Goal: Transaction & Acquisition: Purchase product/service

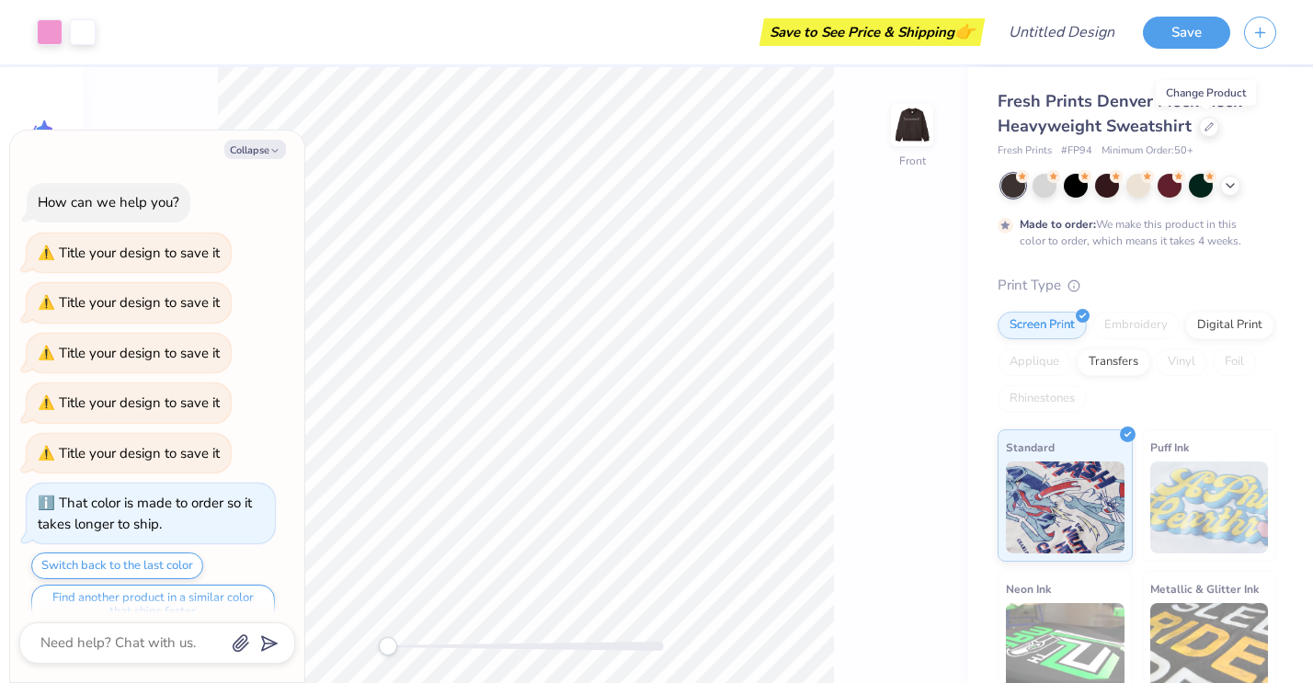
scroll to position [125, 0]
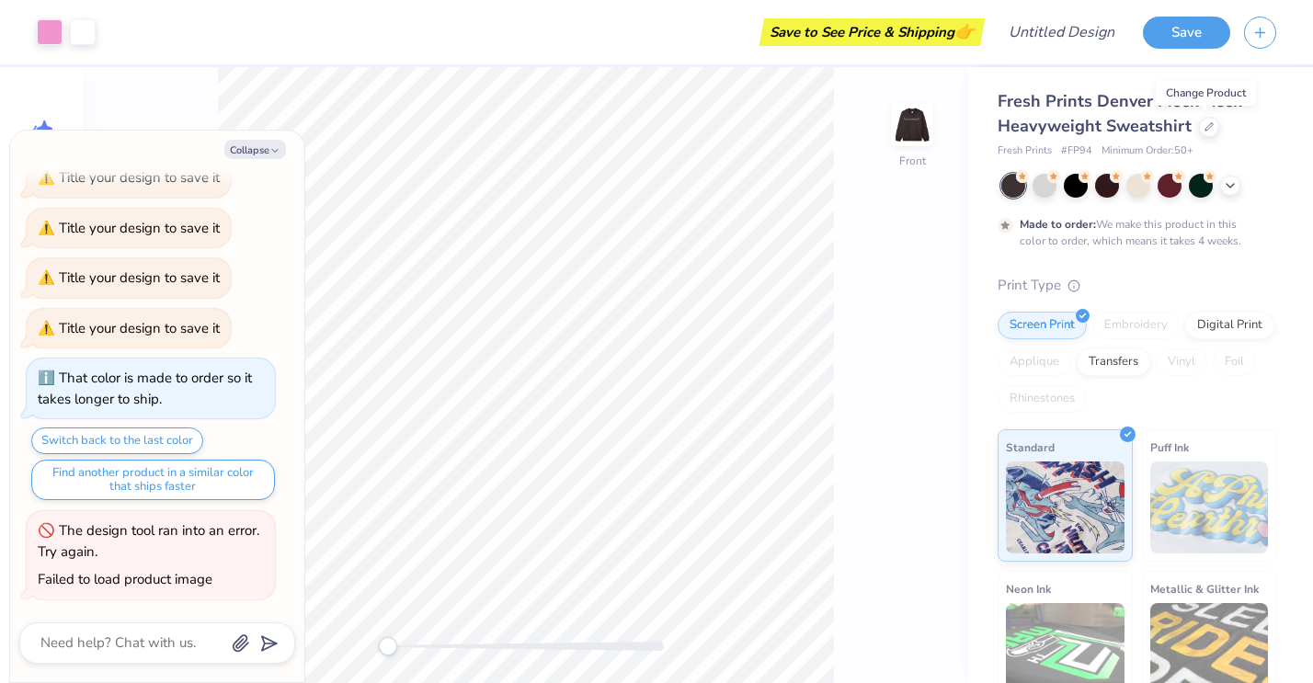
click at [854, 177] on div "Front" at bounding box center [525, 375] width 885 height 616
click at [1207, 123] on icon at bounding box center [1209, 124] width 9 height 9
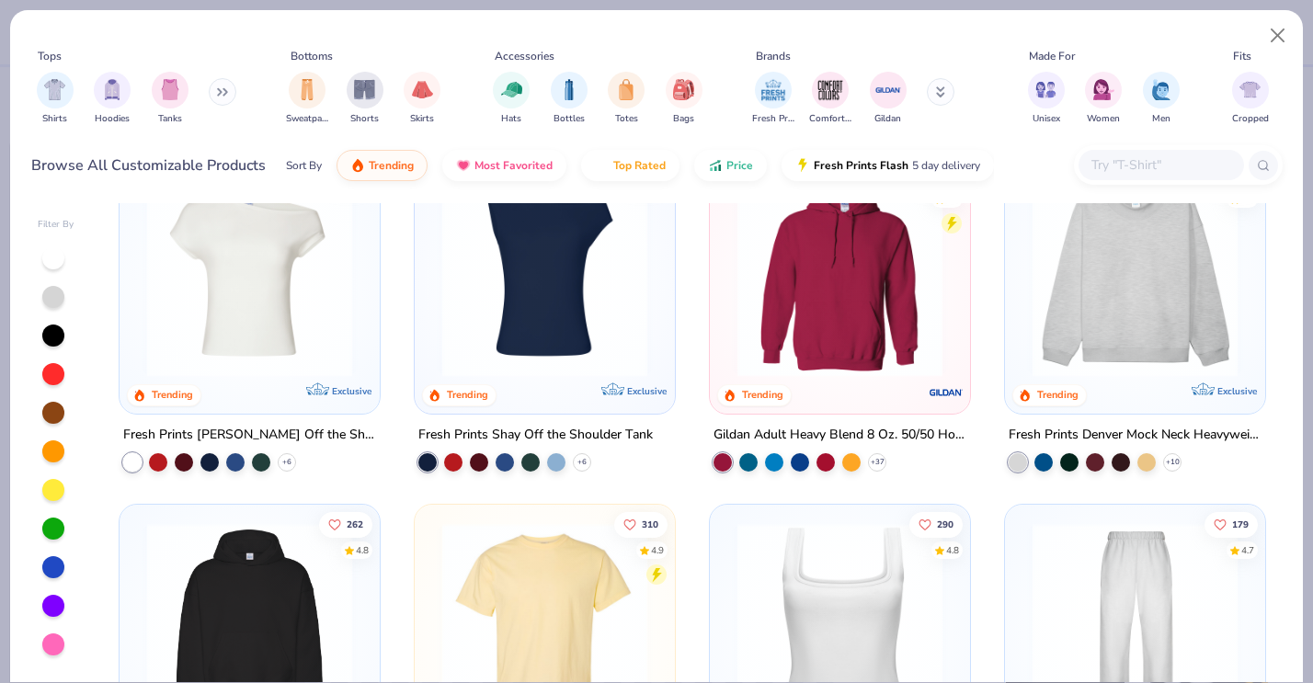
scroll to position [78, 0]
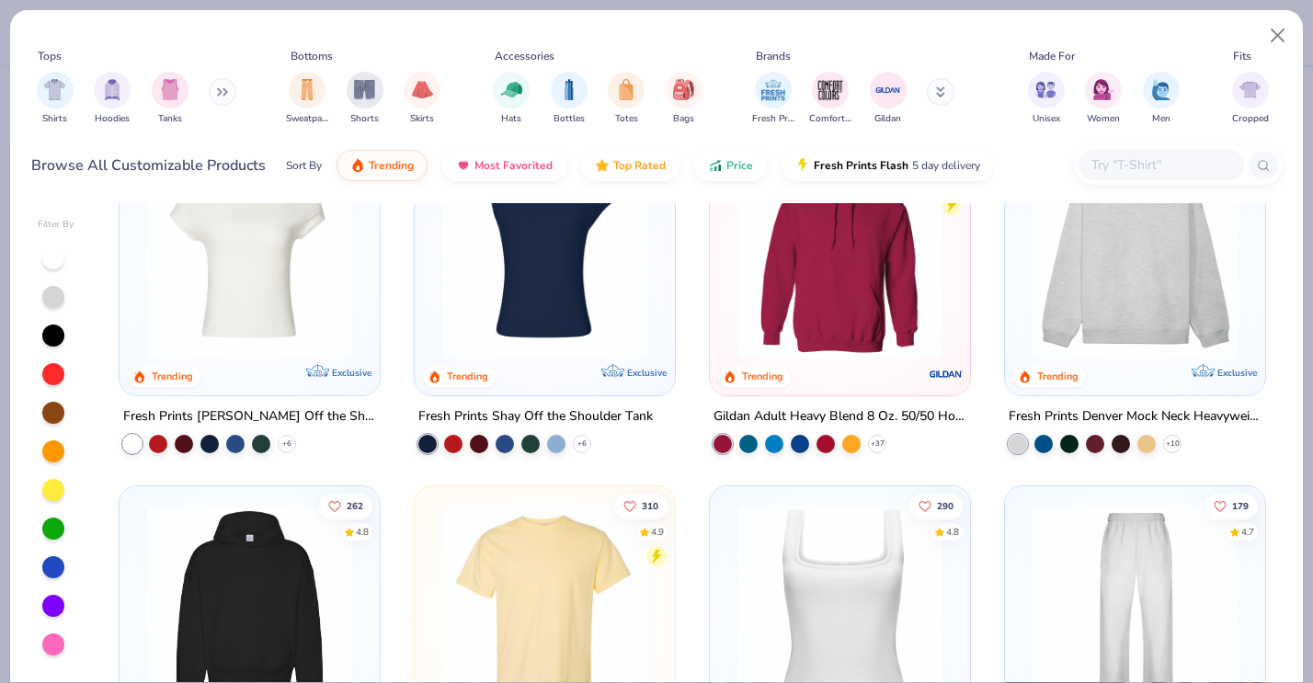
click at [1067, 294] on img at bounding box center [1134, 256] width 223 height 205
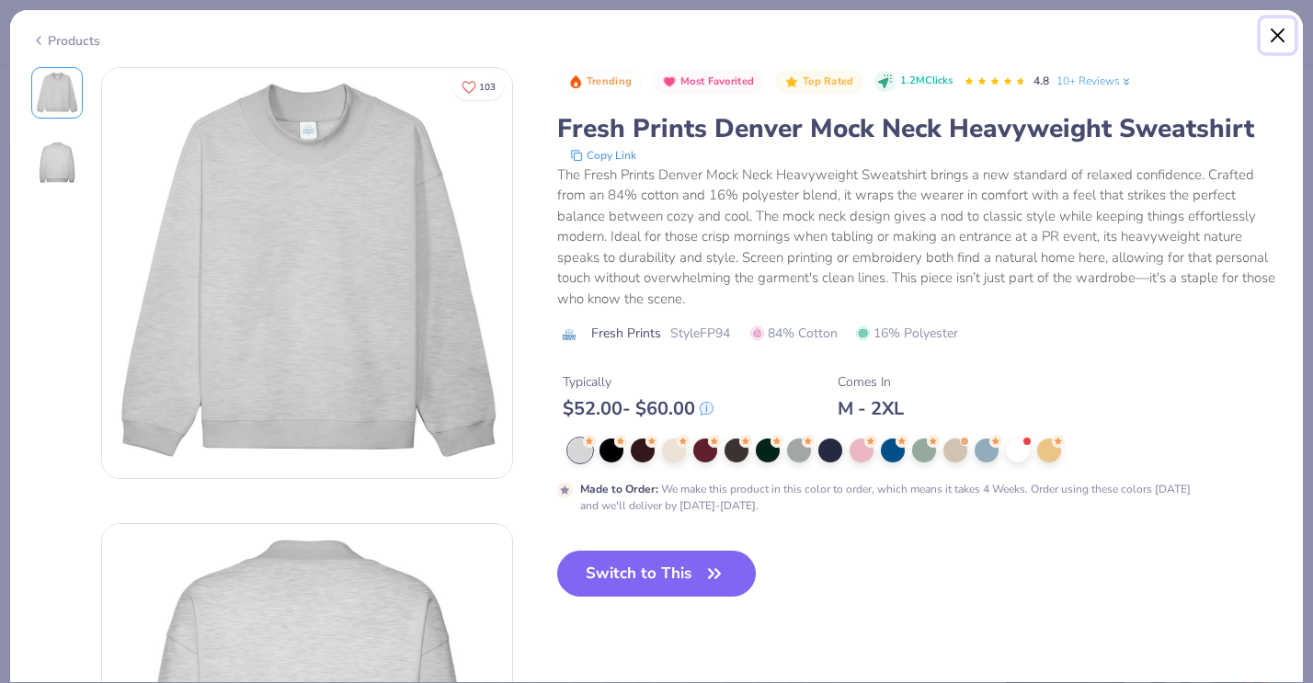
click at [1276, 25] on button "Close" at bounding box center [1278, 35] width 35 height 35
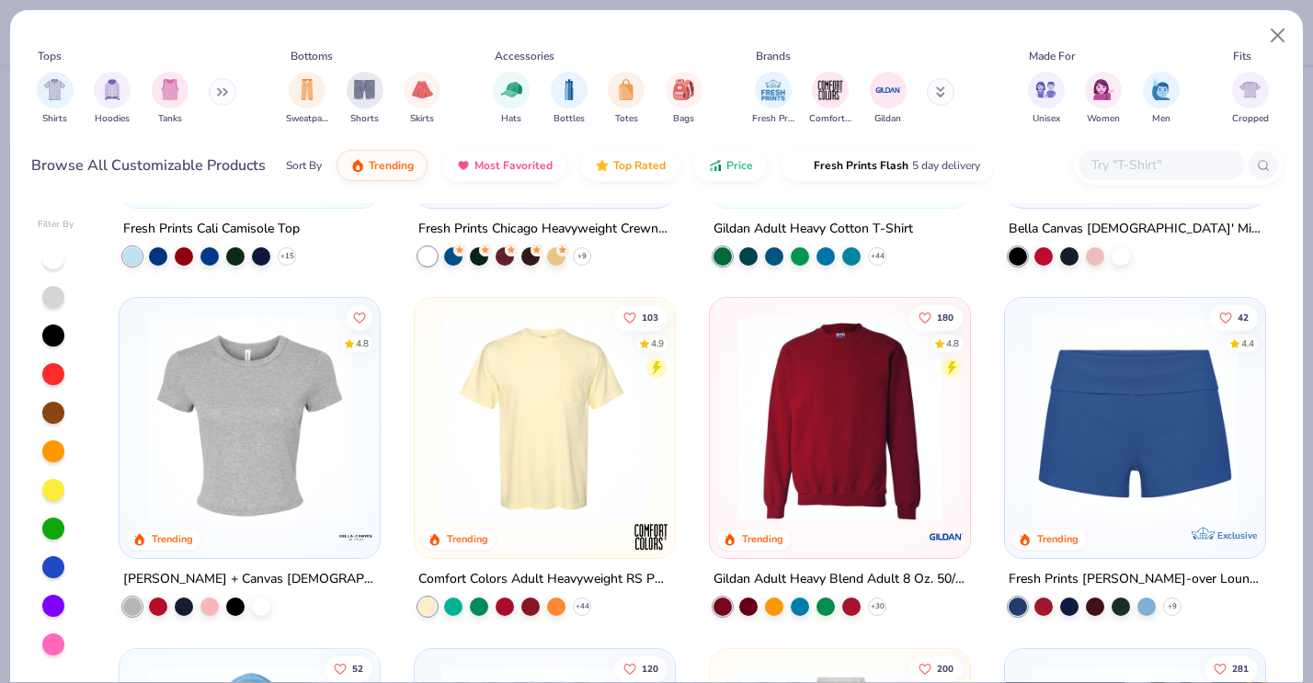
scroll to position [978, 0]
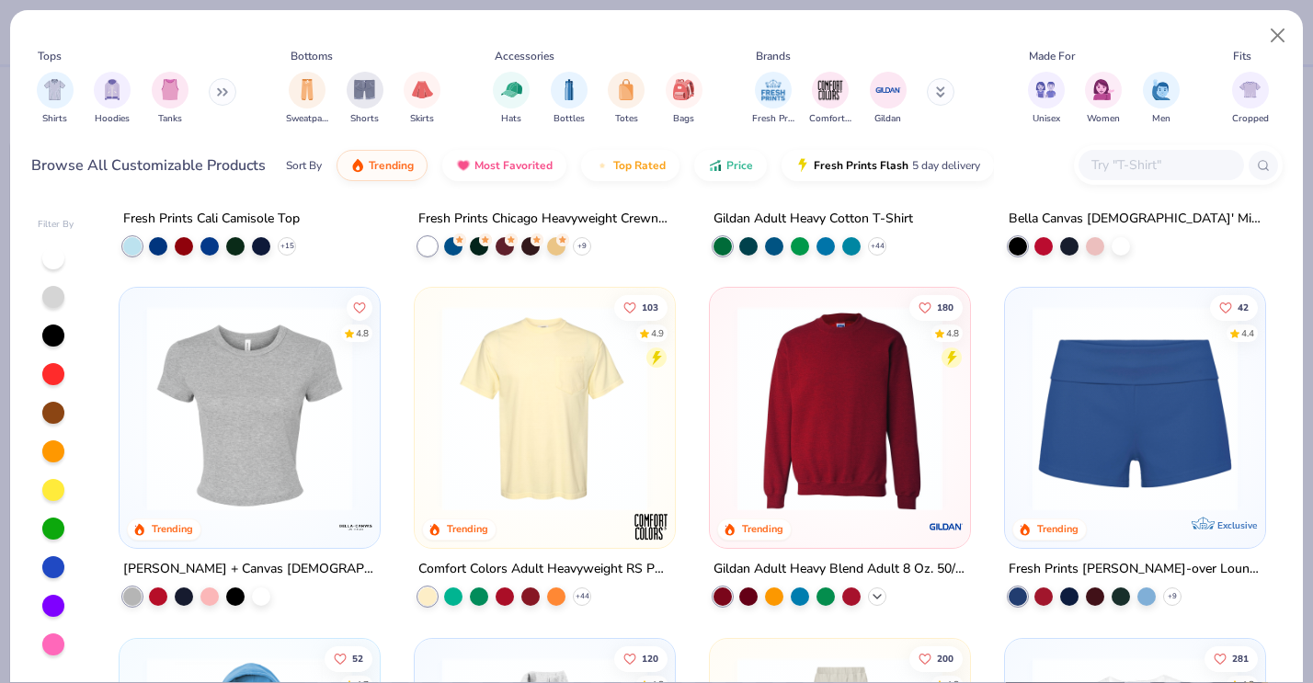
click at [881, 595] on icon at bounding box center [877, 596] width 15 height 15
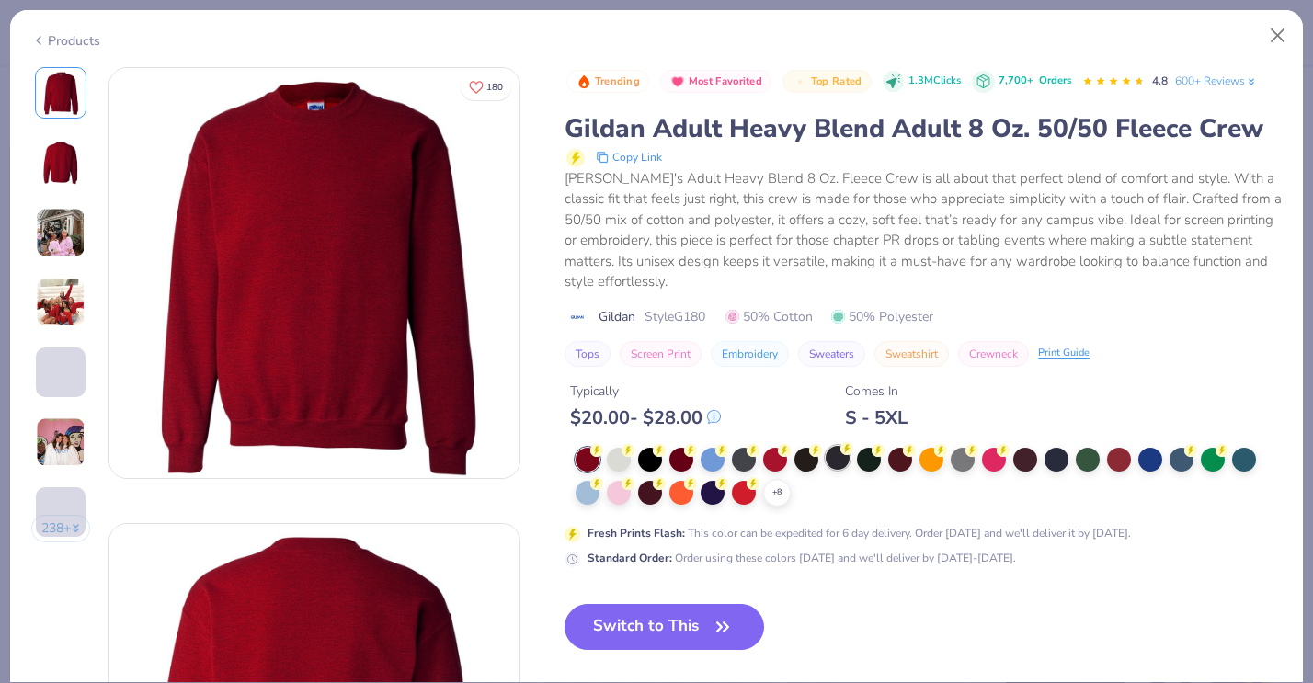
click at [833, 456] on div at bounding box center [838, 458] width 24 height 24
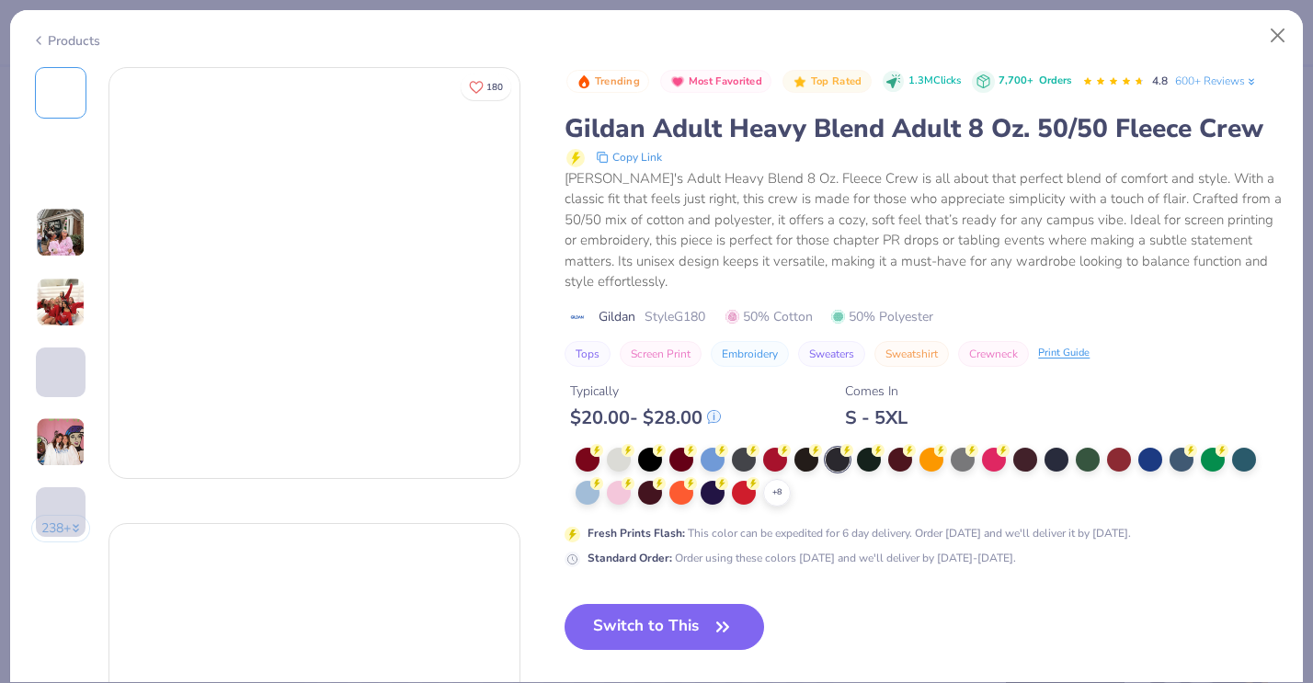
click at [833, 458] on div at bounding box center [838, 460] width 24 height 24
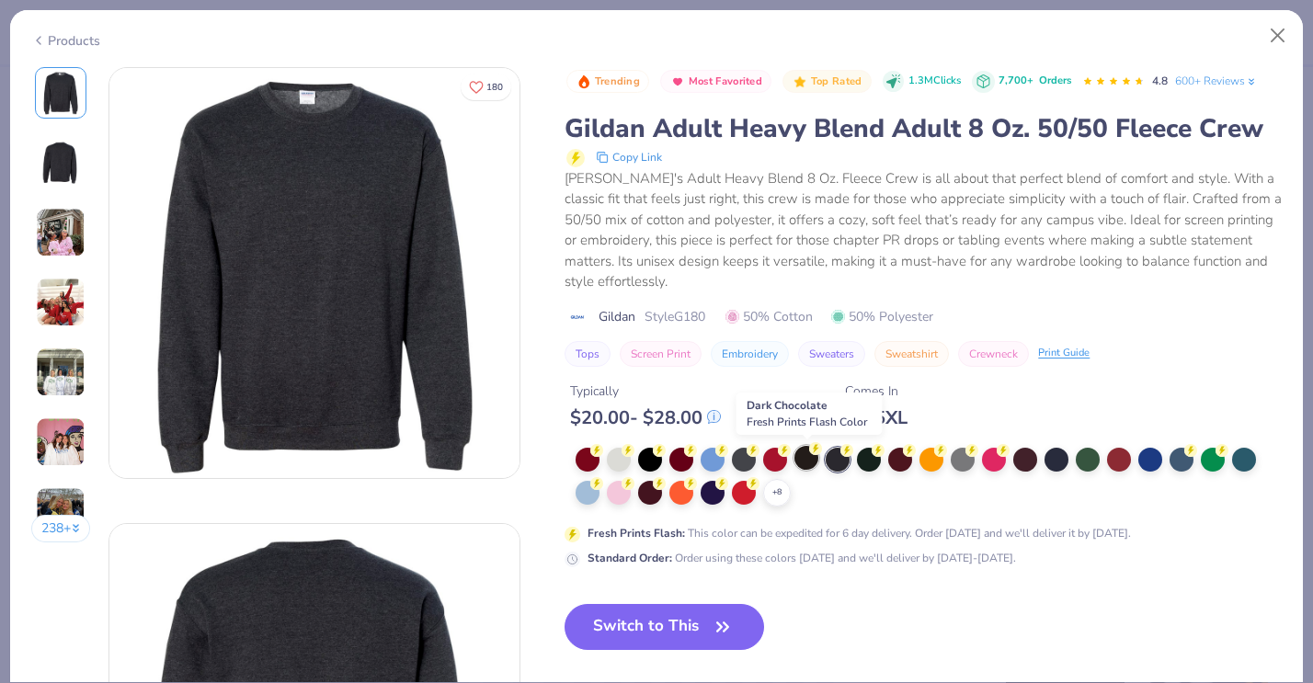
click at [803, 463] on div at bounding box center [806, 458] width 24 height 24
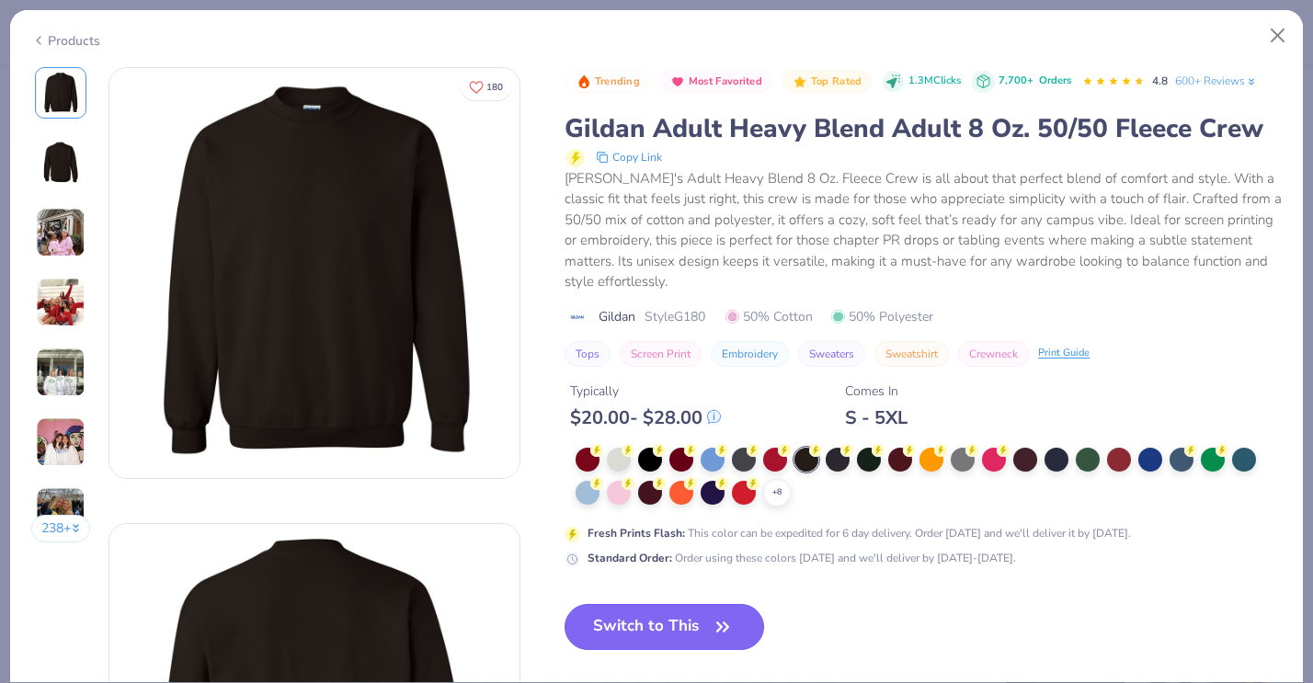
click at [721, 625] on icon "button" at bounding box center [722, 626] width 11 height 8
drag, startPoint x: 721, startPoint y: 625, endPoint x: 512, endPoint y: 526, distance: 231.1
click at [721, 625] on icon "button" at bounding box center [723, 627] width 26 height 26
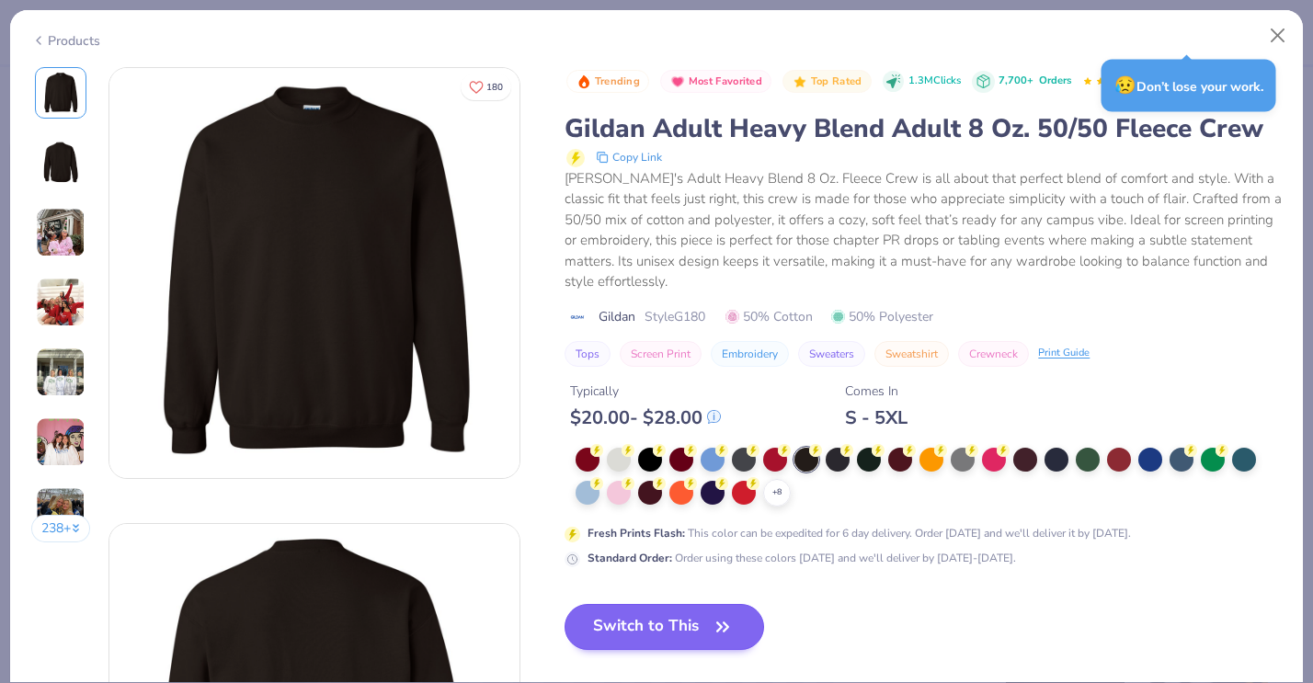
scroll to position [267, 0]
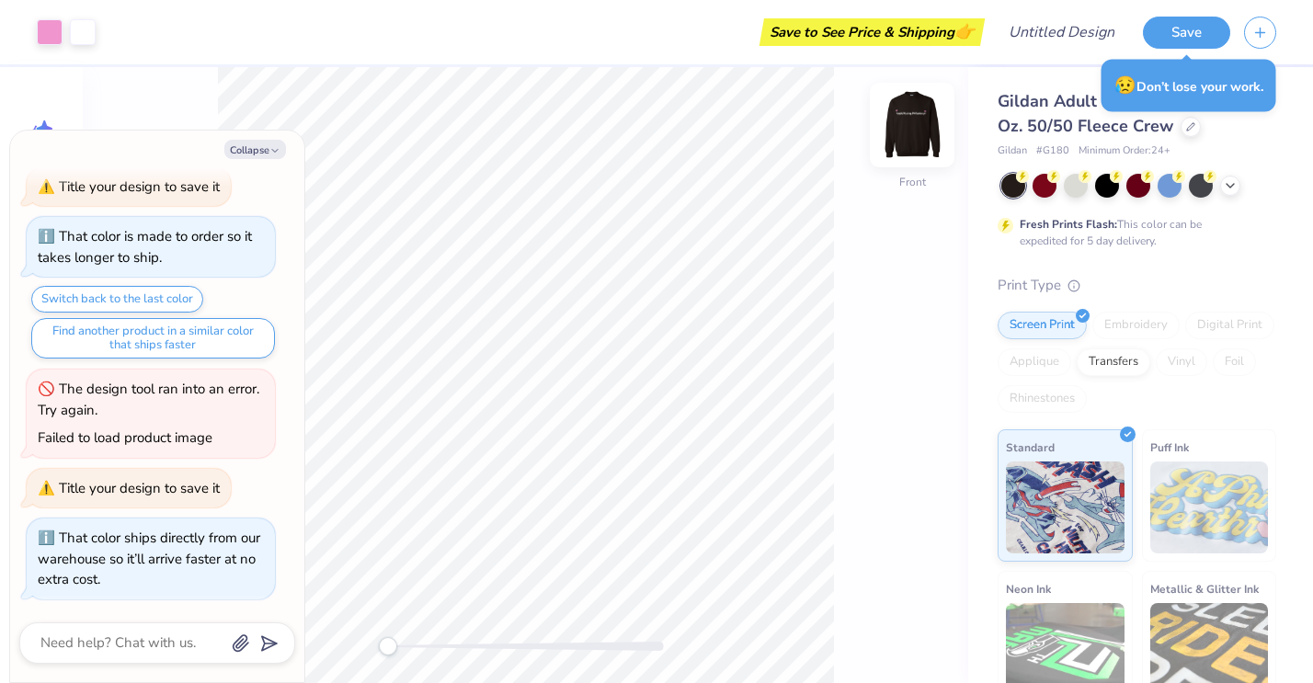
click at [906, 133] on img at bounding box center [912, 125] width 74 height 74
drag, startPoint x: 906, startPoint y: 126, endPoint x: 908, endPoint y: 183, distance: 57.1
click at [906, 126] on img at bounding box center [912, 125] width 37 height 37
click at [908, 183] on div "Front" at bounding box center [525, 375] width 885 height 616
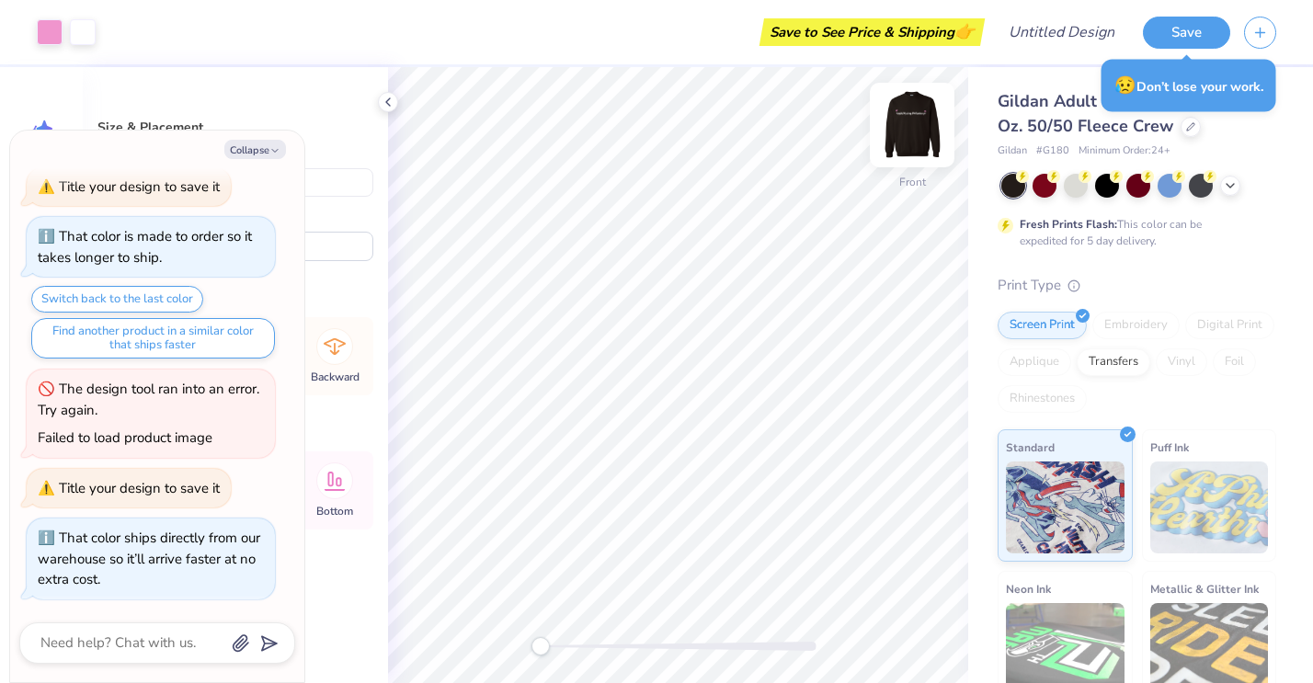
click at [921, 121] on img at bounding box center [912, 125] width 74 height 74
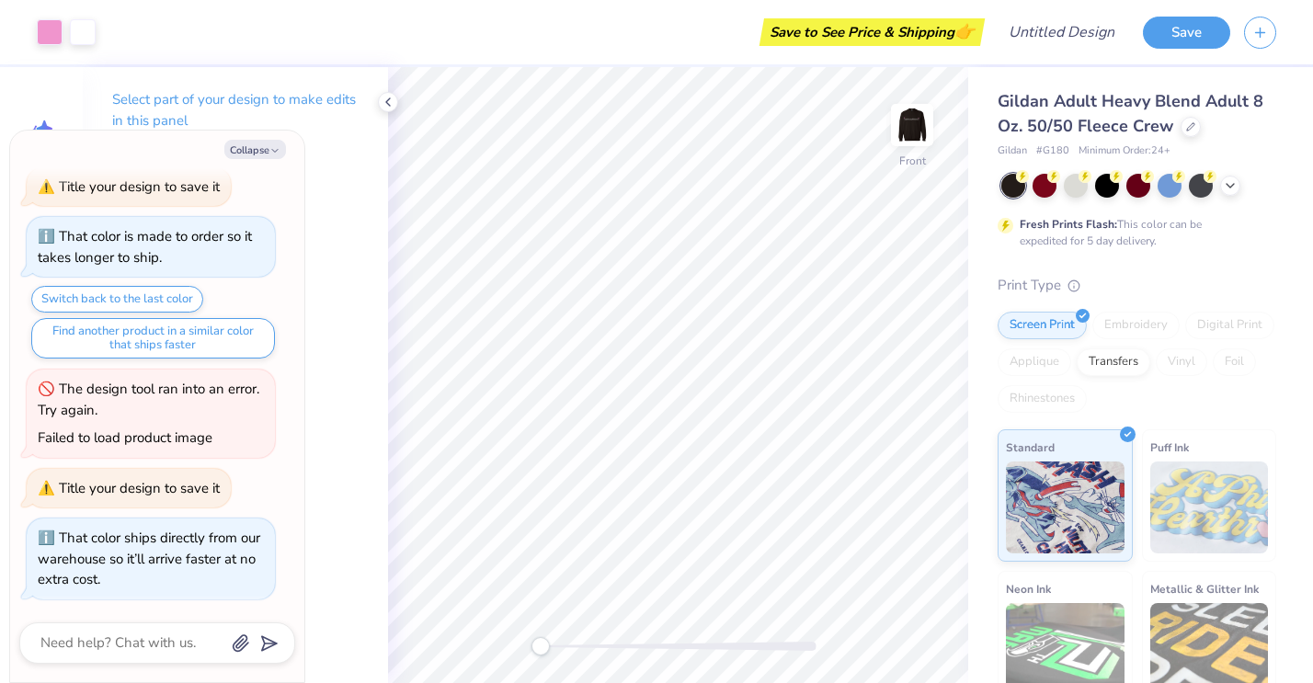
click at [922, 120] on img at bounding box center [912, 125] width 37 height 37
click at [364, 79] on div "Select part of your design to make edits in this panel" at bounding box center [235, 117] width 305 height 100
click at [392, 108] on icon at bounding box center [388, 102] width 15 height 15
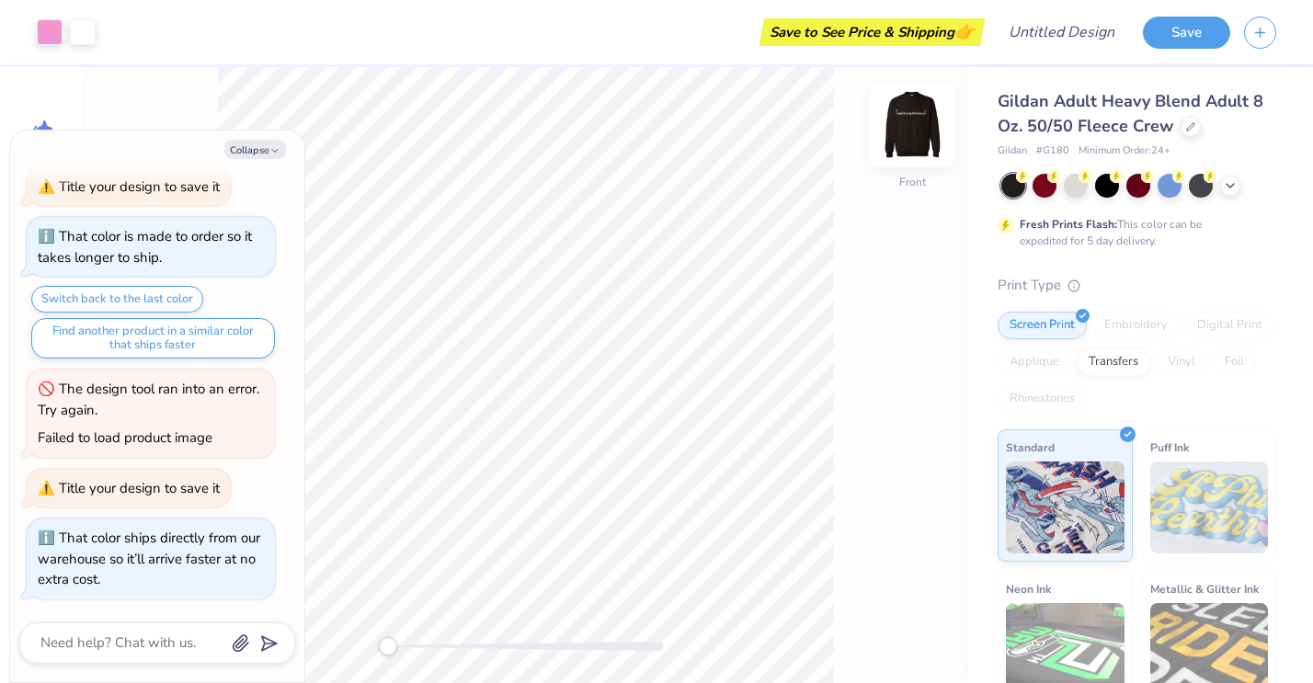
click at [896, 126] on img at bounding box center [912, 125] width 74 height 74
click at [263, 147] on button "Collapse" at bounding box center [255, 149] width 62 height 19
type textarea "x"
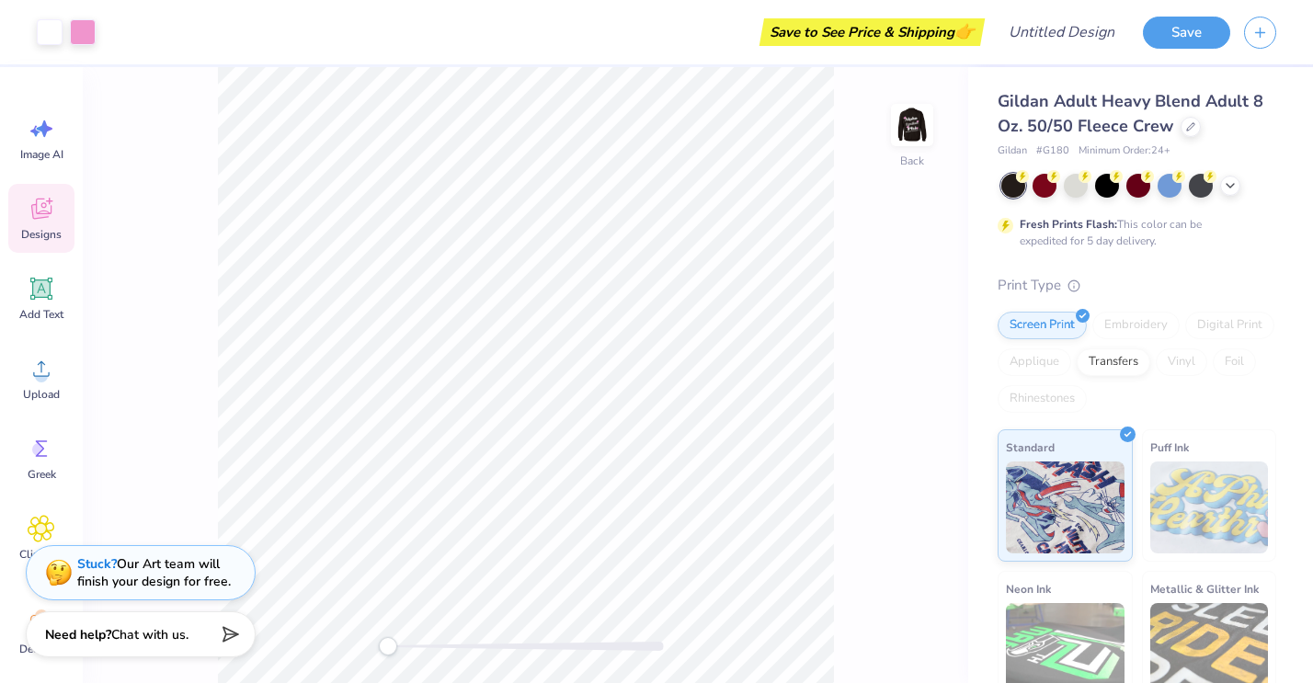
click at [43, 222] on icon at bounding box center [42, 209] width 28 height 28
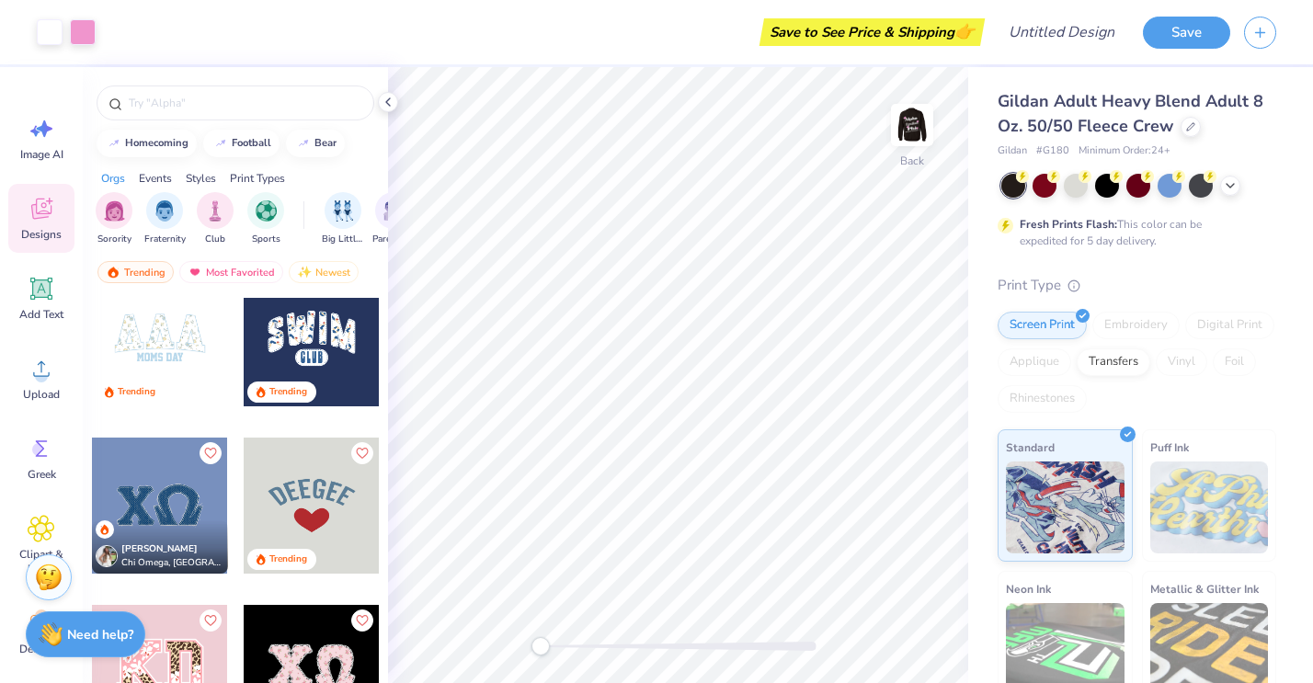
scroll to position [7594, 0]
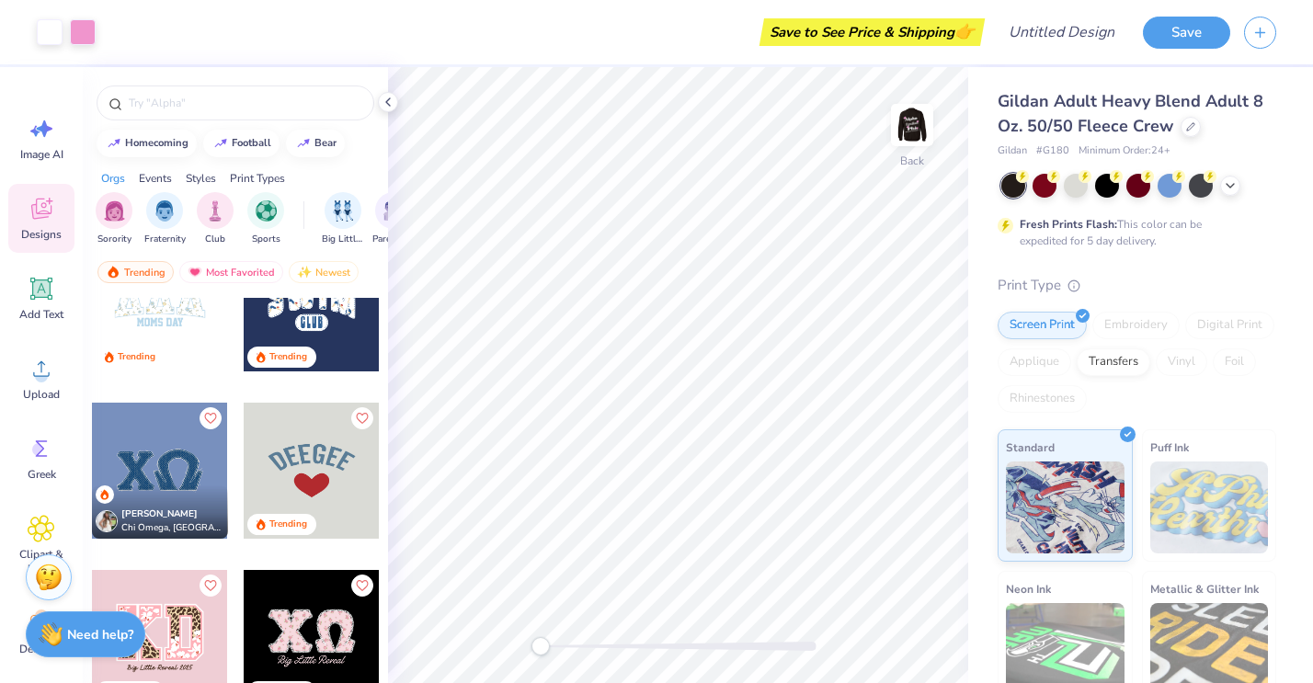
click at [337, 459] on div at bounding box center [312, 471] width 136 height 136
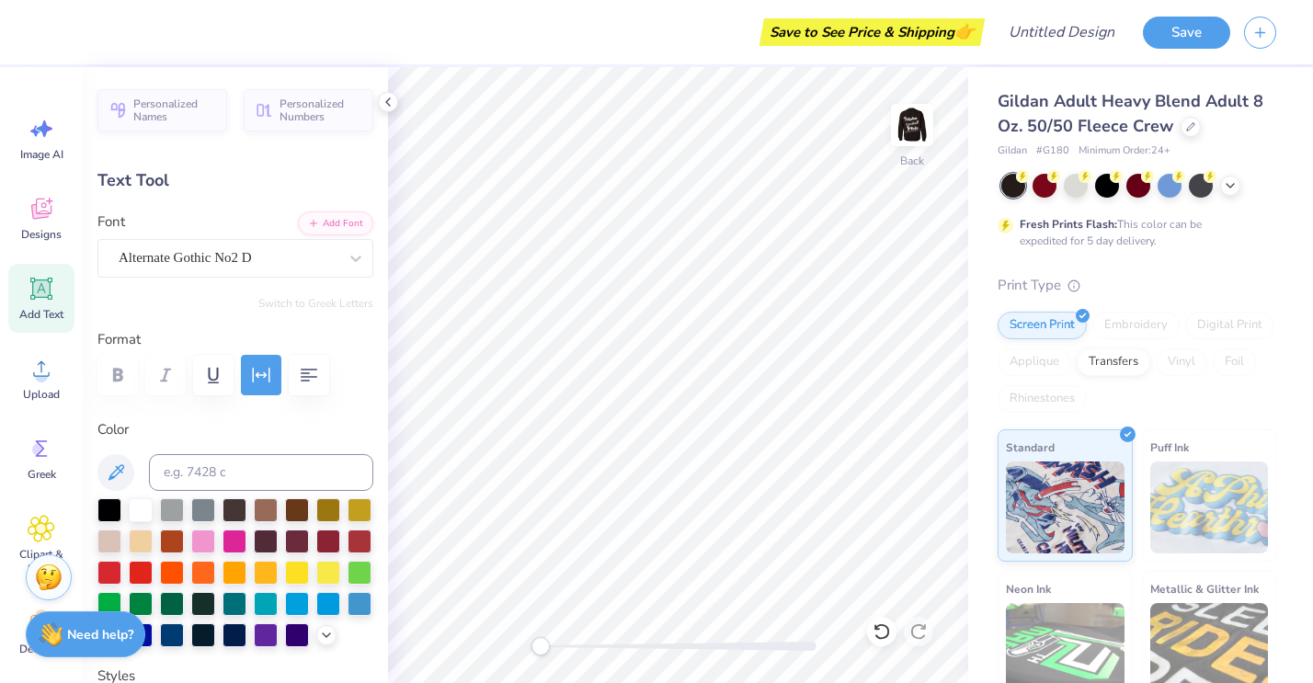
scroll to position [0, 0]
type textarea "aephi"
type input "2.60"
type input "0.89"
type input "3.06"
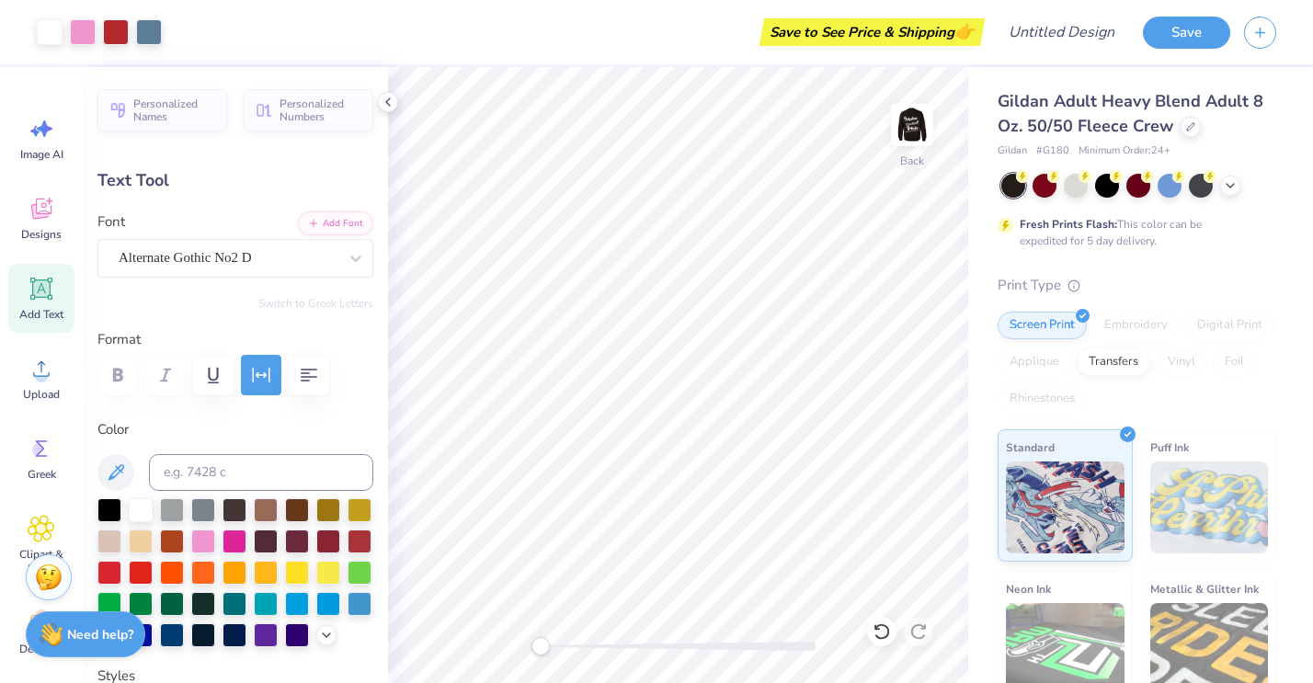
type input "1.80"
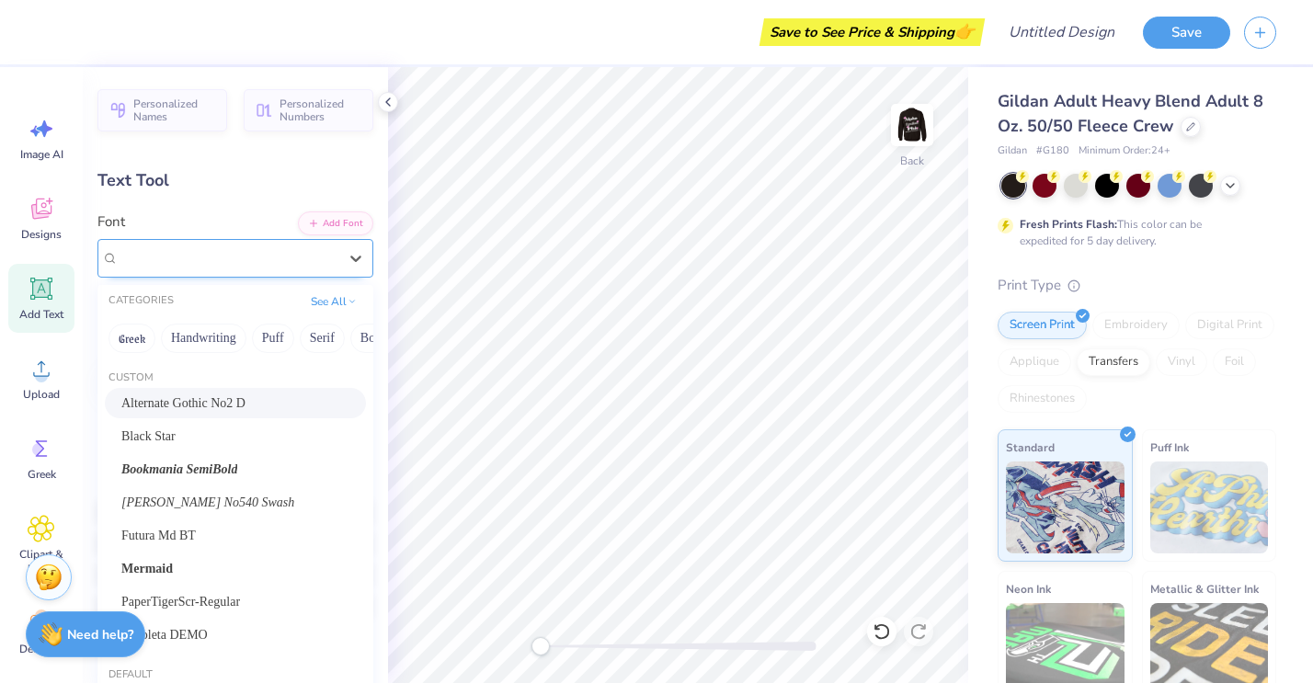
click at [229, 261] on div "Alternate Gothic No2 D" at bounding box center [228, 258] width 223 height 29
click at [204, 465] on span "Bookmania SemiBold" at bounding box center [179, 469] width 116 height 19
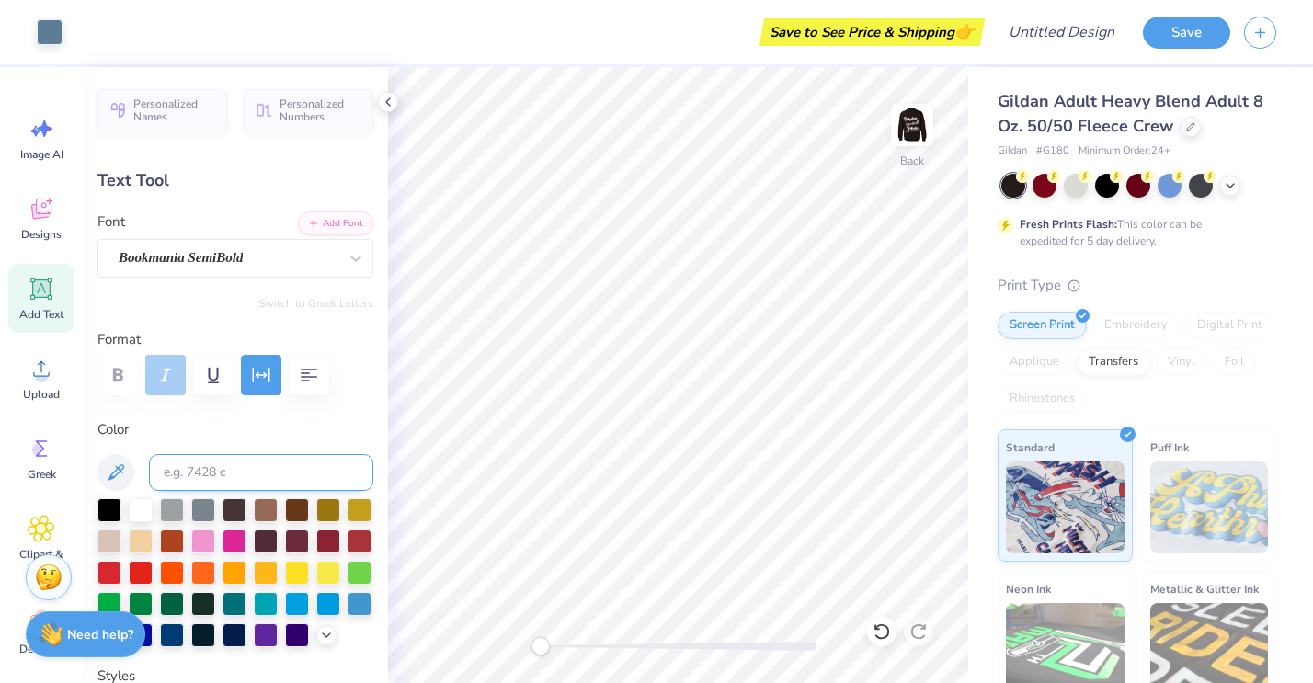
type input "3.67"
type input "0.98"
type input "1.72"
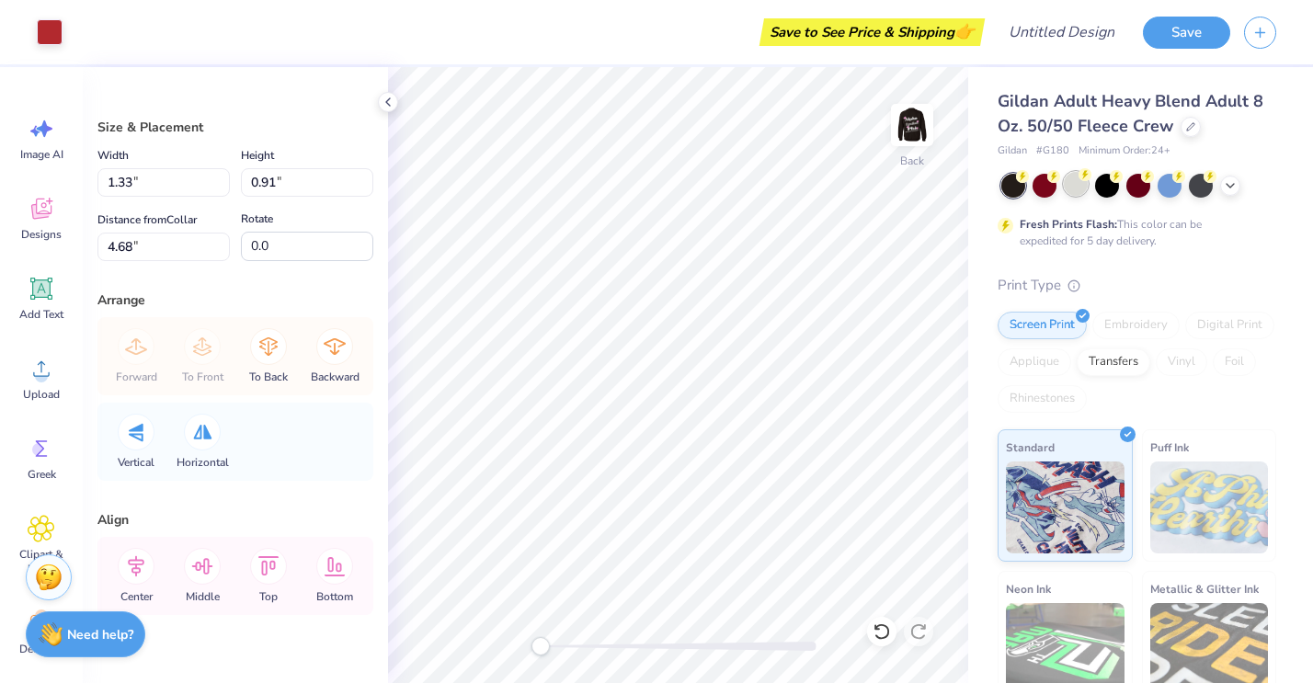
click at [1076, 188] on div at bounding box center [1076, 184] width 24 height 24
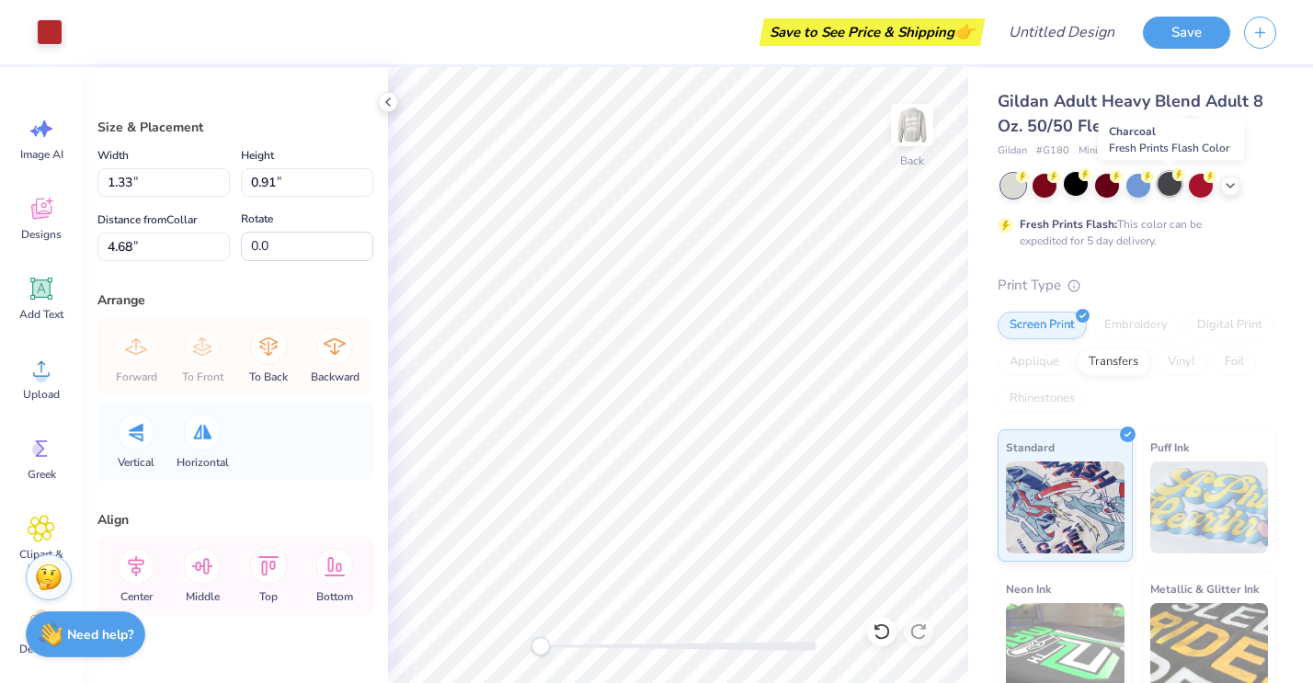
click at [1163, 185] on div at bounding box center [1170, 184] width 24 height 24
click at [1228, 184] on polyline at bounding box center [1230, 184] width 7 height 4
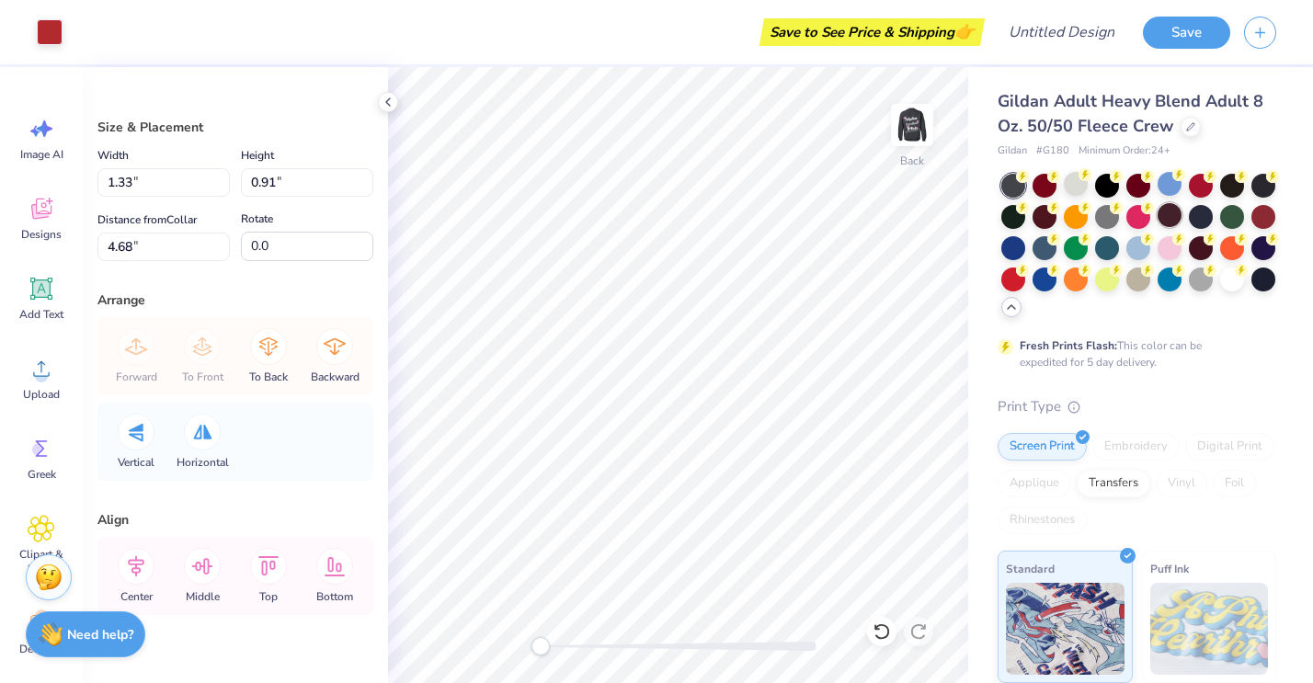
click at [1169, 217] on div at bounding box center [1170, 215] width 24 height 24
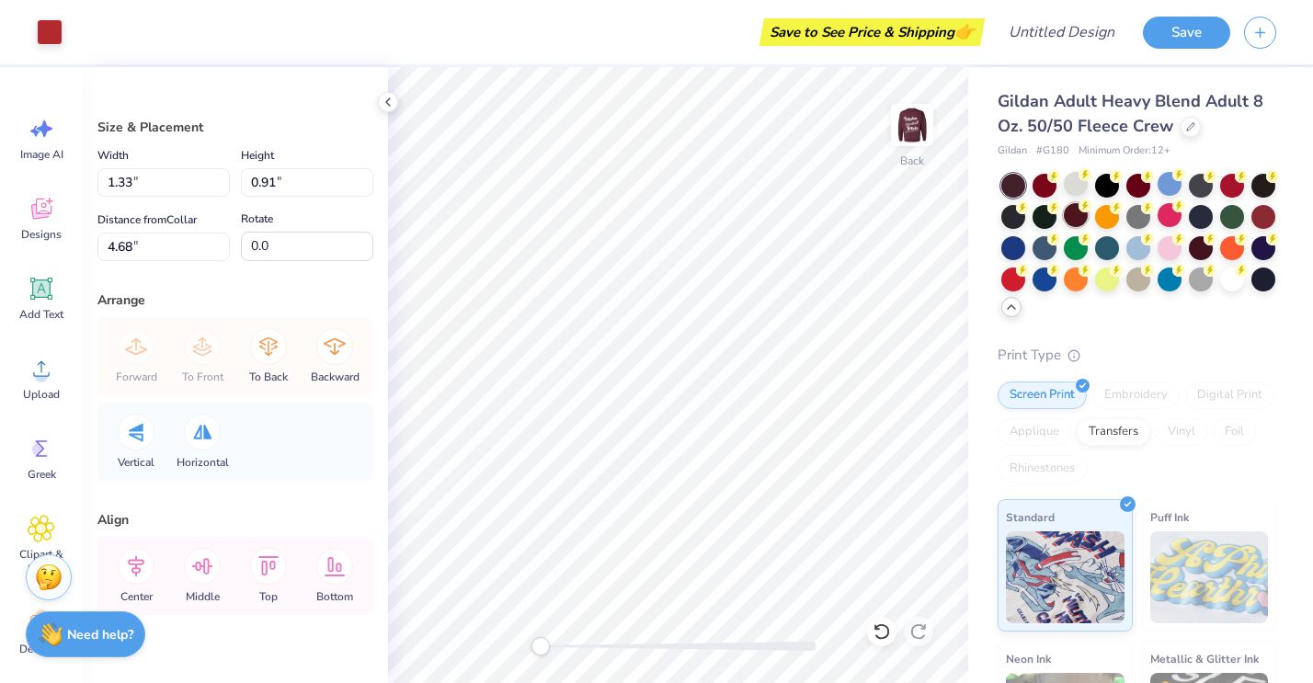
click at [1068, 219] on div at bounding box center [1076, 215] width 24 height 24
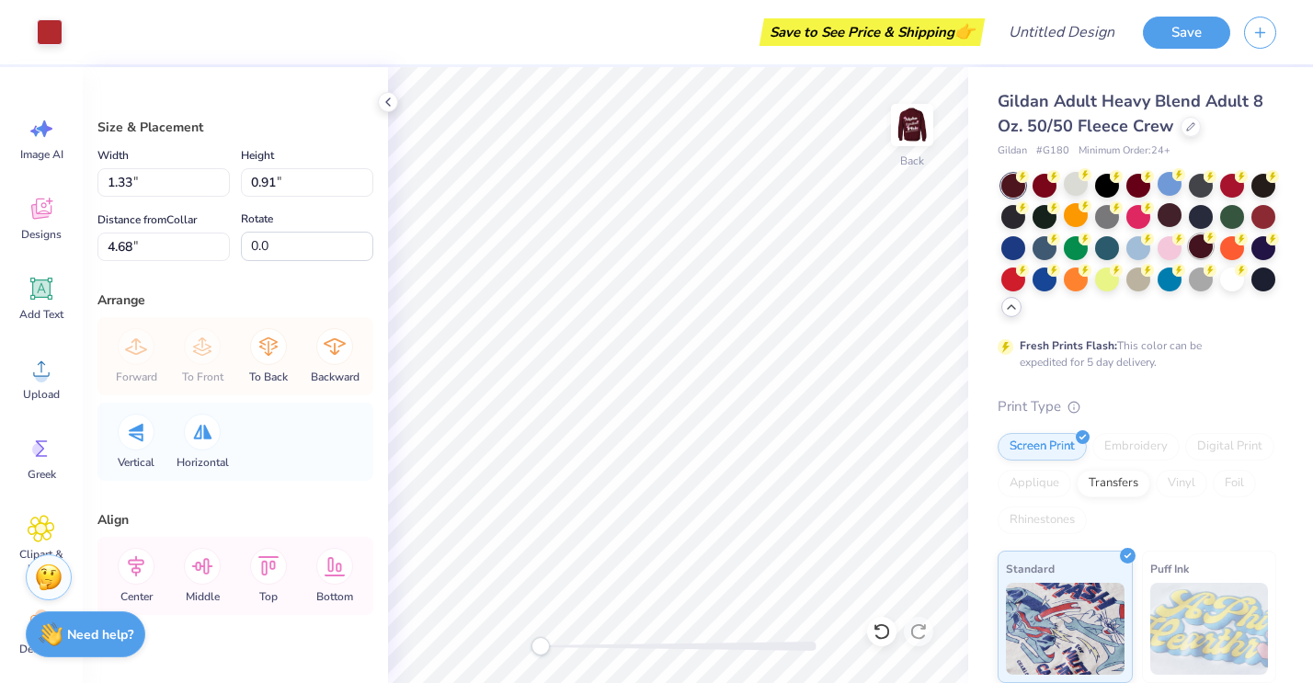
click at [1198, 254] on div at bounding box center [1201, 246] width 24 height 24
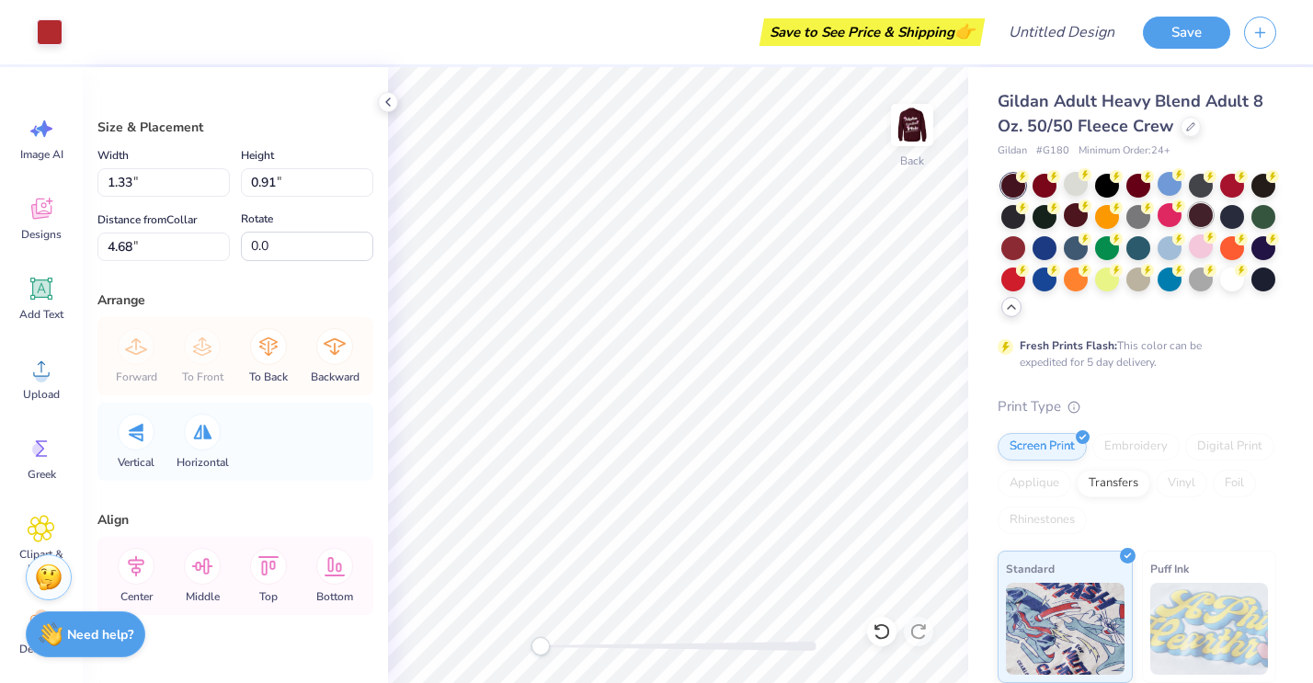
click at [1201, 227] on div at bounding box center [1201, 215] width 24 height 24
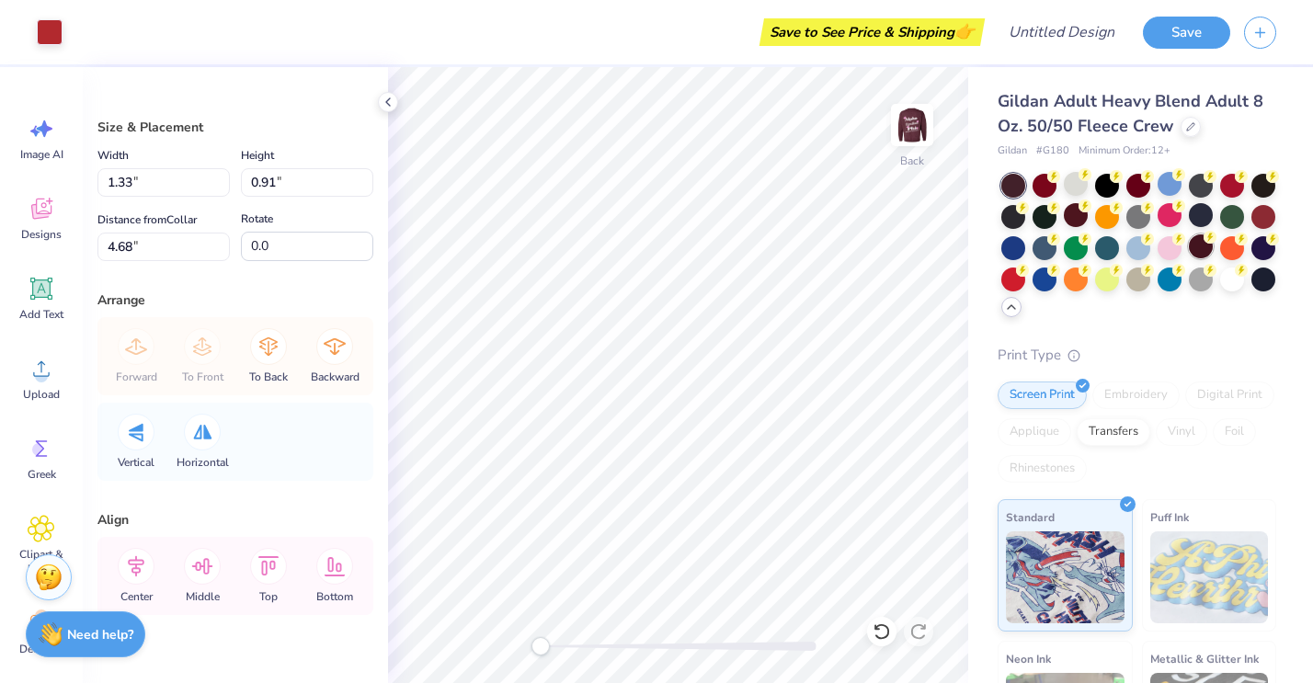
click at [1201, 248] on div at bounding box center [1201, 246] width 24 height 24
click at [1040, 215] on div at bounding box center [1045, 215] width 24 height 24
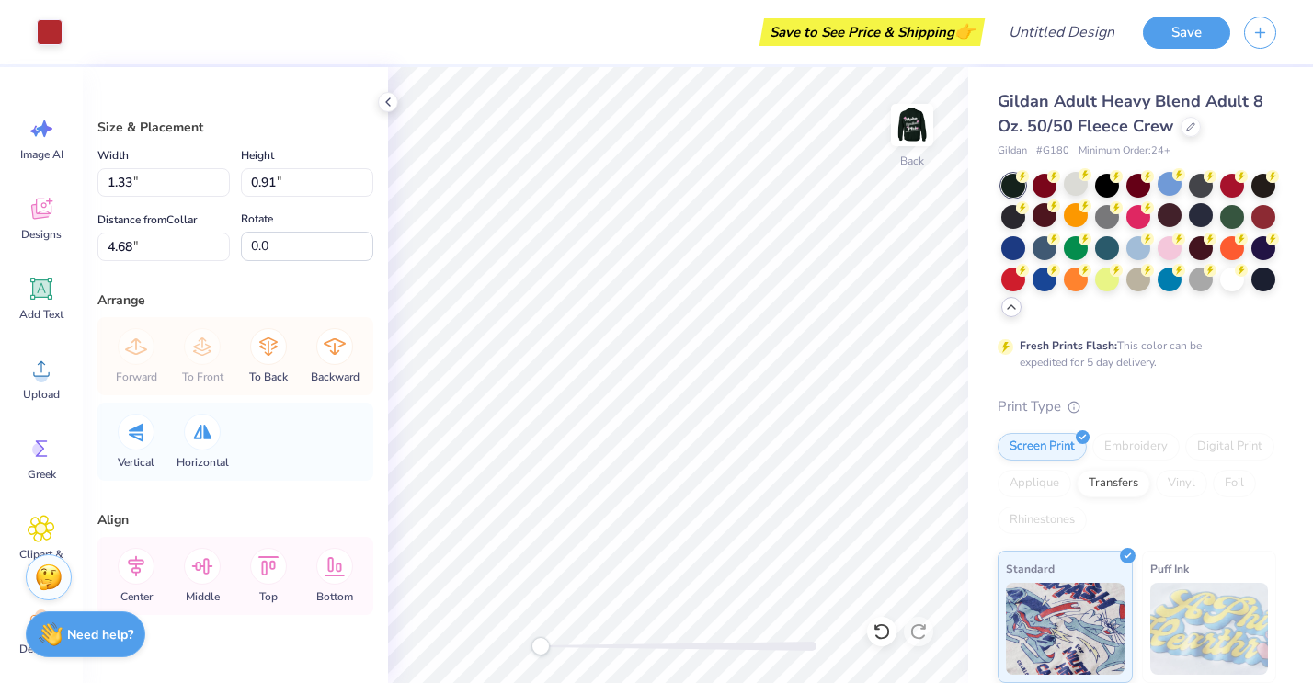
click at [1005, 313] on icon at bounding box center [1011, 307] width 15 height 15
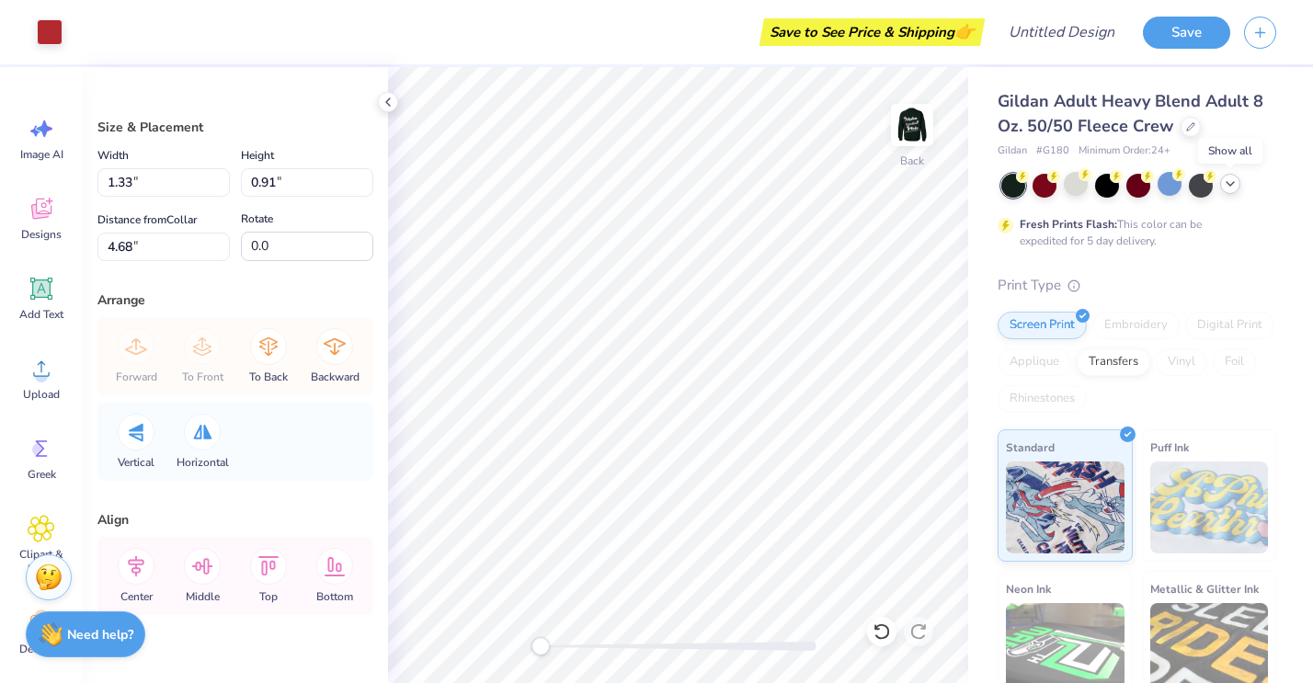
click at [1222, 189] on div at bounding box center [1230, 184] width 20 height 20
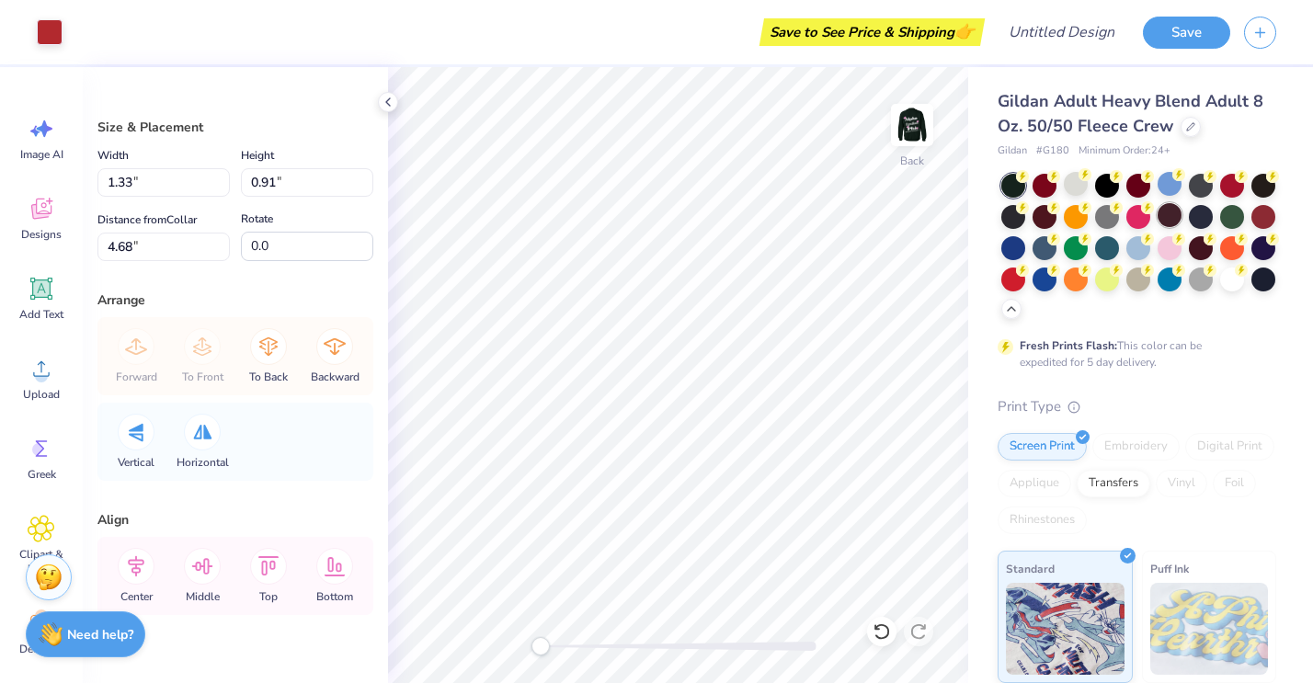
click at [1173, 218] on div at bounding box center [1170, 215] width 24 height 24
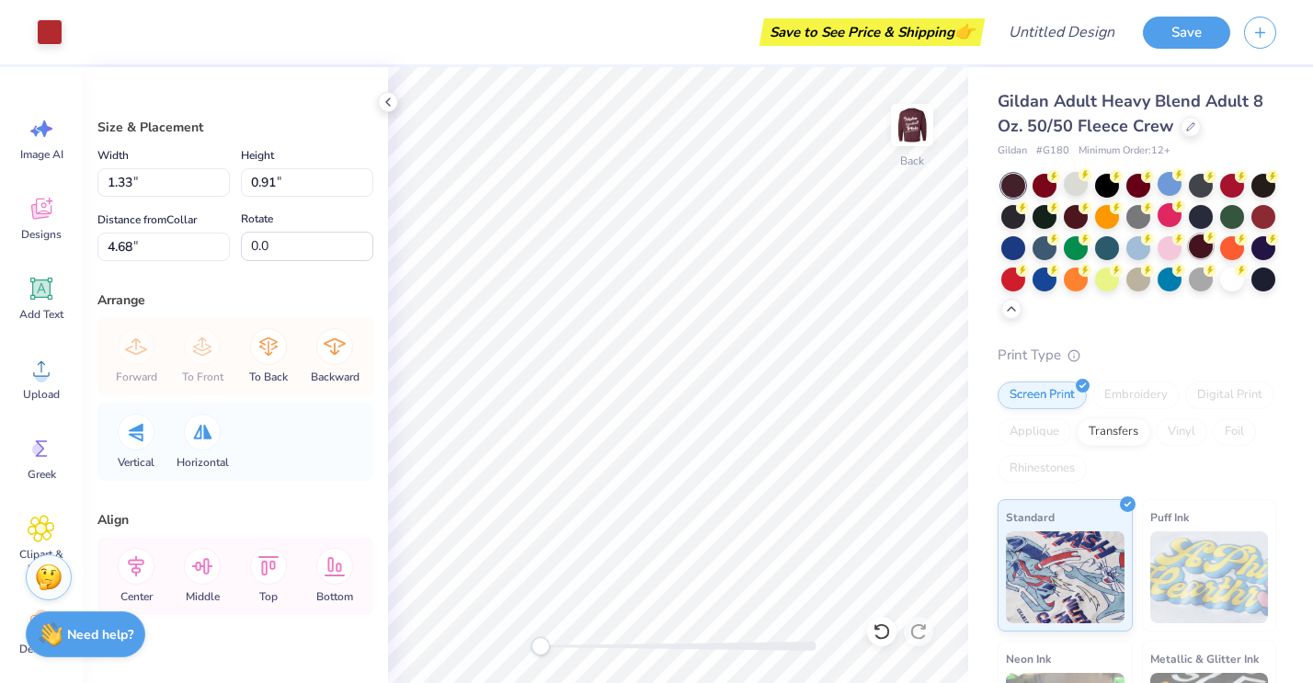
click at [1201, 246] on div at bounding box center [1201, 246] width 24 height 24
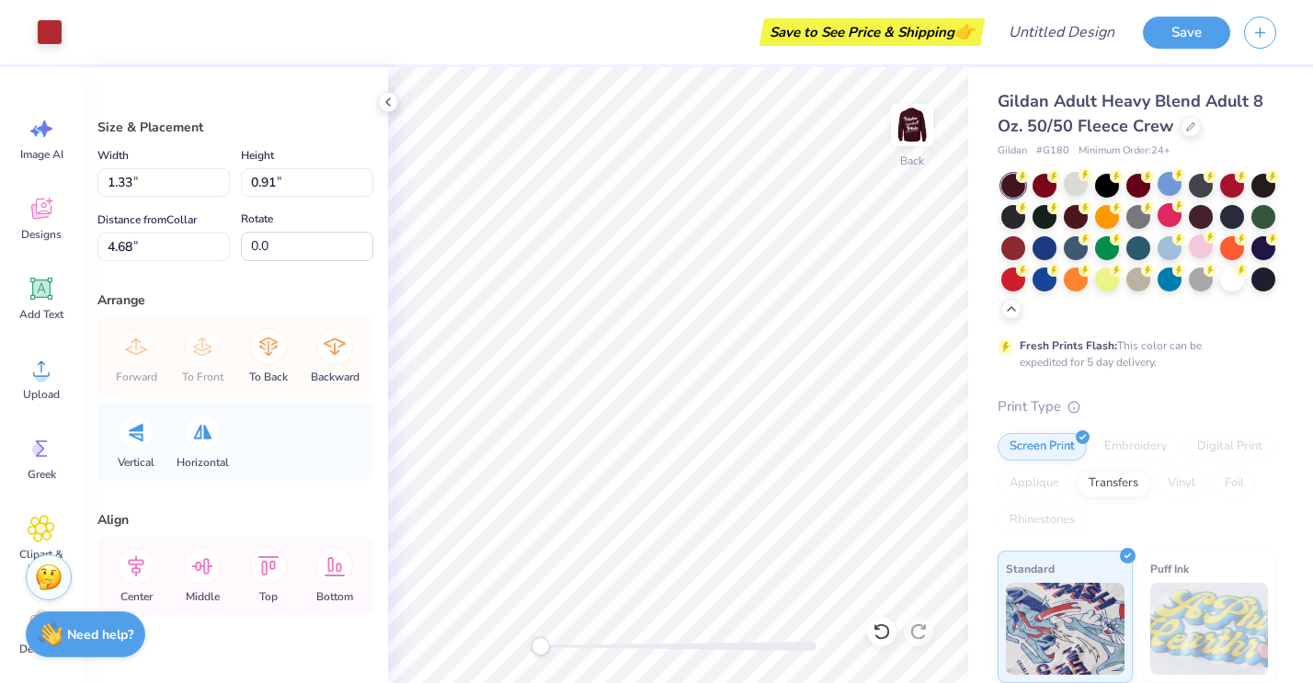
click at [1010, 190] on div at bounding box center [1013, 186] width 24 height 24
click at [1009, 314] on div at bounding box center [1011, 307] width 20 height 20
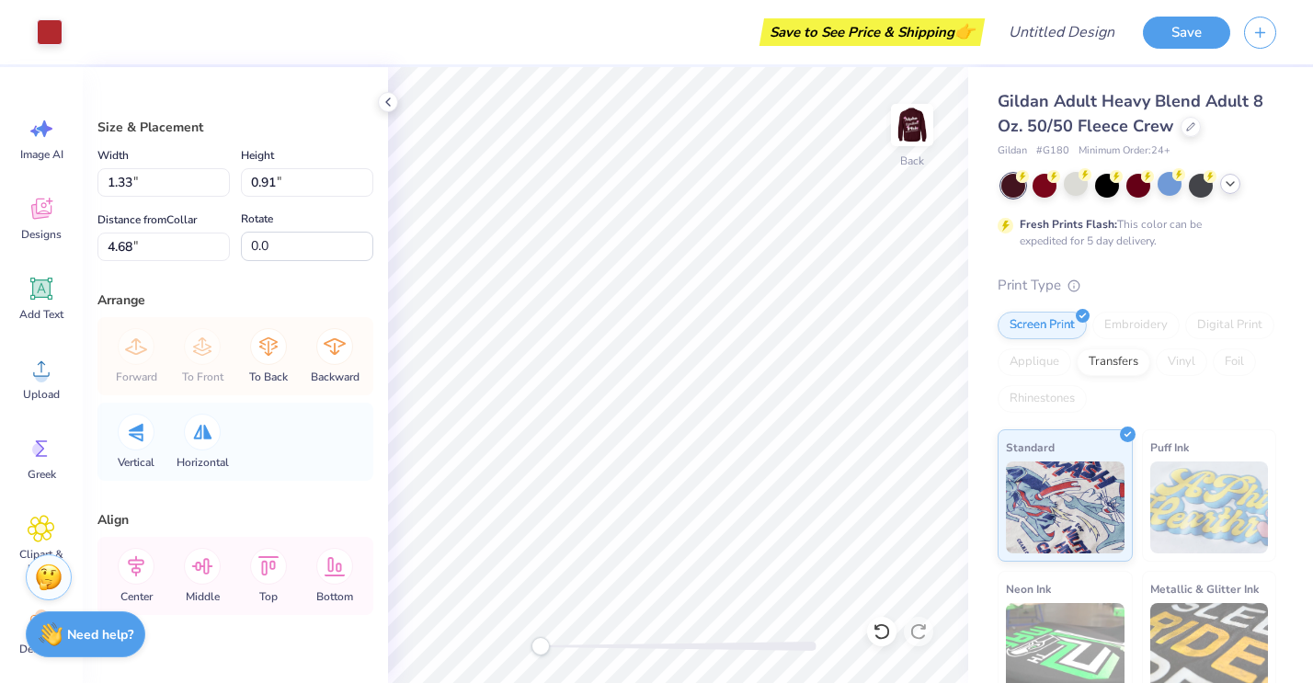
click at [1228, 183] on polyline at bounding box center [1230, 184] width 7 height 4
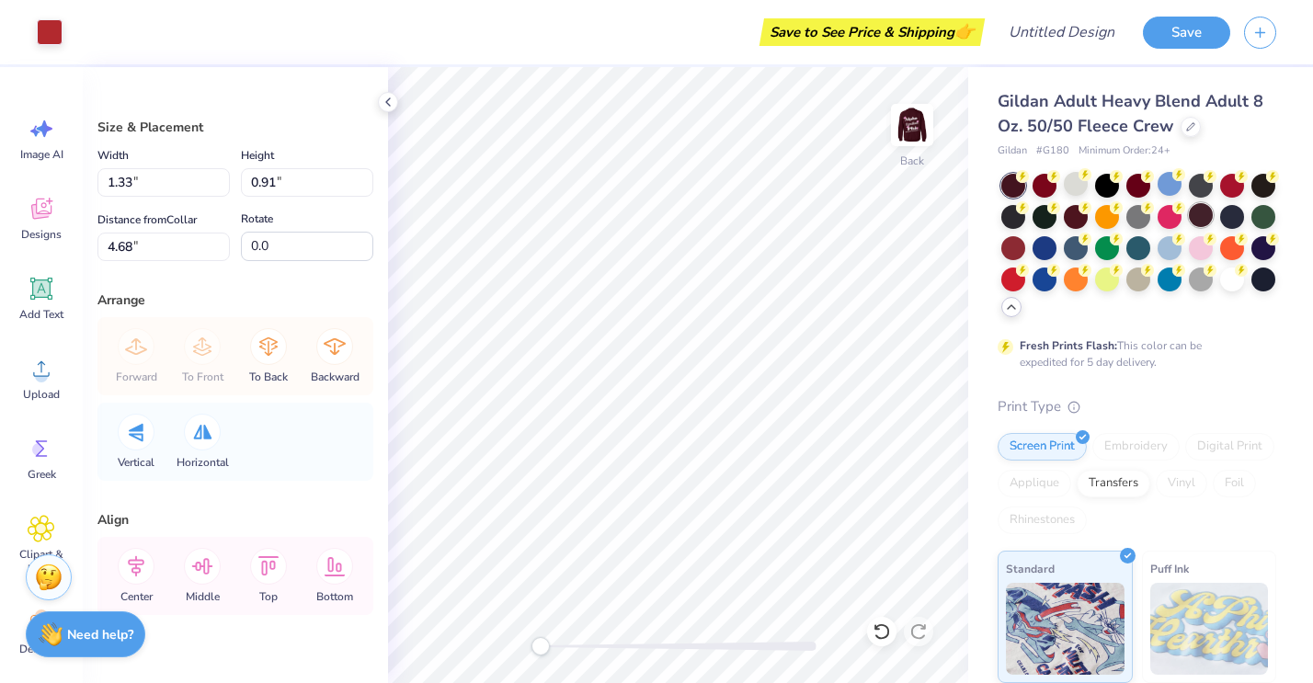
click at [1207, 215] on div at bounding box center [1201, 215] width 24 height 24
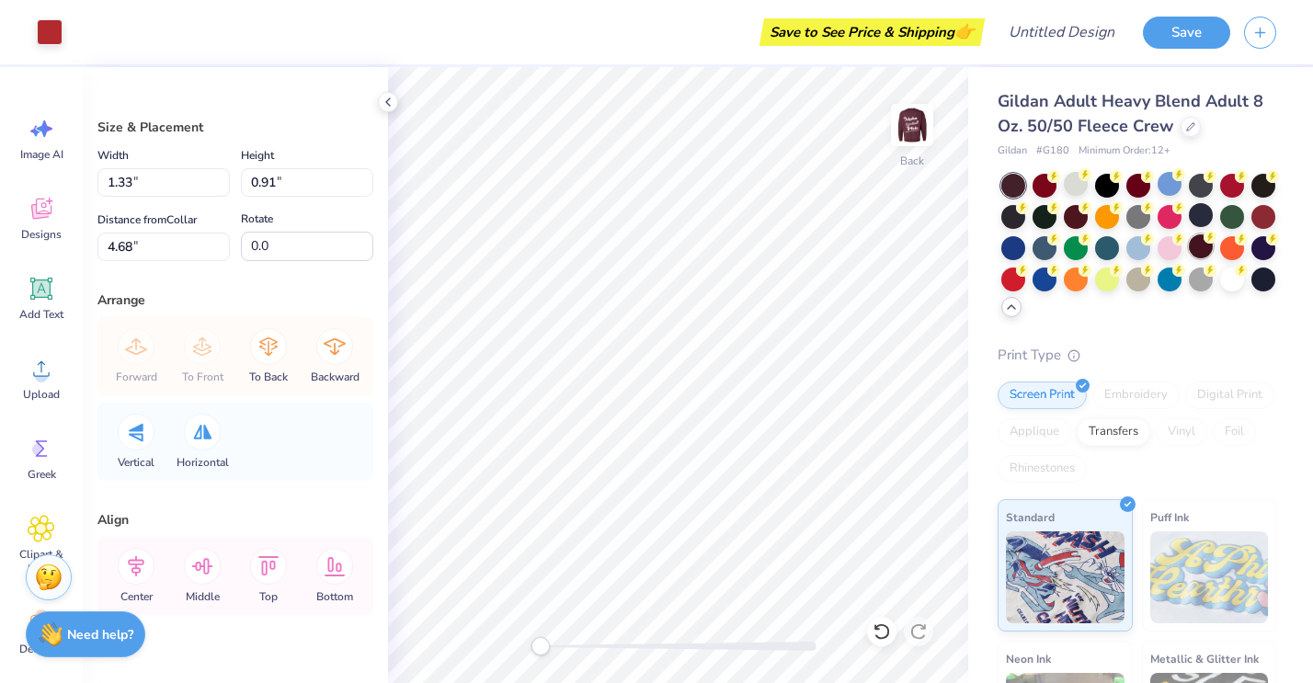
click at [1196, 245] on div at bounding box center [1201, 246] width 24 height 24
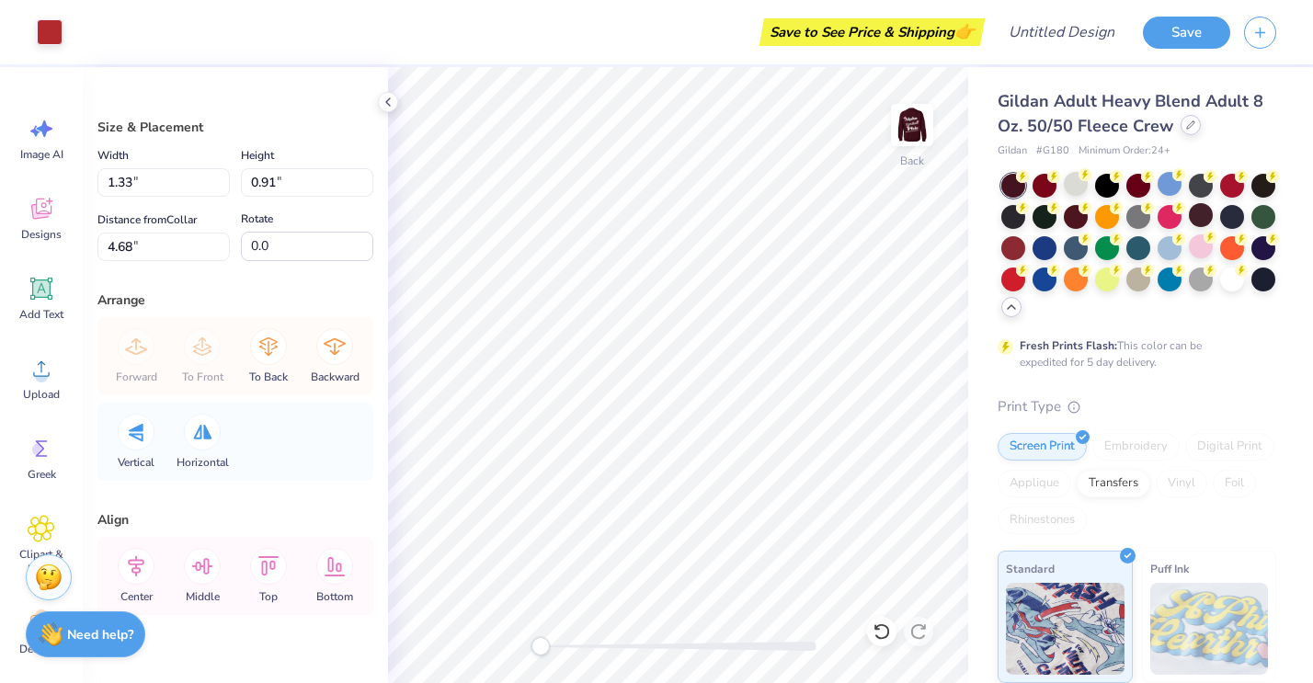
click at [1185, 129] on div at bounding box center [1191, 125] width 20 height 20
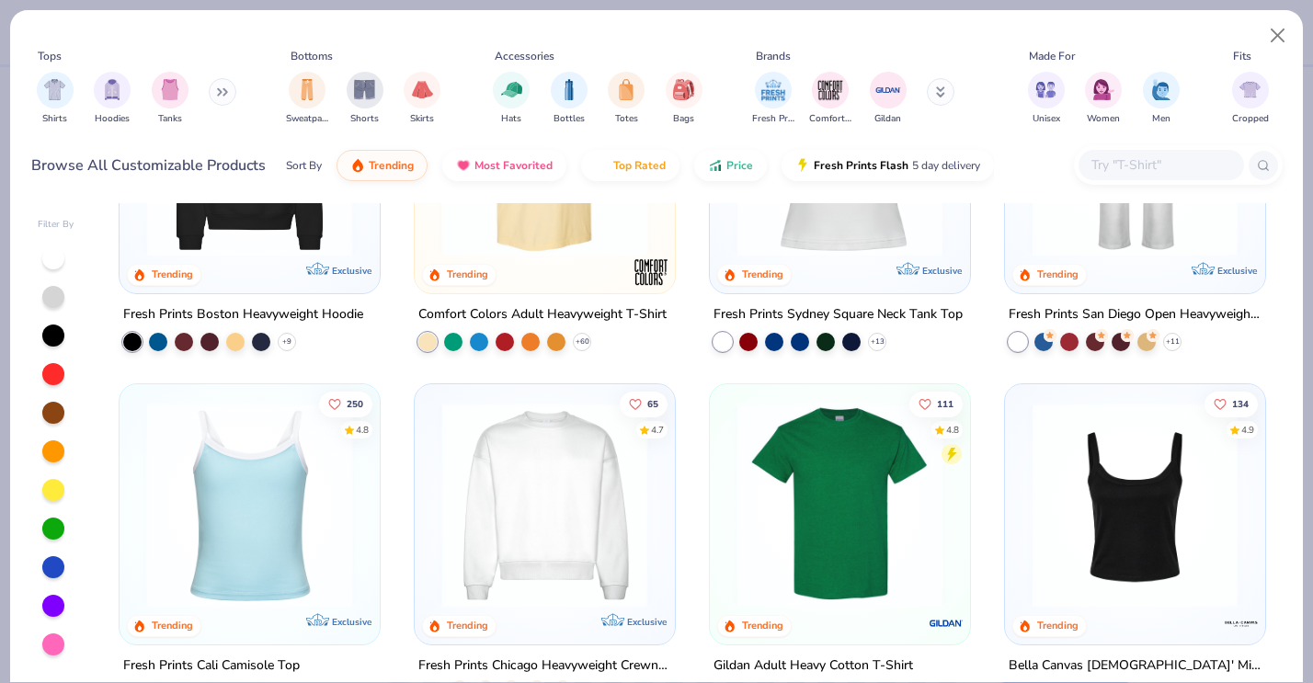
scroll to position [618, 0]
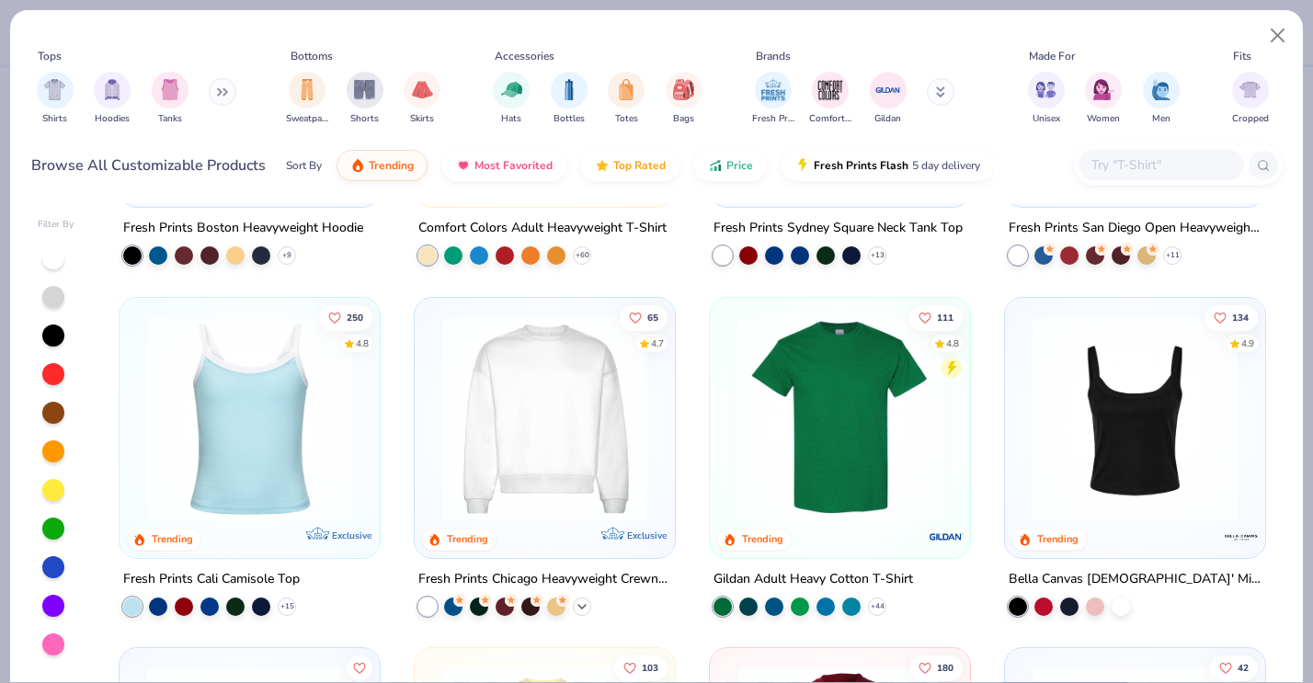
click at [583, 608] on icon at bounding box center [582, 606] width 15 height 15
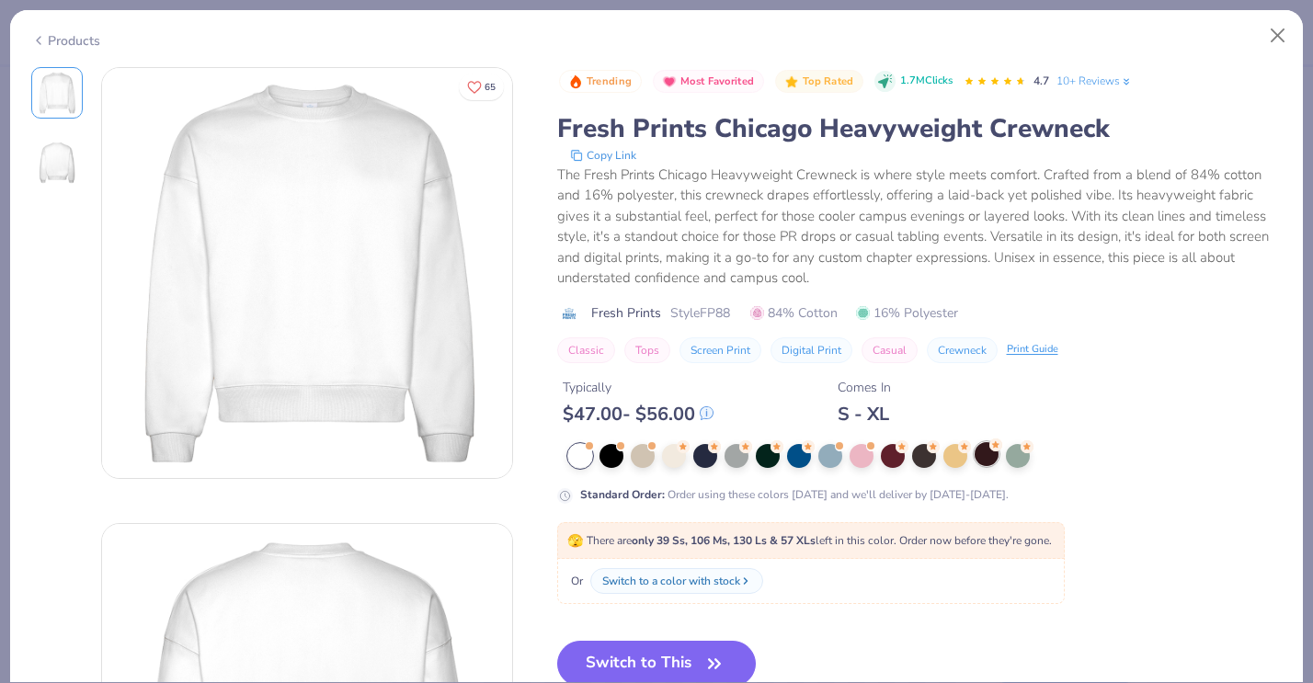
click at [981, 455] on div at bounding box center [987, 454] width 24 height 24
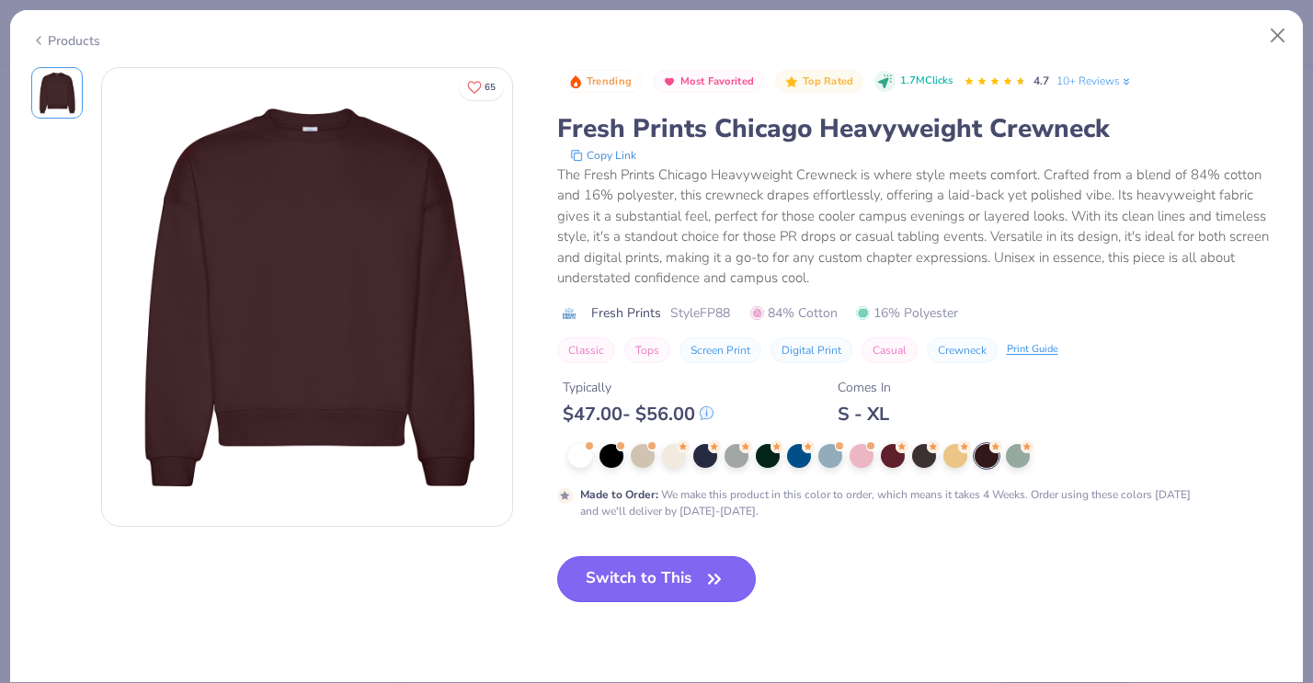
click at [653, 589] on button "Switch to This" at bounding box center [657, 579] width 200 height 46
click at [640, 582] on button "Switch to This" at bounding box center [657, 579] width 200 height 46
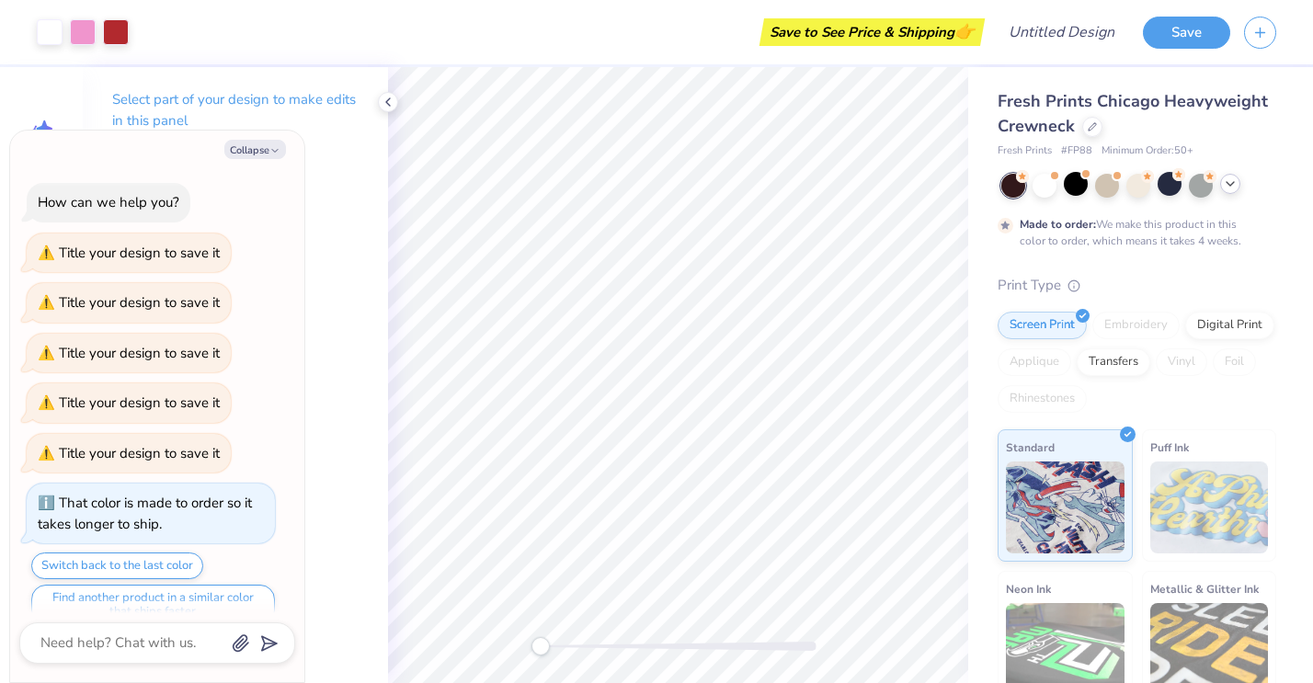
scroll to position [470, 0]
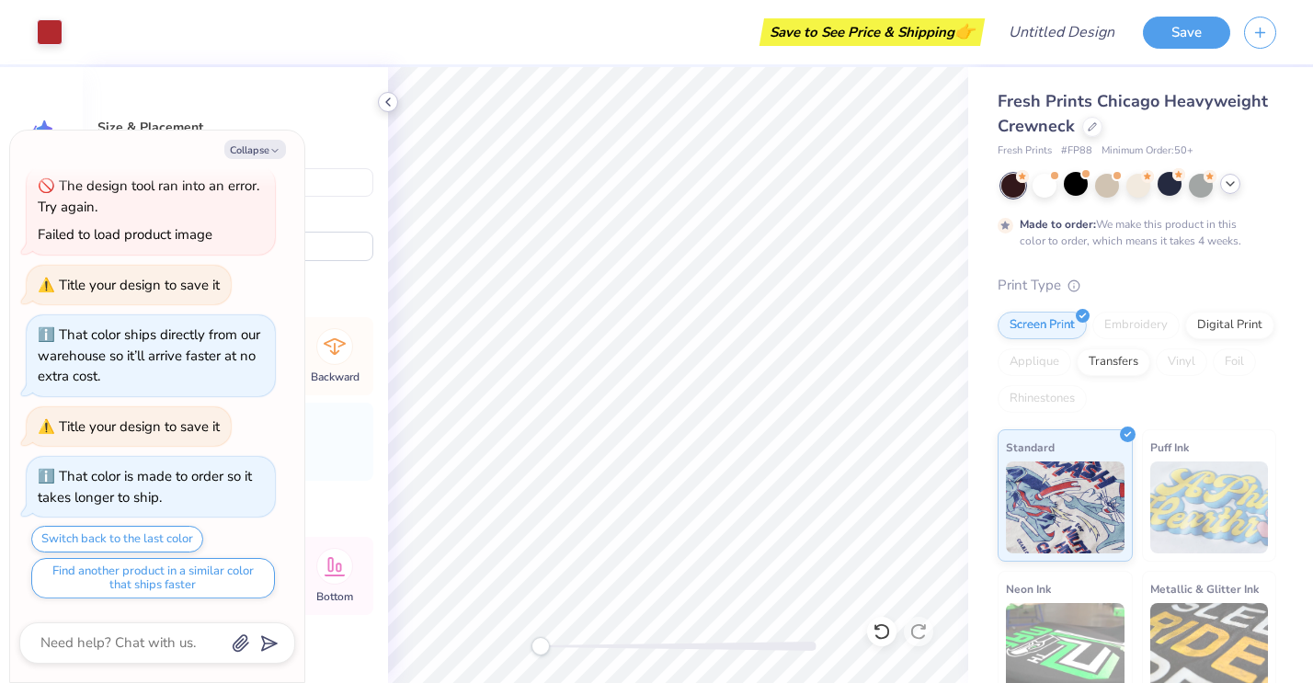
click at [384, 103] on icon at bounding box center [388, 102] width 15 height 15
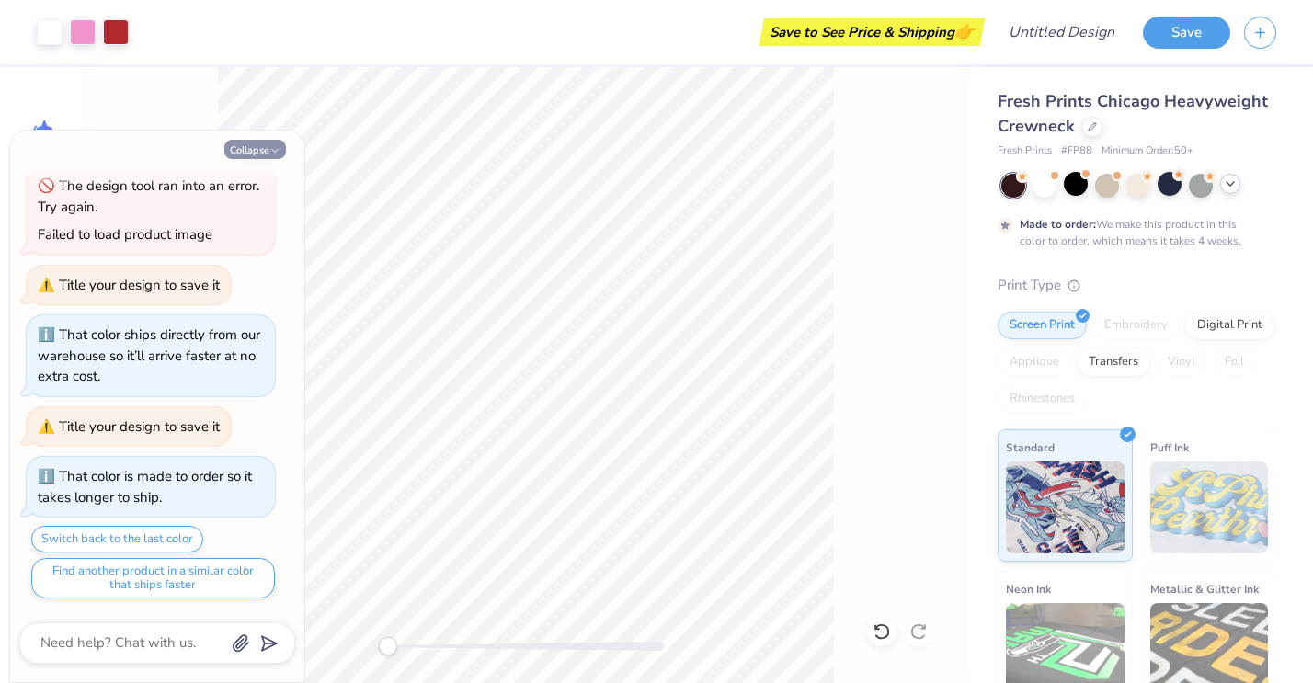
click at [249, 157] on button "Collapse" at bounding box center [255, 149] width 62 height 19
type textarea "x"
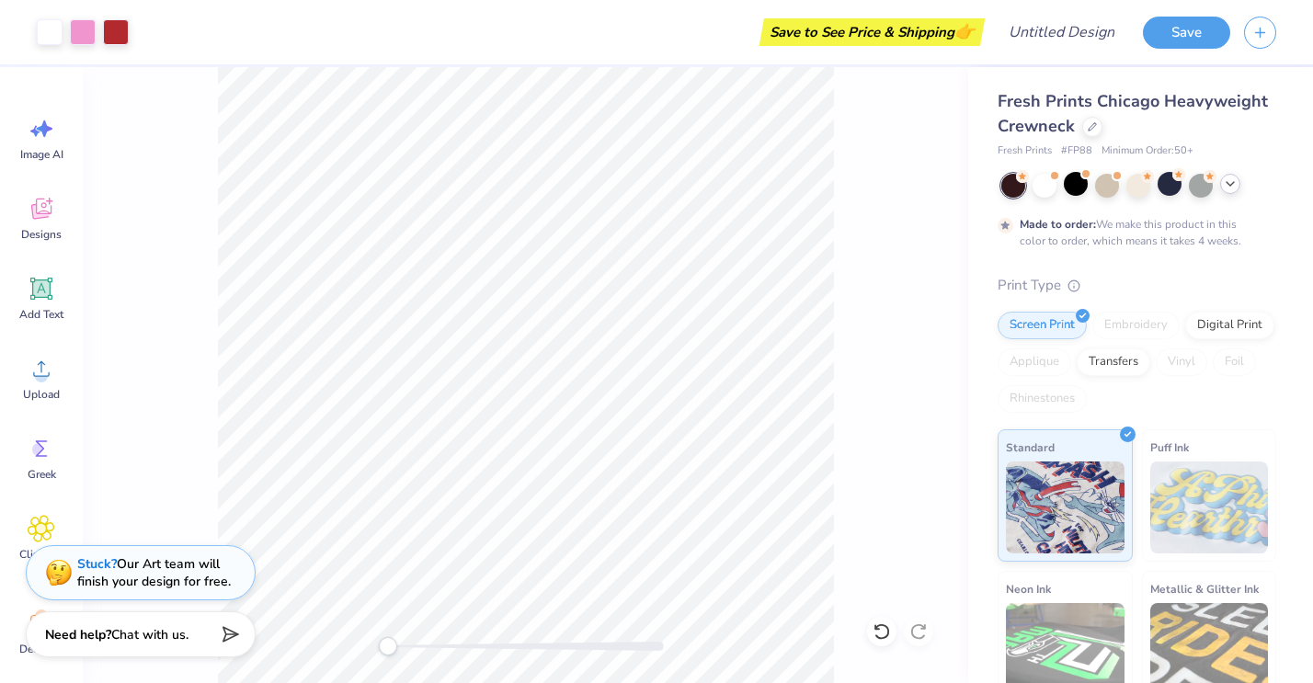
click at [211, 166] on div at bounding box center [525, 375] width 885 height 616
click at [884, 629] on icon at bounding box center [882, 631] width 18 height 18
click at [884, 629] on div at bounding box center [525, 375] width 885 height 616
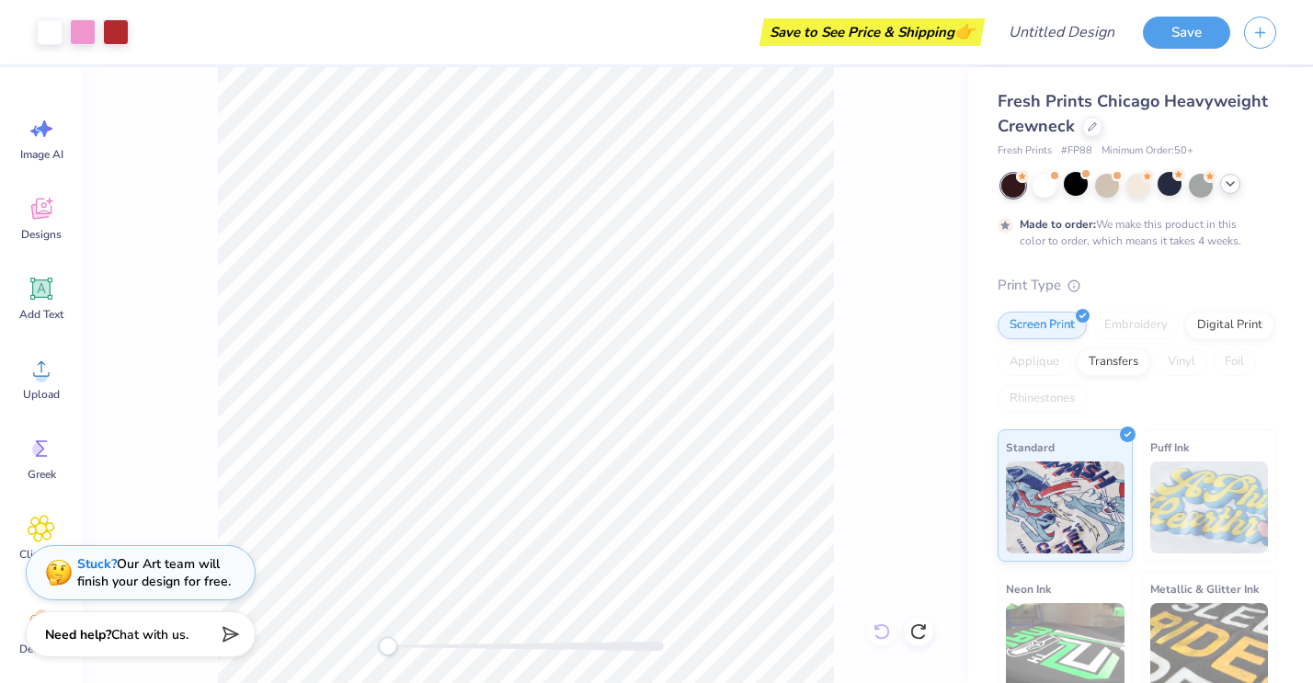
click at [884, 629] on div at bounding box center [525, 375] width 885 height 616
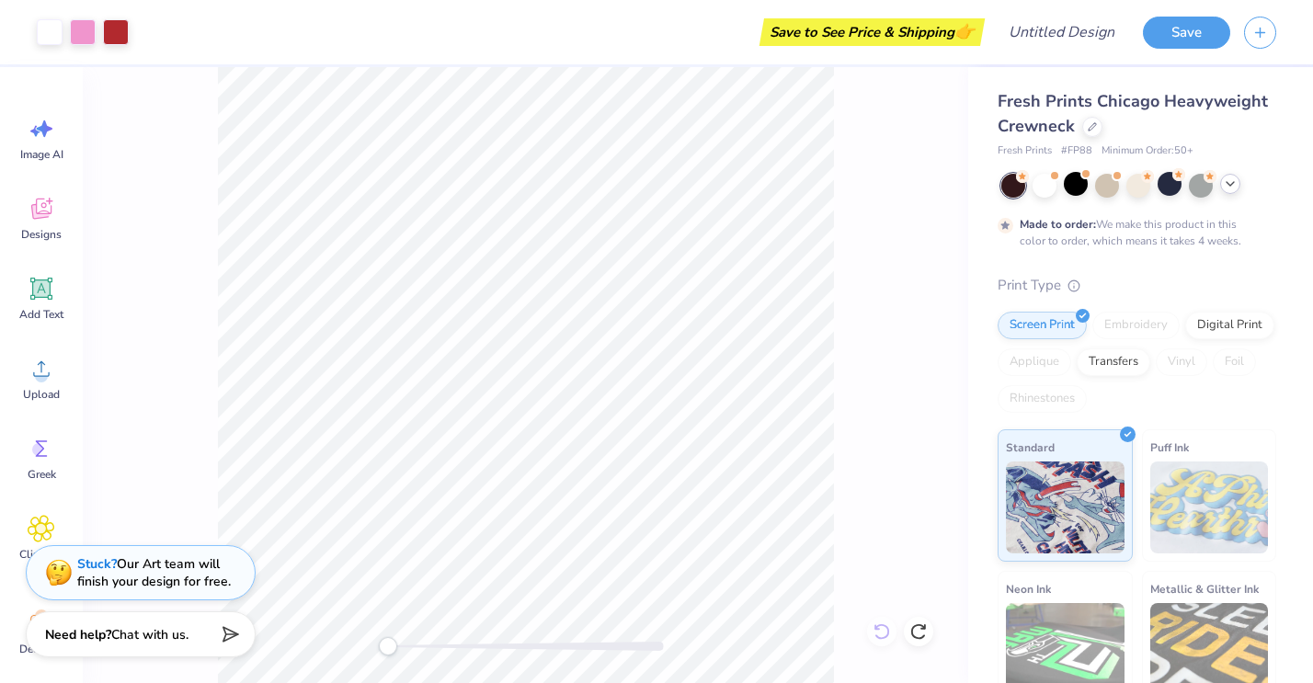
click at [884, 629] on div at bounding box center [525, 375] width 885 height 616
click at [918, 633] on icon at bounding box center [918, 631] width 18 height 18
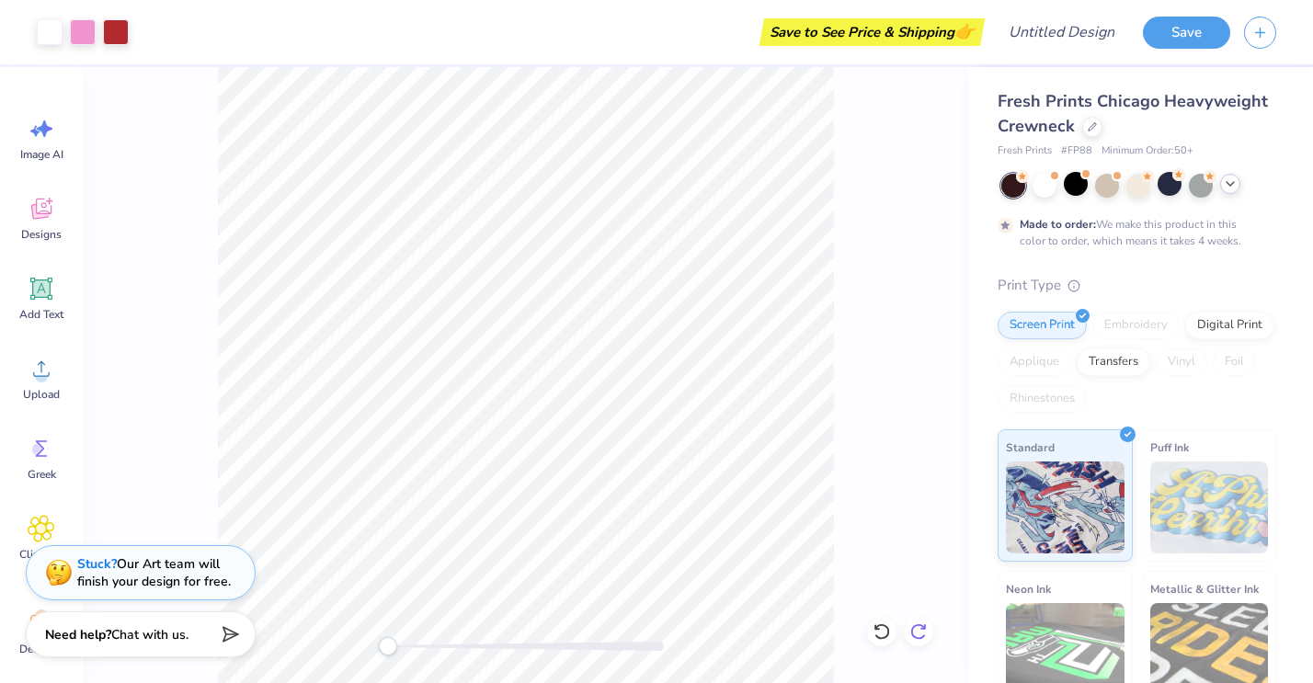
click at [918, 633] on icon at bounding box center [918, 631] width 18 height 18
click at [918, 633] on div at bounding box center [525, 375] width 885 height 616
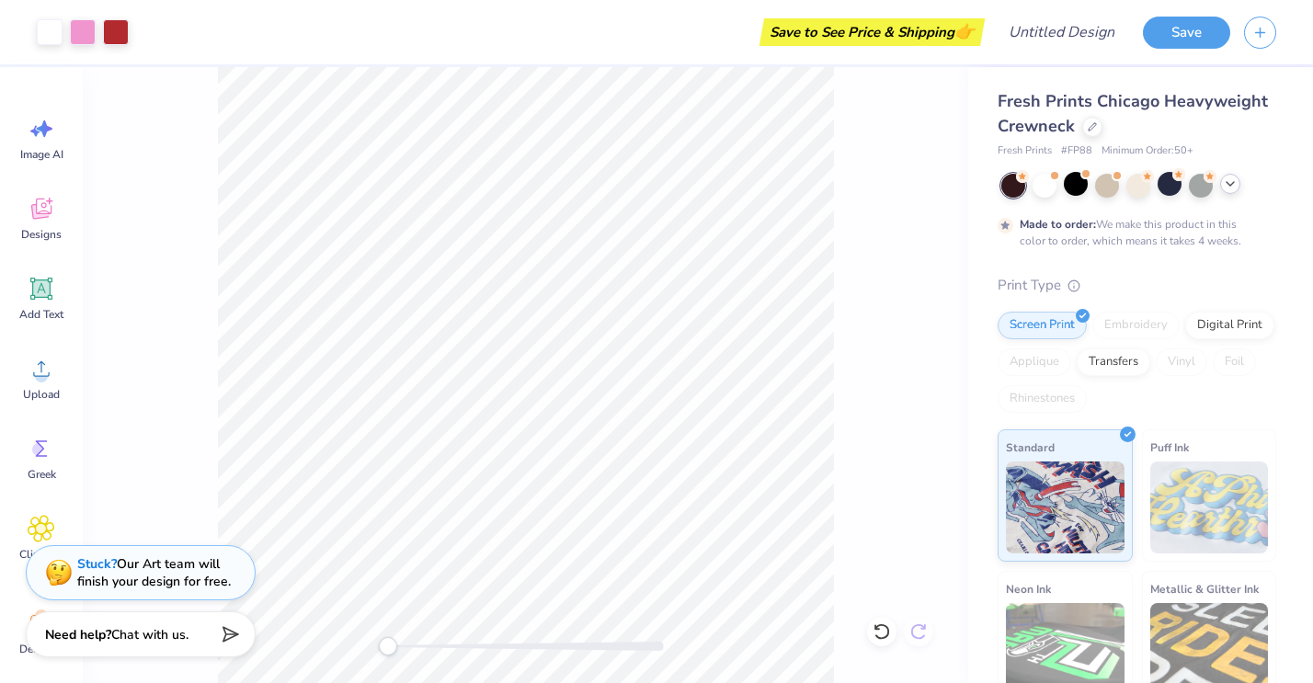
click at [918, 633] on div at bounding box center [525, 375] width 885 height 616
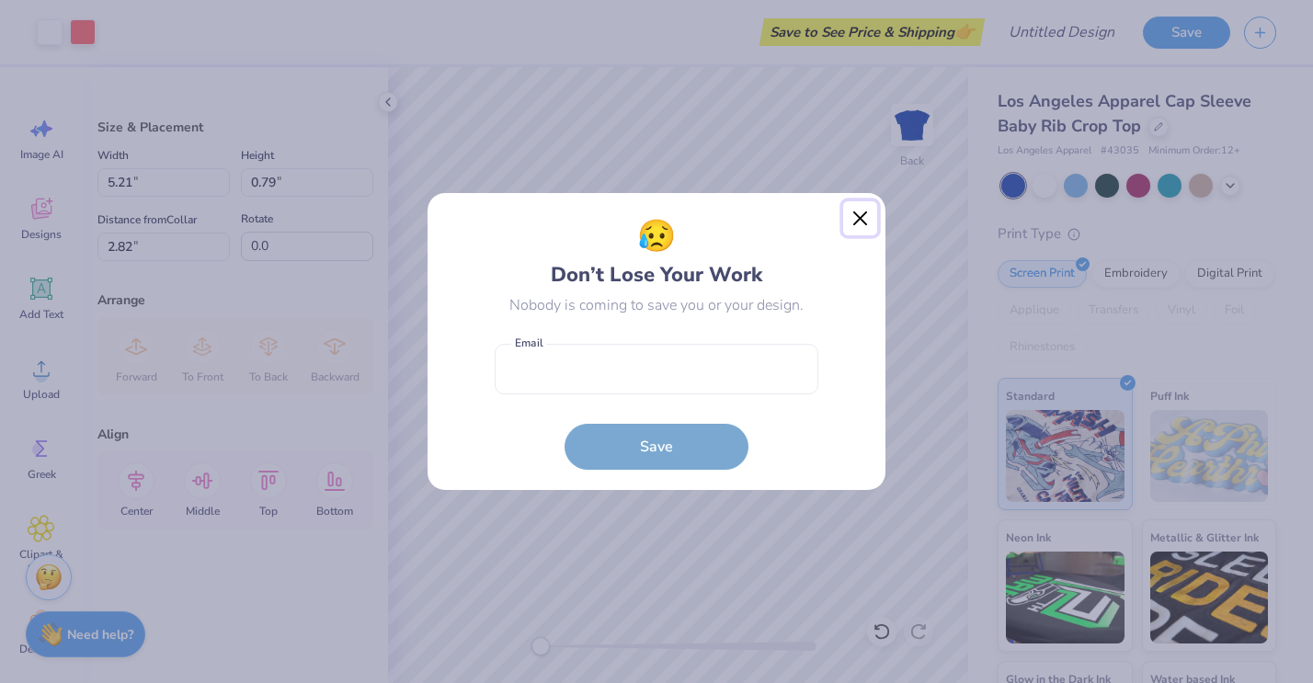
click at [861, 212] on button "Close" at bounding box center [860, 218] width 35 height 35
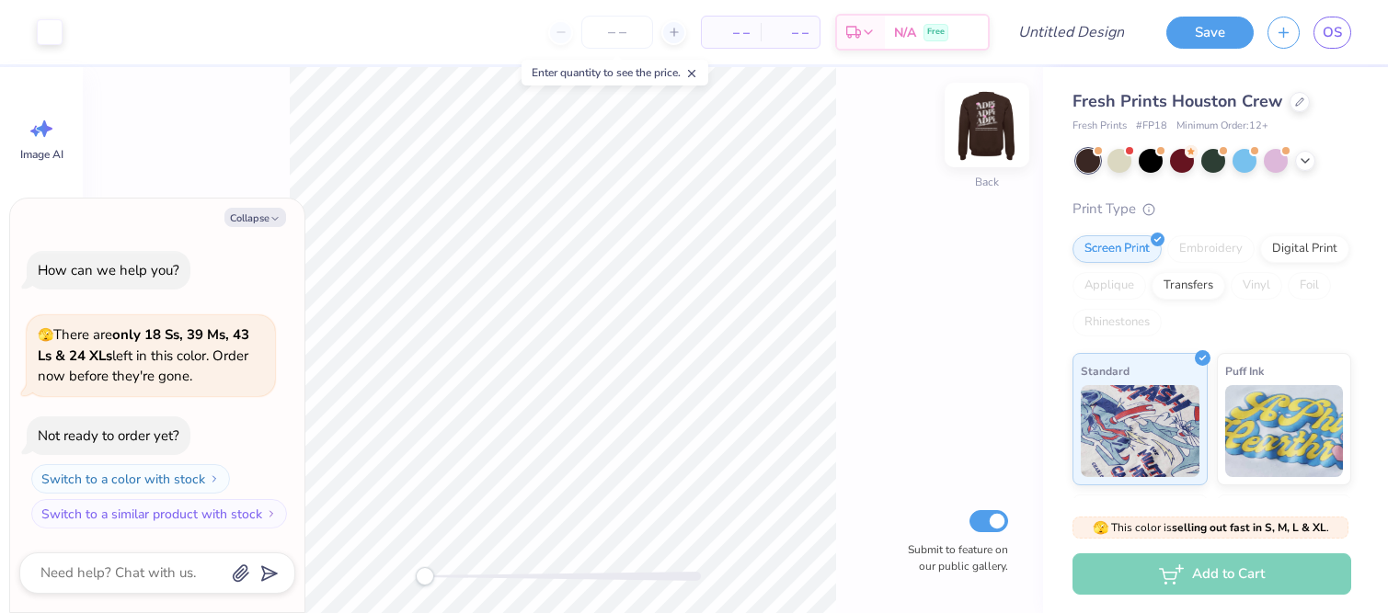
click at [984, 139] on img at bounding box center [987, 125] width 74 height 74
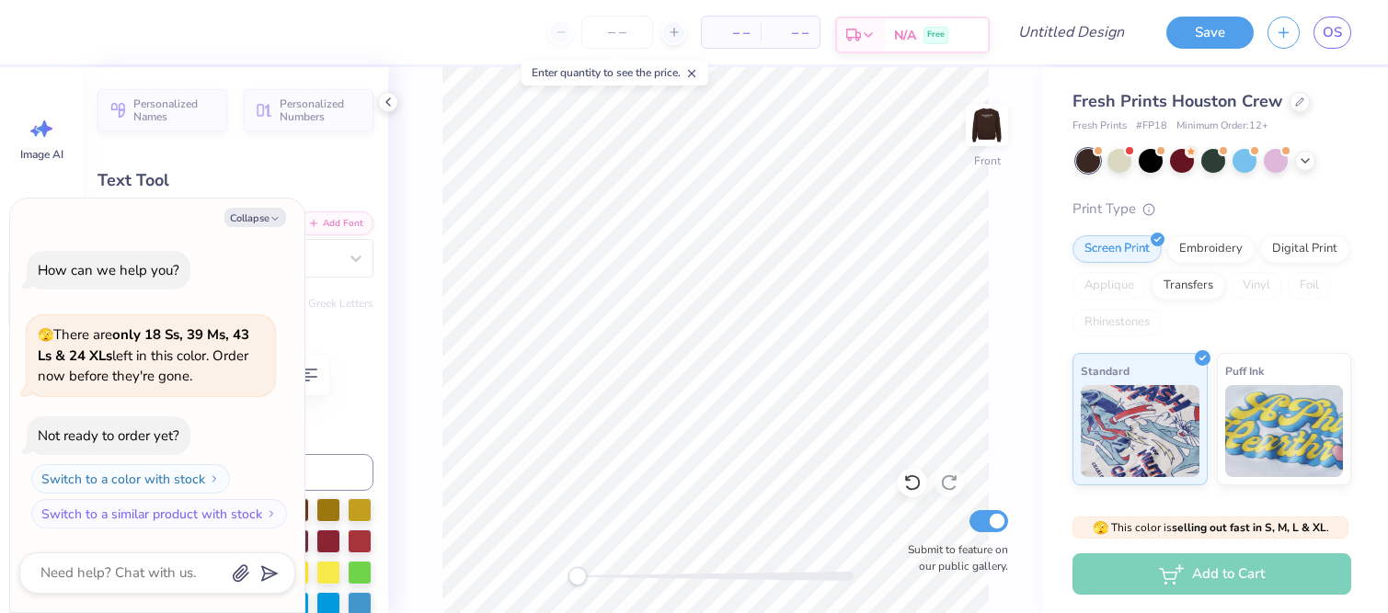
type textarea "x"
type textarea "APi"
type textarea "x"
type textarea "AePhi"
type textarea "x"
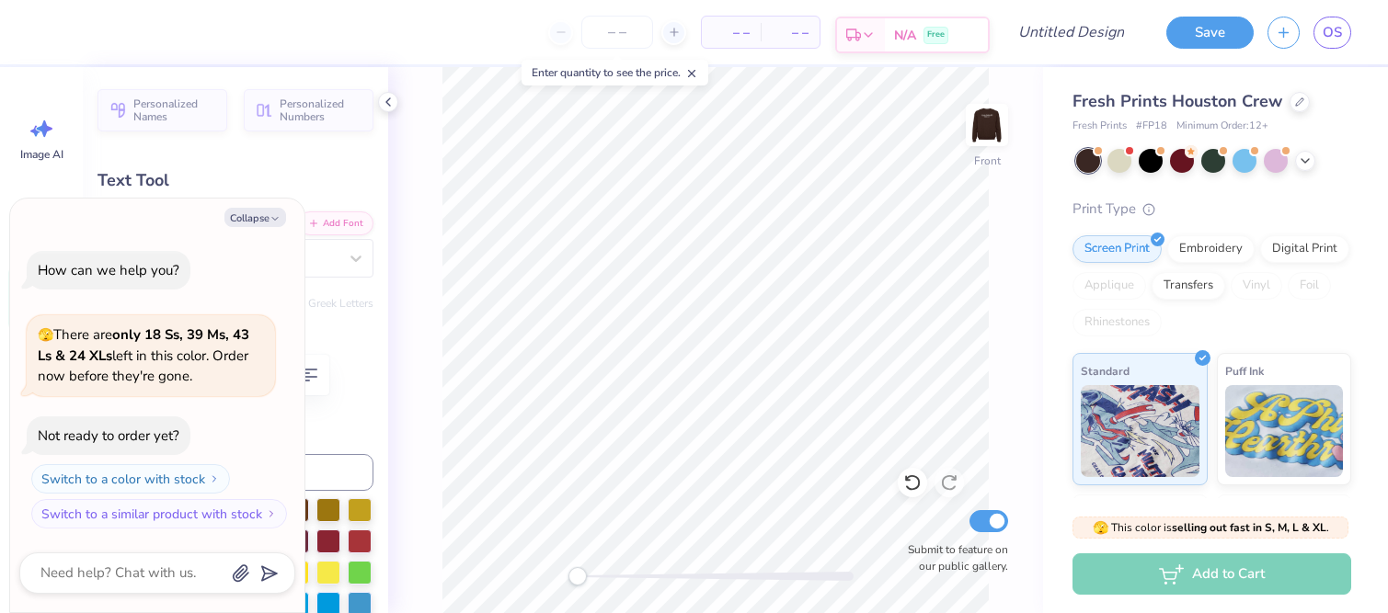
type textarea "AePi"
type textarea "x"
type textarea "Aei"
type textarea "x"
type textarea "Ai"
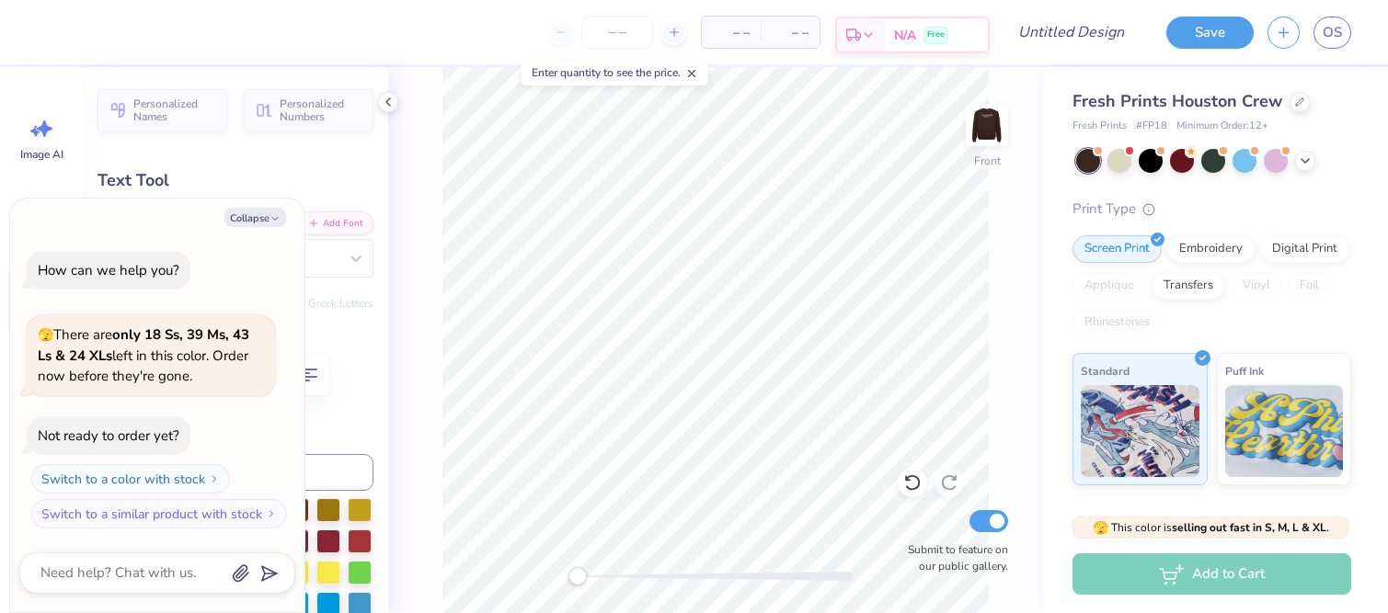
type textarea "x"
type textarea "Ali"
type textarea "x"
type textarea "Alpi"
type textarea "x"
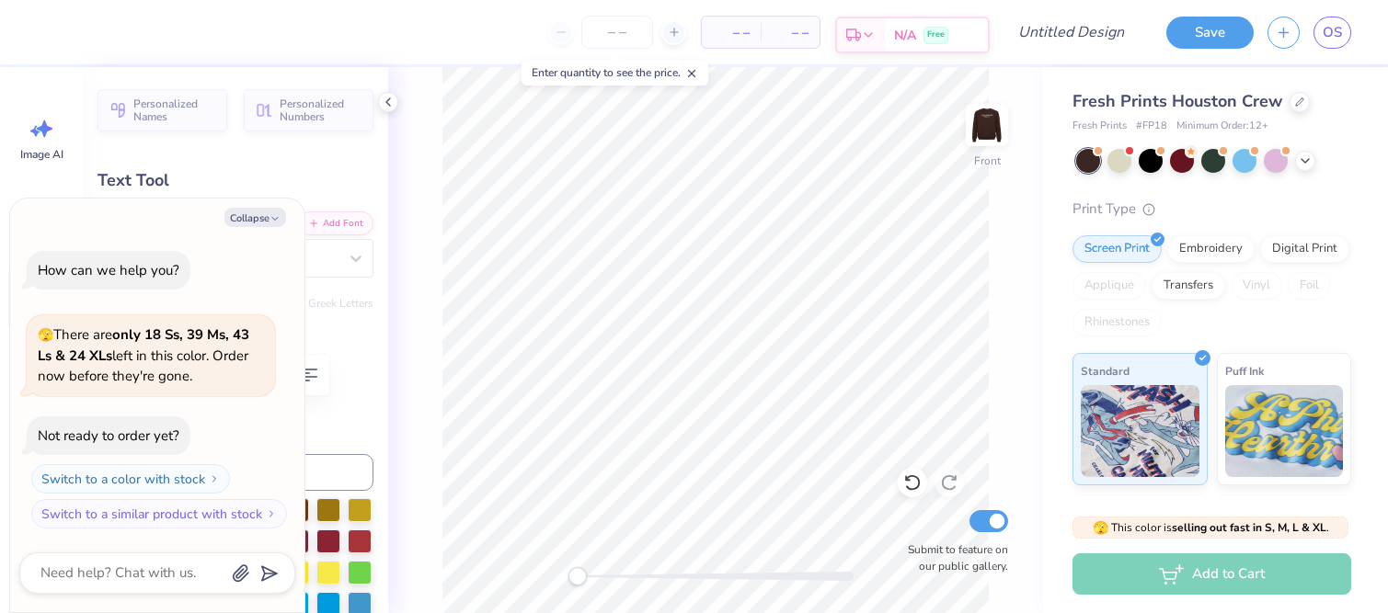
type textarea "Alp"
type textarea "x"
type textarea "Alph"
type textarea "x"
type textarea "Alpha"
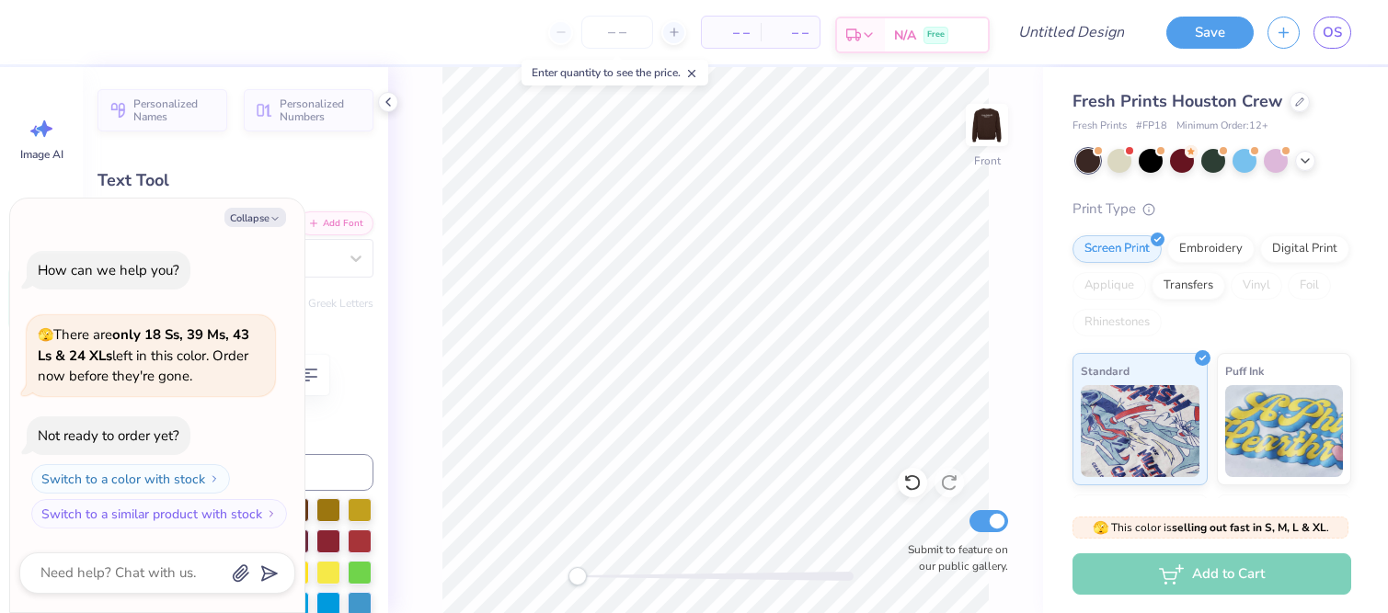
type textarea "x"
type input "6.34"
type textarea "x"
type textarea "E"
type textarea "x"
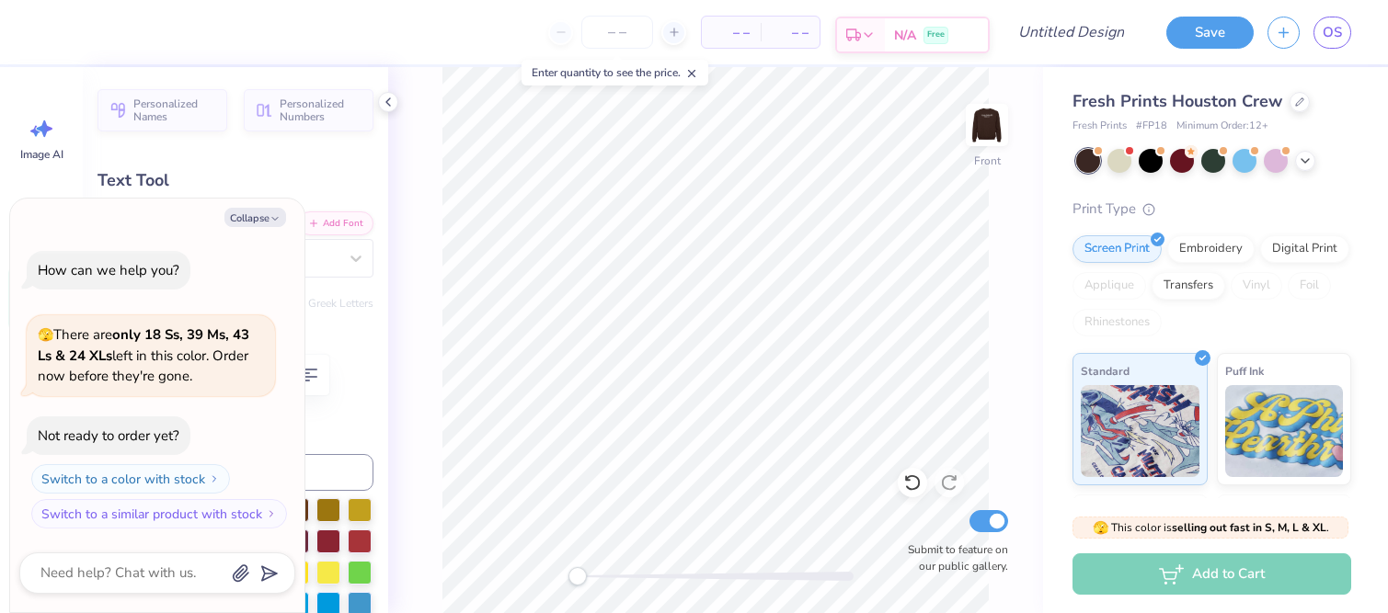
type textarea "Ep"
type textarea "x"
type textarea "Epi"
type textarea "x"
type textarea "Epis"
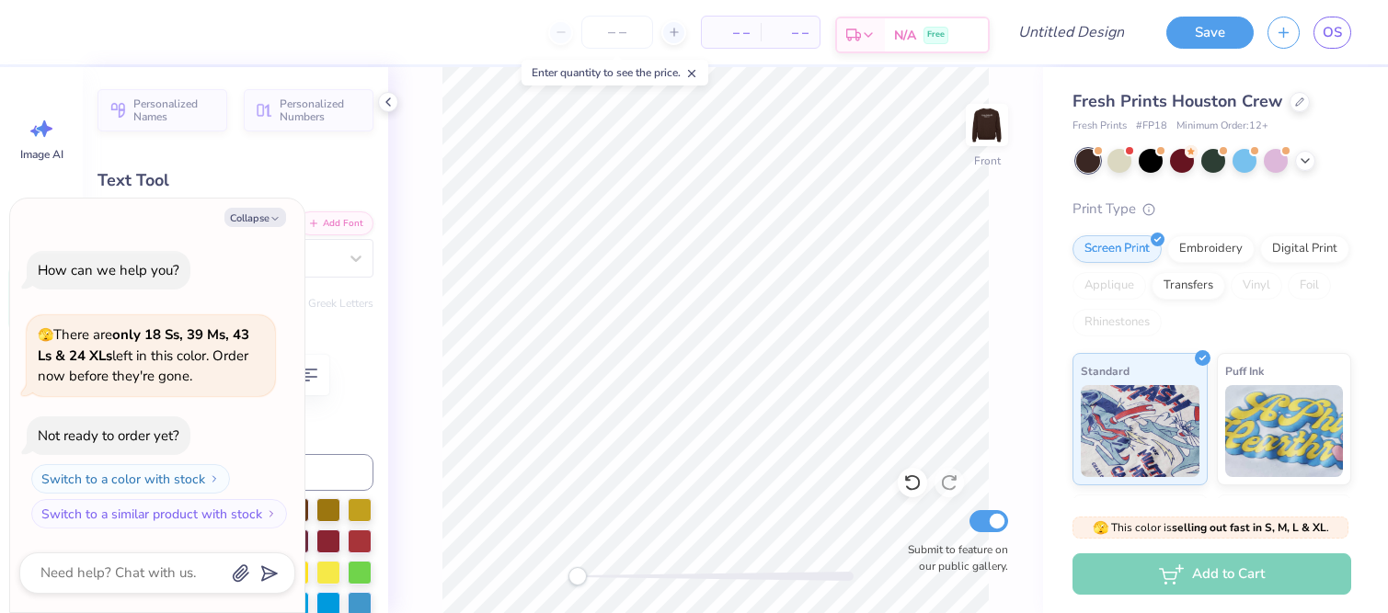
type textarea "x"
type textarea "Episl"
type textarea "x"
type textarea "Epis"
type textarea "x"
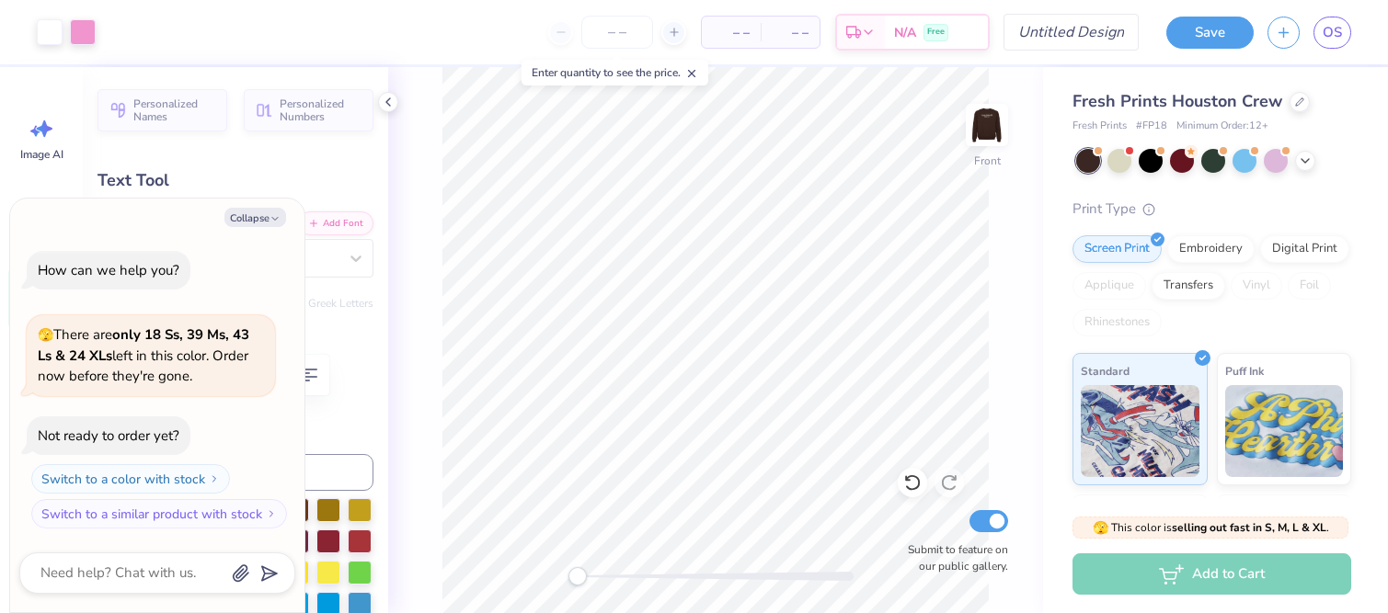
type input "0.0"
type textarea "x"
type textarea "Episo"
type textarea "x"
type textarea "Episol"
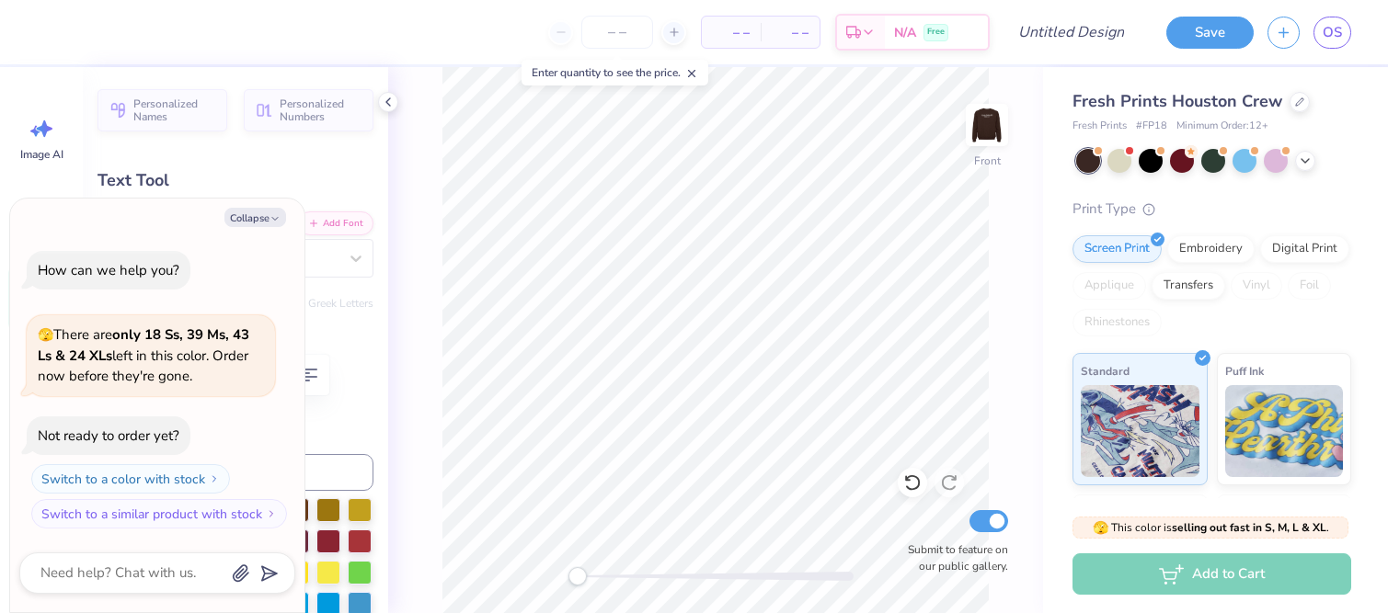
type textarea "x"
type textarea "Episo"
type textarea "x"
type textarea "Epis"
type textarea "x"
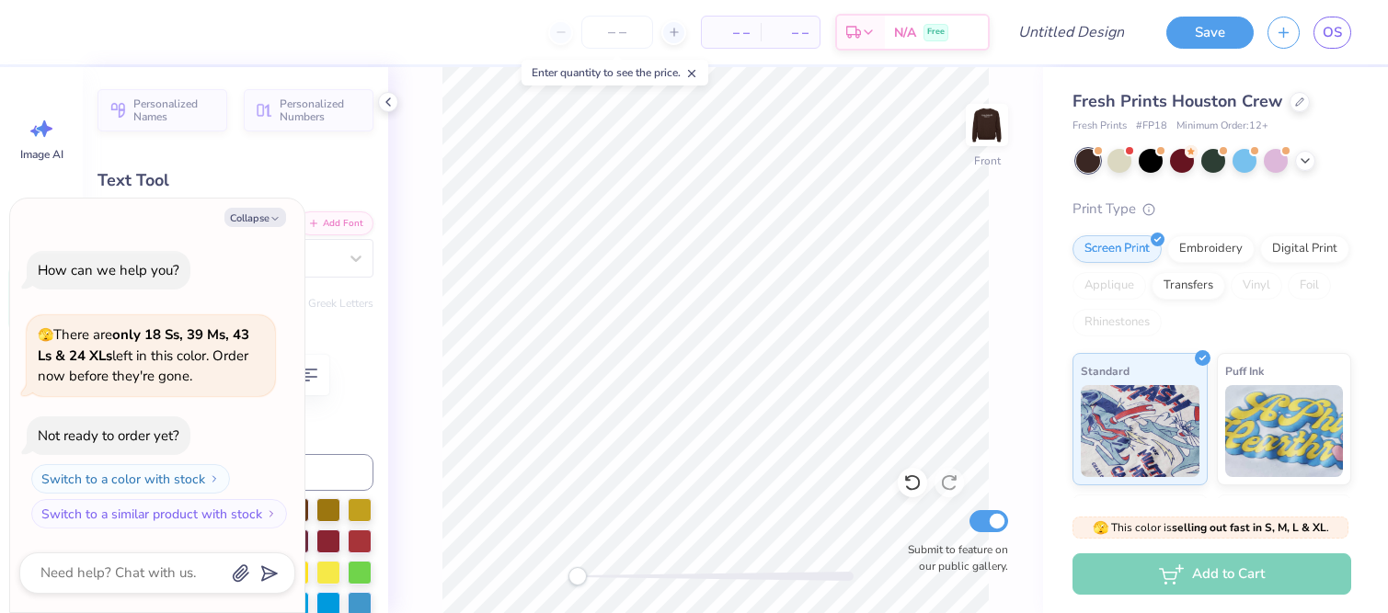
type textarea "Epi"
type textarea "x"
type textarea "Ep"
type textarea "x"
type textarea "Eps"
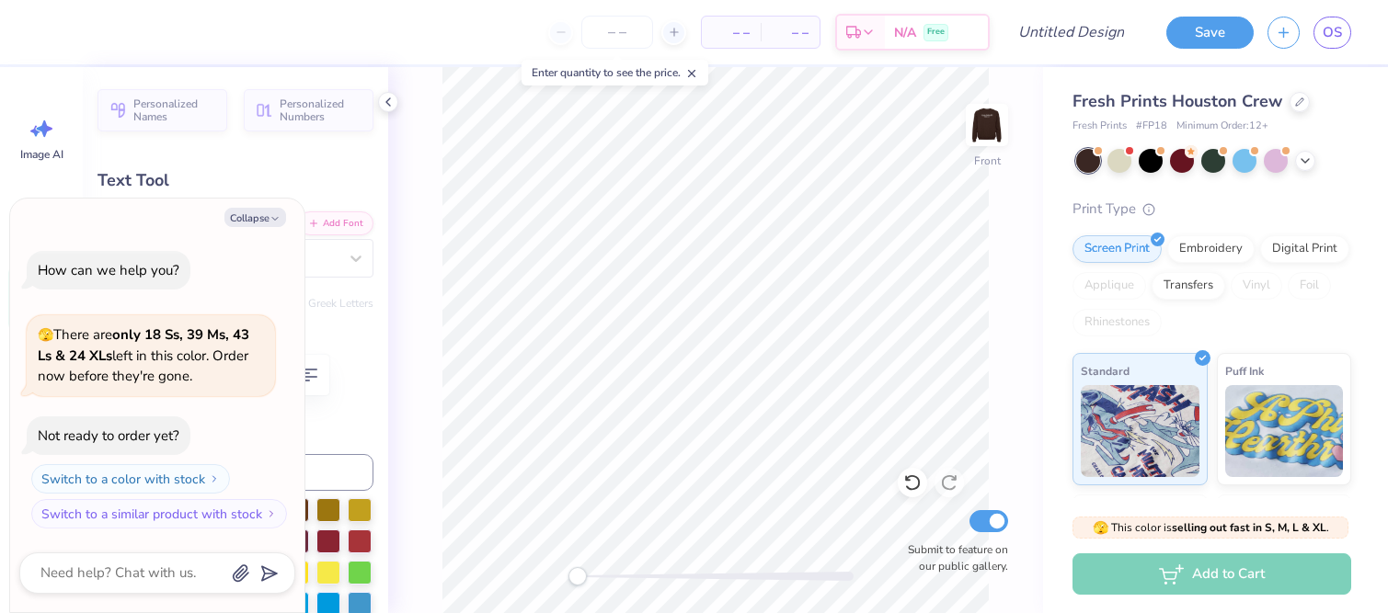
type textarea "x"
type textarea "Epsi"
type textarea "x"
type textarea "Epsilp"
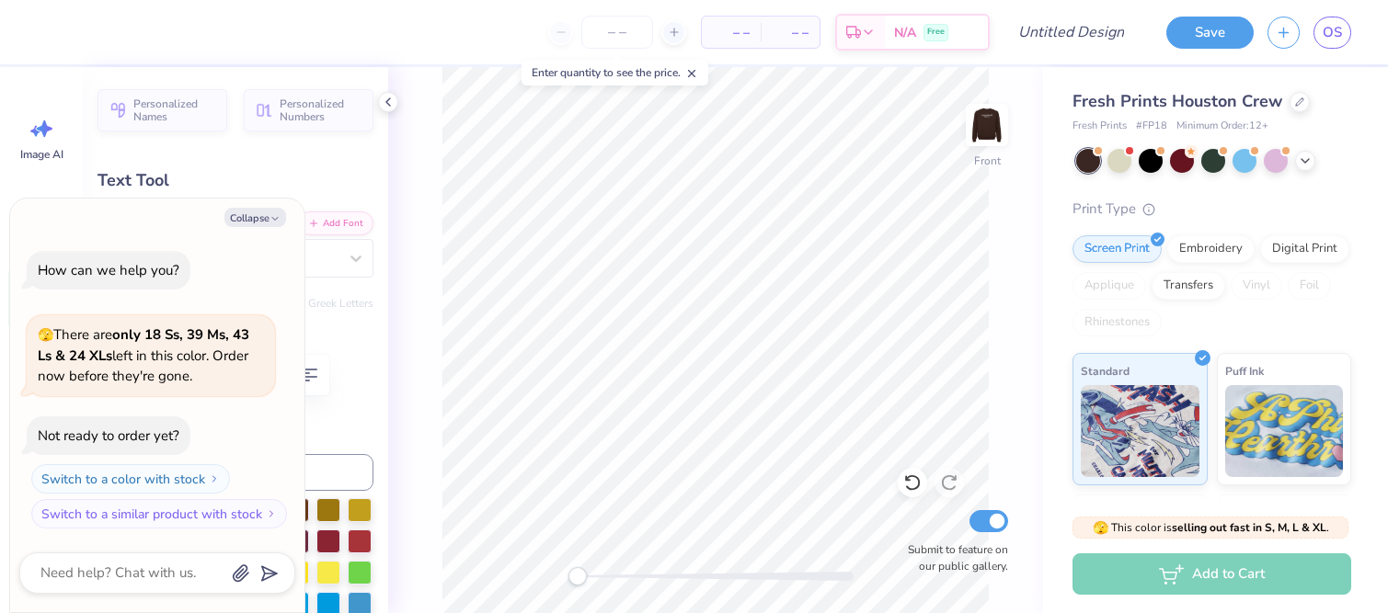
type textarea "x"
type textarea "Epsil"
type textarea "x"
type textarea "Epsilo"
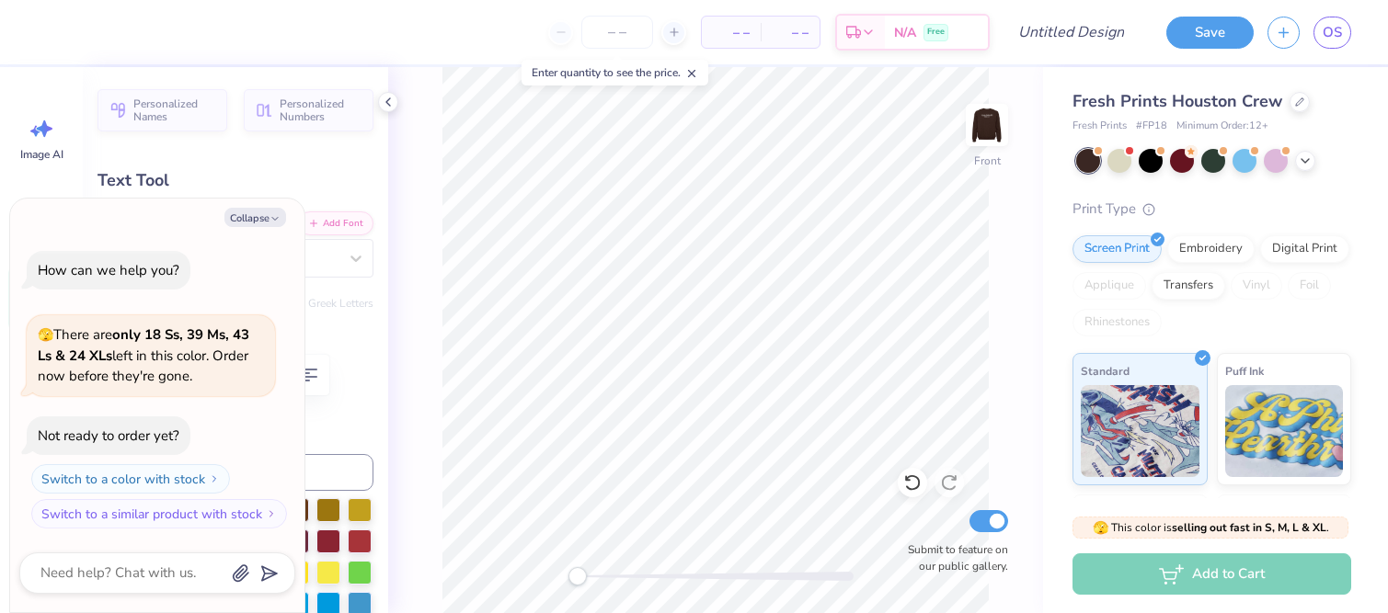
type textarea "x"
type textarea "Epsilon"
type textarea "x"
type input "0.0"
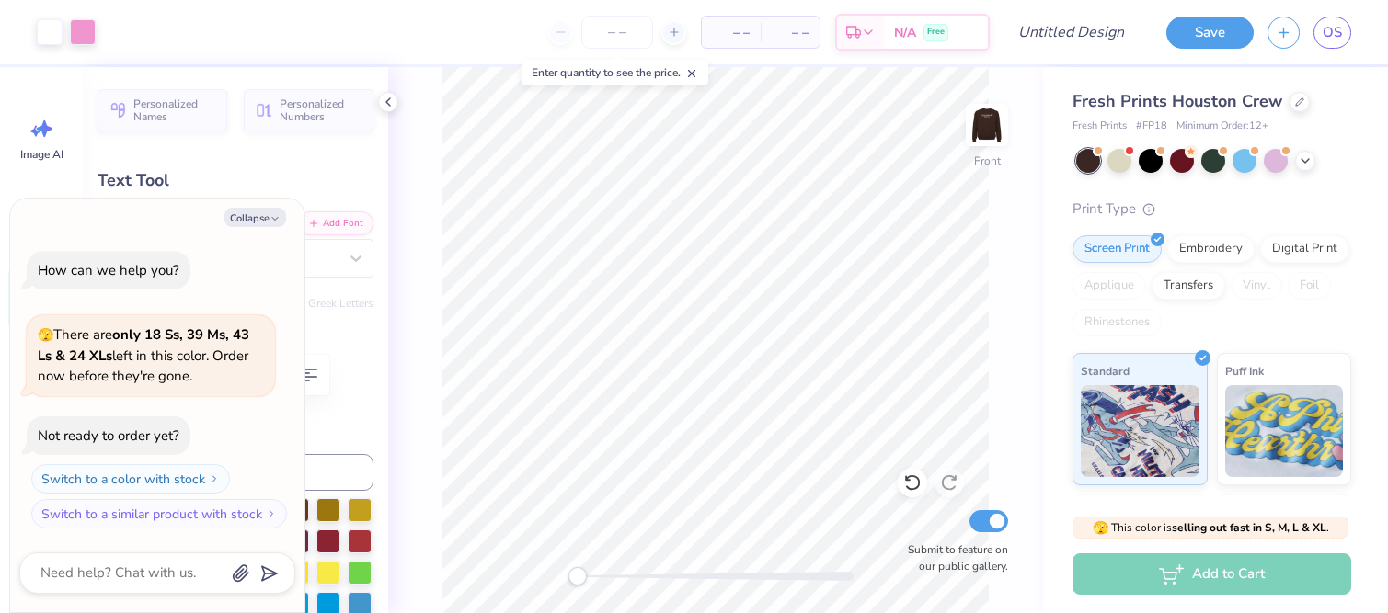
type textarea "x"
type input "7.98"
type input "2.99"
type input "6.90"
type input "-9.0"
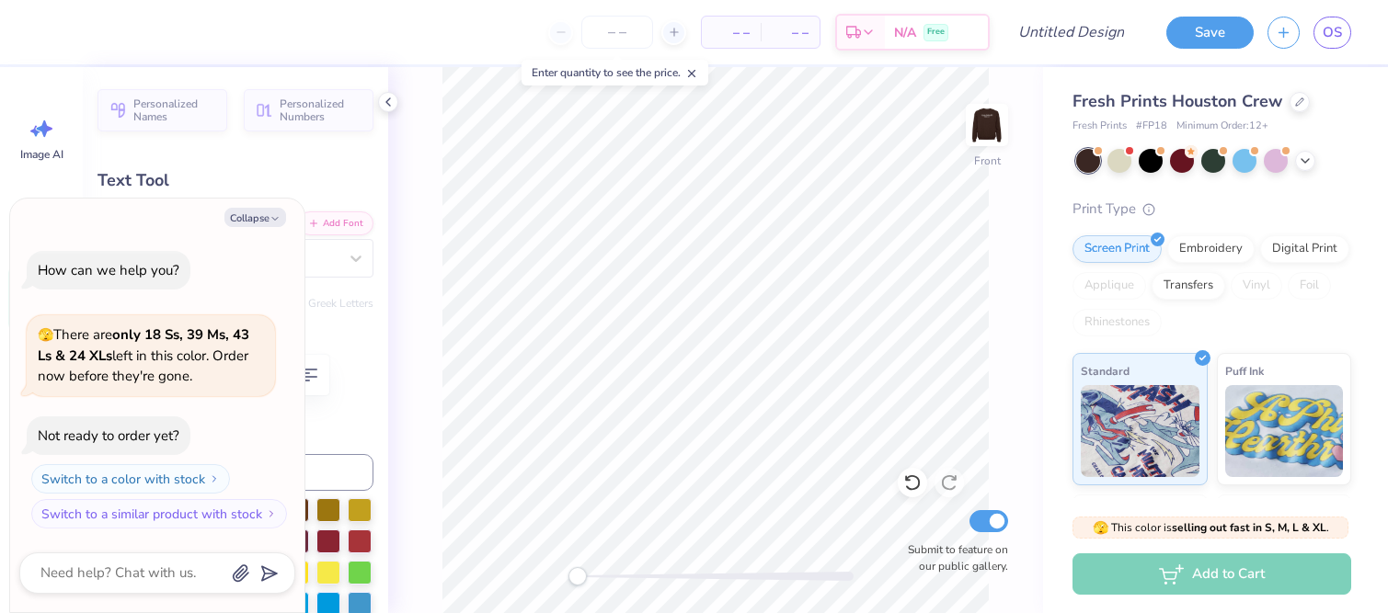
type textarea "x"
type input "8.00"
type input "3.52"
type input "9.43"
type textarea "x"
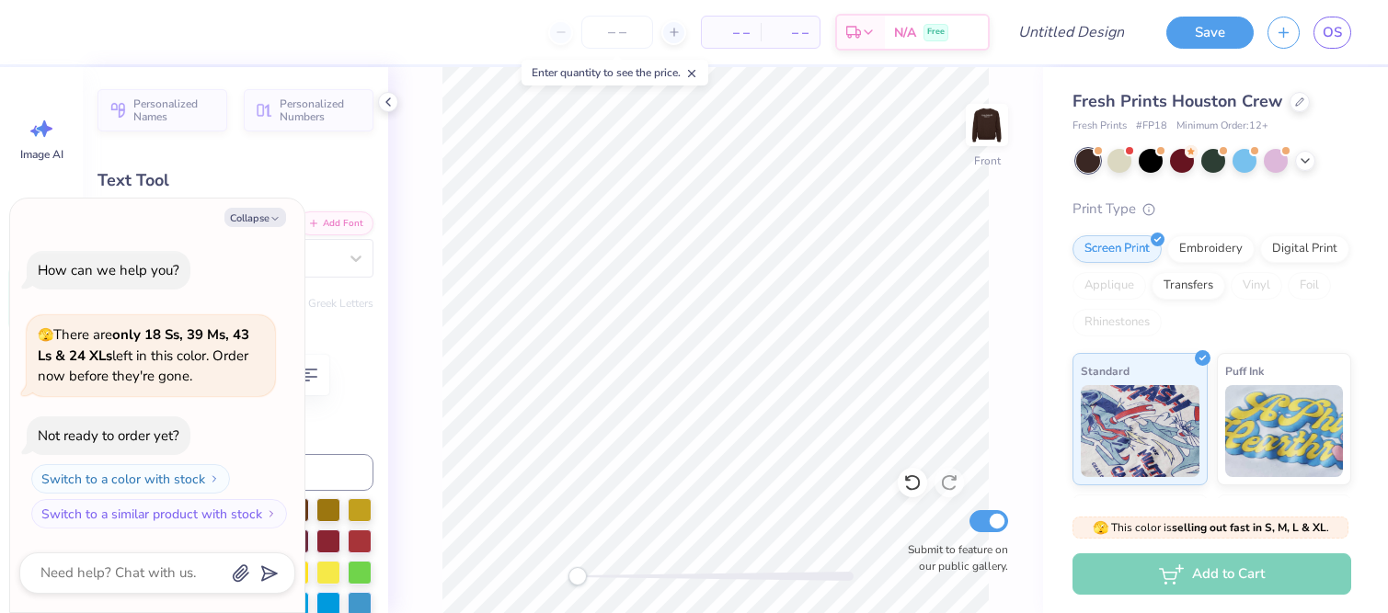
type textarea "Ph"
type textarea "x"
type textarea "Phi"
type textarea "x"
type input "0.0"
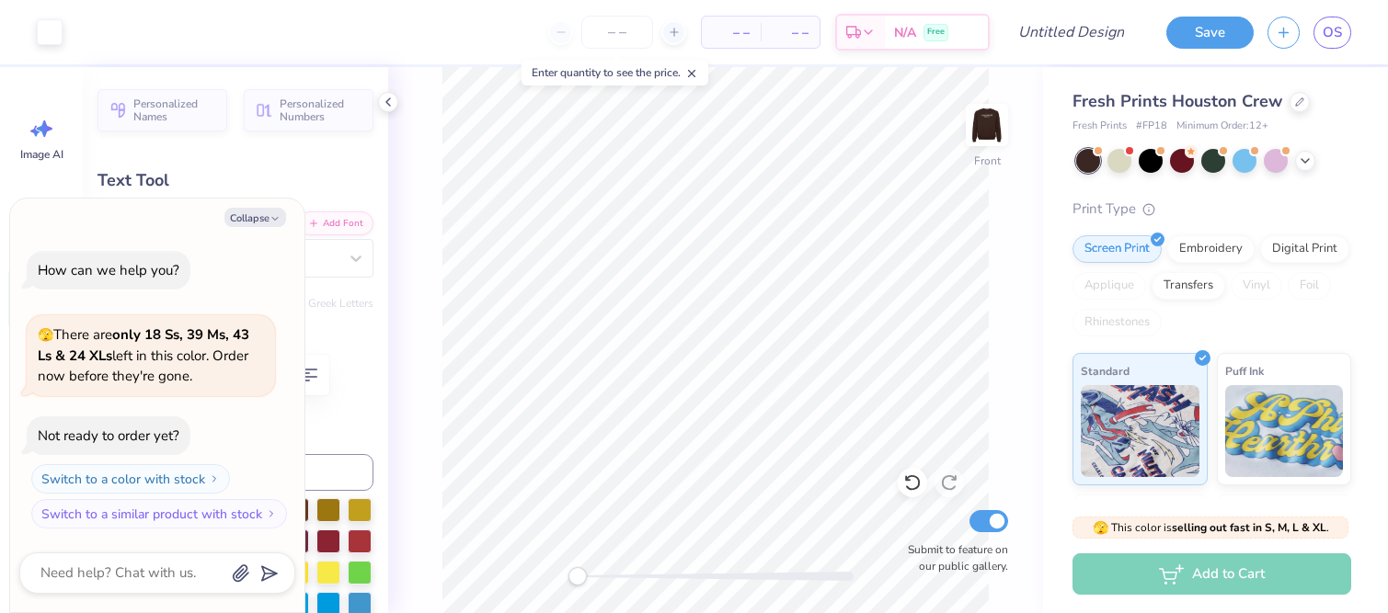
type textarea "x"
type input "7.98"
type input "2.99"
type input "6.74"
type input "-9.0"
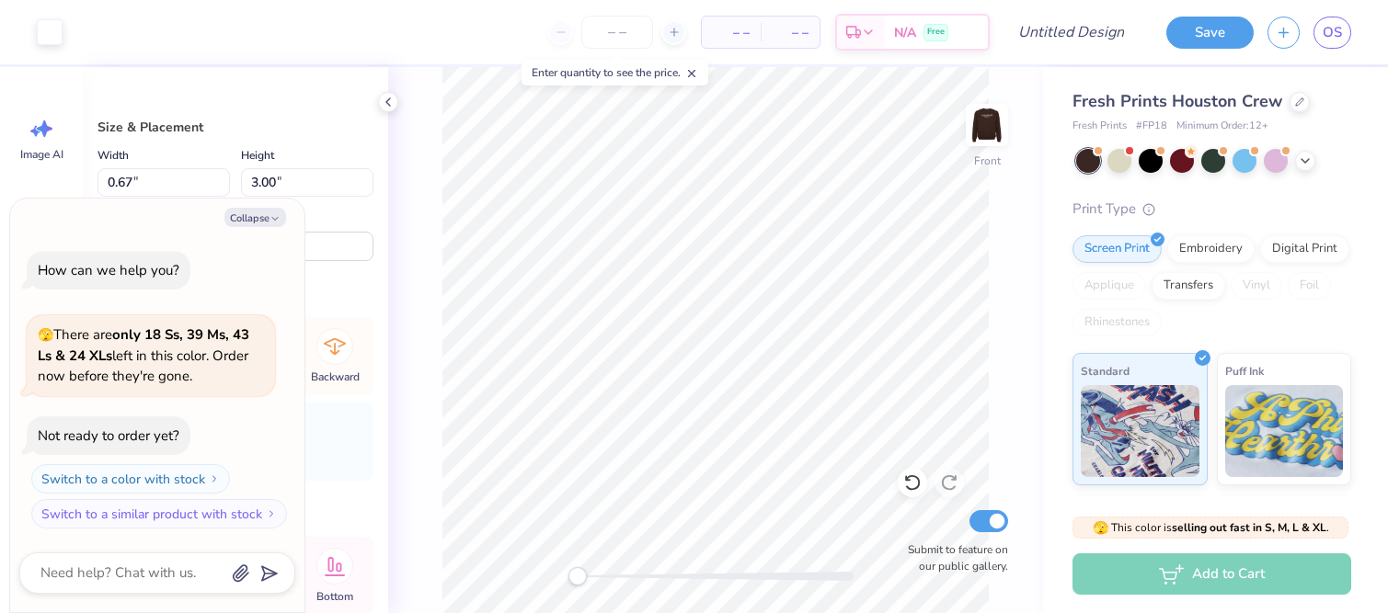
type textarea "x"
type input "3.77"
type textarea "x"
type input "3.55"
type textarea "x"
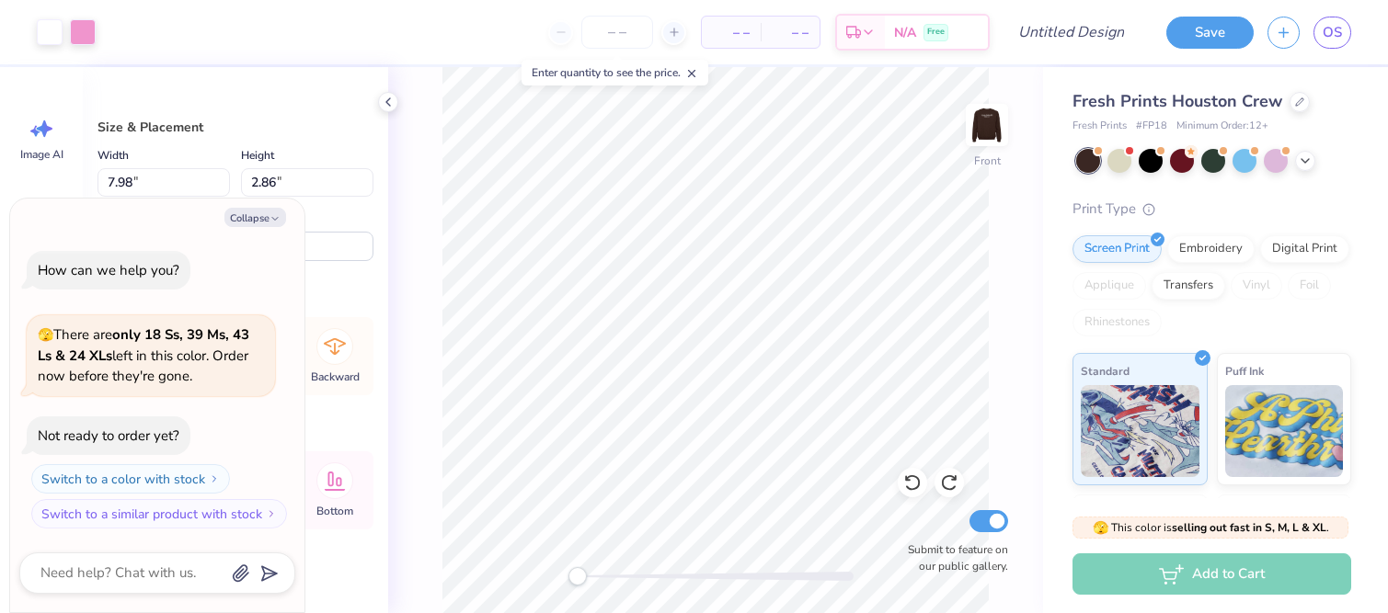
type input "3.80"
click at [926, 480] on div at bounding box center [911, 482] width 29 height 29
type textarea "x"
type input "4.18"
click at [916, 481] on icon at bounding box center [912, 483] width 18 height 18
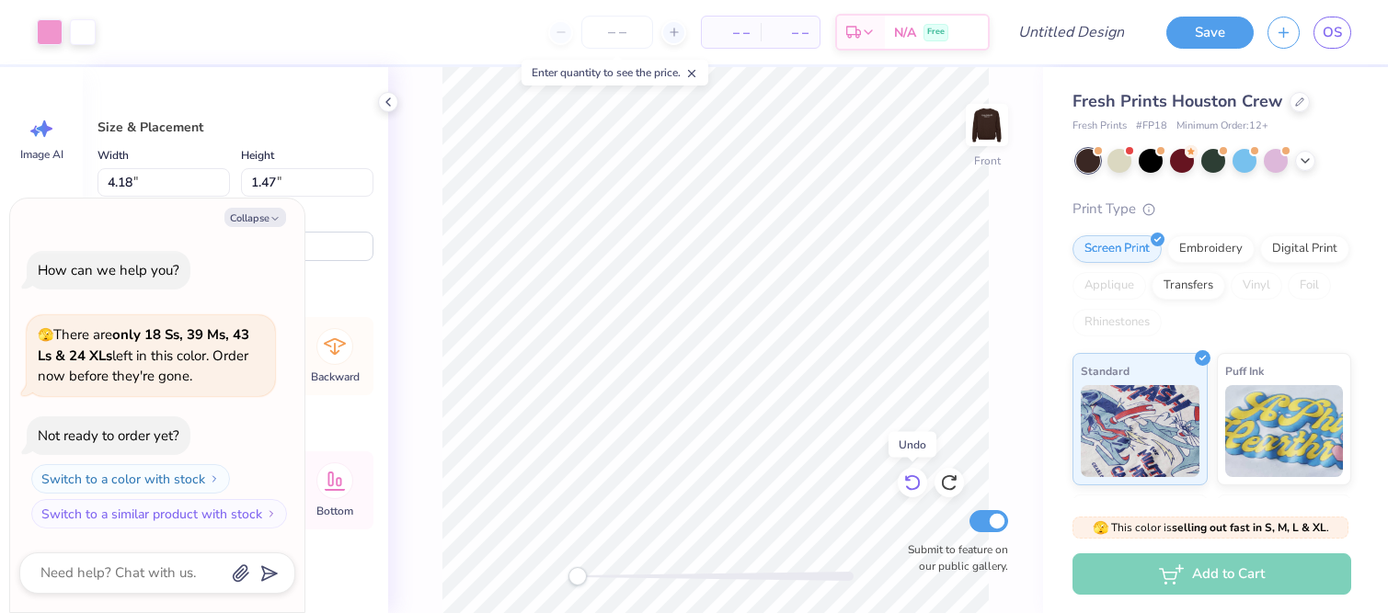
type textarea "x"
type input "1.45"
click at [916, 481] on icon at bounding box center [912, 483] width 18 height 18
type textarea "x"
type input "11.10"
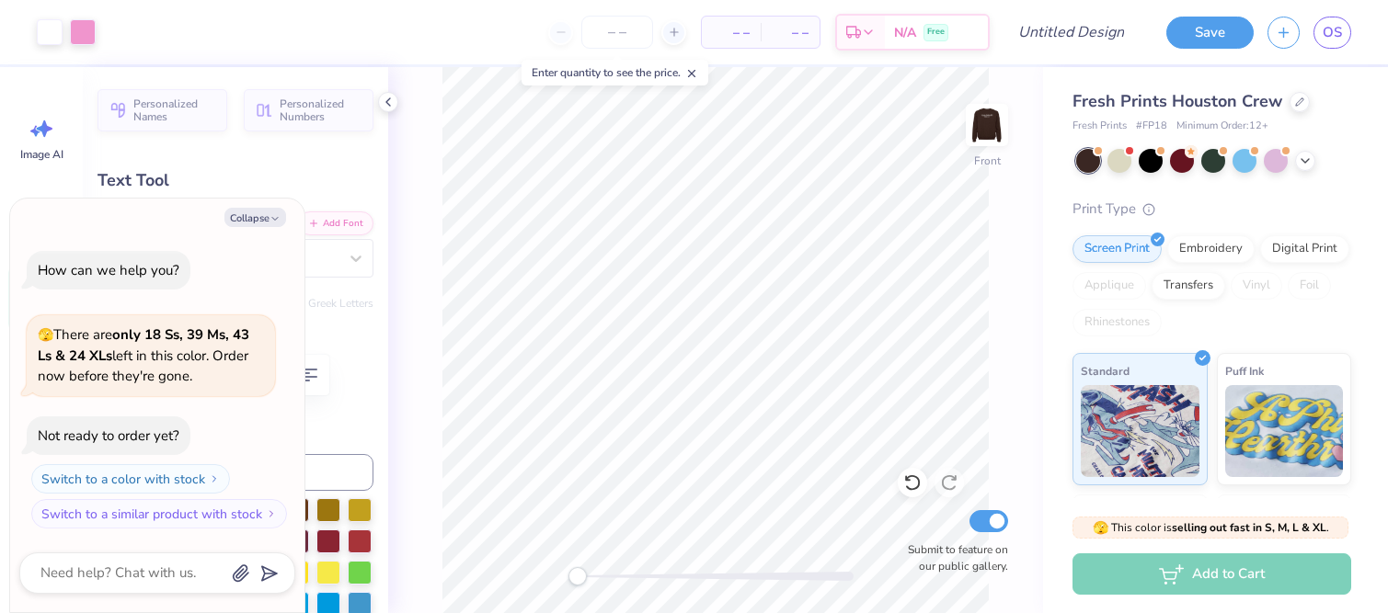
type textarea "x"
type input "8.00"
type input "3.32"
type input "9.48"
type input "-9.0"
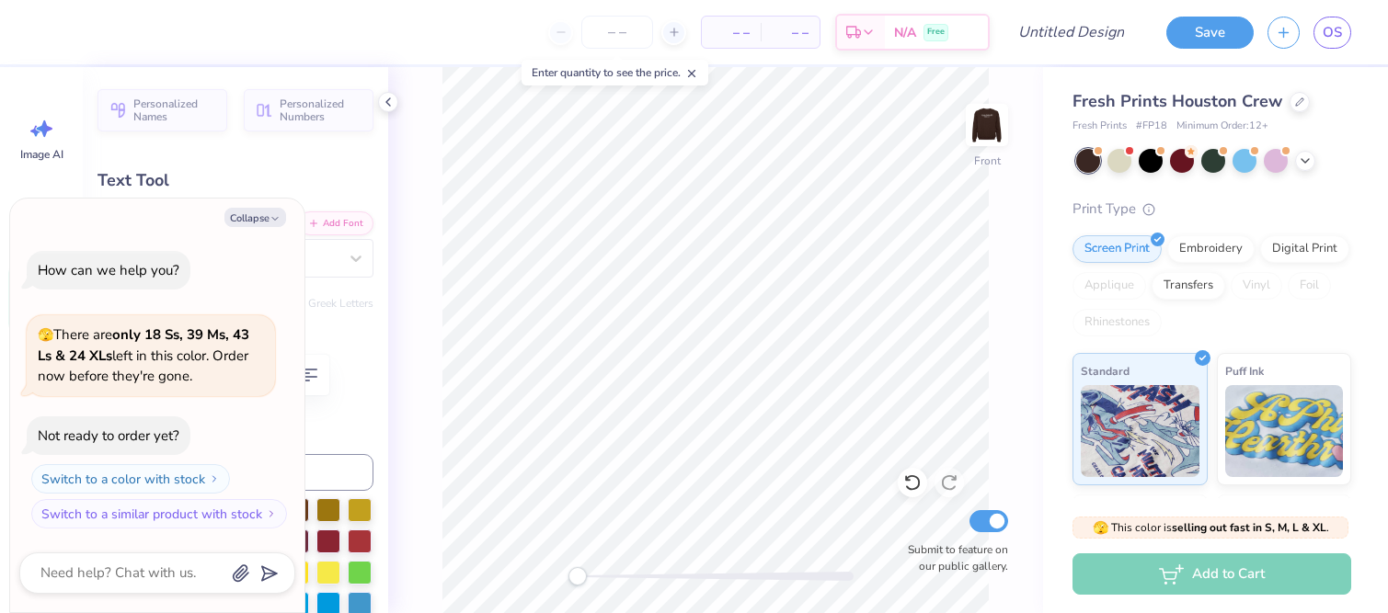
type textarea "x"
type input "7.42"
type input "3.07"
type input "9.46"
type textarea "x"
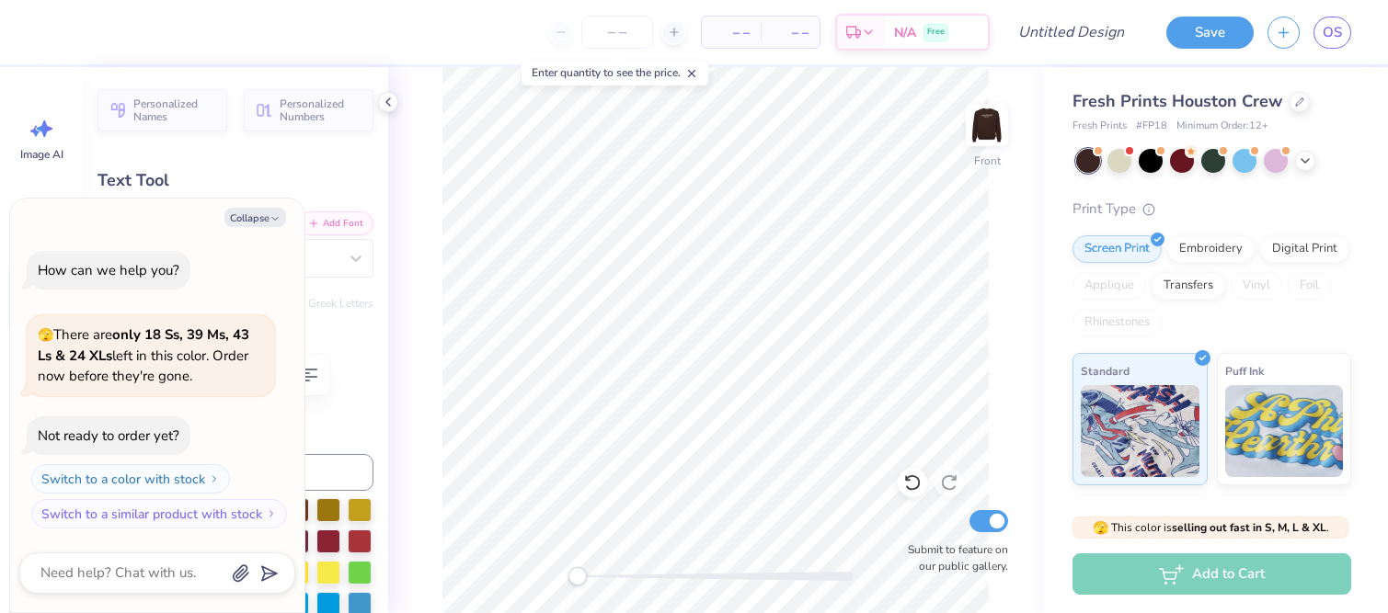
type input "-16.3"
type textarea "x"
type input "-9.0"
type textarea "x"
type input "0.0"
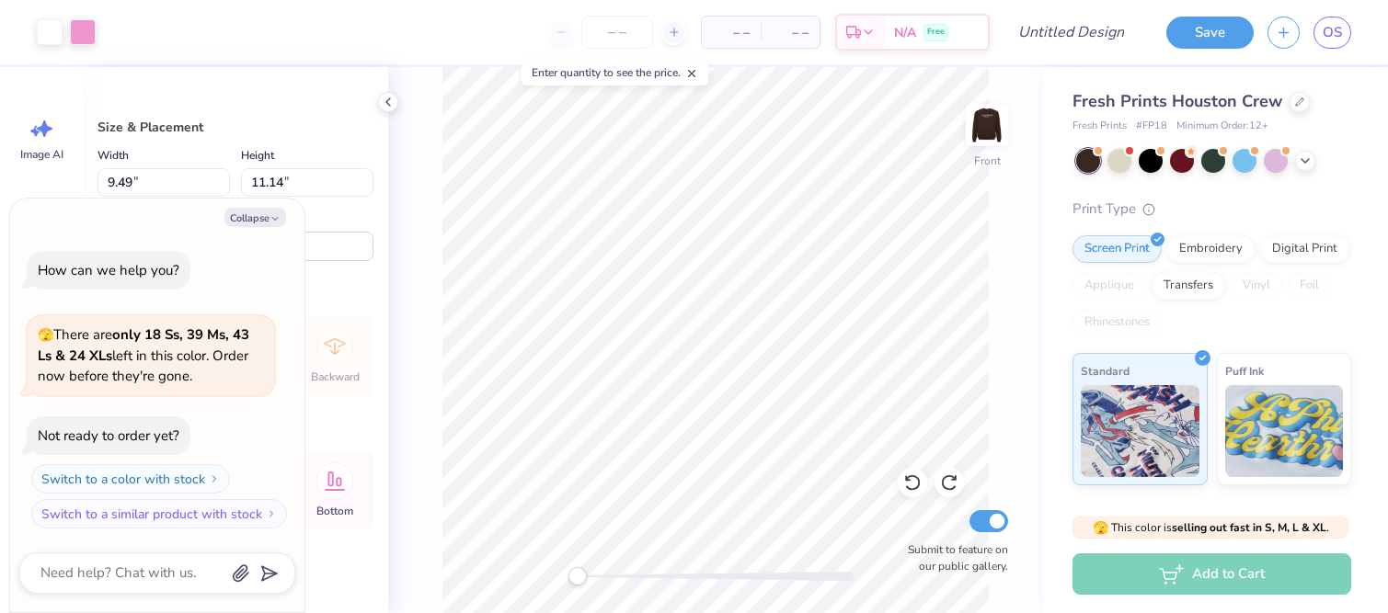
type textarea "x"
type input "10.80"
type input "12.69"
type input "3.86"
type textarea "x"
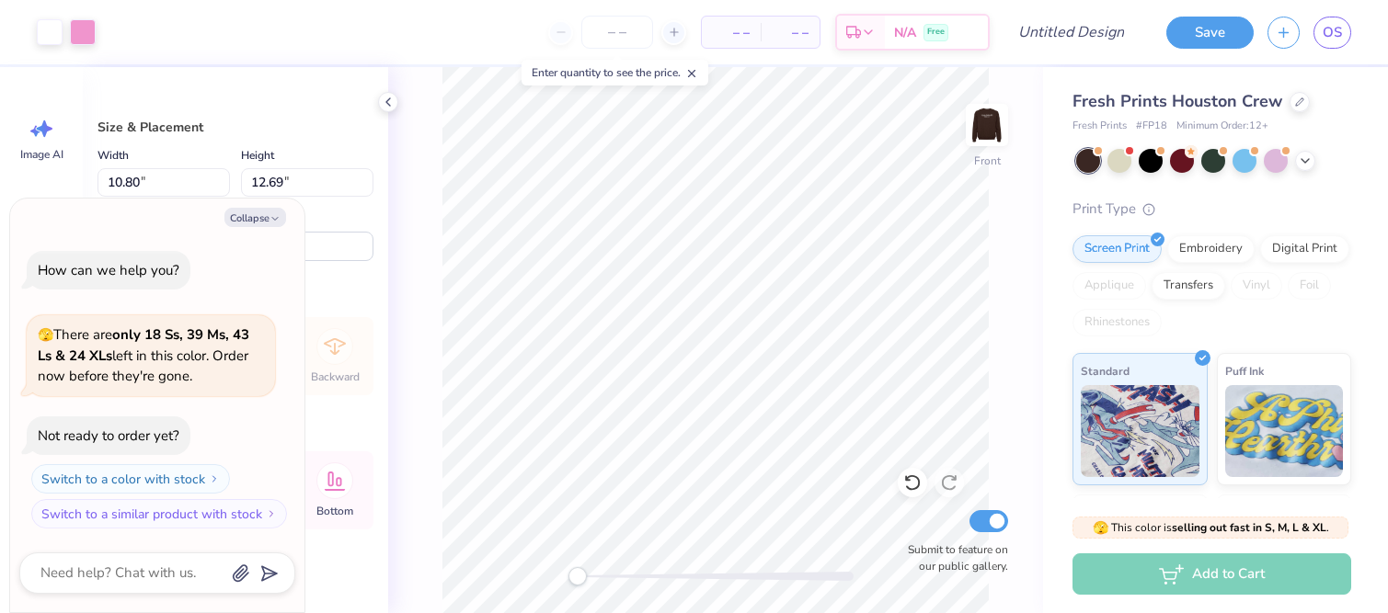
type input "11.73"
type input "13.78"
type input "3.90"
type textarea "x"
type input "5.00"
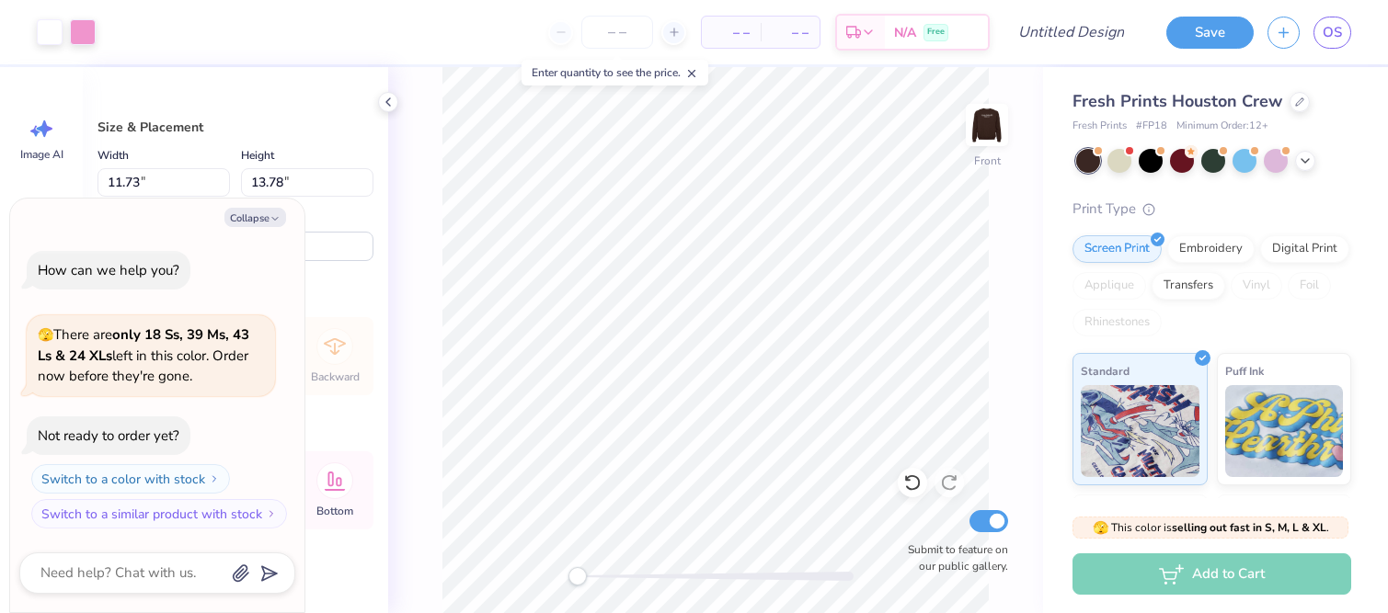
type textarea "x"
type input "11.96"
type input "14.05"
type input "5.01"
type textarea "x"
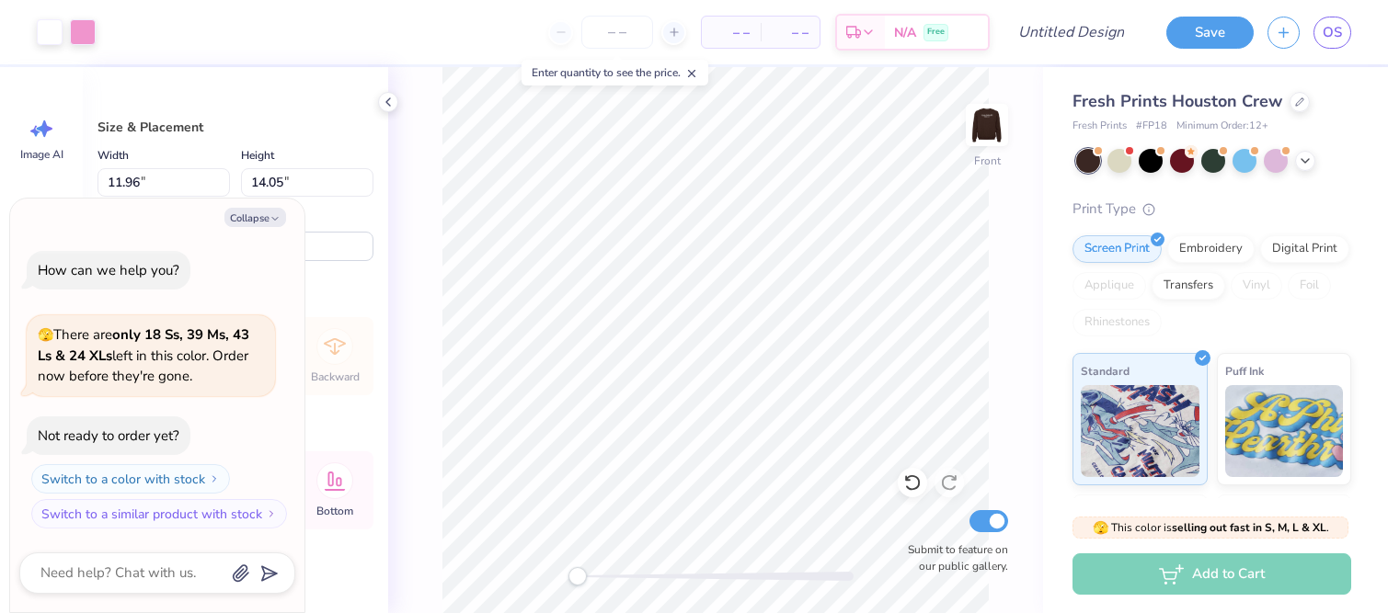
type input "12.51"
type input "14.69"
type input "5.03"
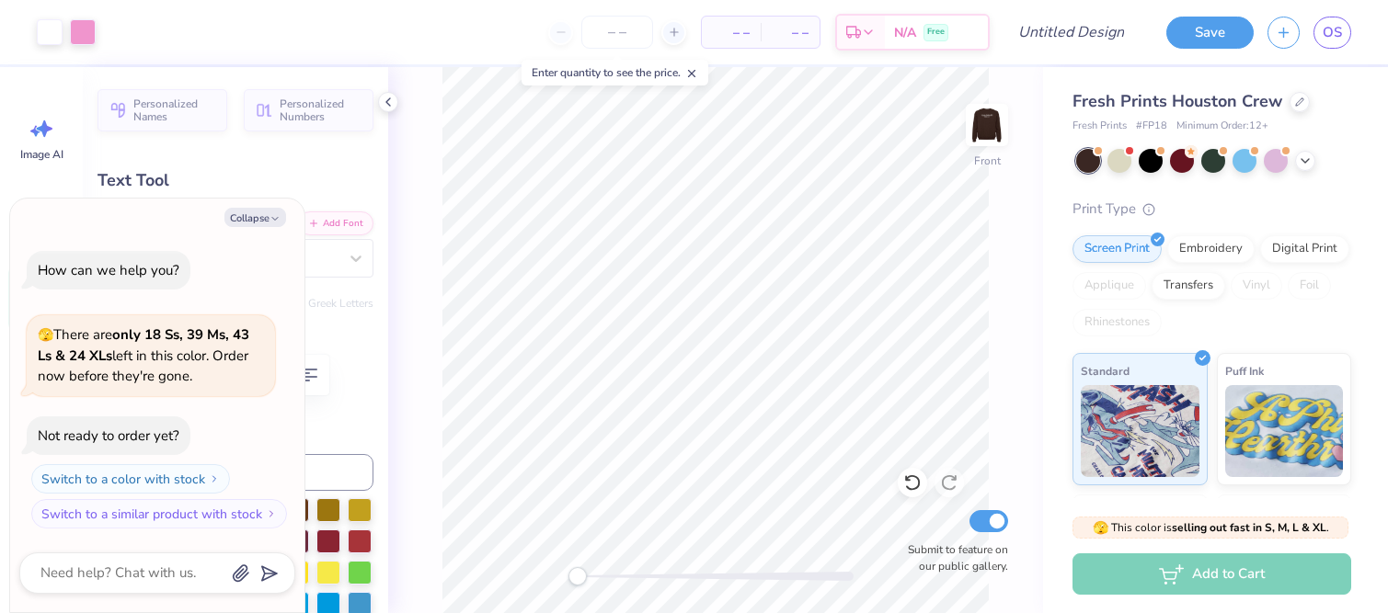
type textarea "x"
type input "10.62"
type input "2.60"
type input "16.16"
type input "-9.7"
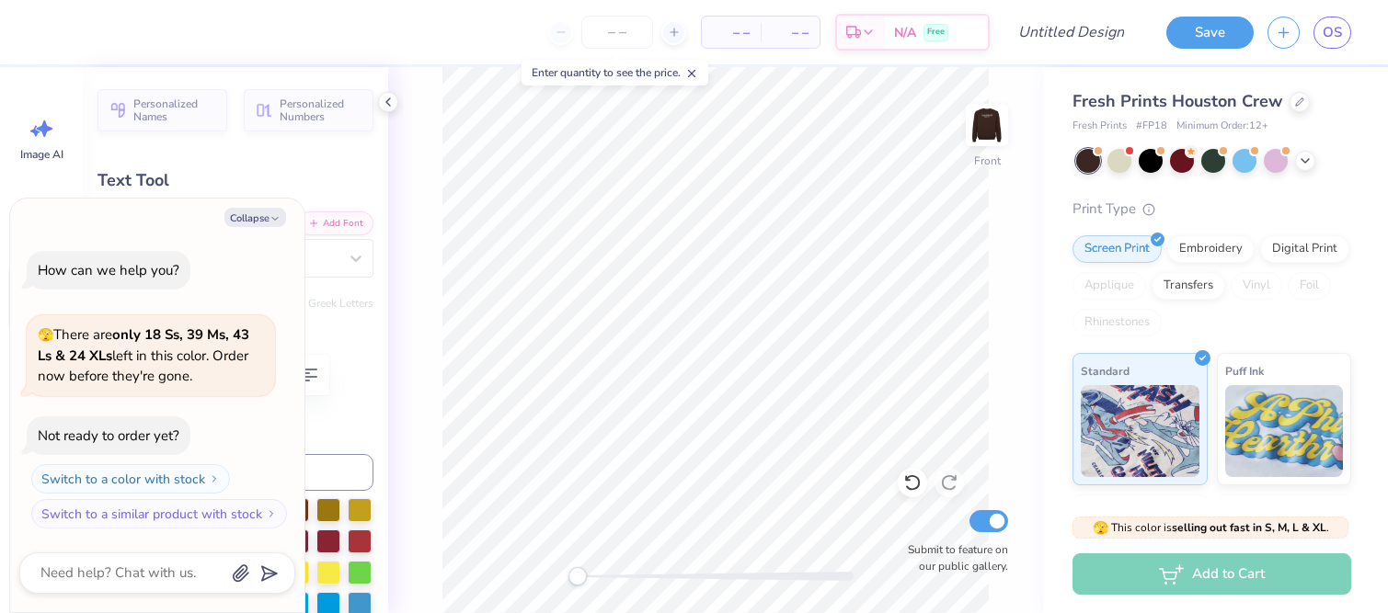
type textarea "x"
type input "0.0"
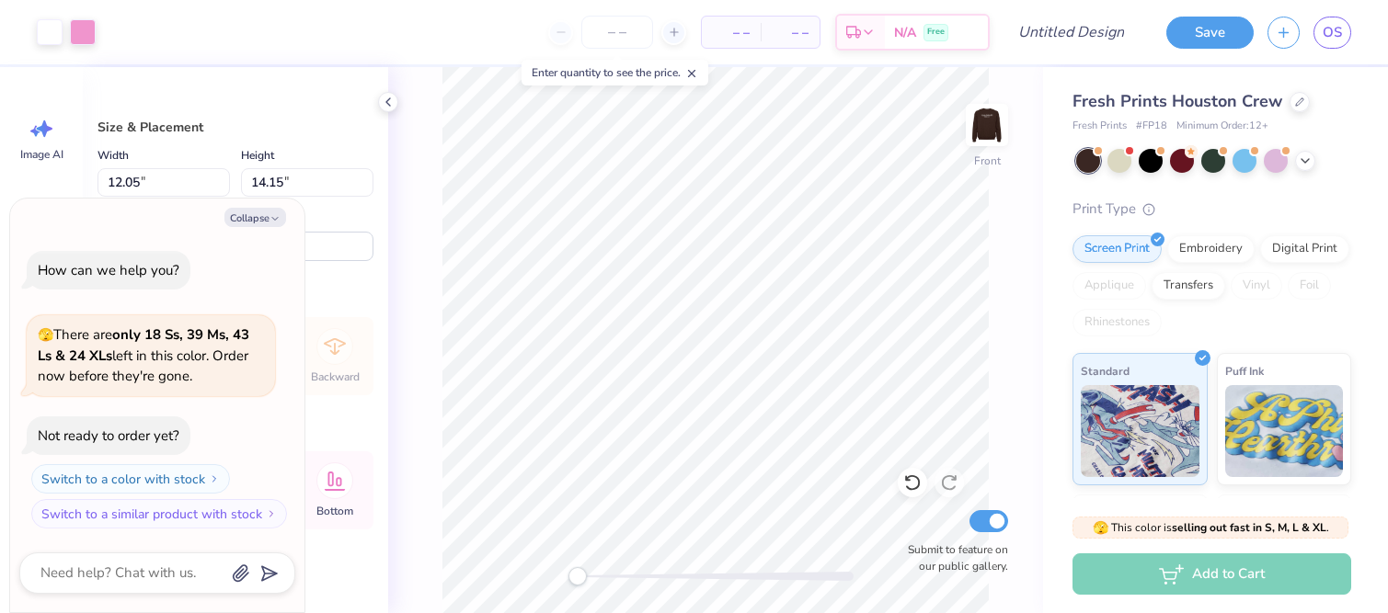
type textarea "x"
type input "12.59"
type input "14.79"
type input "4.38"
type textarea "x"
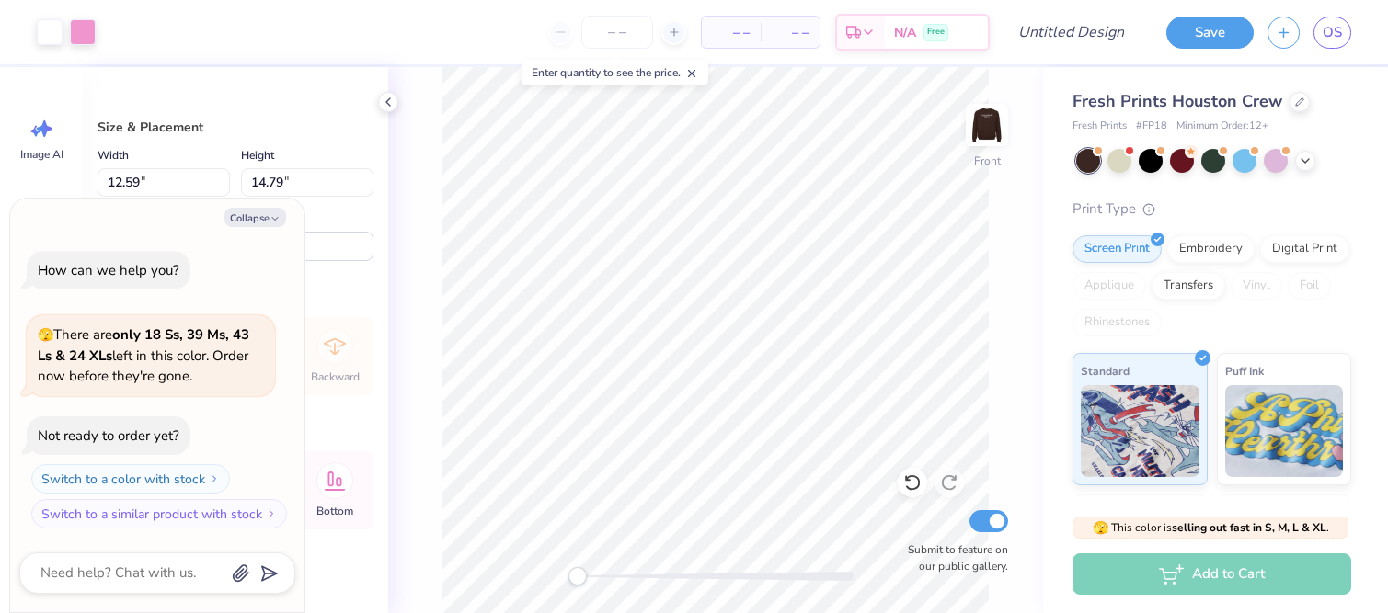
type input "4.41"
type textarea "x"
type input "4.39"
type textarea "x"
type input "4.40"
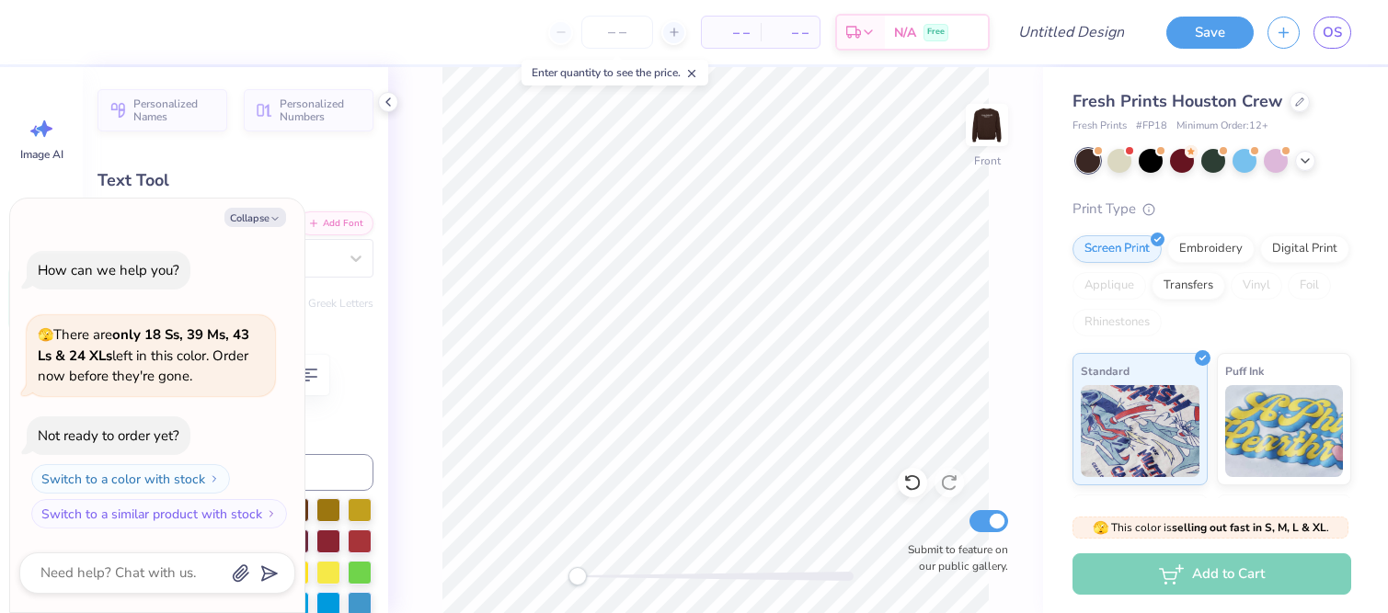
type textarea "x"
type input "8.73"
type input "3.62"
type input "12.88"
type textarea "x"
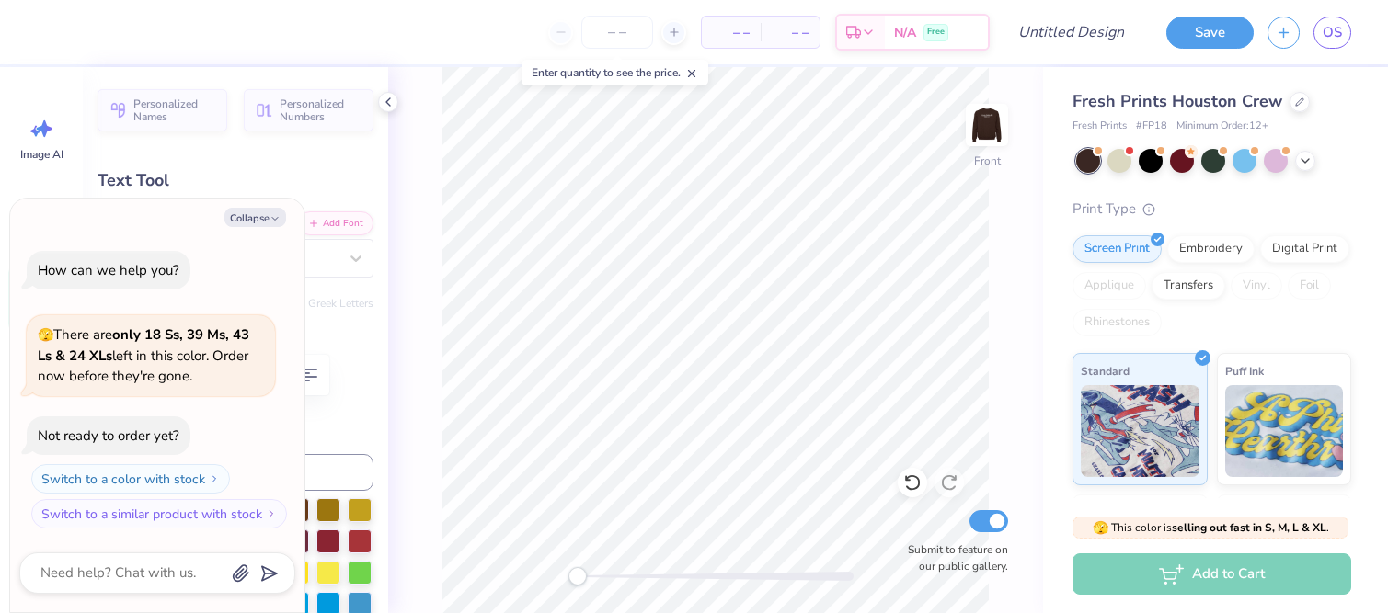
type input "0.0"
type textarea "x"
type input "10.99"
type input "3.85"
type input "4.40"
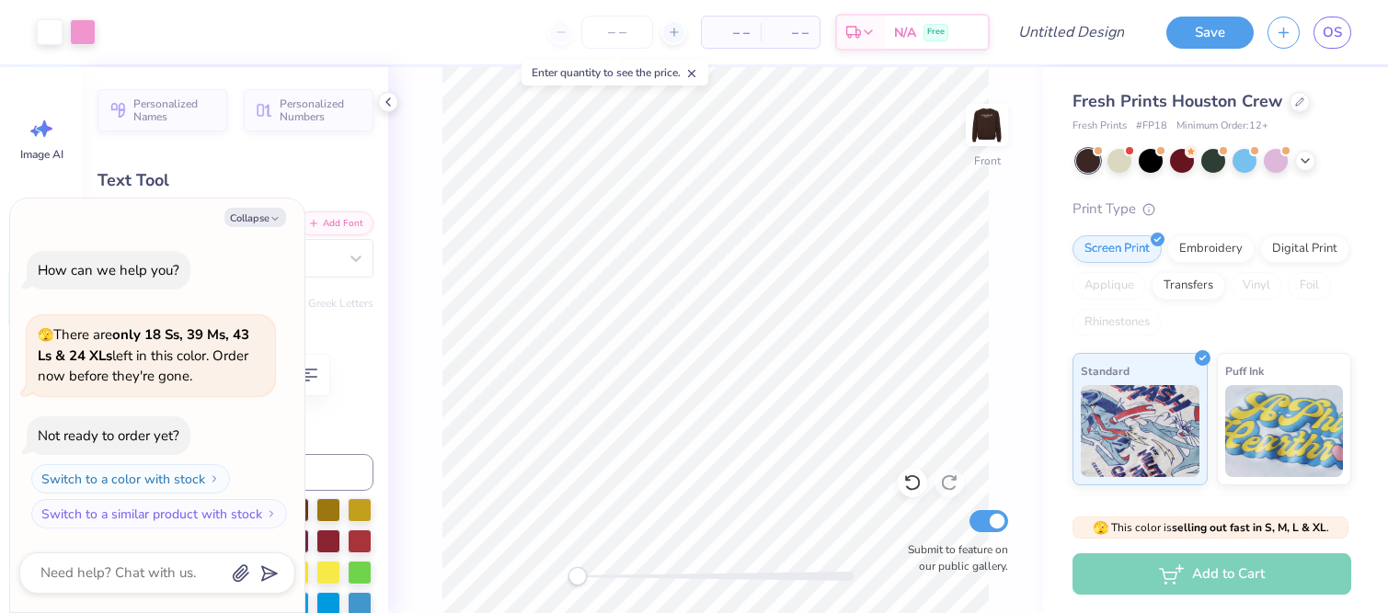
type input "-9.0"
type textarea "x"
type input "11.84"
type input "4.14"
type input "4.06"
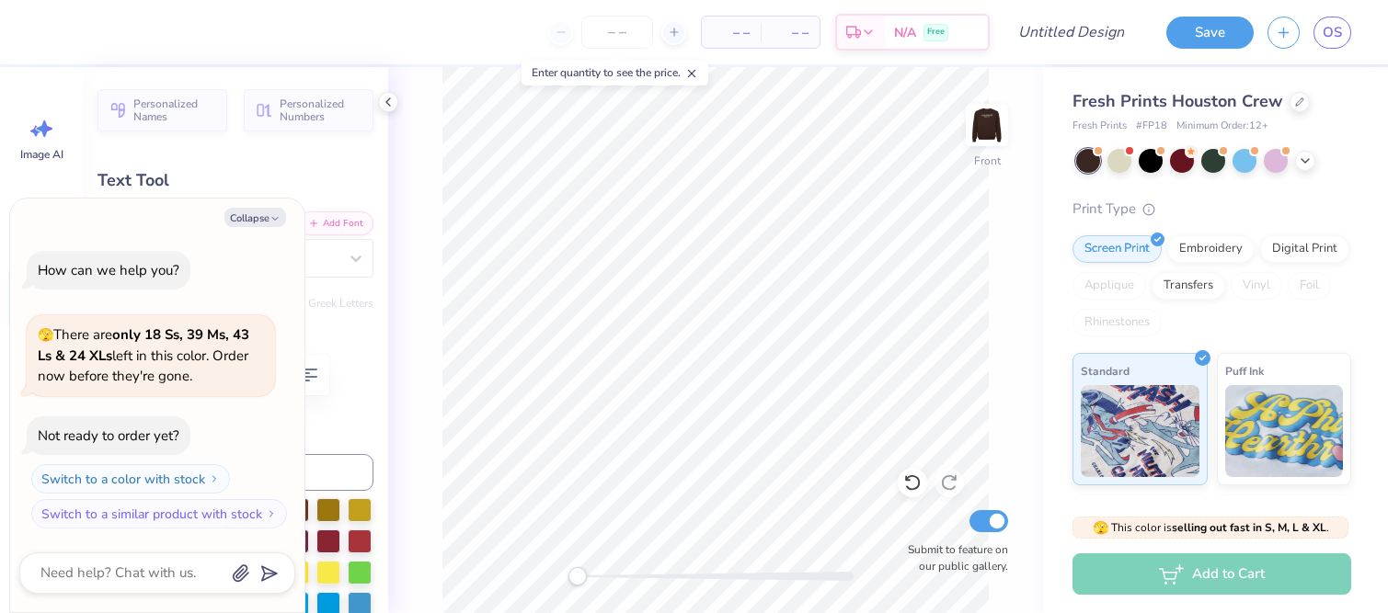
type textarea "x"
type input "11.00"
type input "4.12"
type input "8.45"
type textarea "x"
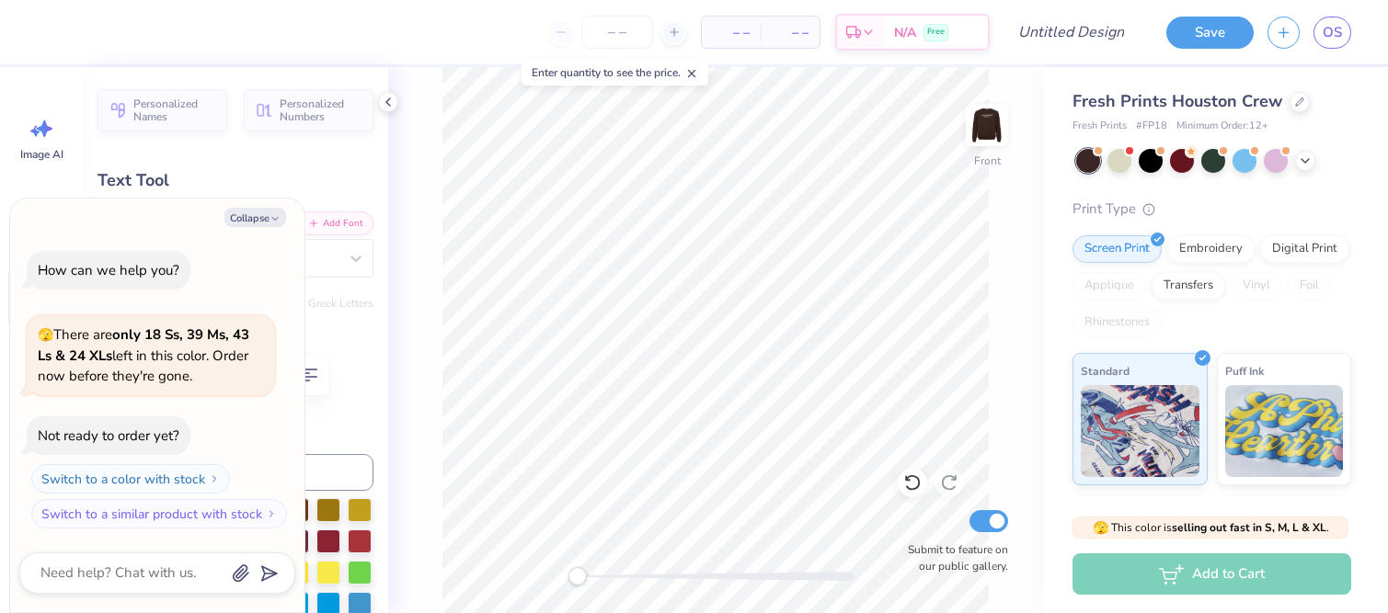
type input "11.78"
type input "4.41"
type input "8.14"
type textarea "x"
type input "8.73"
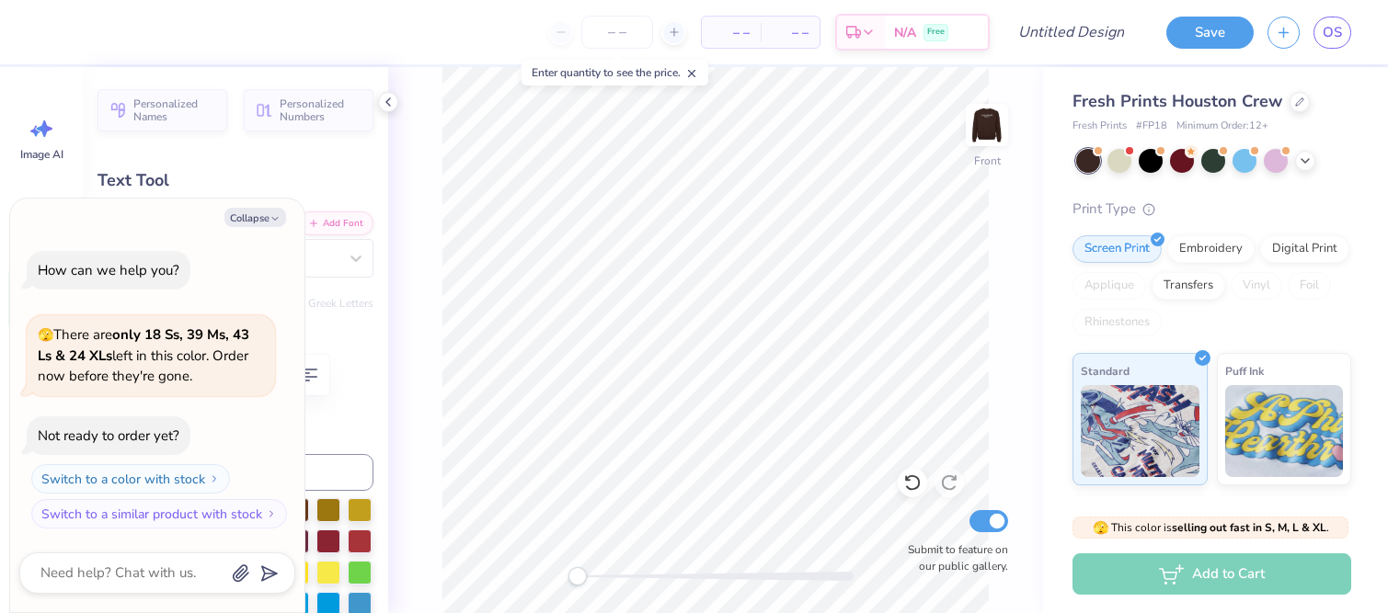
type input "3.62"
type input "12.88"
type textarea "x"
type input "9.58"
type input "3.97"
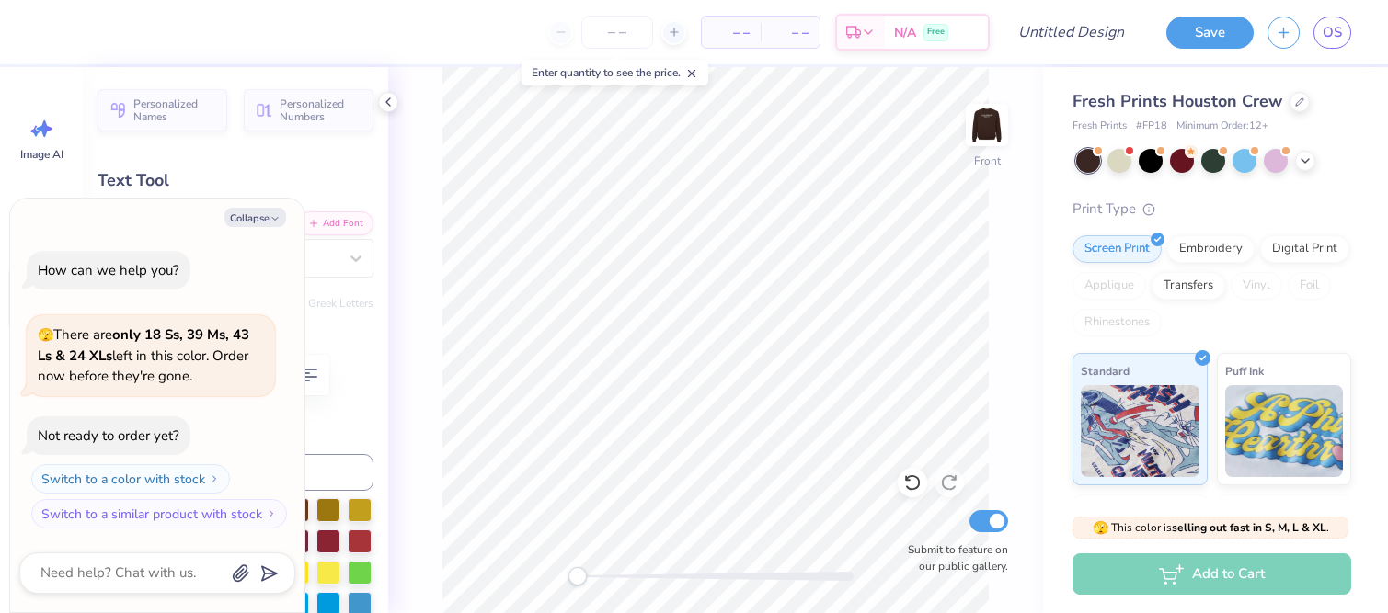
type input "12.52"
type textarea "x"
type input "0.0"
type textarea "x"
type input "11.84"
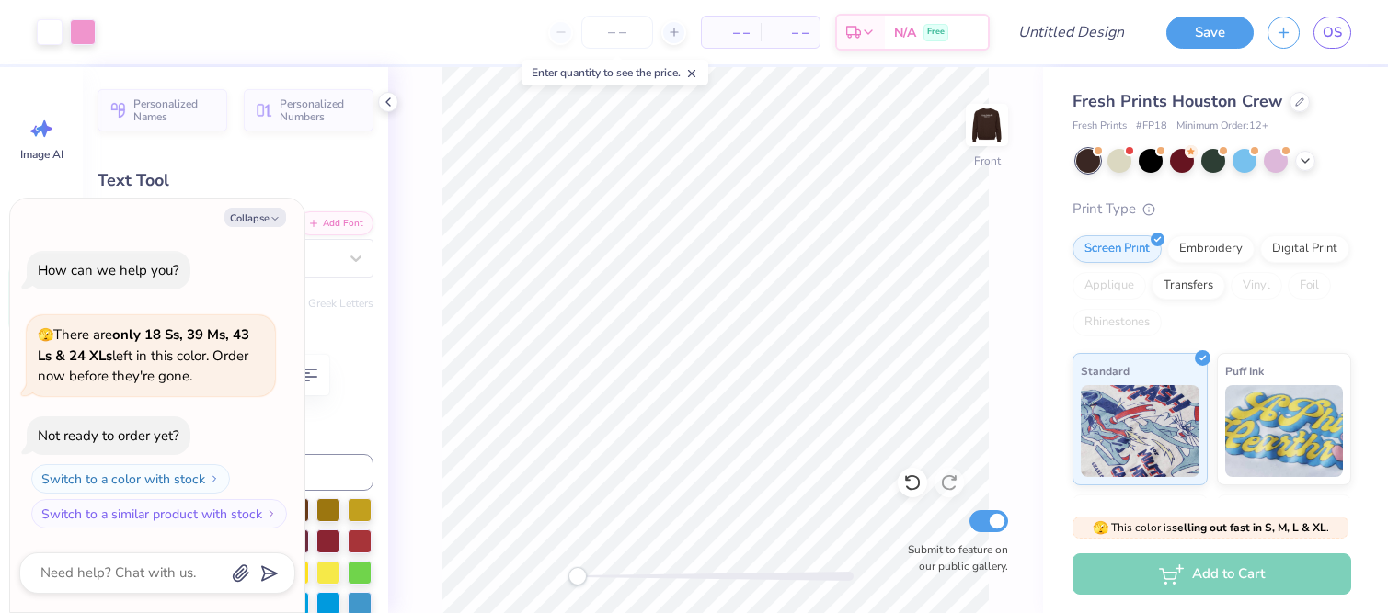
type input "4.14"
type input "4.06"
type input "-9.0"
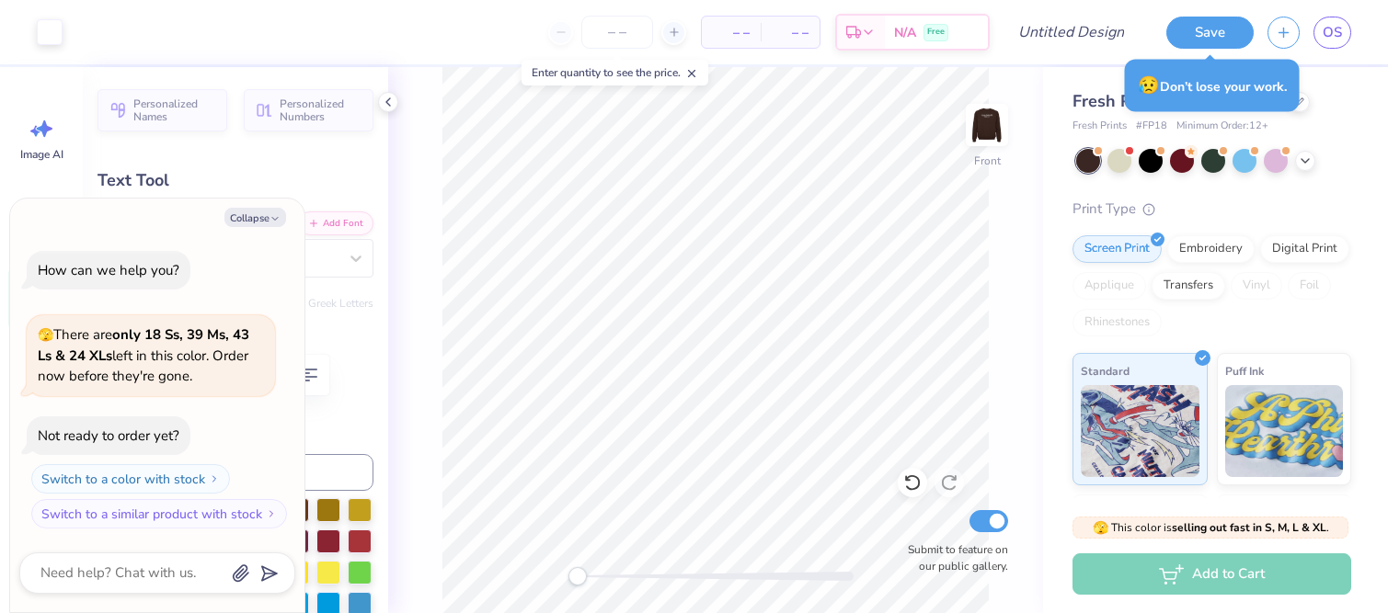
type textarea "x"
type input "0.0"
type textarea "x"
type input "-9.0"
type textarea "x"
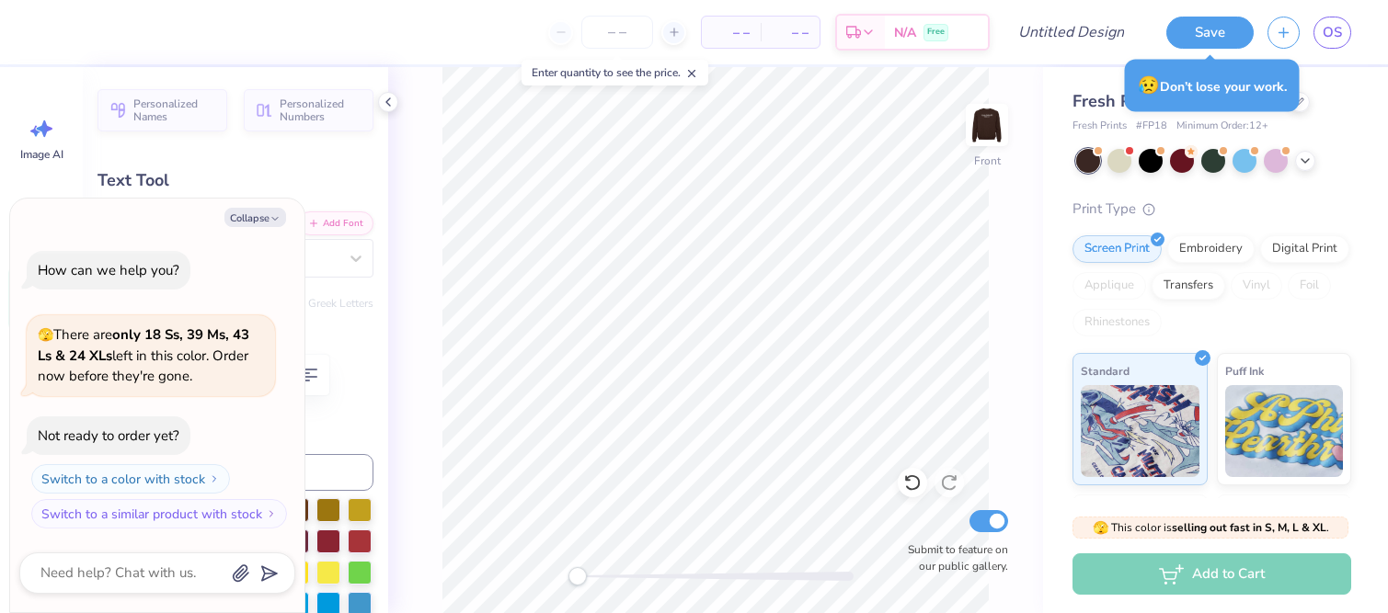
type input "0.0"
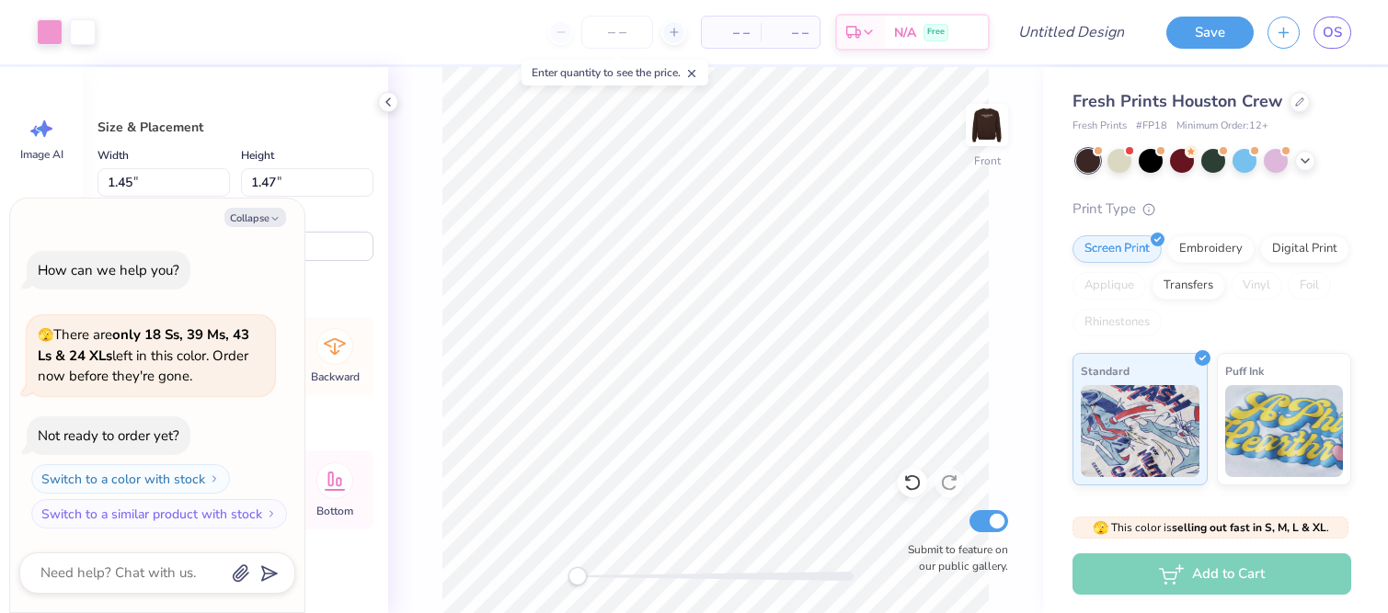
type textarea "x"
type input "4.58"
type textarea "x"
type input "4.86"
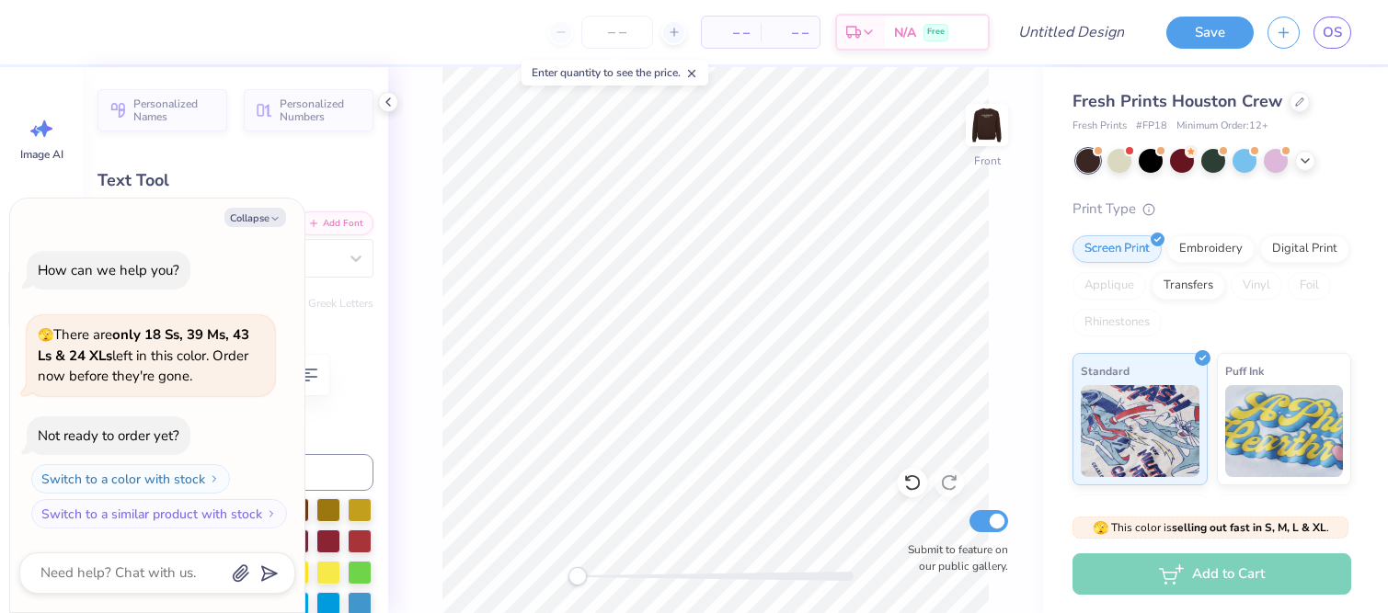
type textarea "x"
type textarea "1851"
type textarea "x"
type textarea "S"
type textarea "x"
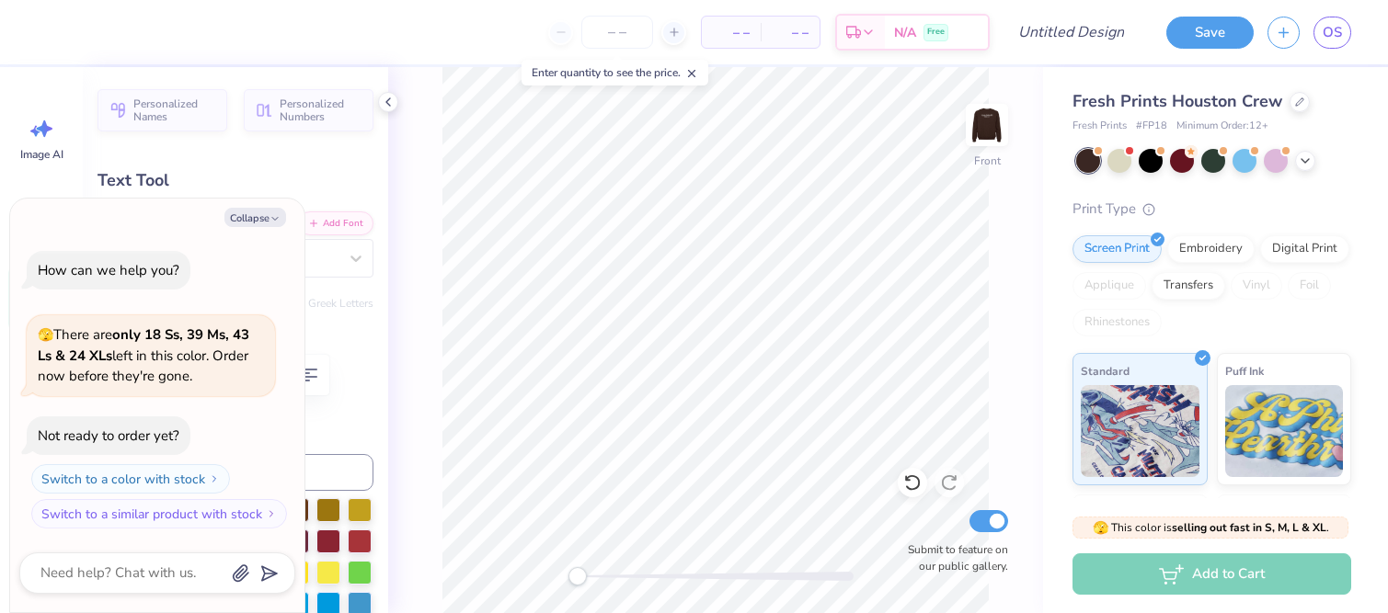
type textarea "Su"
type textarea "x"
type textarea "Sup"
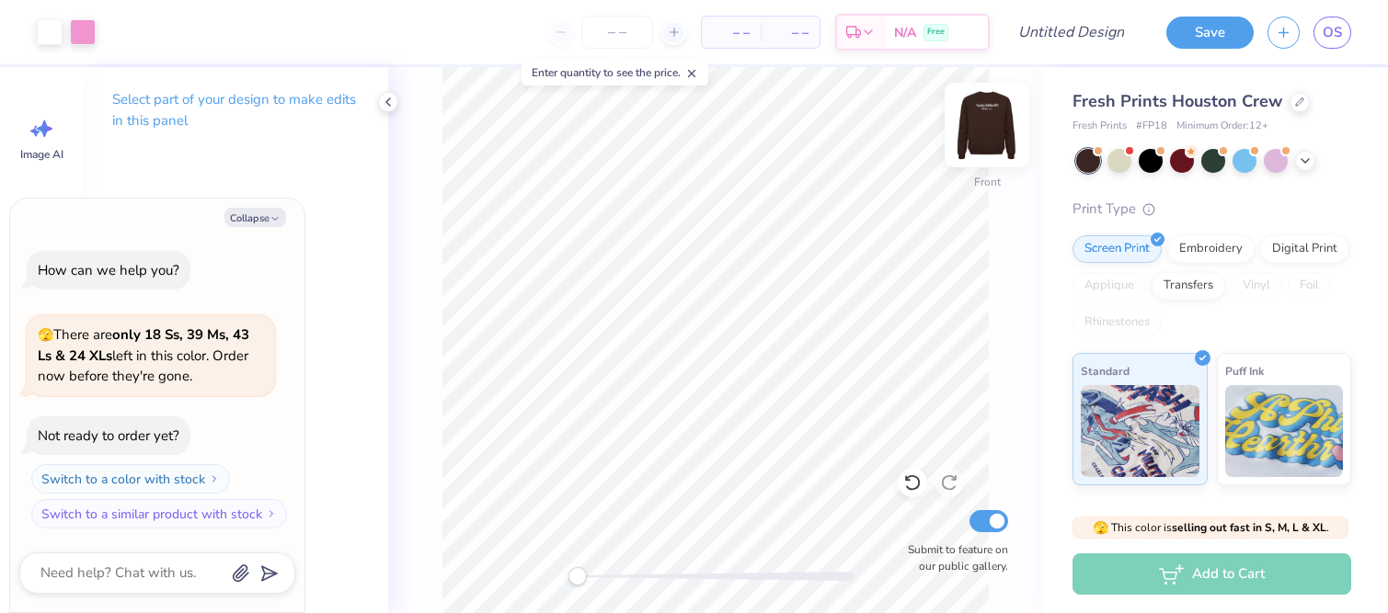
click at [984, 120] on img at bounding box center [987, 125] width 74 height 74
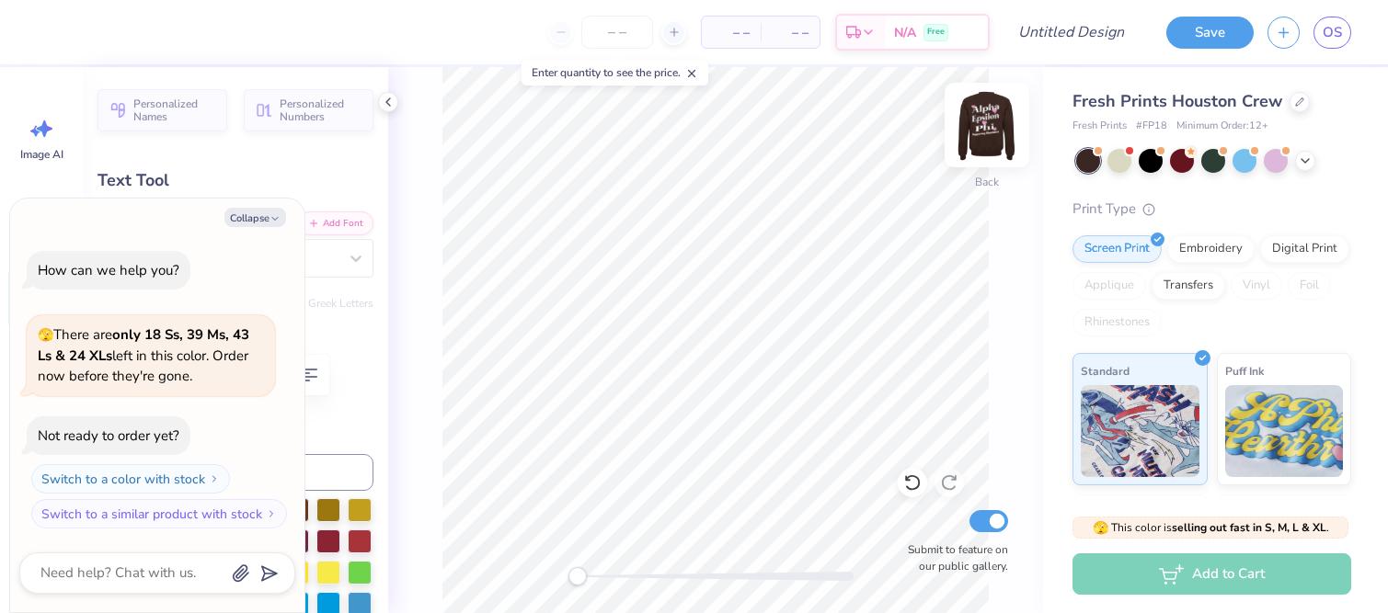
scroll to position [0, 8]
click at [428, 211] on div "Back Submit to feature on our public gallery." at bounding box center [715, 340] width 655 height 546
click at [988, 131] on img at bounding box center [987, 125] width 74 height 74
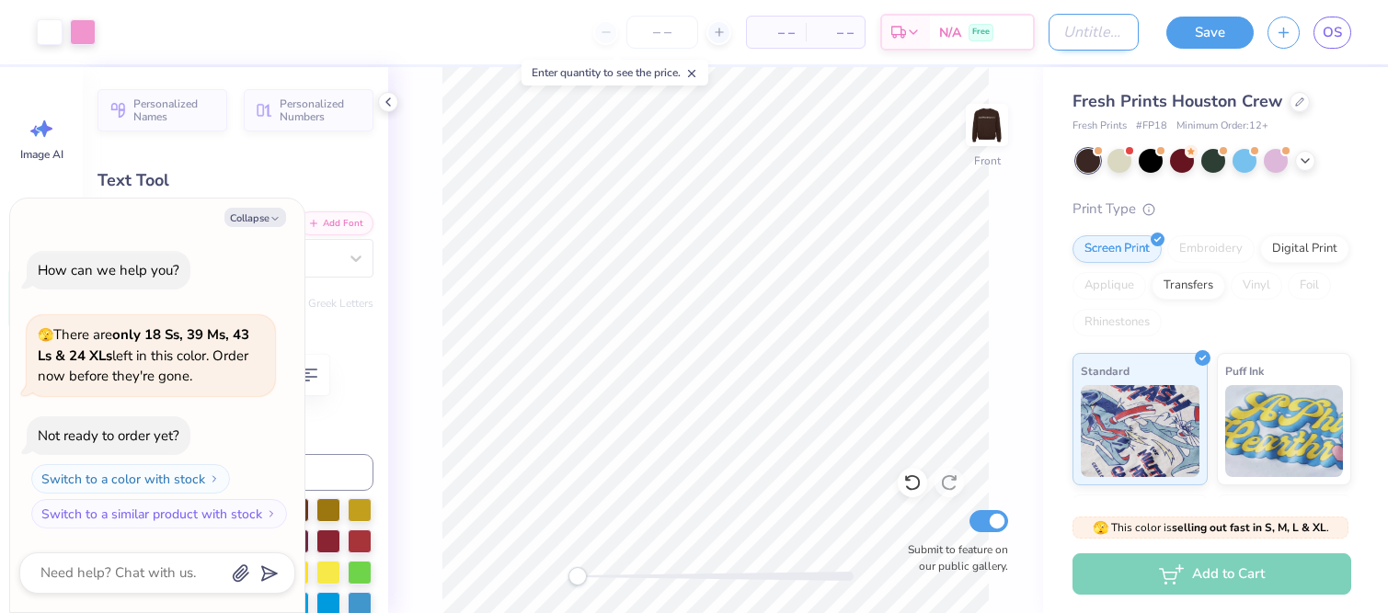
click at [1070, 32] on input "Design Title" at bounding box center [1093, 32] width 90 height 37
click at [1198, 37] on button "Save" at bounding box center [1209, 33] width 87 height 32
click at [1196, 23] on div "Save" at bounding box center [1209, 33] width 87 height 32
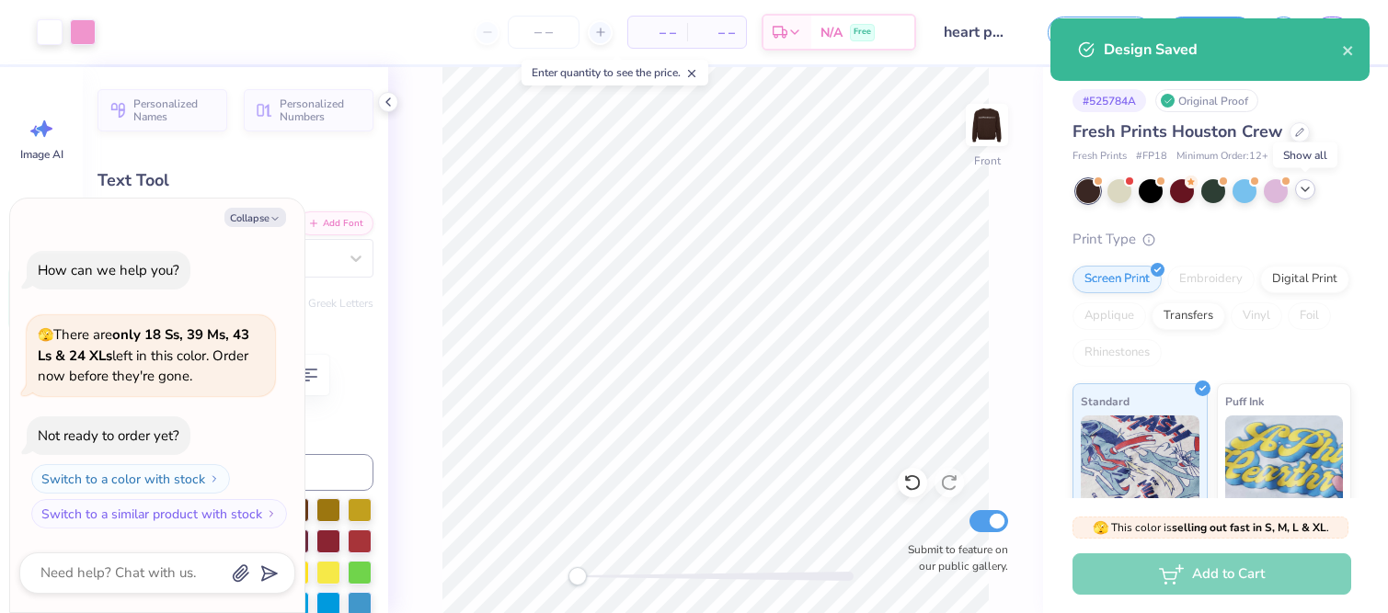
click at [1307, 185] on icon at bounding box center [1304, 189] width 15 height 15
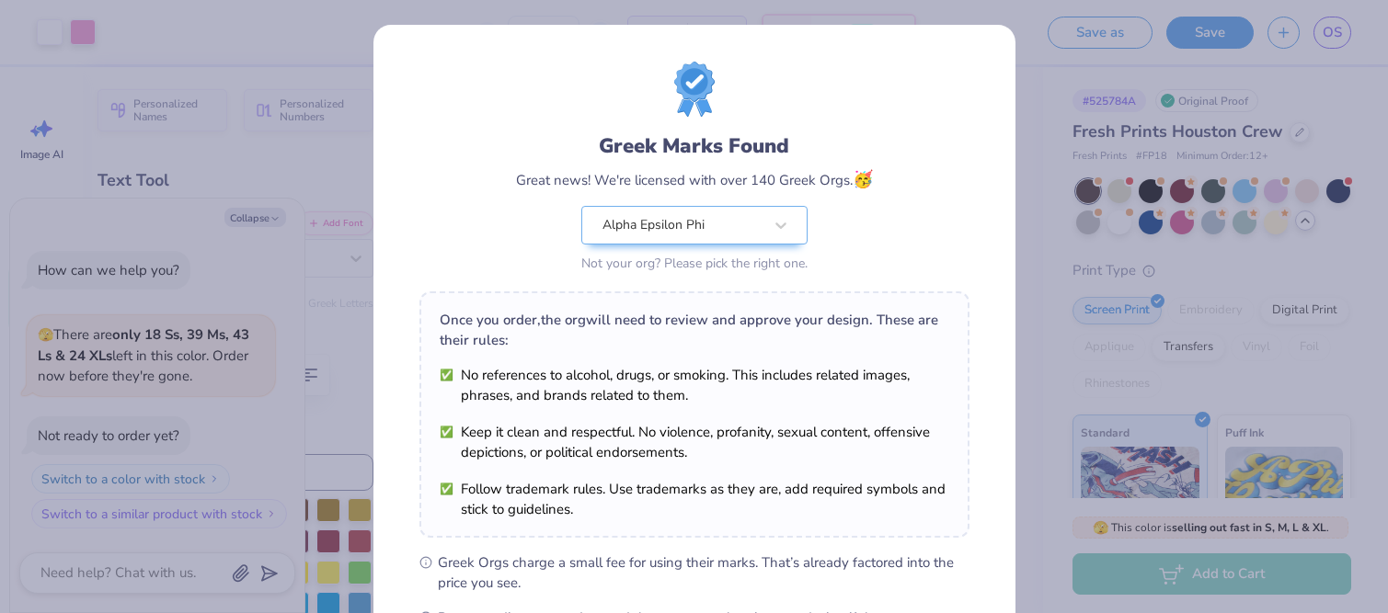
click at [1044, 294] on div "Greek Marks Found Great news! We're licensed with over 140 Greek Orgs. 🥳 Alpha …" at bounding box center [694, 306] width 1388 height 613
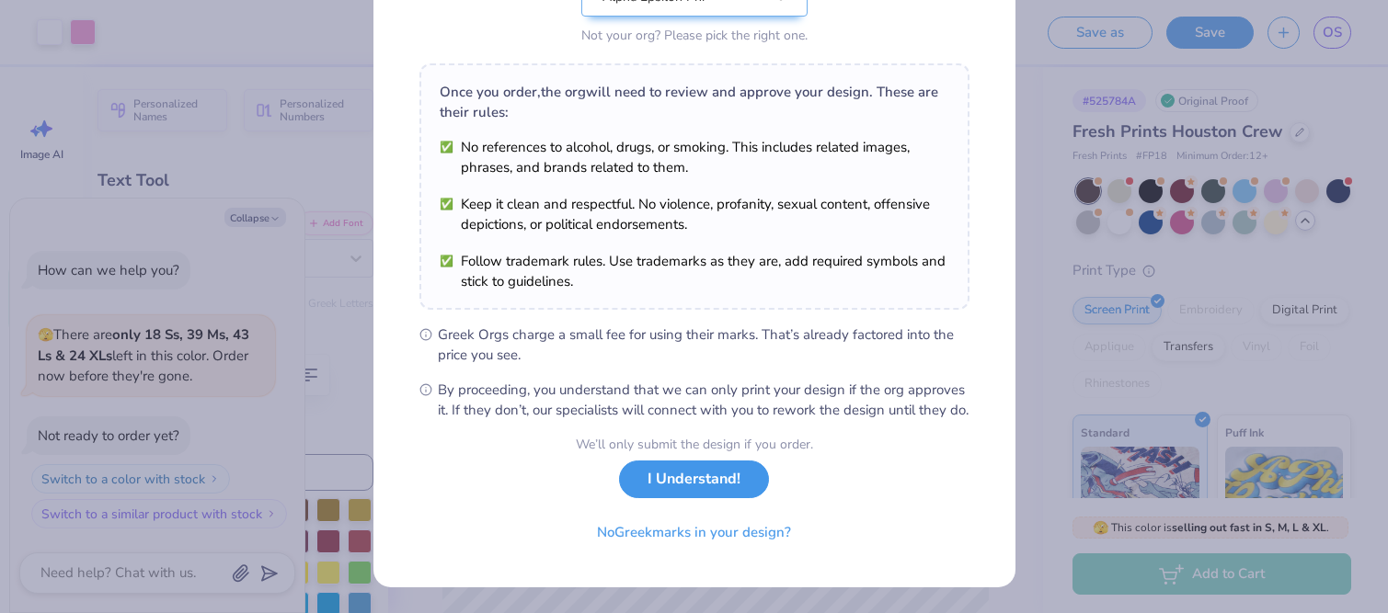
click at [656, 468] on button "I Understand!" at bounding box center [694, 480] width 150 height 38
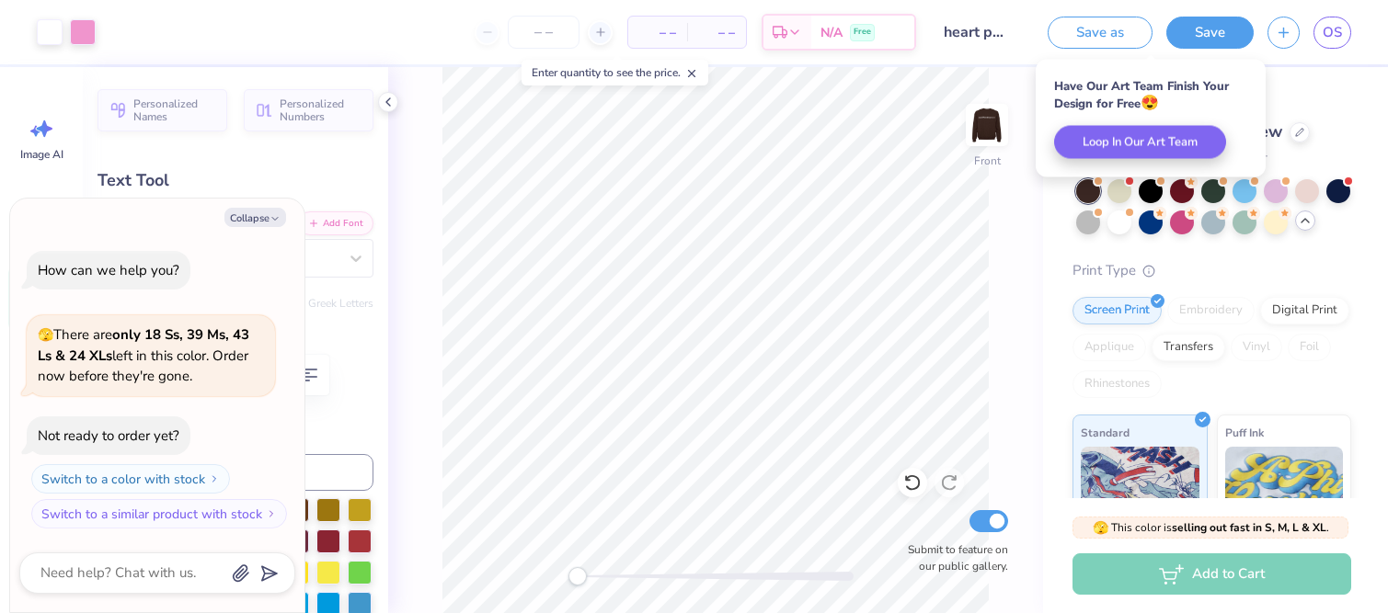
scroll to position [0, 0]
click at [1301, 223] on icon at bounding box center [1304, 220] width 15 height 15
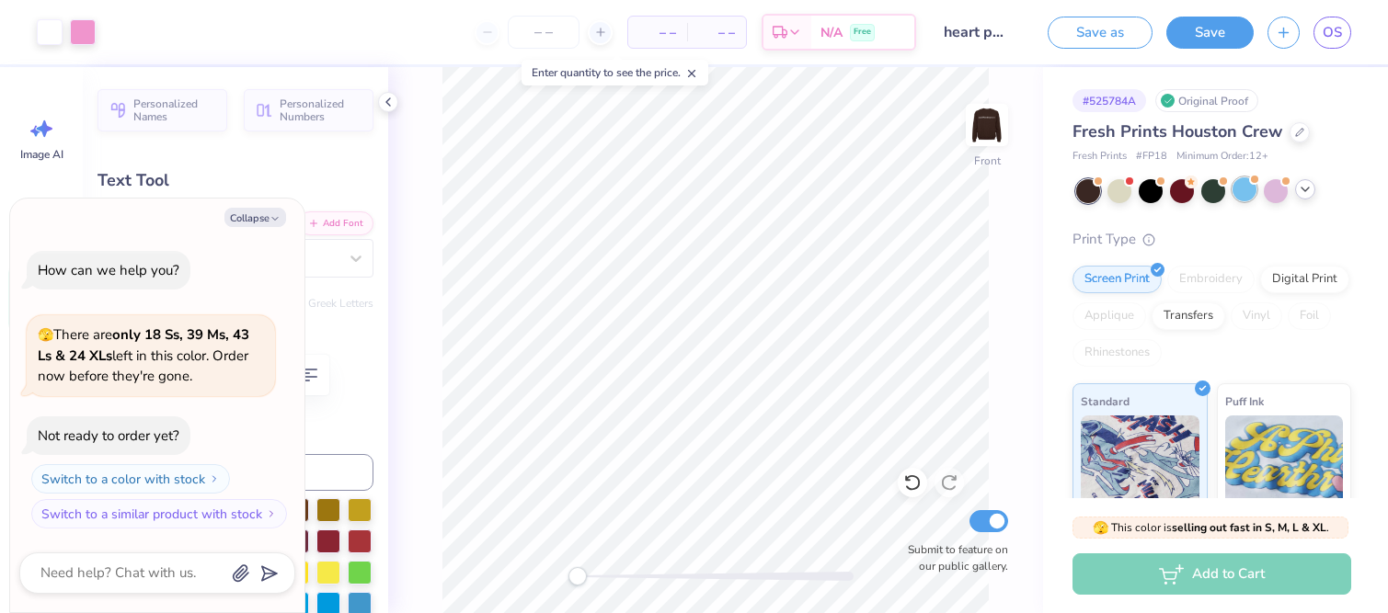
click at [1206, 184] on div at bounding box center [1213, 191] width 24 height 24
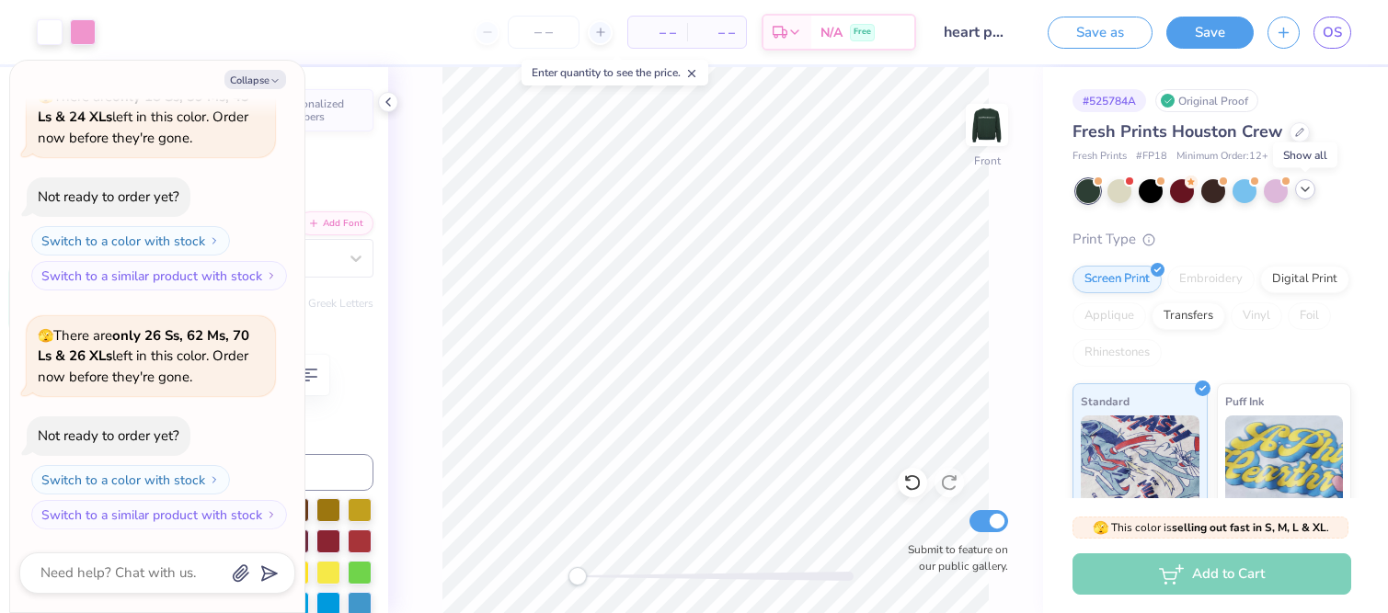
click at [1306, 193] on icon at bounding box center [1304, 189] width 15 height 15
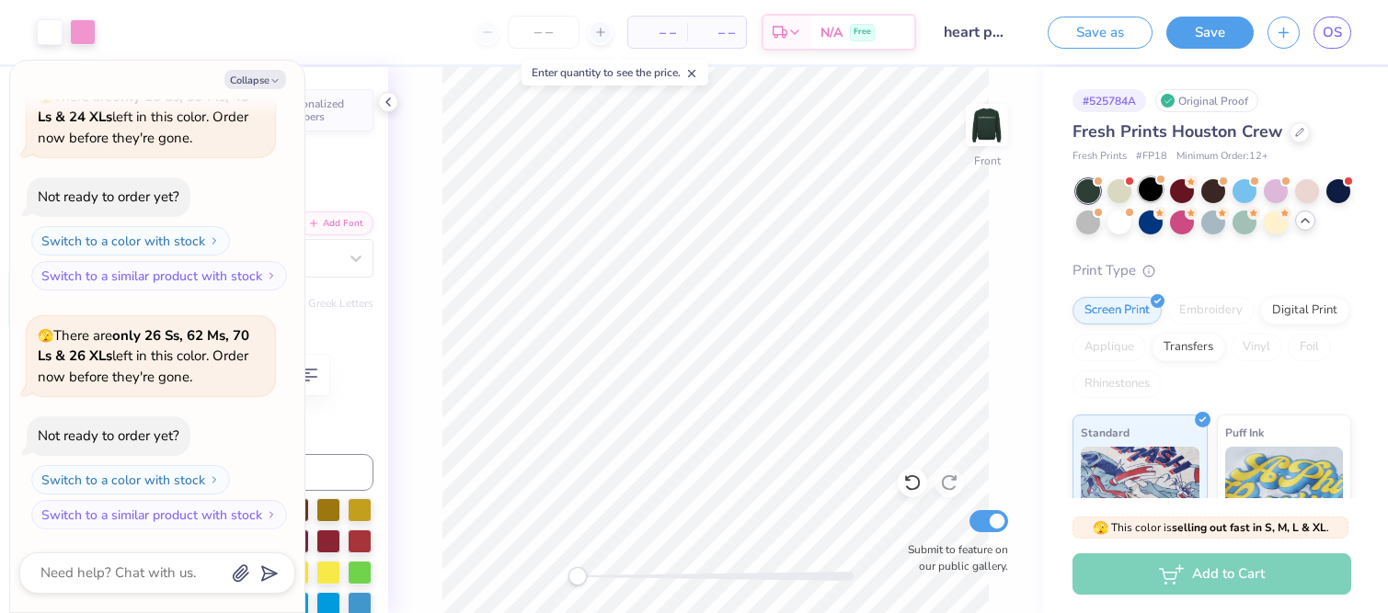
click at [1152, 196] on div at bounding box center [1150, 189] width 24 height 24
click at [980, 126] on img at bounding box center [987, 125] width 74 height 74
click at [995, 115] on img at bounding box center [987, 125] width 74 height 74
click at [1296, 132] on icon at bounding box center [1299, 130] width 9 height 9
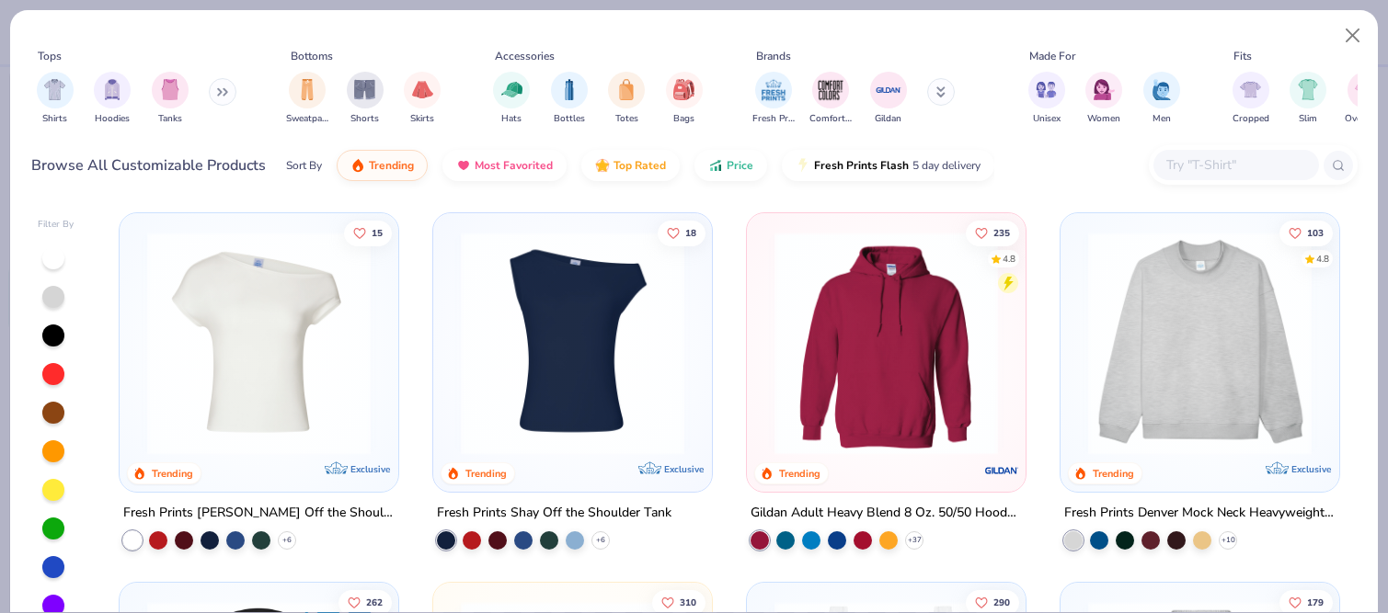
scroll to position [212, 0]
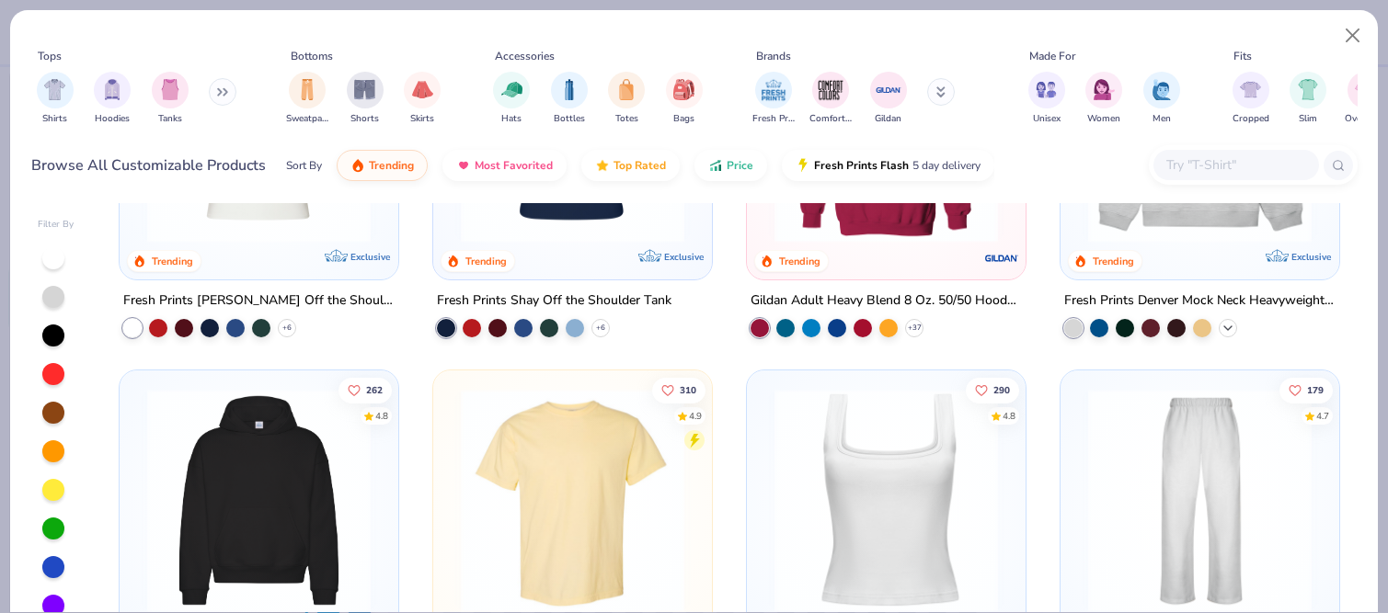
click at [1228, 325] on icon at bounding box center [1227, 328] width 15 height 15
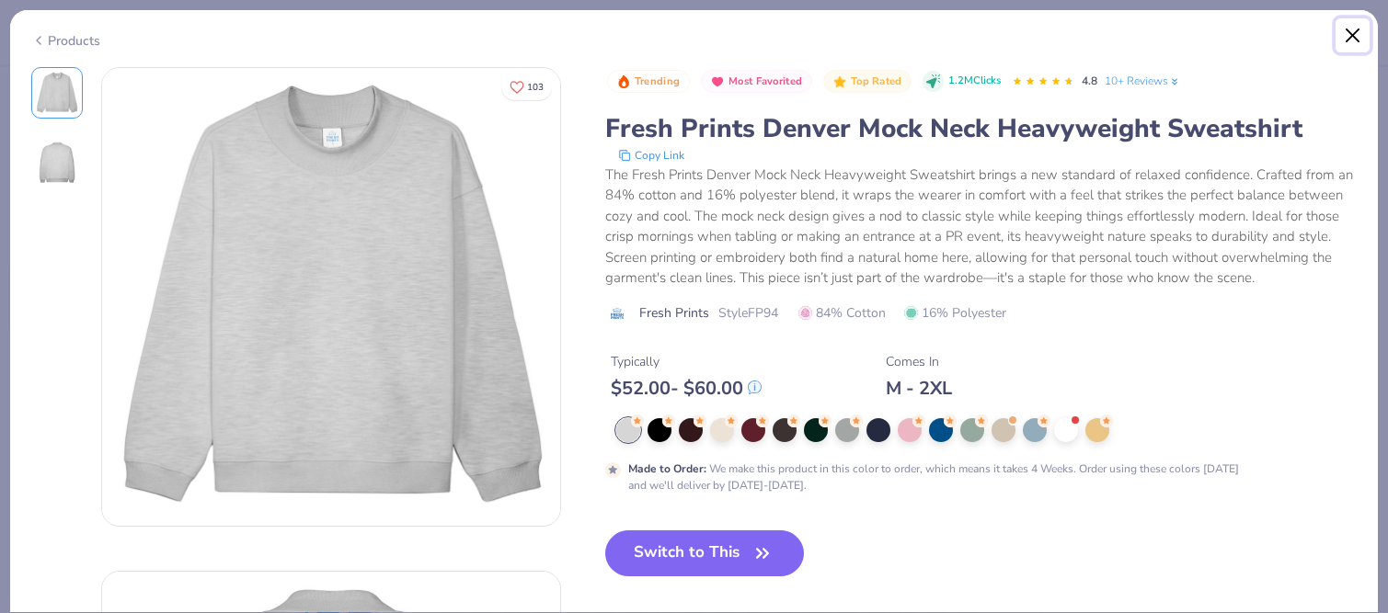
click at [1346, 44] on button "Close" at bounding box center [1352, 35] width 35 height 35
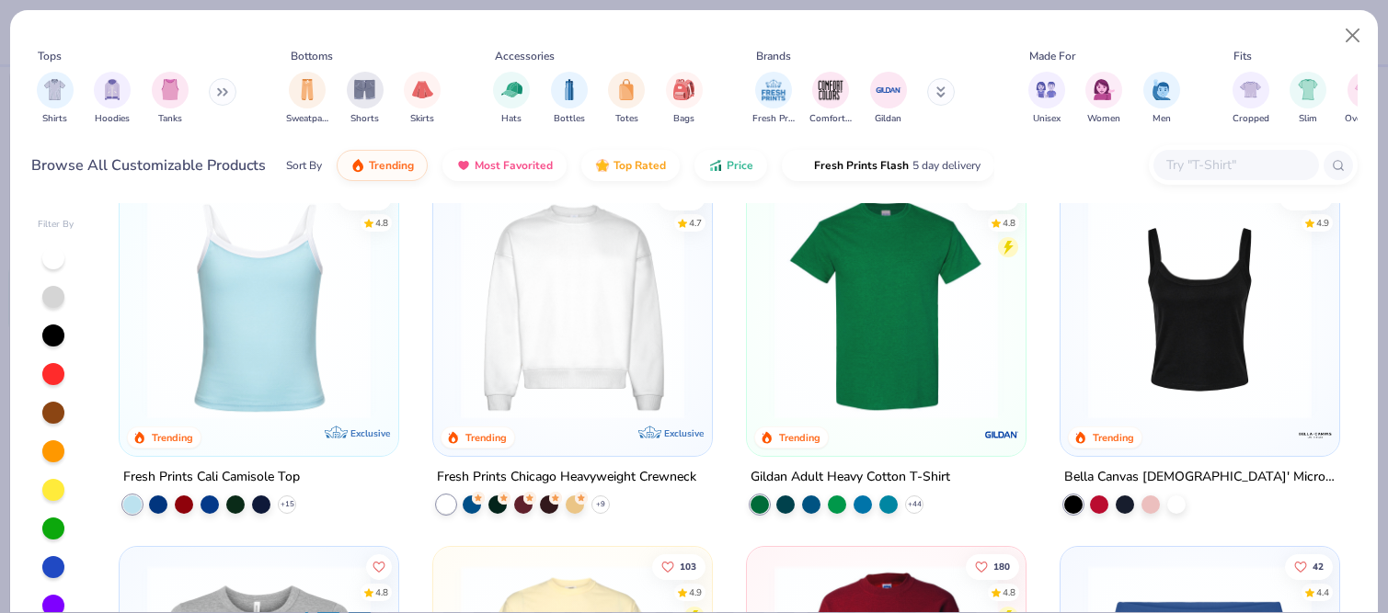
scroll to position [792, 0]
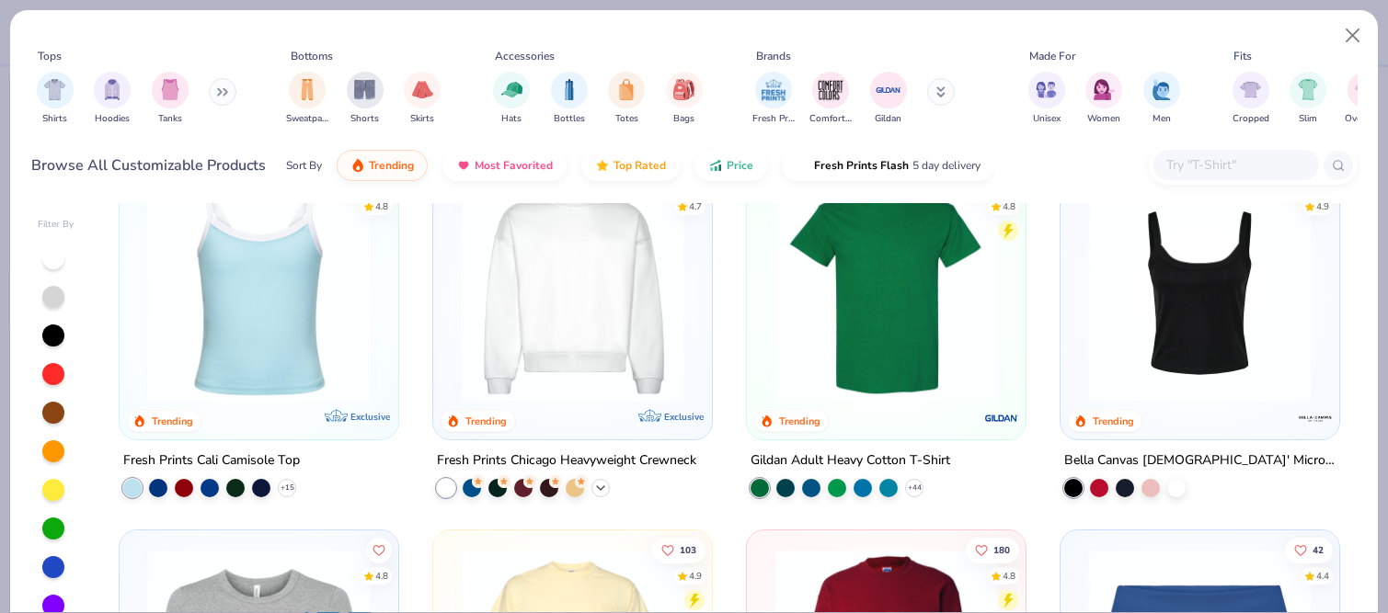
click at [601, 489] on icon at bounding box center [600, 488] width 15 height 15
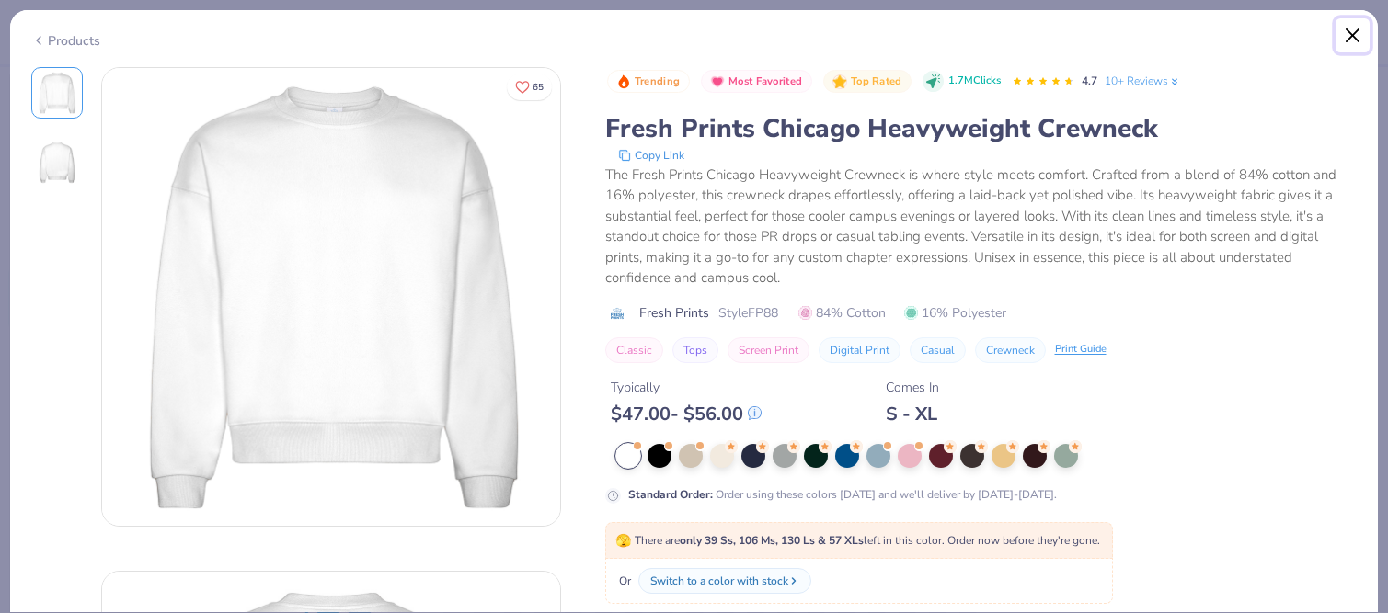
click at [1353, 38] on button "Close" at bounding box center [1352, 35] width 35 height 35
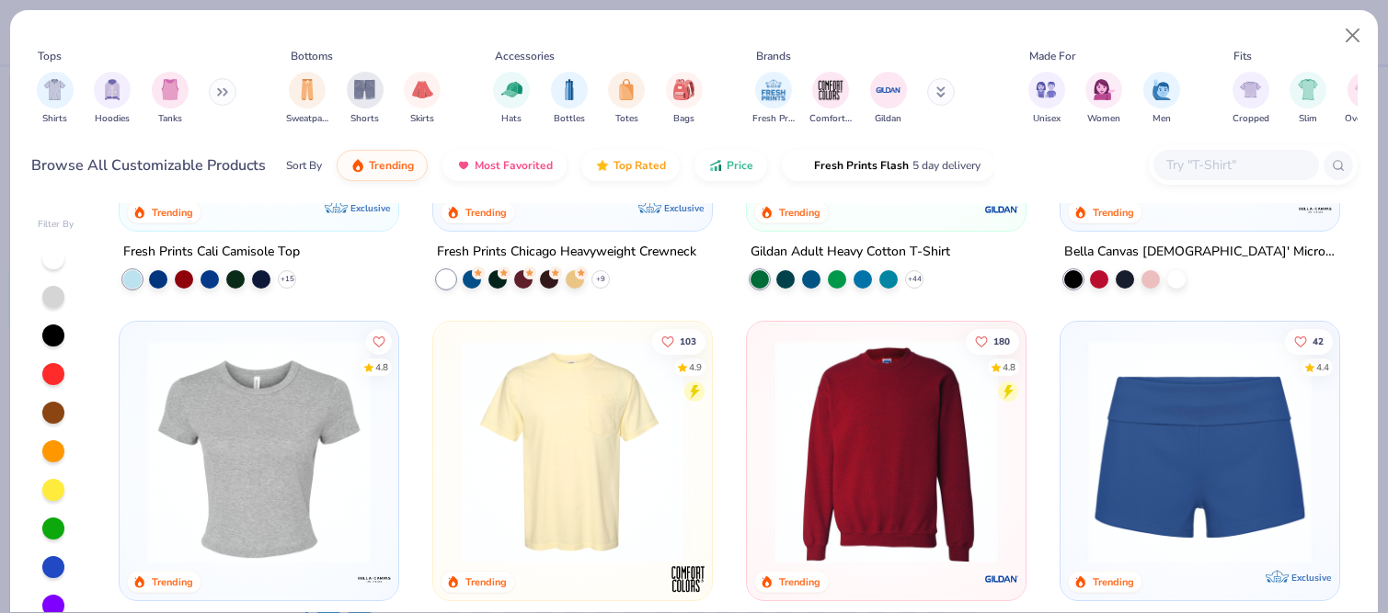
scroll to position [1136, 0]
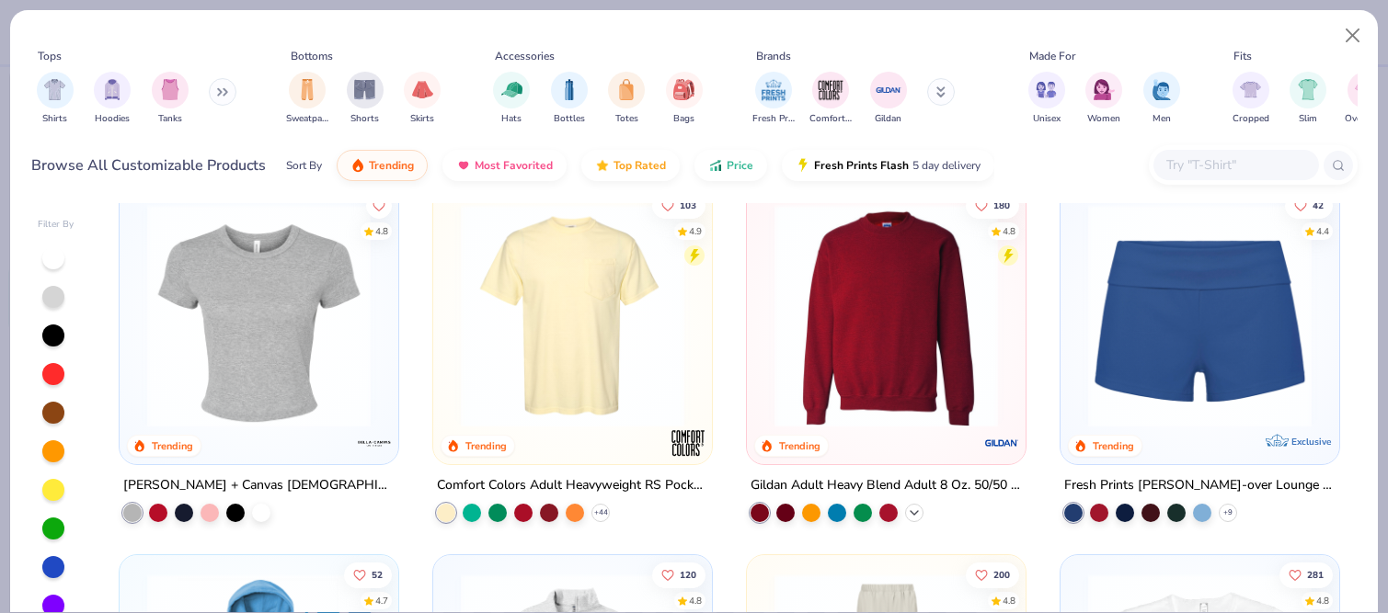
click at [915, 512] on polyline at bounding box center [913, 513] width 7 height 4
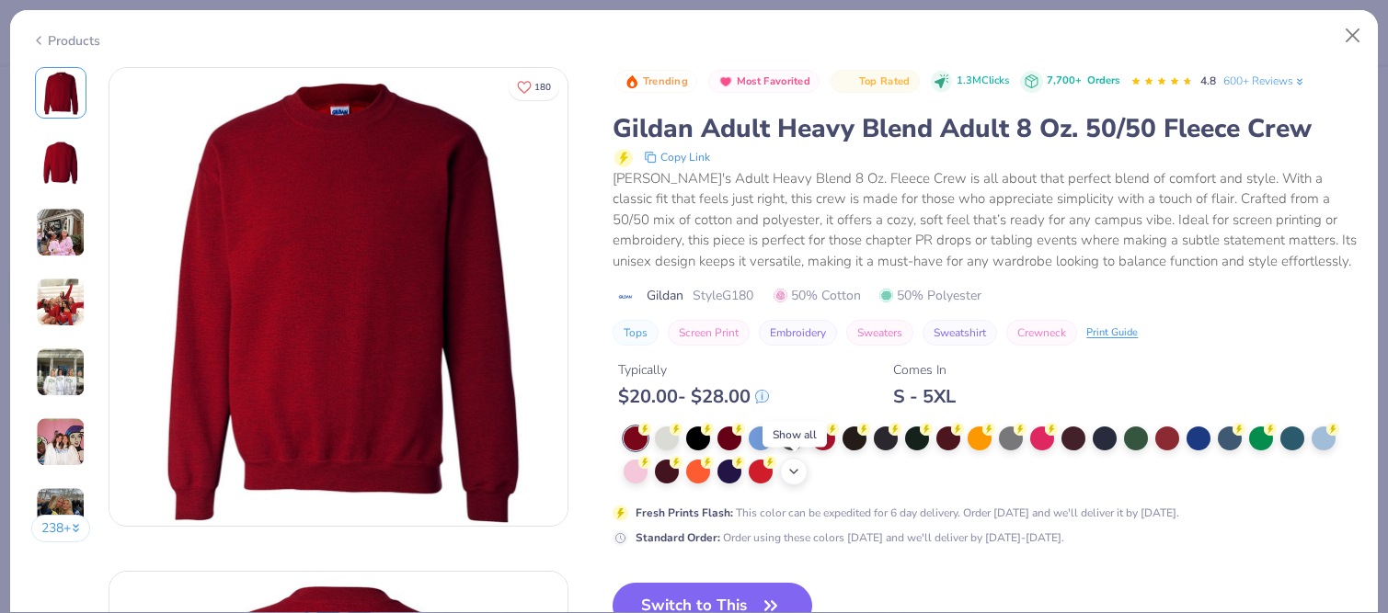
click at [796, 467] on icon at bounding box center [793, 471] width 15 height 15
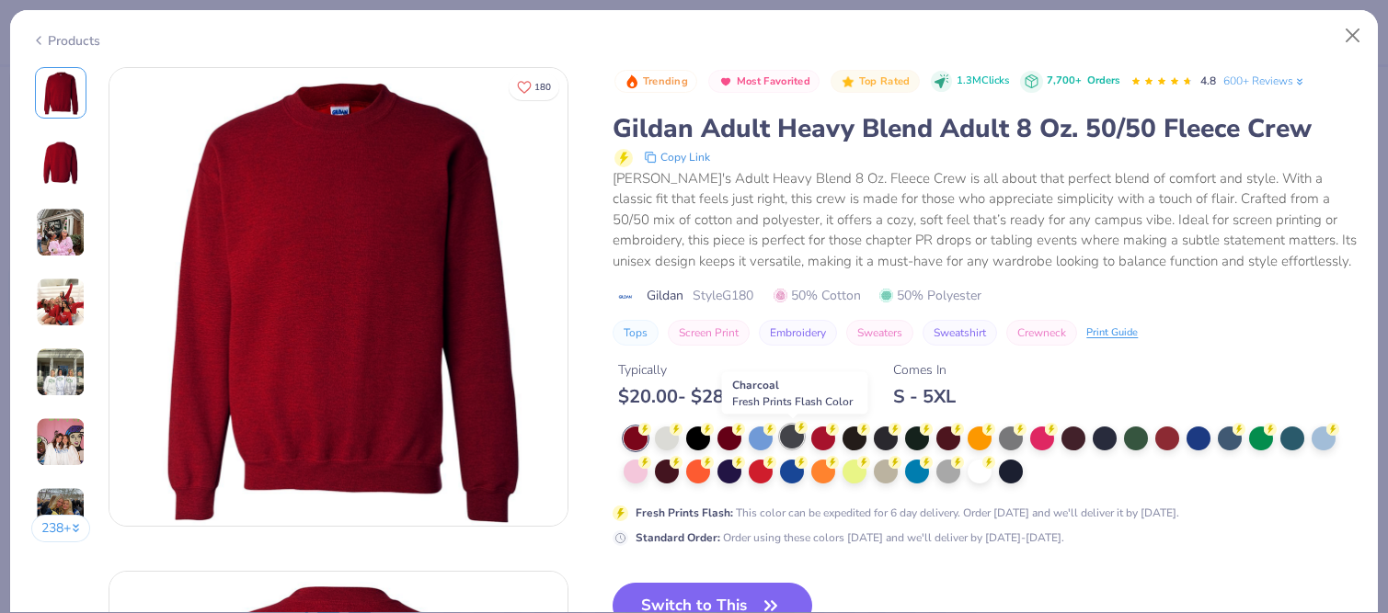
click at [790, 438] on div at bounding box center [792, 437] width 24 height 24
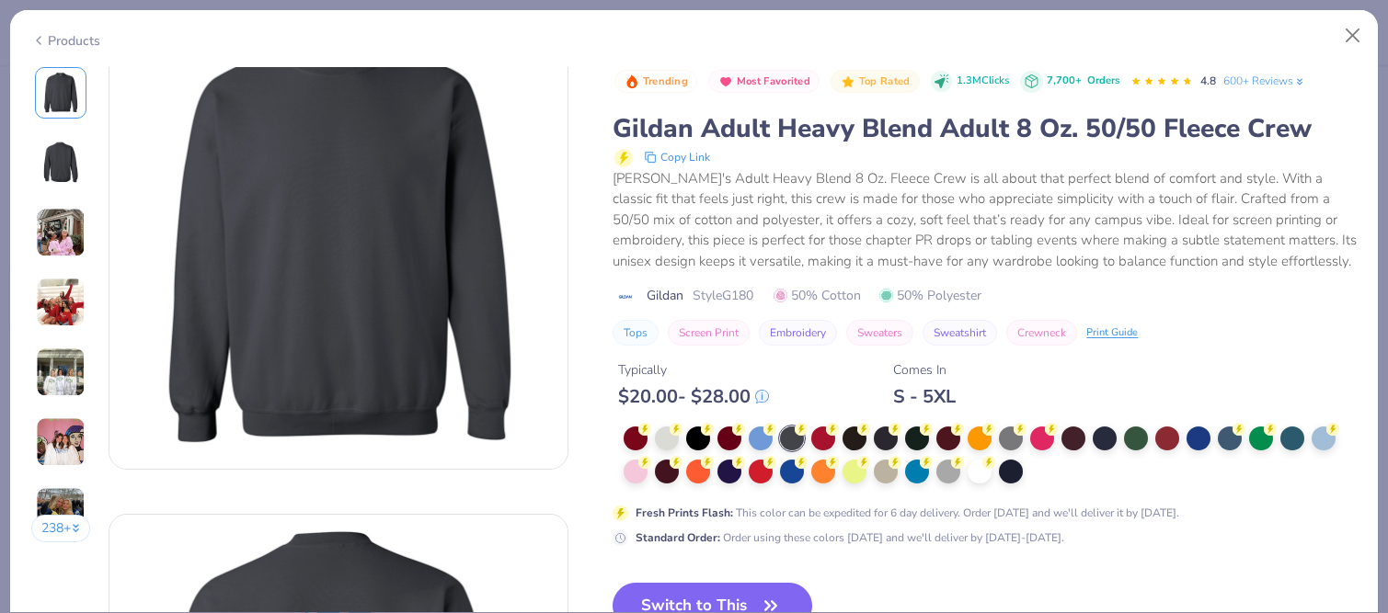
scroll to position [59, 0]
click at [724, 590] on button "Switch to This" at bounding box center [712, 606] width 200 height 46
click at [750, 599] on button "Switch to This" at bounding box center [712, 606] width 200 height 46
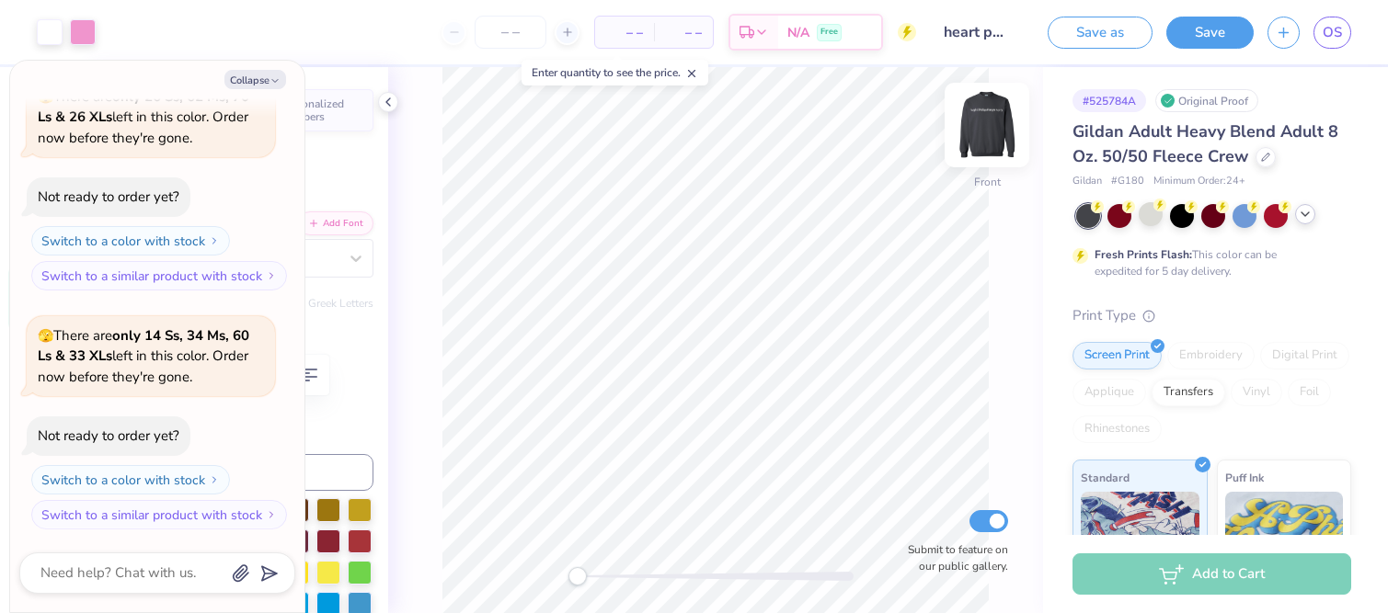
click at [982, 123] on img at bounding box center [987, 125] width 74 height 74
click at [387, 104] on polyline at bounding box center [388, 101] width 4 height 7
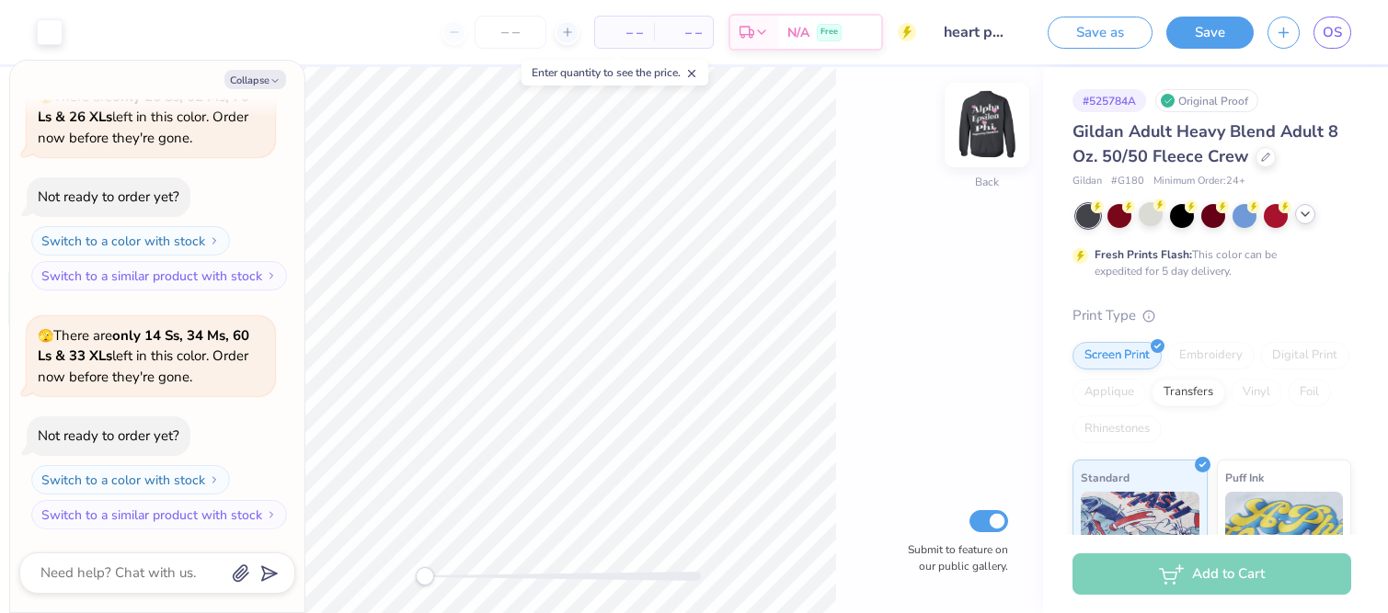
click at [981, 119] on img at bounding box center [987, 125] width 74 height 74
click at [984, 132] on img at bounding box center [987, 125] width 74 height 74
click at [998, 118] on img at bounding box center [987, 125] width 74 height 74
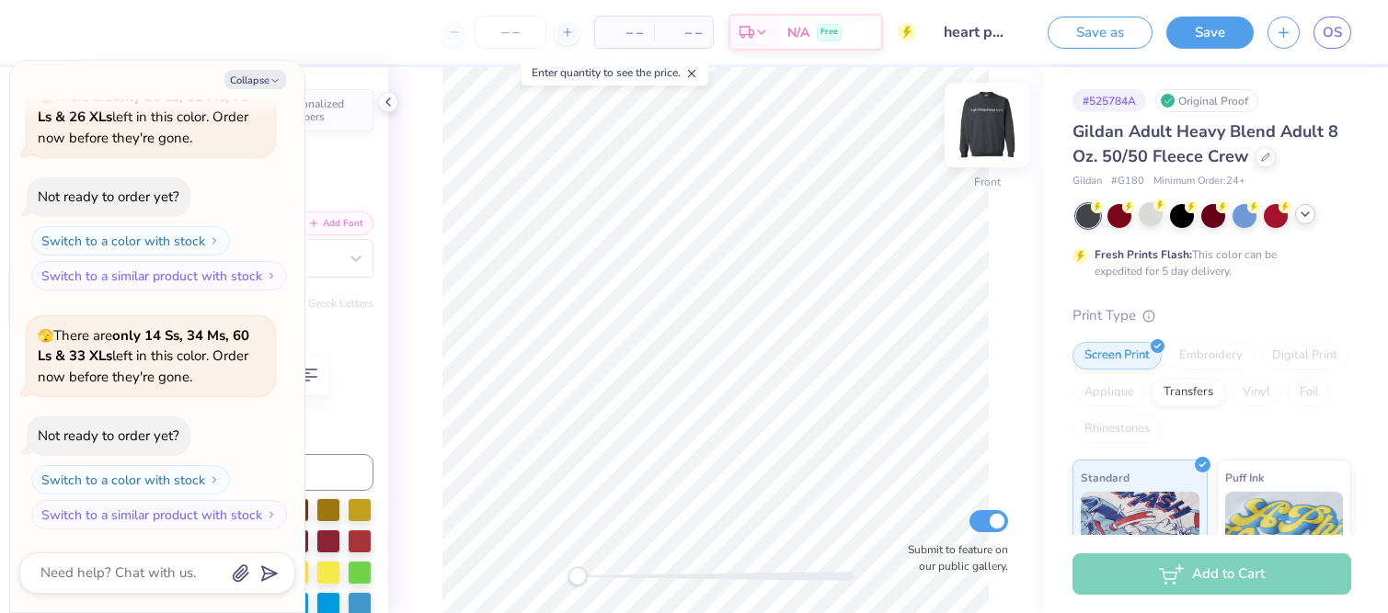
click at [999, 112] on img at bounding box center [987, 125] width 74 height 74
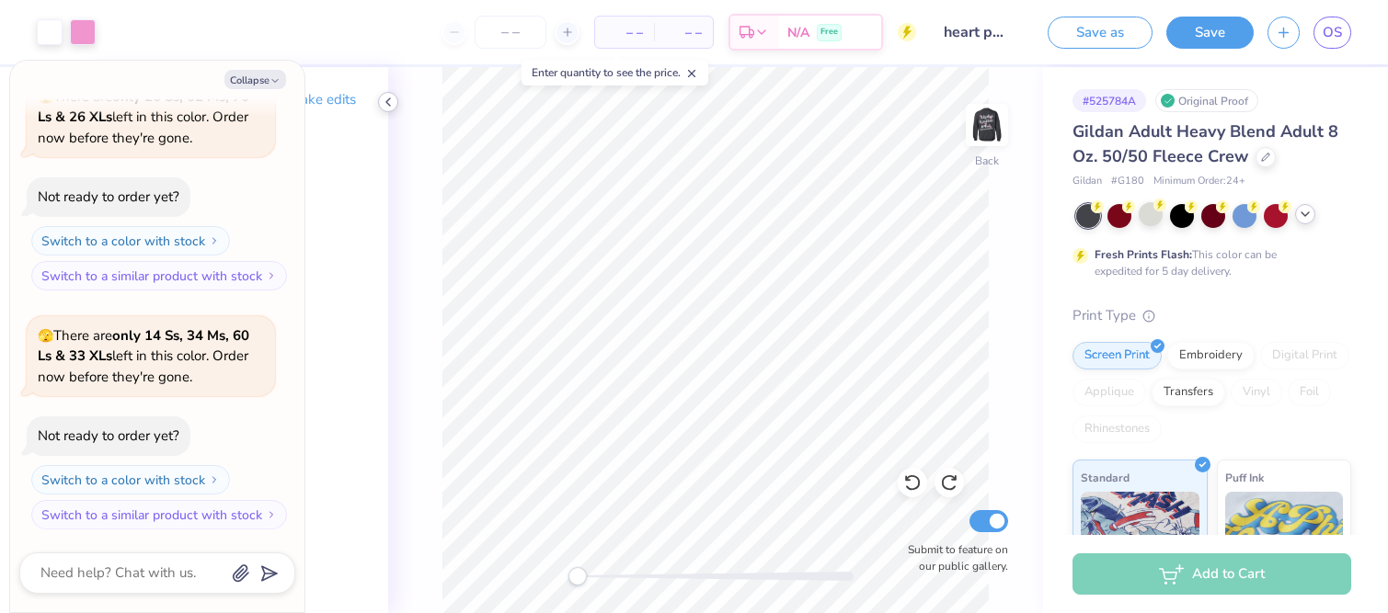
click at [387, 102] on polyline at bounding box center [388, 101] width 4 height 7
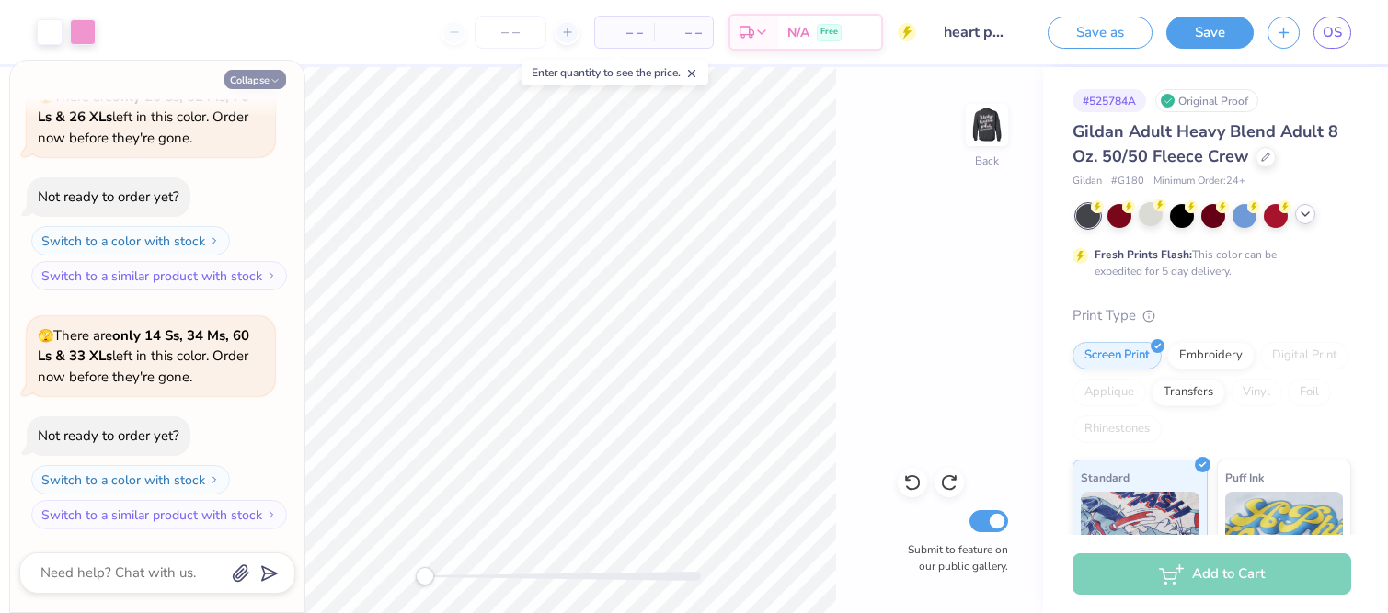
click at [252, 77] on button "Collapse" at bounding box center [255, 79] width 62 height 19
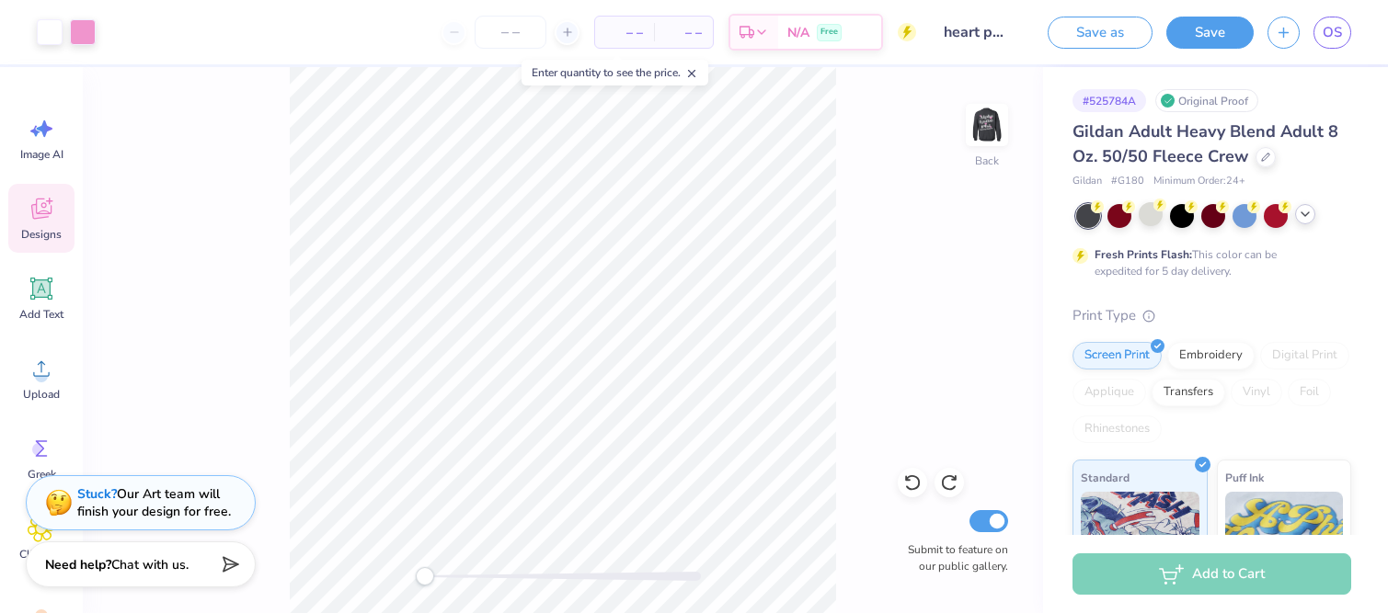
click at [39, 218] on icon at bounding box center [41, 209] width 20 height 21
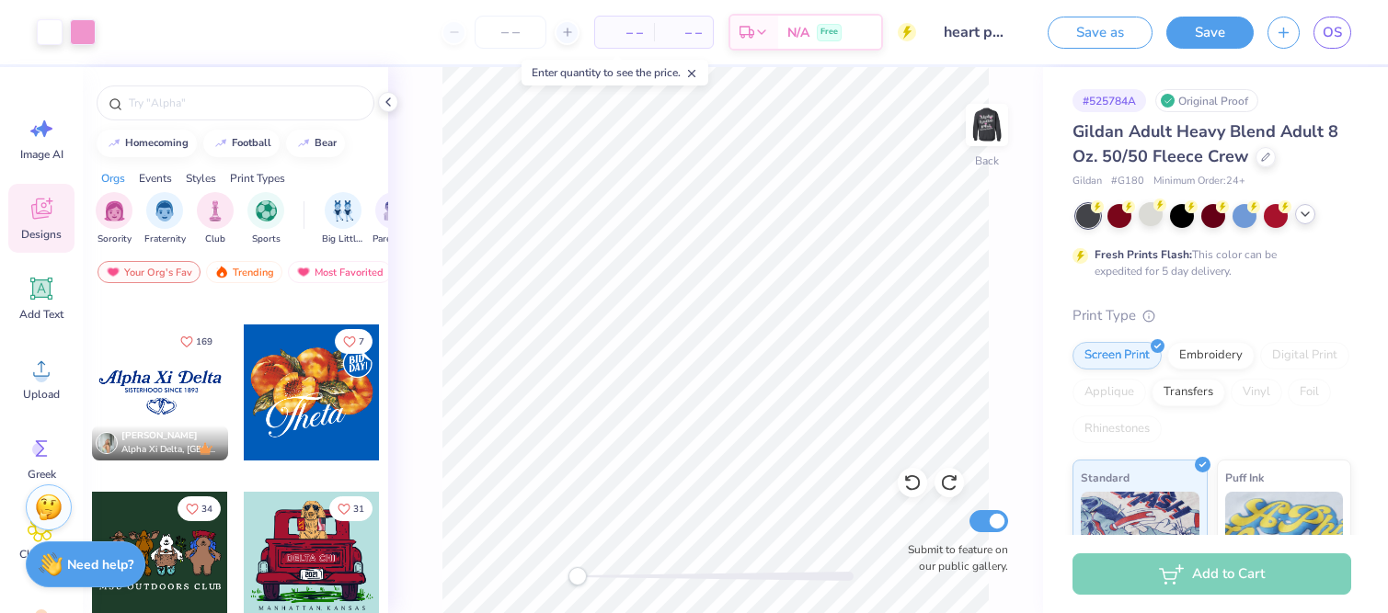
scroll to position [1476, 0]
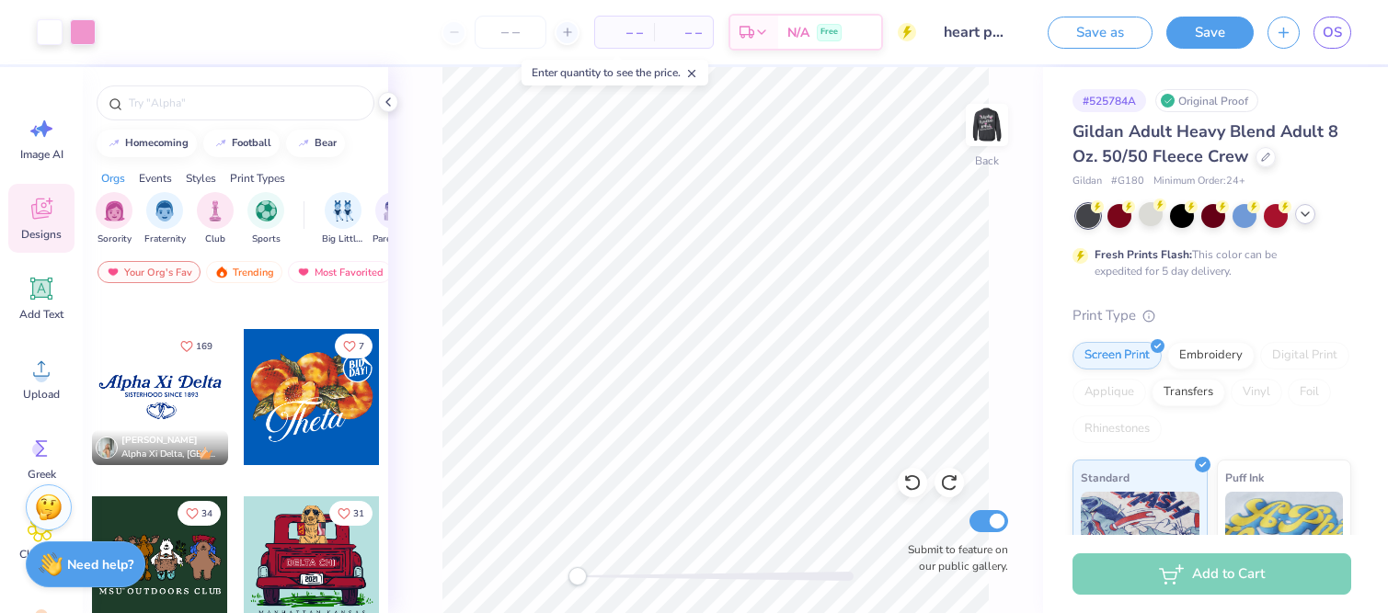
click at [169, 389] on div at bounding box center [160, 397] width 136 height 136
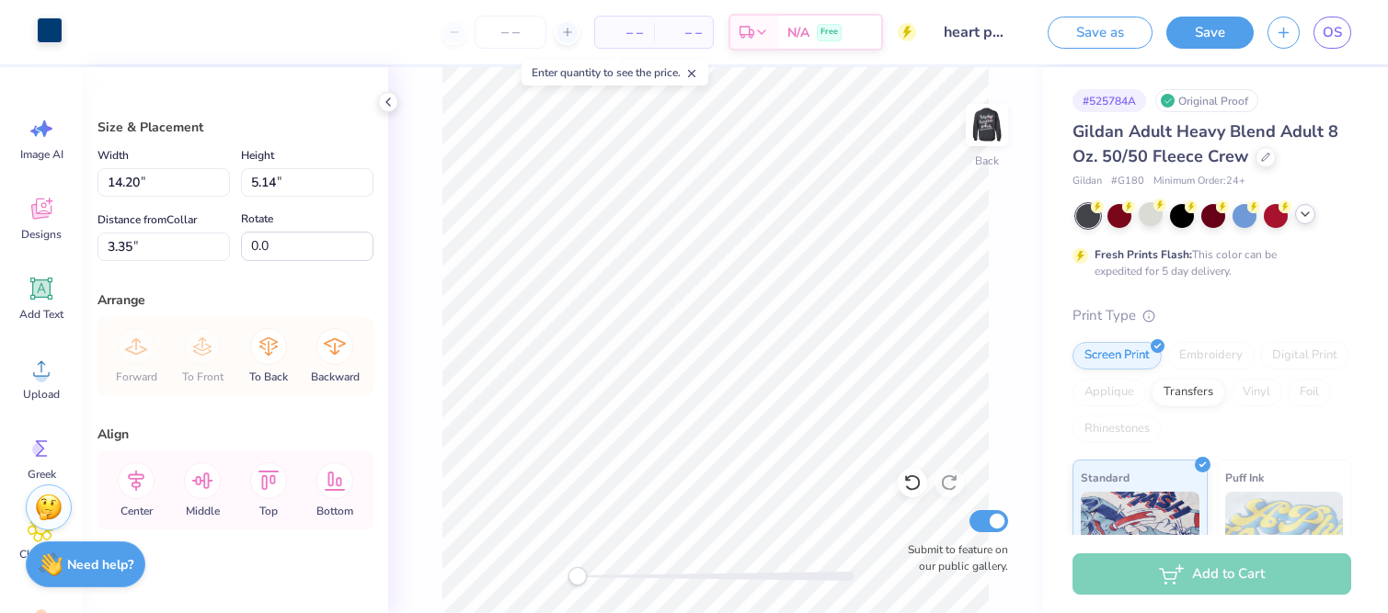
click at [42, 40] on div at bounding box center [50, 30] width 26 height 26
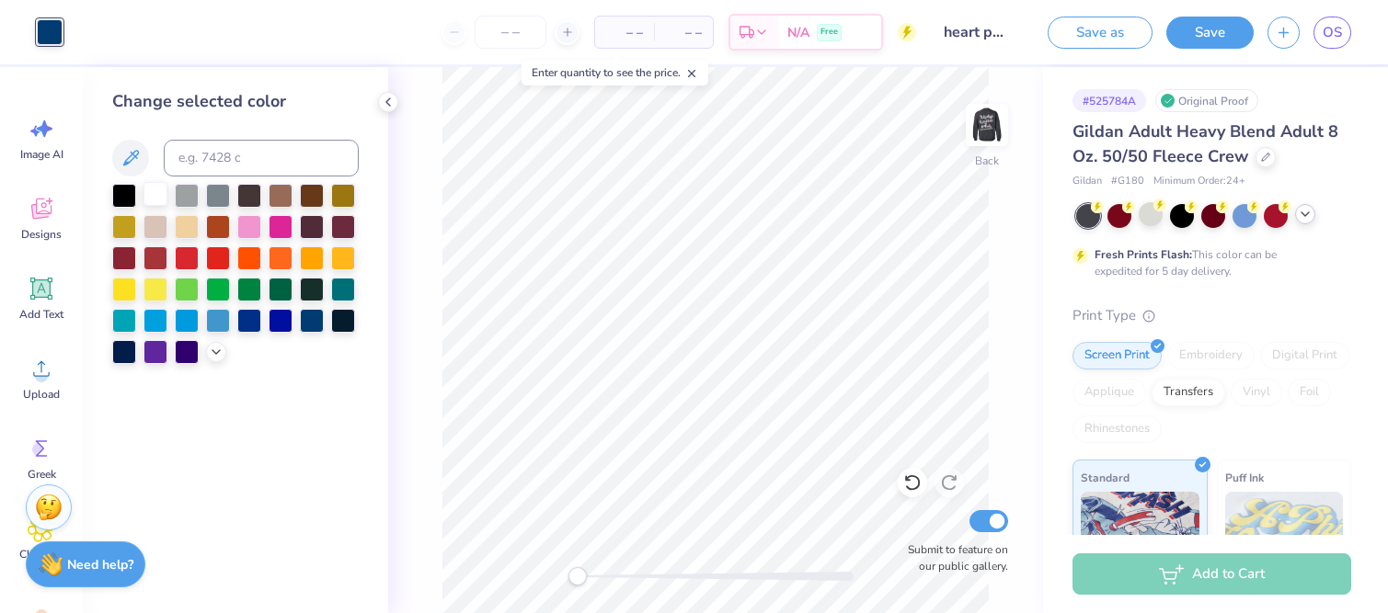
click at [149, 197] on div at bounding box center [155, 194] width 24 height 24
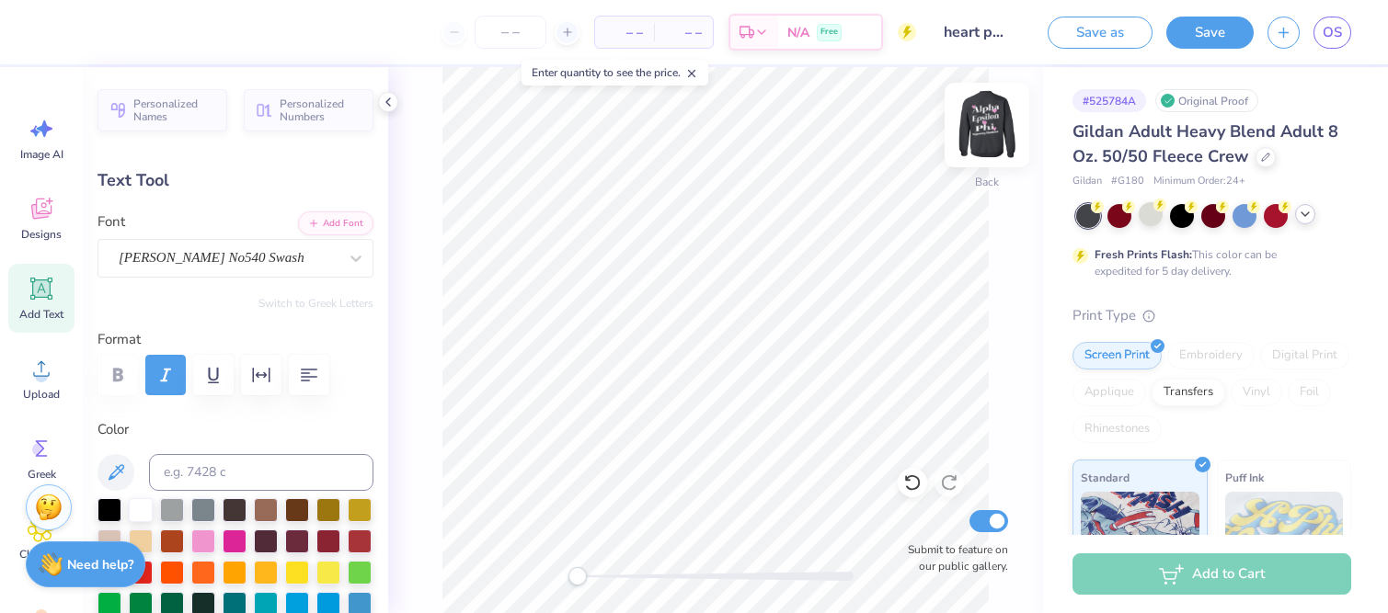
click at [984, 130] on img at bounding box center [987, 125] width 74 height 74
click at [990, 127] on img at bounding box center [987, 125] width 74 height 74
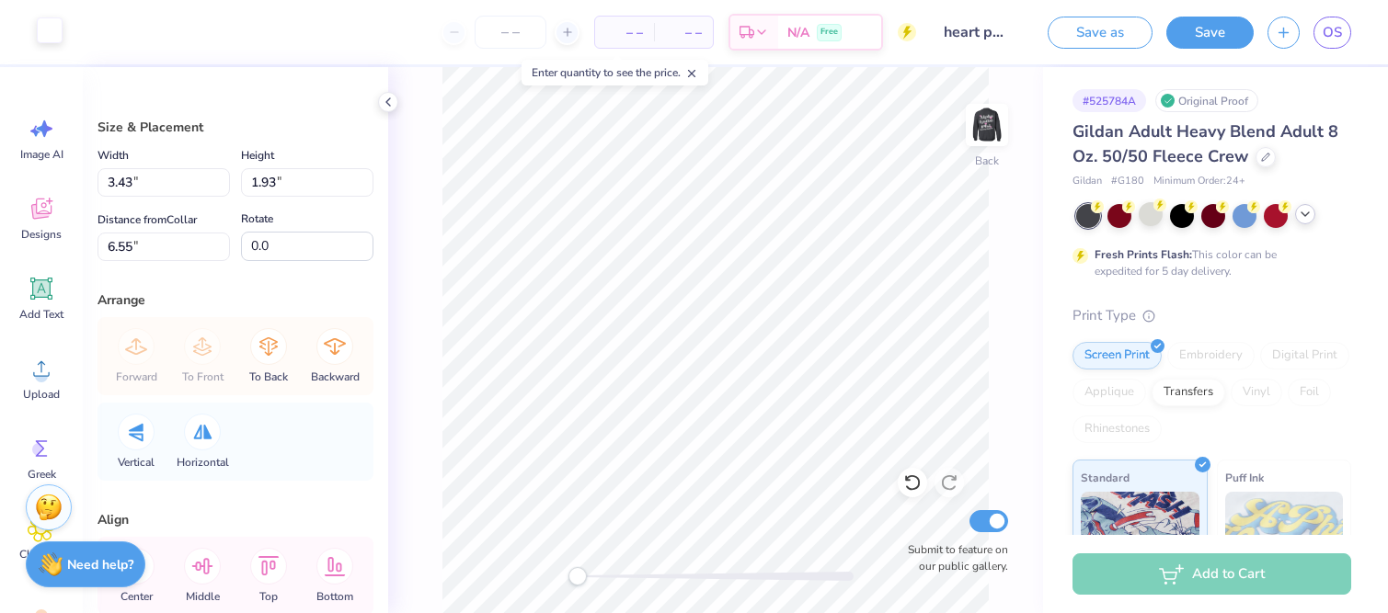
click at [47, 34] on div at bounding box center [50, 30] width 26 height 26
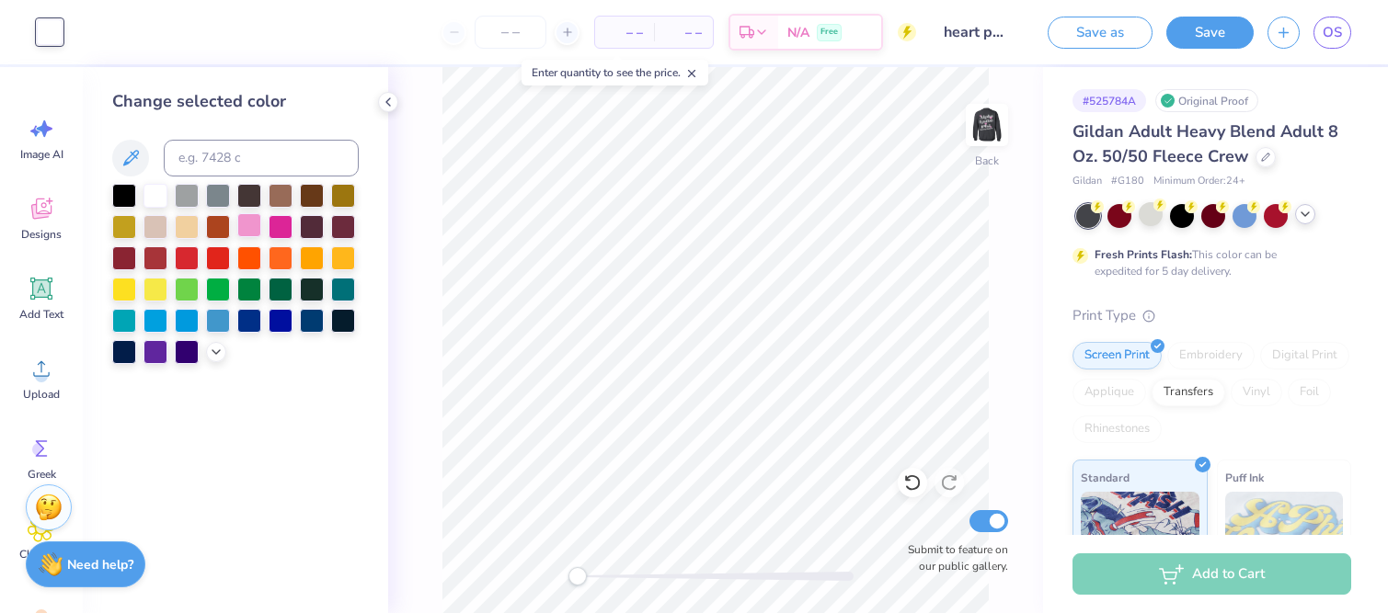
click at [250, 223] on div at bounding box center [249, 225] width 24 height 24
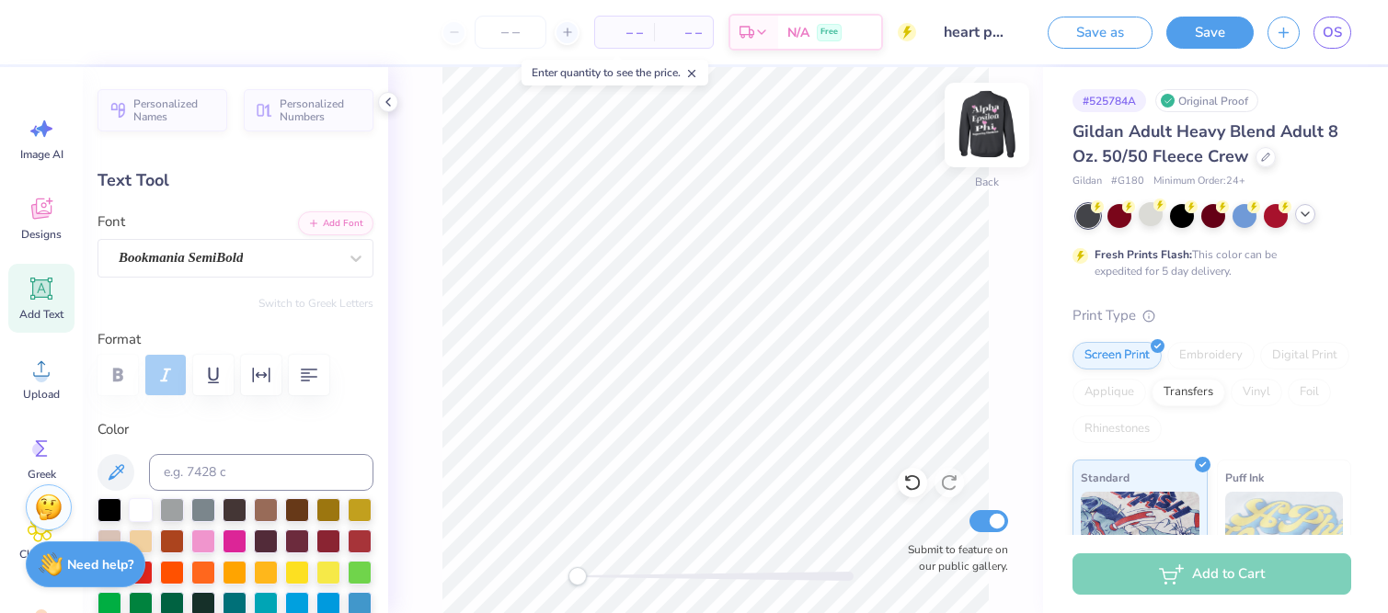
scroll to position [0, 0]
click at [991, 125] on img at bounding box center [987, 125] width 74 height 74
click at [988, 117] on img at bounding box center [987, 125] width 74 height 74
click at [56, 298] on div "Add Text" at bounding box center [41, 298] width 66 height 69
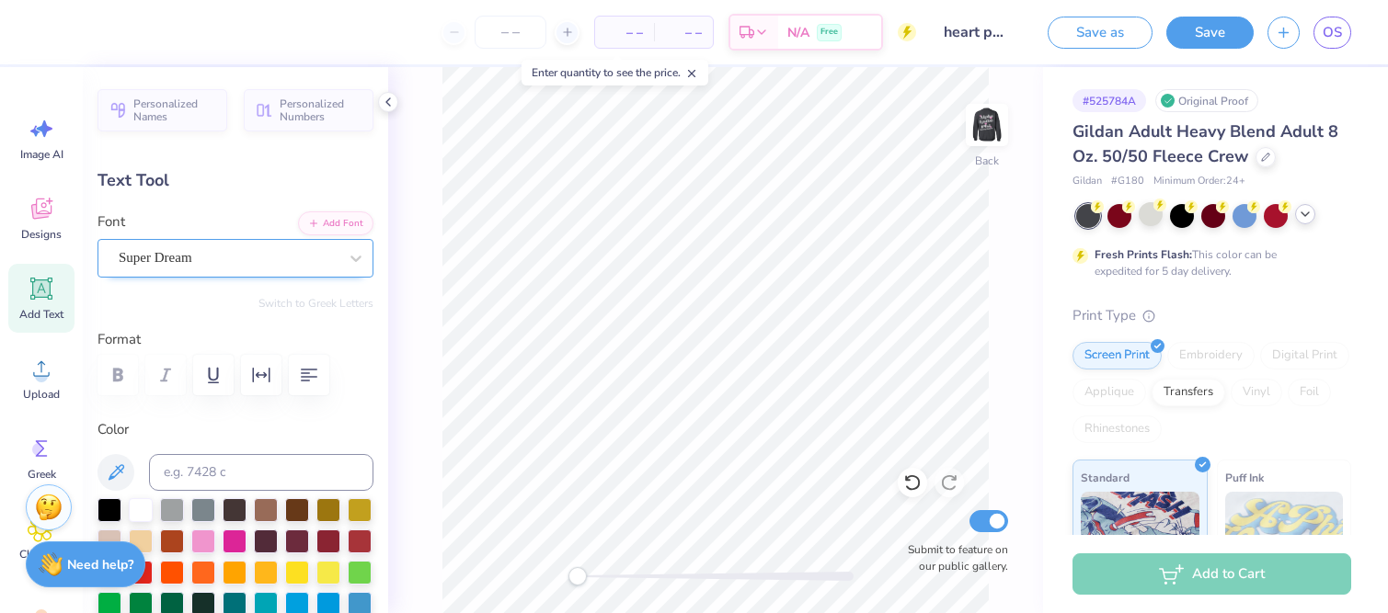
click at [174, 250] on div "Super Dream" at bounding box center [228, 258] width 223 height 29
click at [154, 416] on div "Mermaid" at bounding box center [235, 403] width 261 height 30
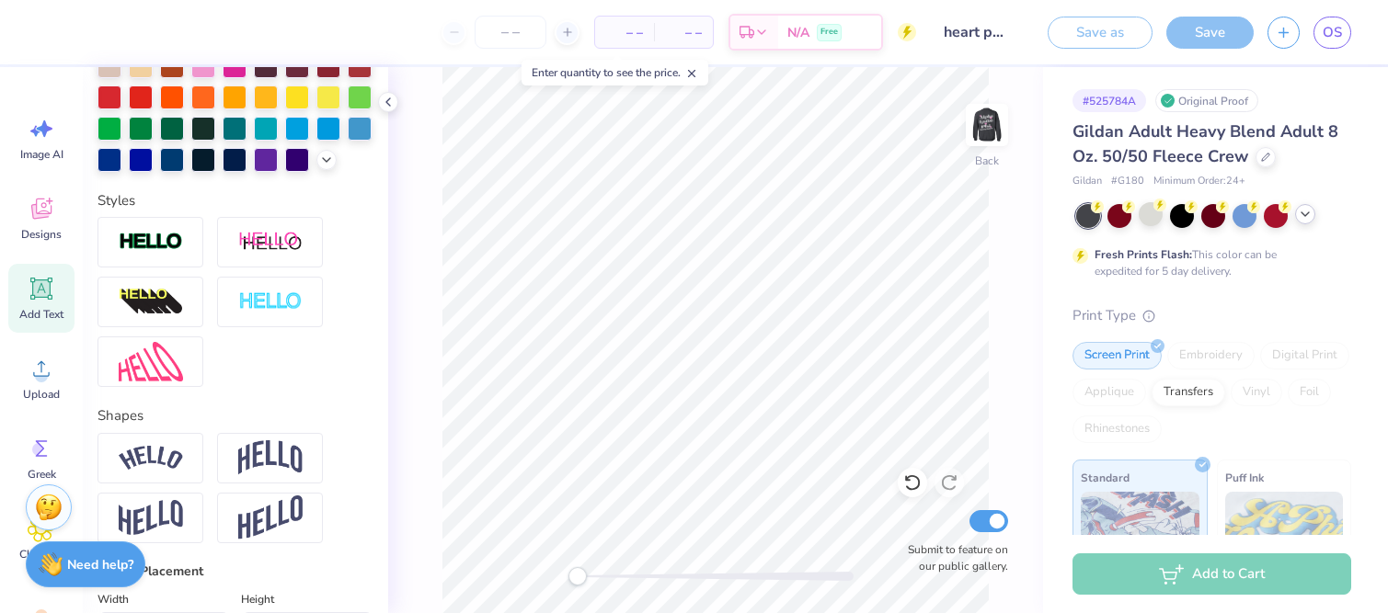
scroll to position [571, 0]
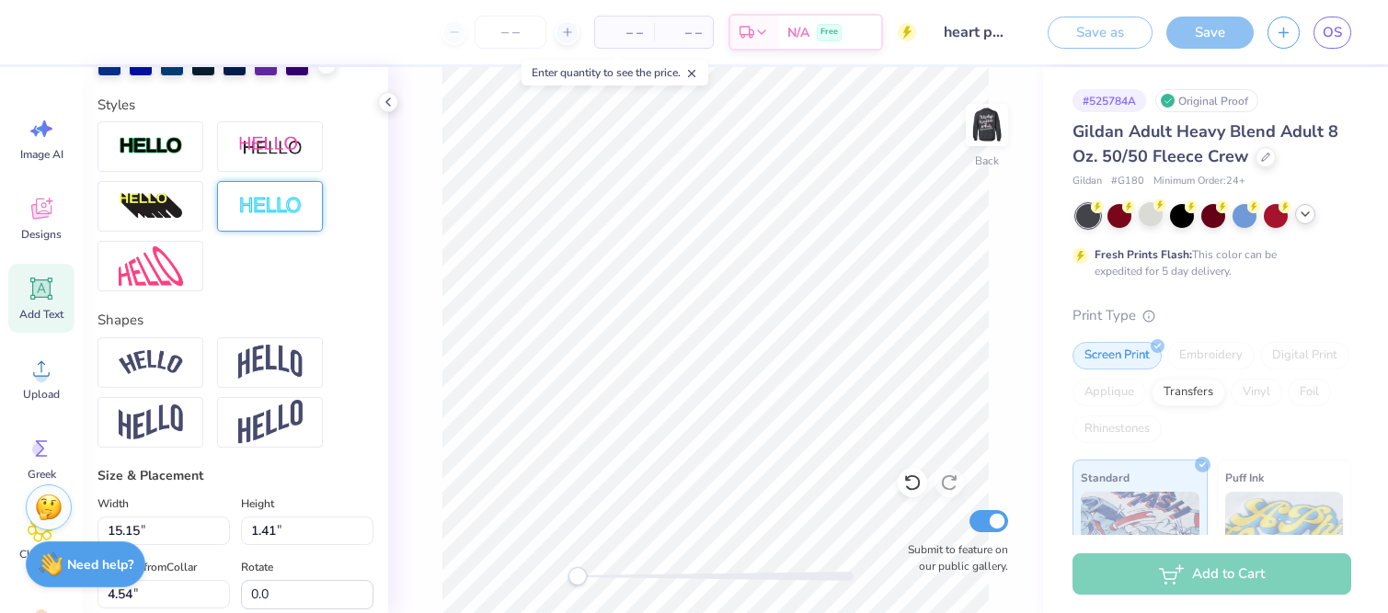
click at [256, 221] on div at bounding box center [270, 206] width 106 height 51
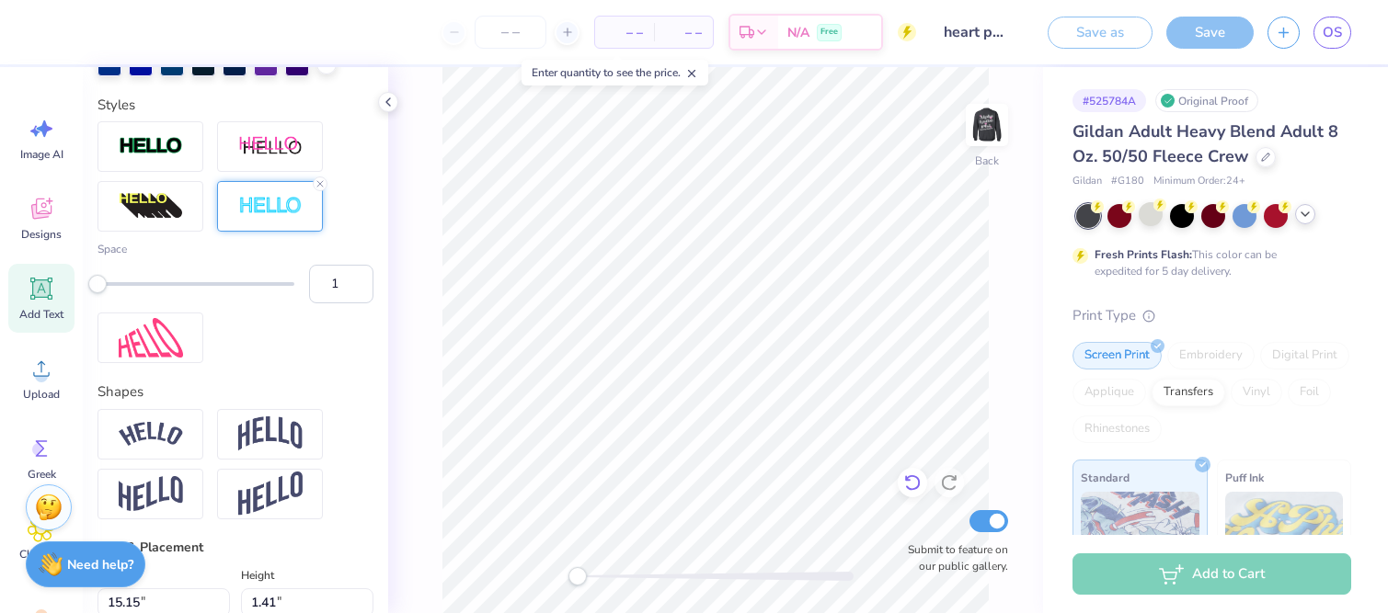
click at [902, 486] on div at bounding box center [911, 482] width 29 height 29
click at [910, 483] on icon at bounding box center [912, 483] width 18 height 18
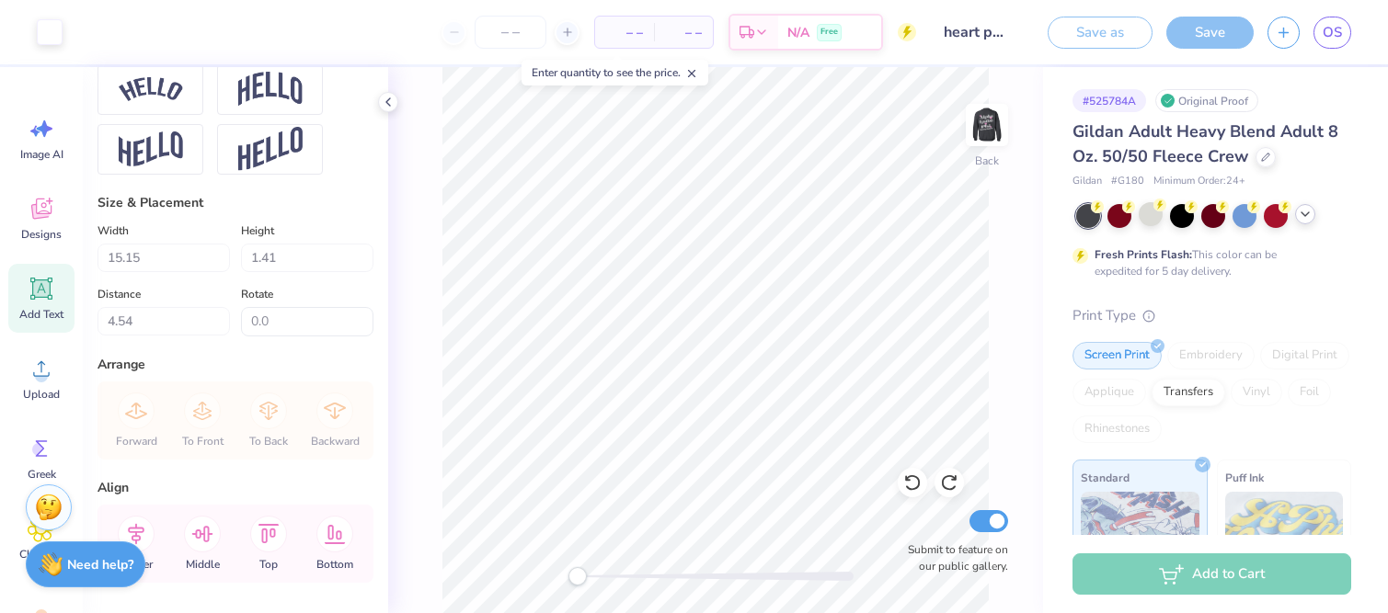
scroll to position [976, 0]
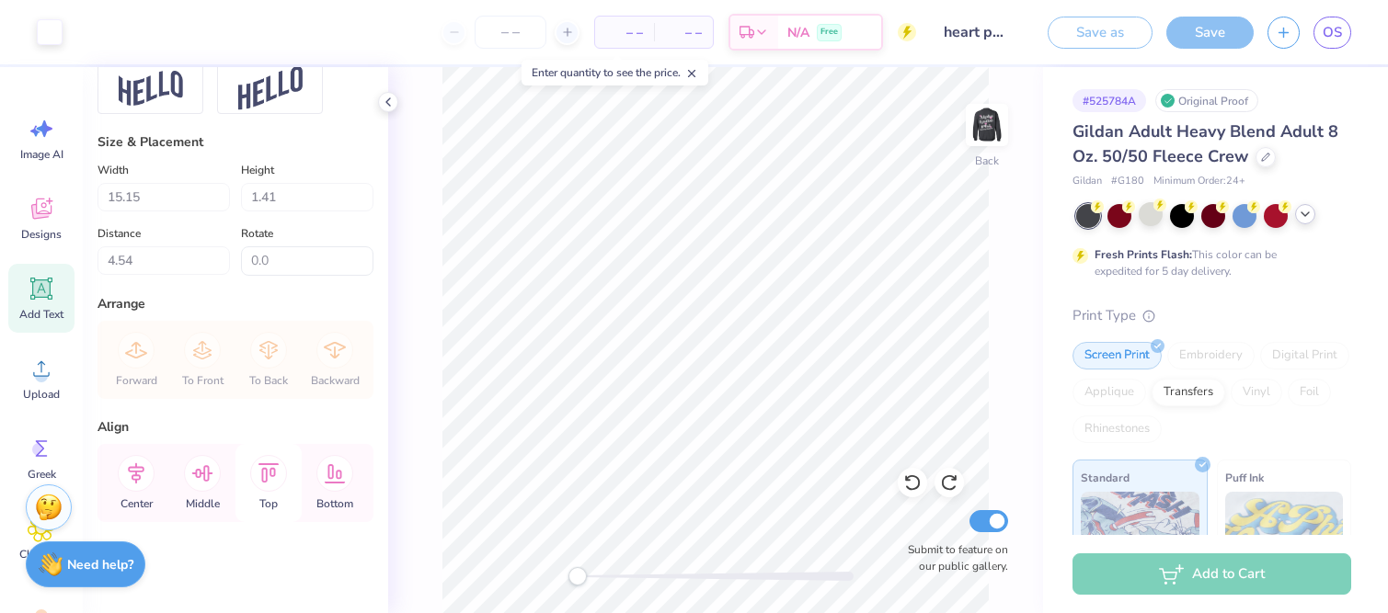
click at [266, 473] on icon at bounding box center [268, 472] width 21 height 19
click at [269, 475] on icon at bounding box center [268, 473] width 37 height 37
click at [330, 480] on icon at bounding box center [334, 473] width 37 height 37
click at [207, 478] on icon at bounding box center [202, 473] width 37 height 37
click at [129, 485] on icon at bounding box center [136, 473] width 37 height 37
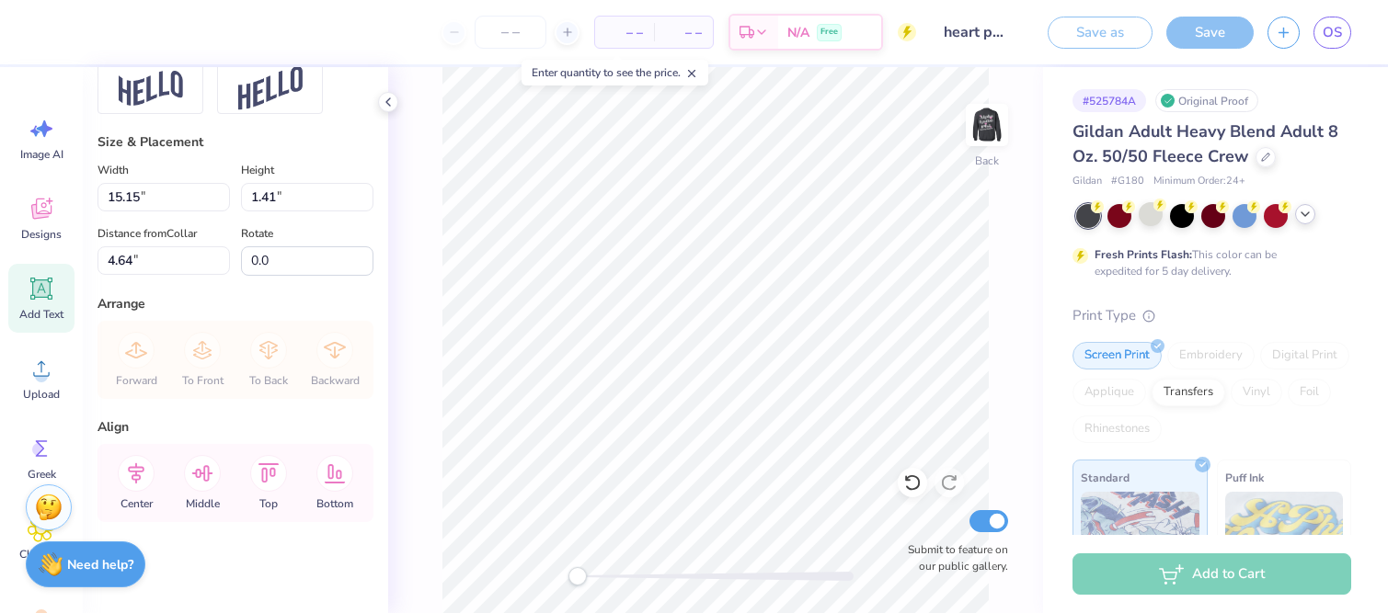
scroll to position [0, 1]
click at [988, 134] on img at bounding box center [987, 125] width 74 height 74
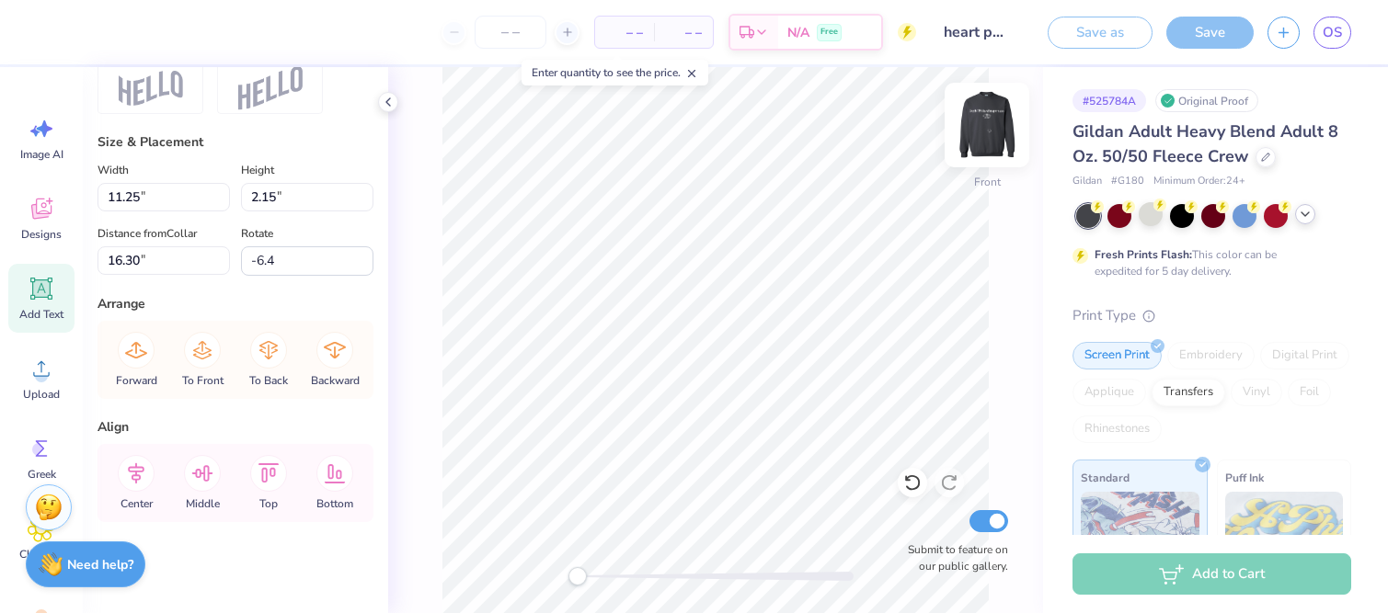
click at [983, 115] on img at bounding box center [987, 125] width 74 height 74
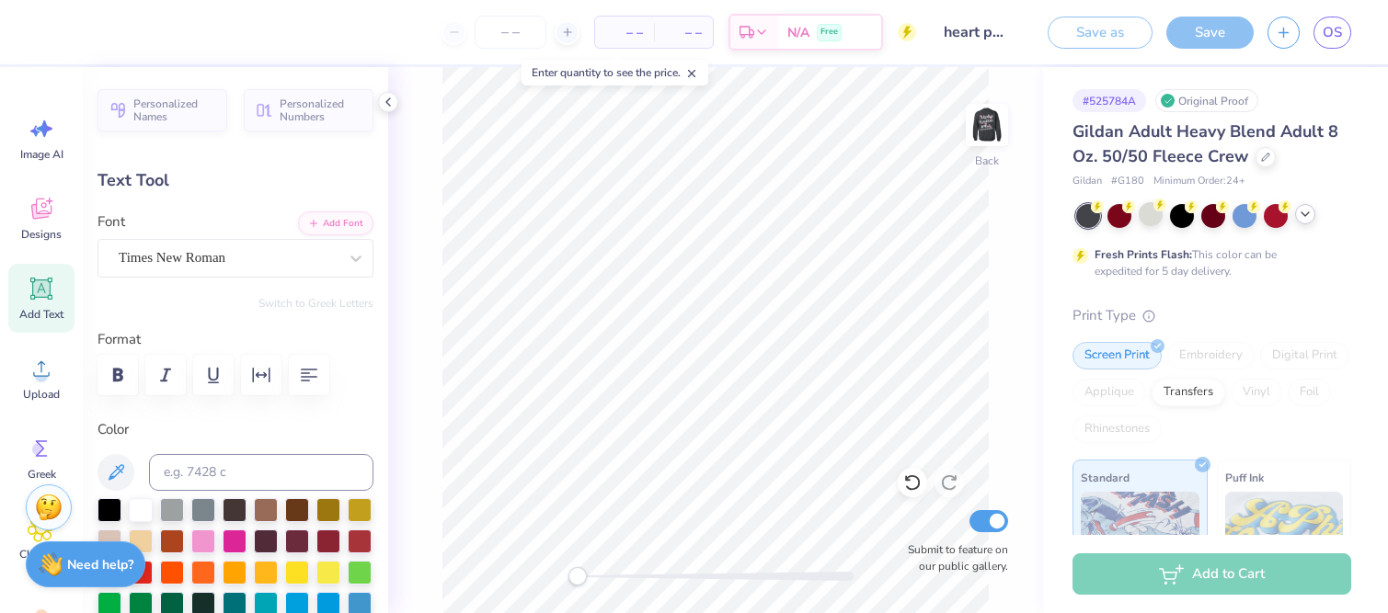
scroll to position [0, 0]
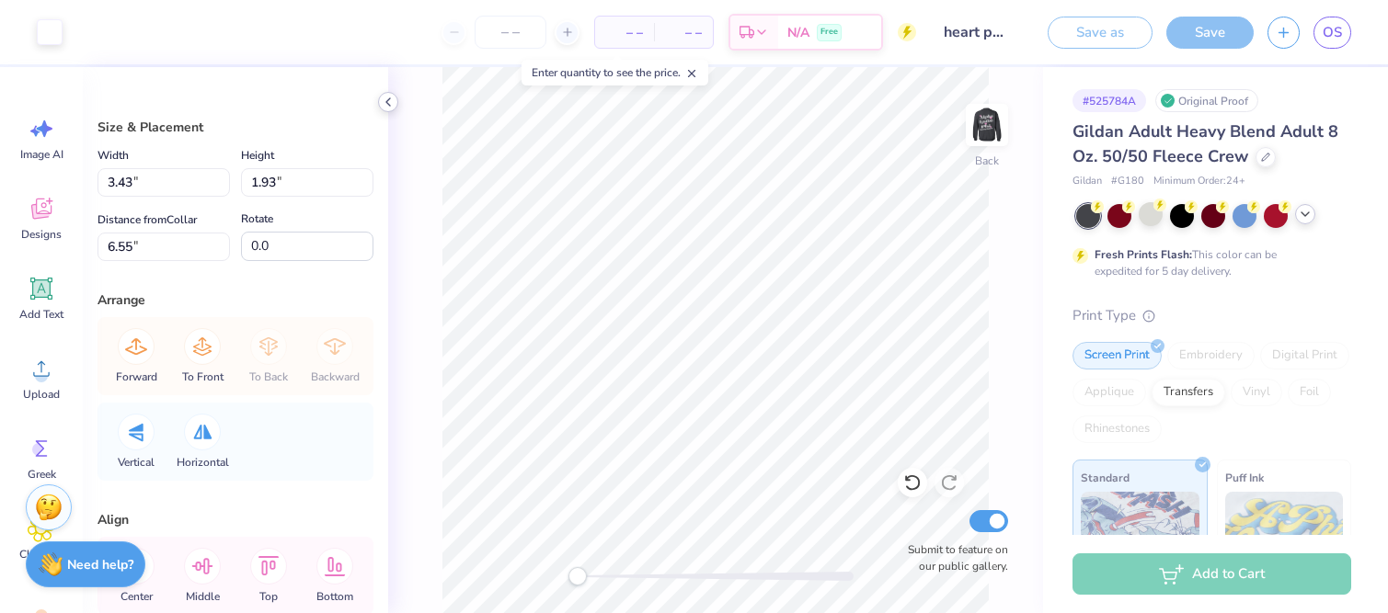
click at [389, 97] on icon at bounding box center [388, 102] width 15 height 15
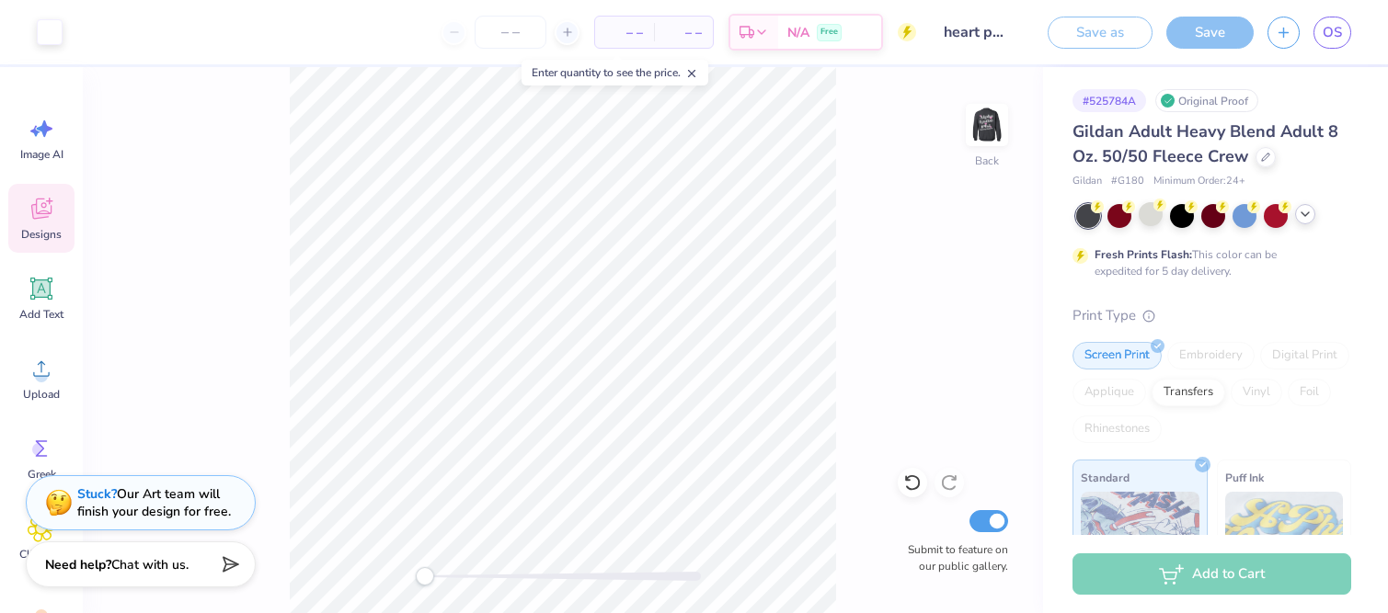
click at [56, 215] on div "Designs" at bounding box center [41, 218] width 66 height 69
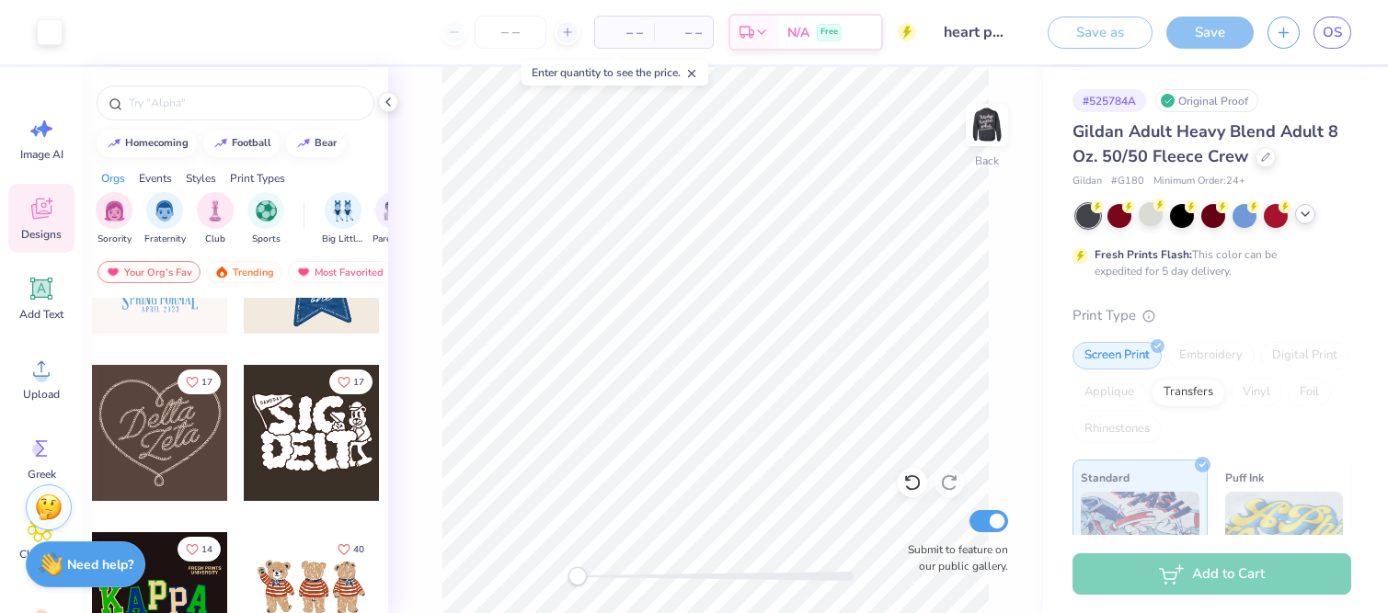
scroll to position [651, 0]
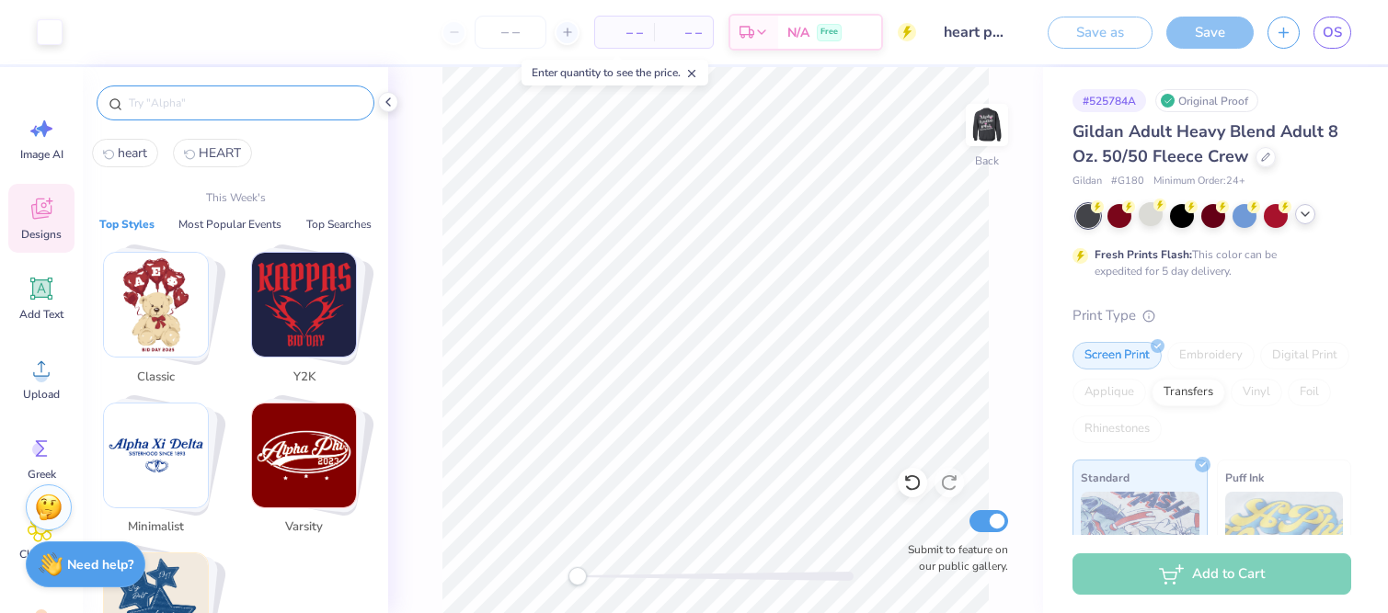
click at [144, 97] on input "text" at bounding box center [244, 103] width 235 height 18
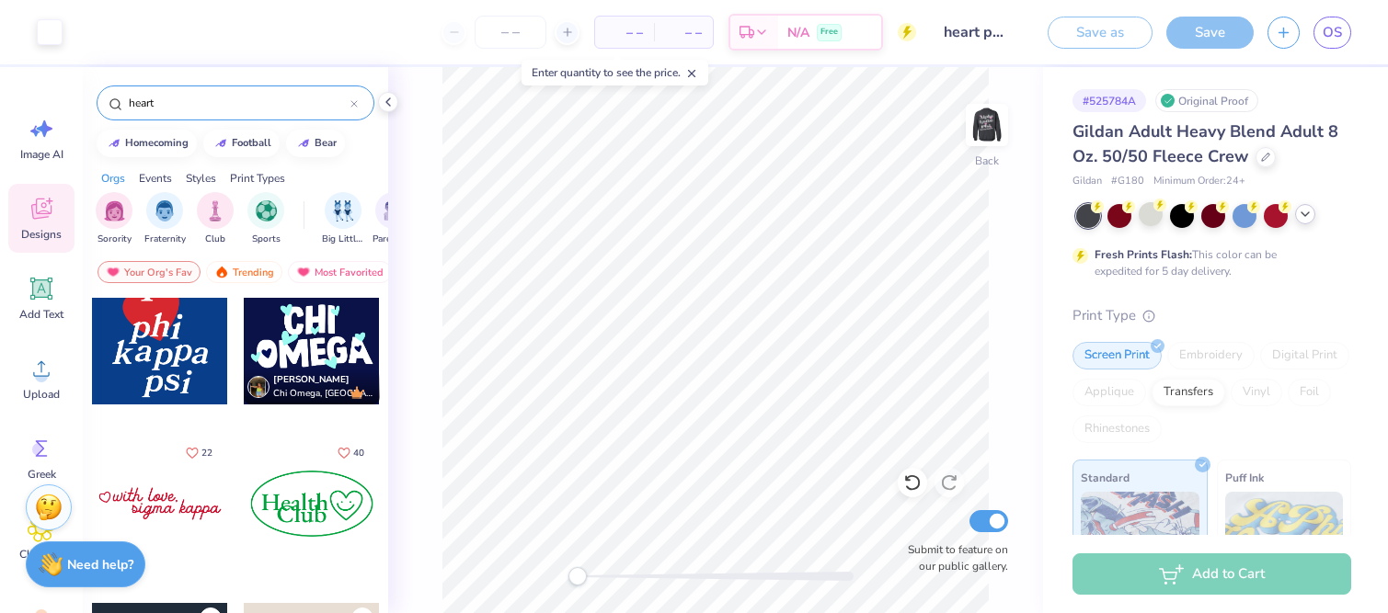
scroll to position [371, 0]
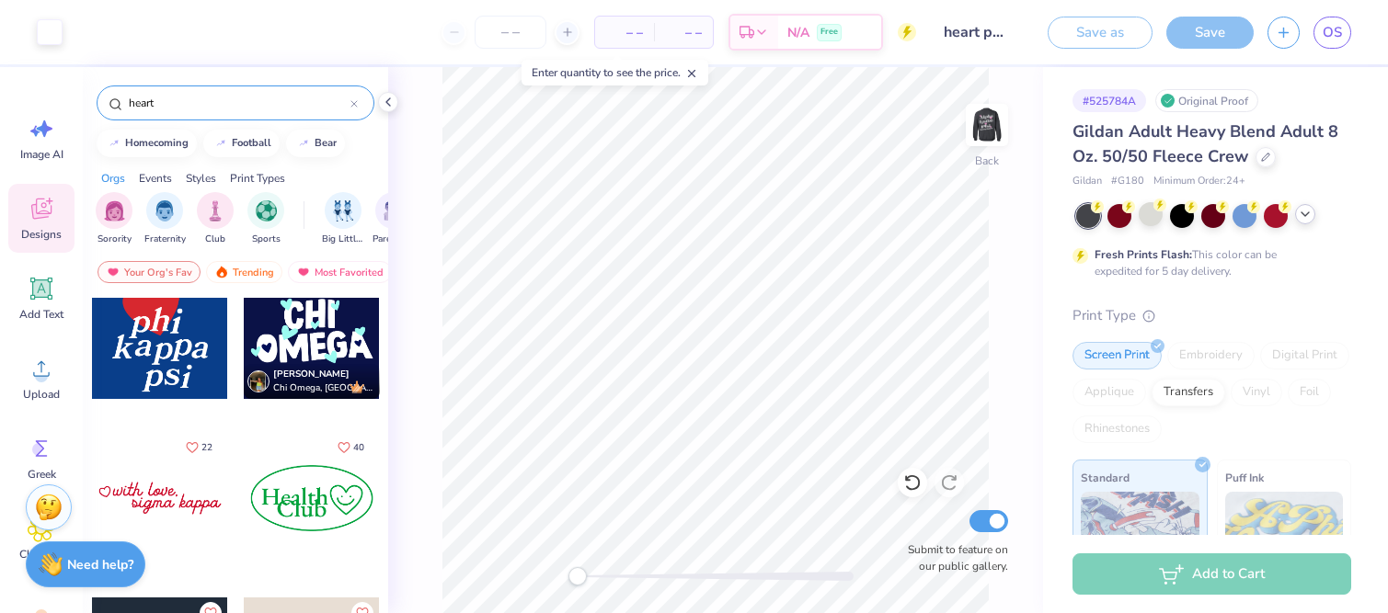
click at [301, 333] on div at bounding box center [312, 331] width 136 height 136
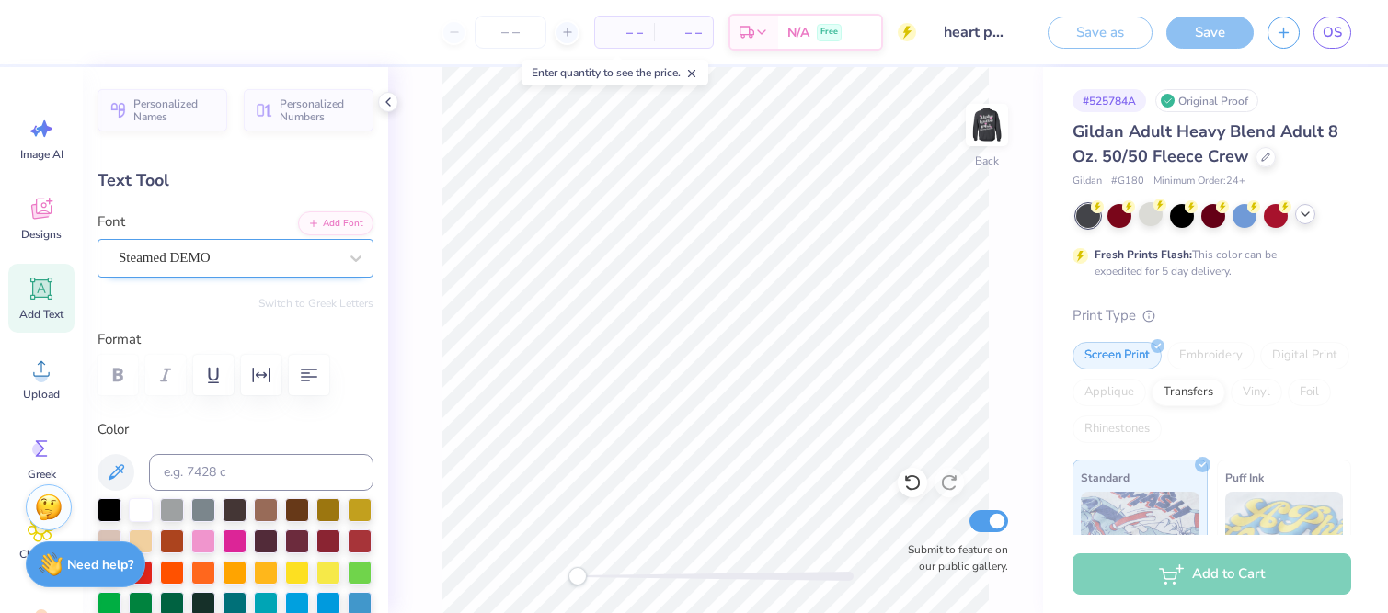
click at [154, 250] on div "Steamed DEMO" at bounding box center [228, 258] width 223 height 29
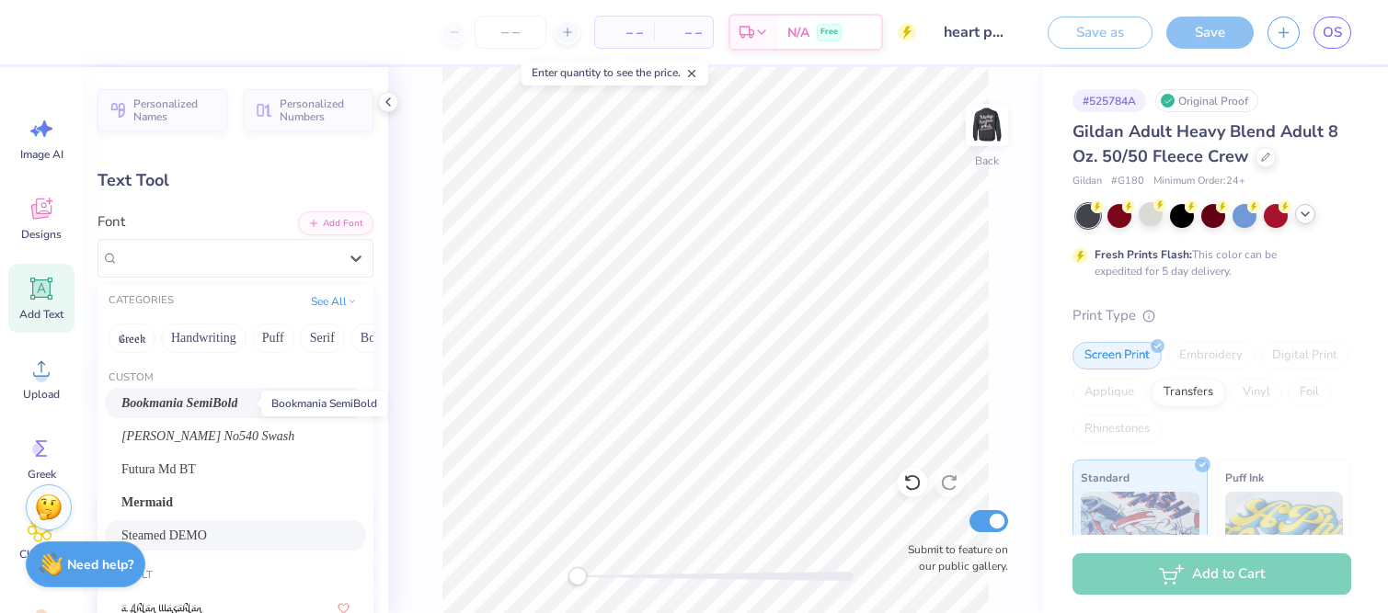
click at [195, 394] on span "Bookmania SemiBold" at bounding box center [179, 403] width 116 height 19
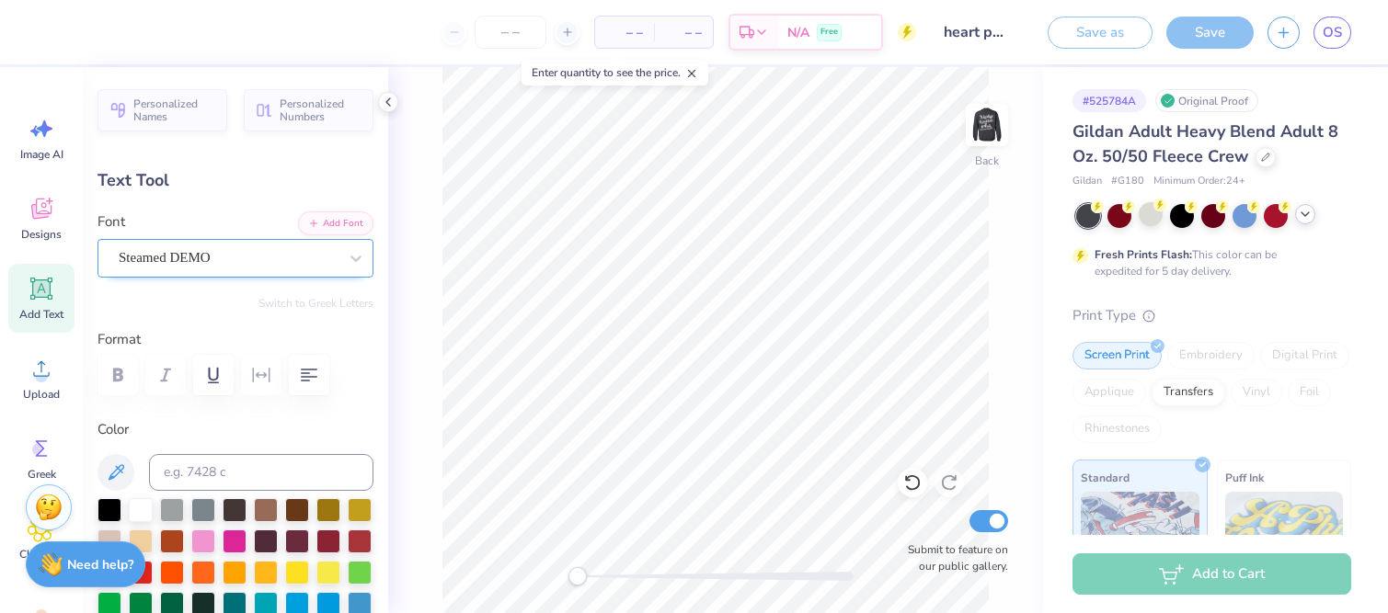
click at [132, 265] on div "Steamed DEMO" at bounding box center [228, 258] width 223 height 29
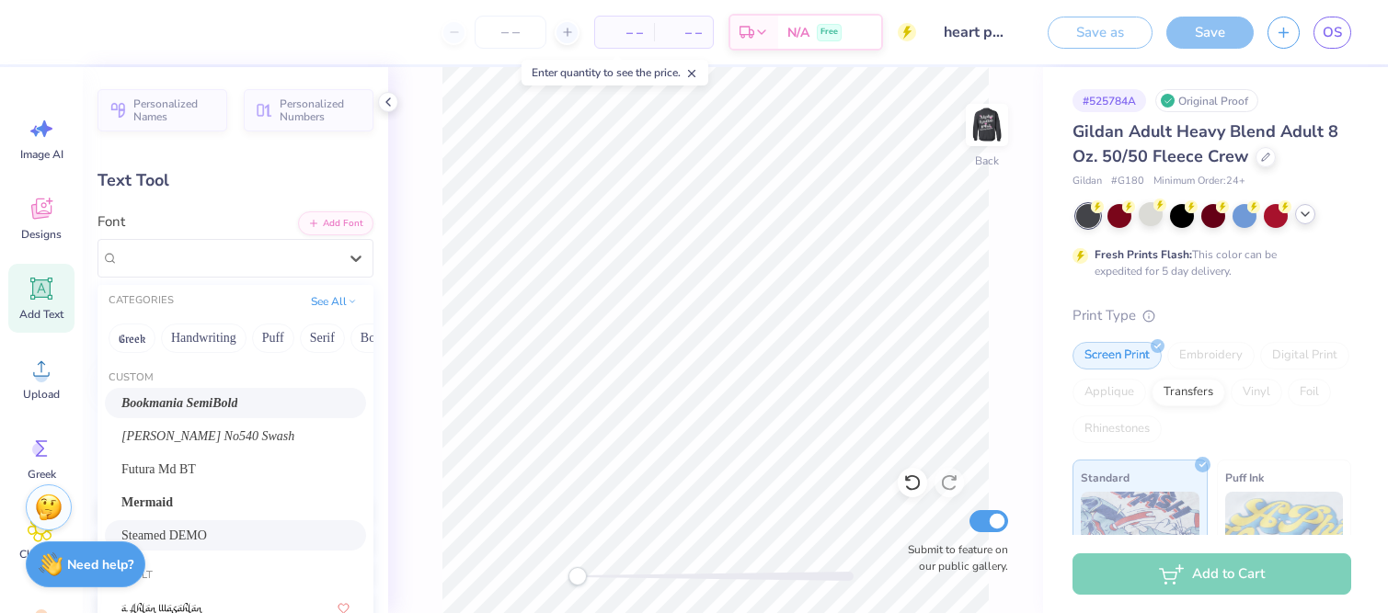
click at [158, 404] on span "Bookmania SemiBold" at bounding box center [179, 403] width 116 height 19
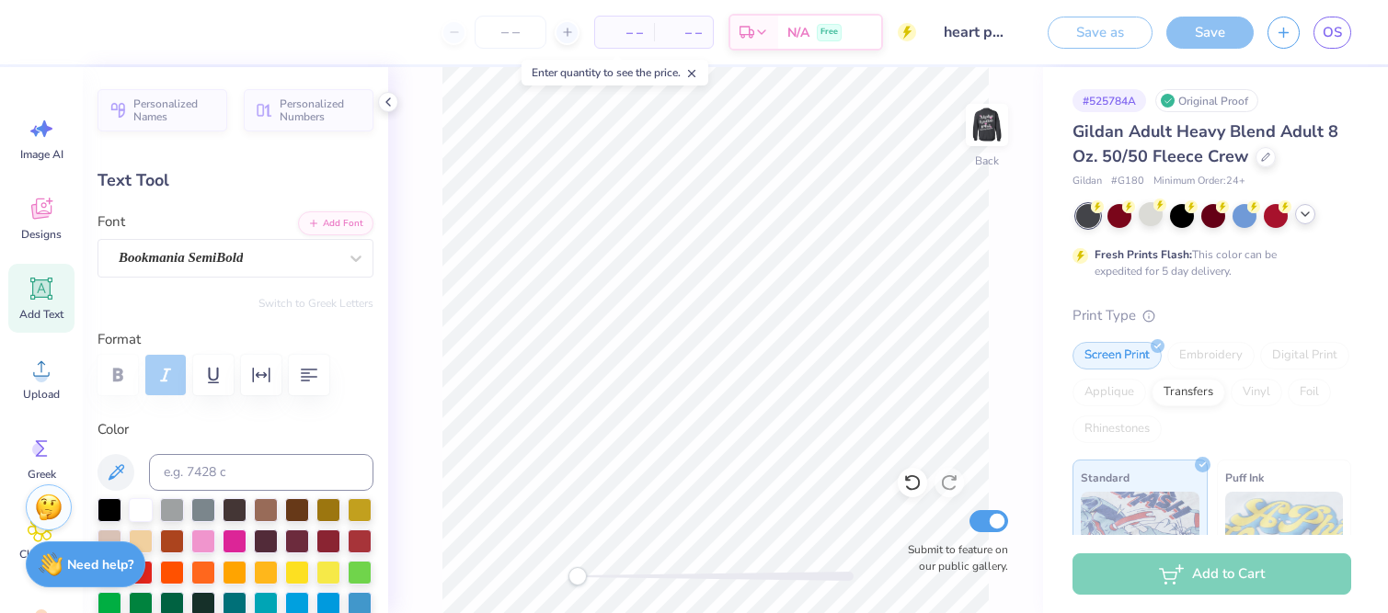
scroll to position [0, 0]
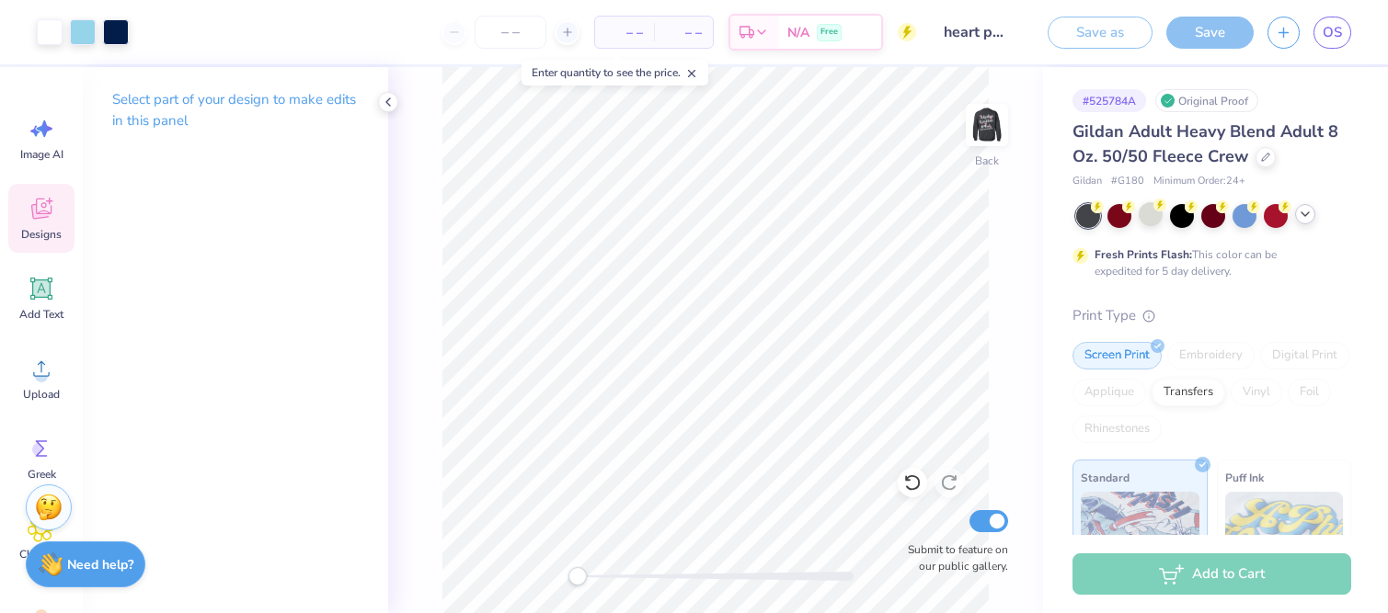
click at [40, 215] on icon at bounding box center [40, 211] width 17 height 15
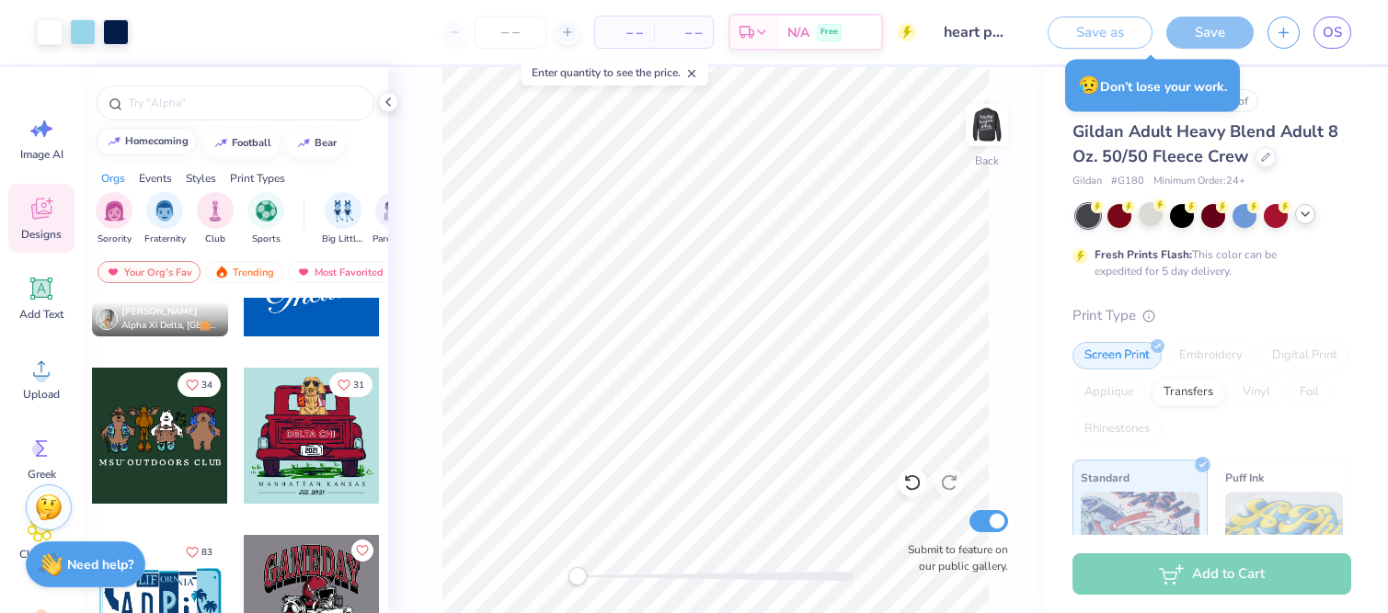
scroll to position [1611, 0]
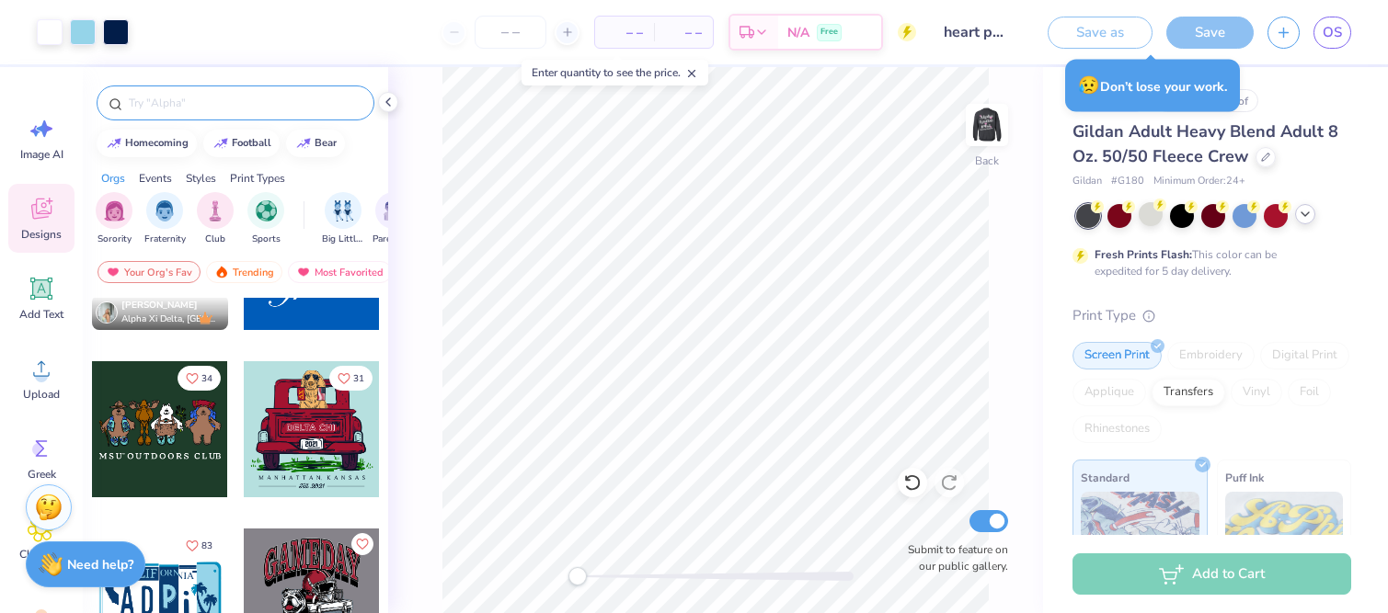
click at [142, 104] on input "text" at bounding box center [244, 103] width 235 height 18
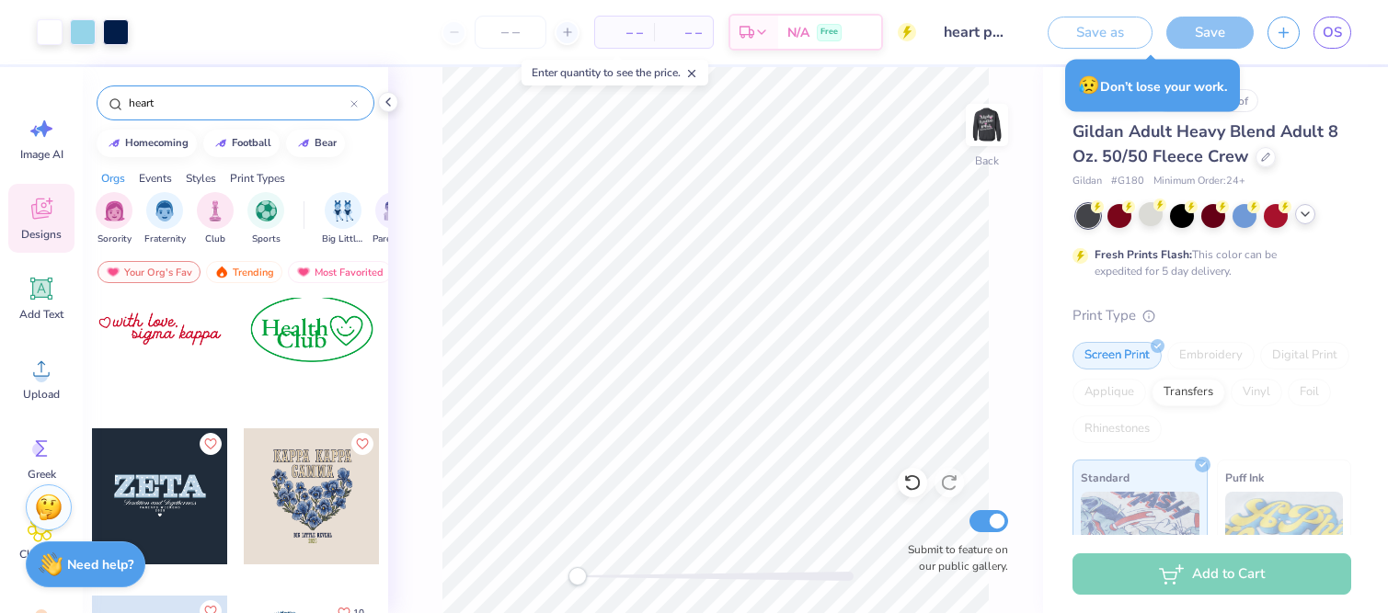
scroll to position [539, 0]
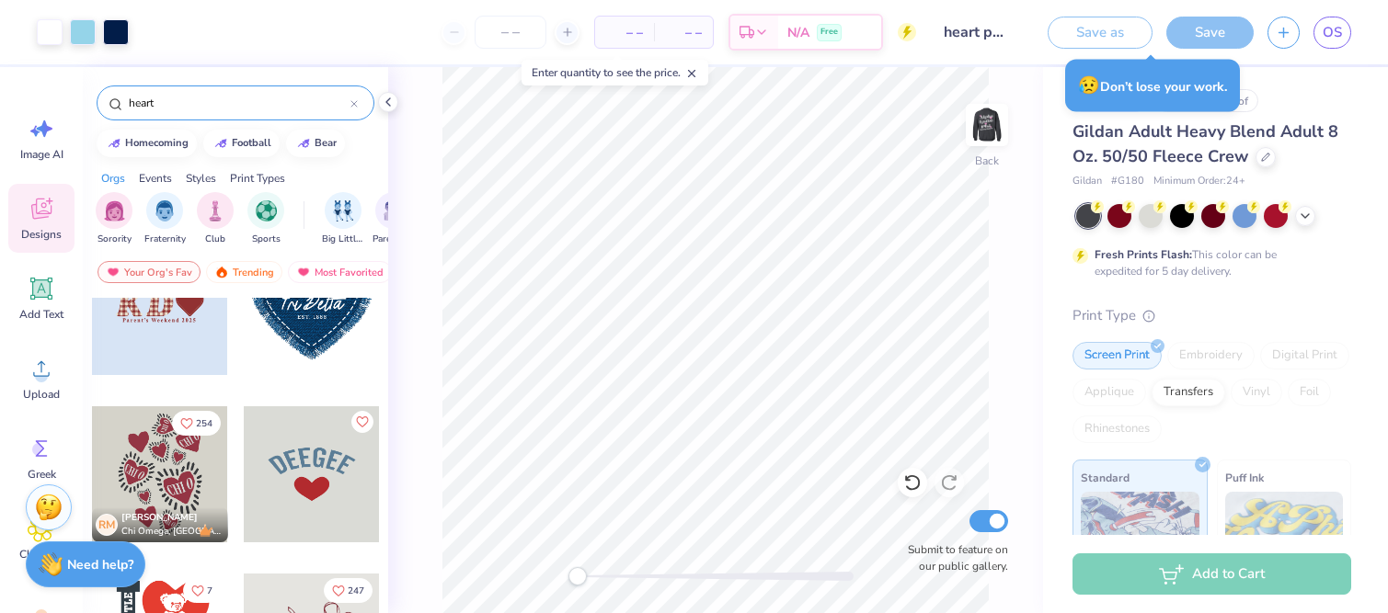
scroll to position [957, 0]
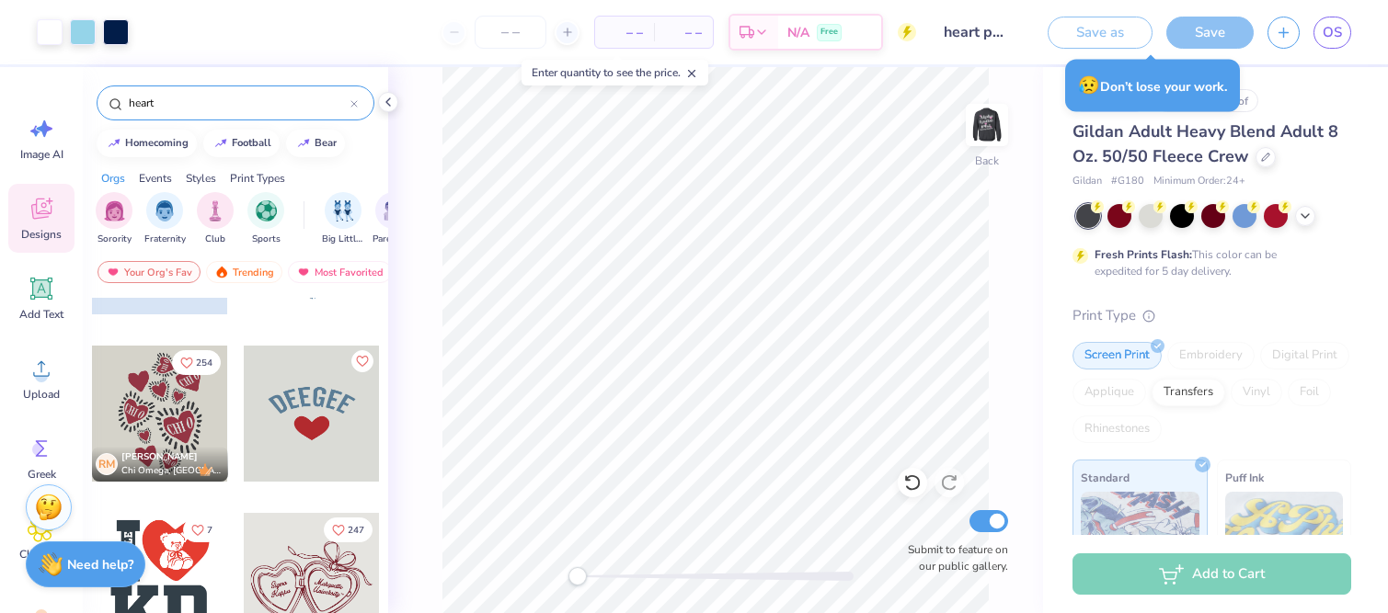
click at [312, 400] on div at bounding box center [312, 414] width 136 height 136
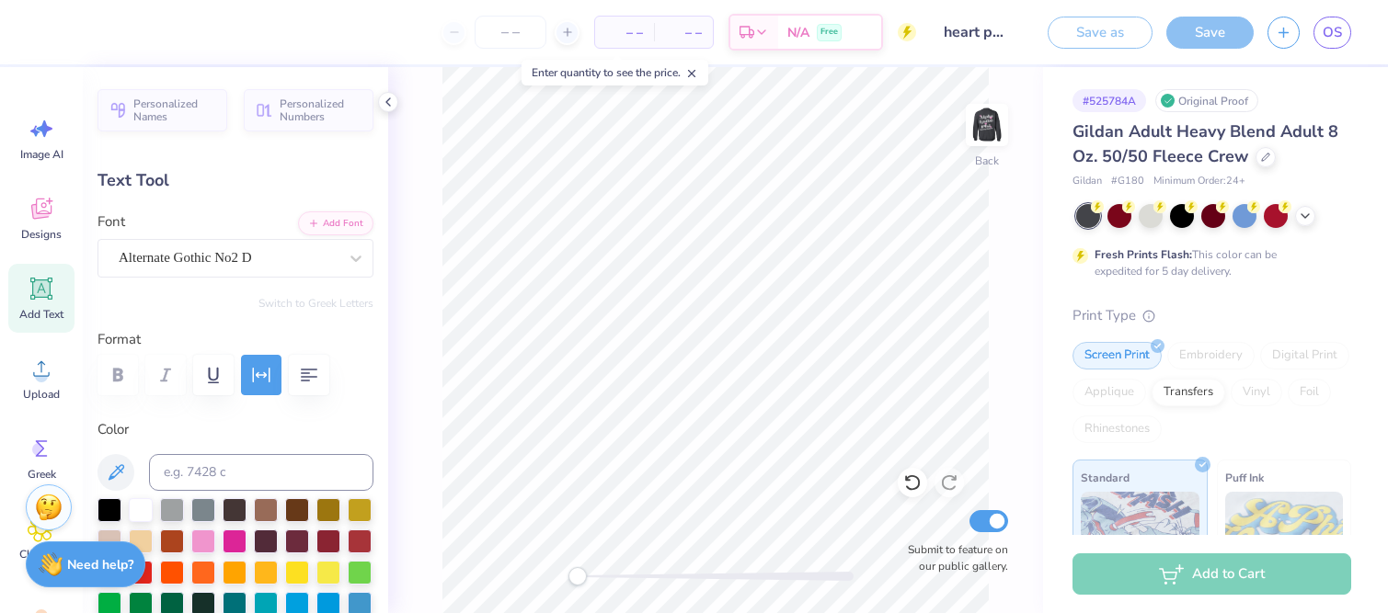
scroll to position [0, 0]
type textarea "A"
click at [384, 101] on icon at bounding box center [388, 102] width 15 height 15
type input "0.62"
type input "0.77"
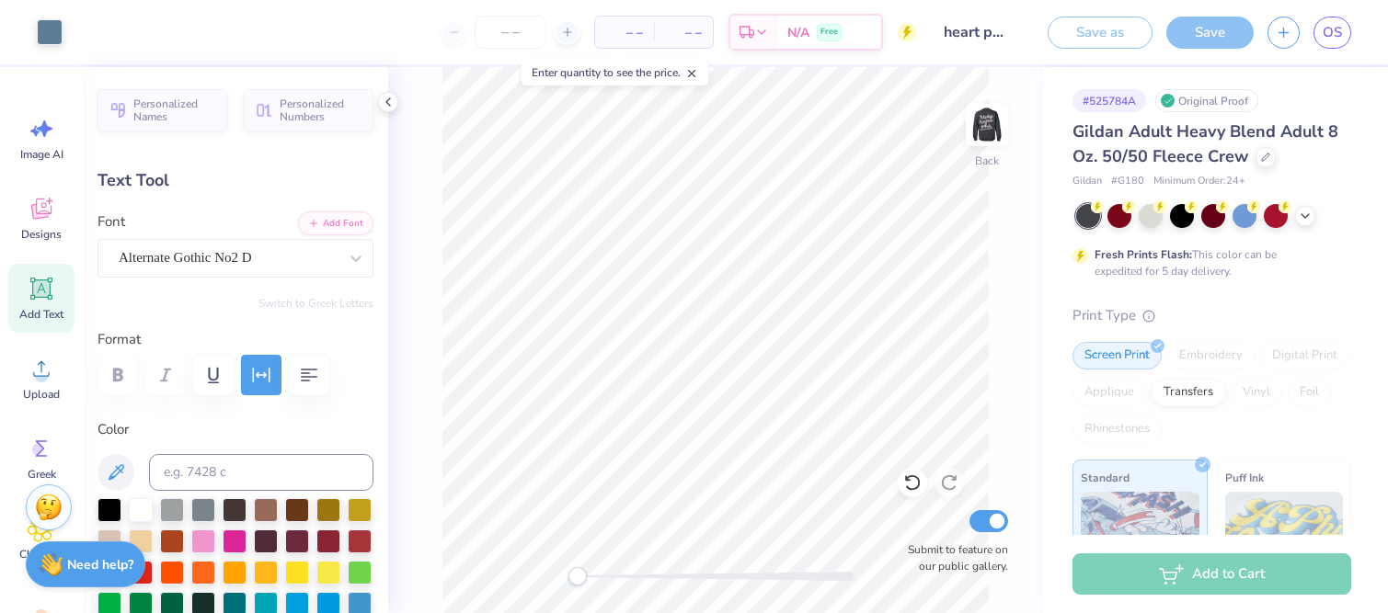
type input "2.80"
click at [81, 35] on div at bounding box center [83, 30] width 26 height 26
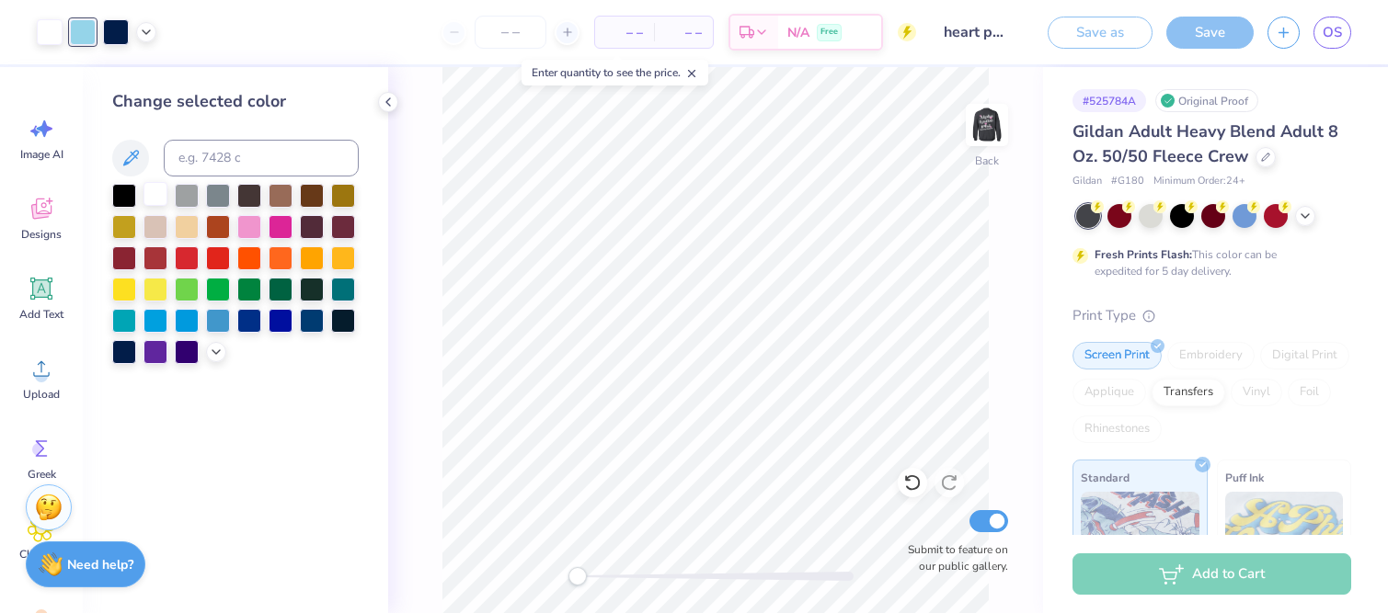
click at [148, 195] on div at bounding box center [155, 194] width 24 height 24
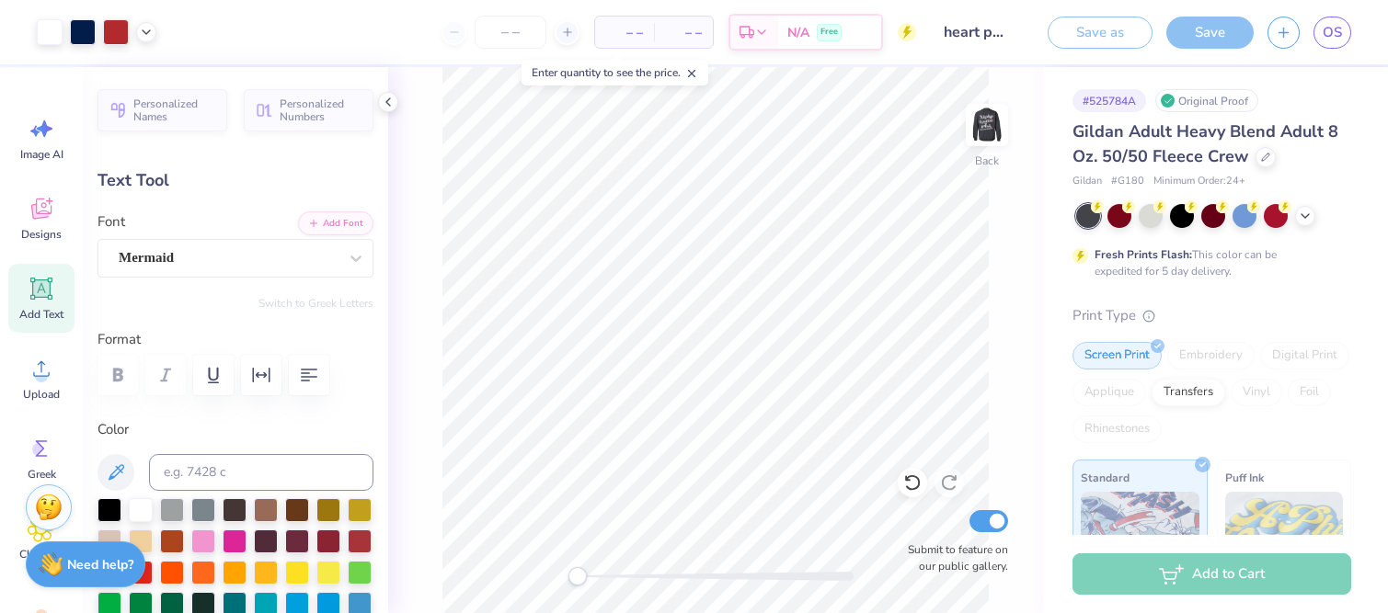
type input "15.15"
type input "1.41"
type input "4.70"
type input "0.62"
type input "0.77"
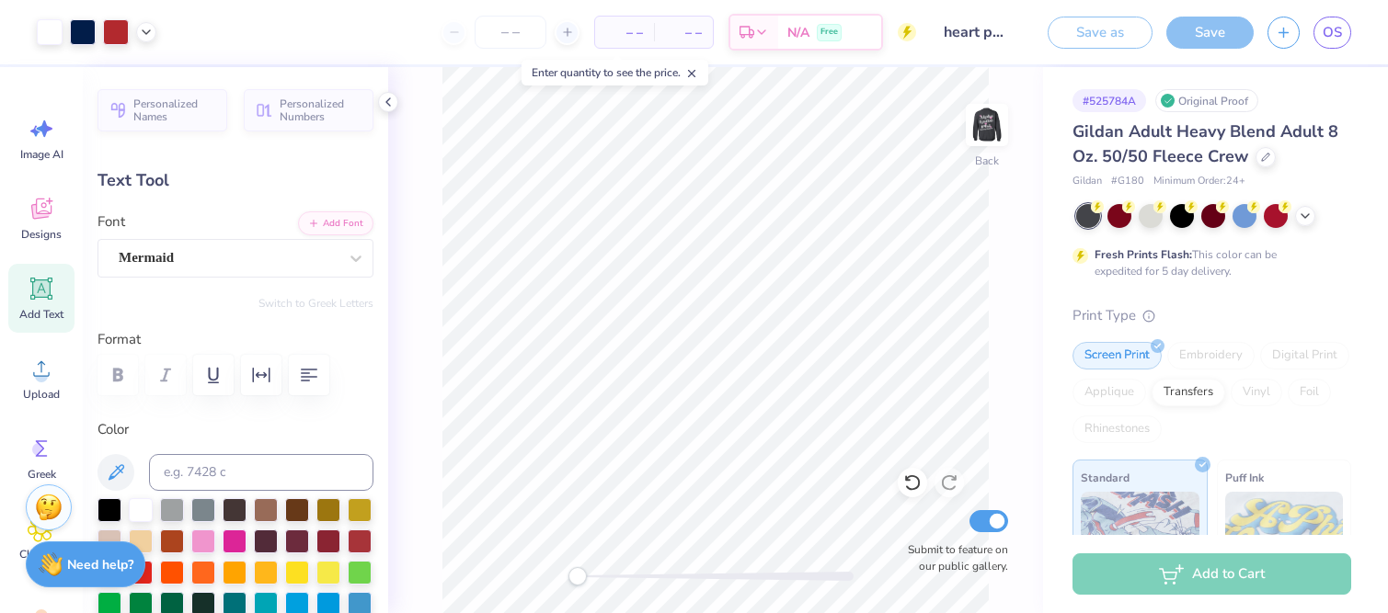
type input "3.00"
type input "0.83"
type input "1.04"
type input "2.35"
type input "15.15"
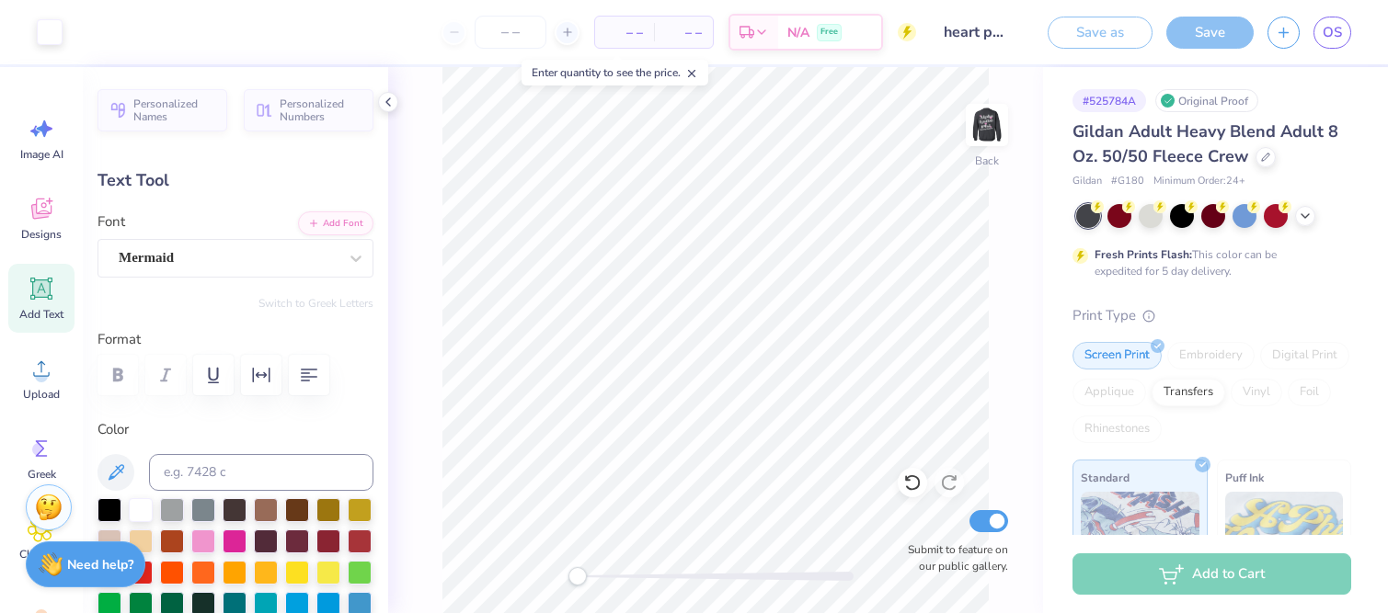
type input "1.41"
type input "4.70"
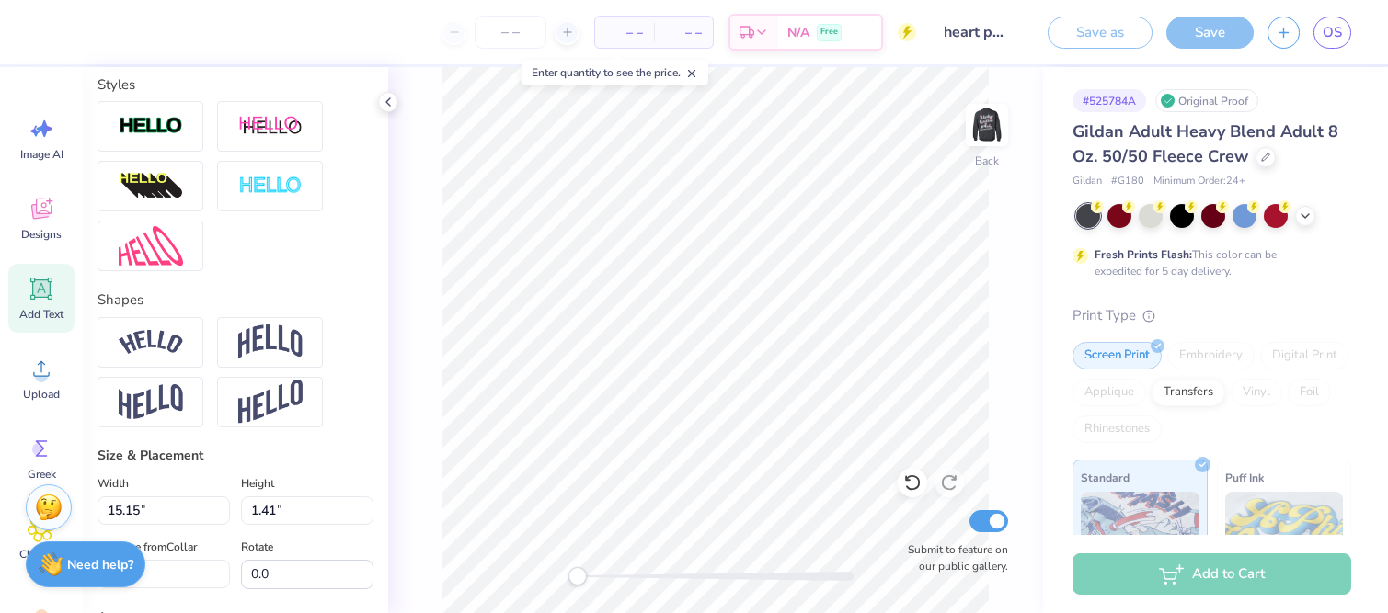
scroll to position [597, 0]
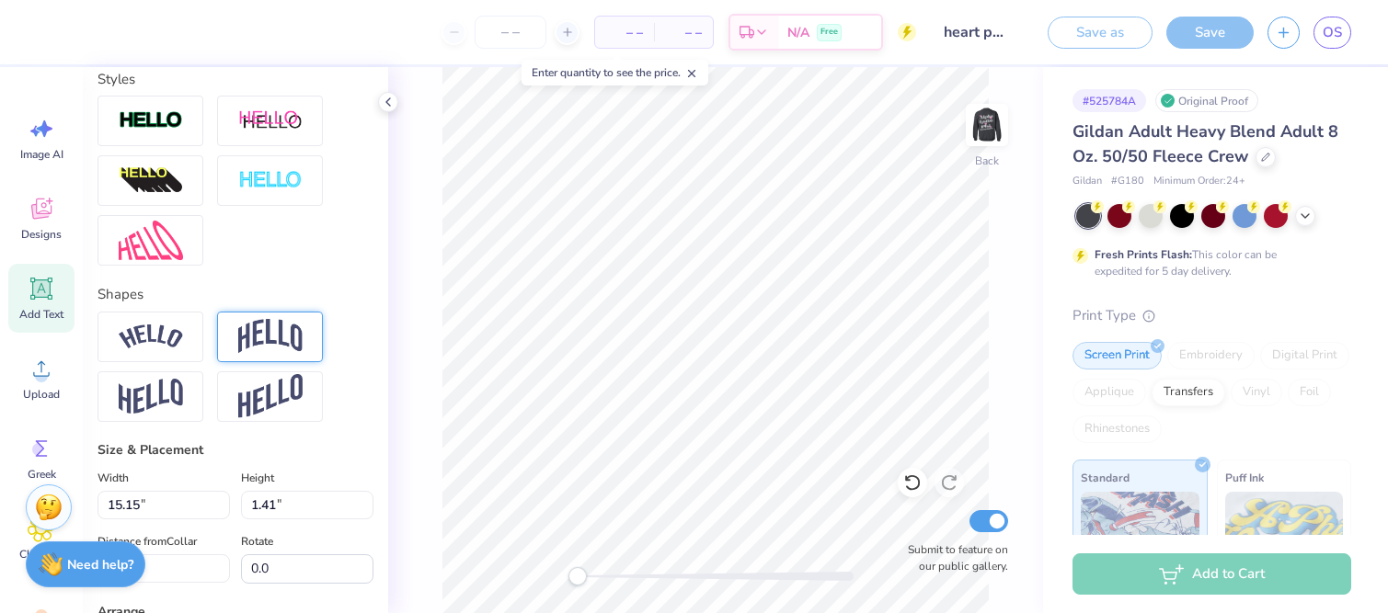
click at [254, 324] on img at bounding box center [270, 336] width 64 height 35
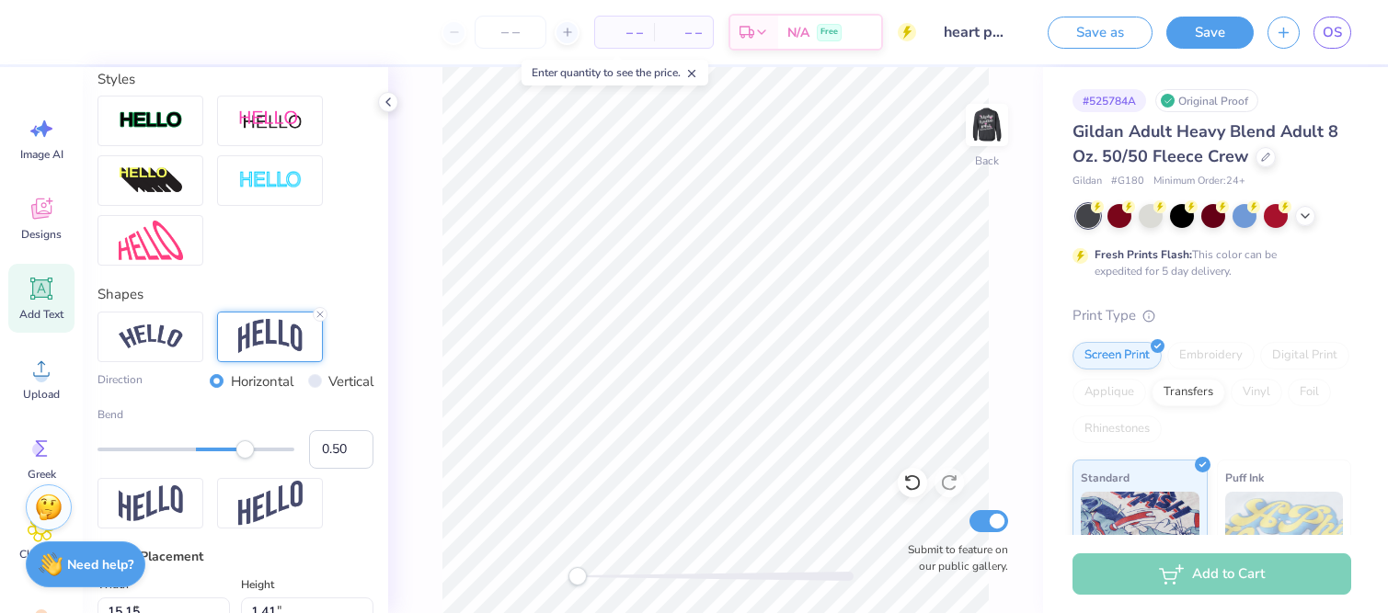
type input "7.80"
type input "2.13"
type input "5.34"
type textarea "Aephi Philanthropy"
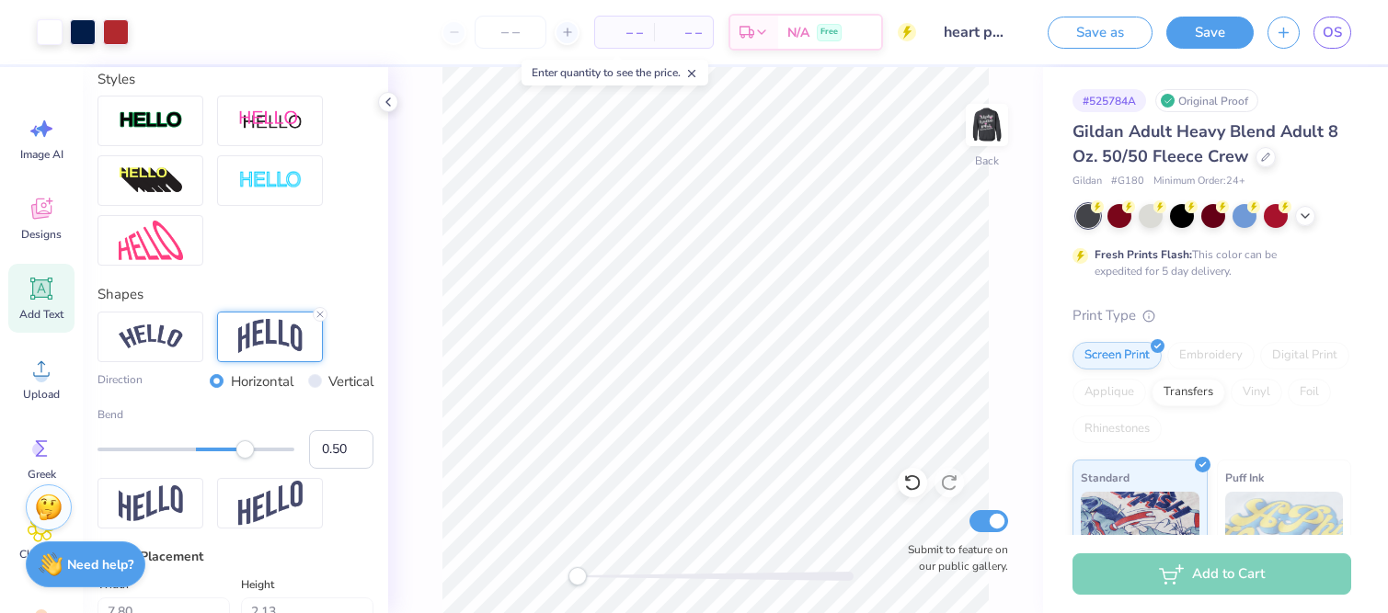
type input "6.20"
type input "1.83"
type input "5.49"
type input "0.04"
drag, startPoint x: 246, startPoint y: 447, endPoint x: 200, endPoint y: 451, distance: 47.0
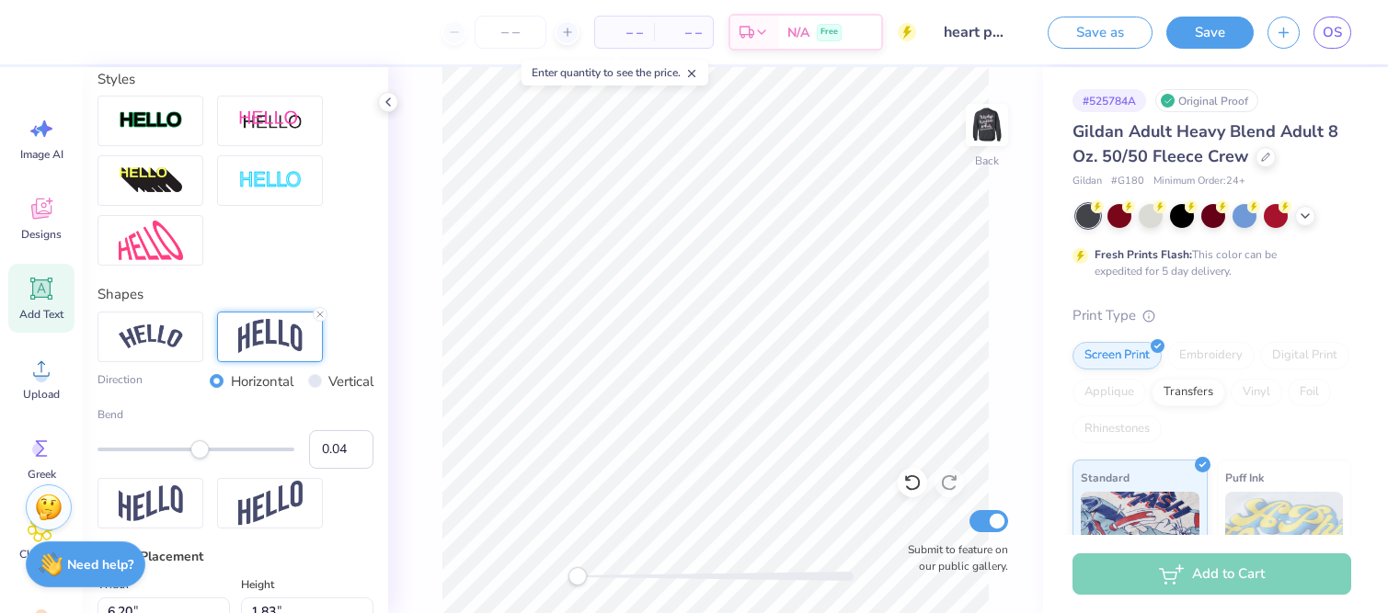
click at [200, 451] on div "Accessibility label" at bounding box center [199, 449] width 18 height 18
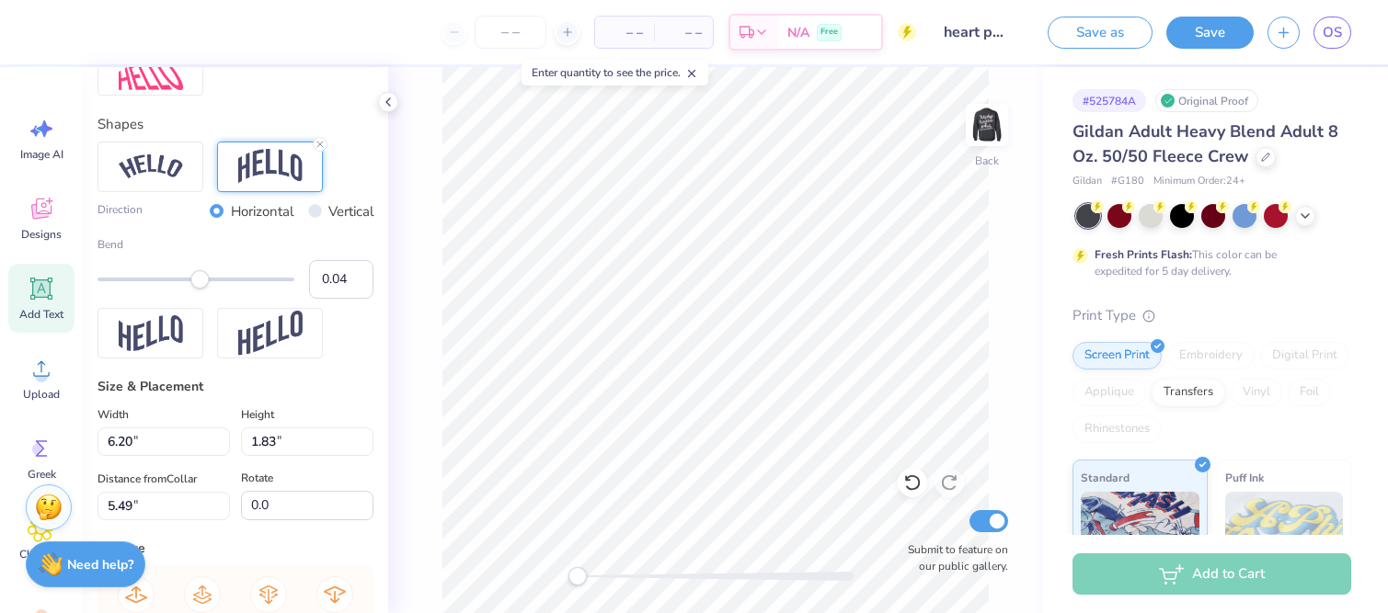
scroll to position [772, 0]
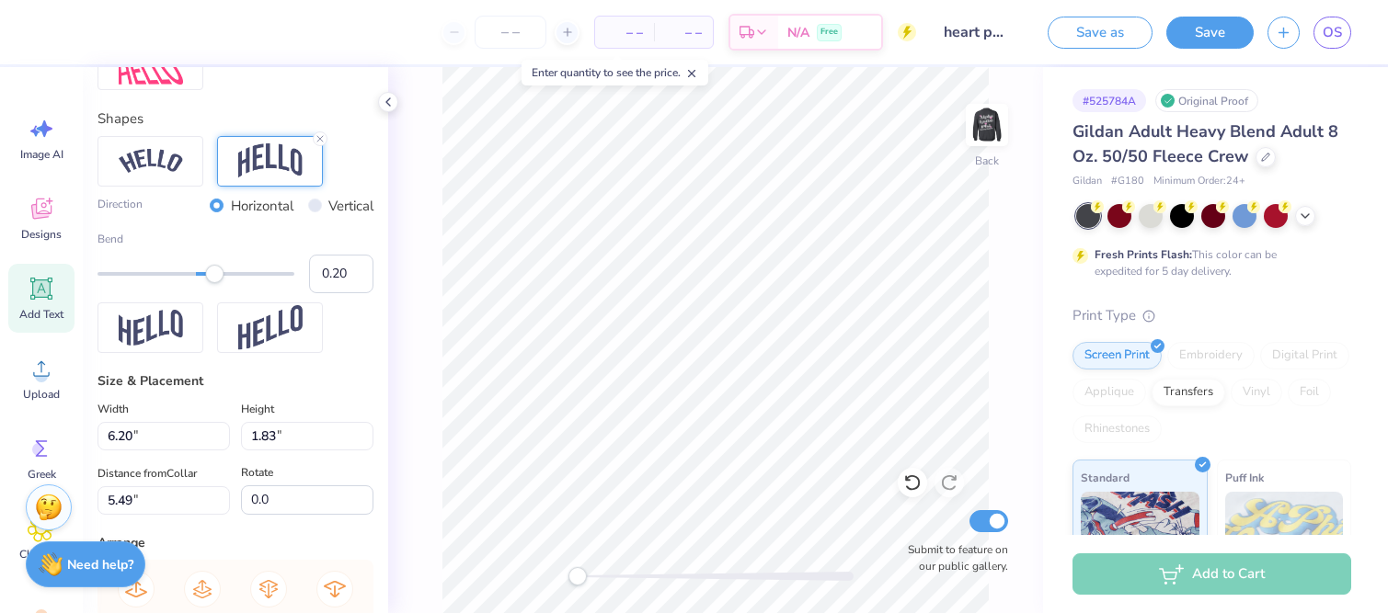
type input "0.21"
drag, startPoint x: 197, startPoint y: 276, endPoint x: 216, endPoint y: 279, distance: 19.5
click at [216, 278] on div "Accessibility label" at bounding box center [214, 274] width 18 height 18
type input "0.29"
click at [224, 273] on div "Accessibility label" at bounding box center [224, 274] width 18 height 18
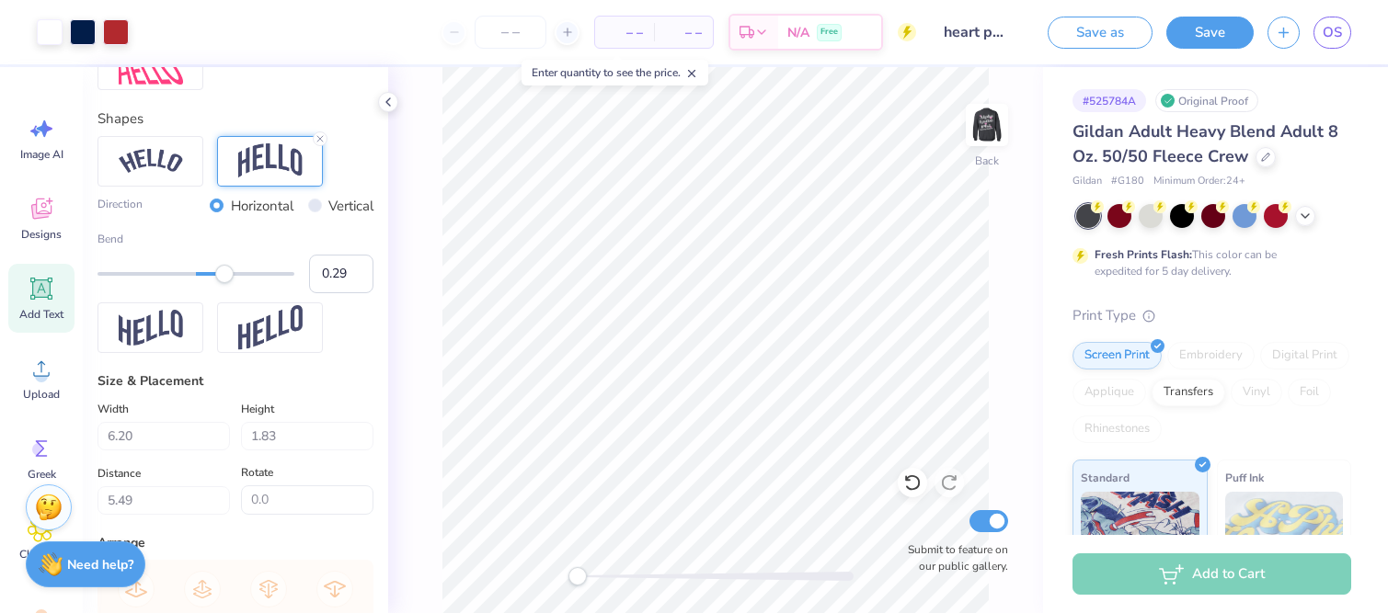
type input "1.31"
type input "2.68"
type input "9.00"
type input "1.90"
type input "2.41"
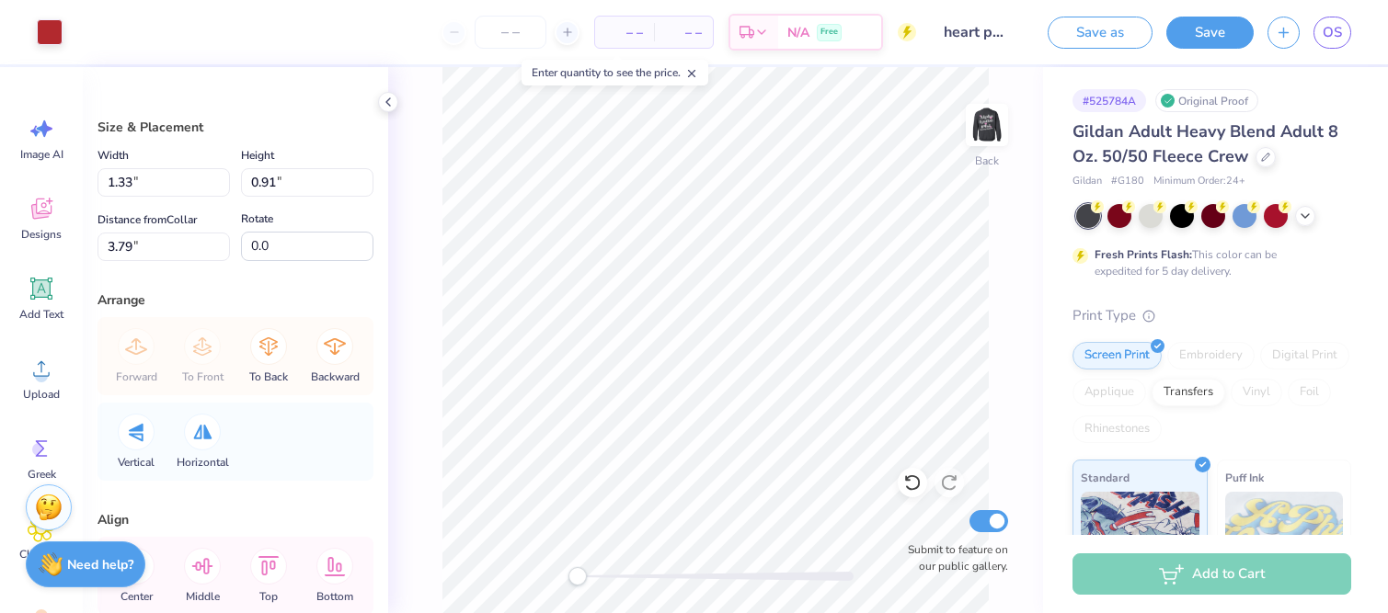
type input "1.33"
type input "0.91"
type input "3.79"
type input "3.43"
type input "1.93"
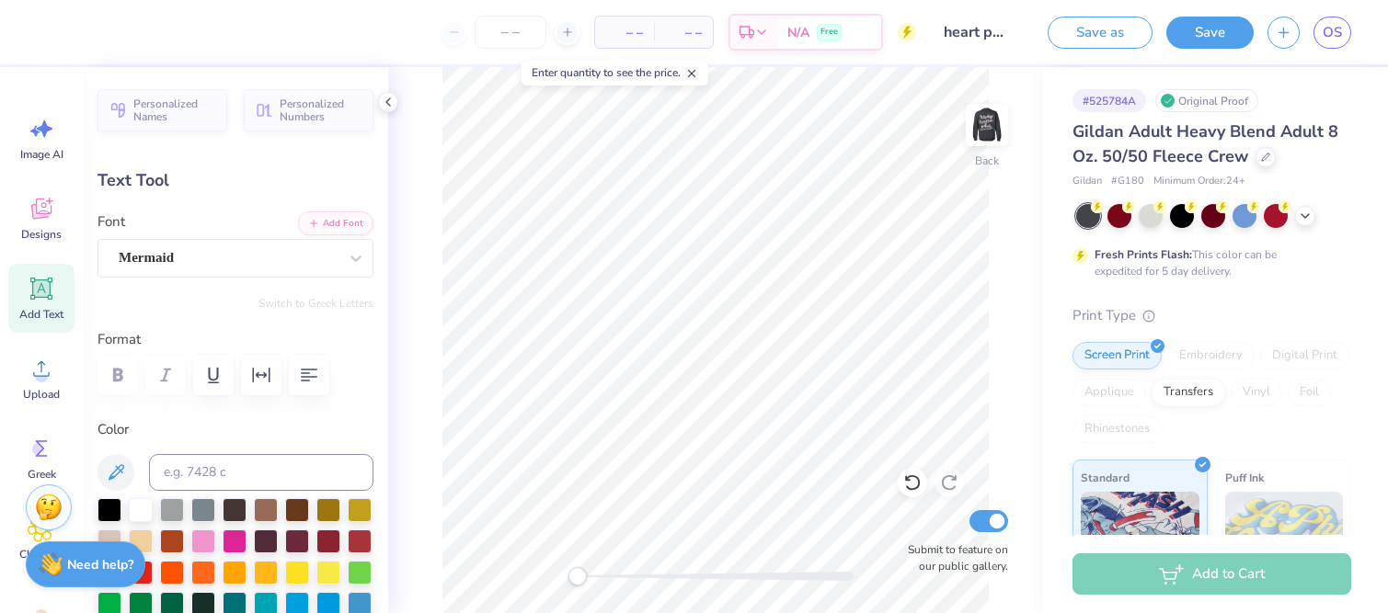
scroll to position [0, 3]
type textarea "Aephi 2025"
type input "5.13"
type input "1.39"
type input "6.38"
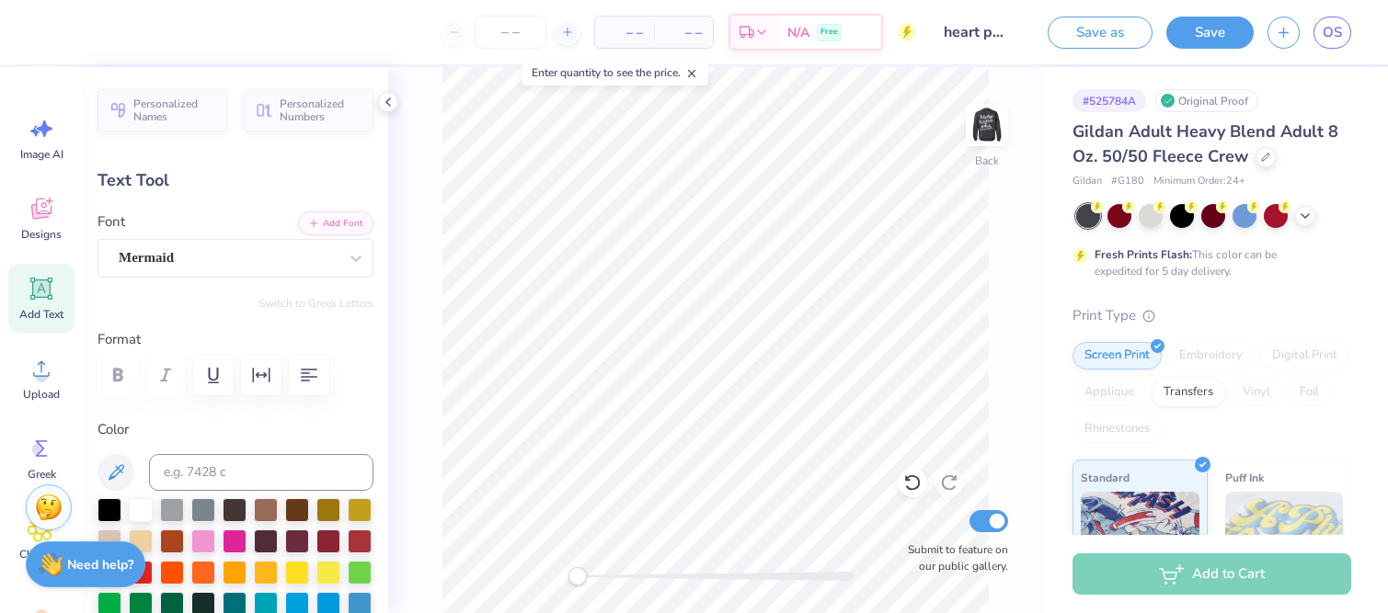
type textarea "2025"
type input "2.13"
type input "0.79"
type input "6.69"
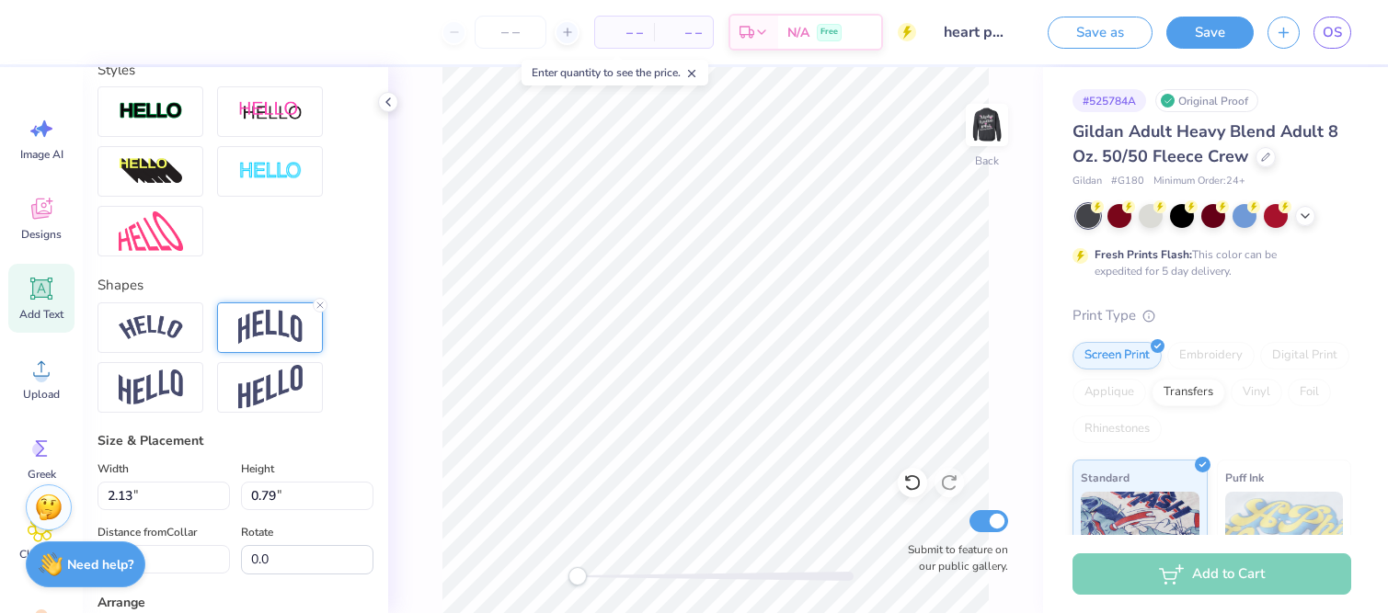
scroll to position [691, 0]
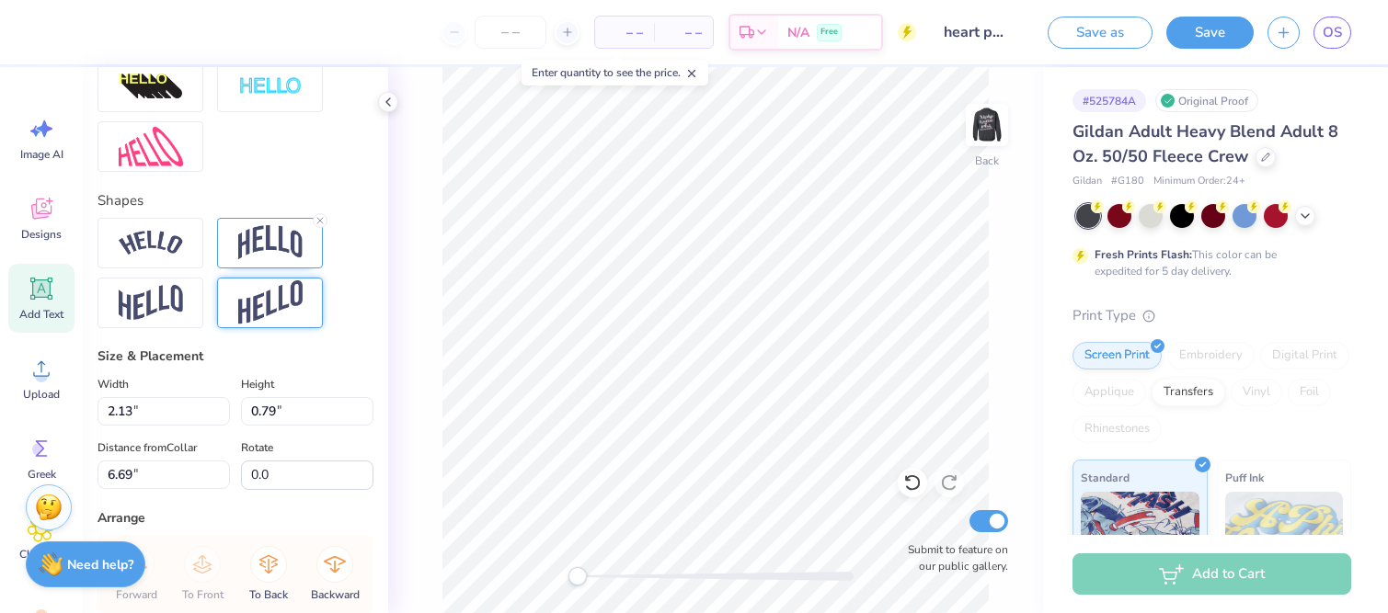
click at [243, 314] on img at bounding box center [270, 302] width 64 height 45
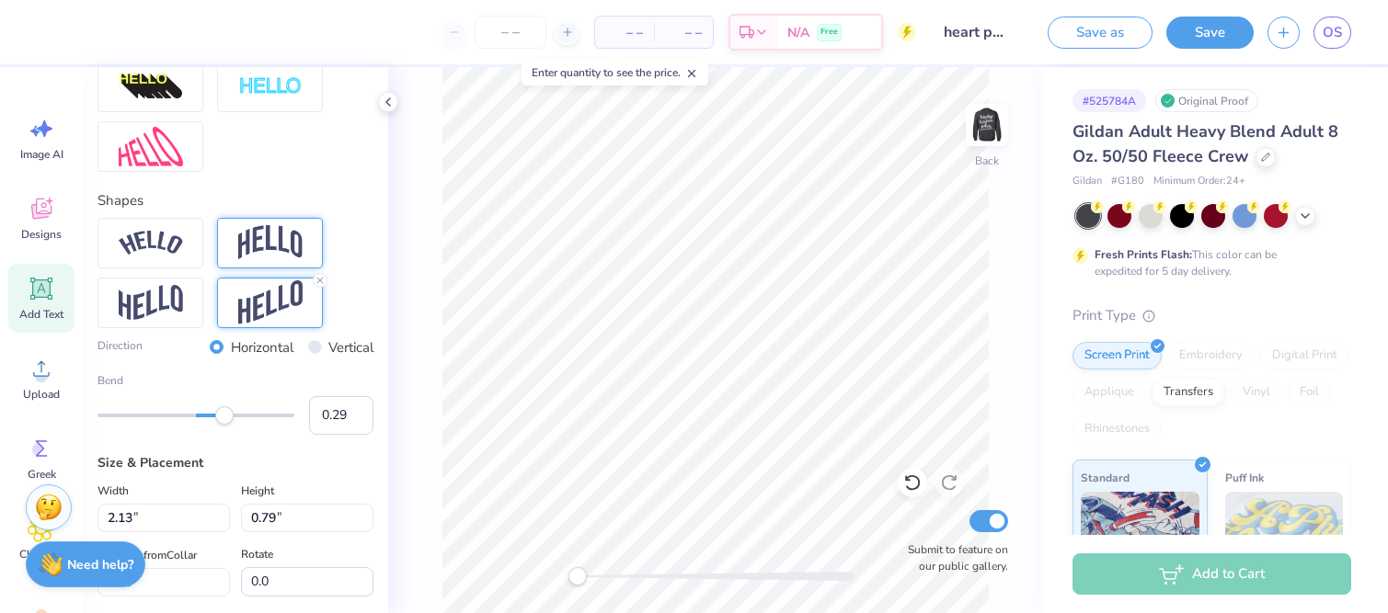
click at [239, 256] on img at bounding box center [270, 242] width 64 height 35
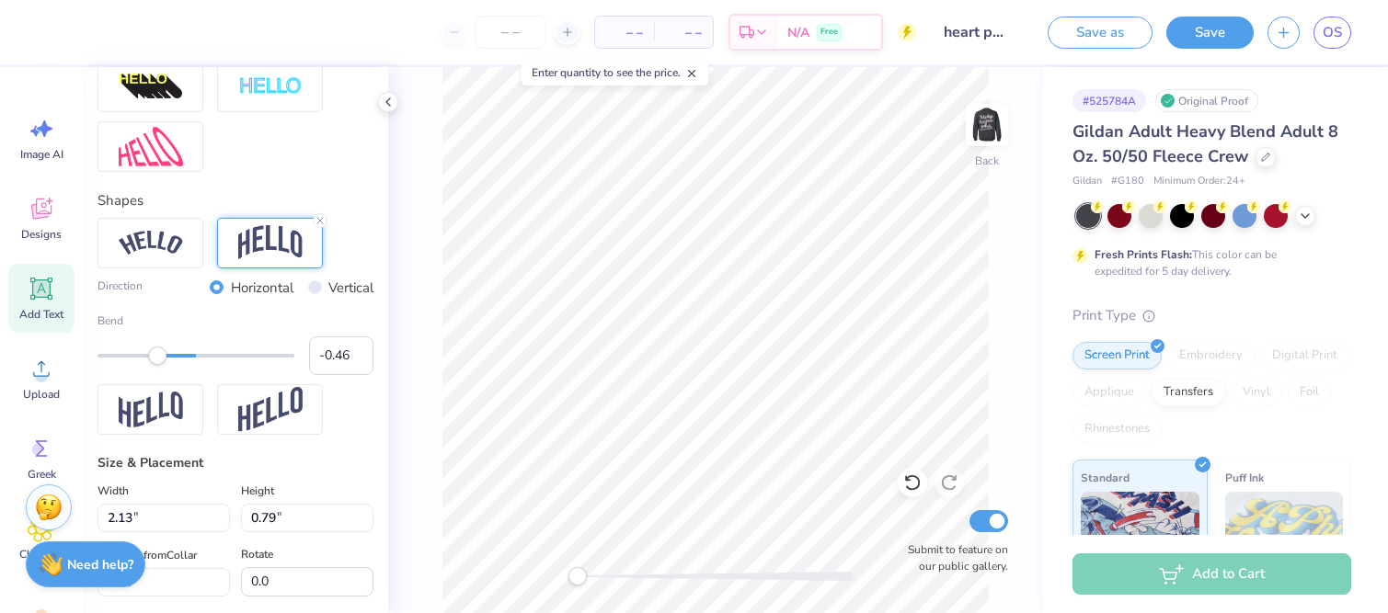
type input "-0.47"
drag, startPoint x: 219, startPoint y: 357, endPoint x: 150, endPoint y: 354, distance: 69.0
click at [150, 354] on div "Accessibility label" at bounding box center [150, 356] width 18 height 18
type input "-0.13"
drag, startPoint x: 154, startPoint y: 353, endPoint x: 183, endPoint y: 358, distance: 28.9
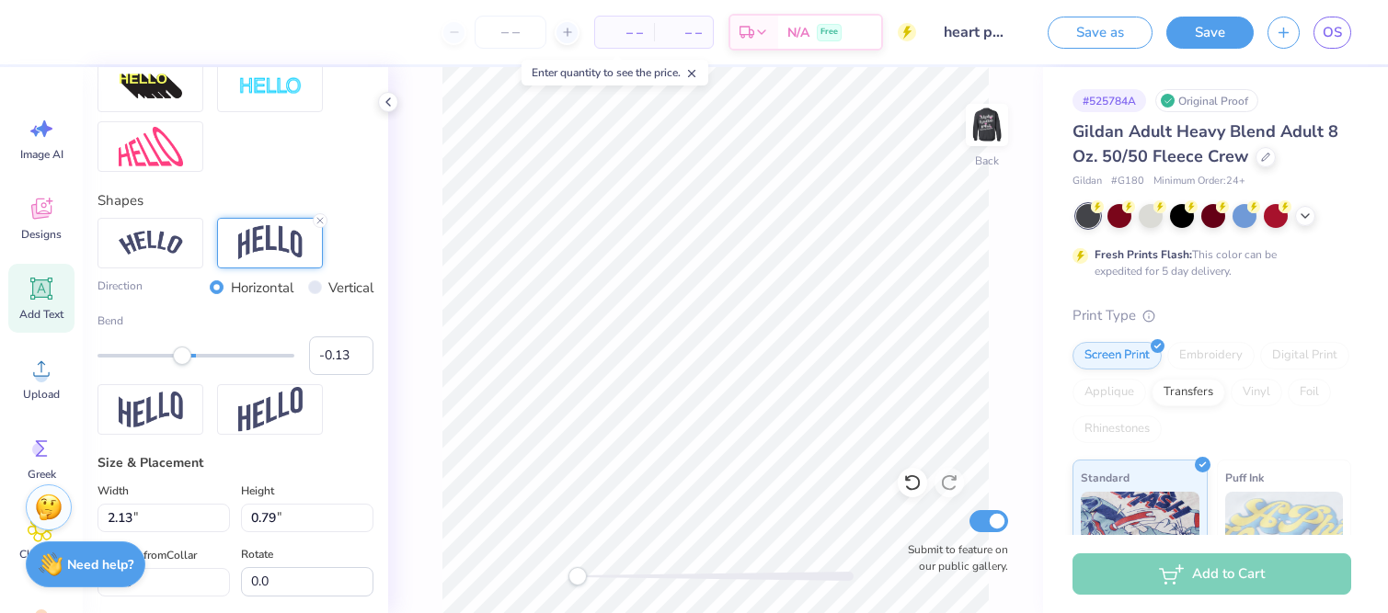
click at [183, 358] on div "Accessibility label" at bounding box center [182, 356] width 18 height 18
type input "0.75"
type input "6.70"
type input "9.00"
type input "1.90"
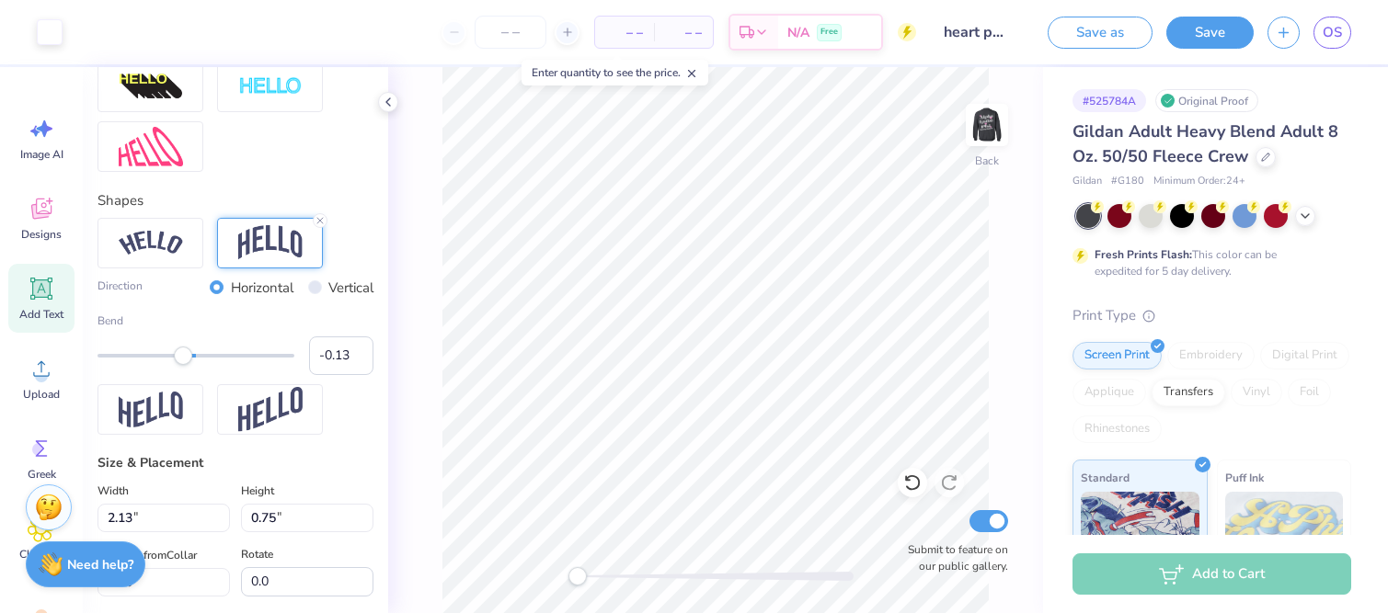
type input "2.34"
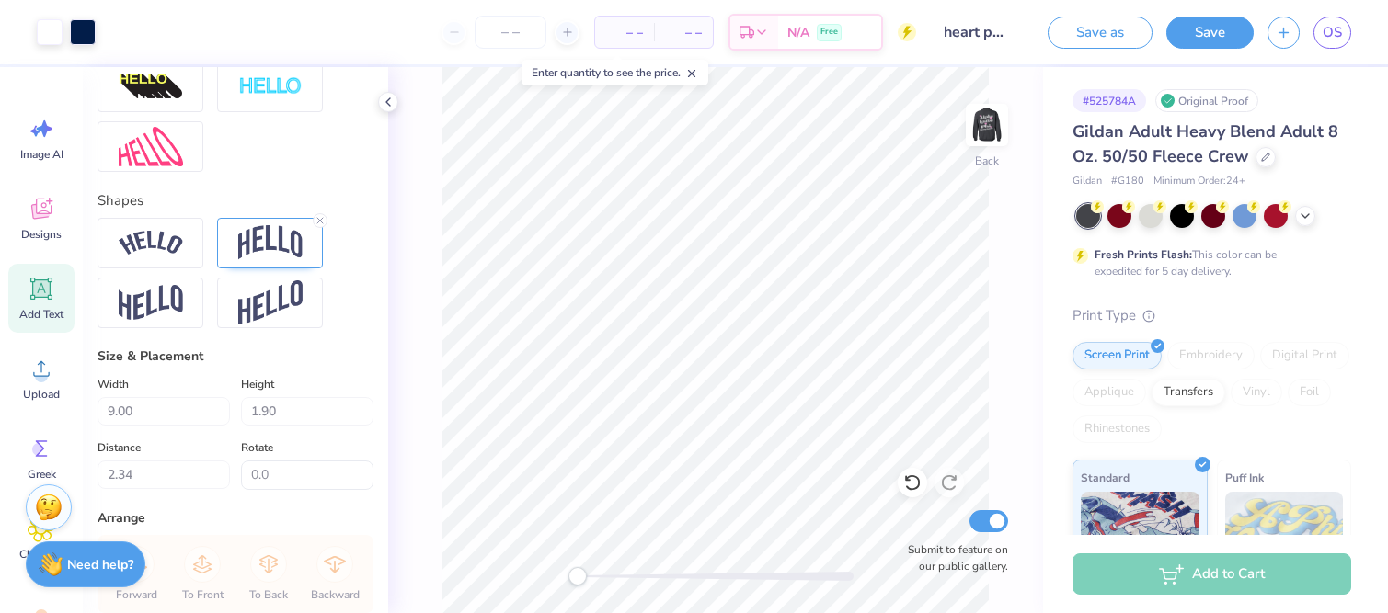
type input "2.13"
type input "0.75"
type input "6.05"
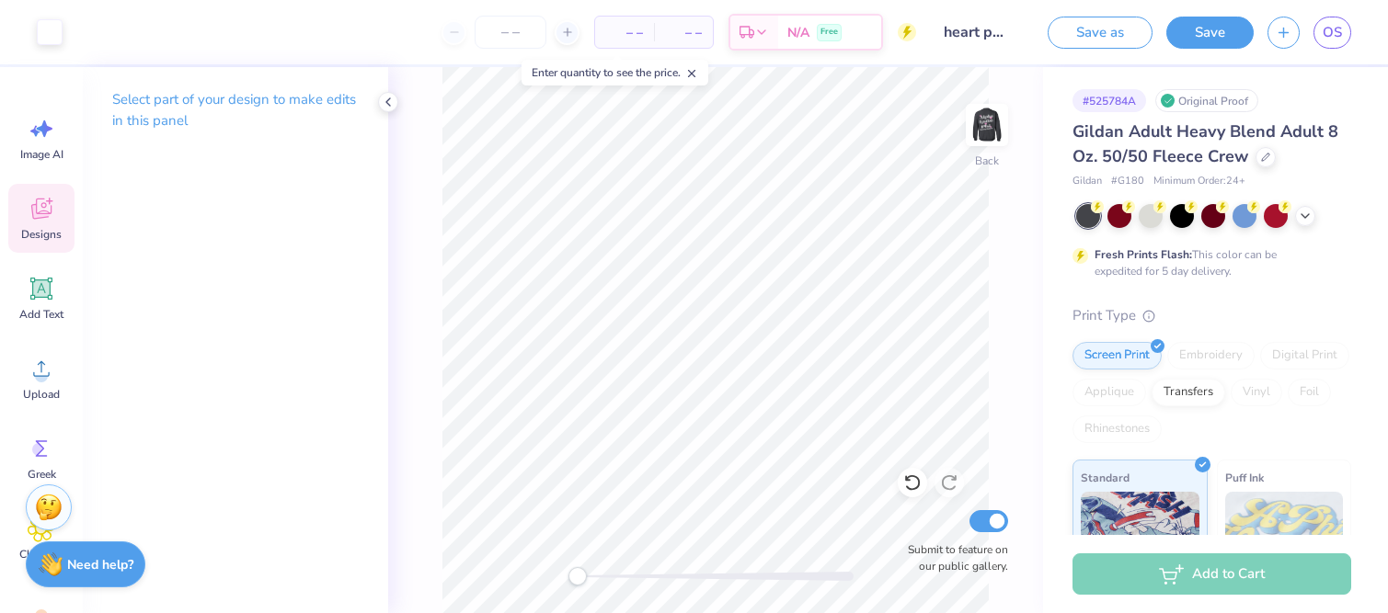
click at [32, 205] on icon at bounding box center [42, 209] width 28 height 28
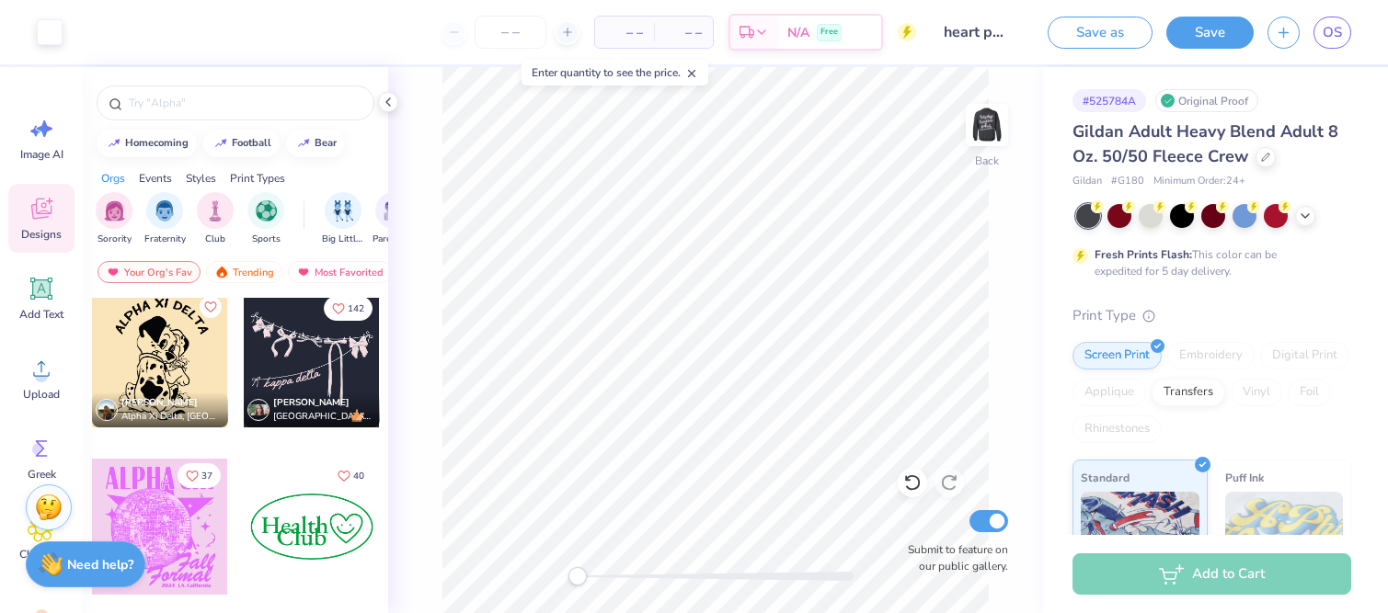
scroll to position [3868, 0]
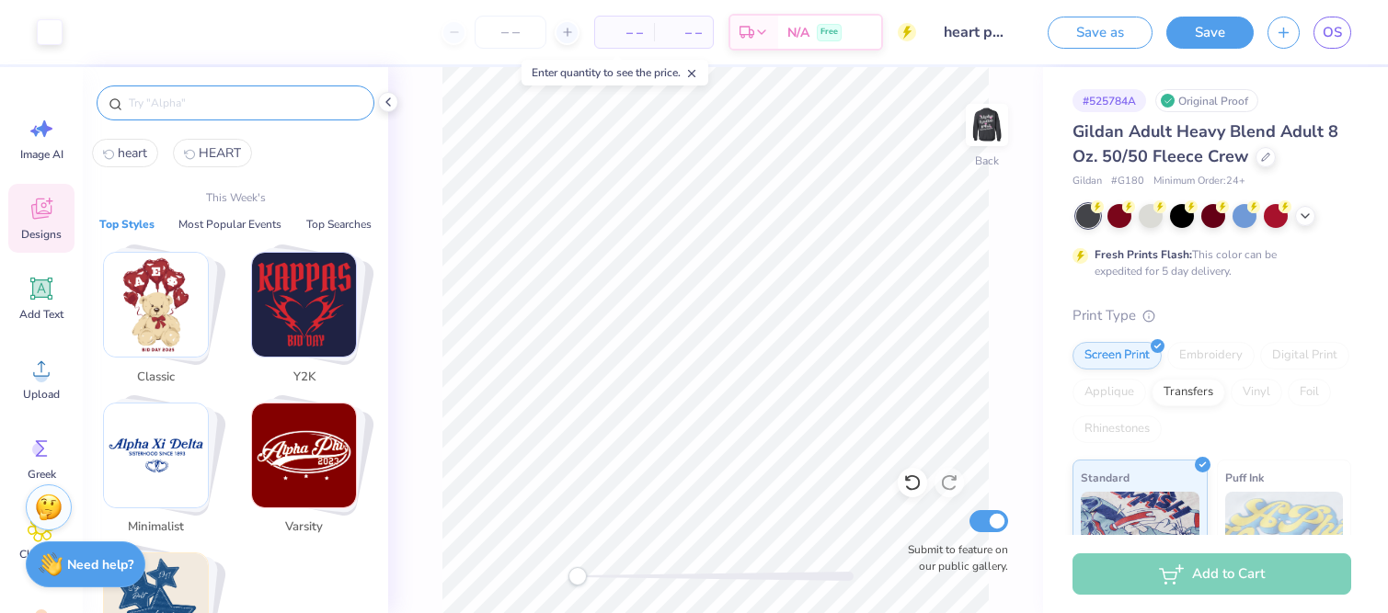
click at [161, 109] on input "text" at bounding box center [244, 103] width 235 height 18
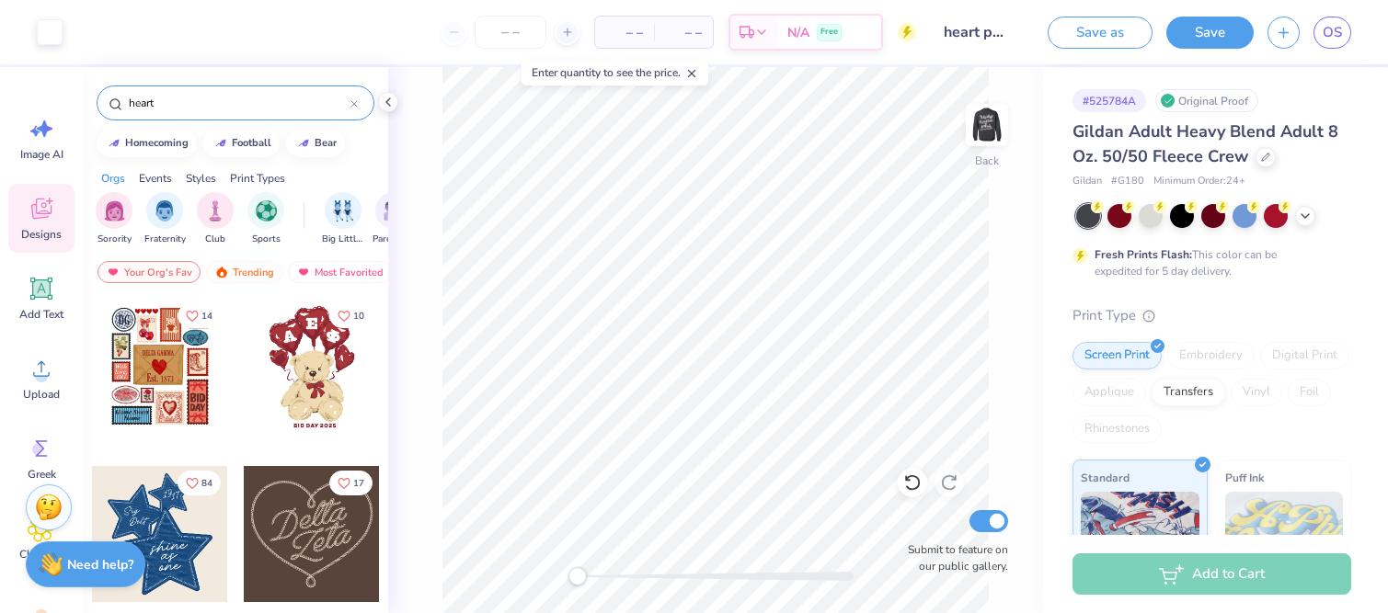
type input "heart"
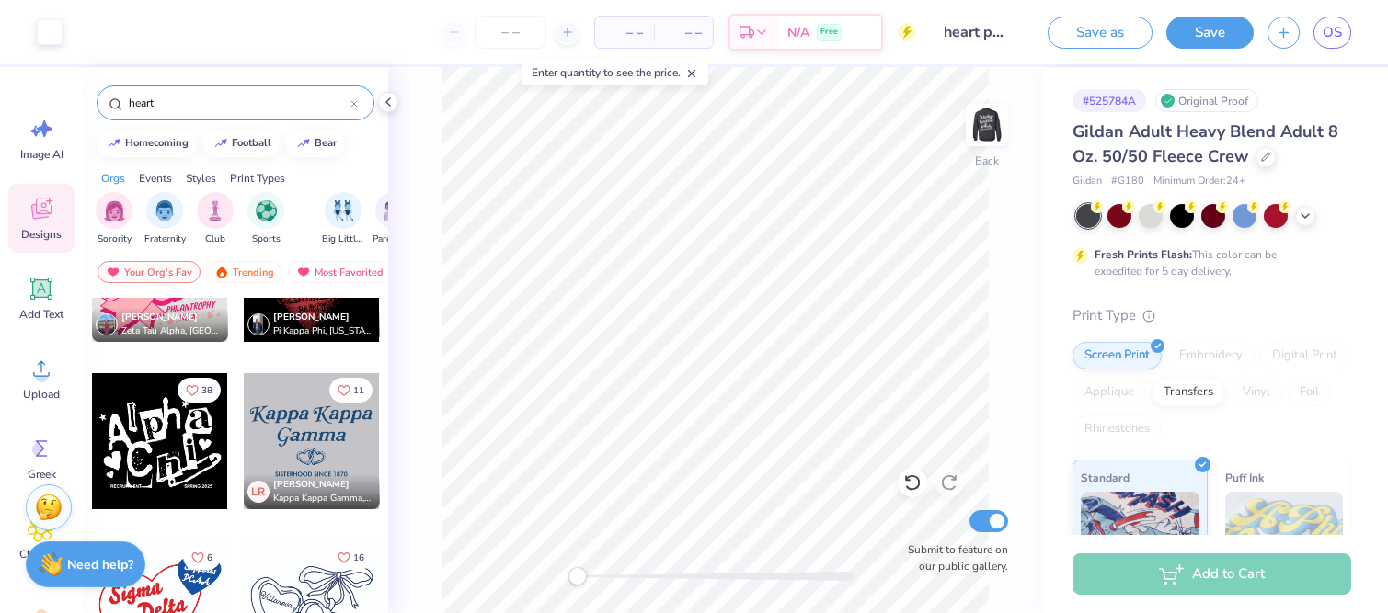
scroll to position [5114, 0]
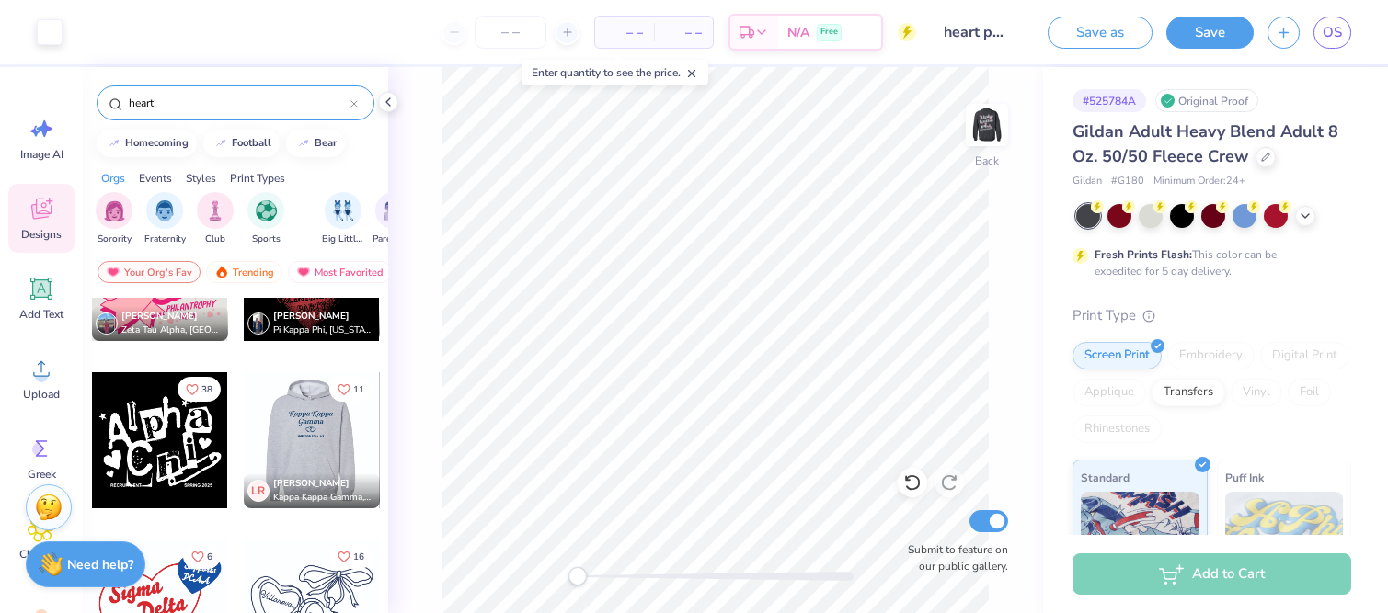
click at [285, 440] on div at bounding box center [312, 440] width 408 height 136
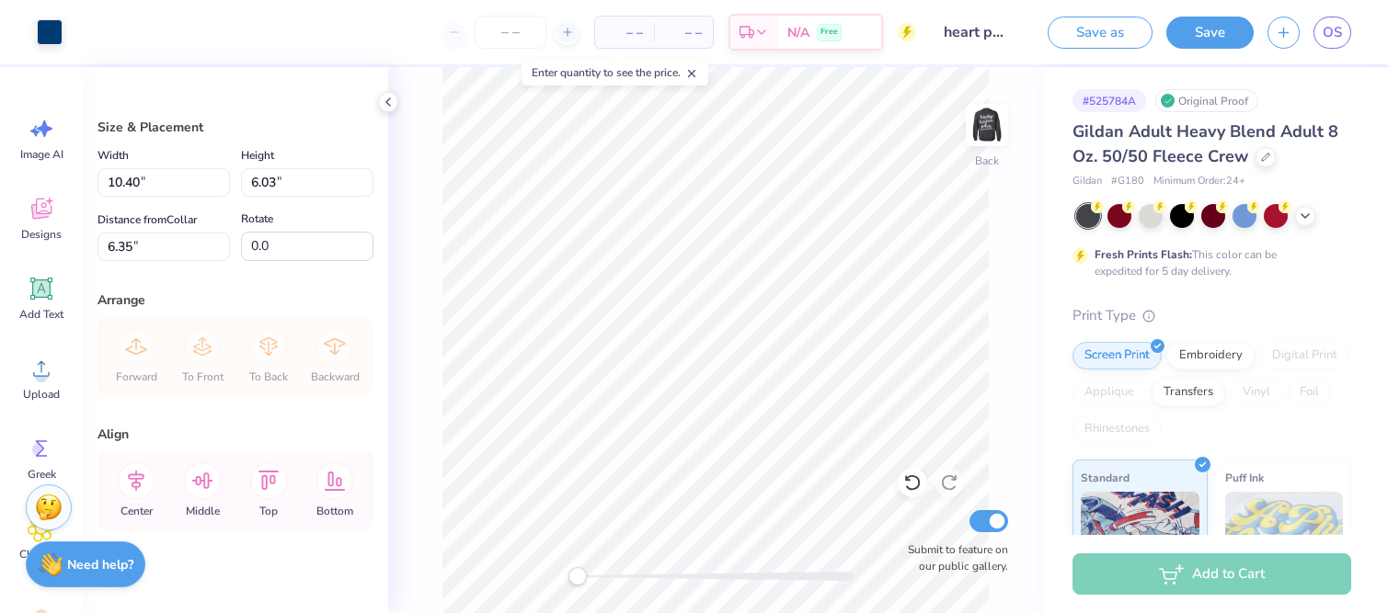
type input "6.36"
type input "12.48"
type input "7.24"
type input "3.00"
type input "12.77"
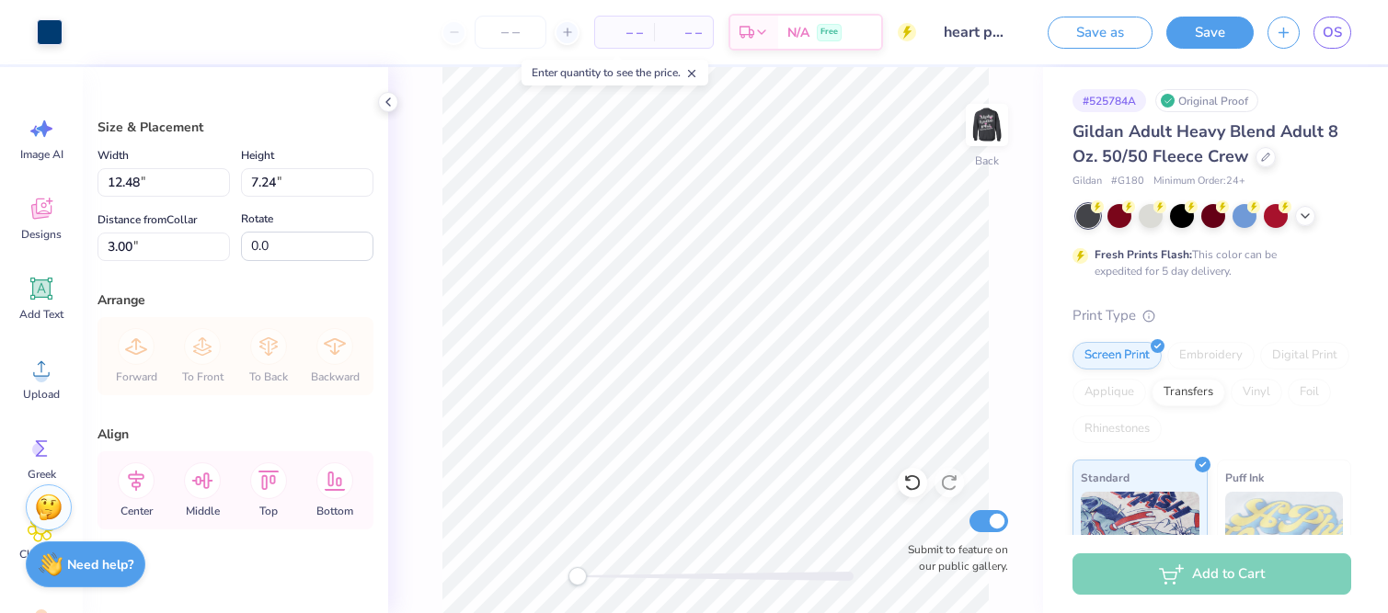
type input "7.41"
type input "2.83"
click at [52, 31] on div at bounding box center [50, 30] width 26 height 26
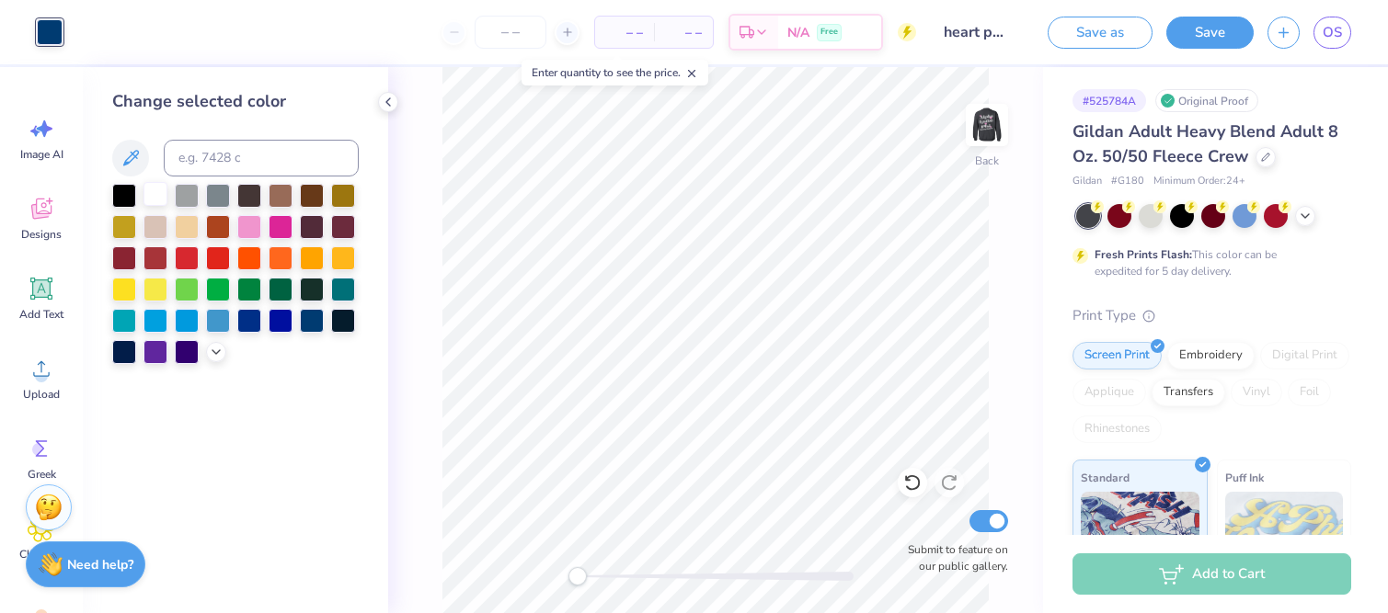
click at [150, 189] on div at bounding box center [155, 194] width 24 height 24
click at [677, 28] on span "– –" at bounding box center [683, 32] width 37 height 19
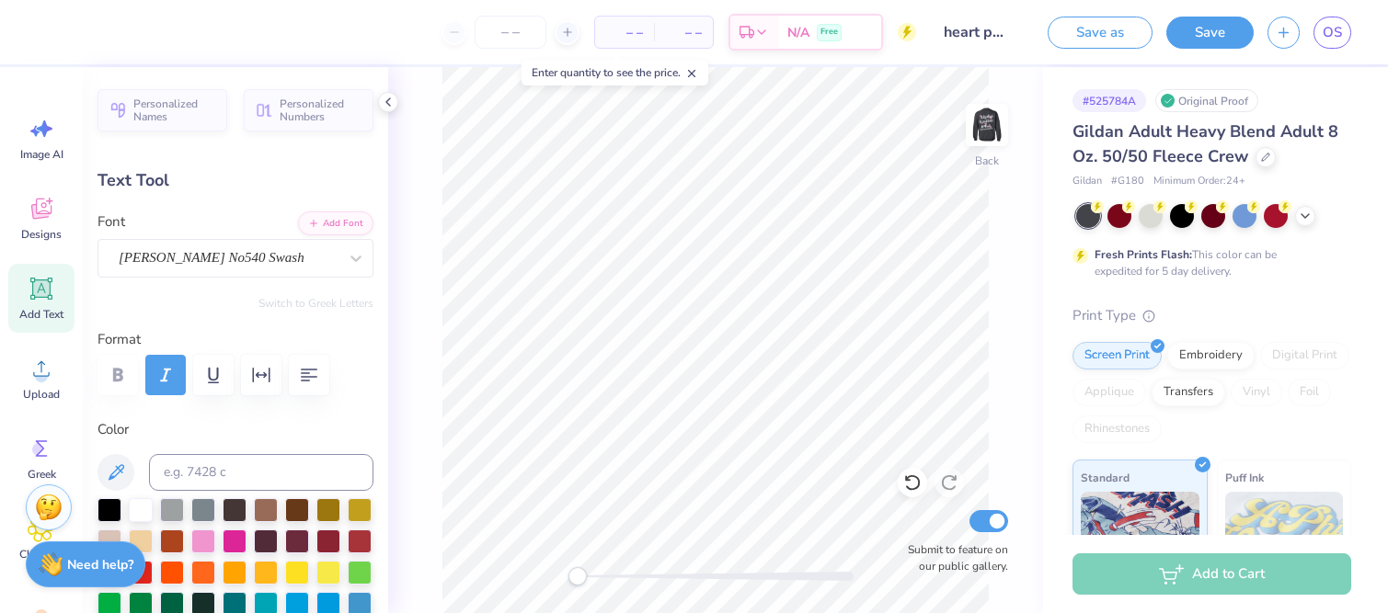
type textarea "f"
type textarea "F"
type input "4.47"
type input "1.36"
type input "3.43"
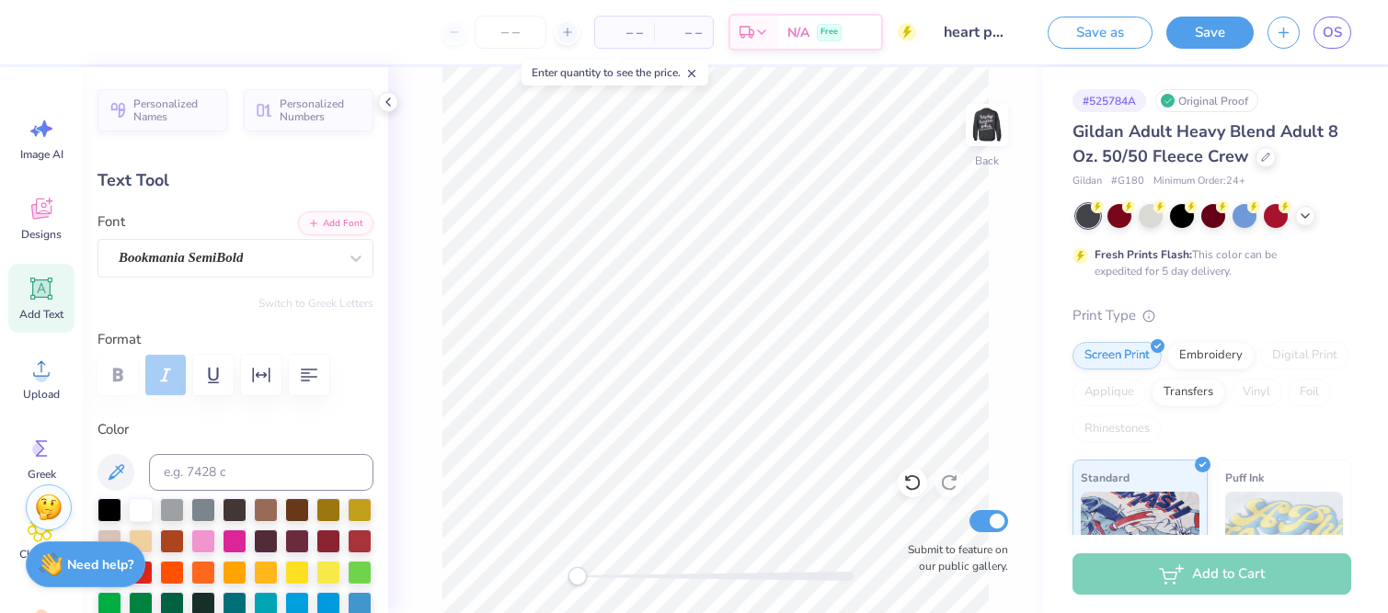
type input "0.0"
type textarea "all"
type input "2.39"
type input "1.51"
type input "3.36"
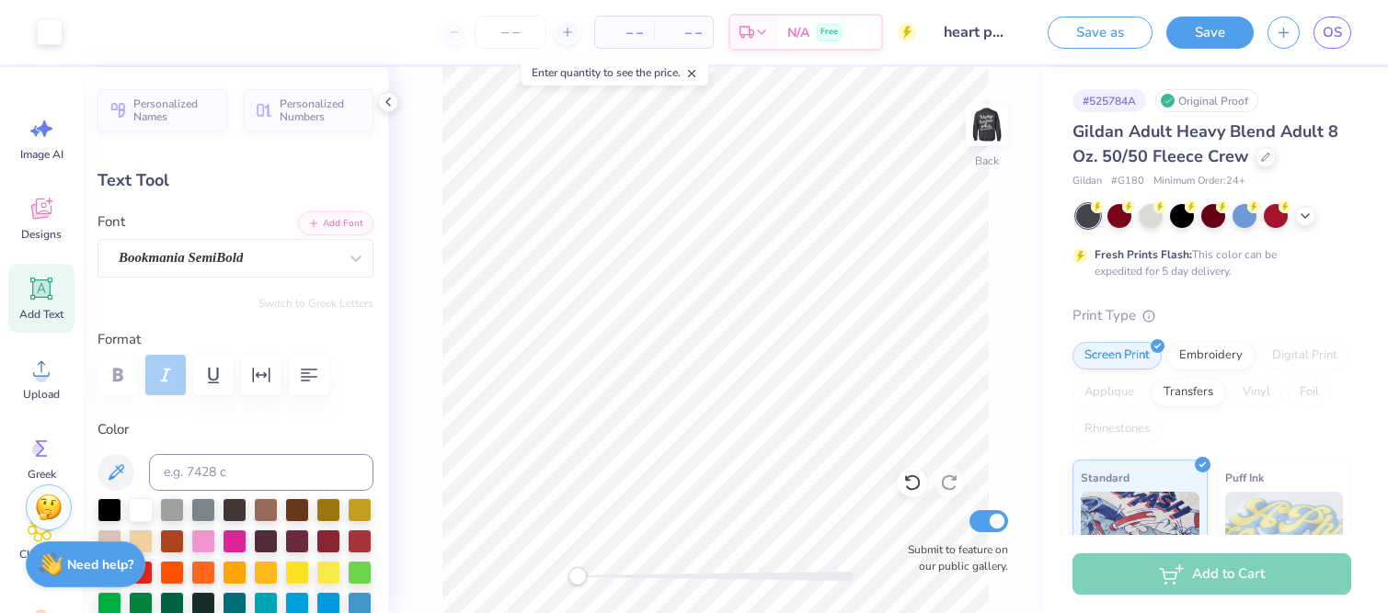
type input "2.00"
type input "2.09"
type input "2.97"
type input "0.0"
type input "1.99"
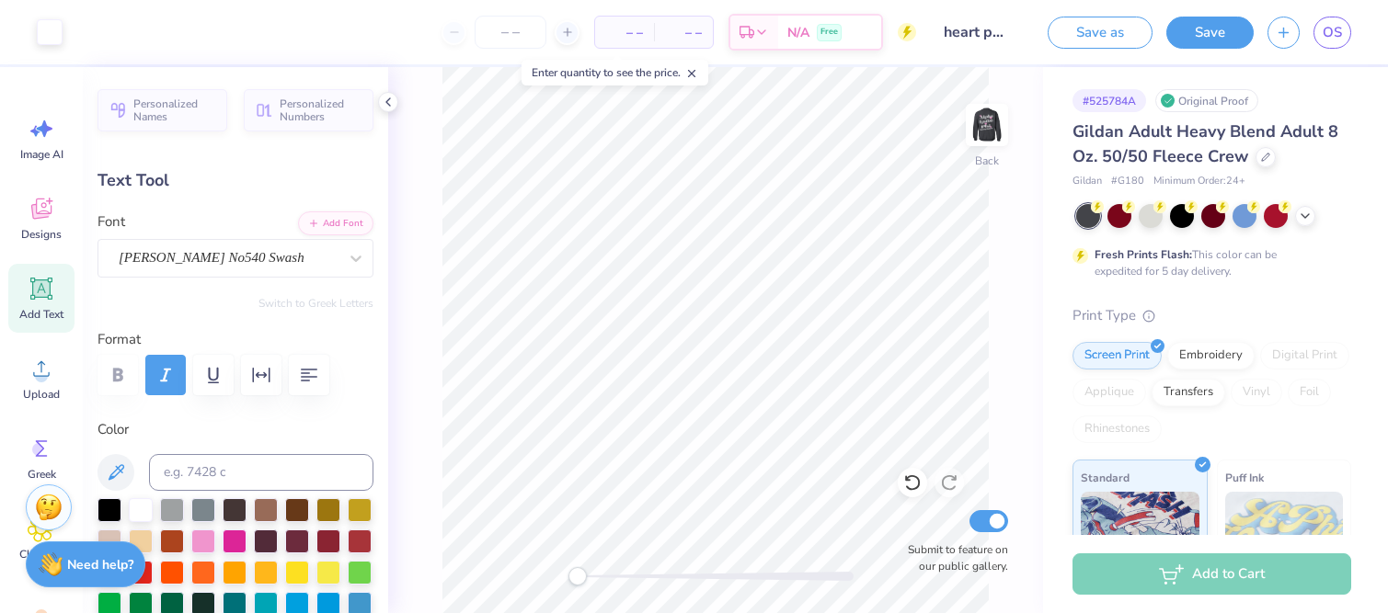
type input "1.83"
type input "3.01"
type input "-7.5"
type textarea "p"
type textarea "P"
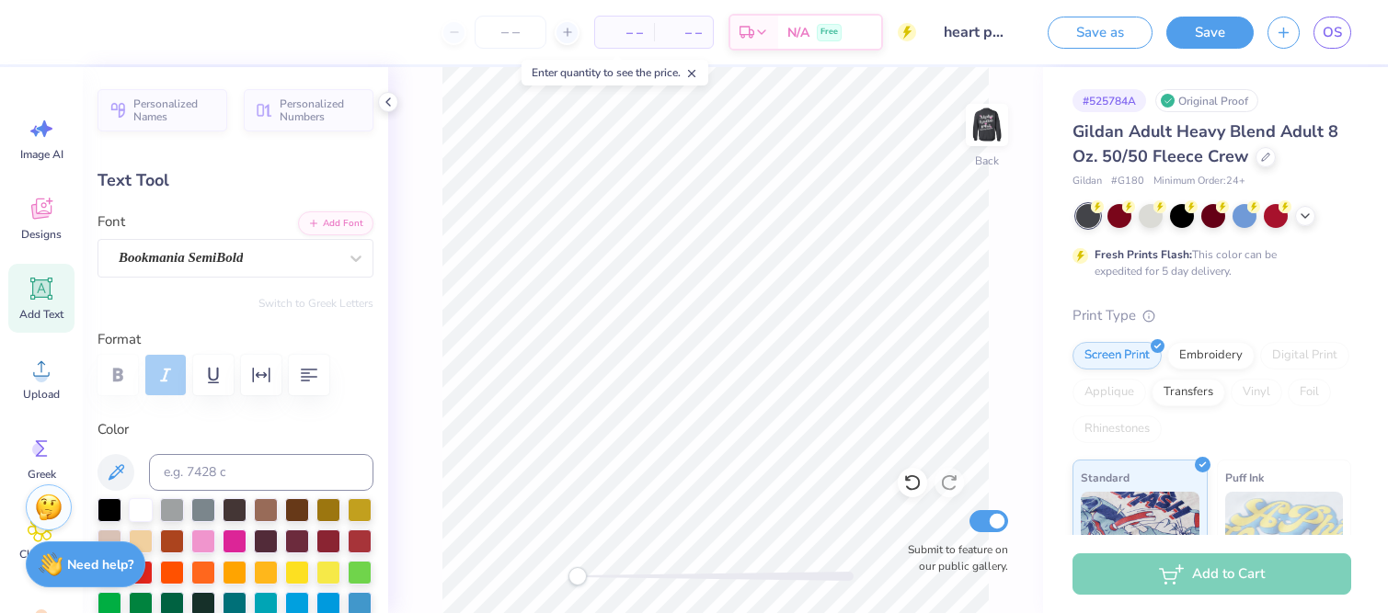
type input "4.47"
type input "1.36"
type input "3.43"
type input "0.0"
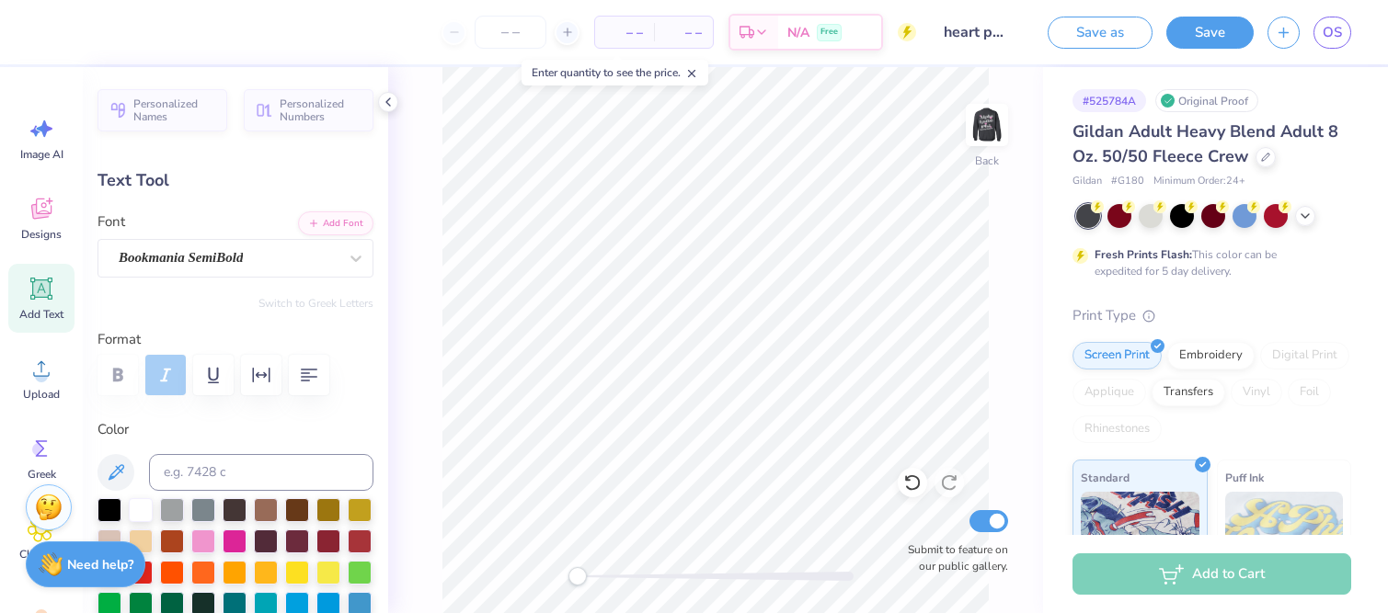
type textarea "H"
type textarea "hilantropy"
type input "9.86"
type input "1.89"
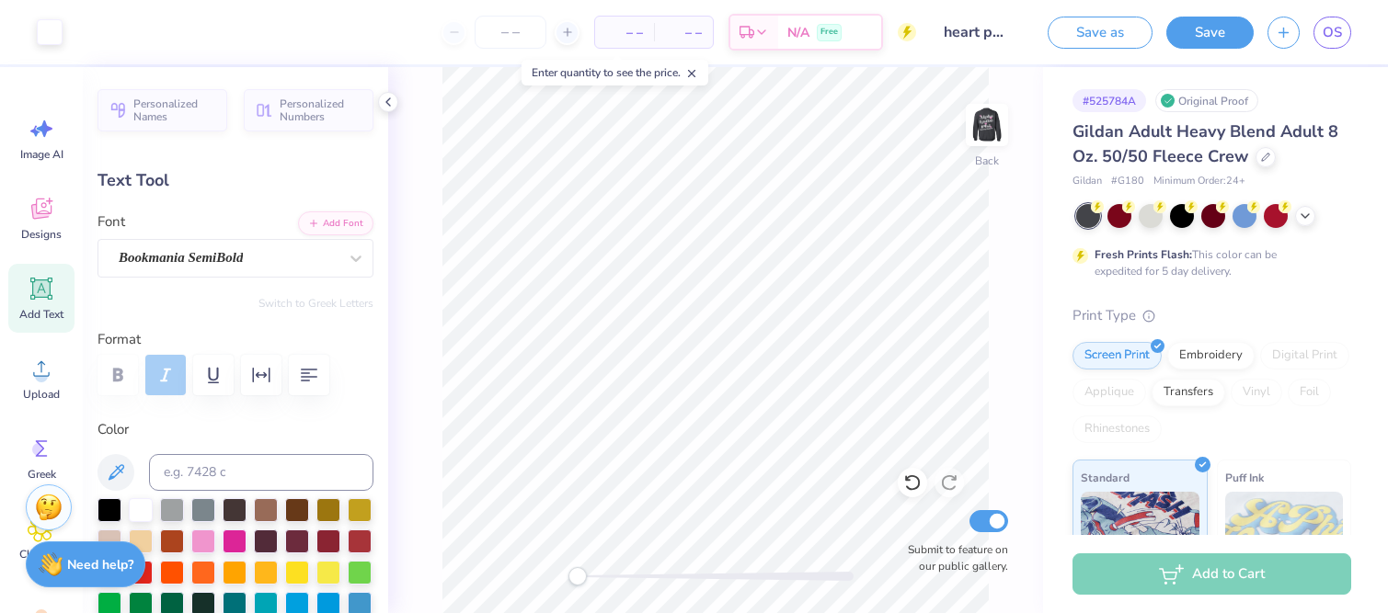
type input "3.16"
type input "7.53"
type input "0.49"
type input "9.92"
type input "9.86"
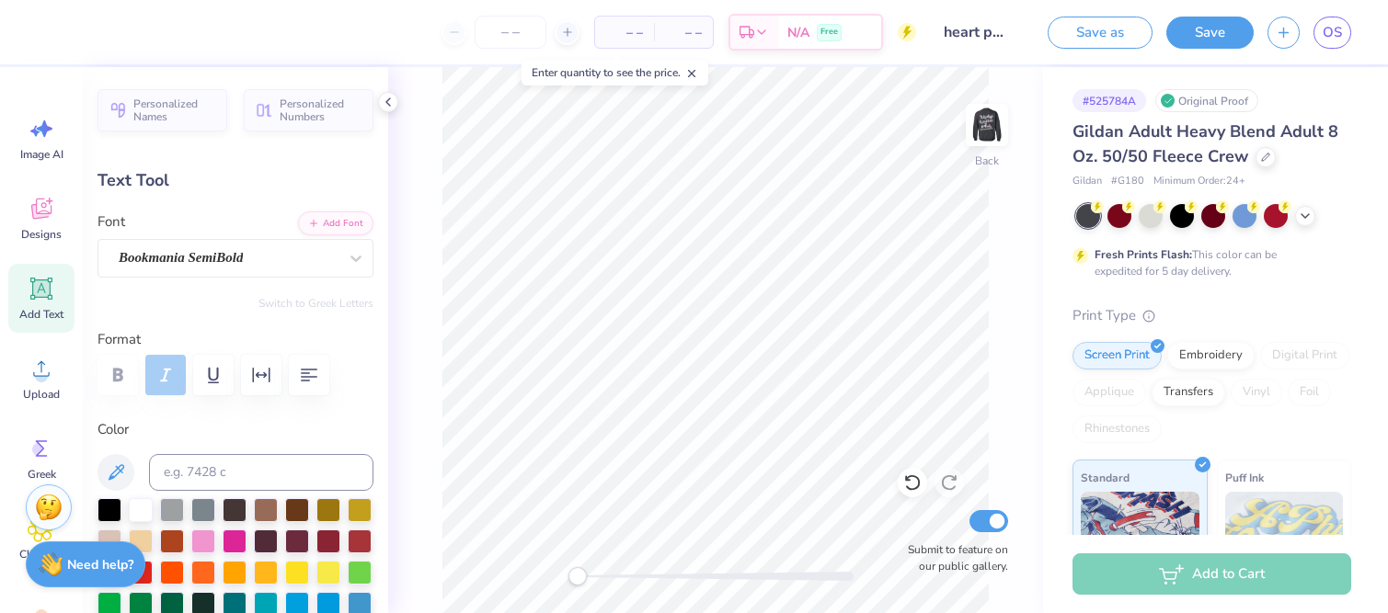
type input "1.89"
type input "3.16"
type textarea "hilntropy"
type input "2.39"
type input "1.51"
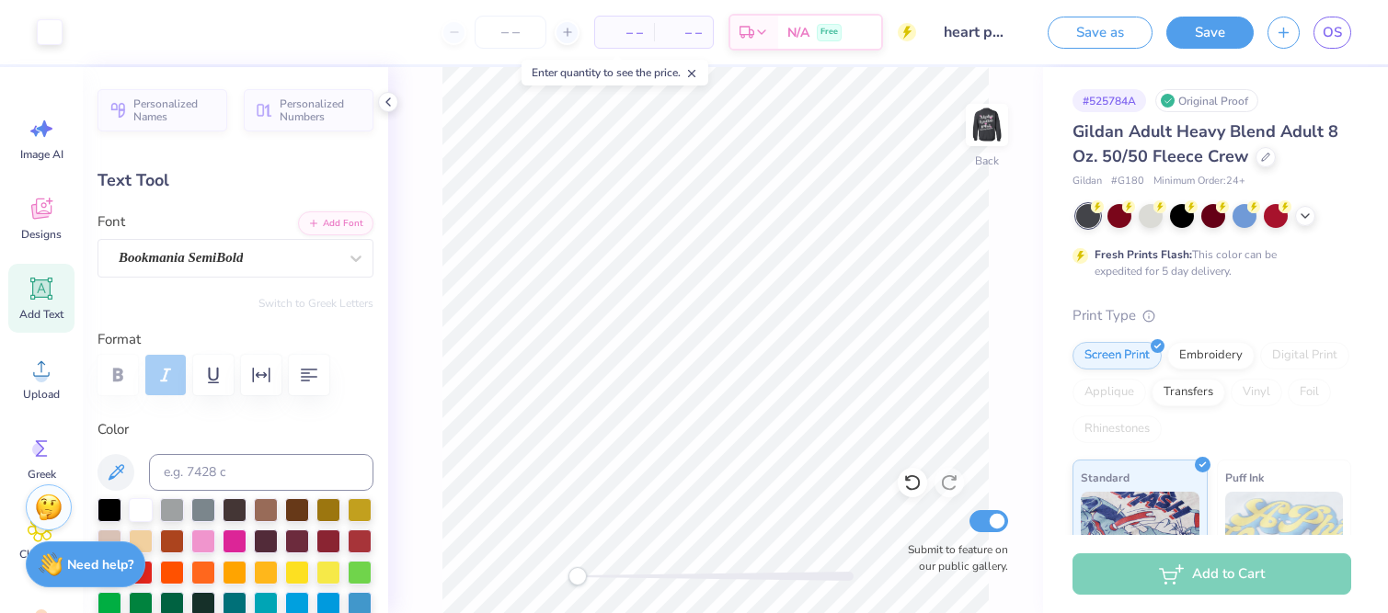
type input "3.28"
type input "2.00"
type input "2.09"
type input "3.00"
type input "0.0"
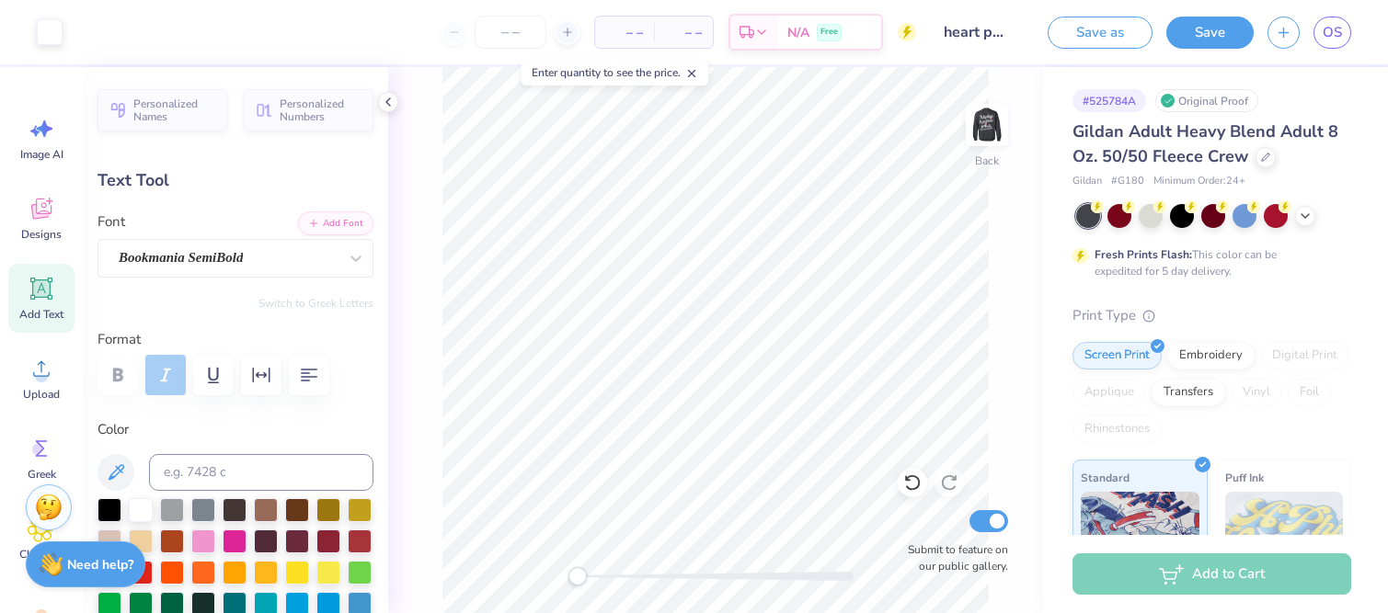
type input "8.76"
type input "1.89"
type input "3.16"
type input "1.55"
type input "1.57"
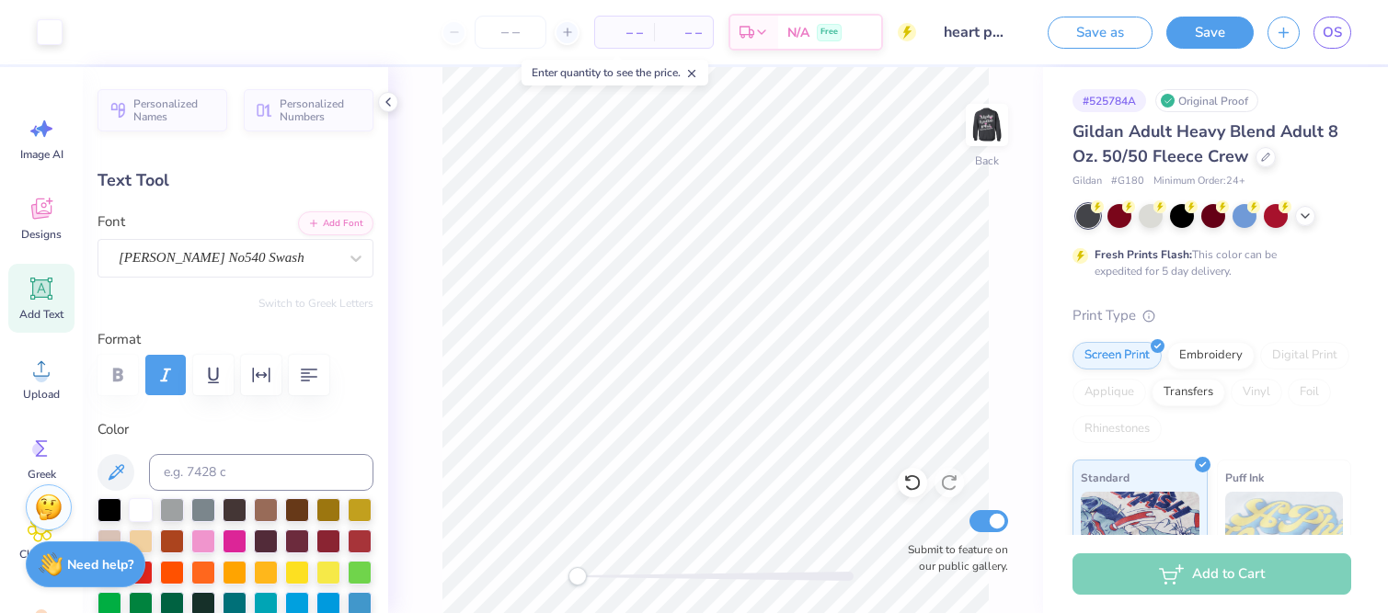
type input "3.27"
type input "0.0"
type input "2.39"
type input "1.51"
type input "3.35"
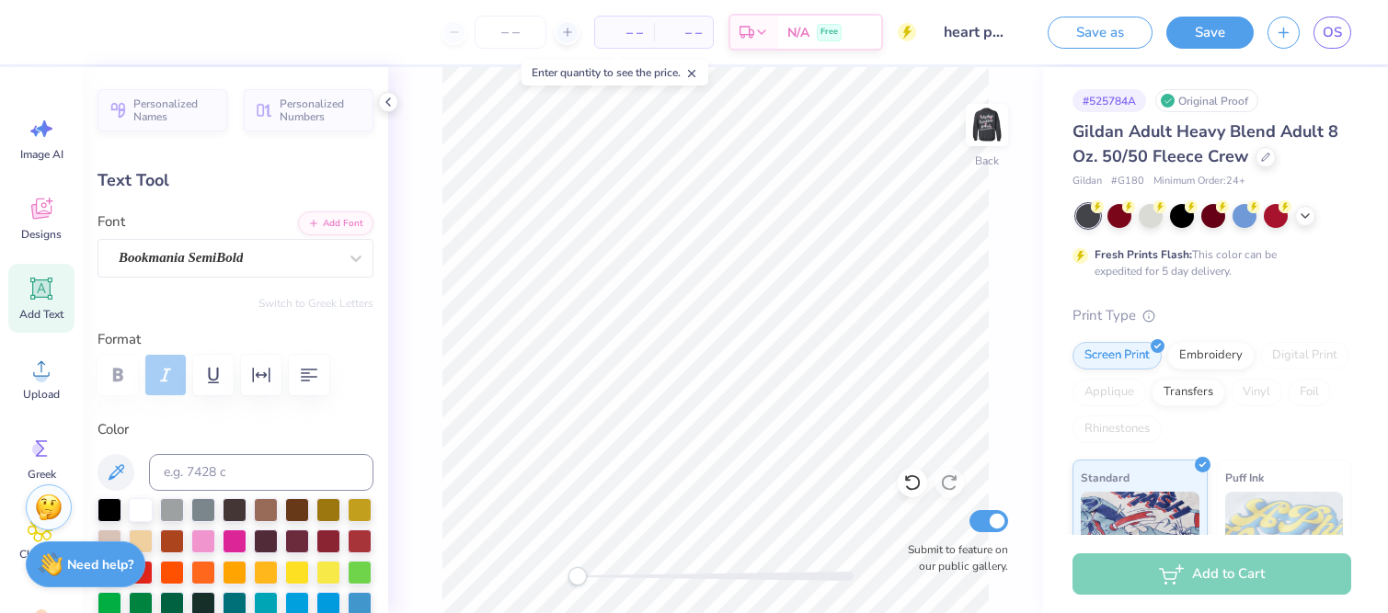
type textarea "P"
type textarea "Fall Philantropy"
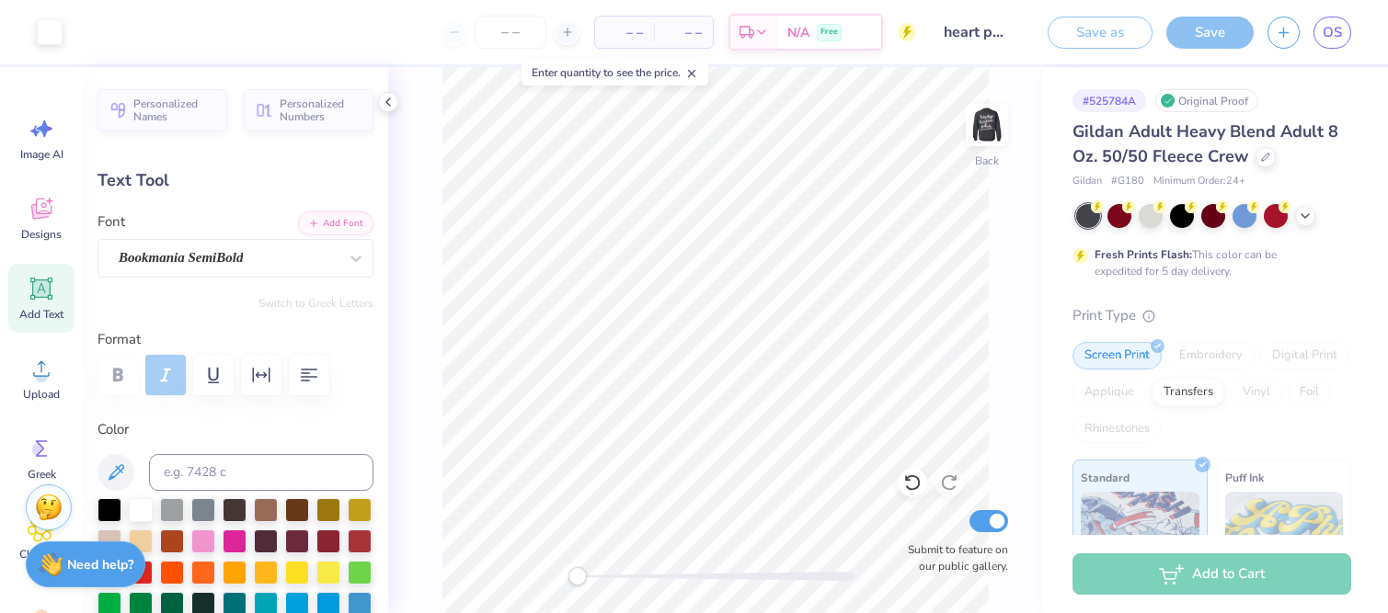
type input "15.15"
type input "1.85"
type input "3.49"
type input "12.35"
type input "1.51"
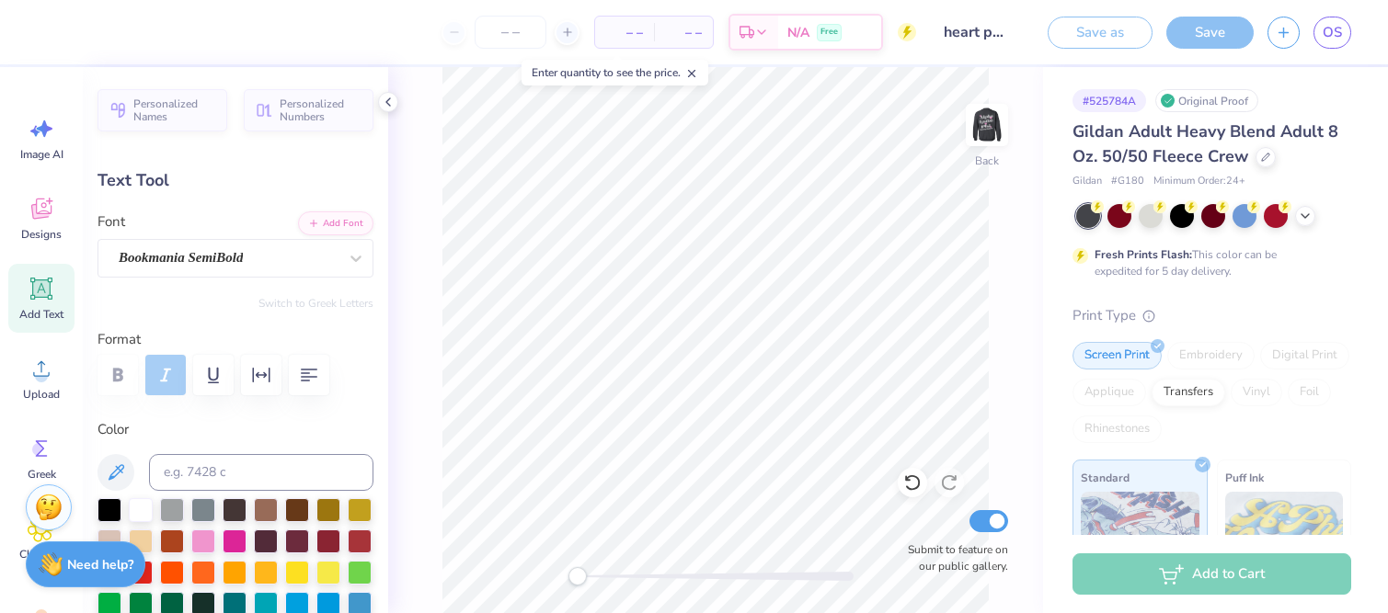
type input "3.78"
type input "1.45"
type input "1.97"
type input "5.29"
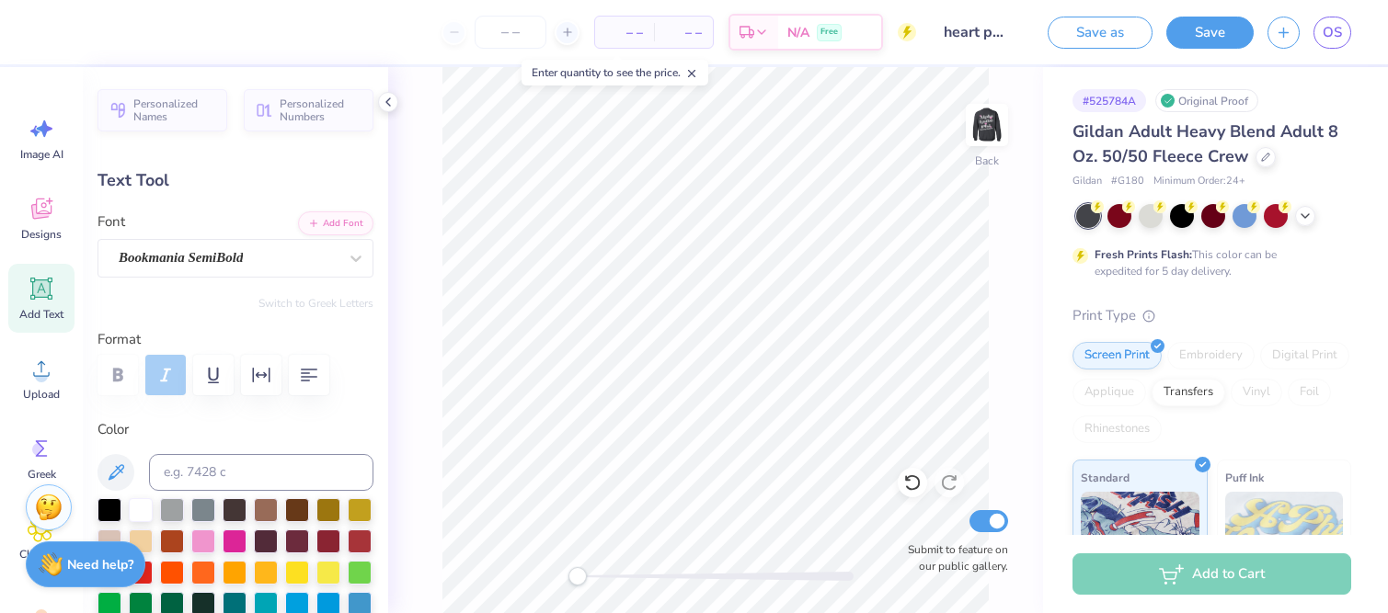
type textarea "Aephi Philantropy"
click at [581, 86] on div "Enter quantity to see the price." at bounding box center [615, 72] width 198 height 37
click at [572, 75] on div "Enter quantity to see the price." at bounding box center [614, 73] width 187 height 26
type input "5.81"
type input "1.00"
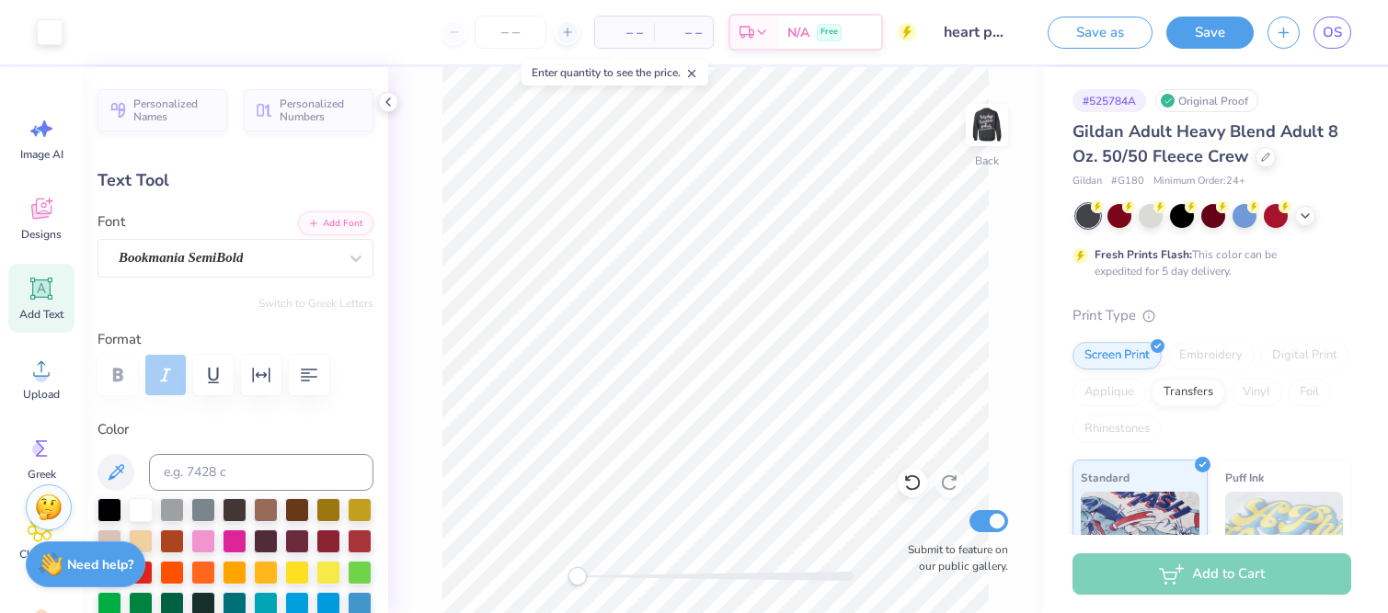
type input "5.70"
type input "1.45"
type input "1.97"
type input "5.22"
type input "5.81"
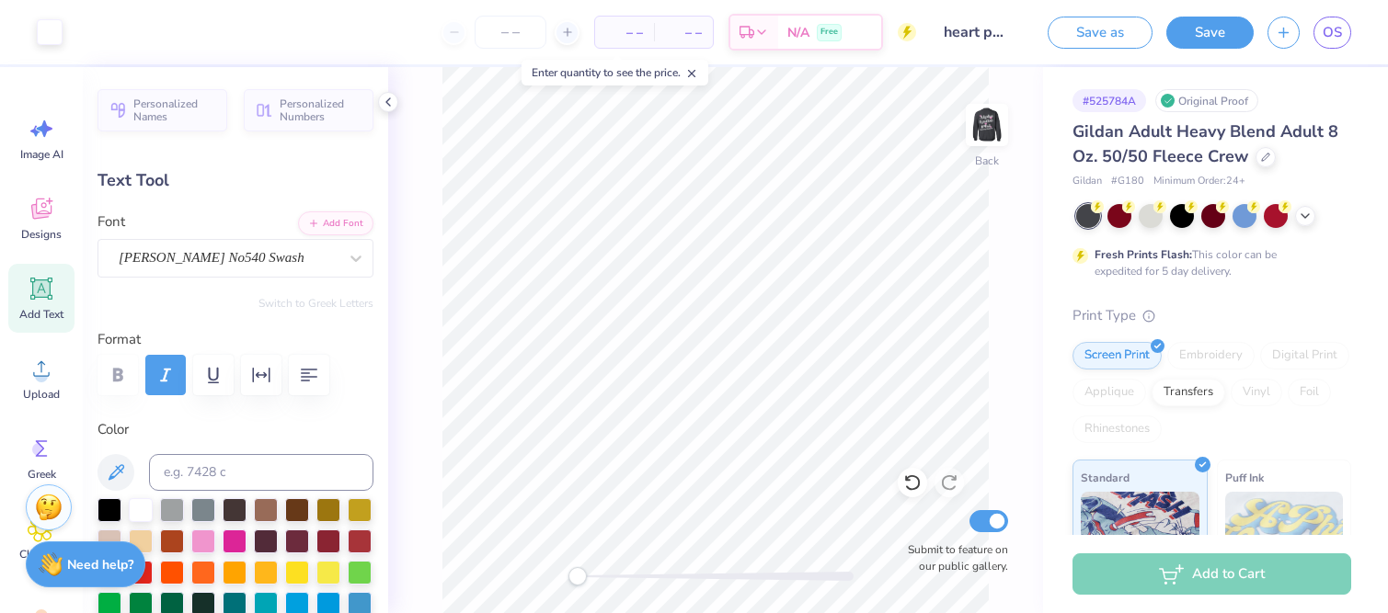
type input "1.00"
type input "5.70"
type input "5.81"
type input "1.00"
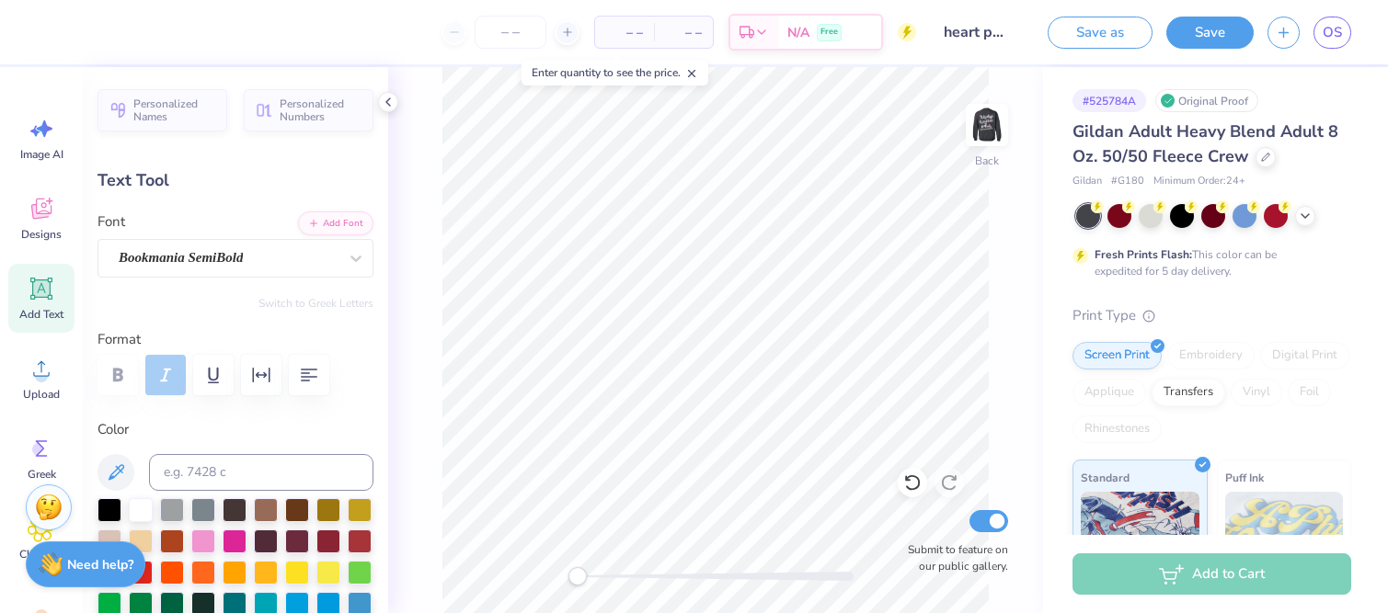
type input "11.87"
type textarea "2025"
type input "4.88"
type input "1.54"
type input "11.61"
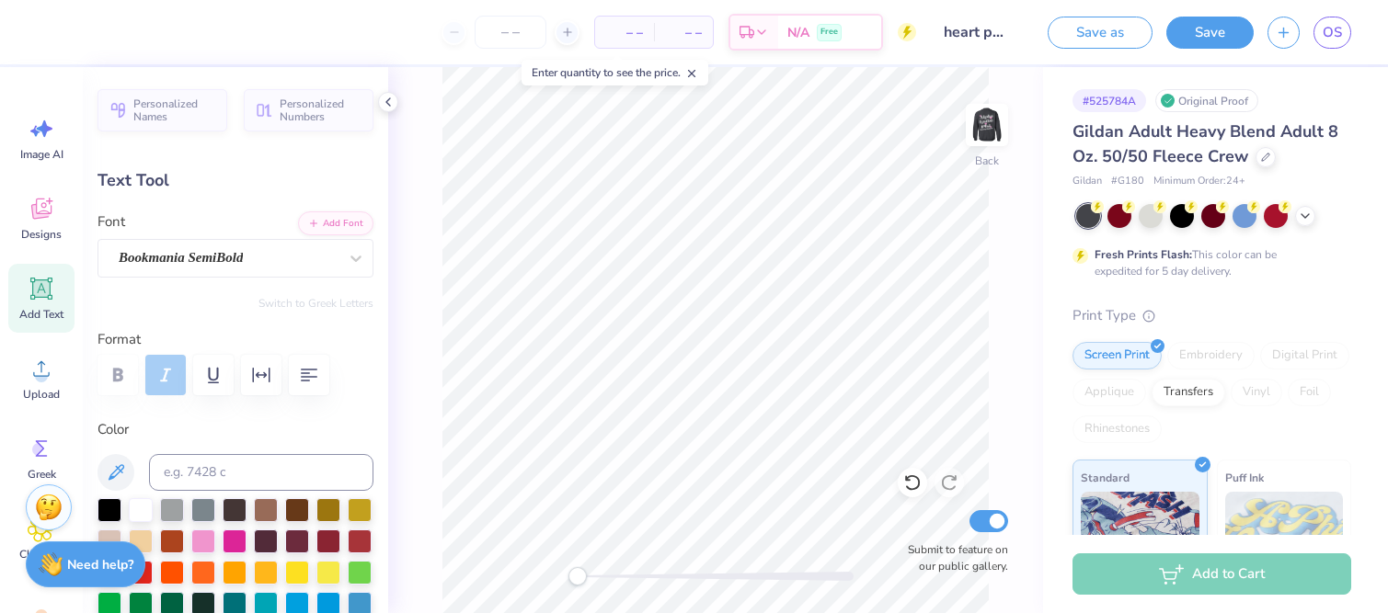
type textarea "Fall2025"
type input "7.53"
type input "0.49"
type input "9.93"
type input "8.63"
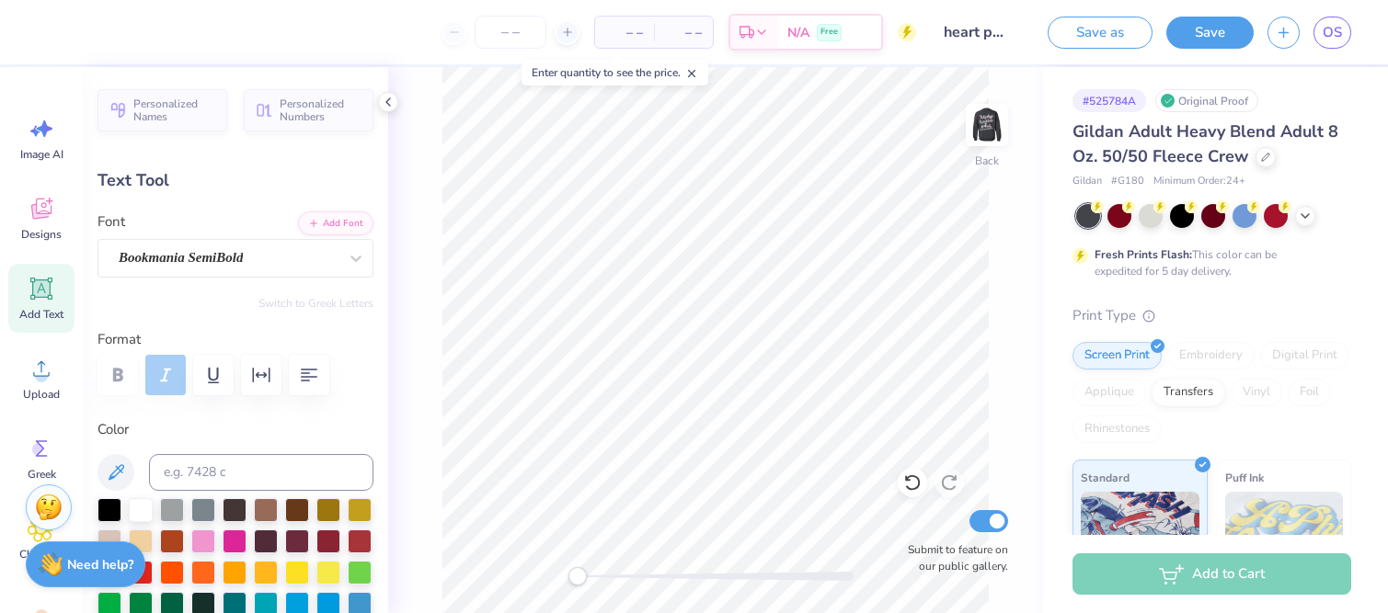
type input "1.54"
type input "11.88"
type input "7.53"
type input "0.49"
type input "9.92"
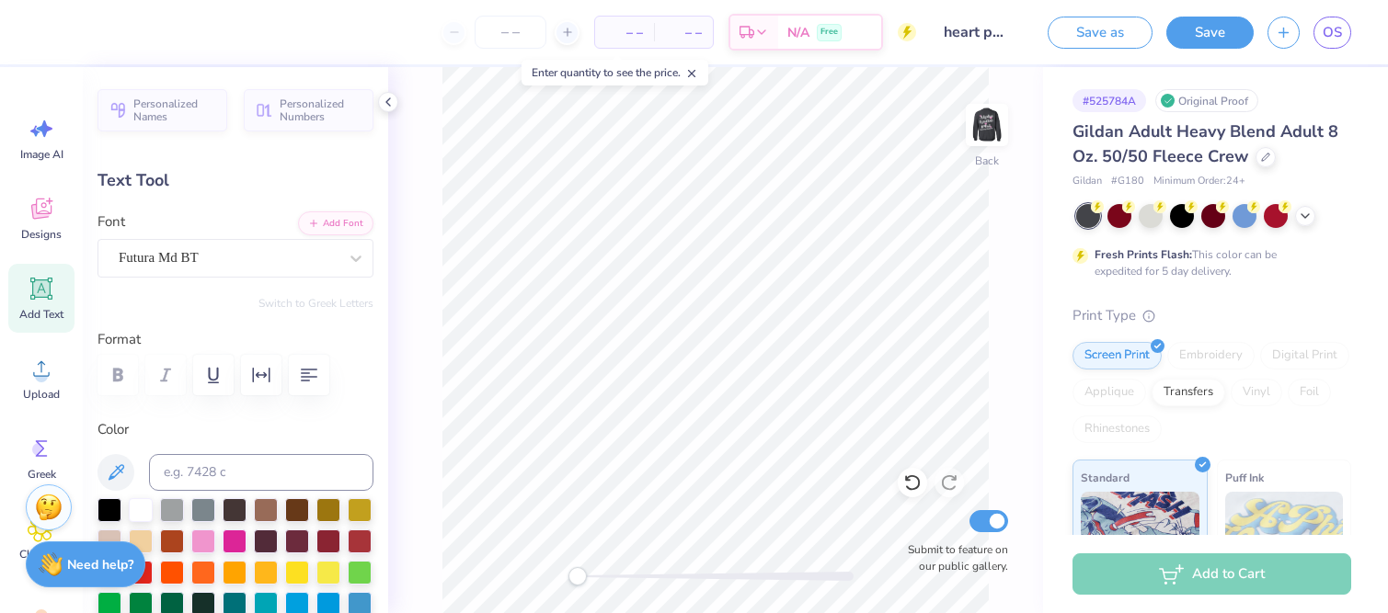
scroll to position [0, 0]
type textarea "FALL 2025"
type input "5.19"
type input "0.86"
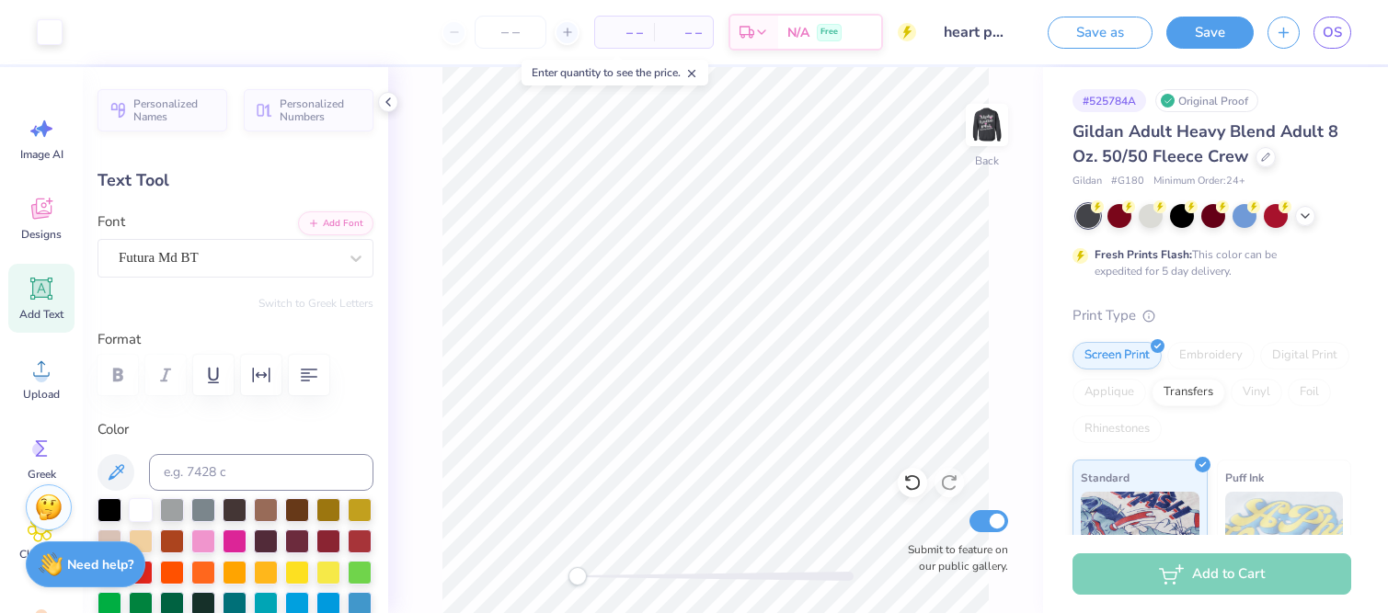
type input "9.55"
type textarea "2025"
type input "2.60"
type input "0.84"
type input "9.57"
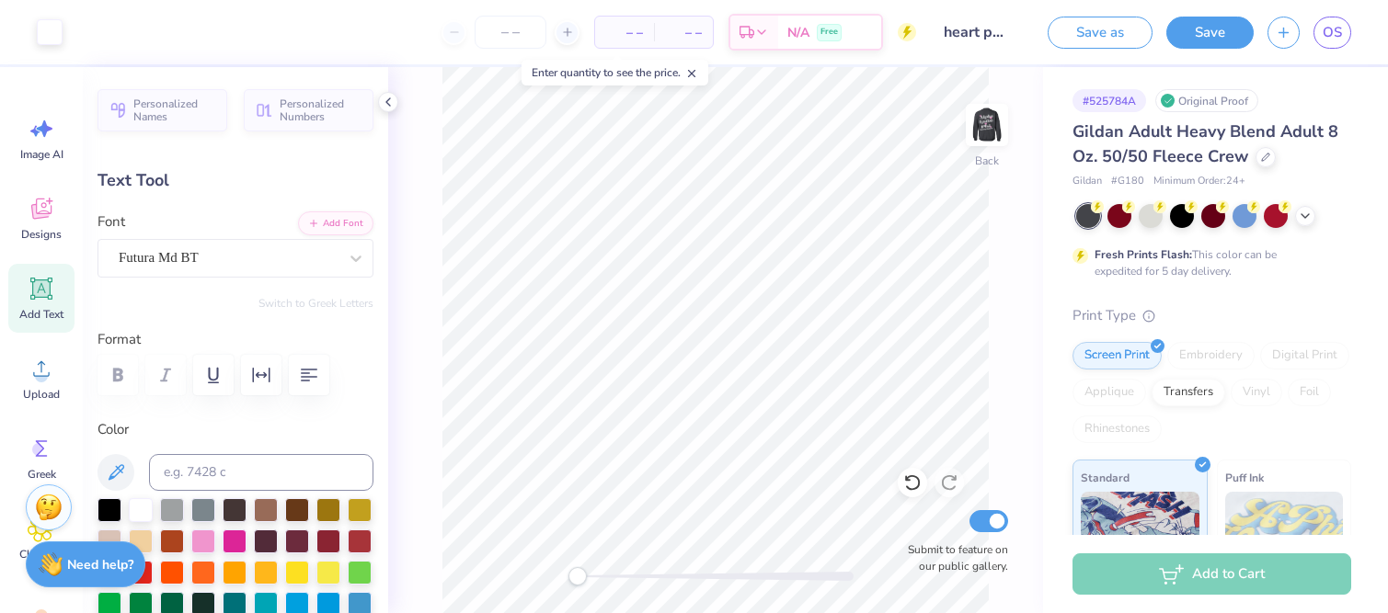
type input "1.46"
type input "0.47"
type input "9.14"
click at [988, 127] on img at bounding box center [987, 125] width 74 height 74
type input "11.25"
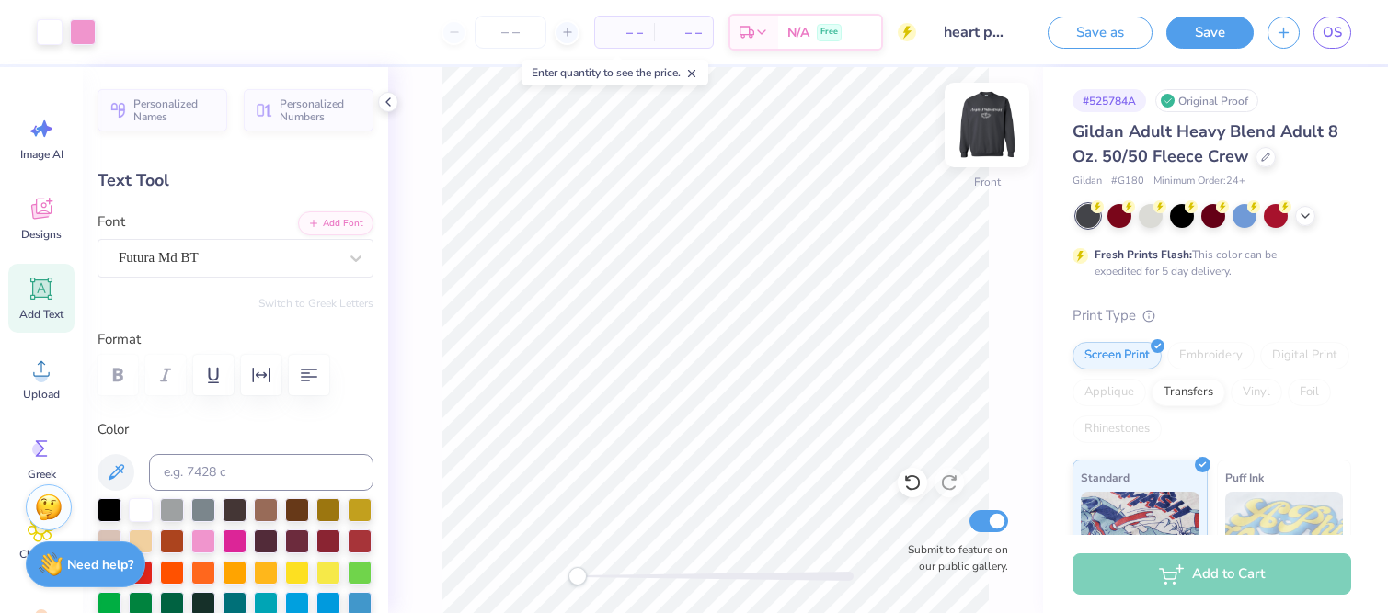
type input "2.15"
type input "16.29"
type input "0.7"
type textarea "Fall 2025"
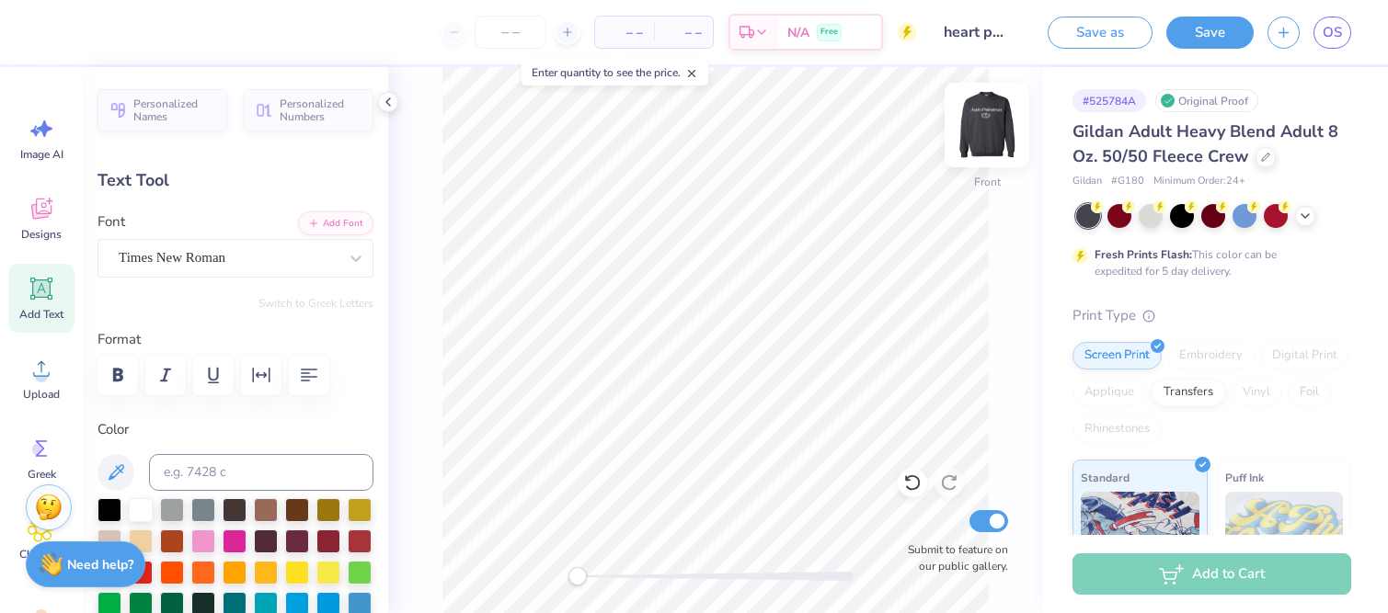
scroll to position [0, 2]
type input "0.0"
type input "4.78"
type input "0.98"
type input "19.75"
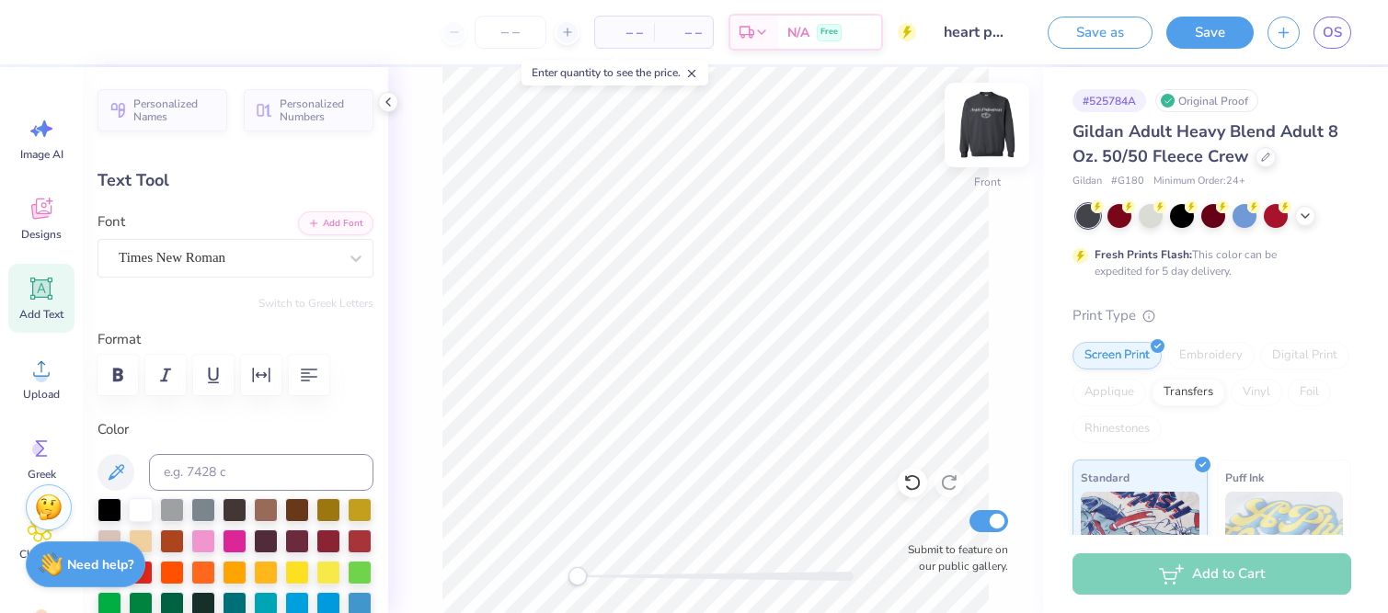
type input "0.0"
click at [988, 113] on img at bounding box center [987, 125] width 74 height 74
type input "13.90"
type input "1.51"
type input "4.11"
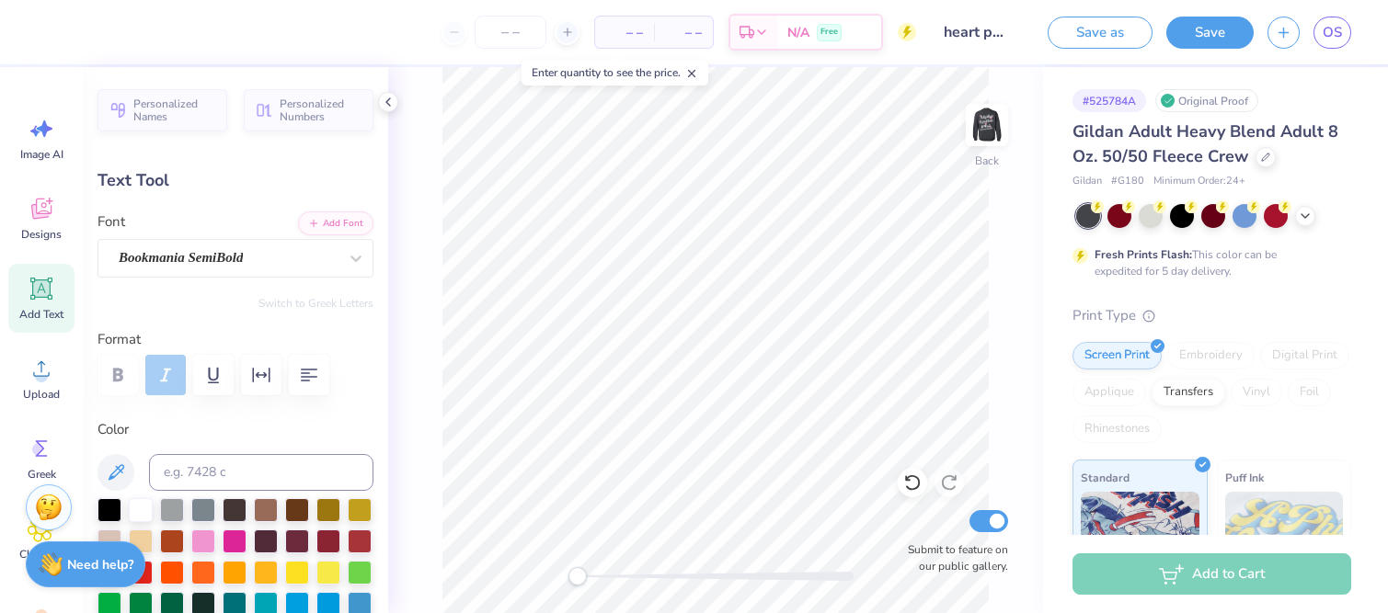
scroll to position [0, 5]
type textarea "Aephi Philanthropy"
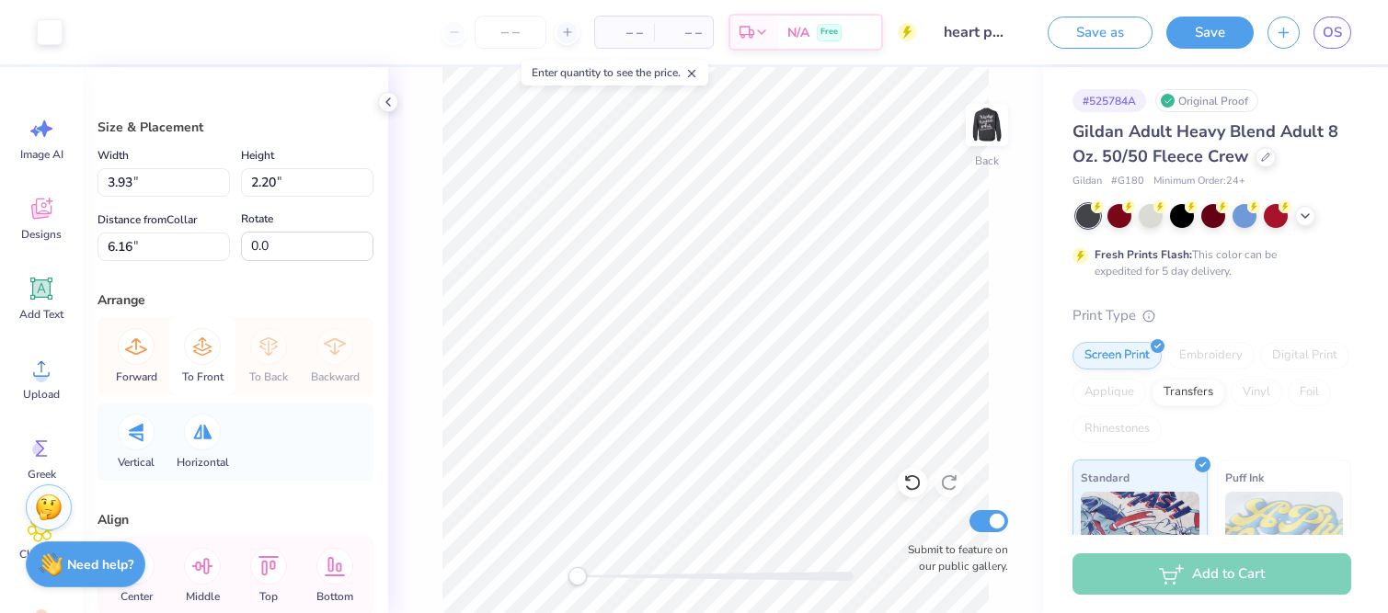
scroll to position [103, 0]
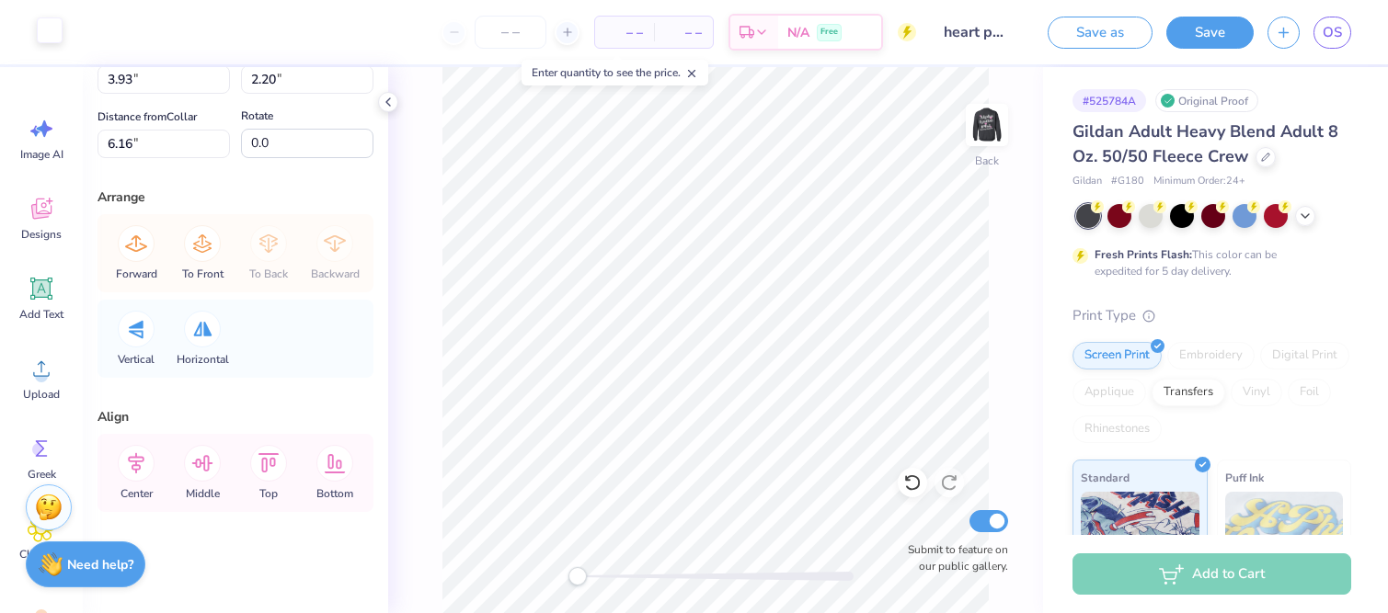
click at [47, 36] on div at bounding box center [50, 30] width 26 height 26
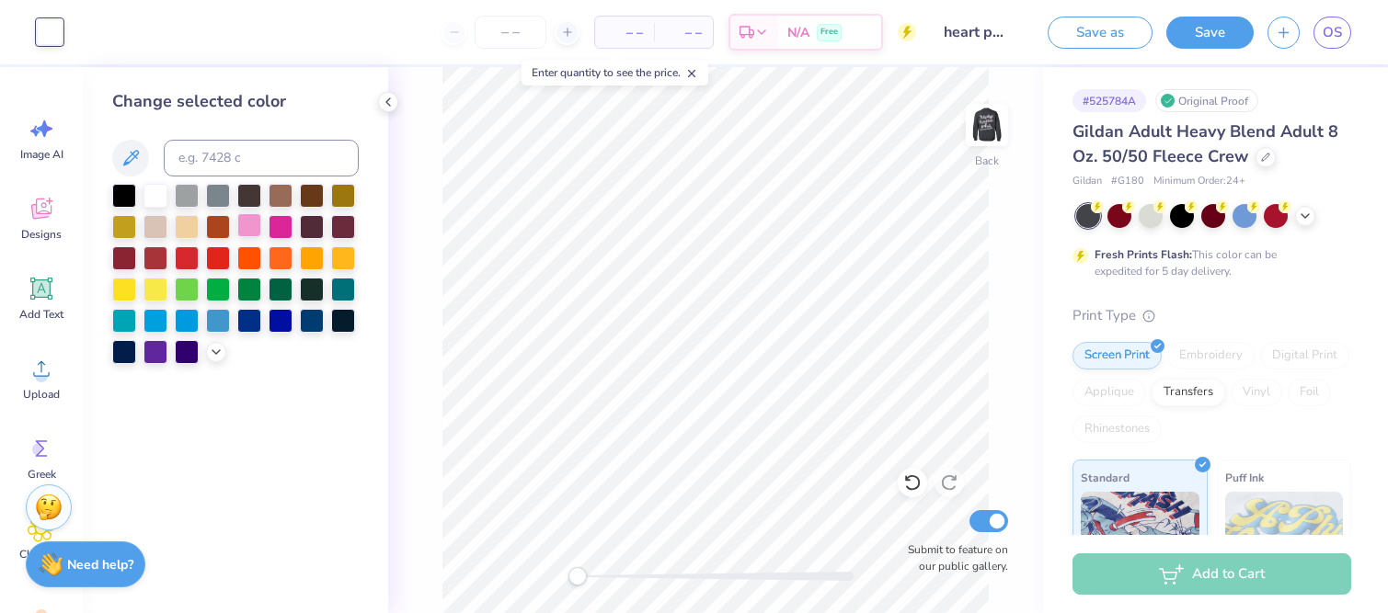
click at [254, 224] on div at bounding box center [249, 225] width 24 height 24
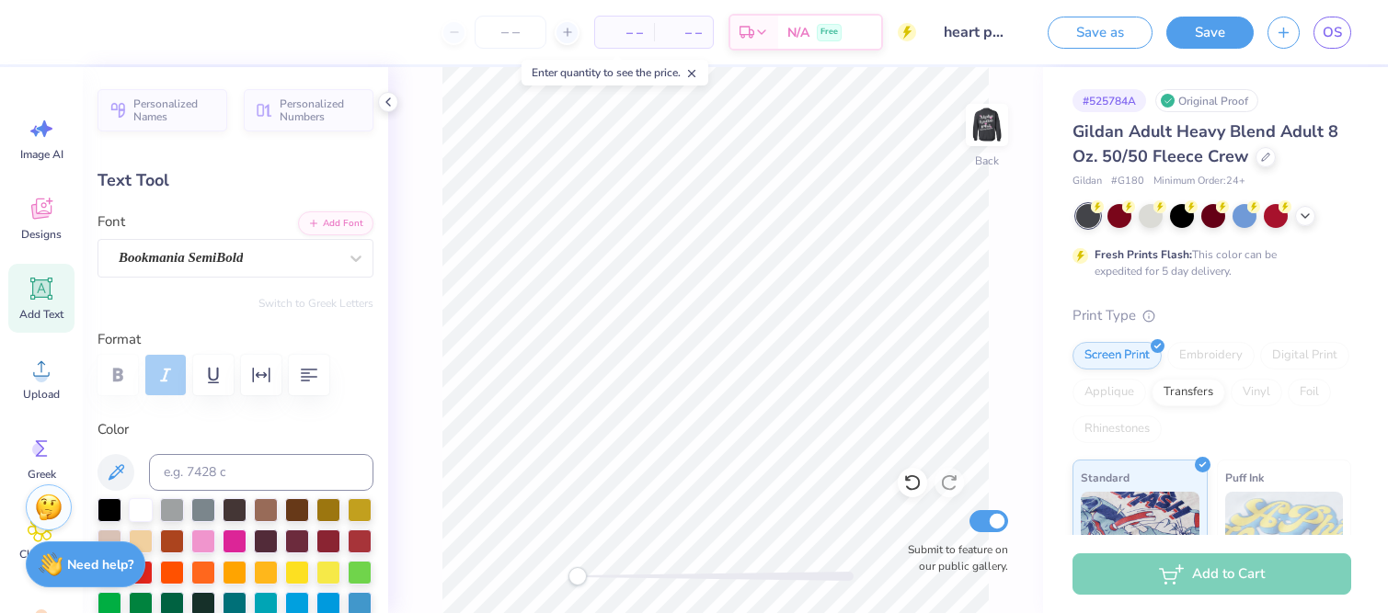
scroll to position [0, 6]
type textarea "Aephi Philanthropy 2025"
type input "15.15"
type input "1.21"
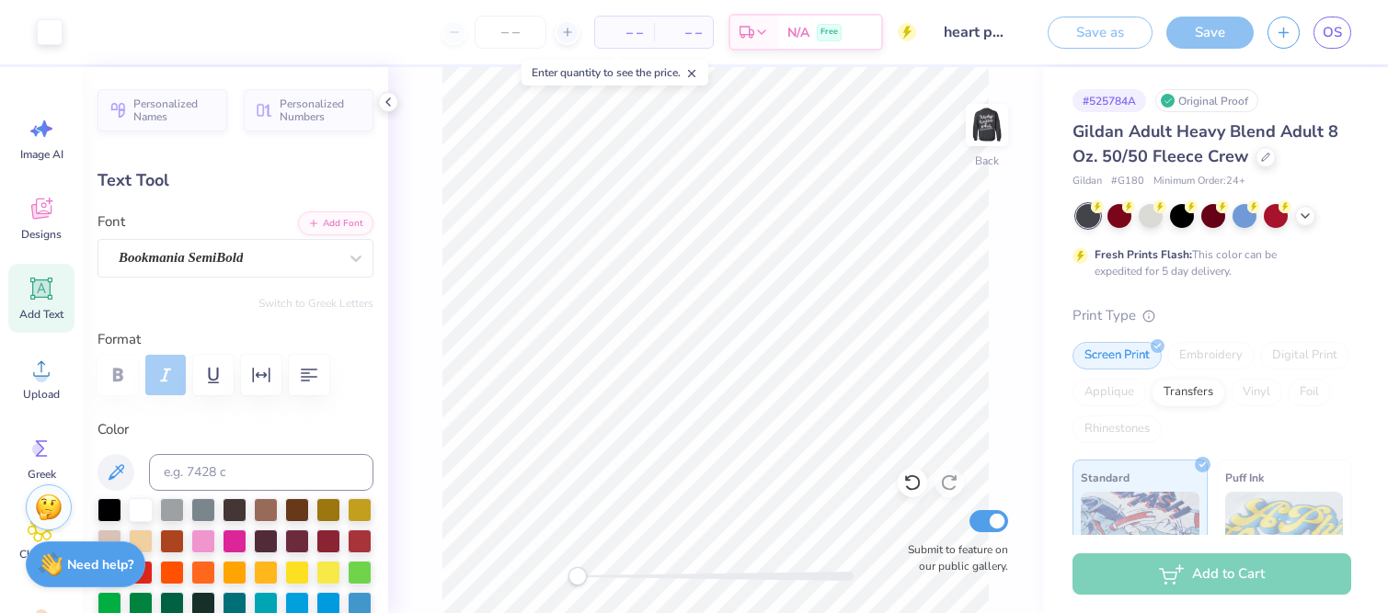
type input "4.26"
type textarea "Aephi Philanthropy"
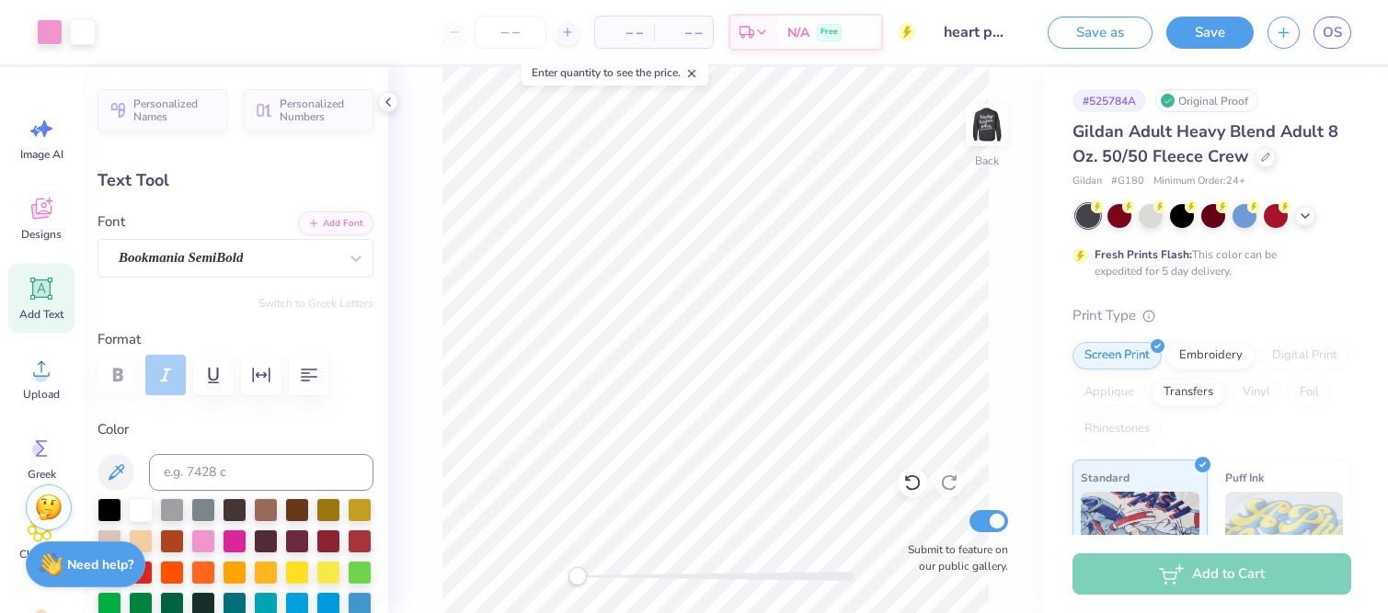
type input "11.22"
type input "2.14"
type input "13.95"
type input "-6.4"
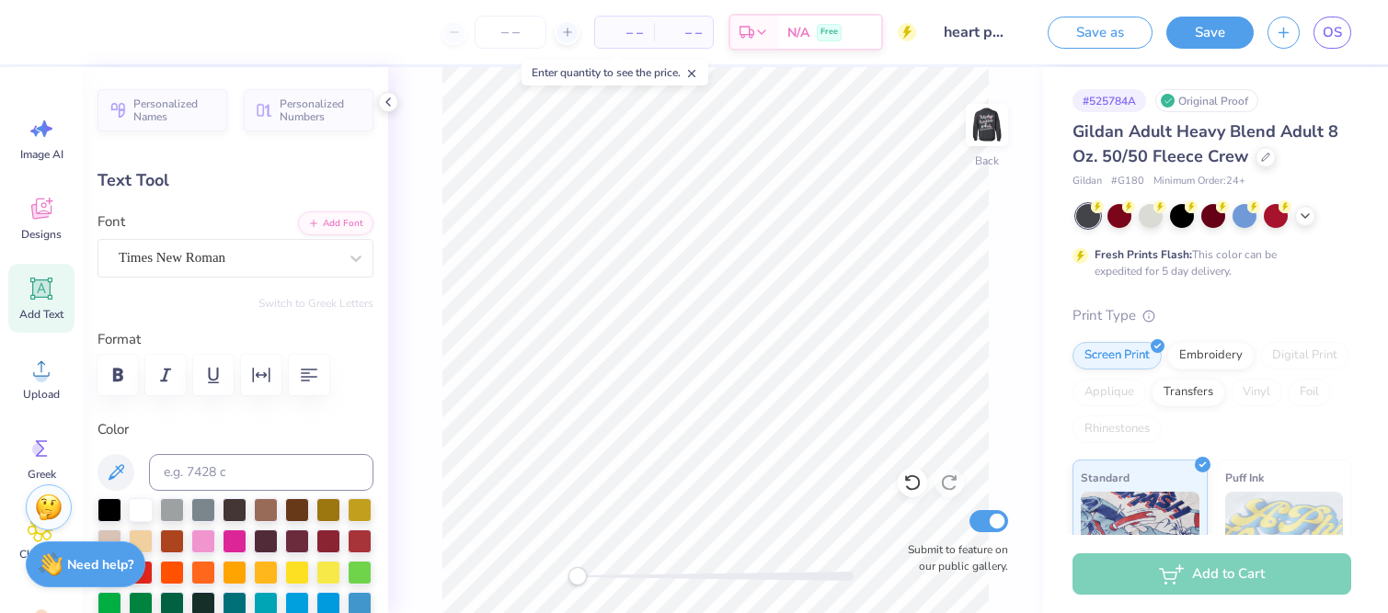
type textarea "2025"
click at [412, 241] on div "Back Submit to feature on our public gallery." at bounding box center [715, 340] width 655 height 546
type input "0.0"
type input "2.46"
type input "1.13"
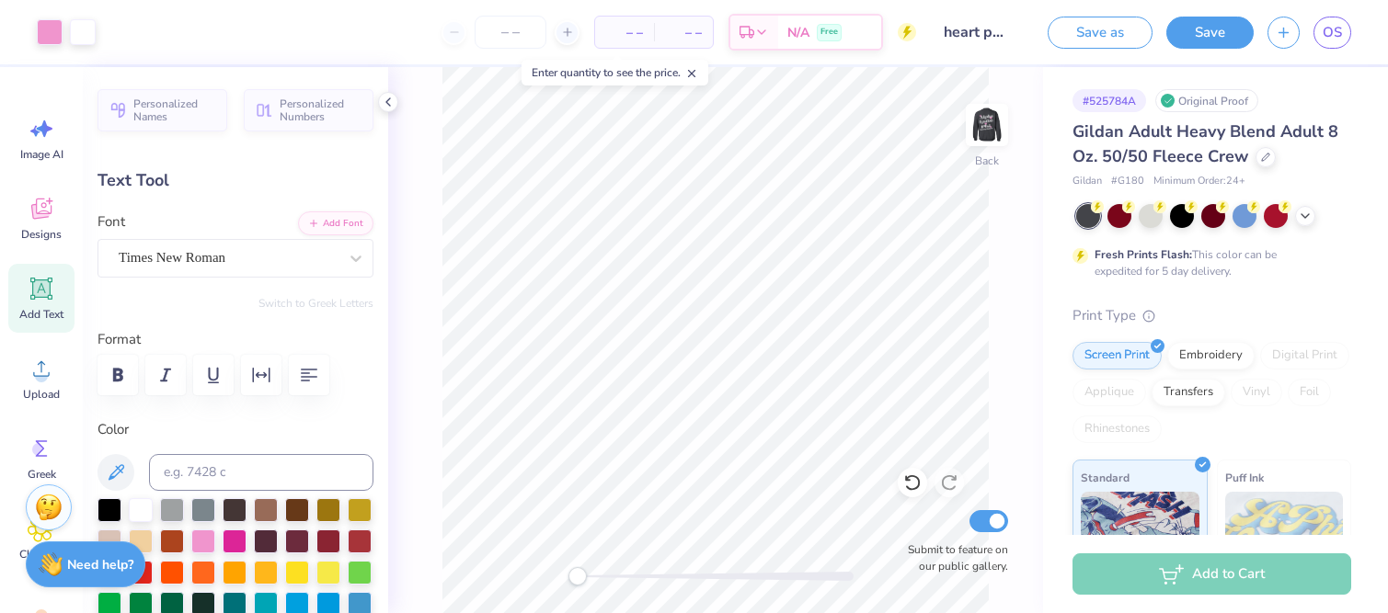
type input "9.67"
type input "-6.4"
type input "11.81"
type input "1.20"
type input "4.28"
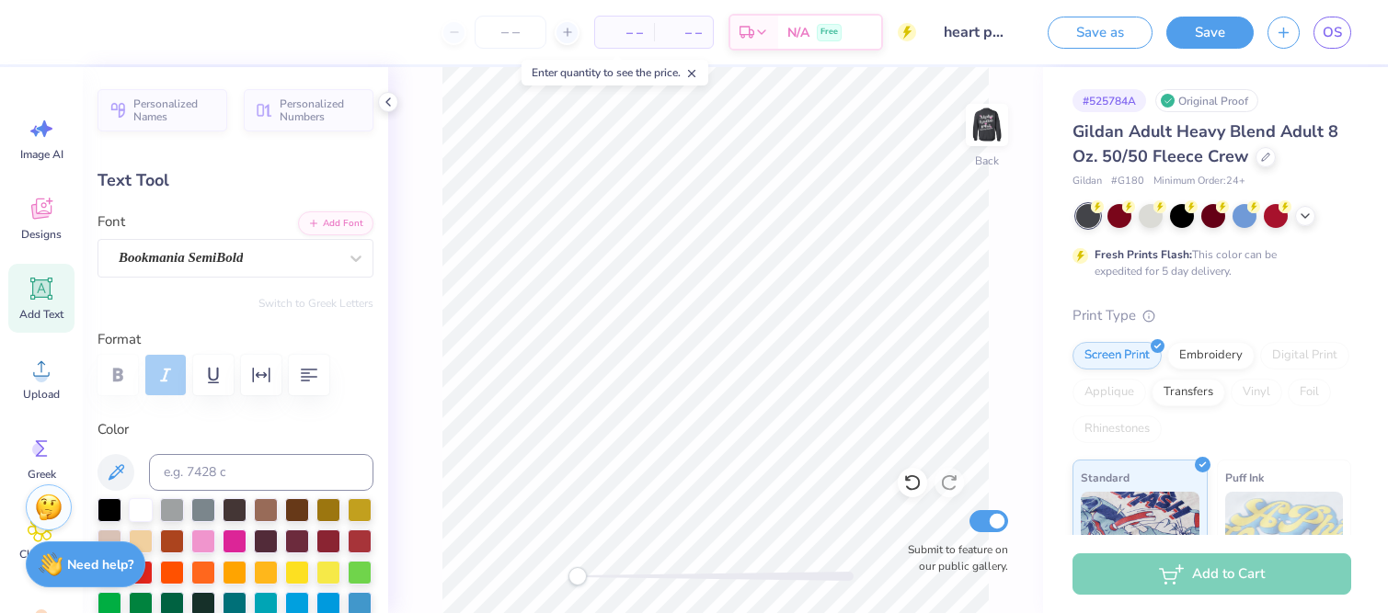
type input "0.0"
type textarea "Aephi Philanthropy"
click at [977, 126] on img at bounding box center [987, 125] width 74 height 74
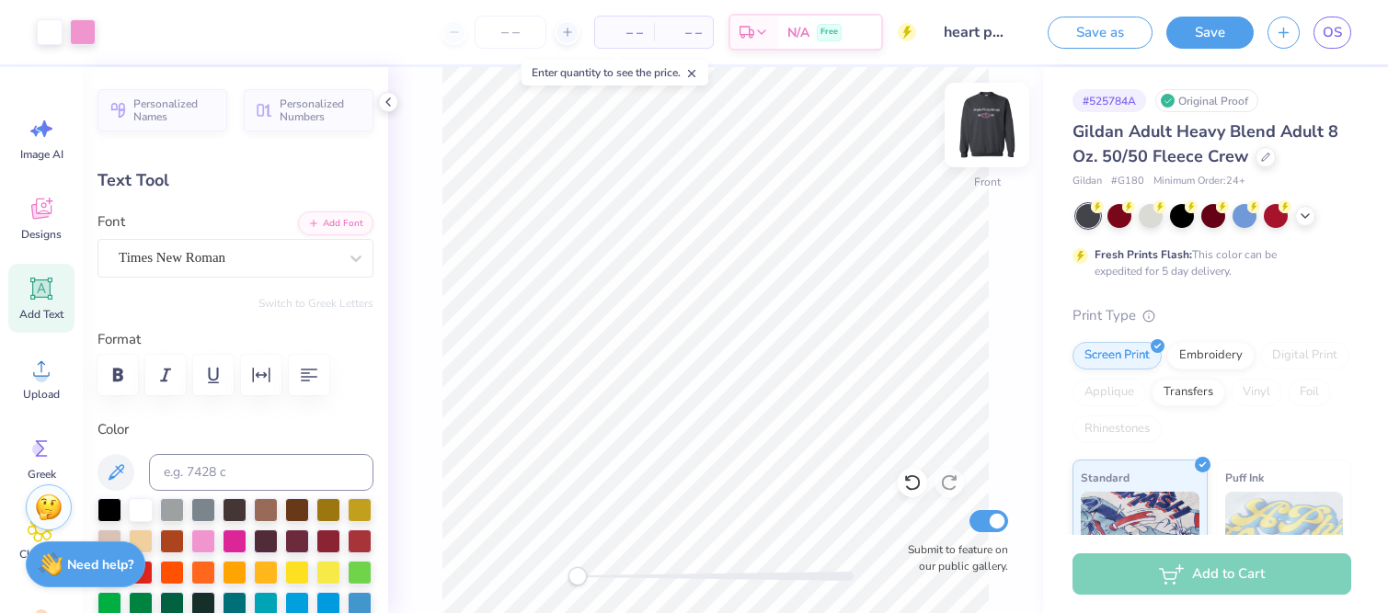
click at [989, 125] on img at bounding box center [987, 125] width 74 height 74
click at [985, 132] on img at bounding box center [987, 125] width 74 height 74
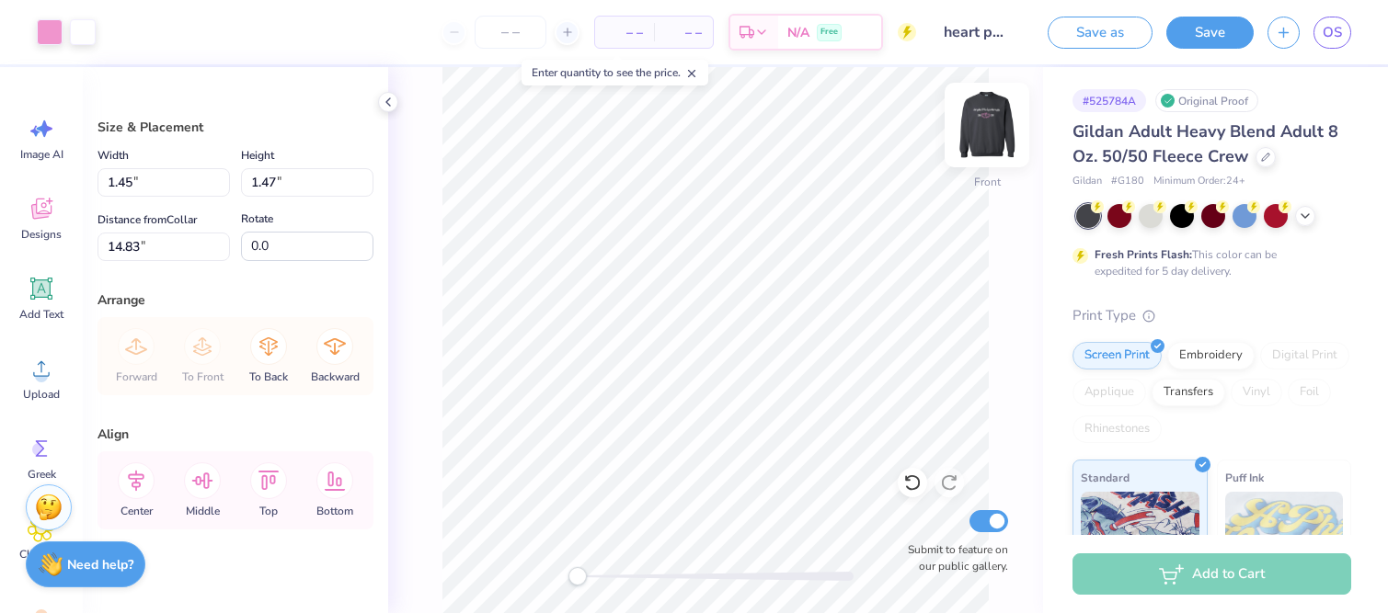
click at [977, 132] on img at bounding box center [987, 125] width 74 height 74
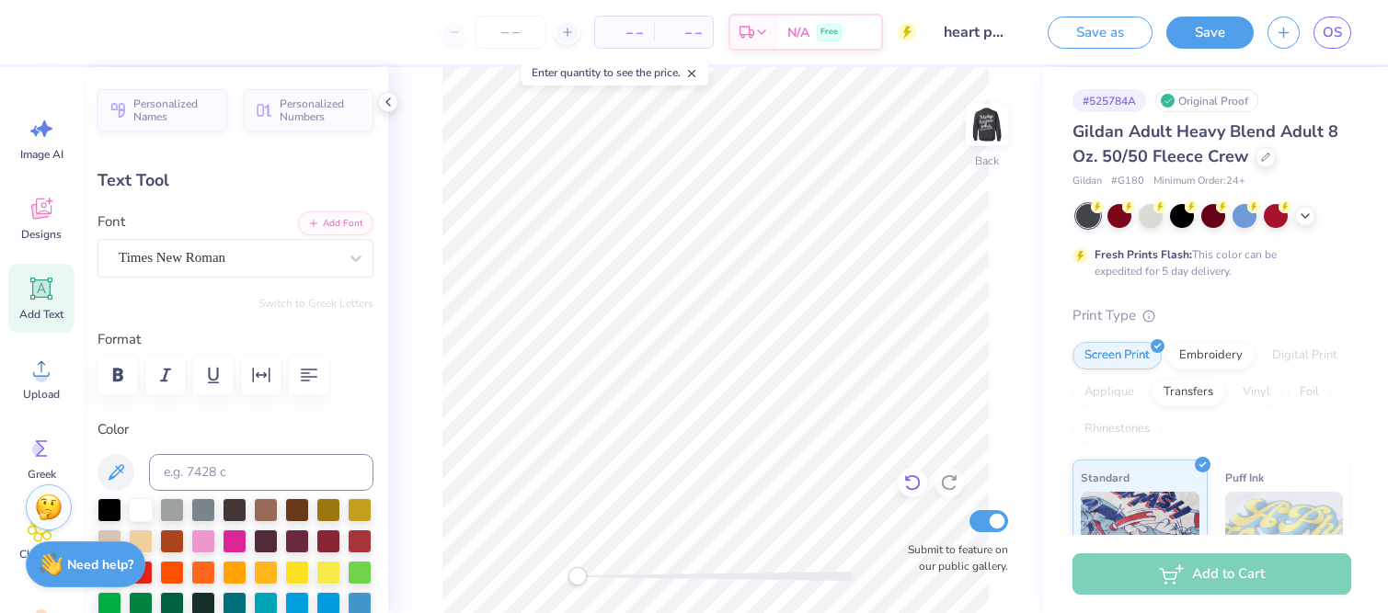
drag, startPoint x: 909, startPoint y: 488, endPoint x: 905, endPoint y: 480, distance: 9.5
click at [910, 488] on icon at bounding box center [912, 483] width 18 height 18
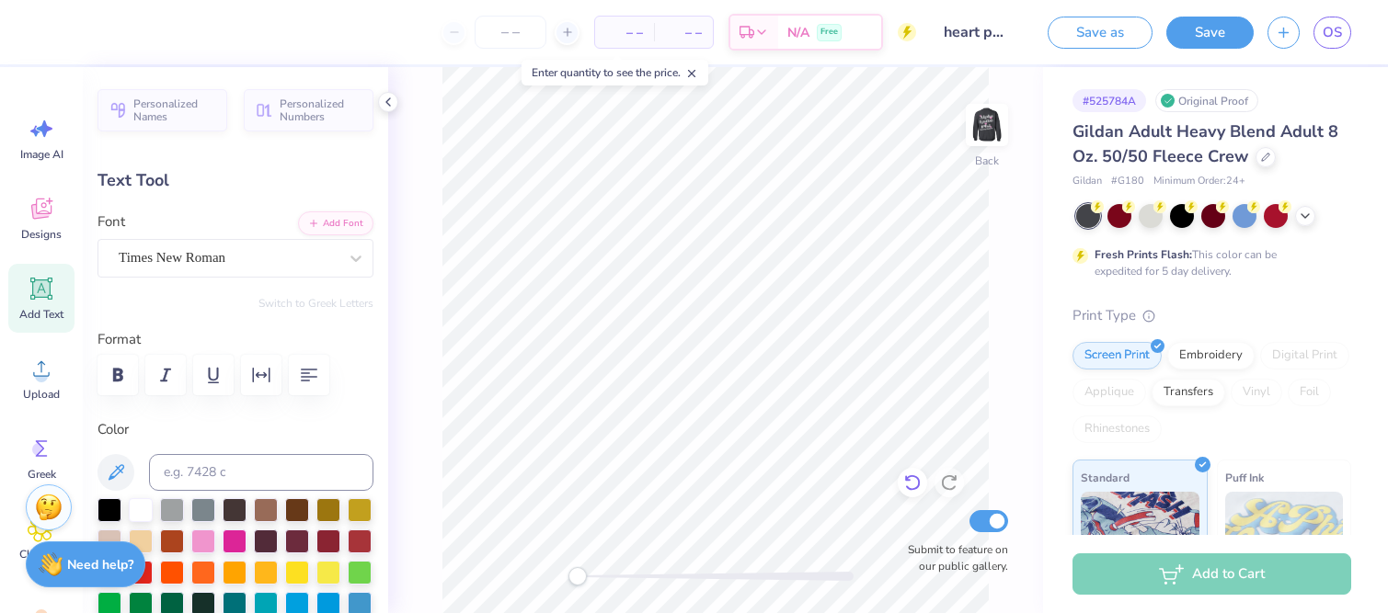
click at [910, 488] on icon at bounding box center [912, 483] width 18 height 18
click at [912, 486] on icon at bounding box center [912, 483] width 18 height 18
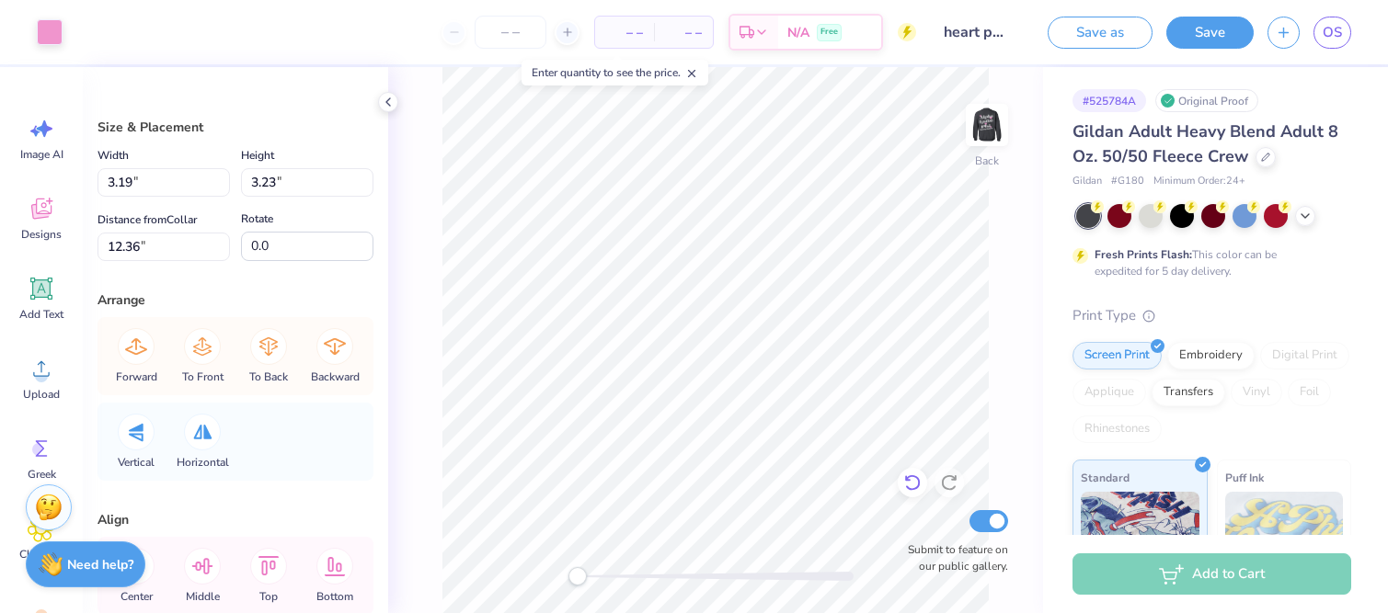
click at [906, 480] on icon at bounding box center [908, 479] width 4 height 4
click at [911, 490] on icon at bounding box center [912, 483] width 16 height 17
click at [50, 35] on div at bounding box center [50, 30] width 26 height 26
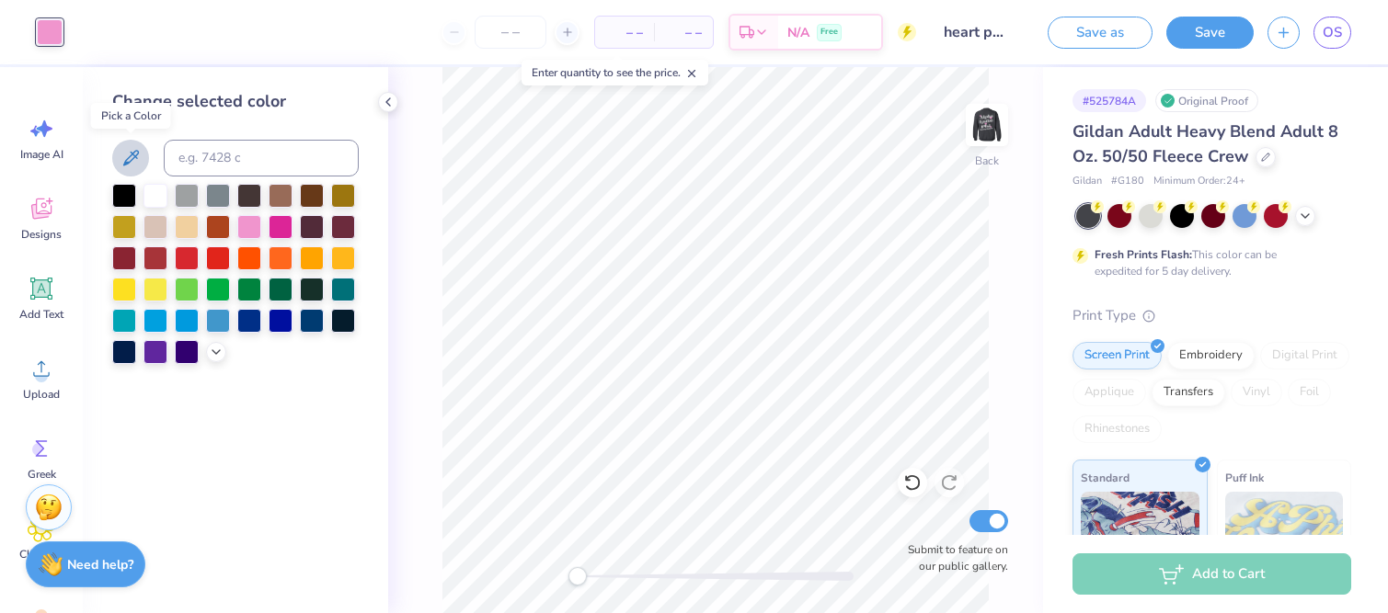
click at [131, 163] on icon at bounding box center [131, 158] width 22 height 22
click at [387, 102] on icon at bounding box center [388, 102] width 15 height 15
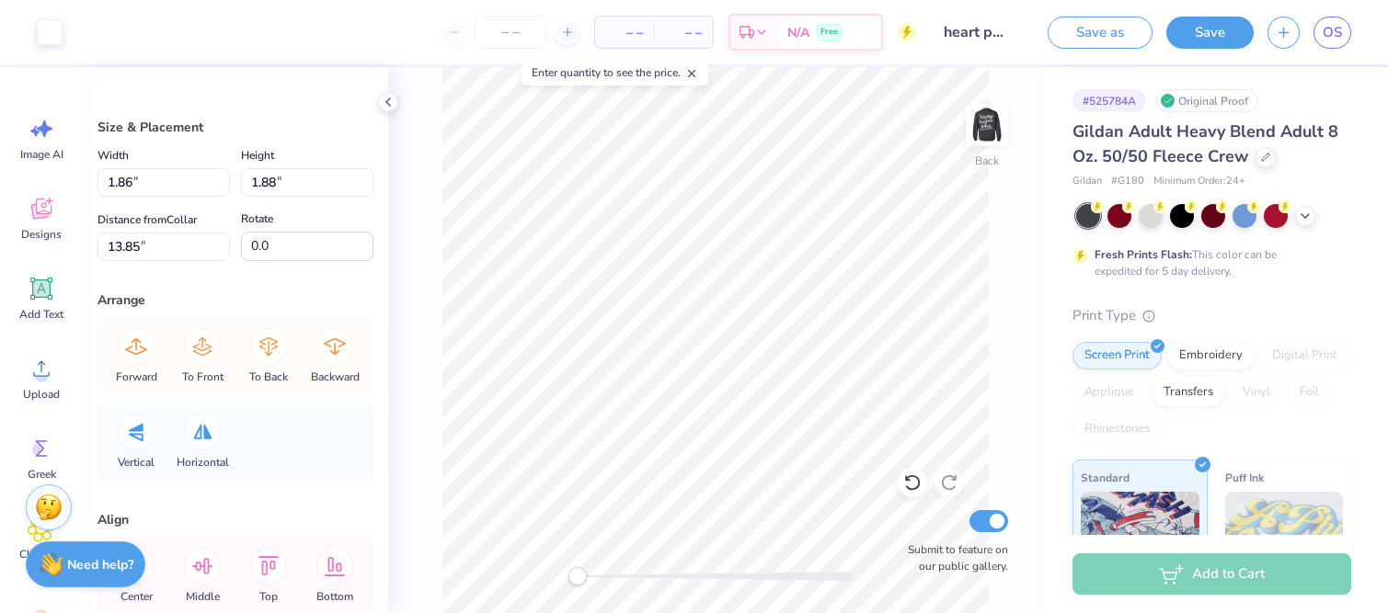
click at [436, 166] on div "Back Submit to feature on our public gallery." at bounding box center [715, 340] width 655 height 546
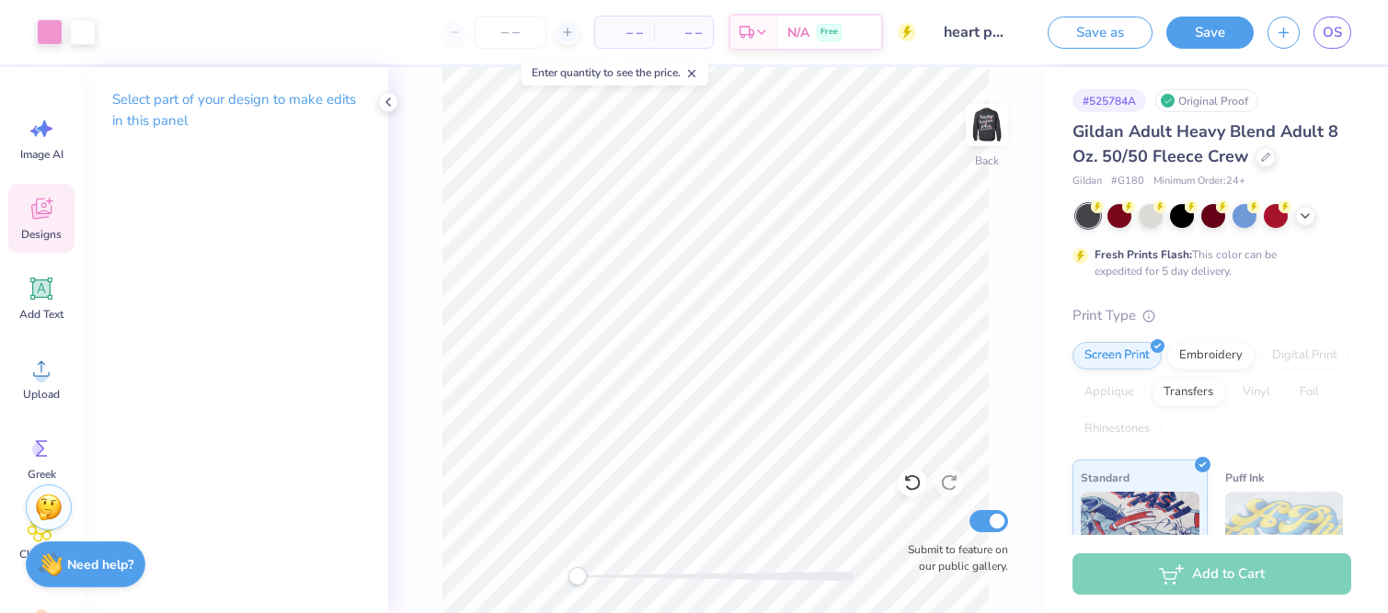
click at [41, 196] on icon at bounding box center [42, 209] width 28 height 28
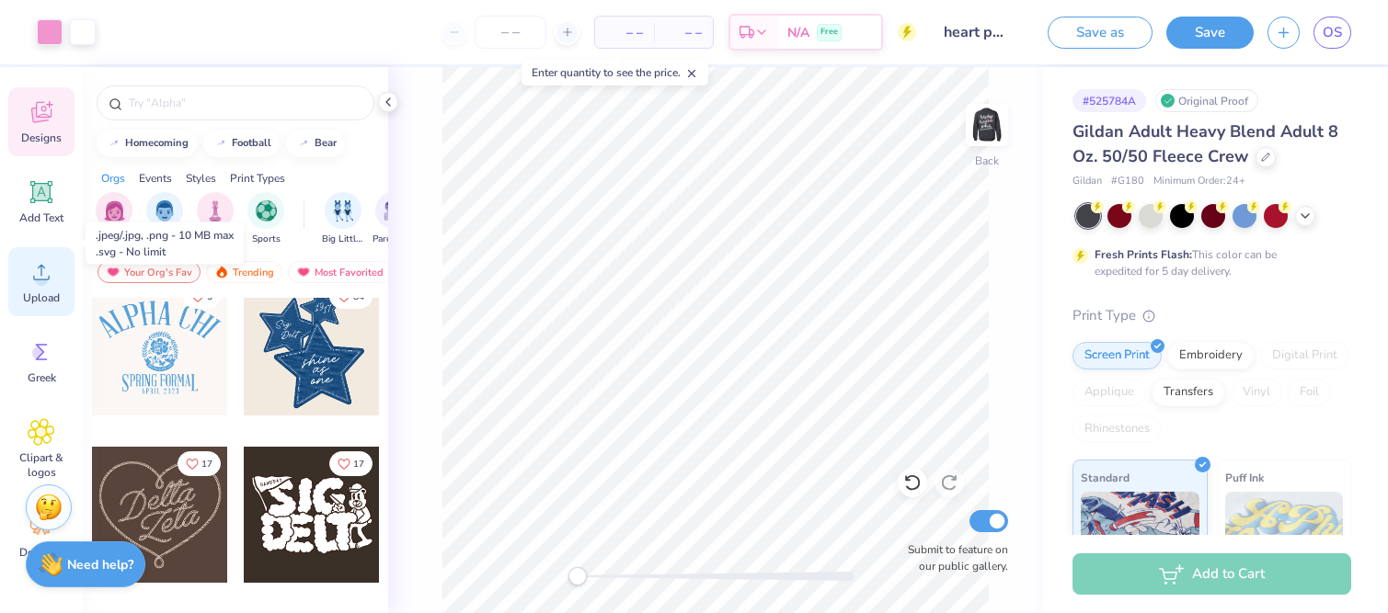
scroll to position [135, 0]
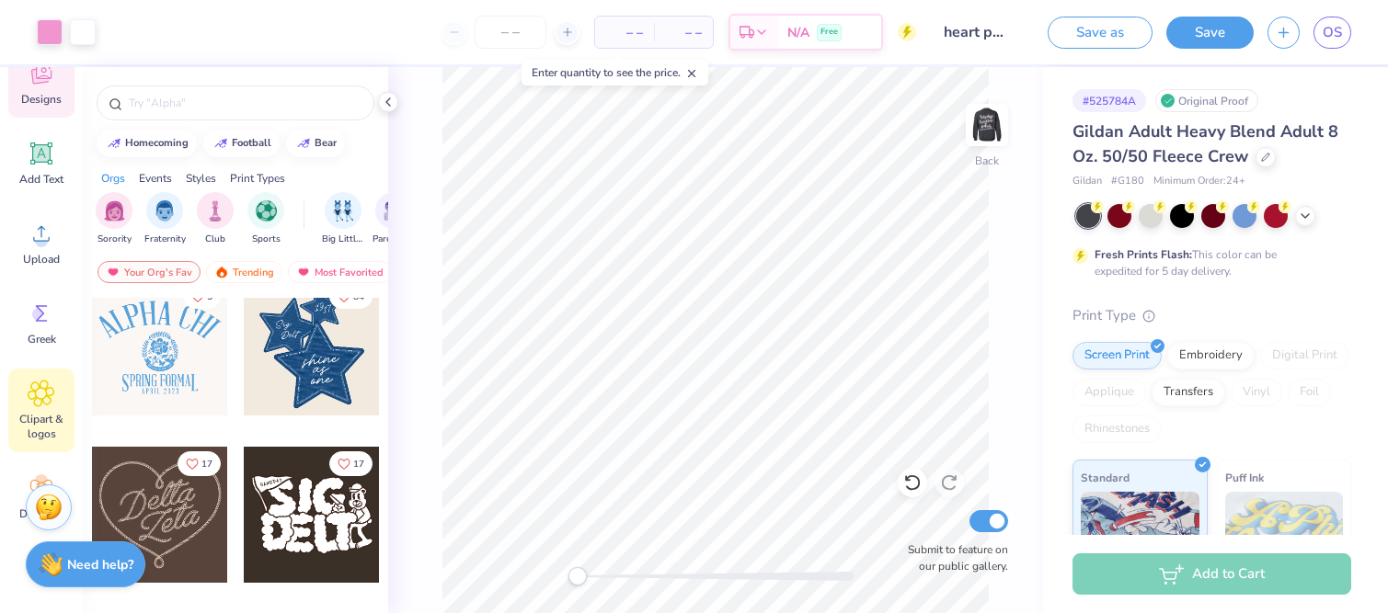
click at [46, 389] on icon at bounding box center [42, 394] width 26 height 26
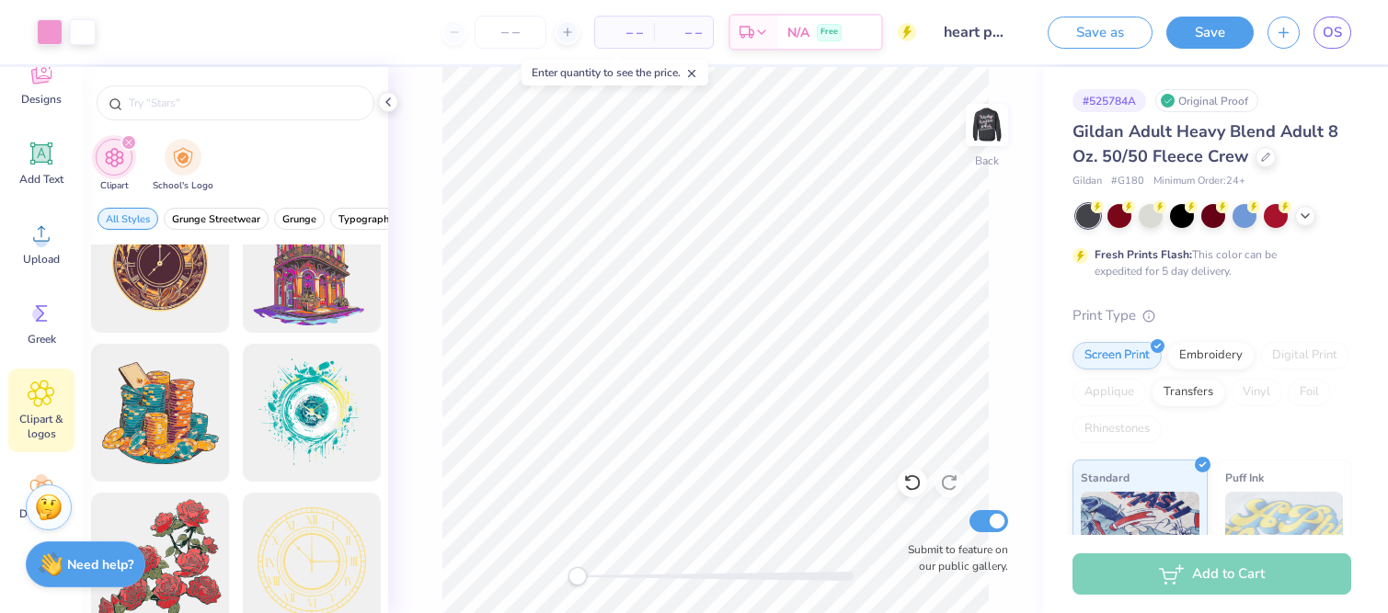
scroll to position [192, 0]
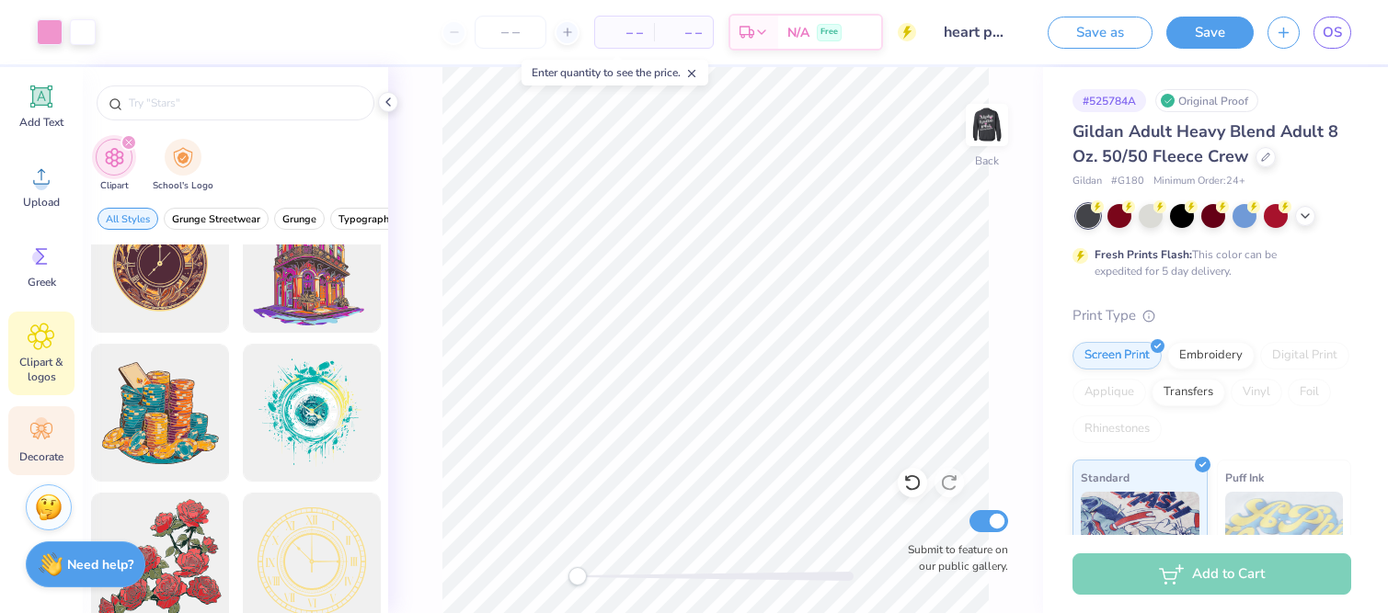
click at [52, 426] on icon at bounding box center [42, 431] width 28 height 28
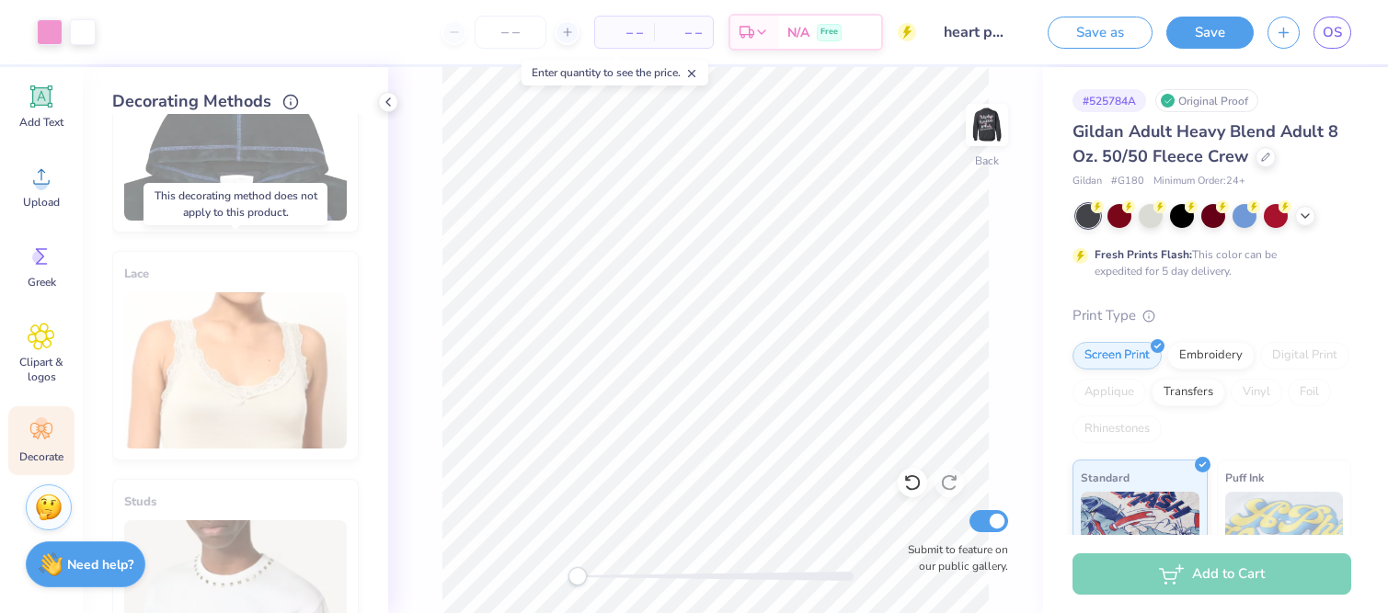
scroll to position [585, 0]
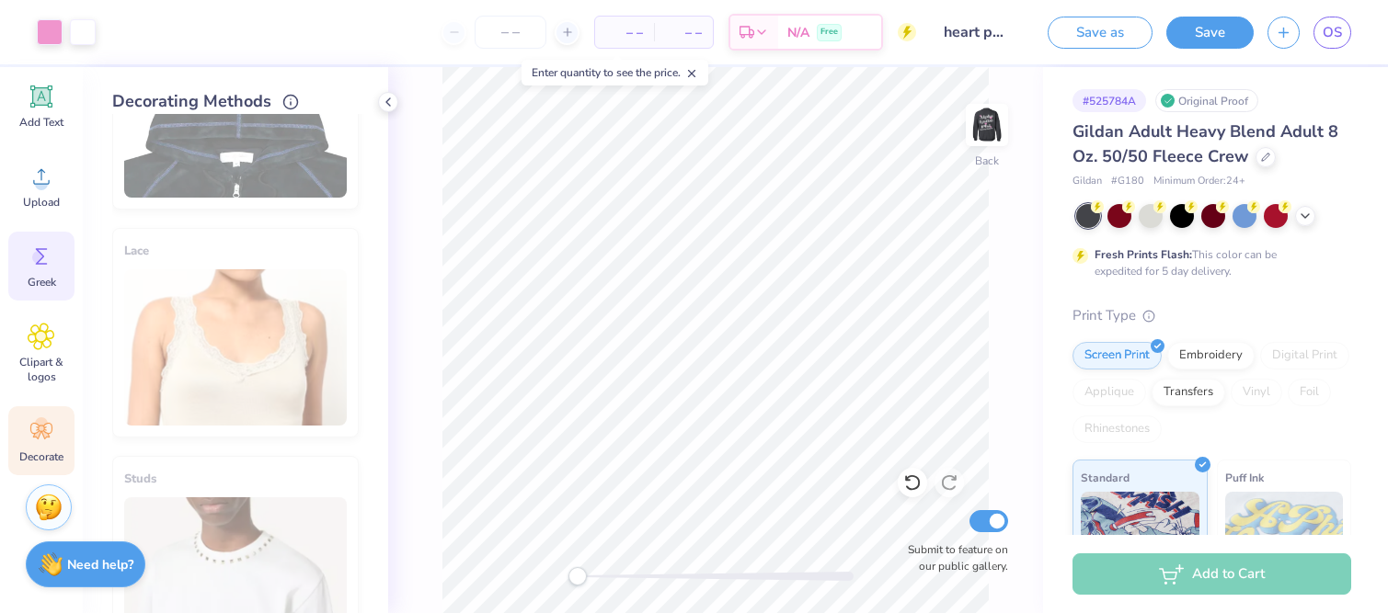
click at [45, 248] on icon at bounding box center [42, 256] width 12 height 17
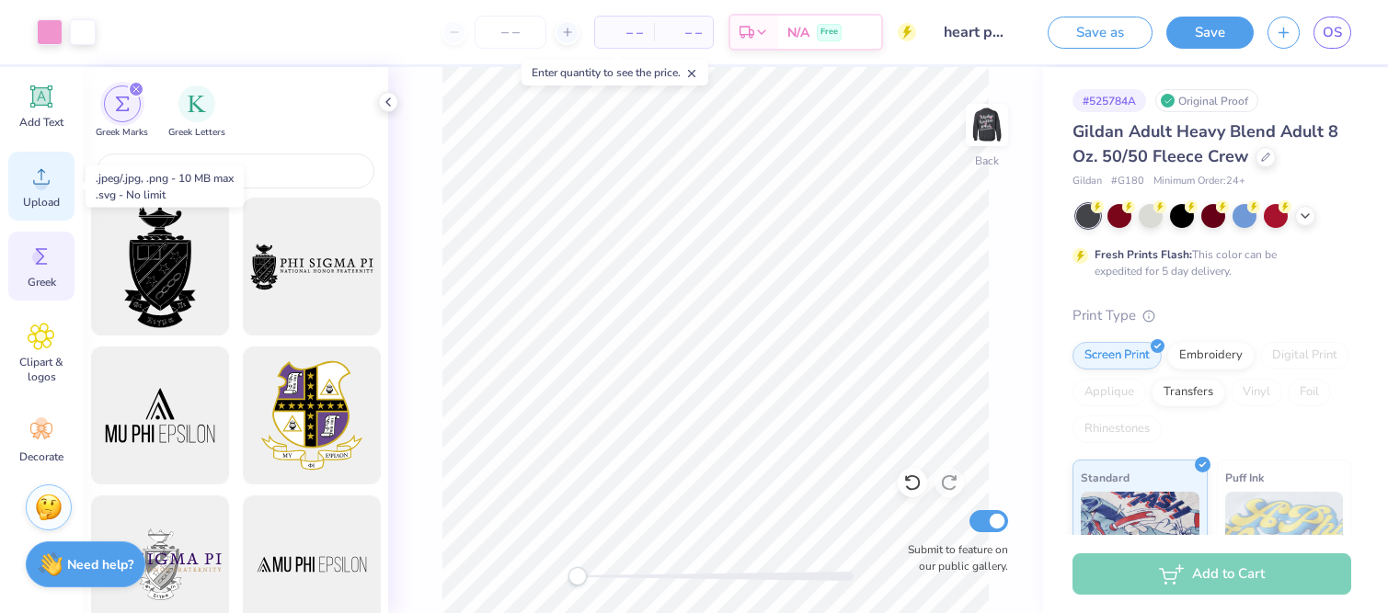
click at [43, 188] on circle at bounding box center [41, 183] width 13 height 13
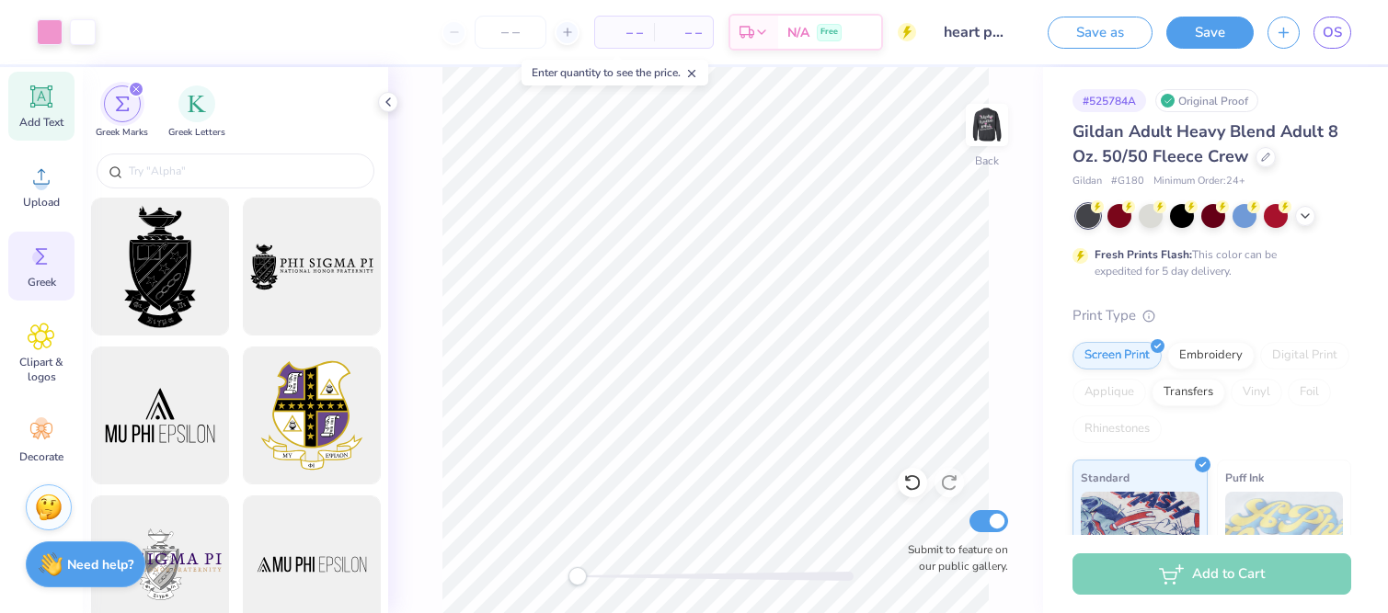
click at [37, 113] on div "Add Text" at bounding box center [41, 106] width 66 height 69
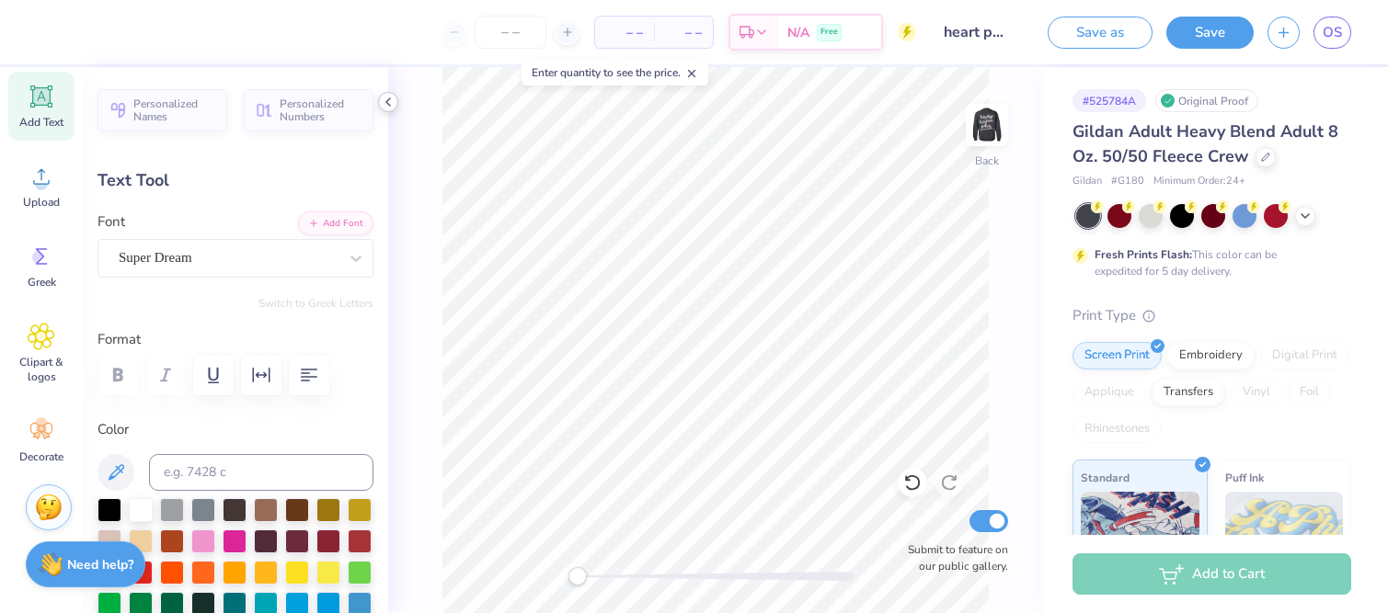
click at [389, 100] on icon at bounding box center [388, 102] width 15 height 15
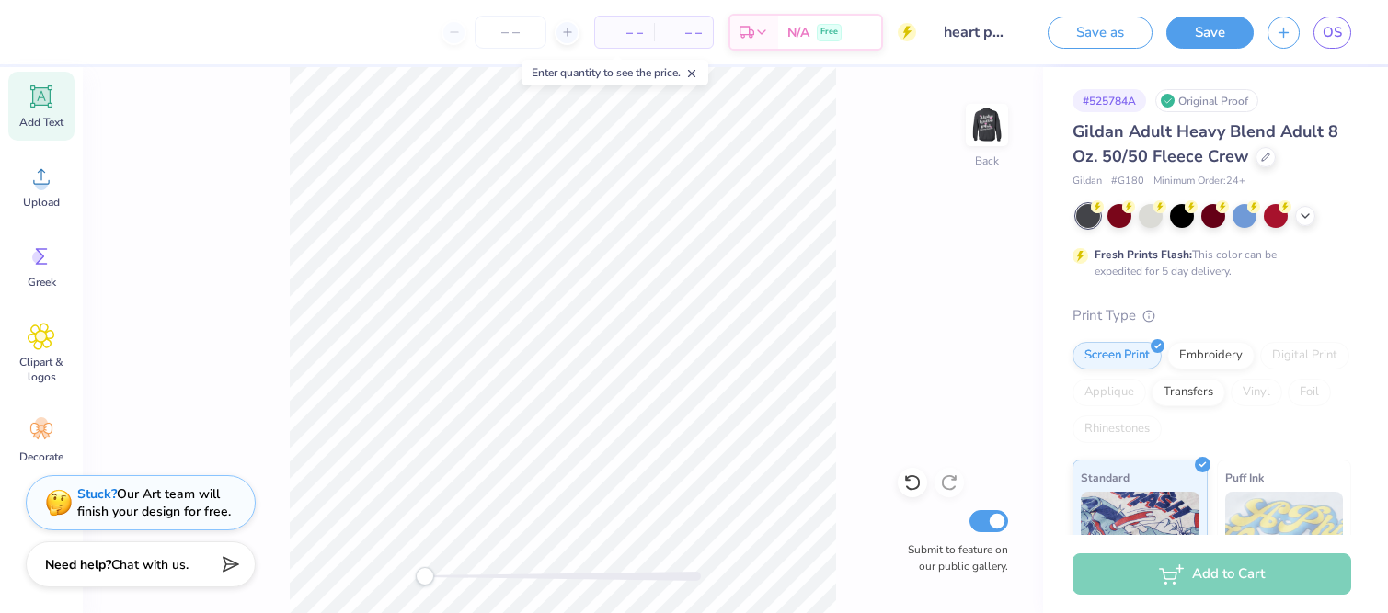
click at [72, 34] on div "– – Per Item – – Total Est. Delivery N/A Free" at bounding box center [483, 32] width 865 height 64
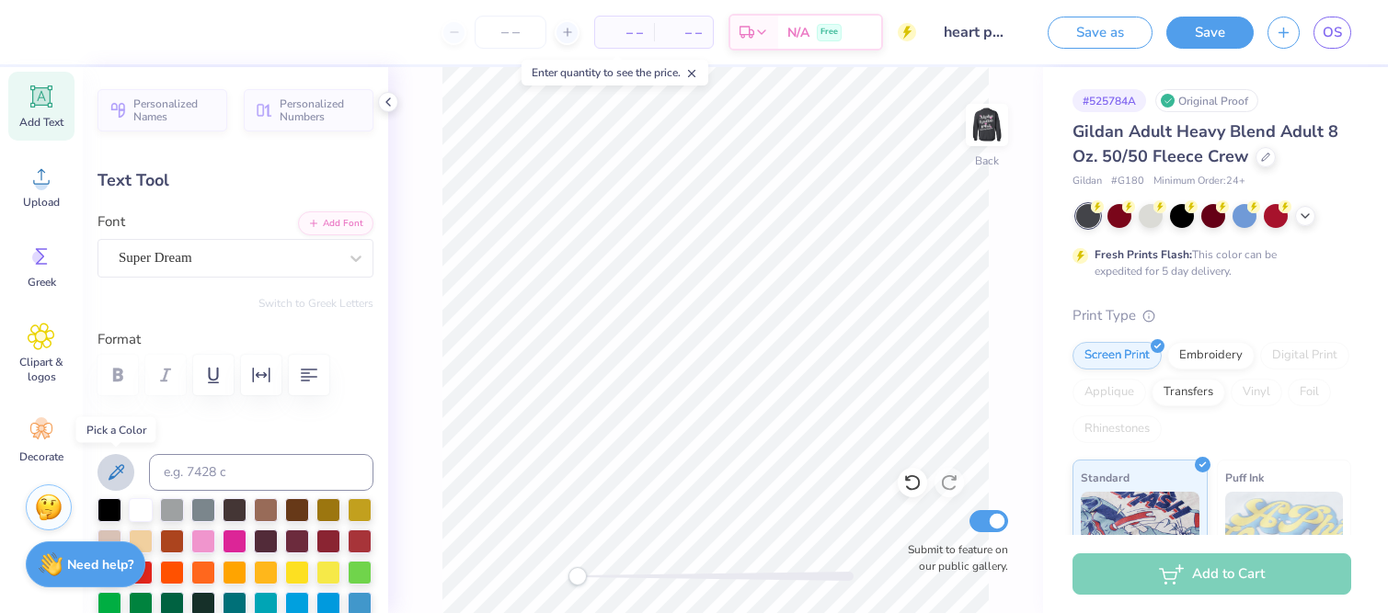
click at [105, 464] on icon at bounding box center [116, 473] width 22 height 22
click at [102, 466] on button at bounding box center [115, 472] width 37 height 37
click at [677, 315] on div "– – Per Item – – Total Est. Delivery N/A Free Design Title heart philo Save as …" at bounding box center [694, 306] width 1388 height 613
click at [202, 514] on div at bounding box center [203, 509] width 24 height 24
click at [105, 463] on icon at bounding box center [116, 473] width 22 height 22
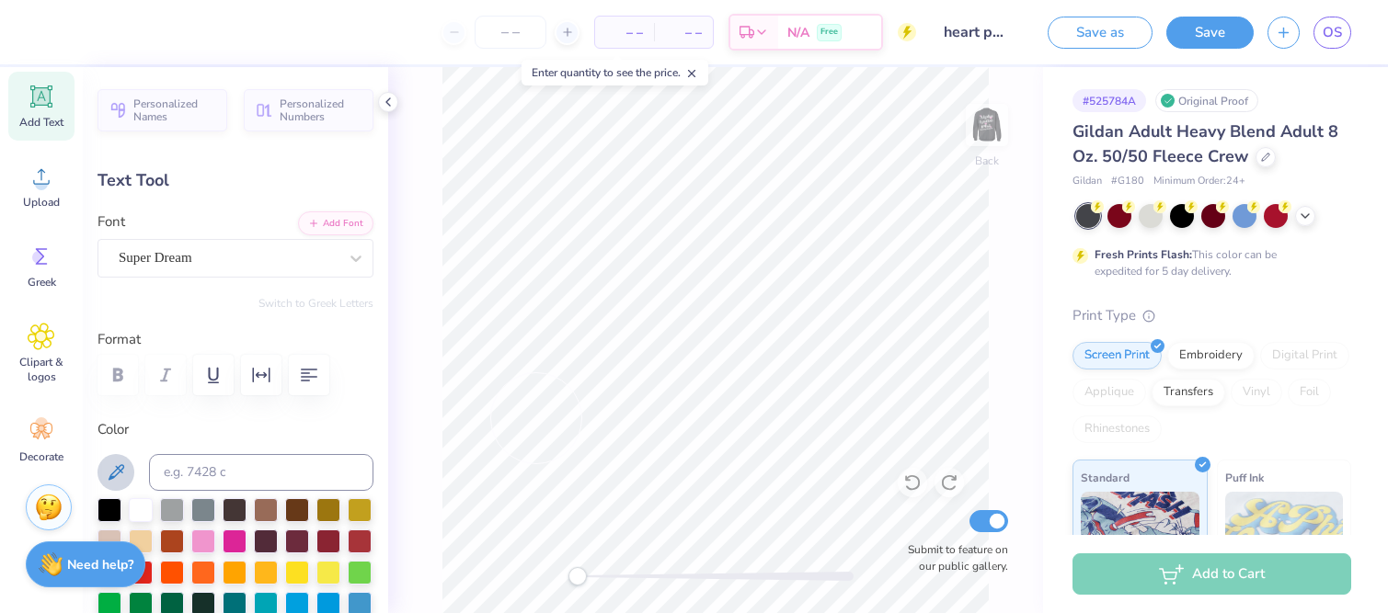
click at [618, 412] on div "– – Per Item – – Total Est. Delivery N/A Free Design Title heart philo Save as …" at bounding box center [694, 306] width 1388 height 613
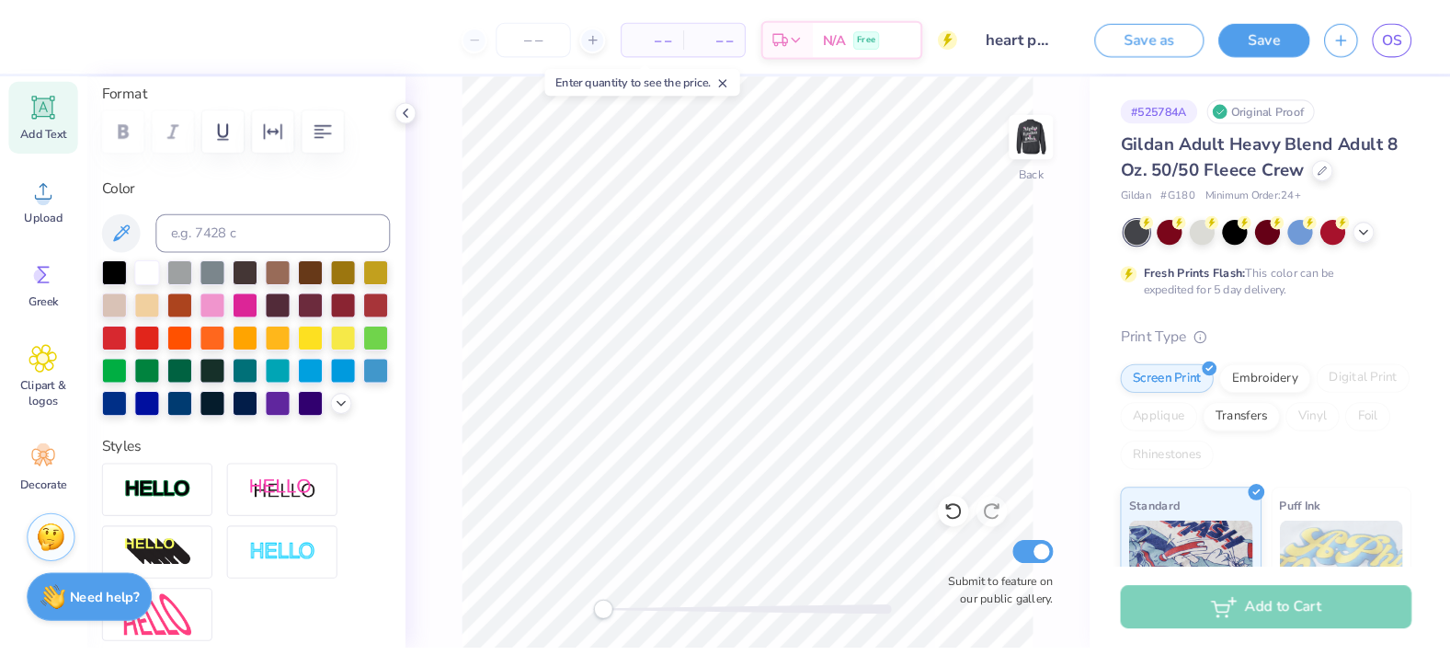
scroll to position [259, 0]
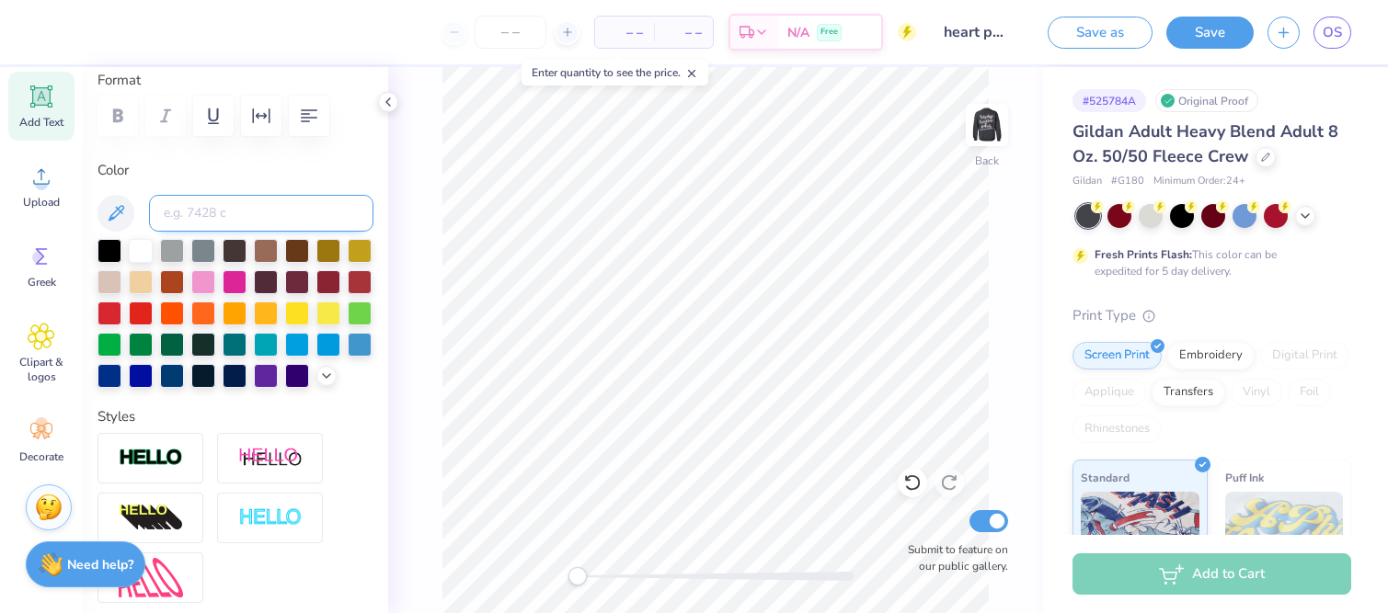
click at [185, 218] on input at bounding box center [261, 213] width 224 height 37
paste input "#4c4b54"
click at [114, 212] on icon at bounding box center [116, 213] width 22 height 22
drag, startPoint x: 245, startPoint y: 211, endPoint x: 160, endPoint y: 213, distance: 84.6
click at [160, 213] on input "#4c4b54" at bounding box center [261, 213] width 224 height 37
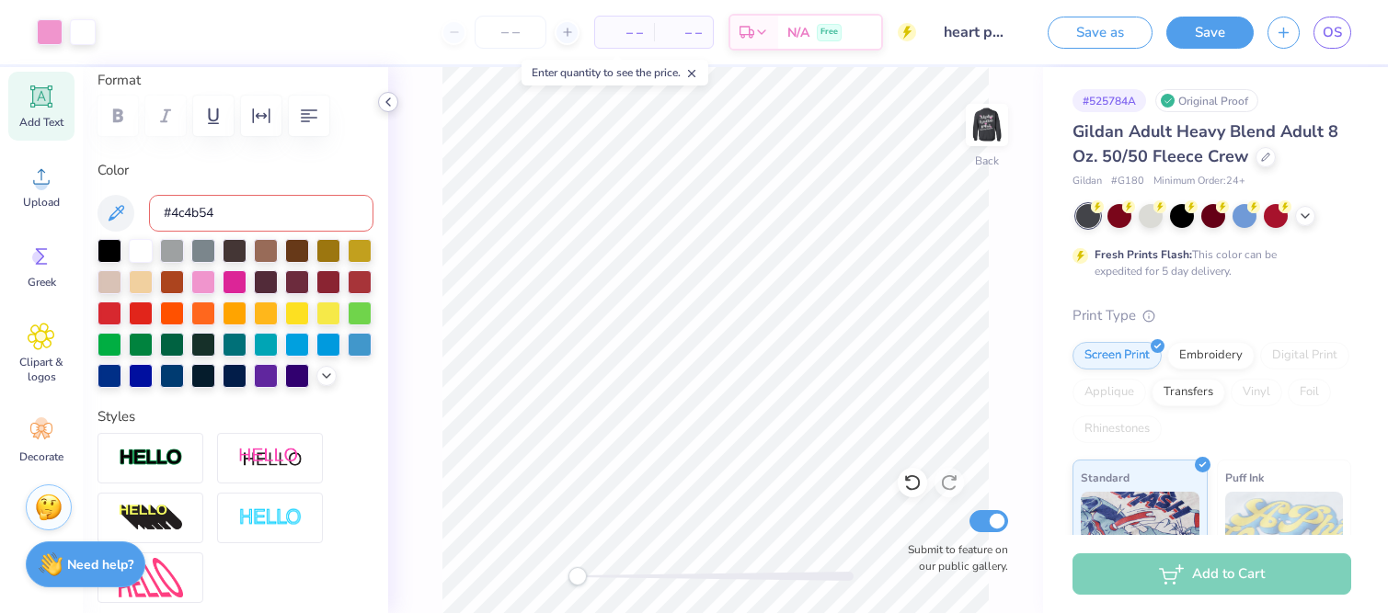
click at [386, 107] on icon at bounding box center [388, 102] width 15 height 15
click at [50, 195] on span "Upload" at bounding box center [41, 202] width 37 height 15
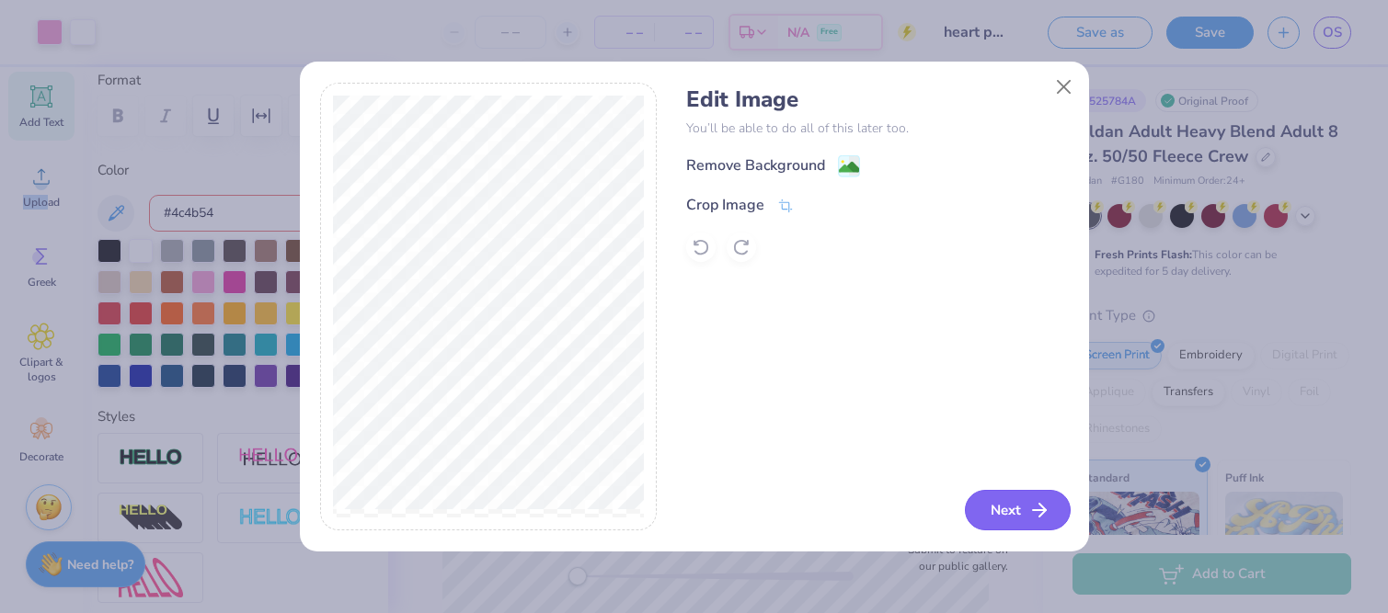
click at [1012, 509] on button "Next" at bounding box center [1018, 510] width 106 height 40
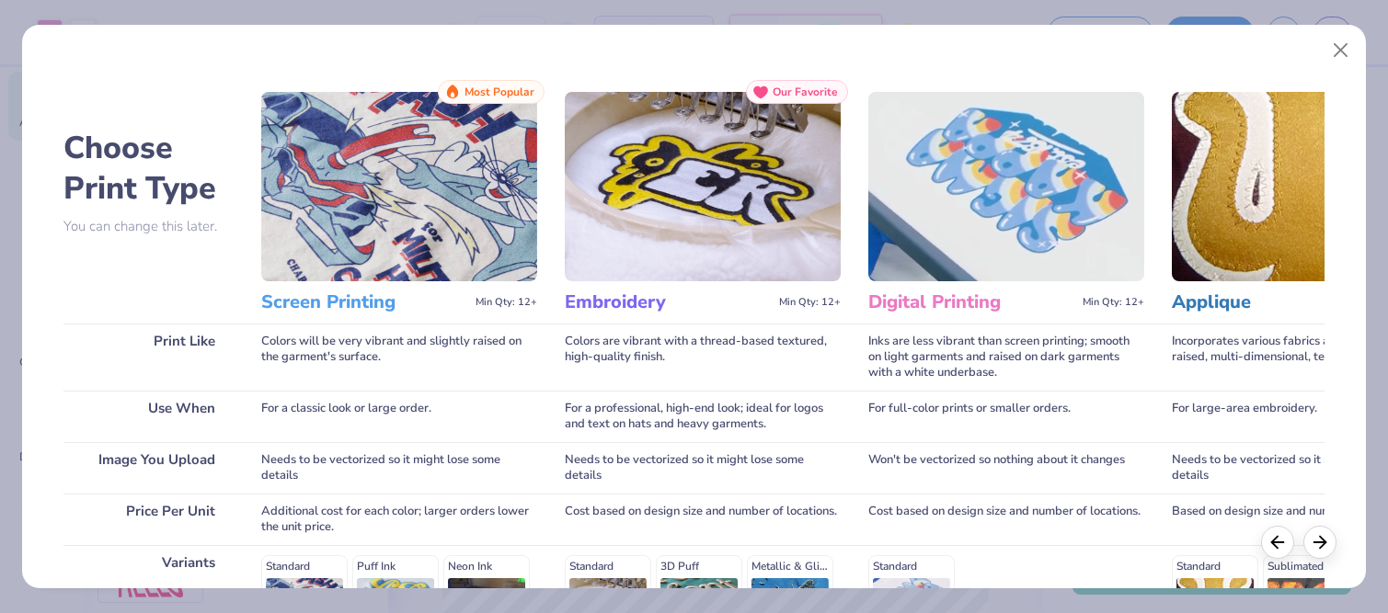
click at [371, 232] on img at bounding box center [399, 186] width 276 height 189
click at [410, 196] on img at bounding box center [399, 186] width 276 height 189
click at [345, 306] on h3 "Screen Printing" at bounding box center [364, 303] width 207 height 24
click at [387, 241] on img at bounding box center [399, 186] width 276 height 189
click at [1345, 40] on button "Close" at bounding box center [1340, 50] width 35 height 35
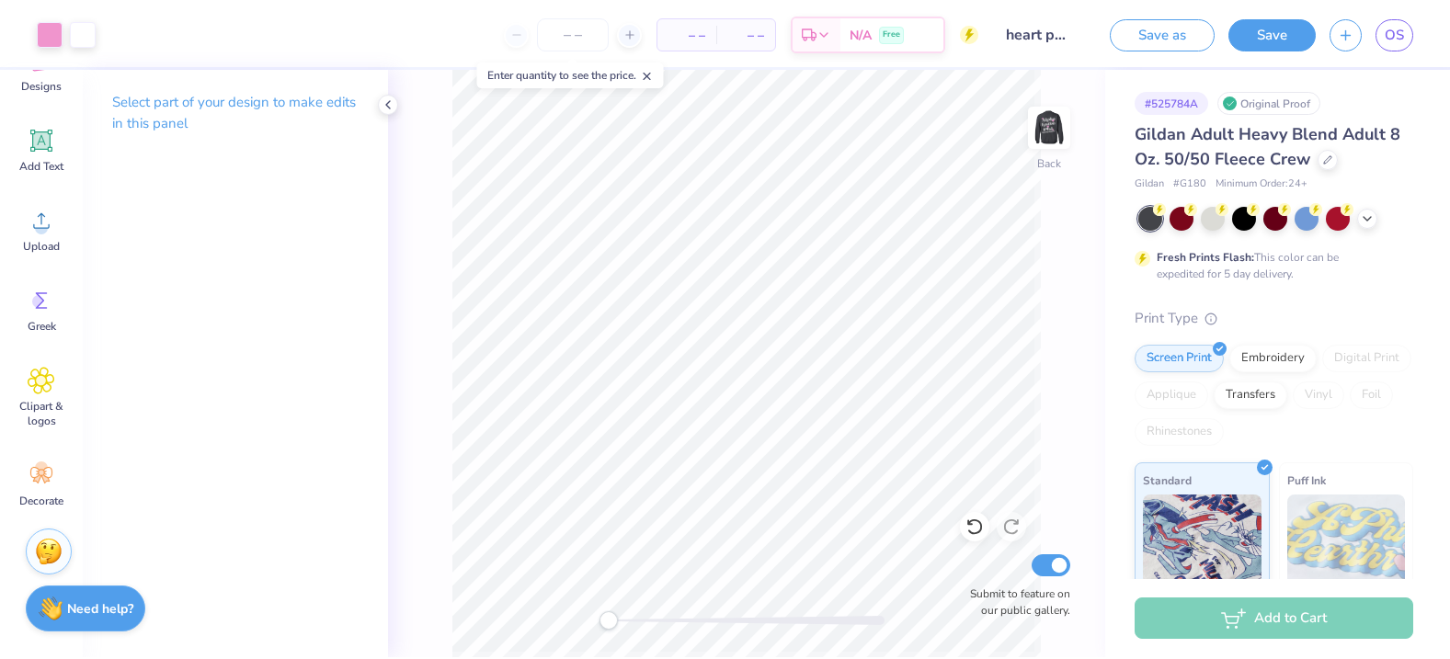
scroll to position [146, 0]
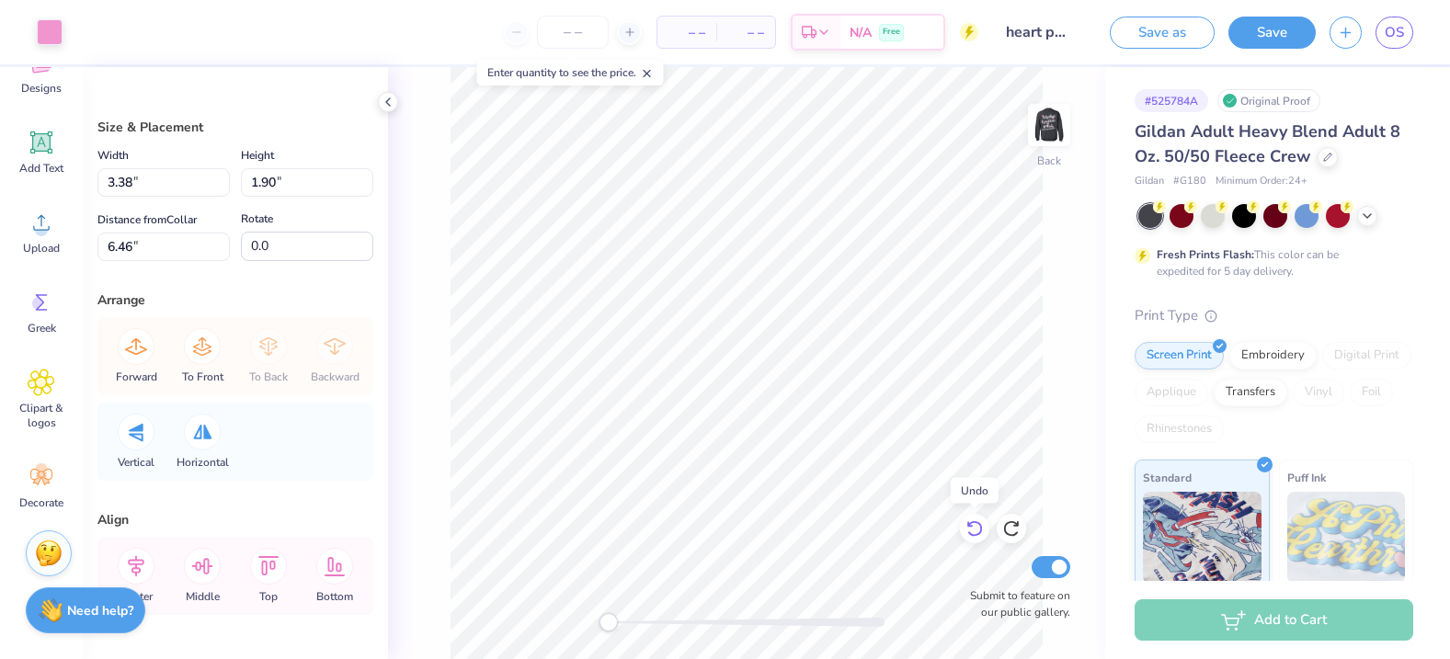
click at [979, 530] on icon at bounding box center [974, 529] width 18 height 18
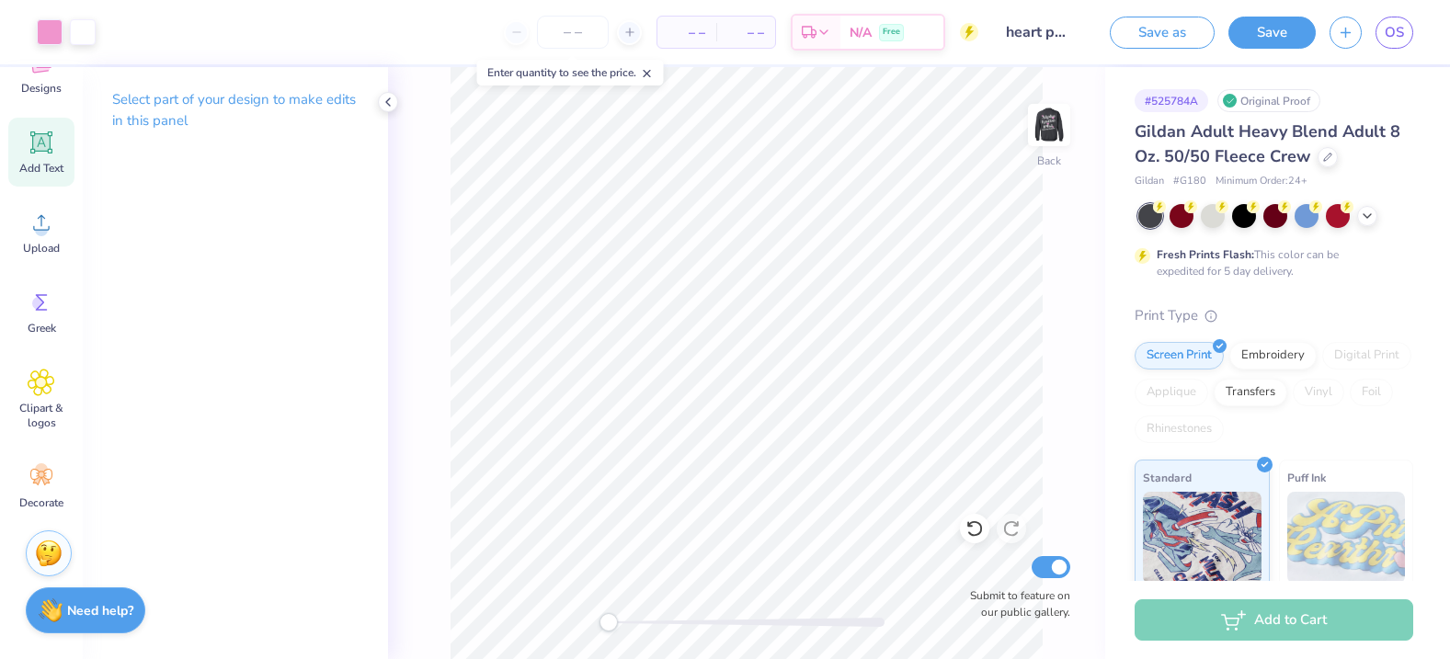
scroll to position [90, 0]
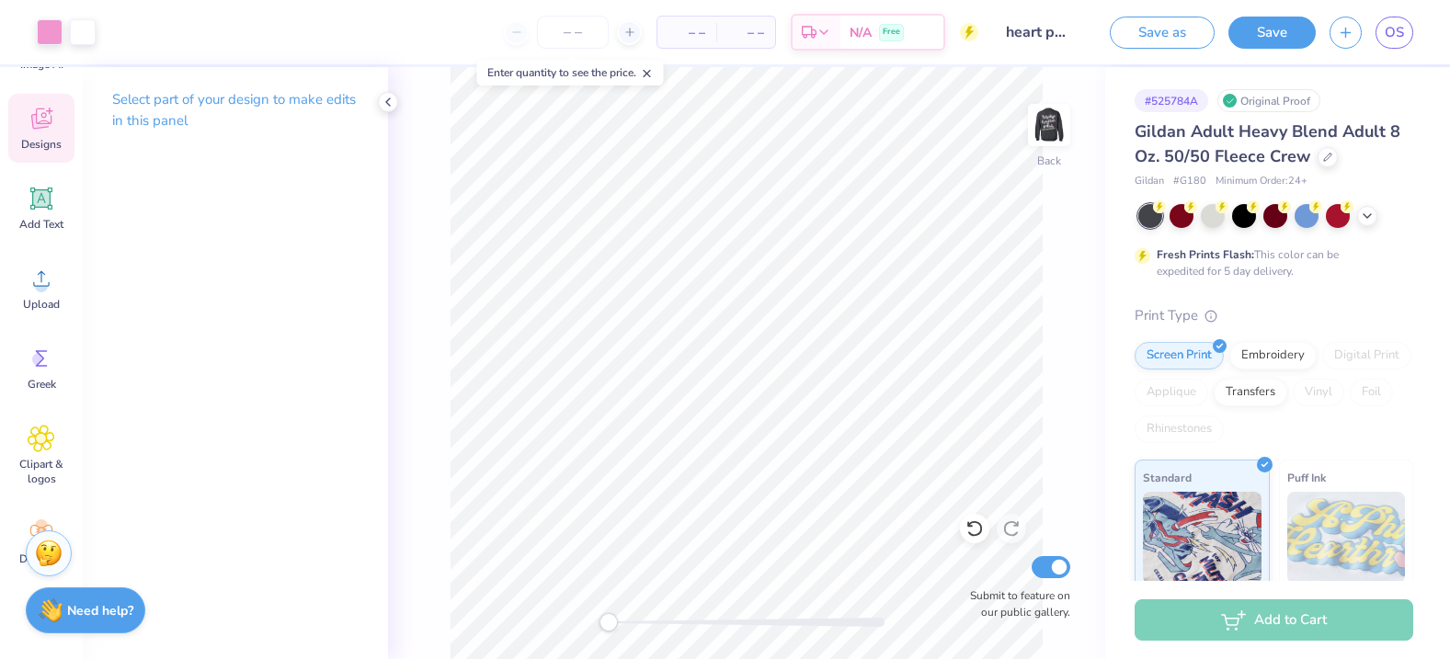
click at [37, 123] on icon at bounding box center [41, 118] width 20 height 21
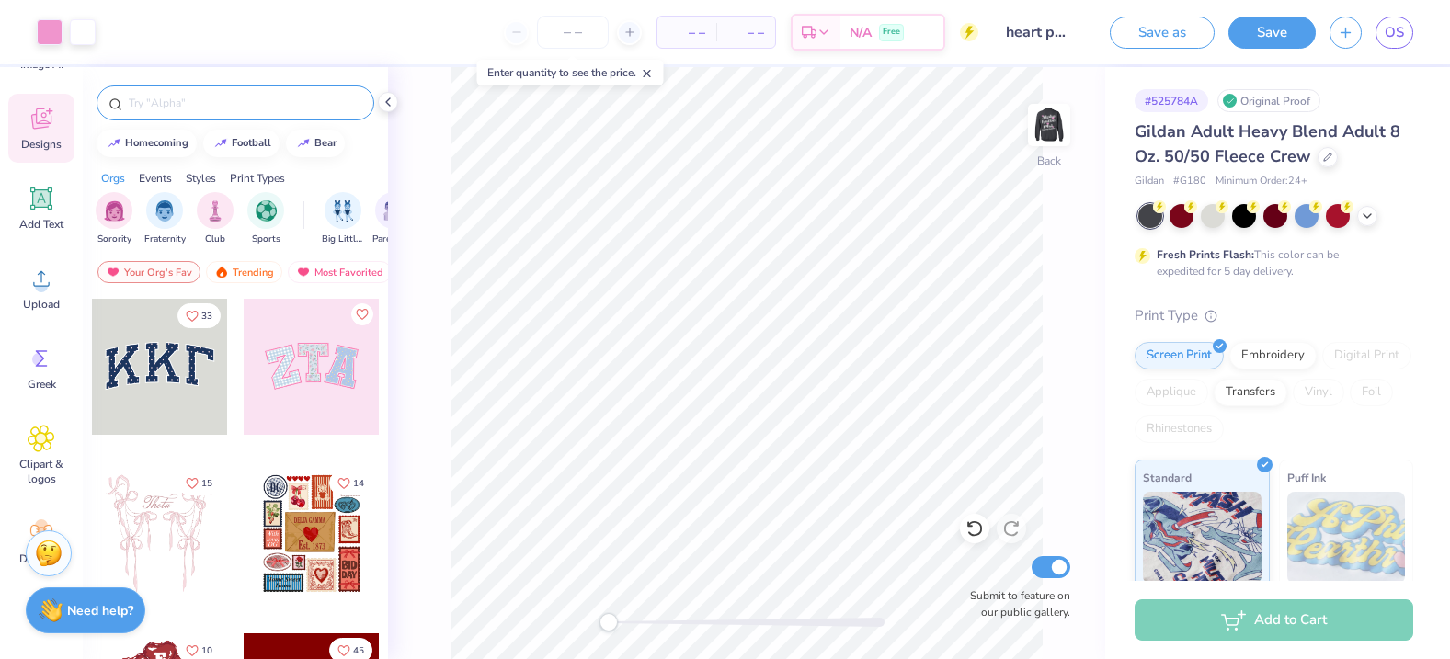
click at [180, 117] on div at bounding box center [236, 103] width 278 height 35
click at [180, 108] on input "text" at bounding box center [244, 103] width 235 height 18
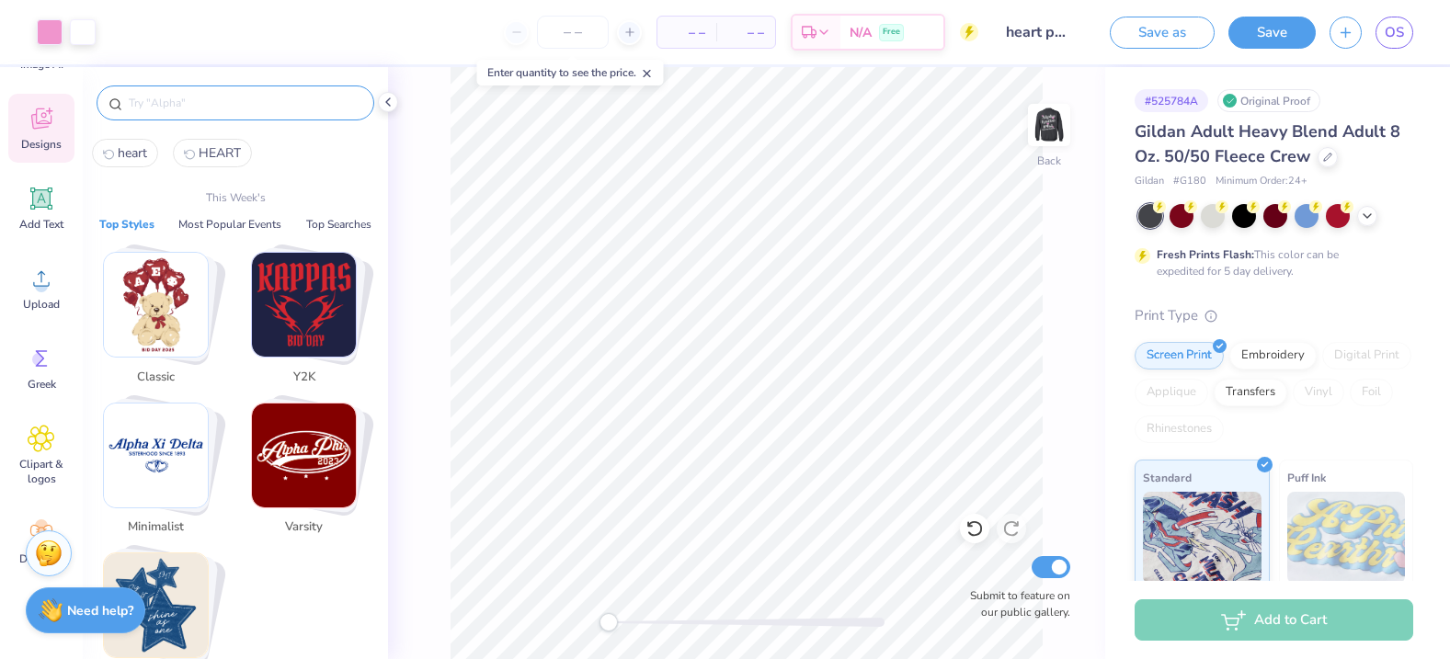
click at [144, 153] on span "heart" at bounding box center [132, 152] width 29 height 17
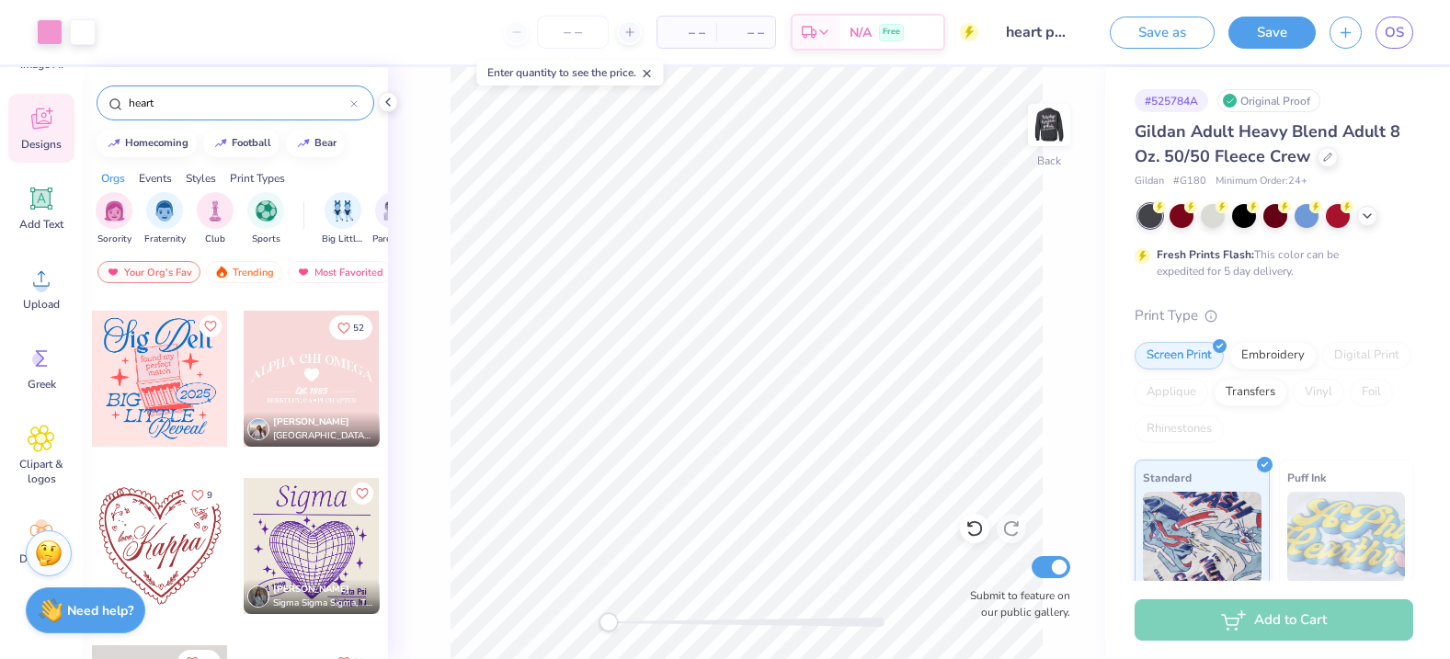
scroll to position [3614, 0]
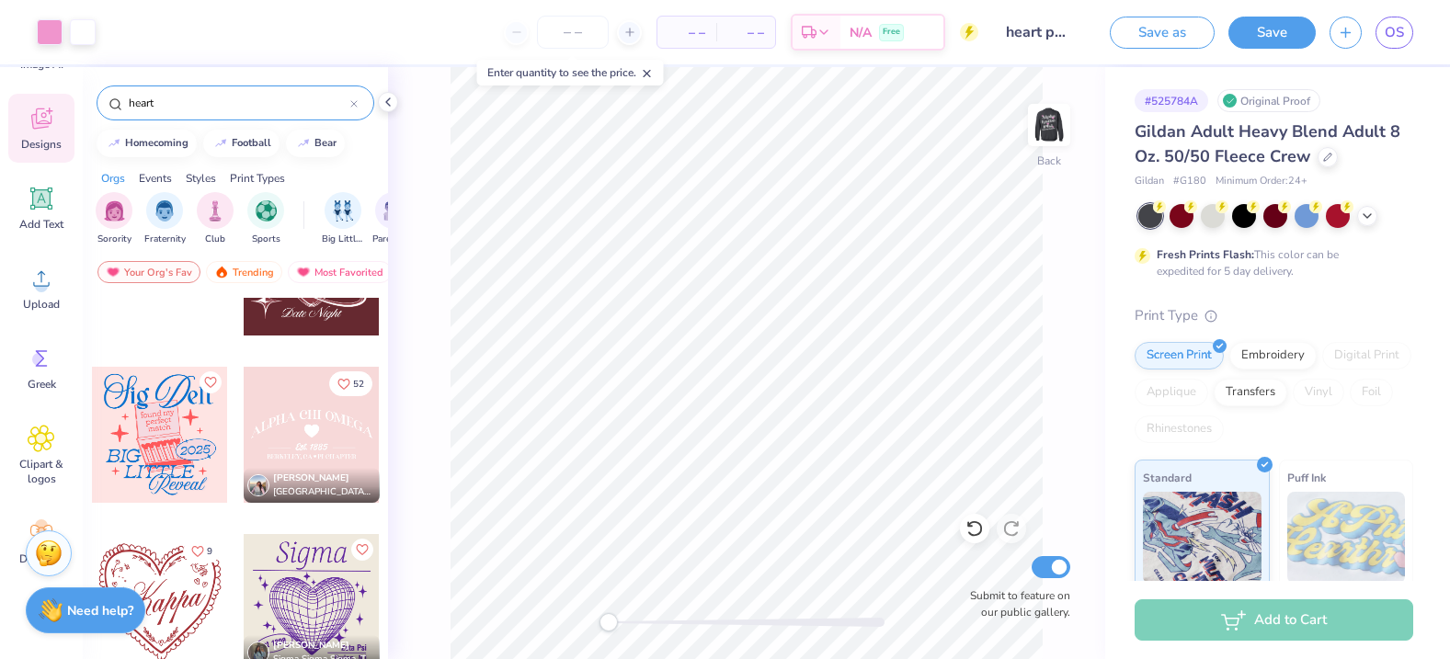
click at [299, 443] on div at bounding box center [312, 435] width 136 height 136
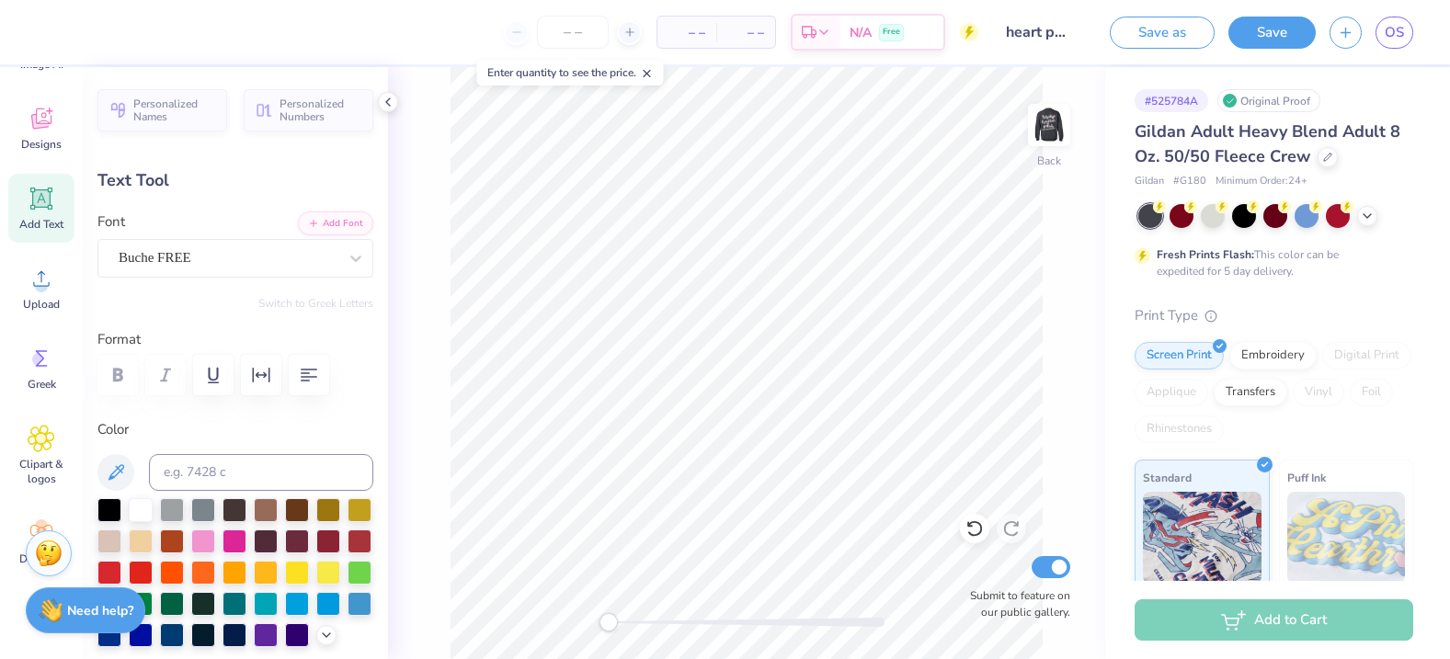
scroll to position [0, 6]
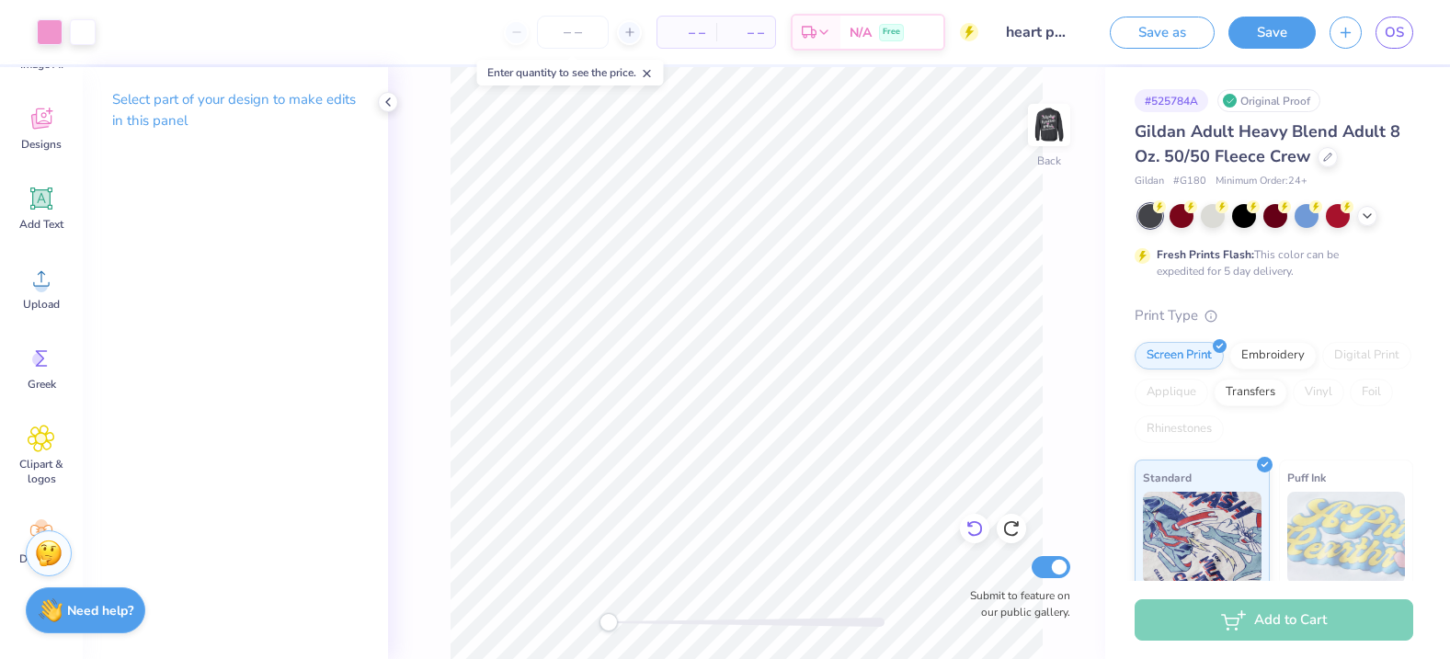
click at [965, 530] on icon at bounding box center [974, 529] width 18 height 18
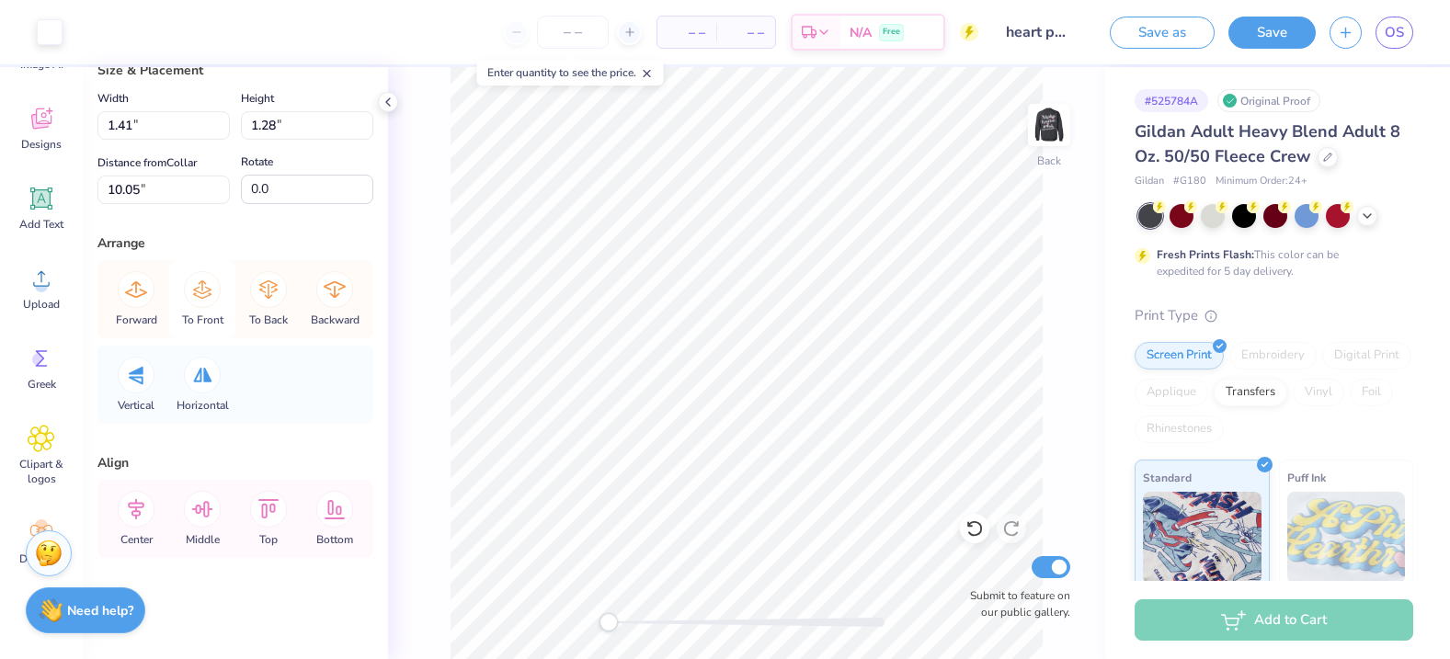
scroll to position [0, 0]
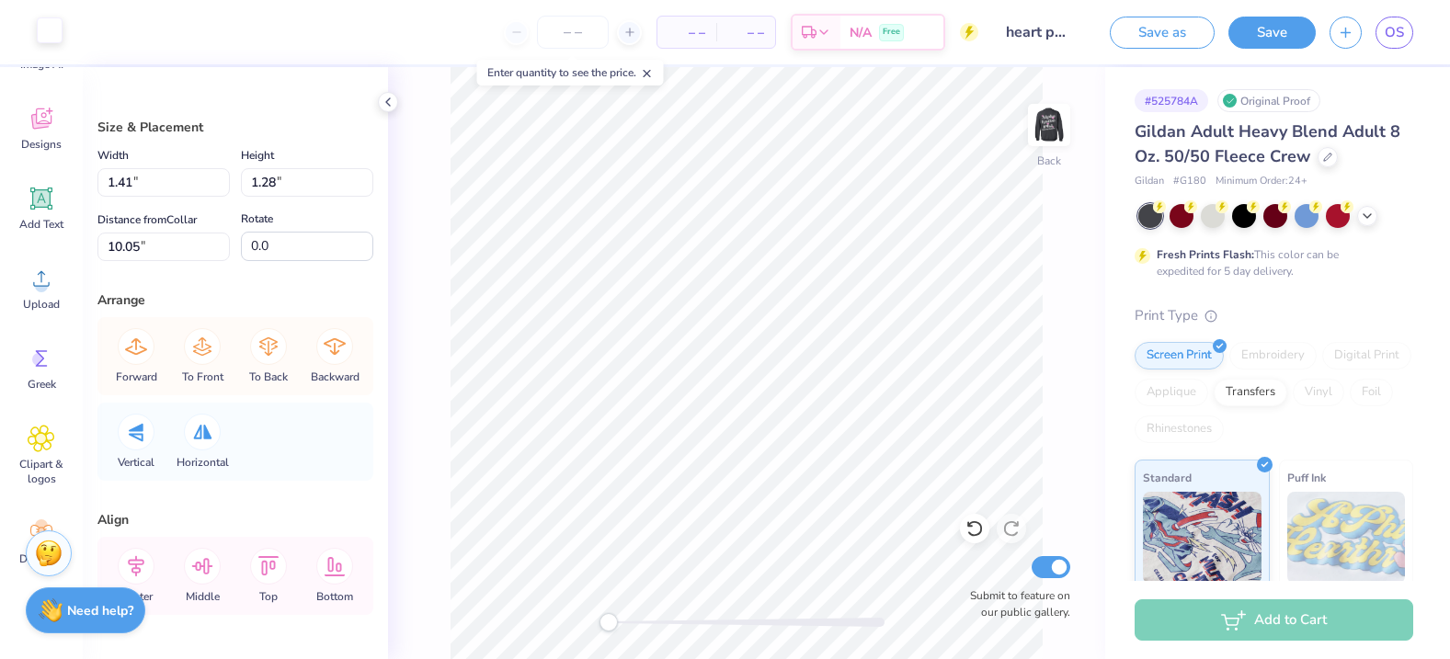
click at [37, 36] on div at bounding box center [50, 30] width 26 height 26
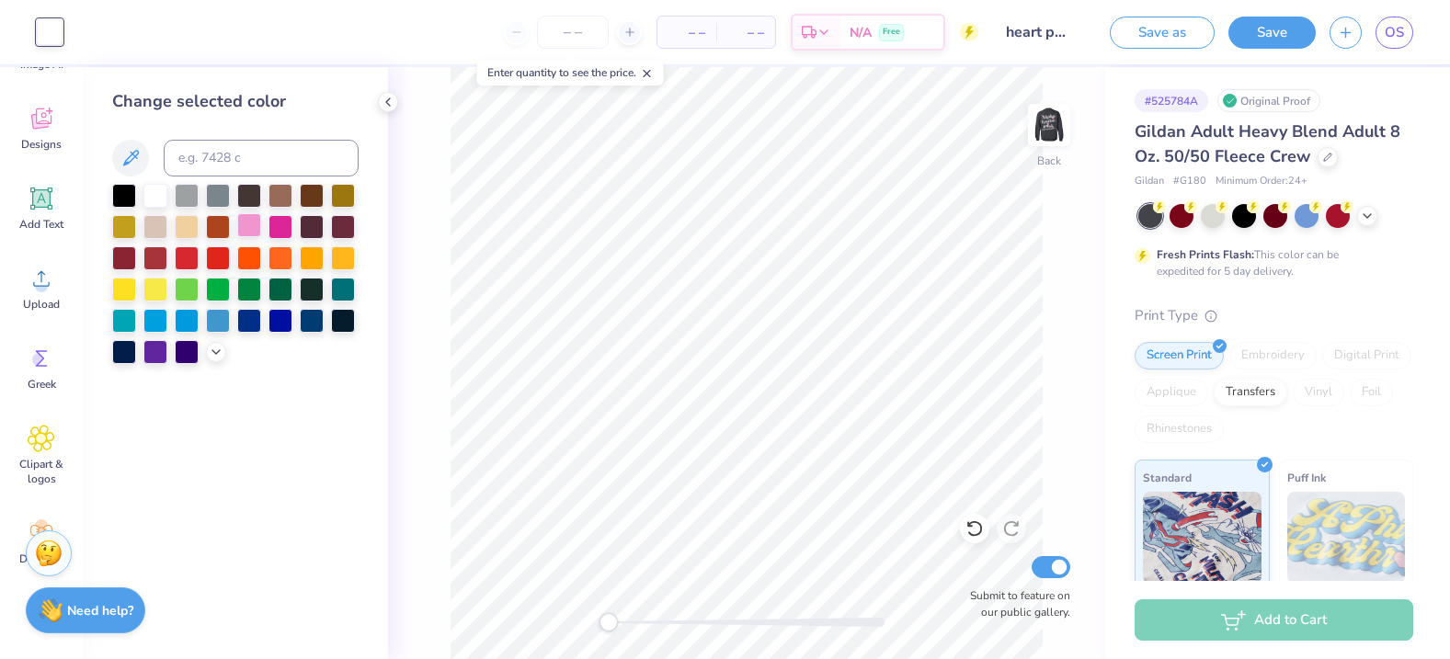
click at [249, 230] on div at bounding box center [249, 225] width 24 height 24
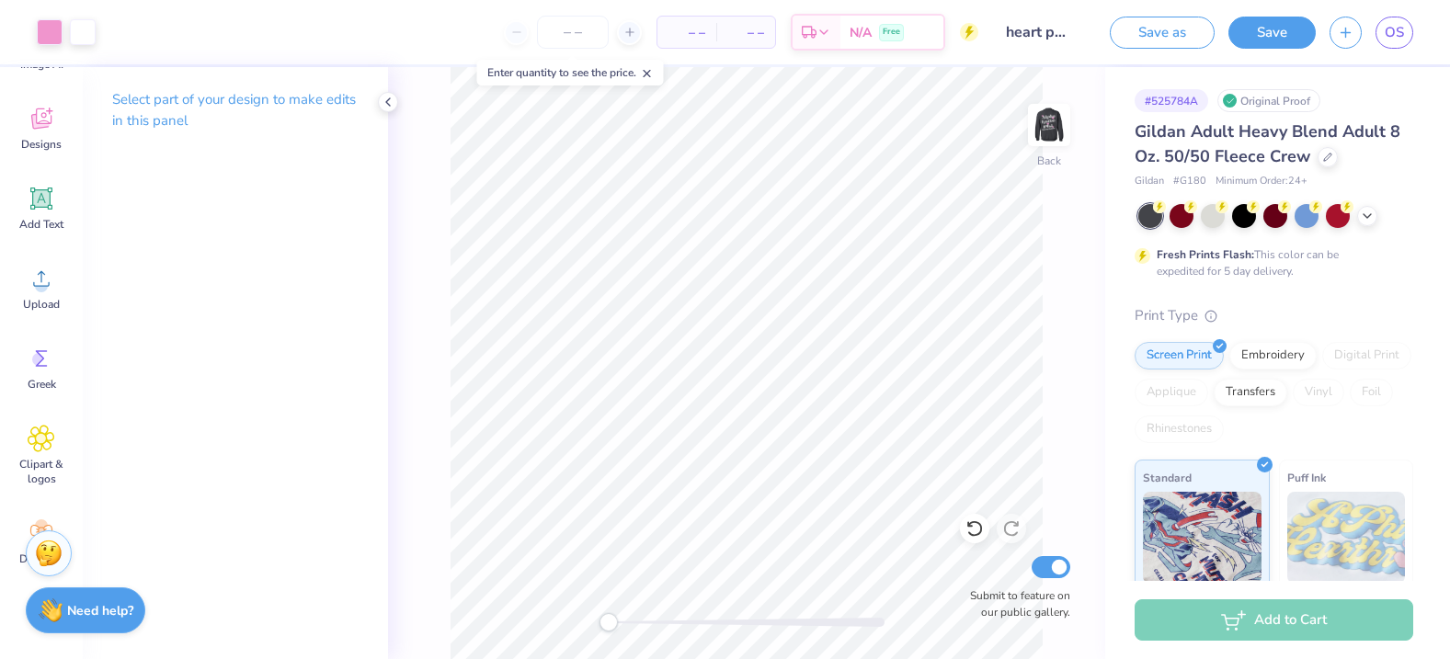
click at [971, 526] on icon at bounding box center [970, 525] width 4 height 4
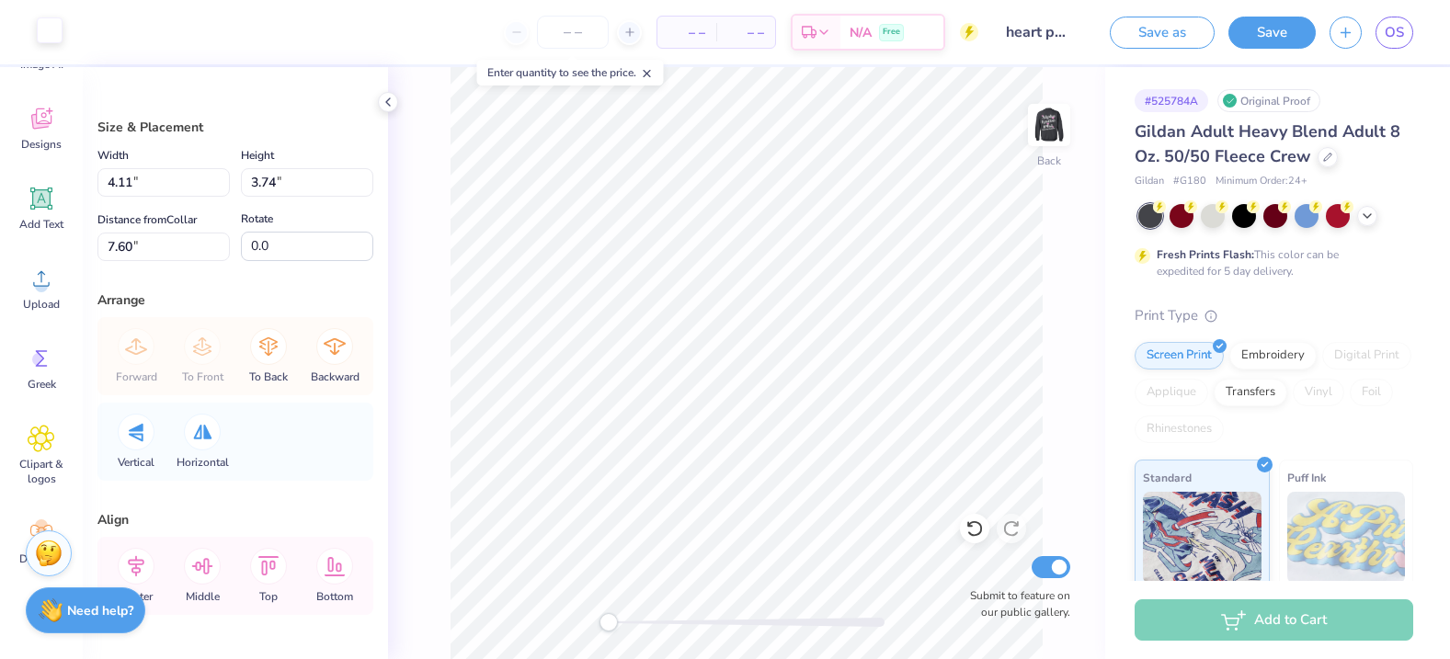
click at [44, 38] on div at bounding box center [50, 30] width 26 height 26
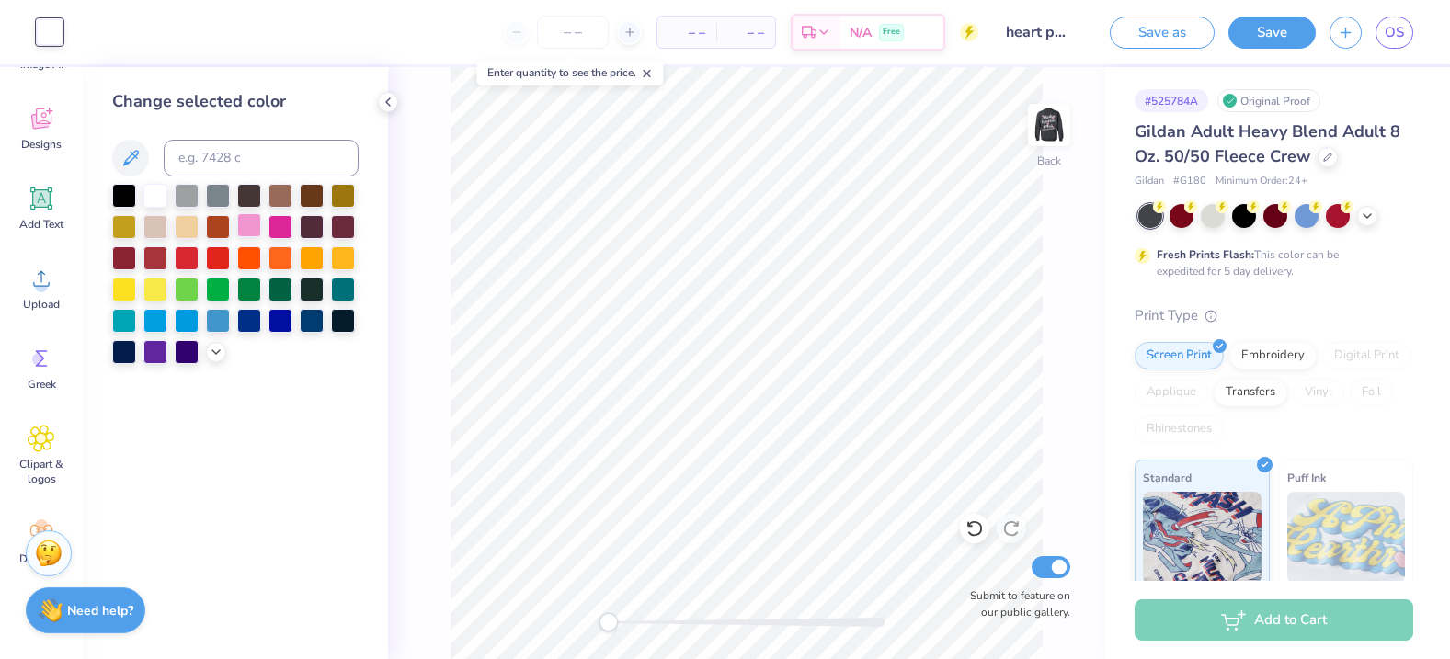
click at [249, 231] on div at bounding box center [249, 225] width 24 height 24
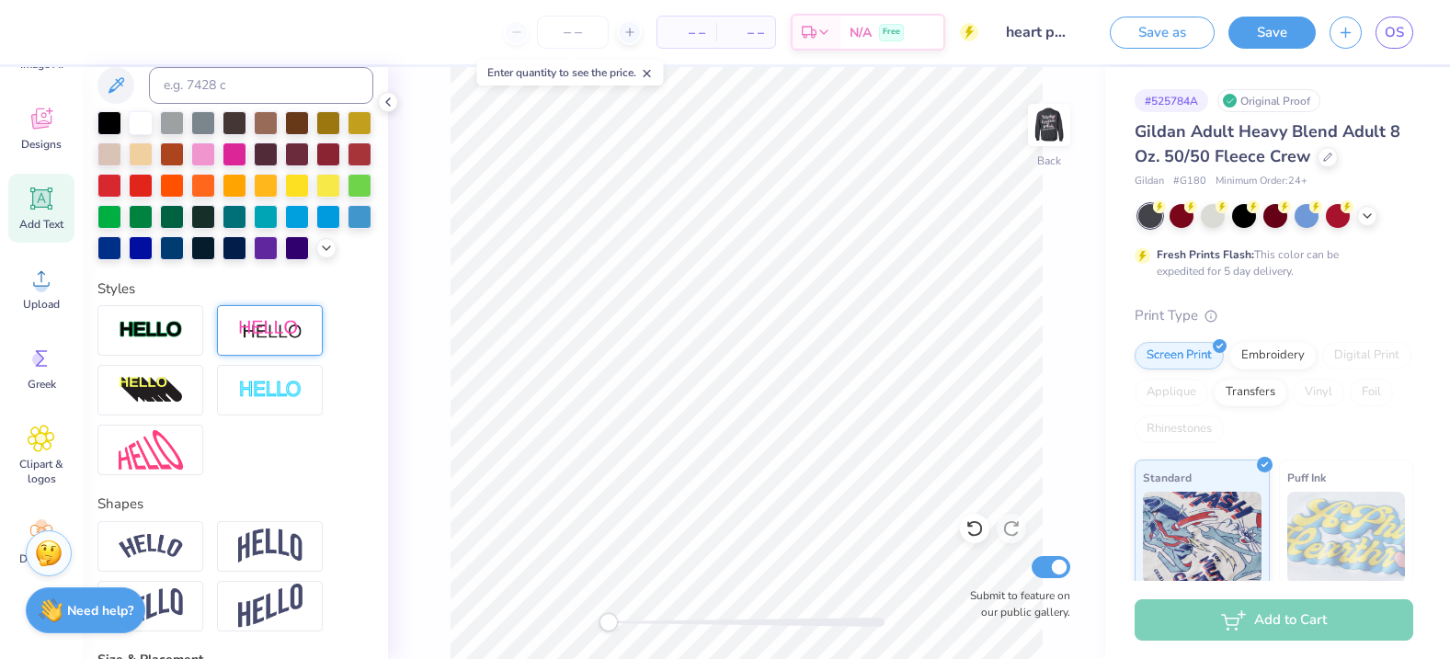
scroll to position [473, 0]
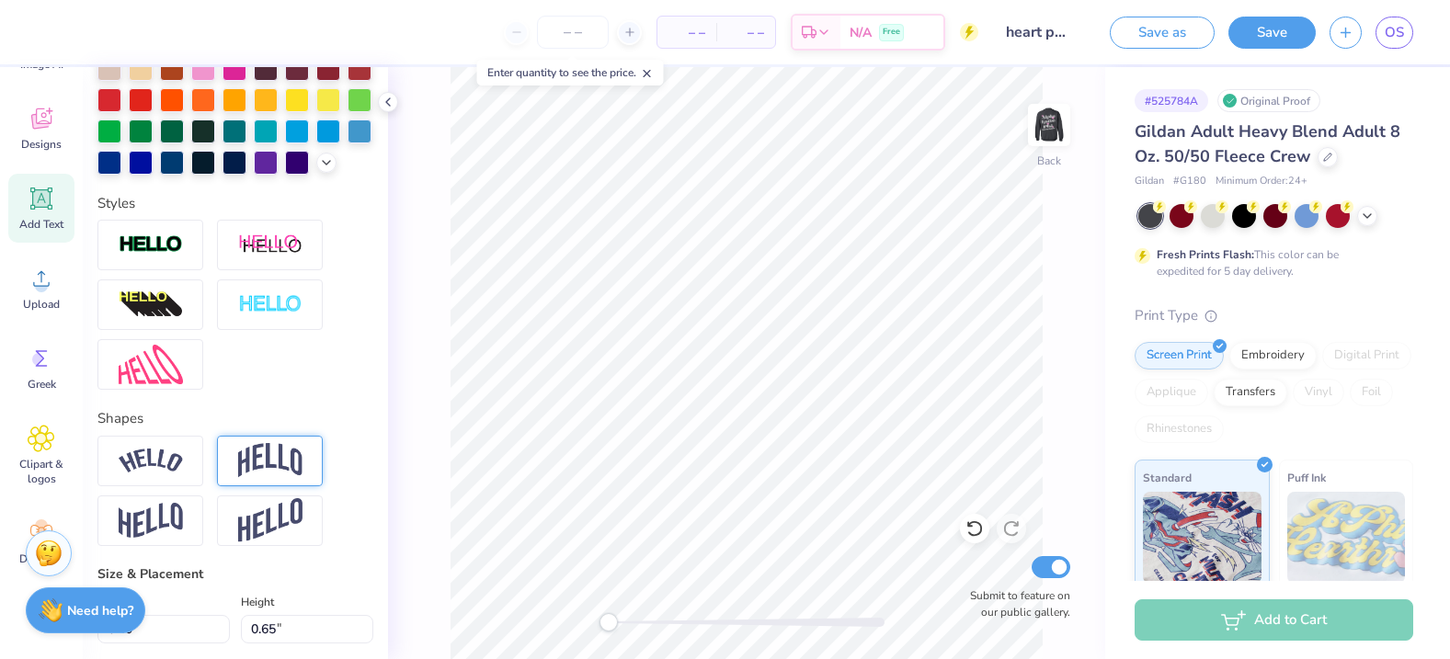
click at [257, 474] on img at bounding box center [270, 460] width 64 height 35
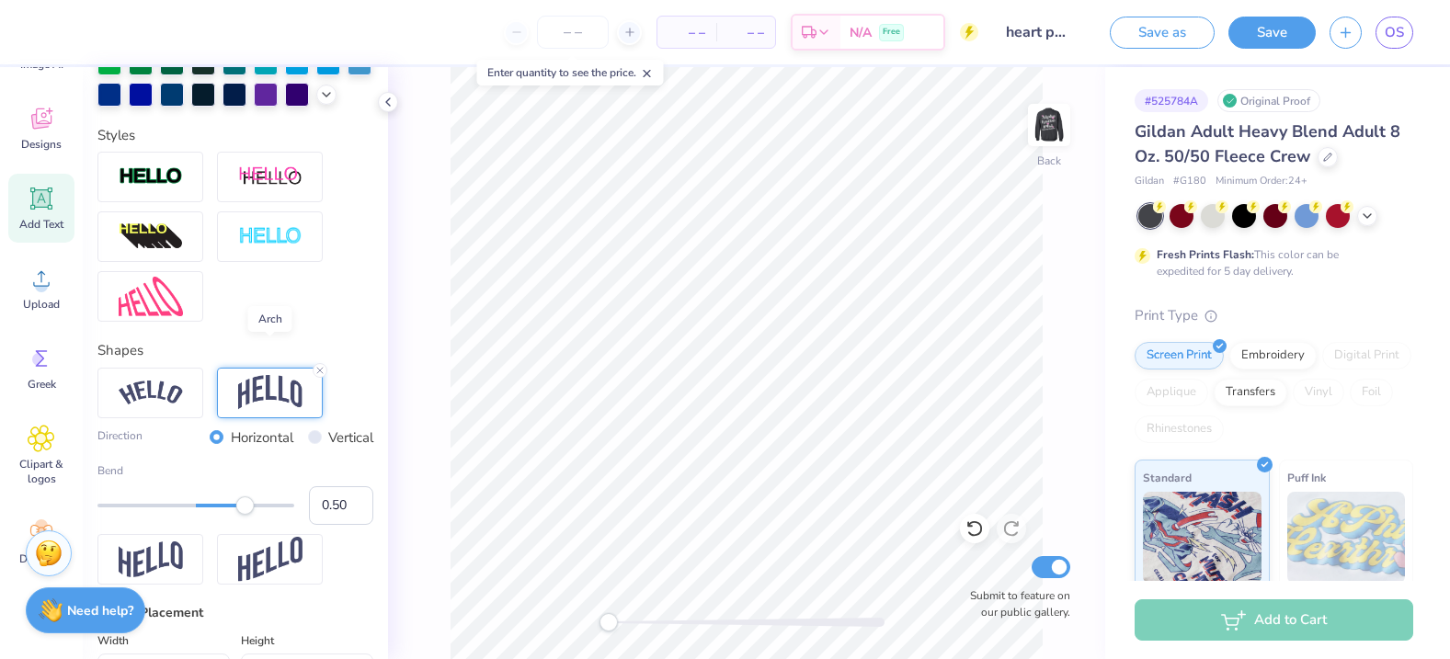
scroll to position [582, 0]
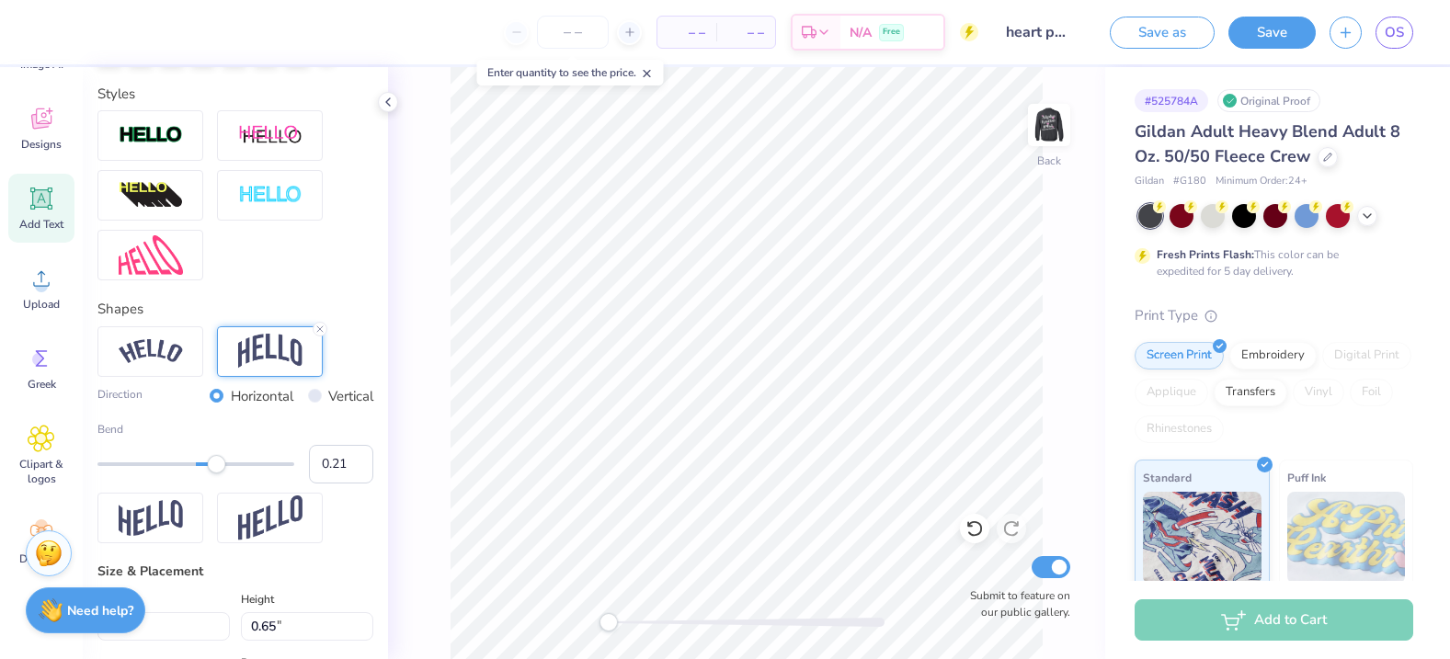
drag, startPoint x: 245, startPoint y: 466, endPoint x: 216, endPoint y: 471, distance: 28.9
click at [216, 471] on div "Accessibility label" at bounding box center [216, 464] width 18 height 18
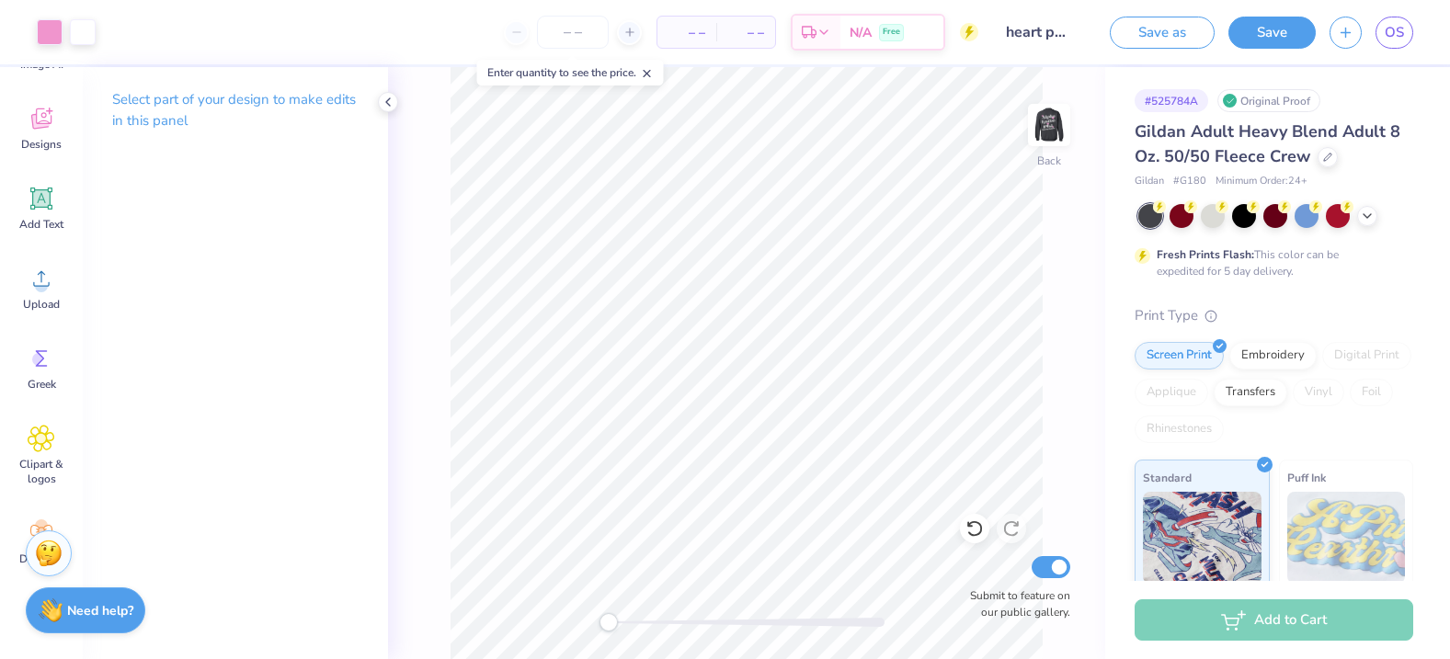
click at [976, 525] on icon at bounding box center [974, 529] width 18 height 18
click at [966, 525] on icon at bounding box center [974, 529] width 18 height 18
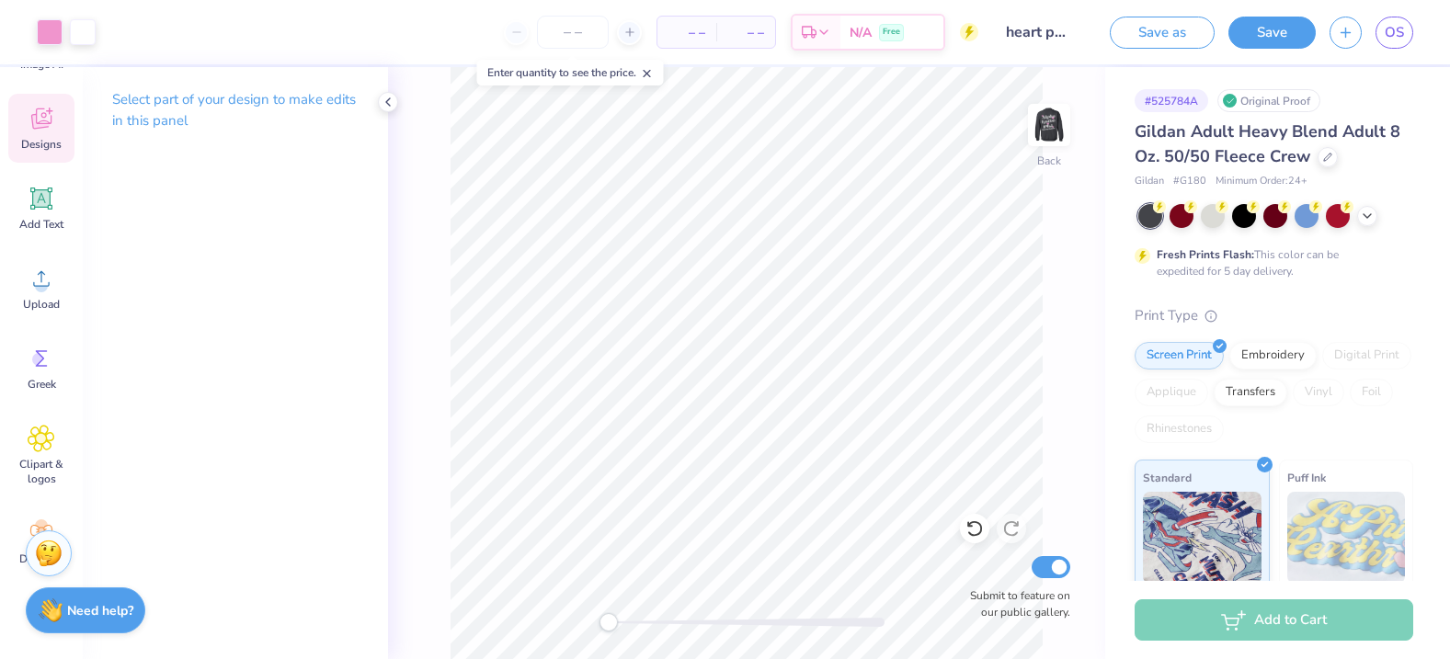
click at [966, 525] on icon at bounding box center [974, 529] width 18 height 18
click at [32, 135] on div "Designs" at bounding box center [41, 128] width 66 height 69
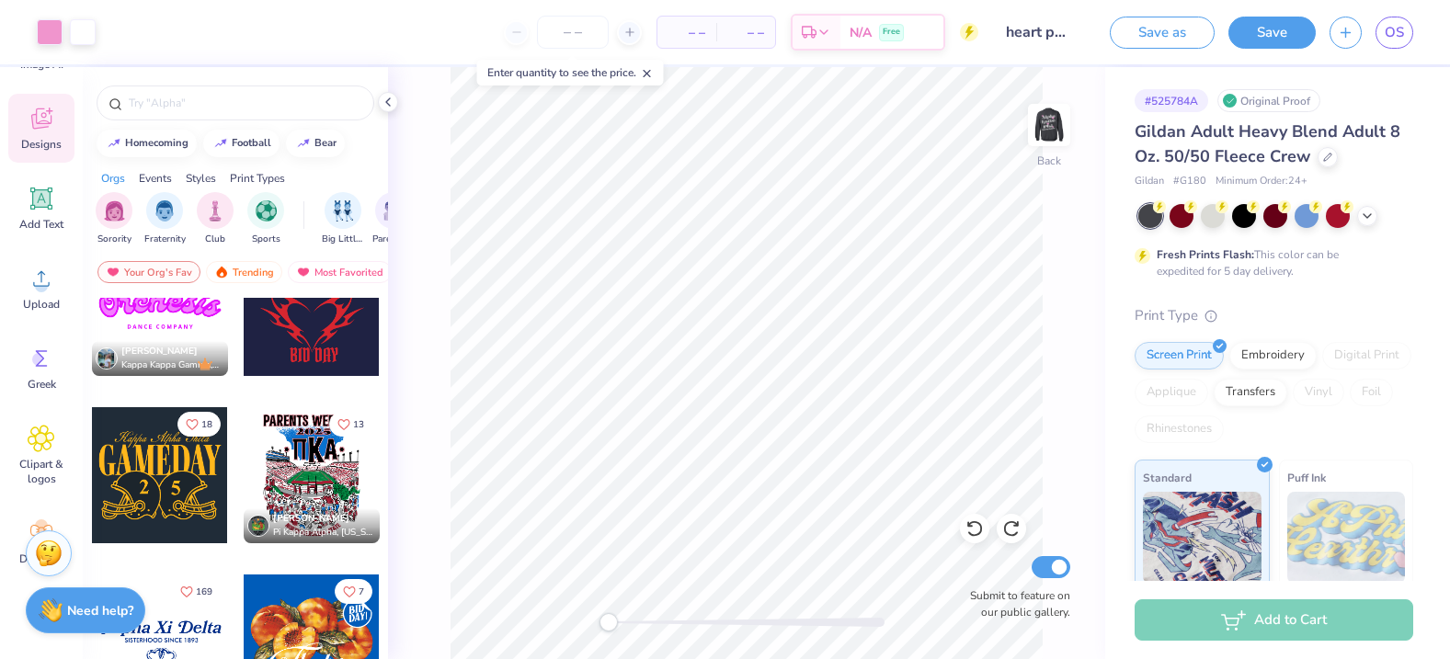
scroll to position [1252, 0]
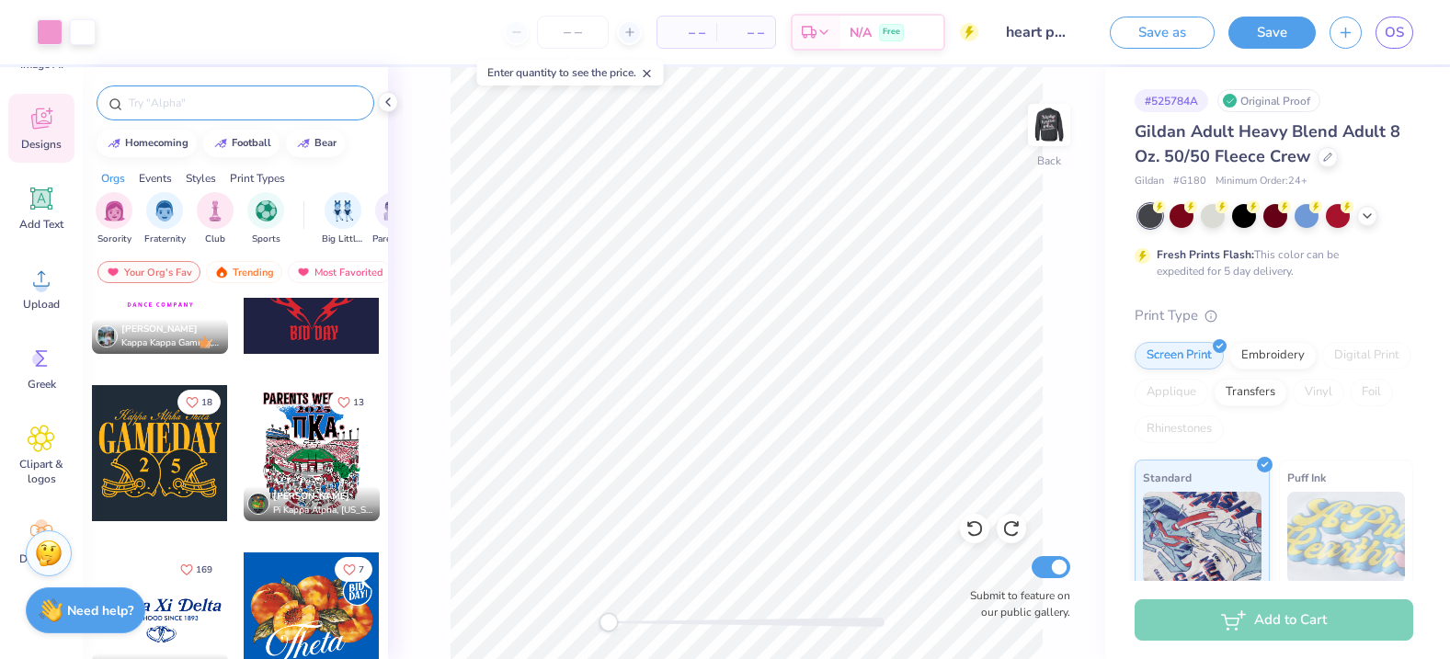
click at [166, 96] on input "text" at bounding box center [244, 103] width 235 height 18
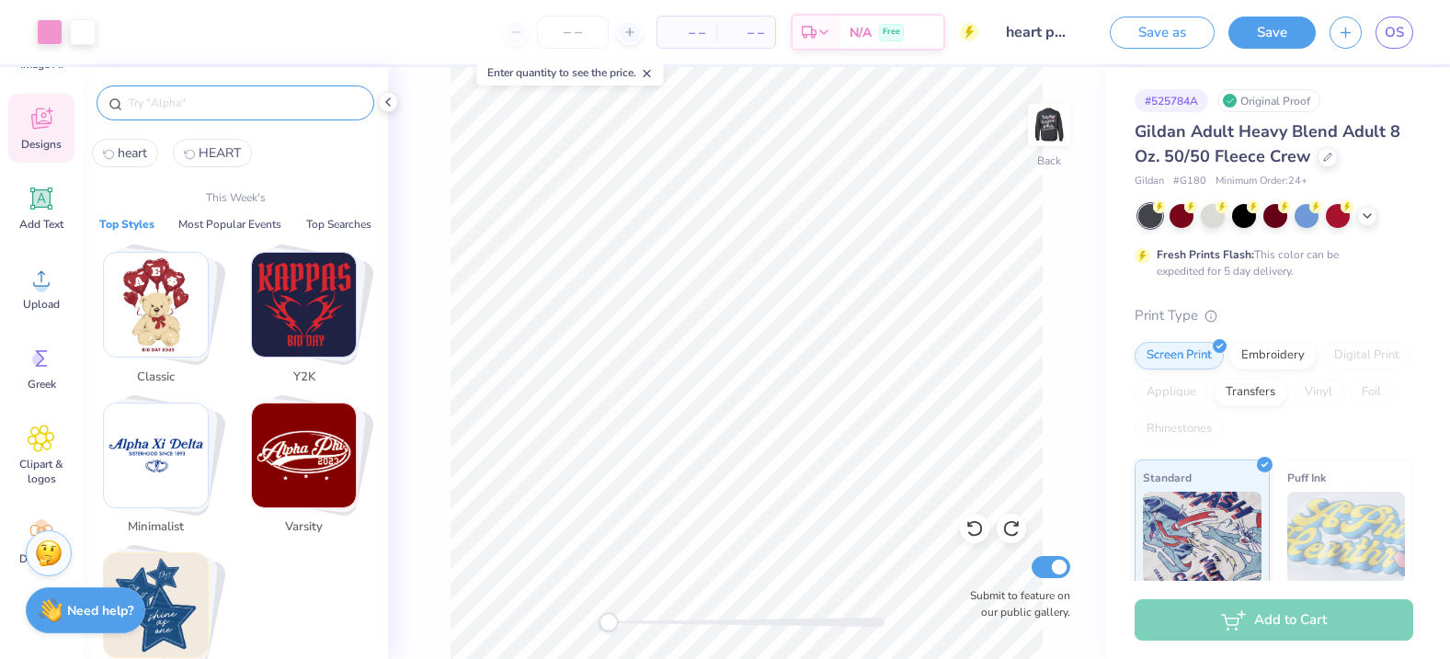
click at [130, 154] on span "heart" at bounding box center [132, 152] width 29 height 17
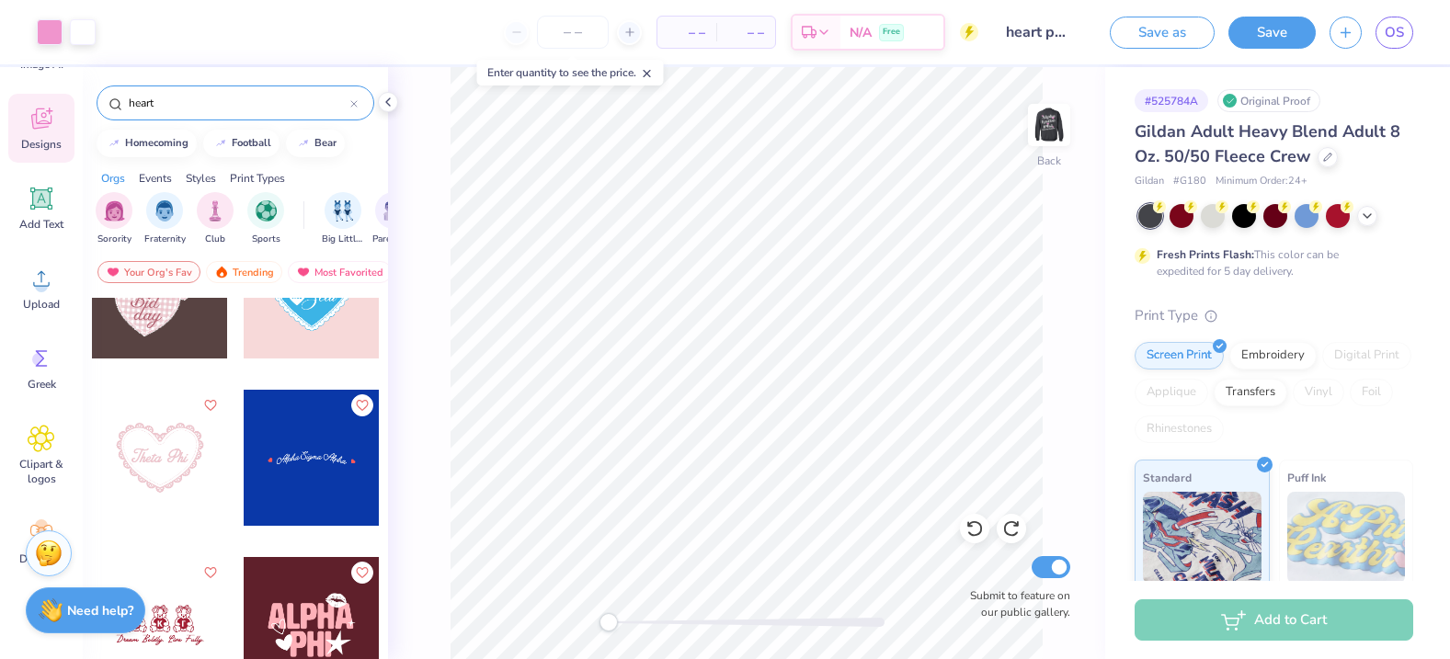
scroll to position [8468, 0]
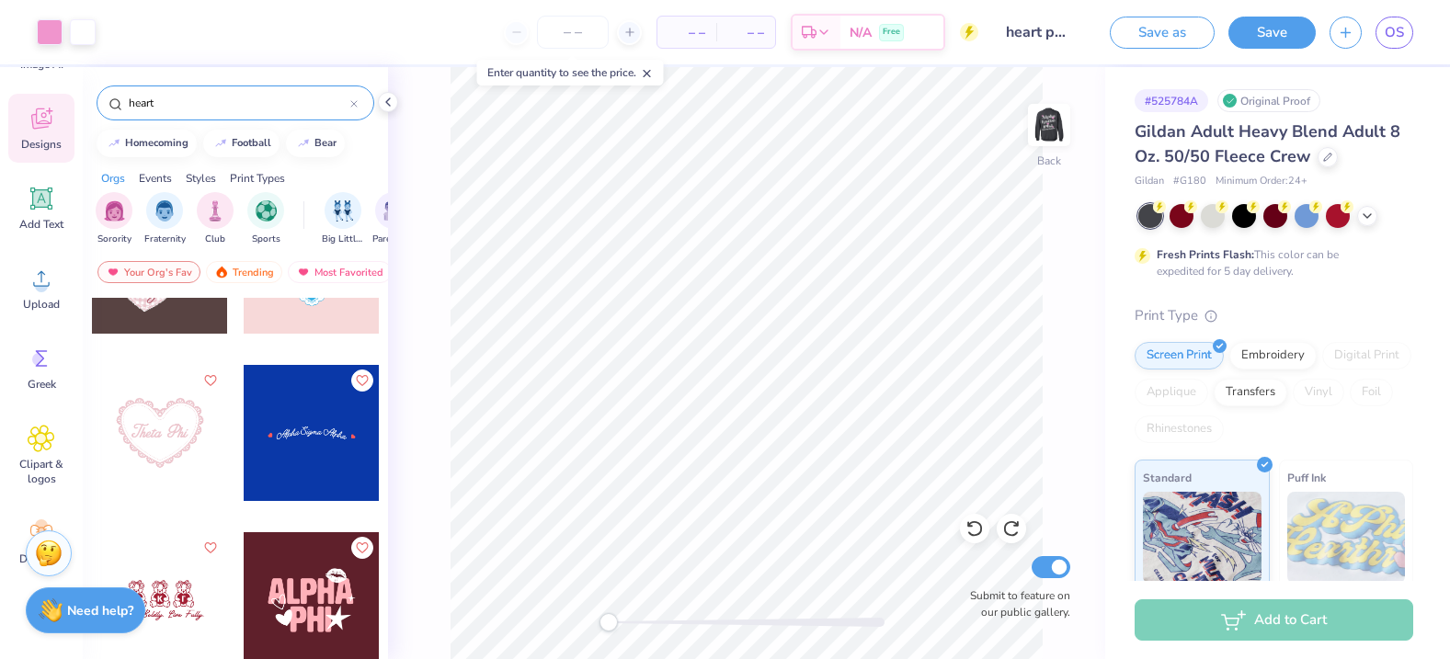
click at [282, 436] on div at bounding box center [312, 433] width 136 height 136
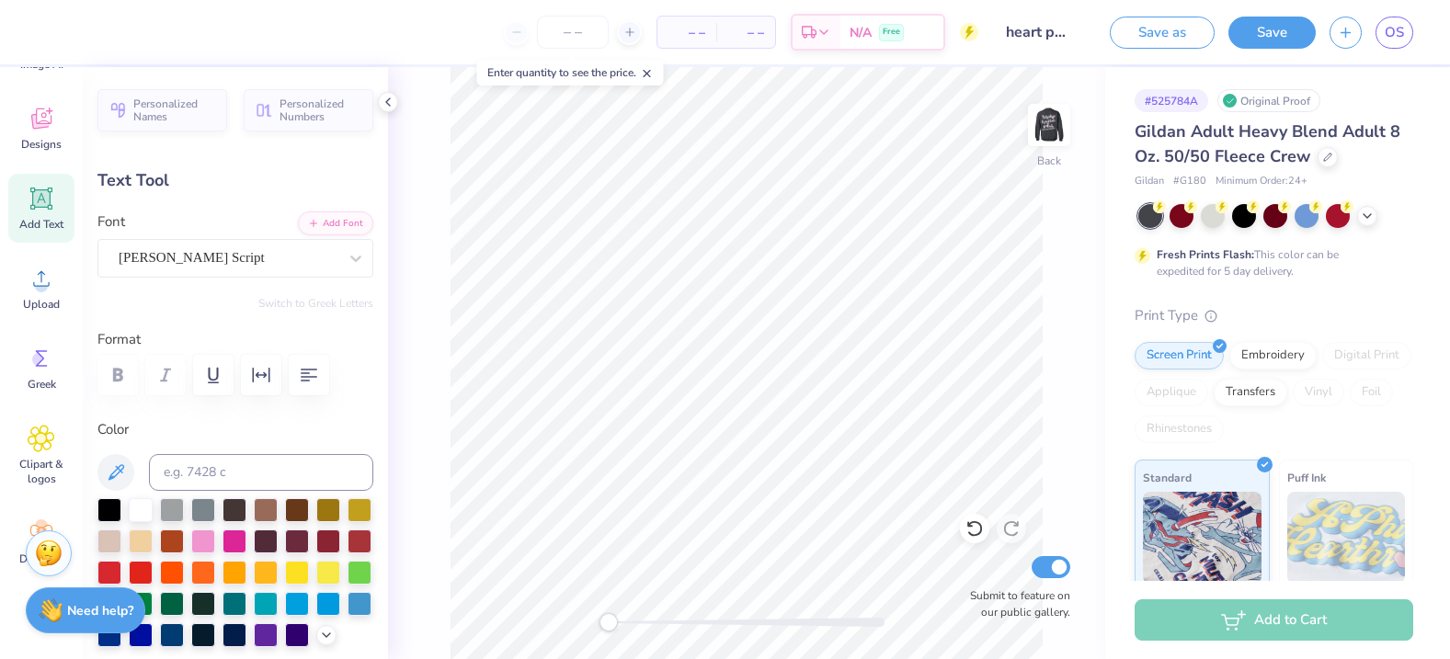
scroll to position [0, 6]
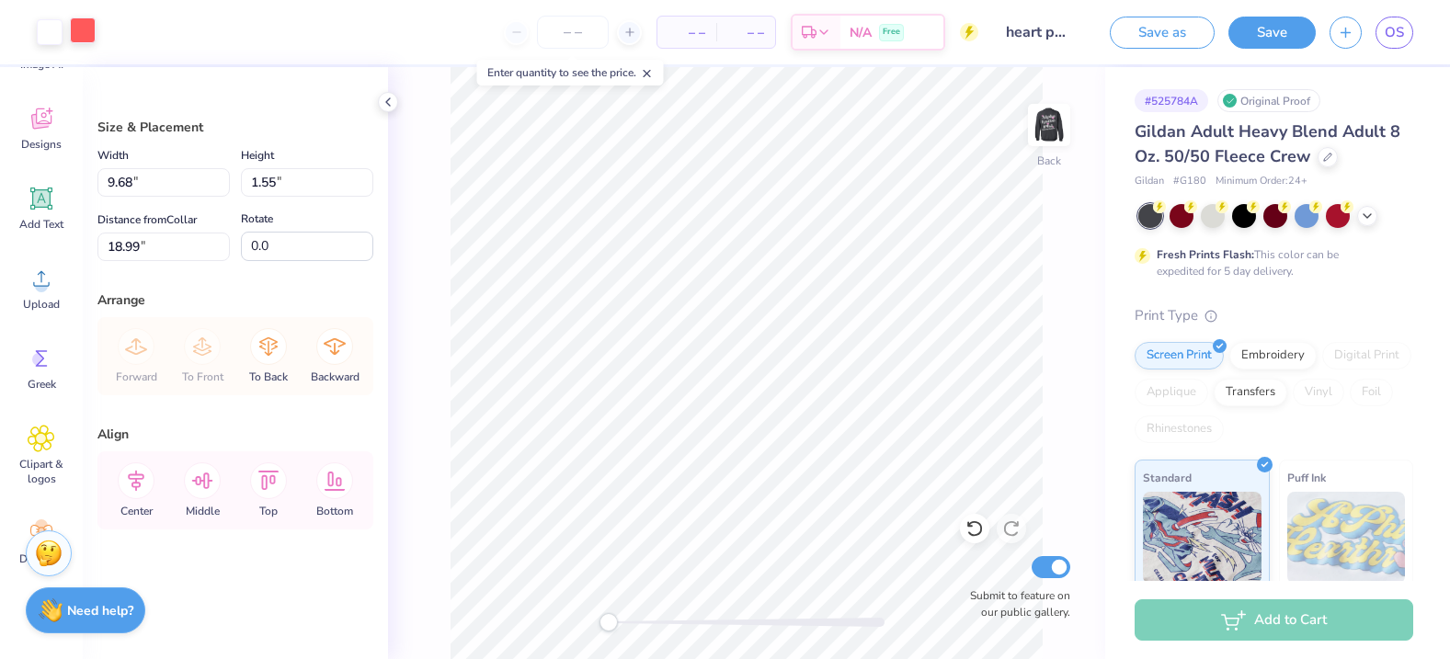
click at [96, 29] on div at bounding box center [83, 30] width 26 height 26
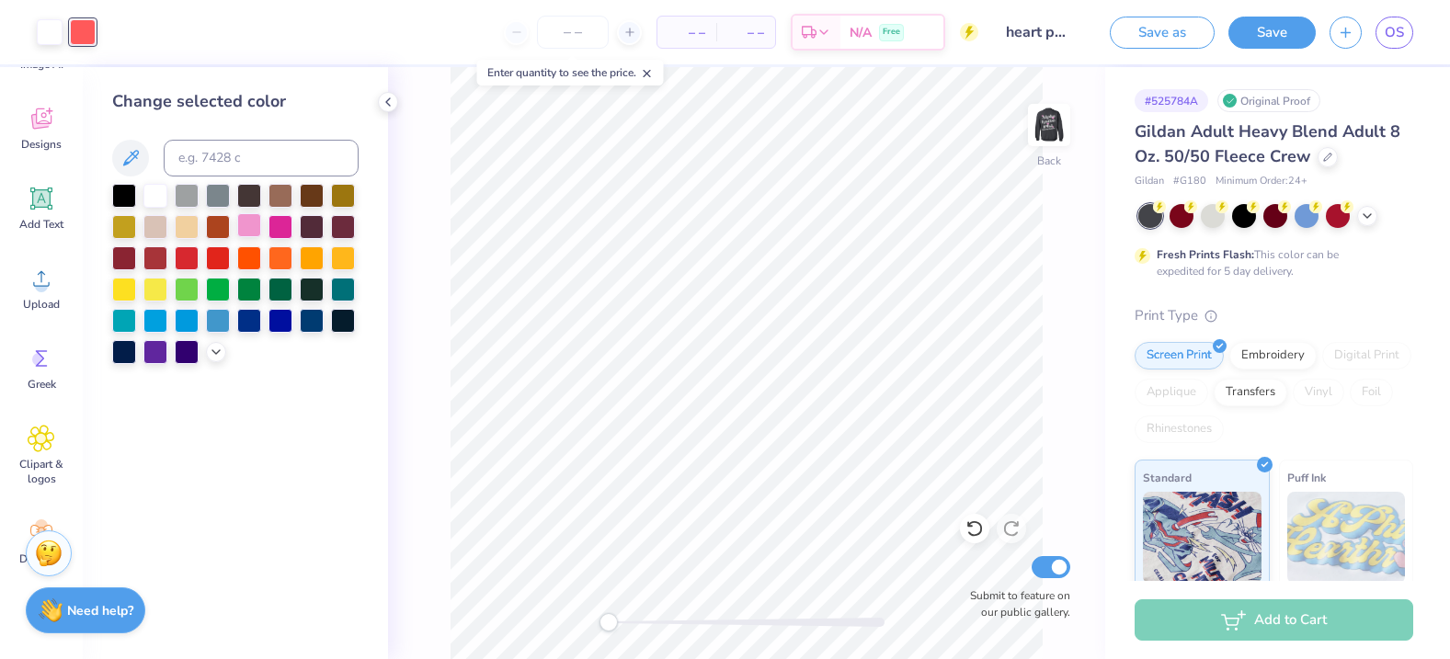
click at [242, 223] on div at bounding box center [249, 225] width 24 height 24
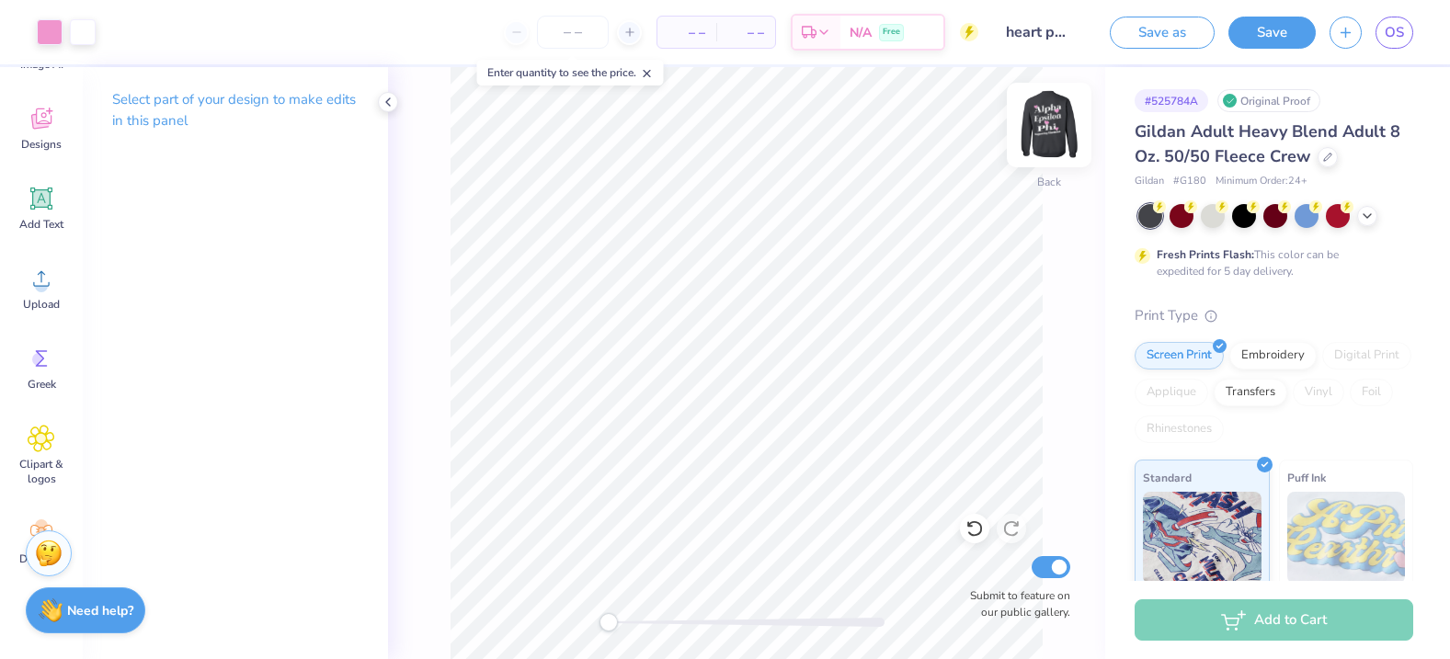
click at [1047, 129] on img at bounding box center [1049, 125] width 74 height 74
click at [1047, 129] on img at bounding box center [1049, 125] width 37 height 37
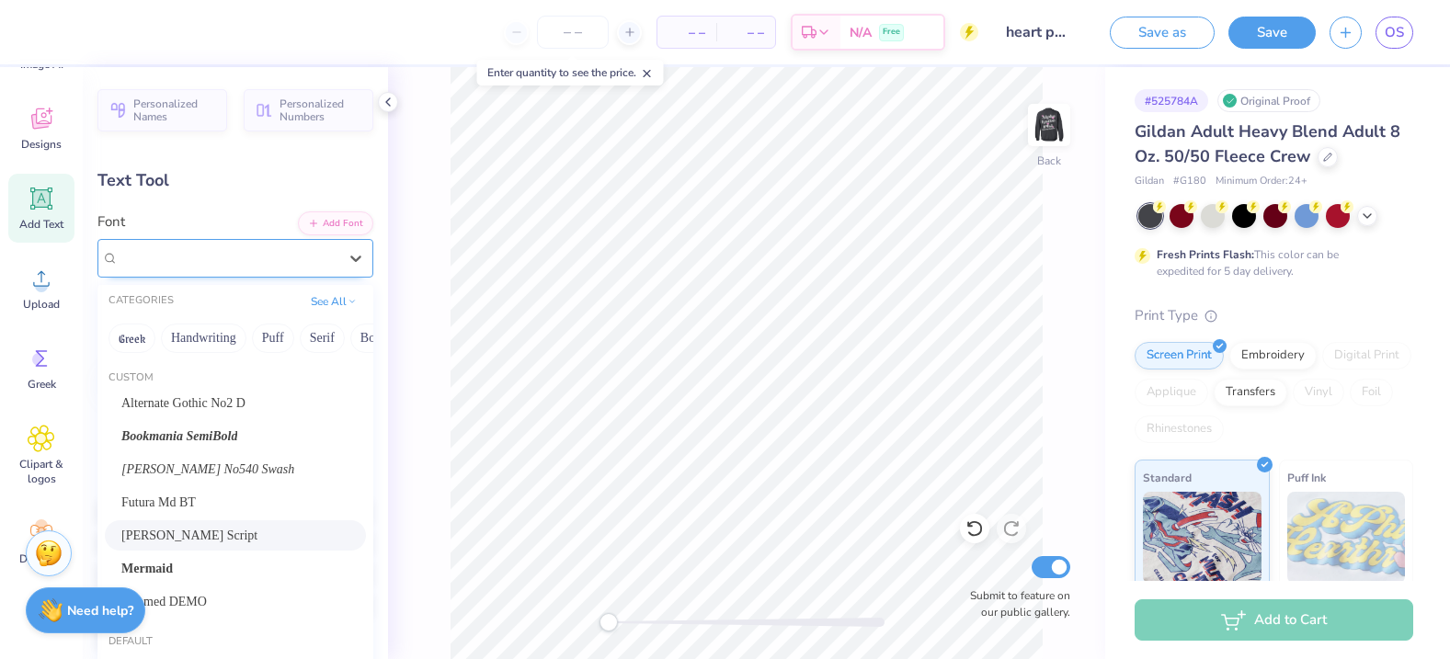
click at [185, 254] on div "[PERSON_NAME] Script" at bounding box center [228, 258] width 223 height 29
click at [168, 435] on span "Bookmania SemiBold" at bounding box center [179, 436] width 116 height 19
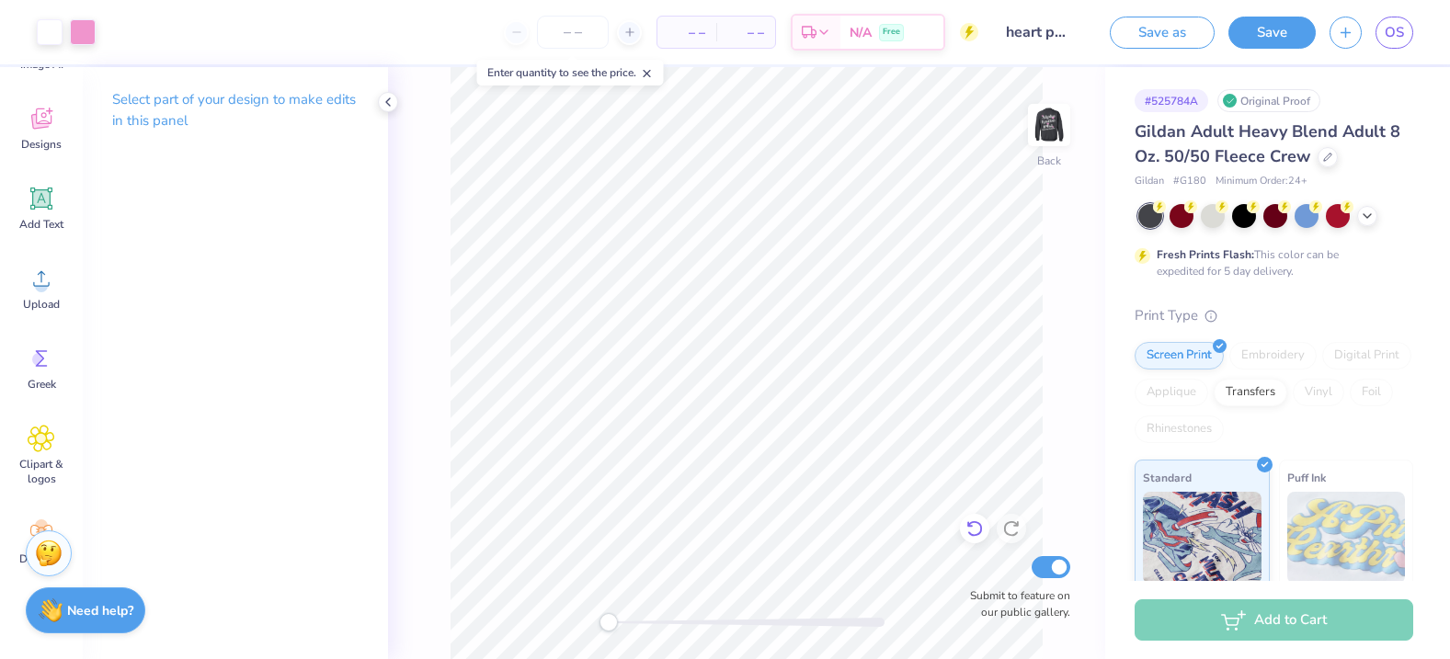
click at [962, 530] on div at bounding box center [974, 528] width 29 height 29
click at [968, 528] on icon at bounding box center [974, 529] width 18 height 18
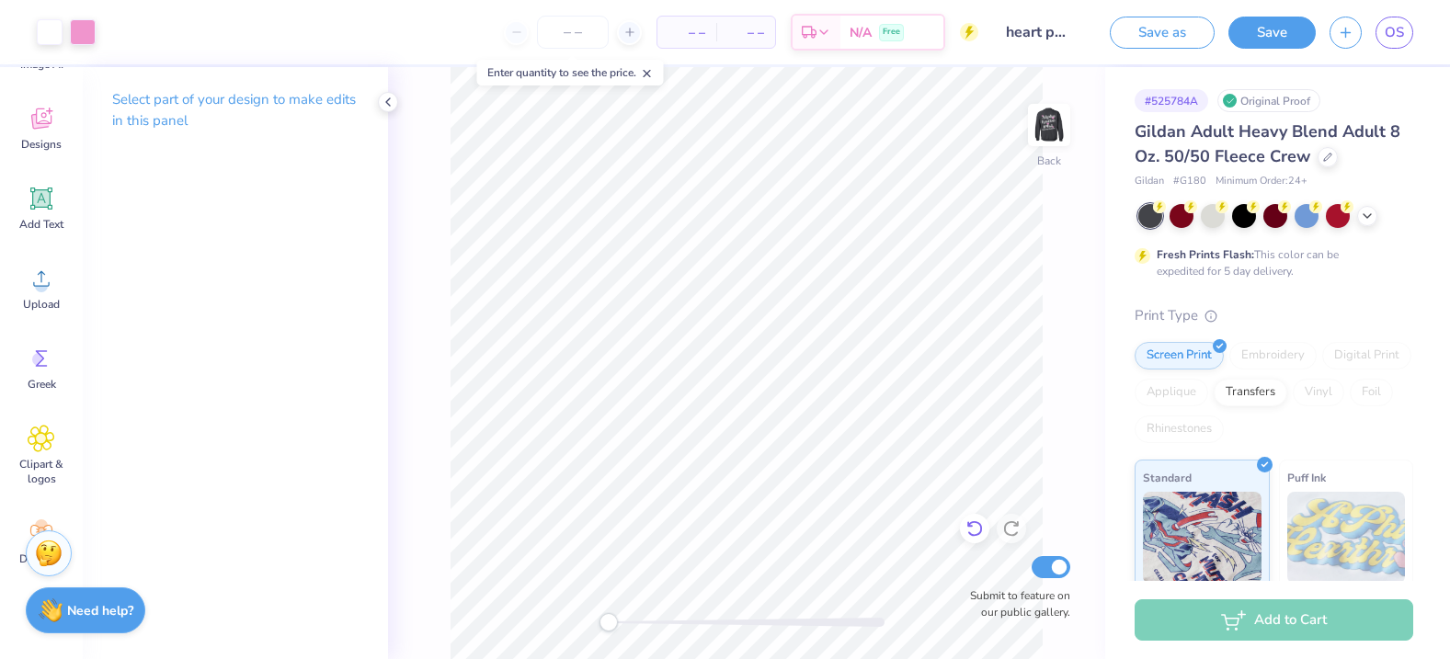
click at [968, 528] on icon at bounding box center [974, 529] width 18 height 18
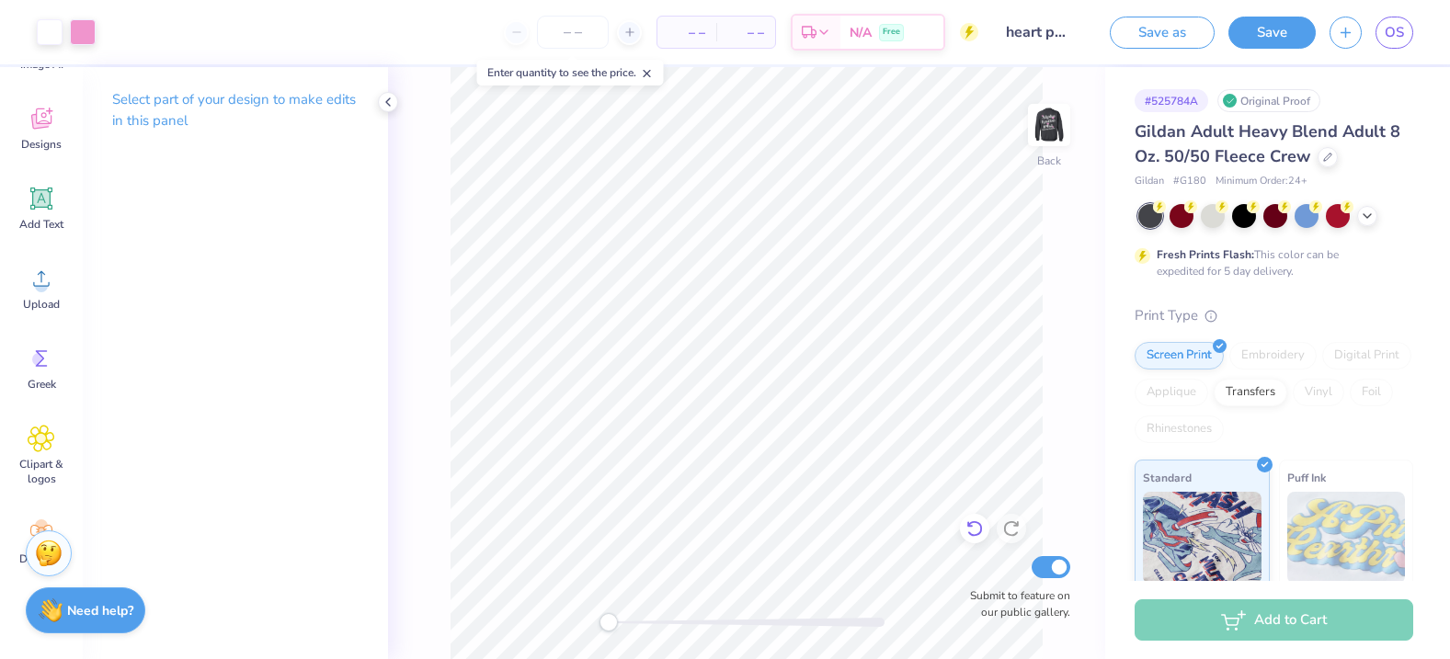
click at [973, 521] on icon at bounding box center [974, 529] width 16 height 17
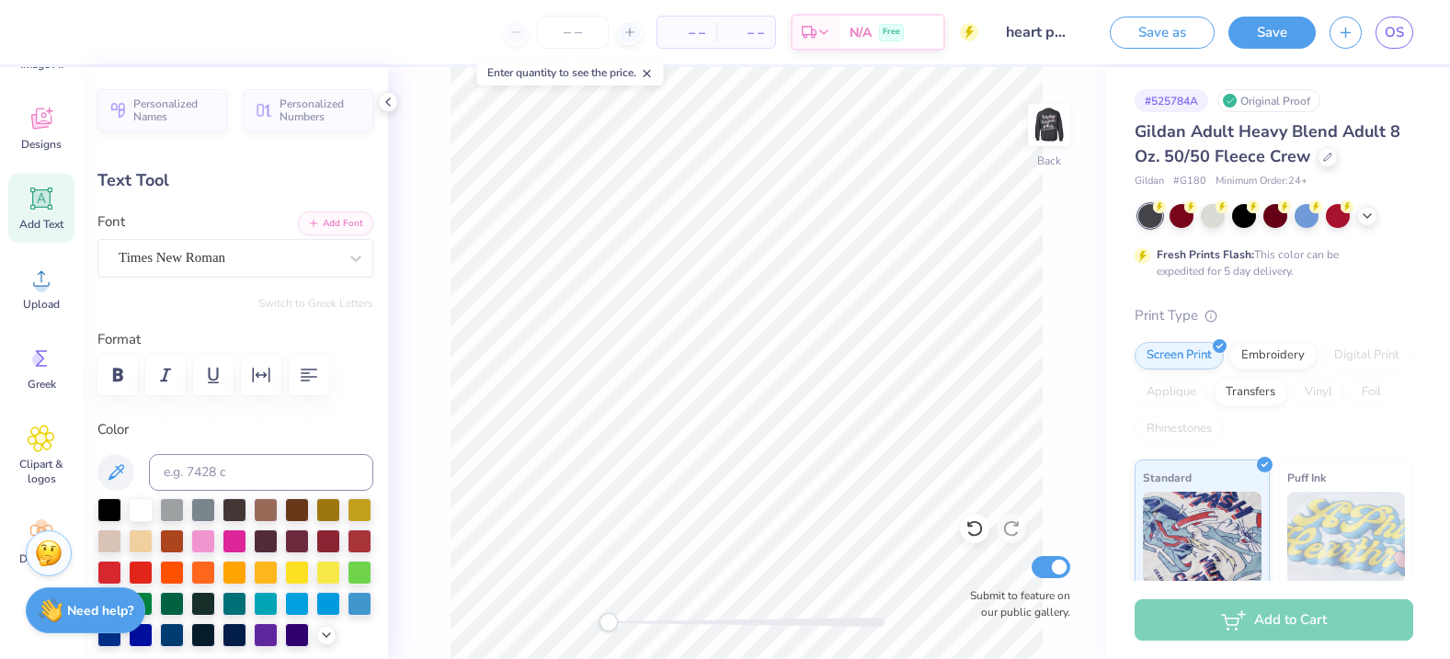
scroll to position [0, 1]
click at [134, 271] on div "[PERSON_NAME] Script" at bounding box center [228, 258] width 223 height 29
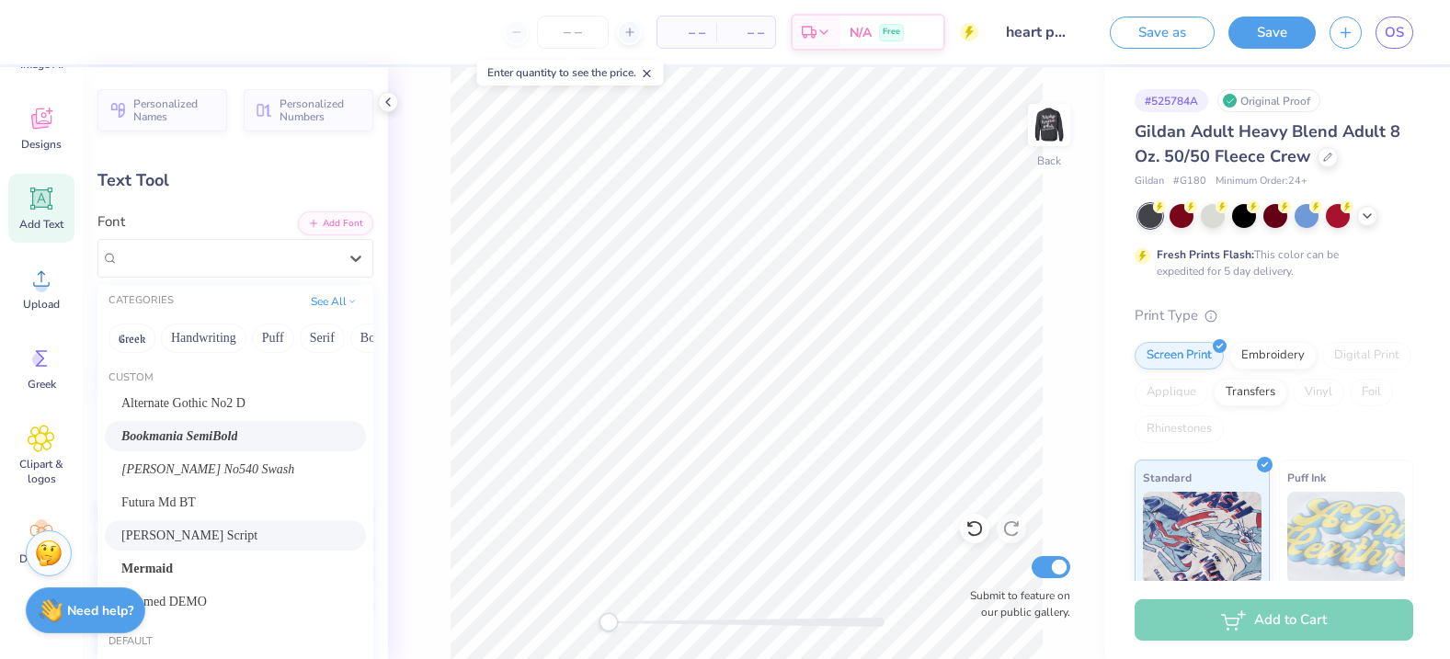
click at [166, 431] on span "Bookmania SemiBold" at bounding box center [179, 436] width 116 height 19
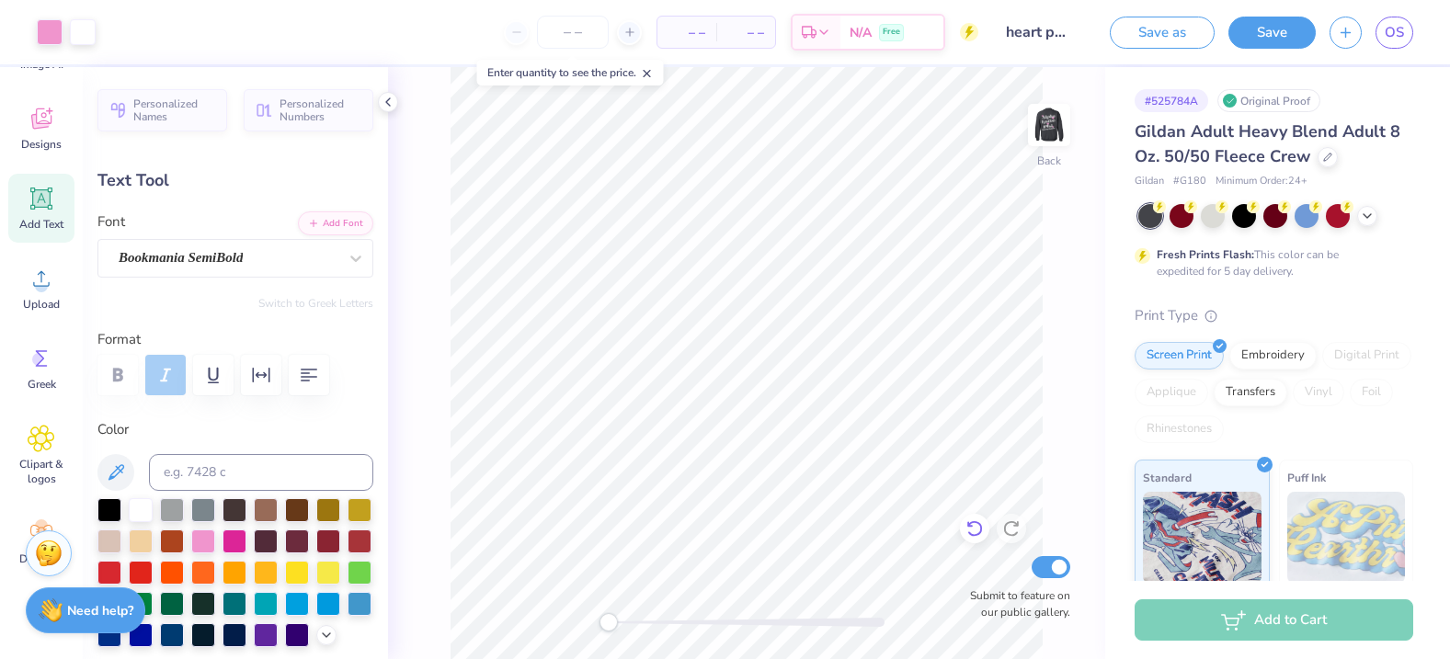
click at [971, 528] on icon at bounding box center [974, 529] width 18 height 18
click at [232, 248] on div "[PERSON_NAME] Script" at bounding box center [228, 258] width 223 height 29
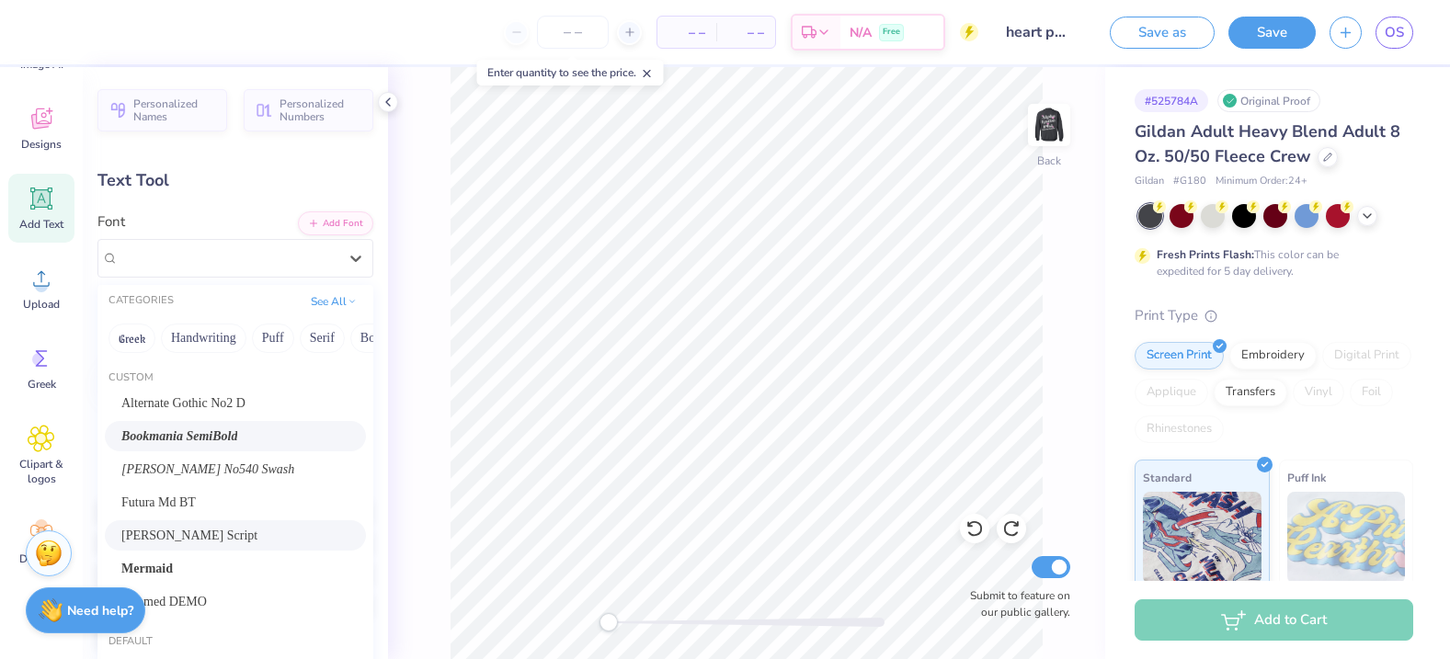
click at [195, 428] on span "Bookmania SemiBold" at bounding box center [179, 436] width 116 height 19
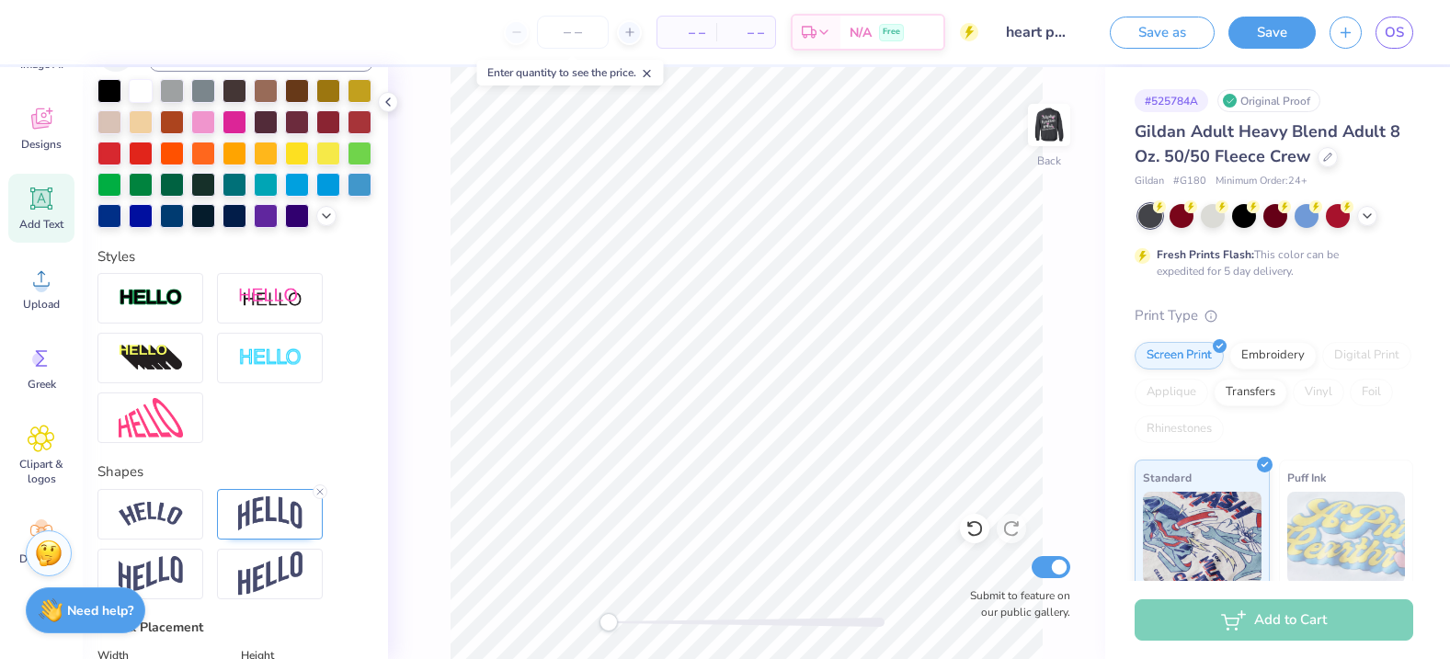
scroll to position [483, 0]
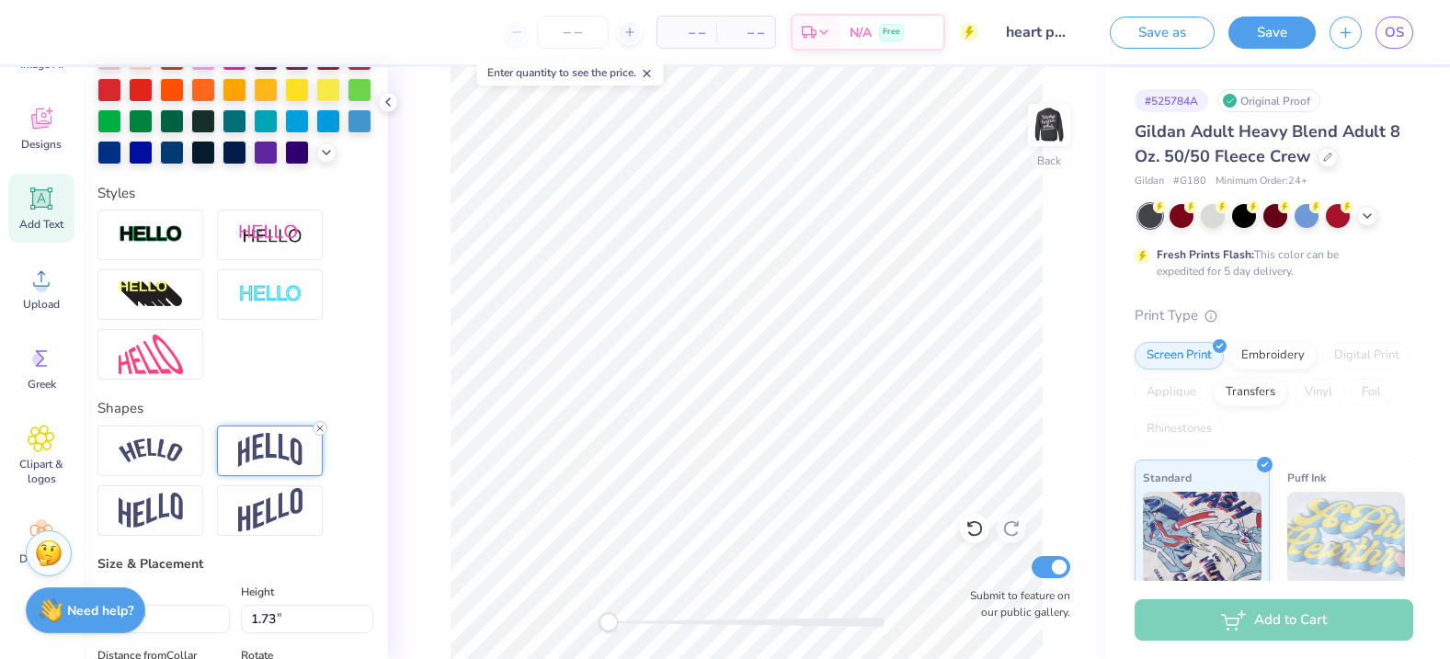
click at [318, 424] on icon at bounding box center [319, 428] width 11 height 11
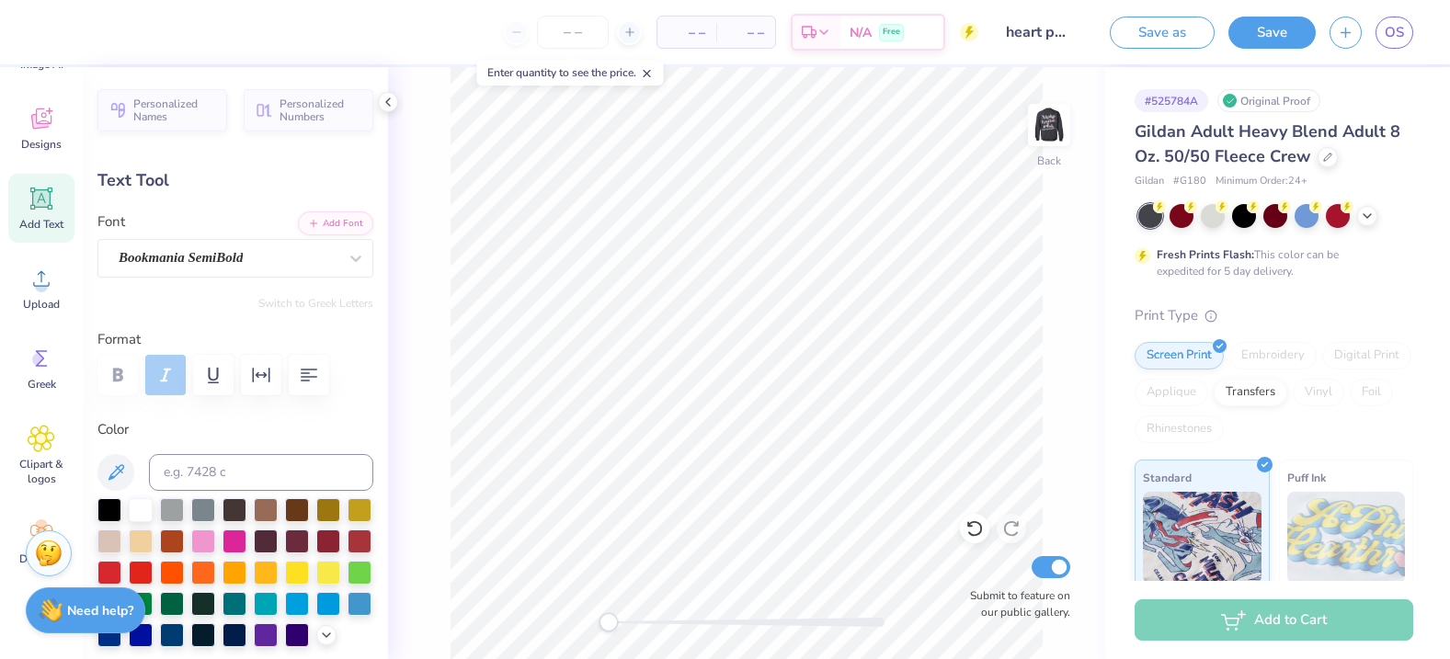
scroll to position [0, 5]
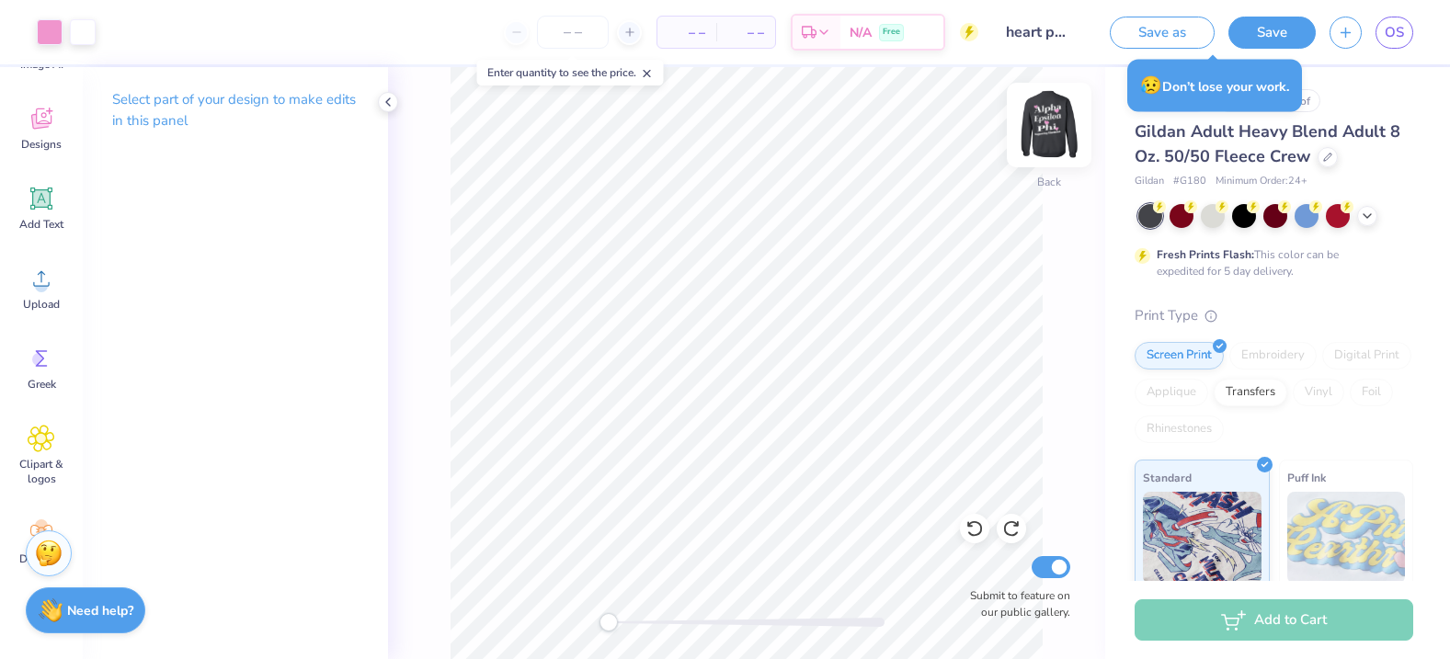
click at [1040, 119] on img at bounding box center [1049, 125] width 74 height 74
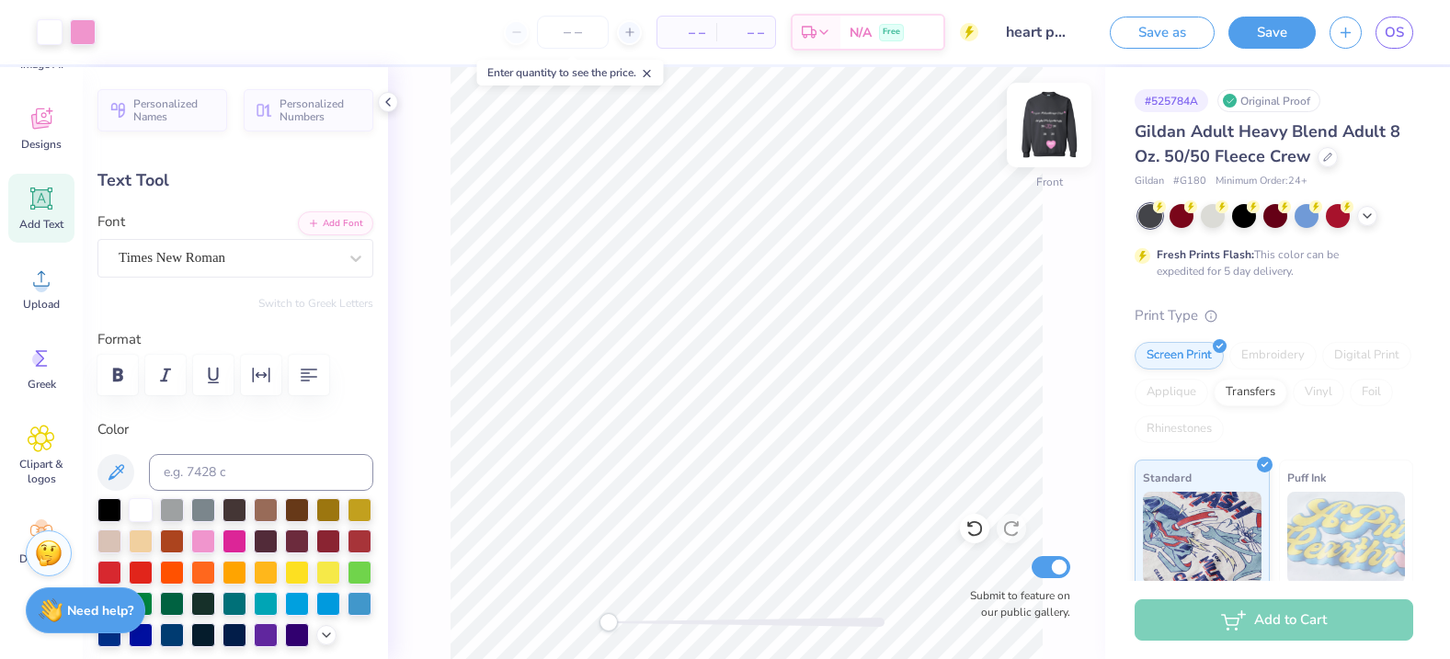
click at [1041, 137] on img at bounding box center [1049, 125] width 74 height 74
click at [1046, 127] on img at bounding box center [1049, 125] width 74 height 74
click at [1038, 133] on img at bounding box center [1049, 125] width 37 height 37
click at [216, 261] on div "Times New Roman" at bounding box center [228, 258] width 223 height 29
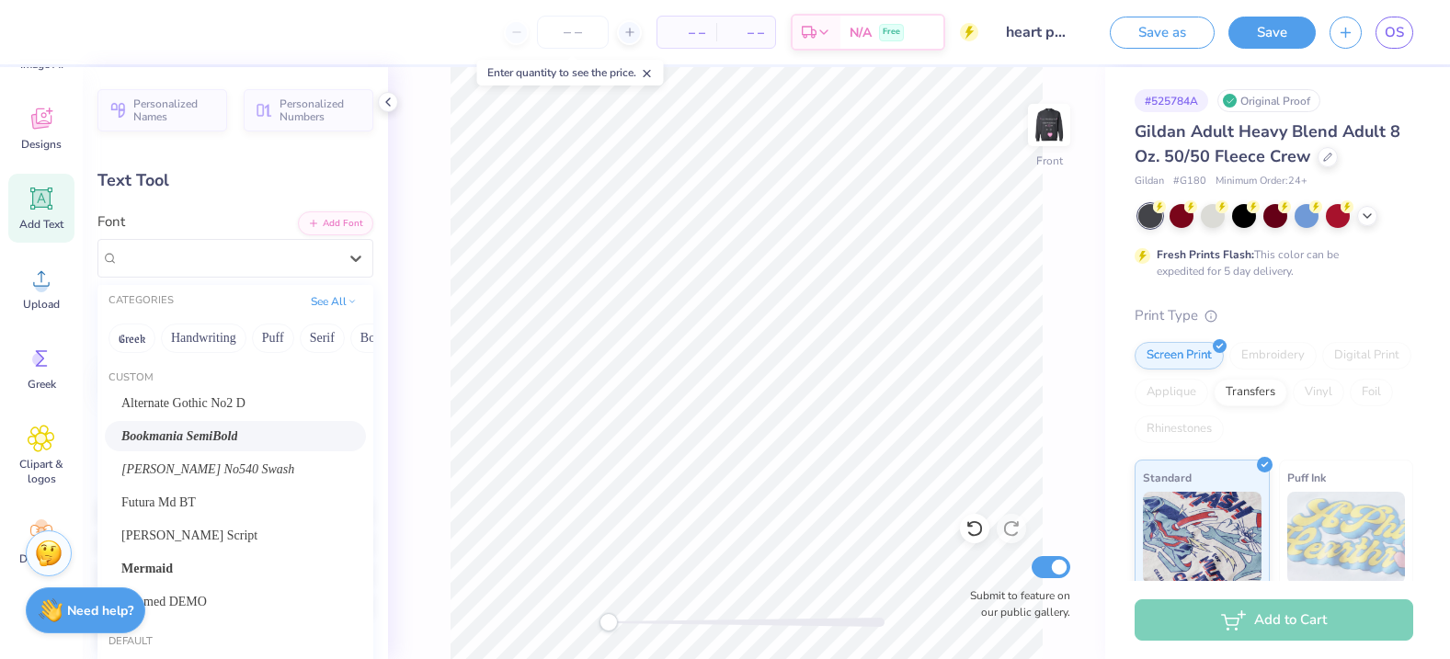
click at [211, 431] on span "Bookmania SemiBold" at bounding box center [179, 436] width 116 height 19
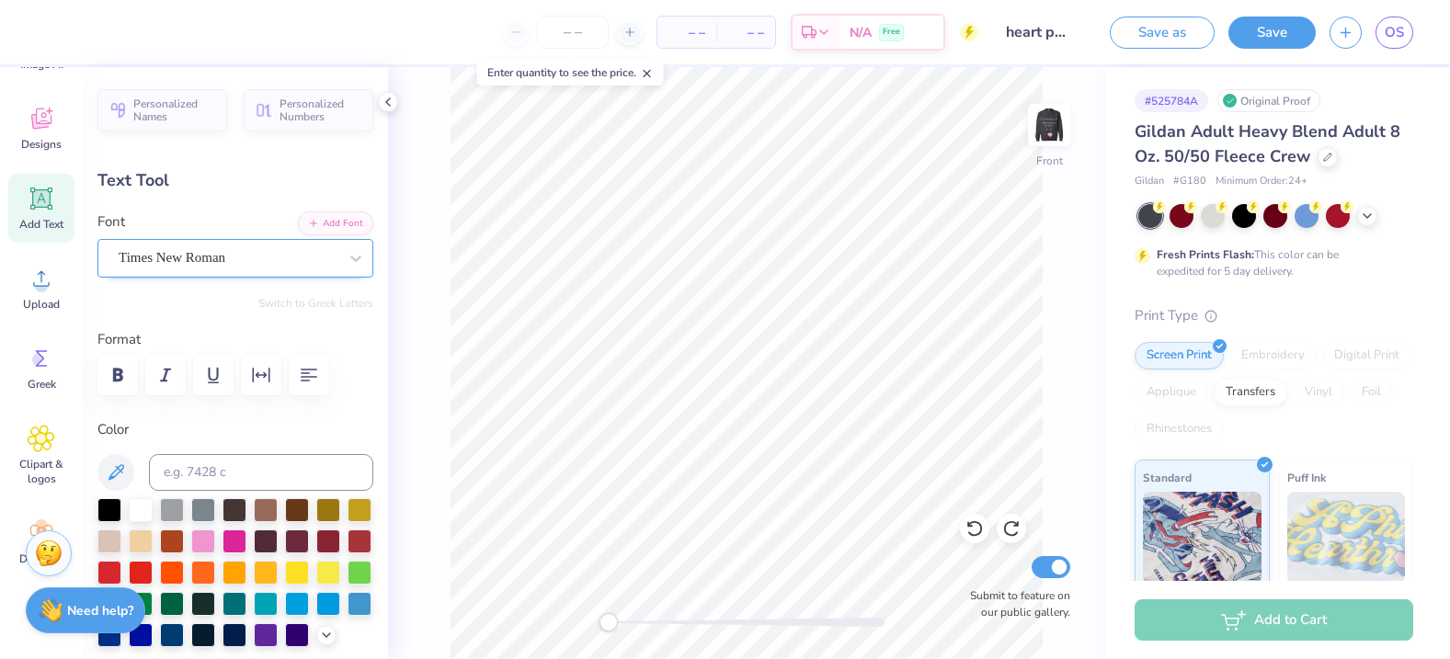
click at [208, 265] on div "Times New Roman" at bounding box center [228, 258] width 223 height 29
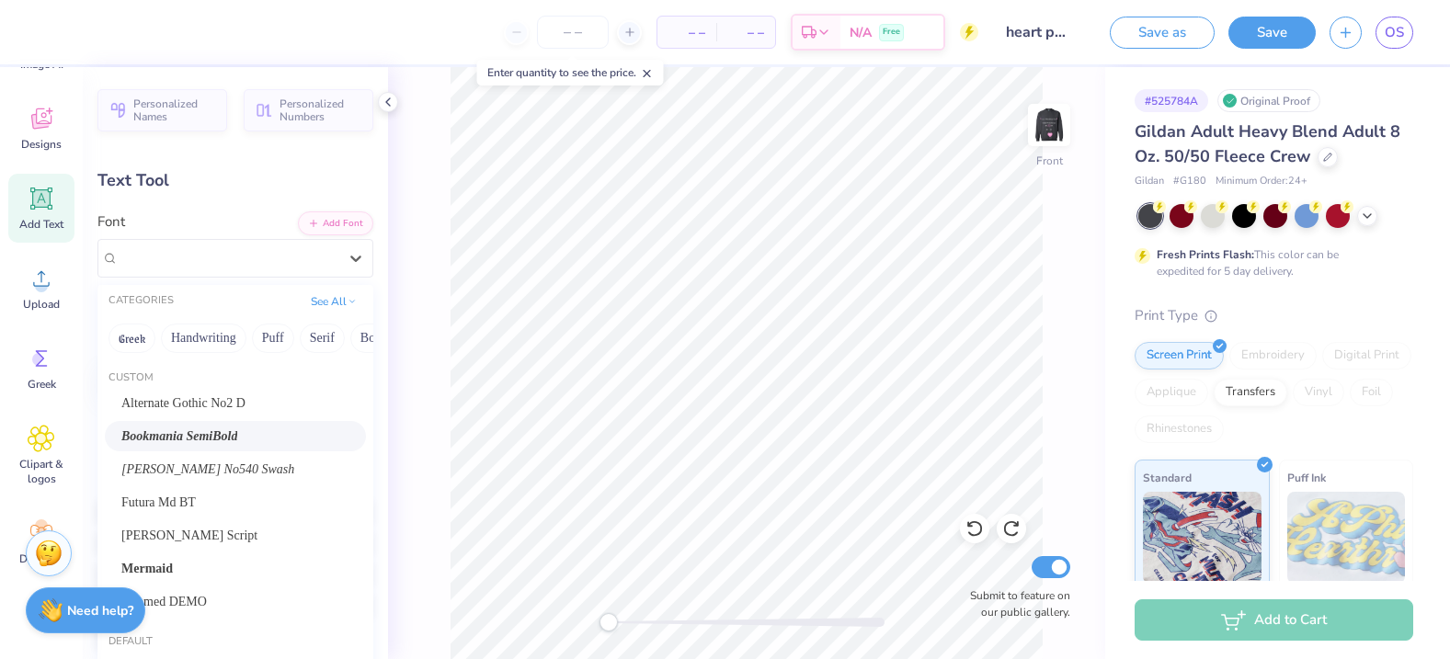
click at [203, 433] on span "Bookmania SemiBold" at bounding box center [179, 436] width 116 height 19
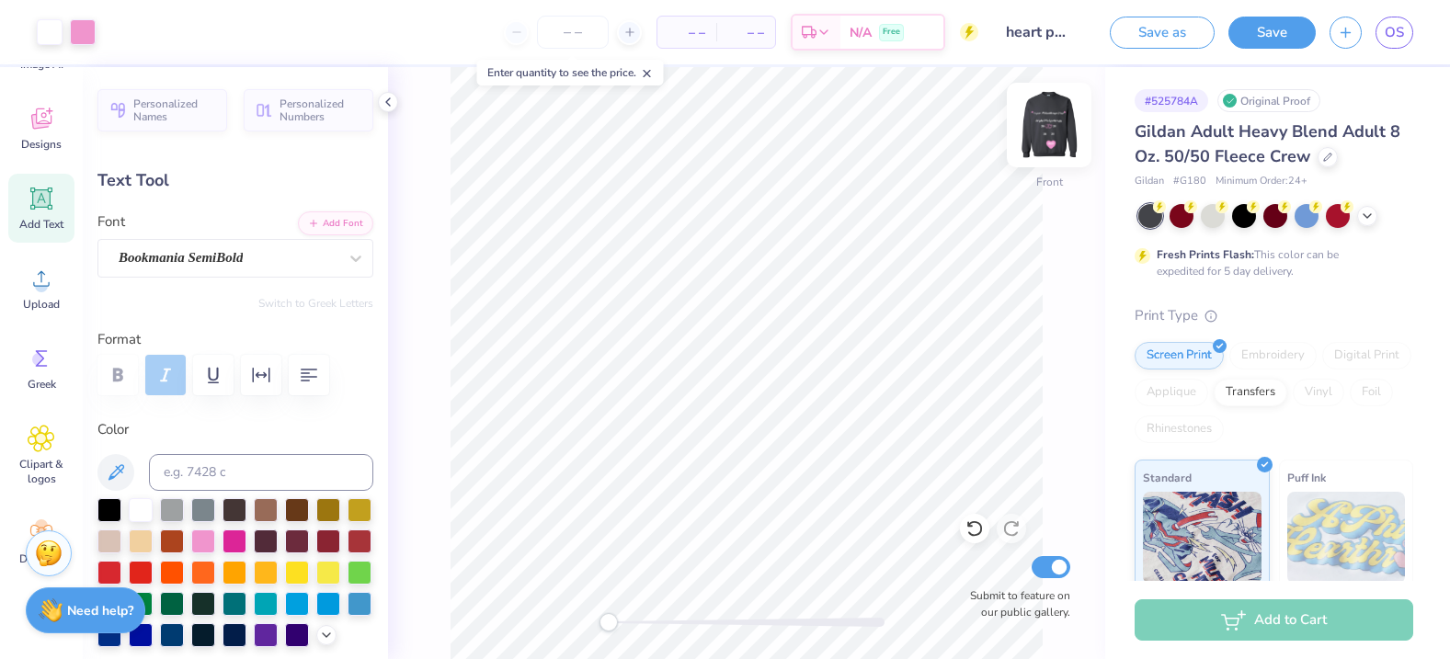
click at [1051, 129] on img at bounding box center [1049, 125] width 74 height 74
click at [51, 135] on div "Designs" at bounding box center [41, 128] width 66 height 69
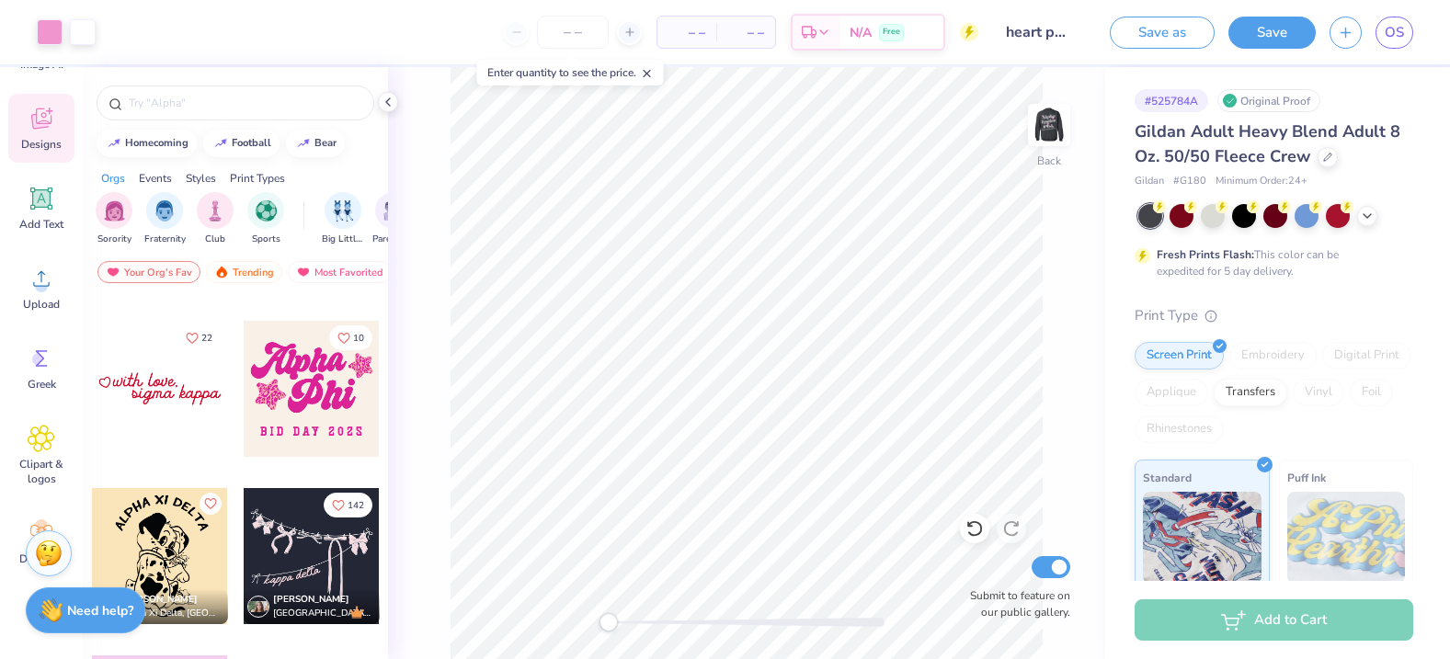
scroll to position [3659, 0]
click at [128, 385] on div at bounding box center [160, 390] width 136 height 136
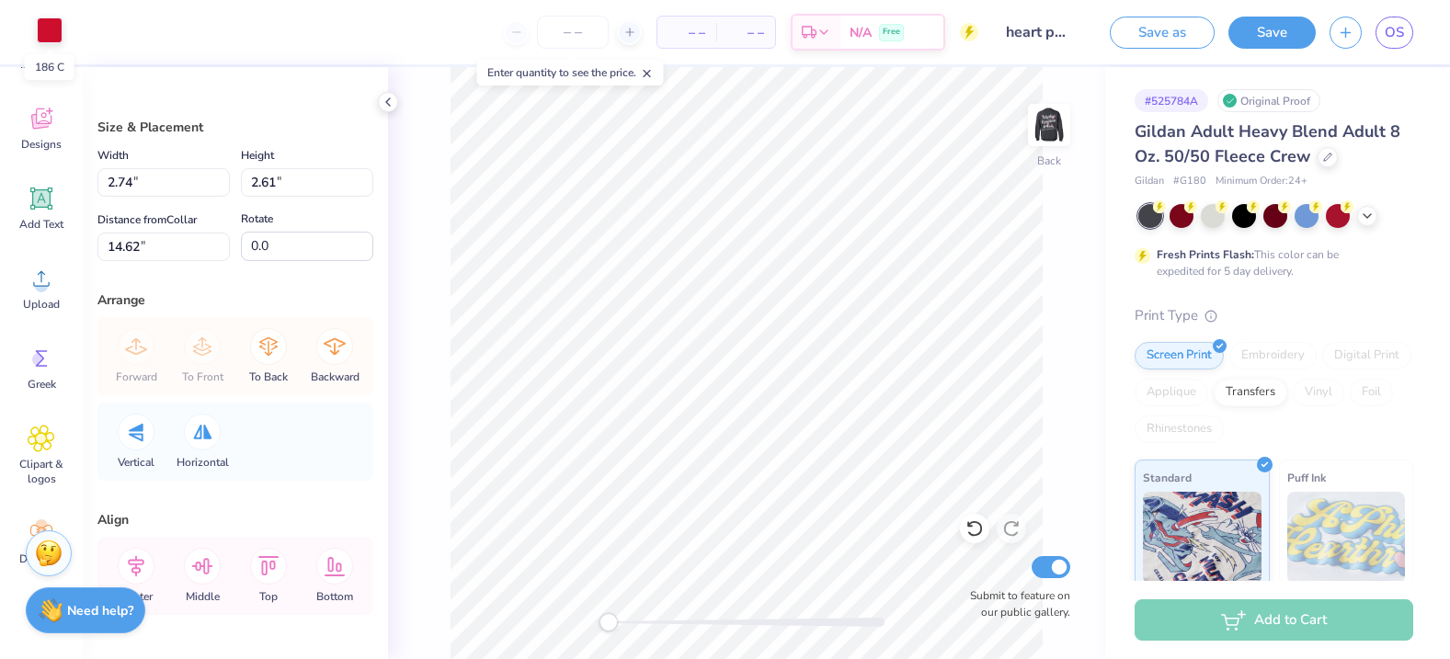
click at [49, 41] on div at bounding box center [50, 30] width 26 height 26
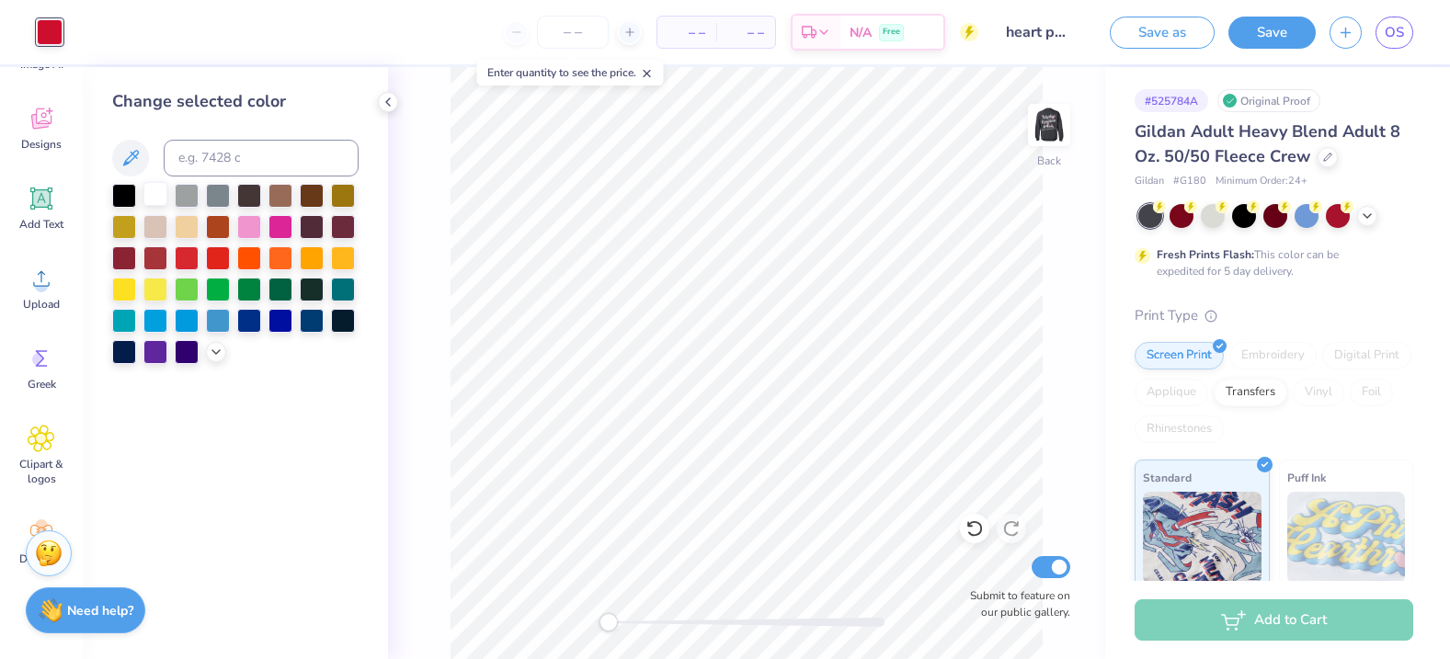
click at [156, 193] on div at bounding box center [155, 194] width 24 height 24
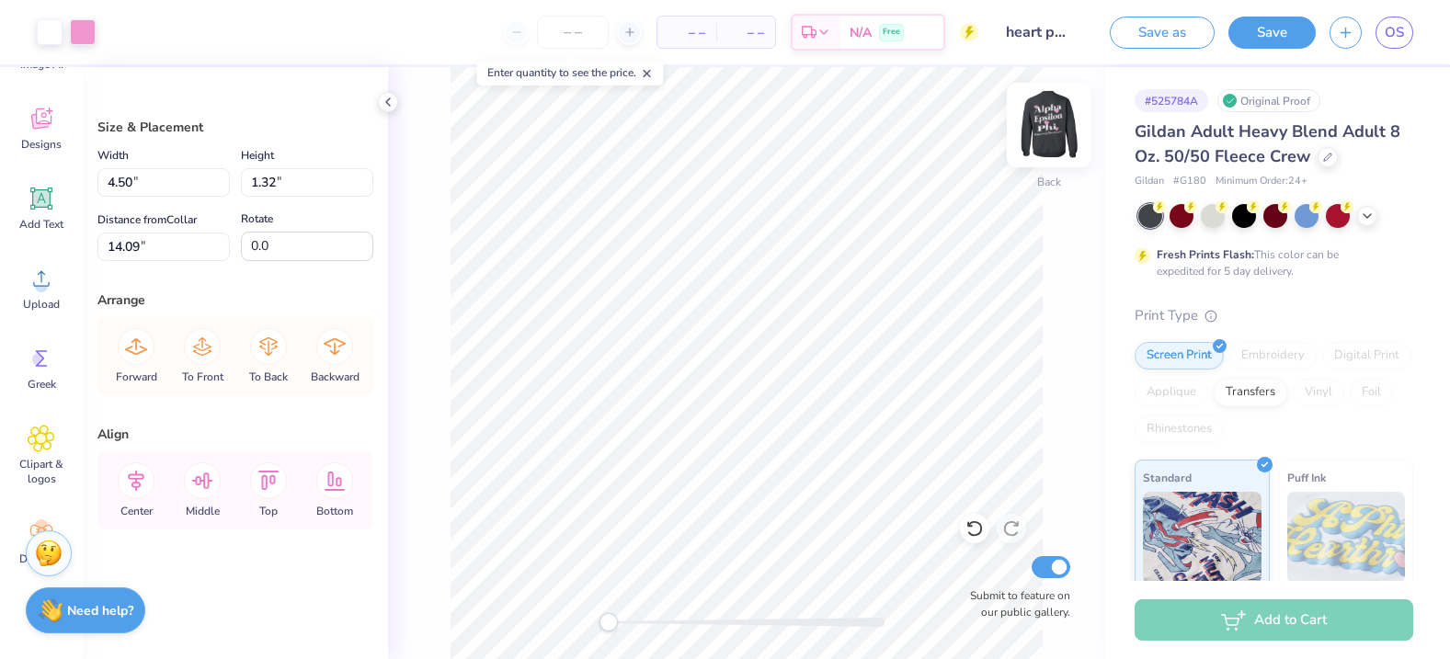
click at [1050, 120] on img at bounding box center [1049, 125] width 74 height 74
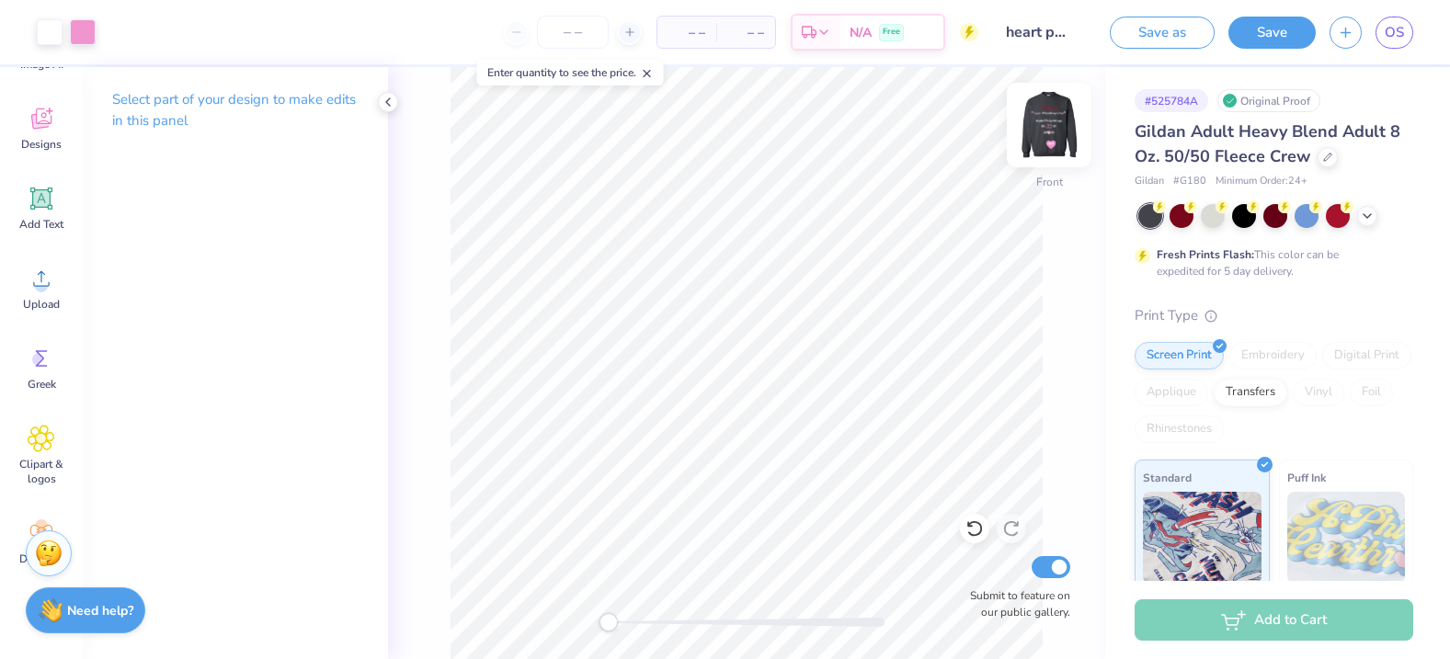
click at [1053, 110] on img at bounding box center [1049, 125] width 74 height 74
click at [1052, 115] on img at bounding box center [1049, 125] width 74 height 74
click at [1036, 135] on img at bounding box center [1049, 125] width 74 height 74
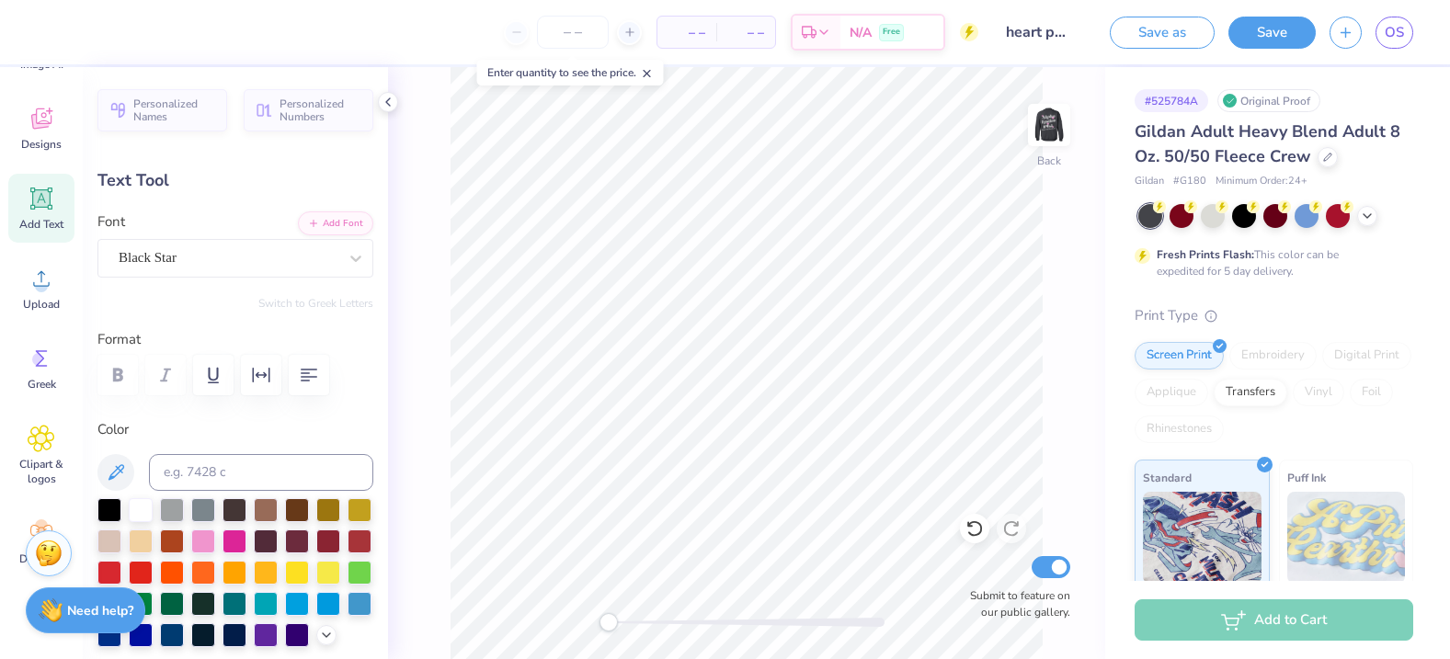
click at [437, 205] on div "Back Submit to feature on our public gallery." at bounding box center [746, 363] width 717 height 592
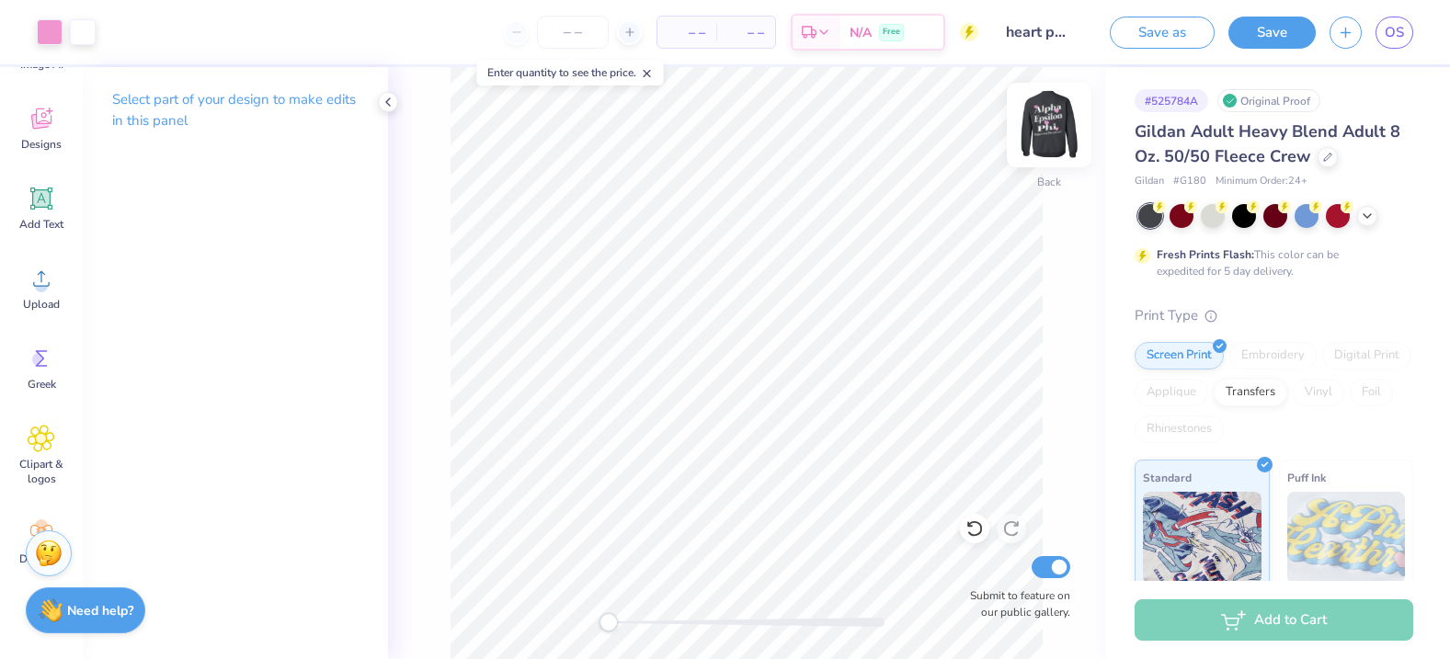
click at [1051, 124] on img at bounding box center [1049, 125] width 74 height 74
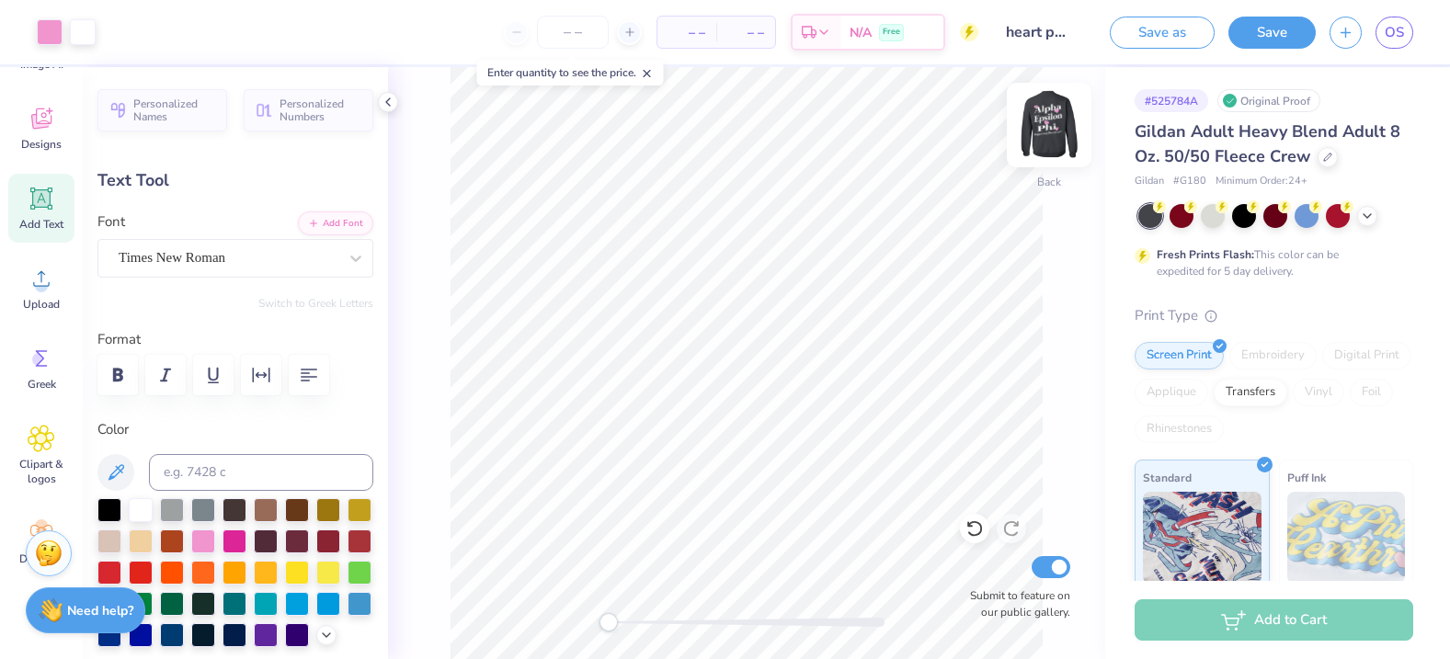
click at [1049, 133] on img at bounding box center [1049, 125] width 74 height 74
click at [1047, 146] on img at bounding box center [1049, 125] width 74 height 74
click at [972, 533] on icon at bounding box center [974, 529] width 18 height 18
click at [1050, 143] on img at bounding box center [1049, 125] width 74 height 74
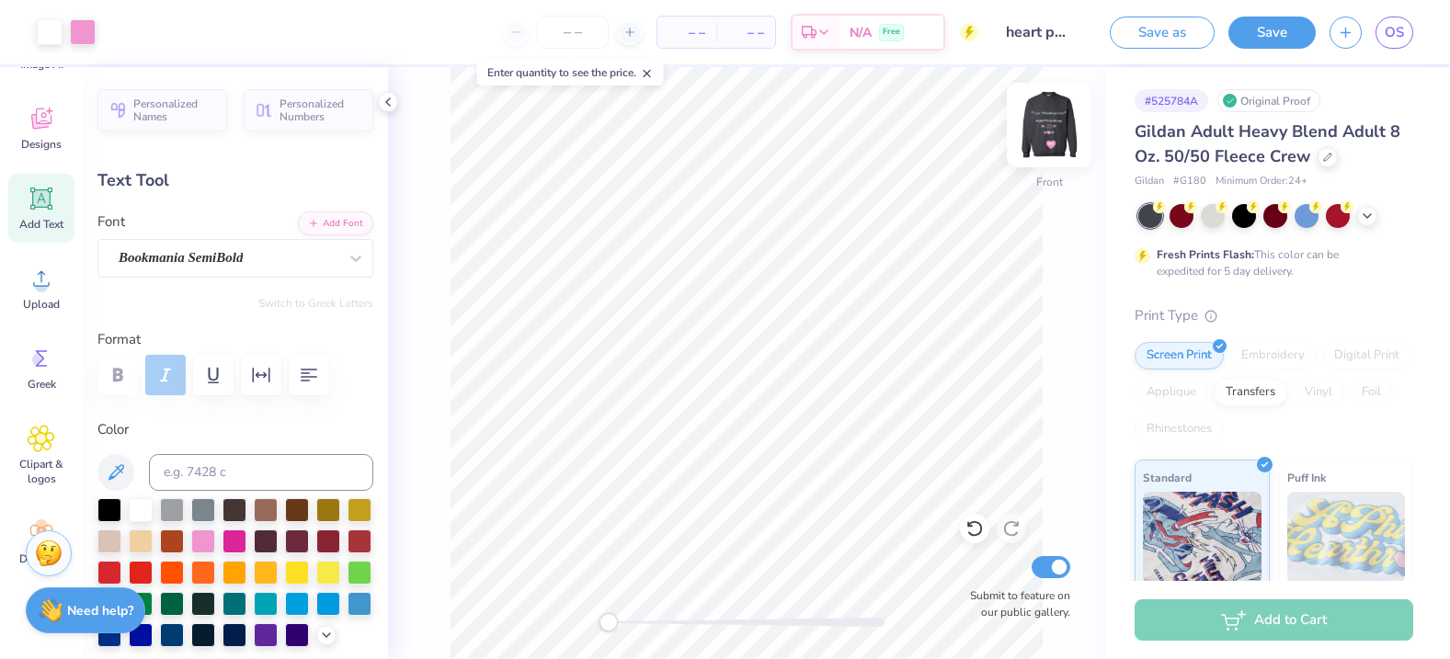
click at [1051, 137] on img at bounding box center [1049, 125] width 74 height 74
click at [59, 145] on span "Designs" at bounding box center [41, 144] width 40 height 15
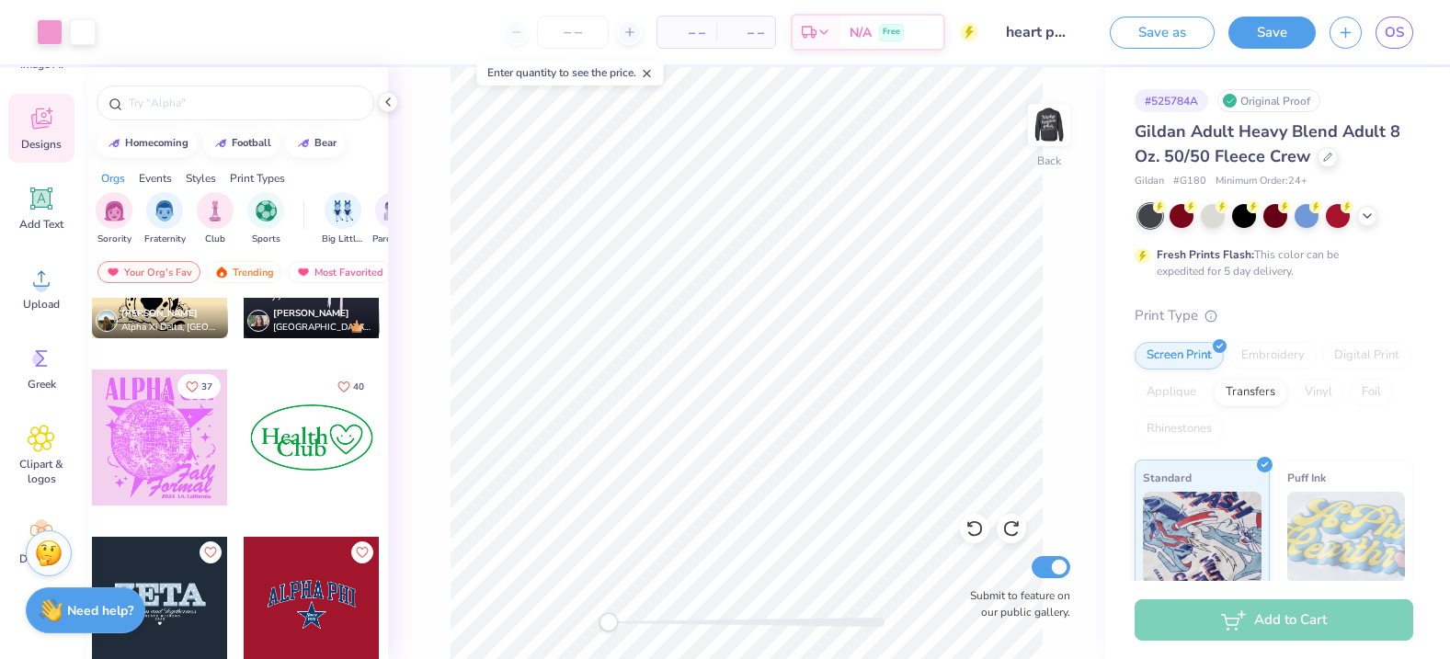
scroll to position [3955, 0]
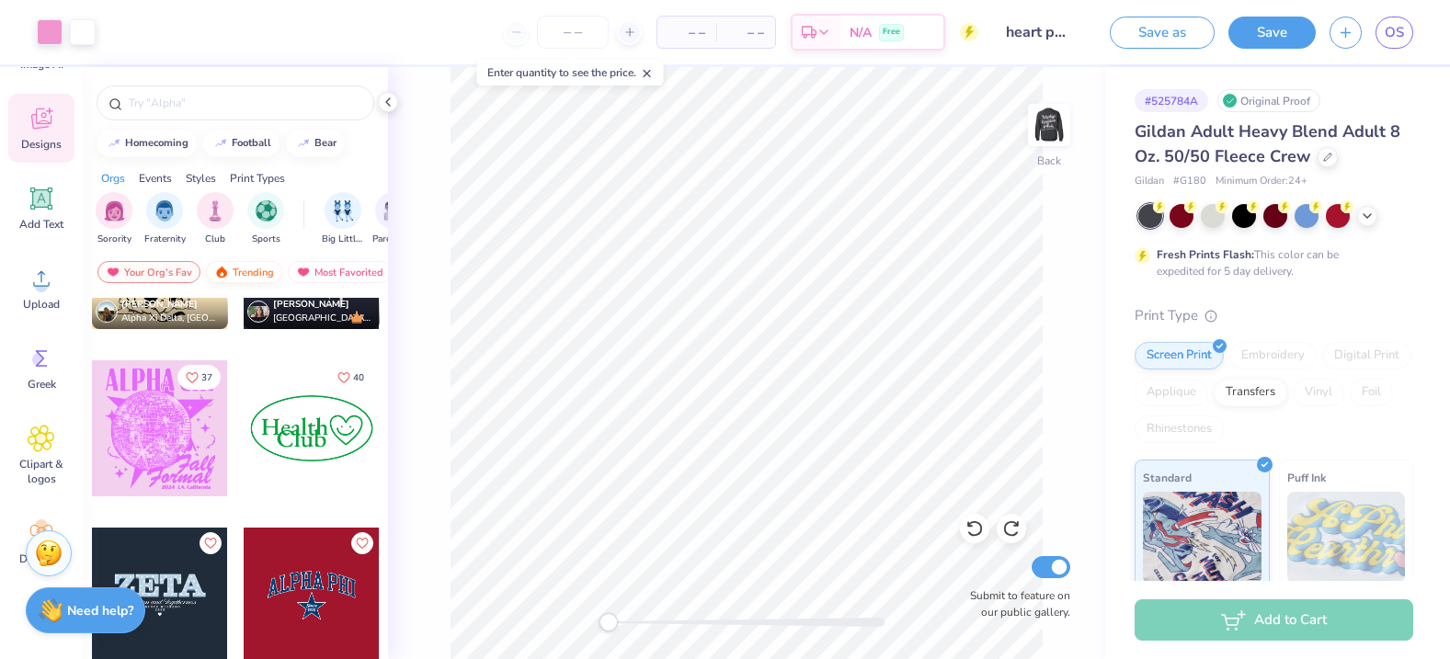
click at [246, 272] on div "Trending" at bounding box center [244, 272] width 76 height 22
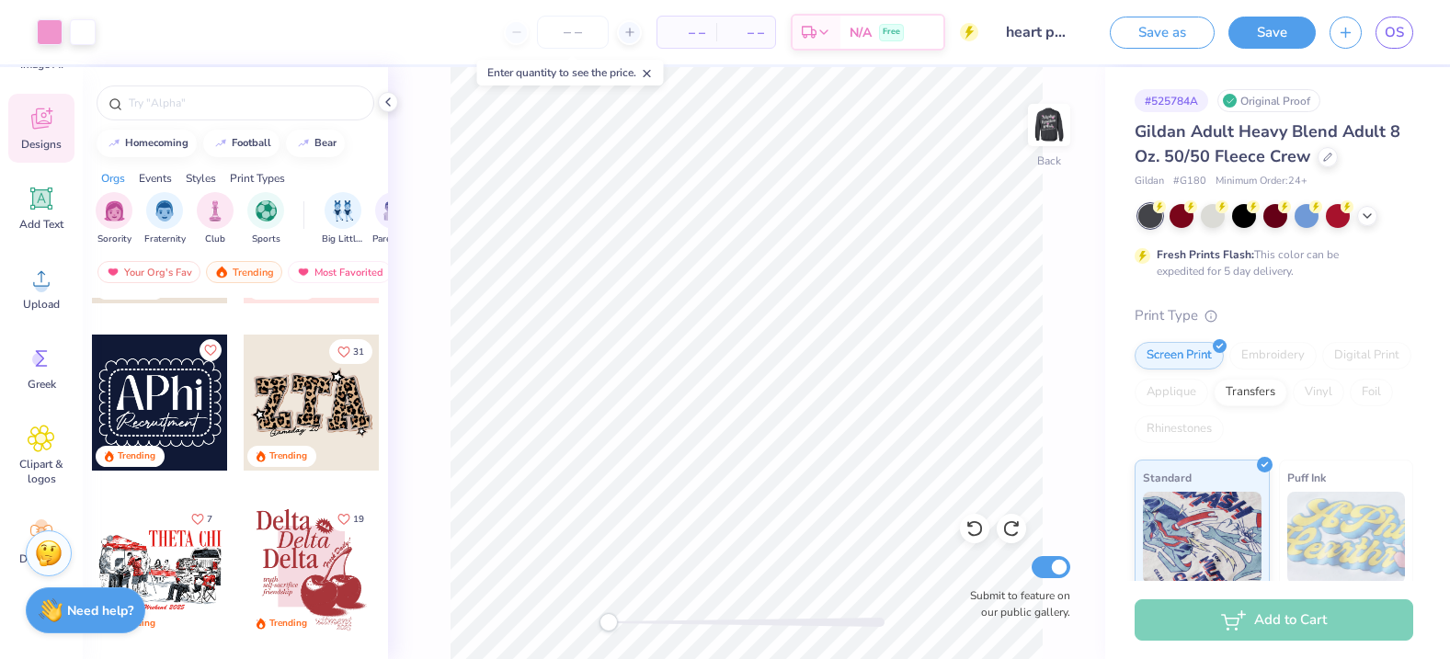
scroll to position [5887, 0]
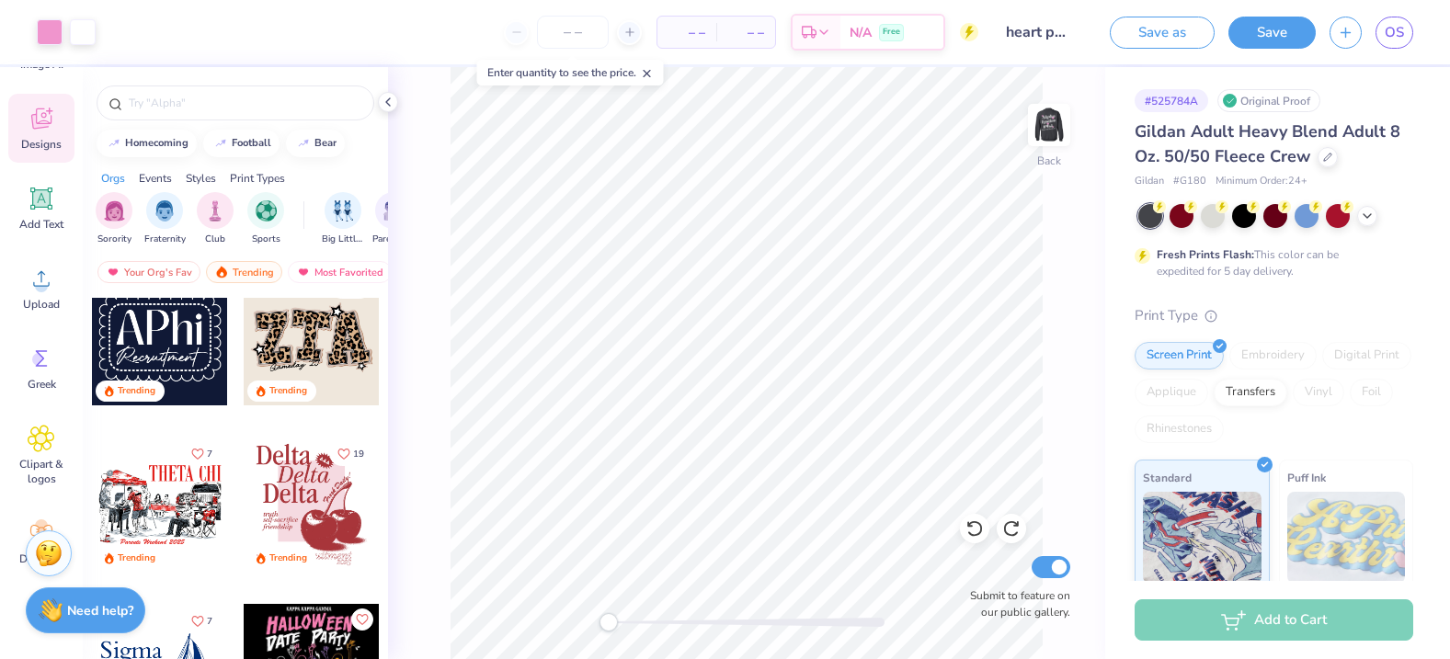
click at [278, 470] on div at bounding box center [312, 505] width 136 height 136
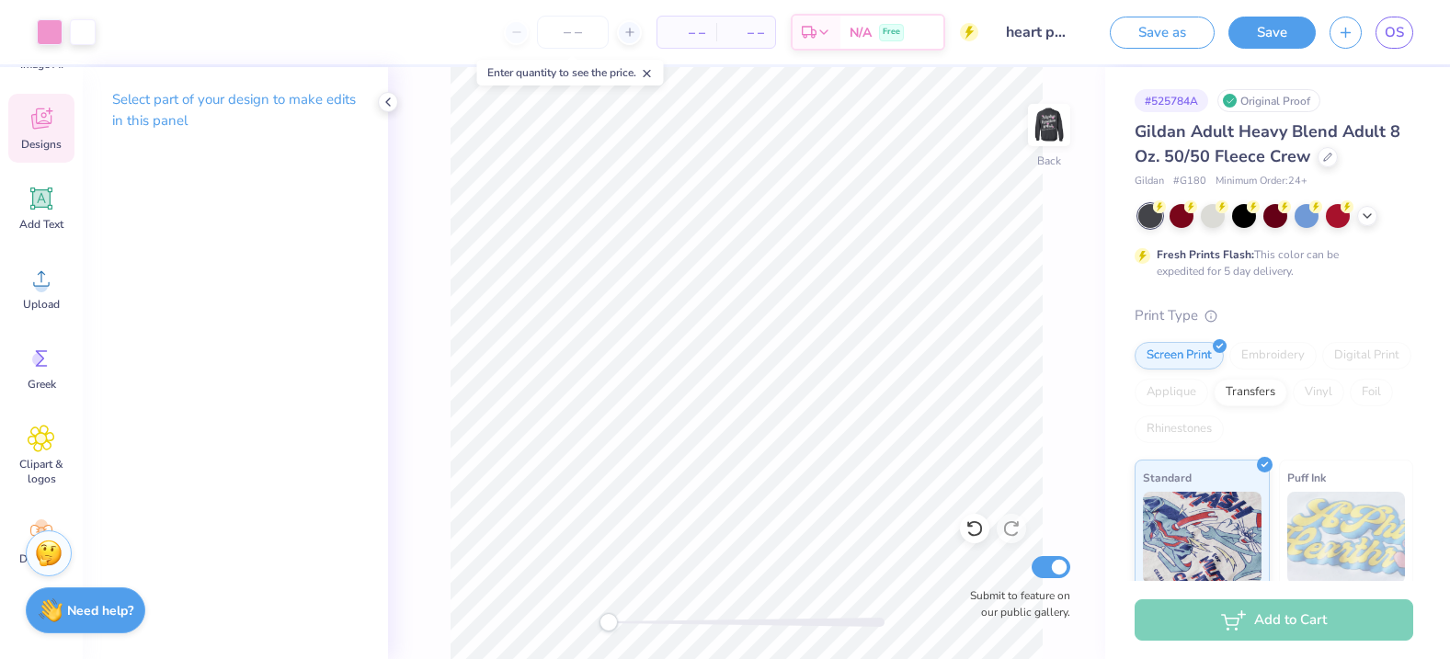
click at [39, 117] on icon at bounding box center [42, 119] width 28 height 28
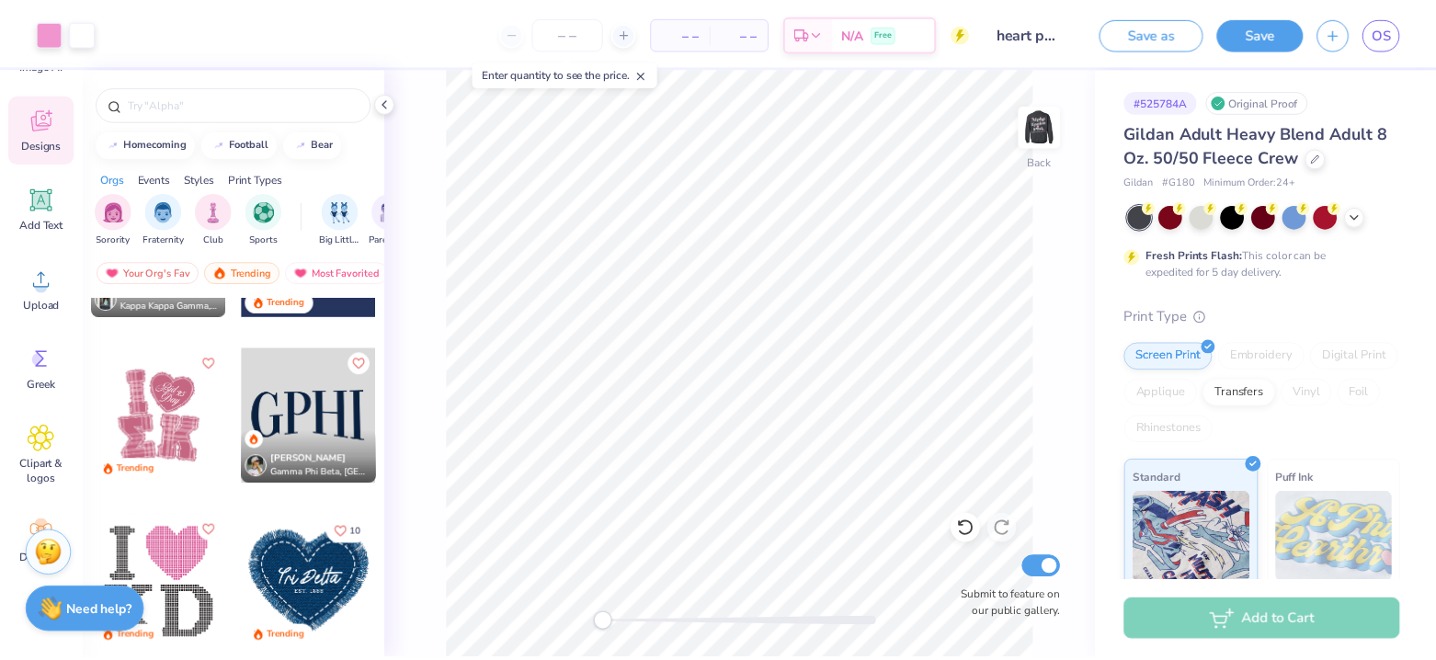
scroll to position [6481, 0]
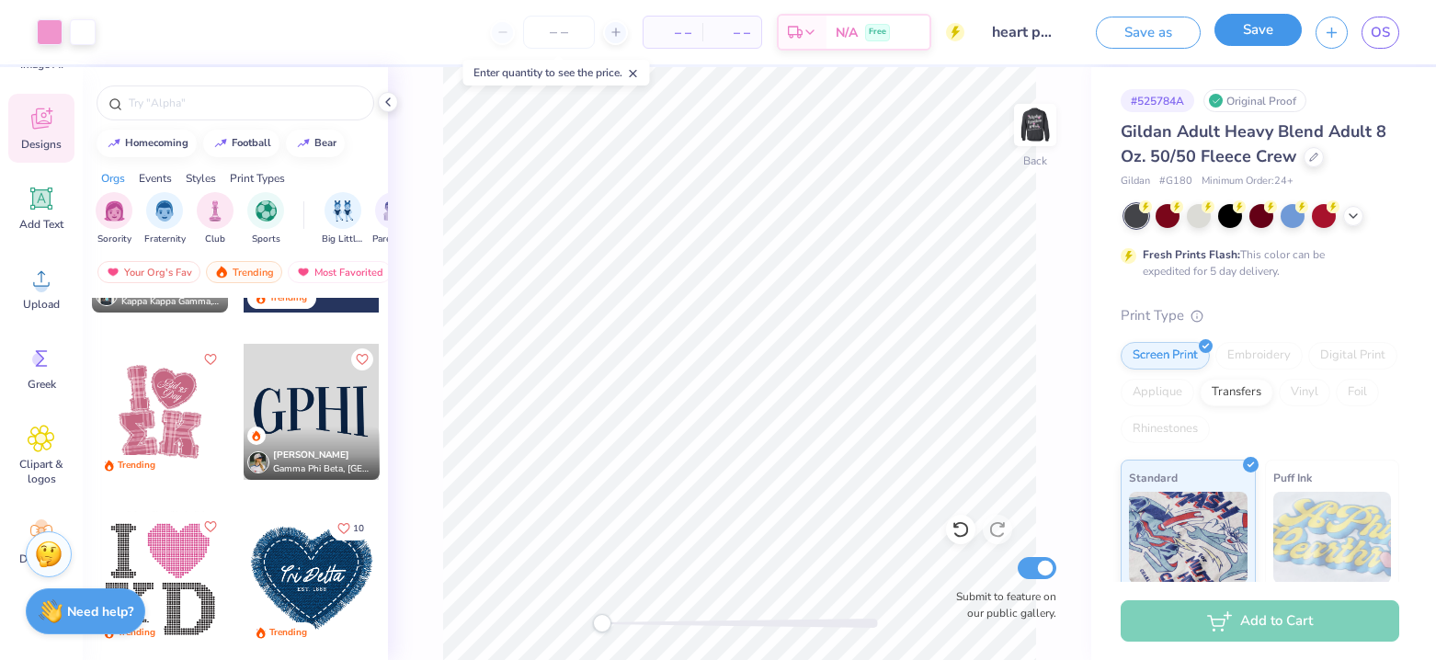
click at [1240, 40] on button "Save" at bounding box center [1258, 30] width 87 height 32
click at [1253, 27] on div "Save" at bounding box center [1258, 33] width 87 height 32
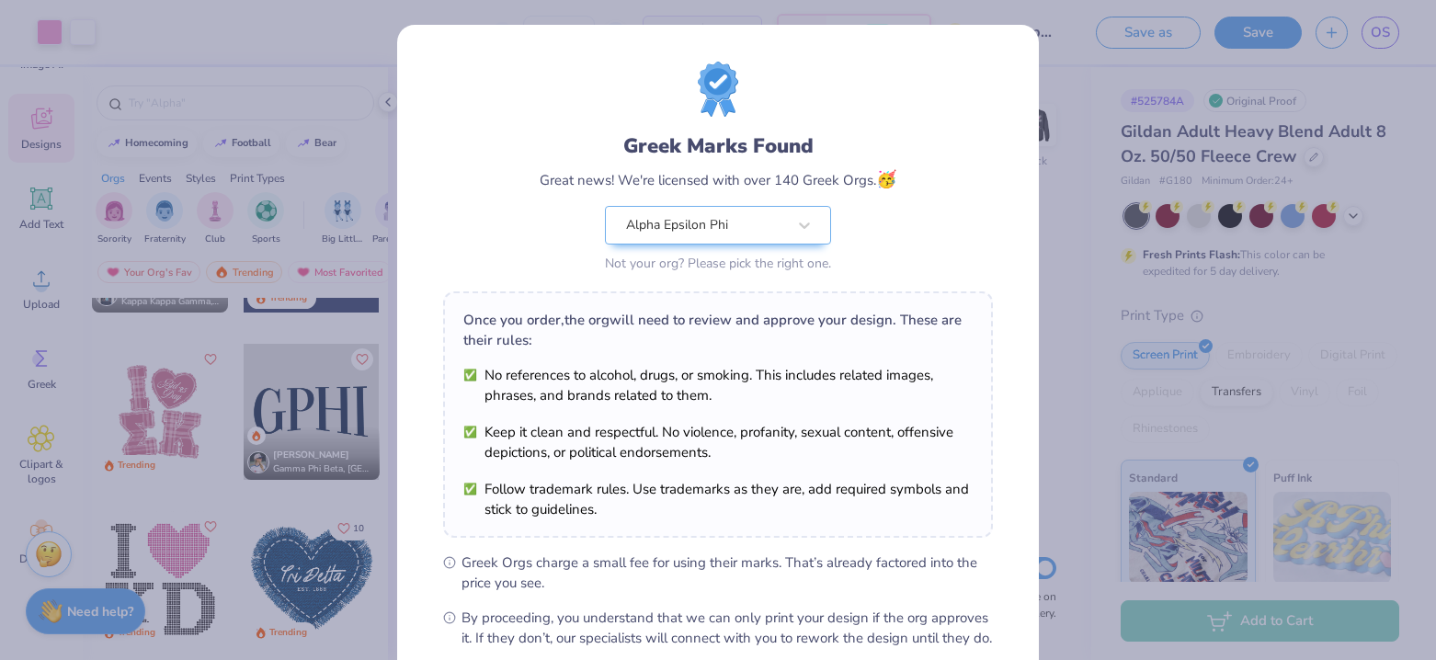
click at [391, 108] on div "Greek Marks Found Great news! We're licensed with over 140 Greek Orgs. 🥳 Alpha …" at bounding box center [718, 330] width 1436 height 660
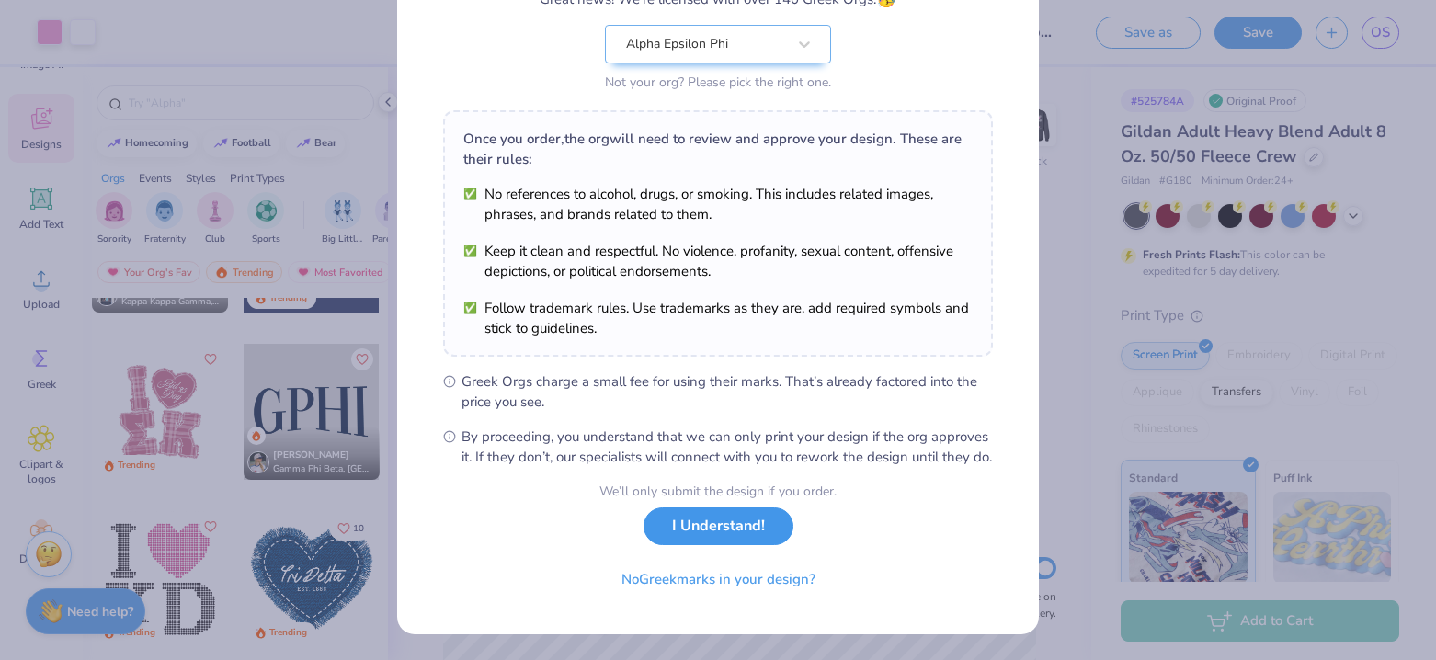
click at [679, 531] on button "I Understand!" at bounding box center [719, 527] width 150 height 38
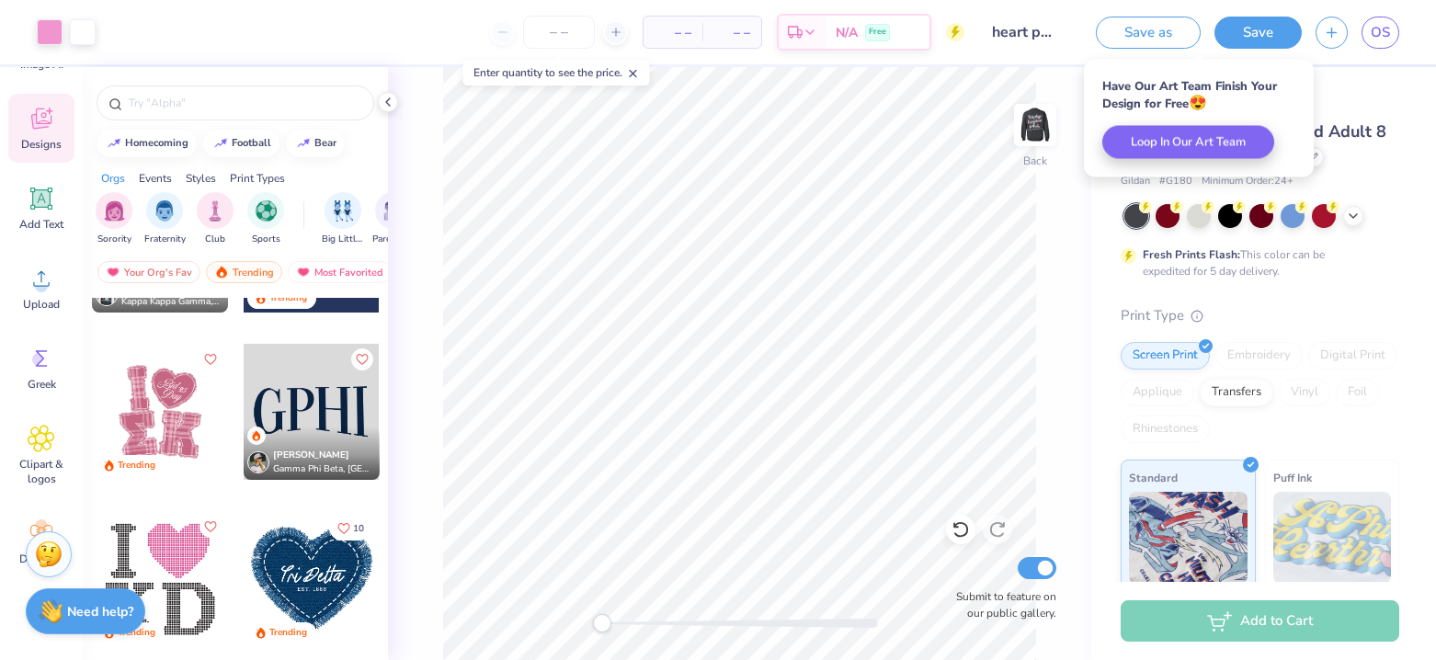
scroll to position [0, 0]
click at [334, 394] on div at bounding box center [312, 412] width 136 height 136
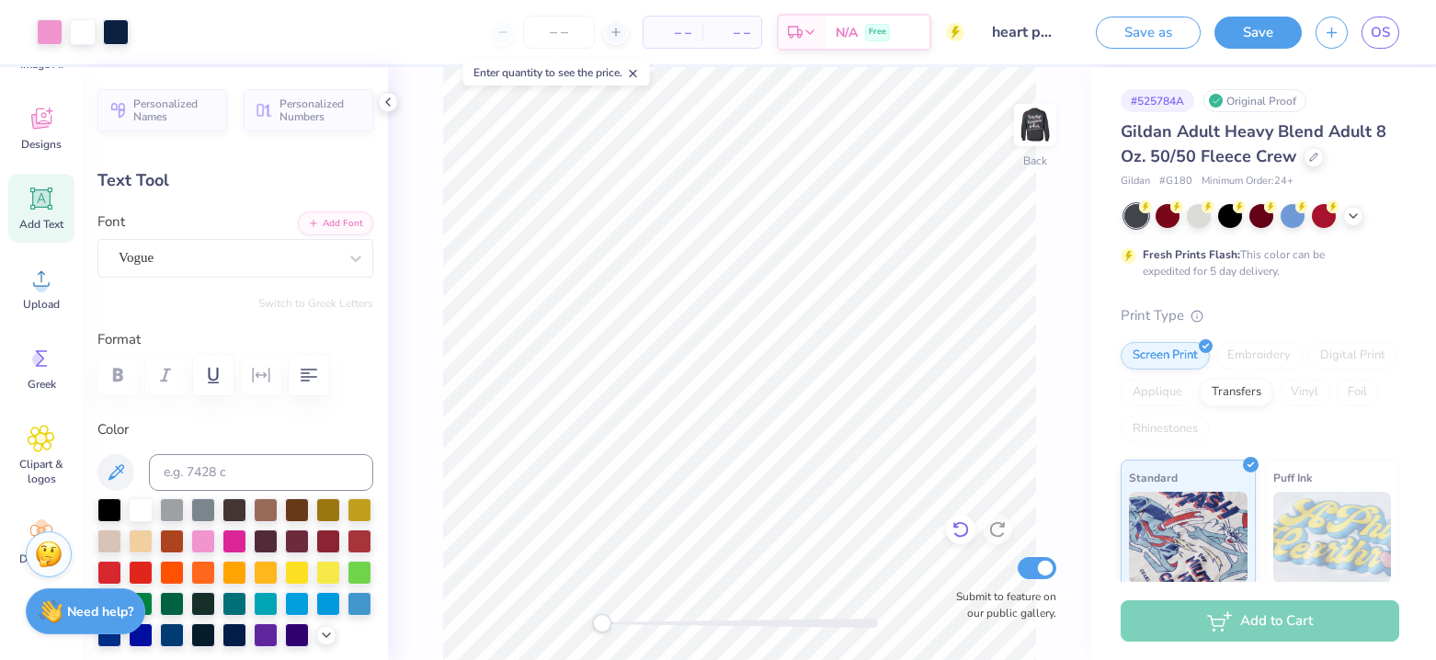
click at [965, 534] on icon at bounding box center [961, 530] width 16 height 17
click at [965, 533] on icon at bounding box center [961, 530] width 16 height 17
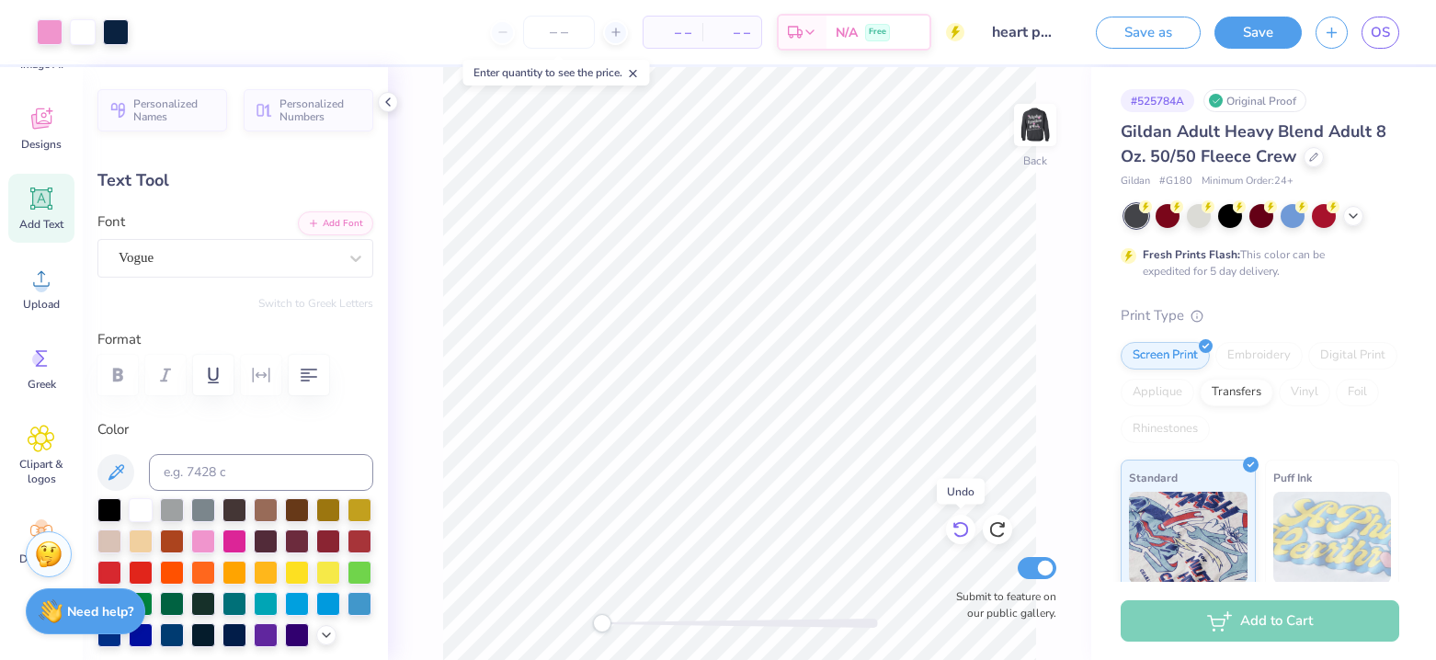
click at [965, 533] on icon at bounding box center [961, 530] width 16 height 17
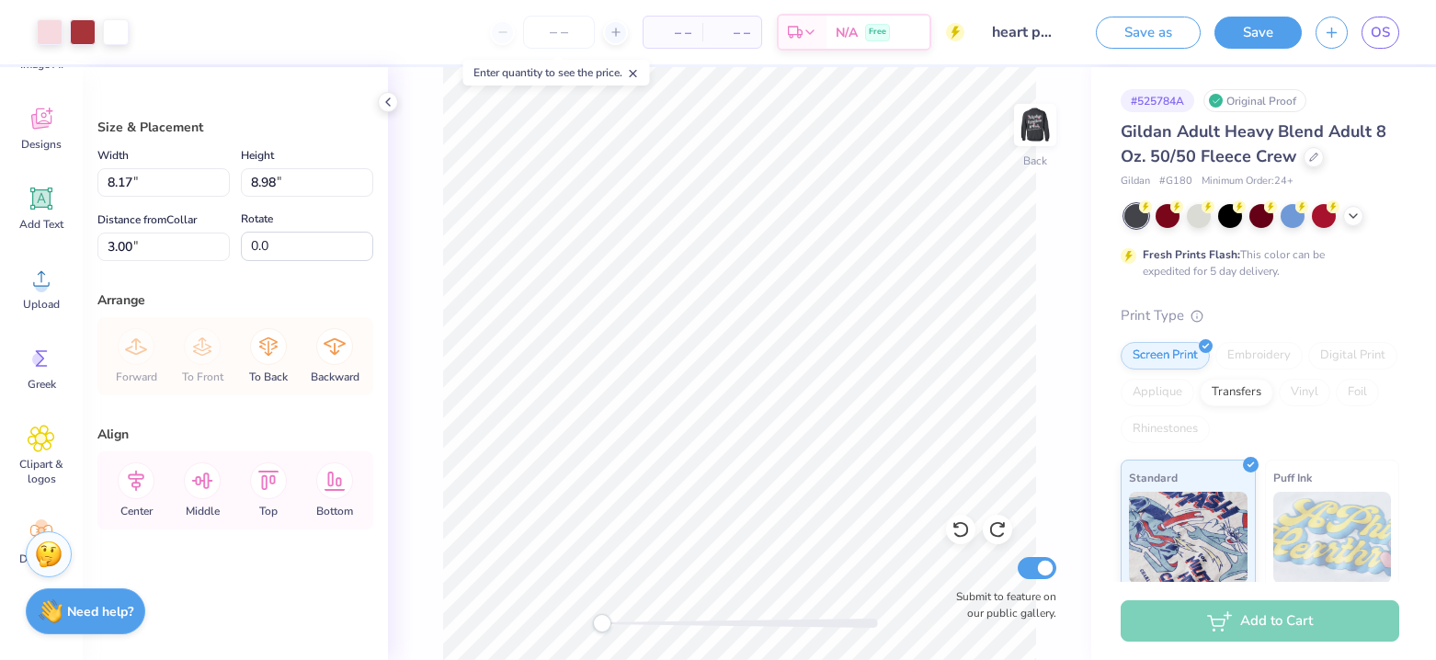
click at [392, 97] on div "Art colors – – Per Item – – Total Est. Delivery N/A Free Design Title heart phi…" at bounding box center [718, 330] width 1436 height 660
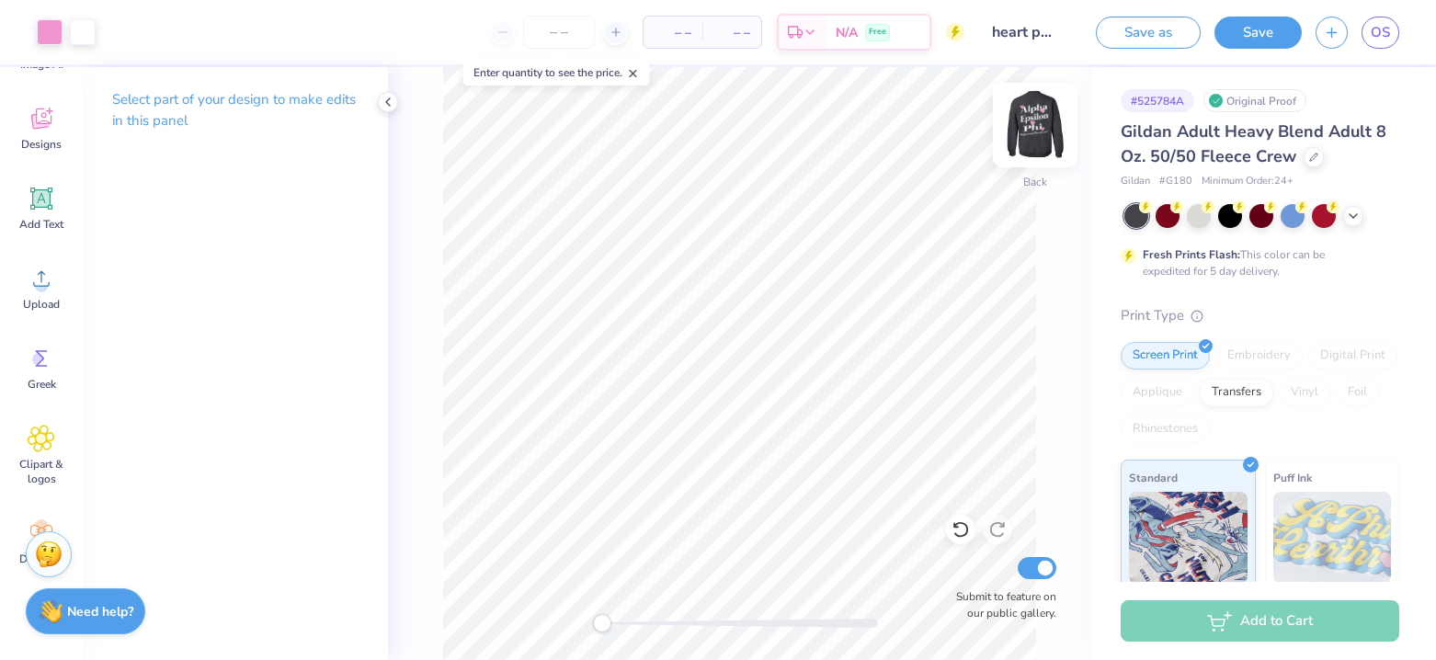
click at [1031, 128] on img at bounding box center [1036, 125] width 74 height 74
click at [1048, 112] on img at bounding box center [1036, 125] width 74 height 74
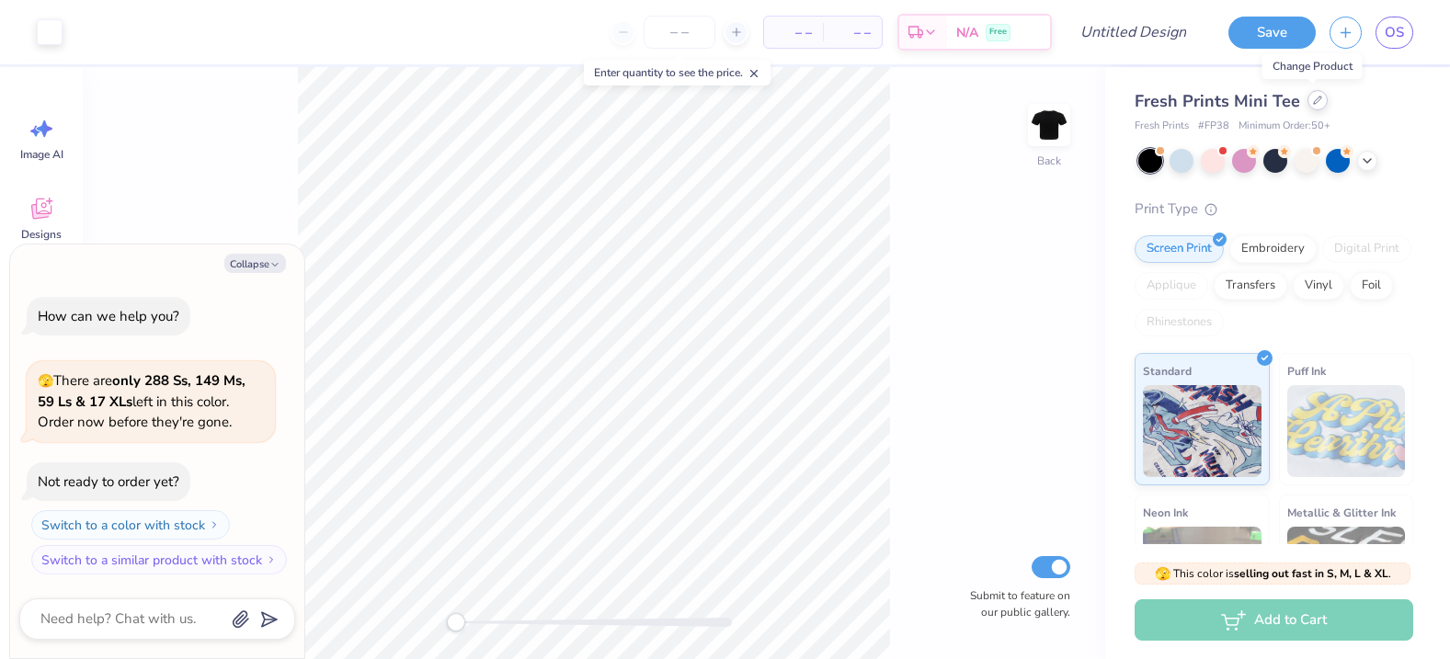
click at [1313, 103] on icon at bounding box center [1317, 100] width 9 height 9
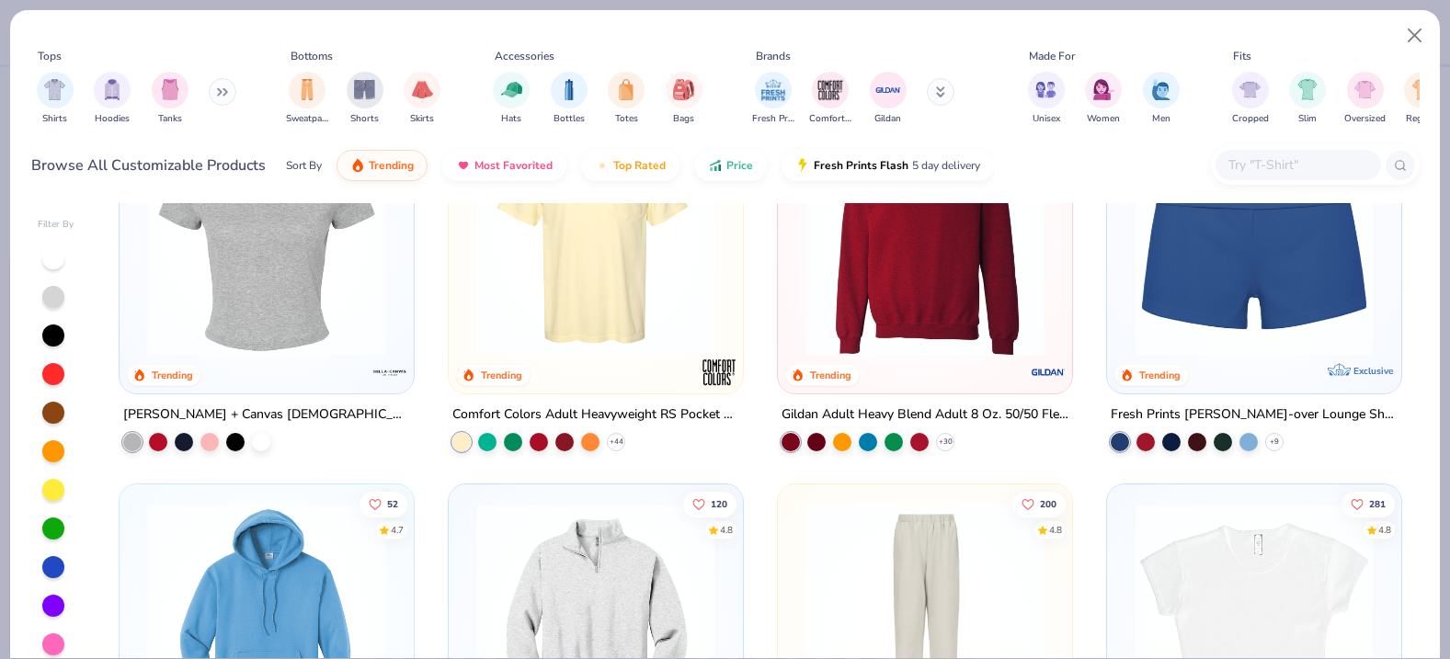
scroll to position [1489, 0]
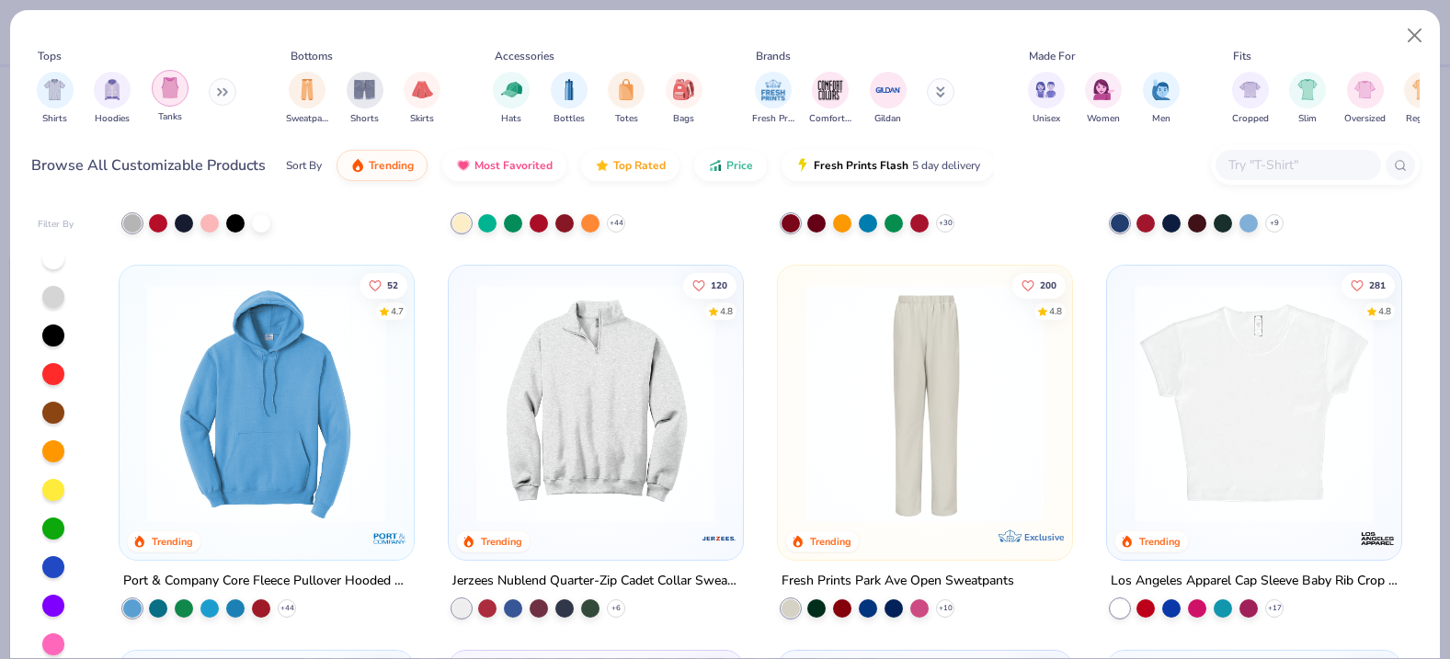
click at [173, 99] on div "filter for Tanks" at bounding box center [170, 88] width 37 height 37
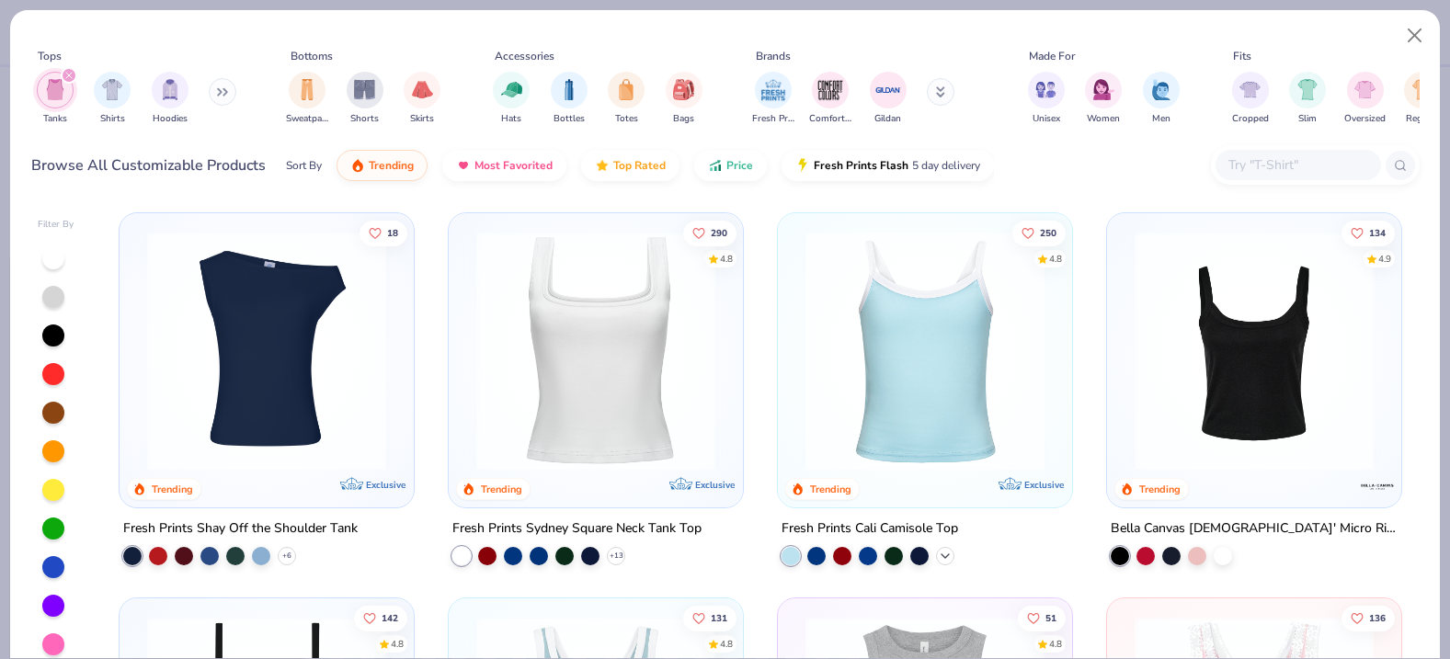
click at [944, 554] on icon at bounding box center [945, 556] width 15 height 15
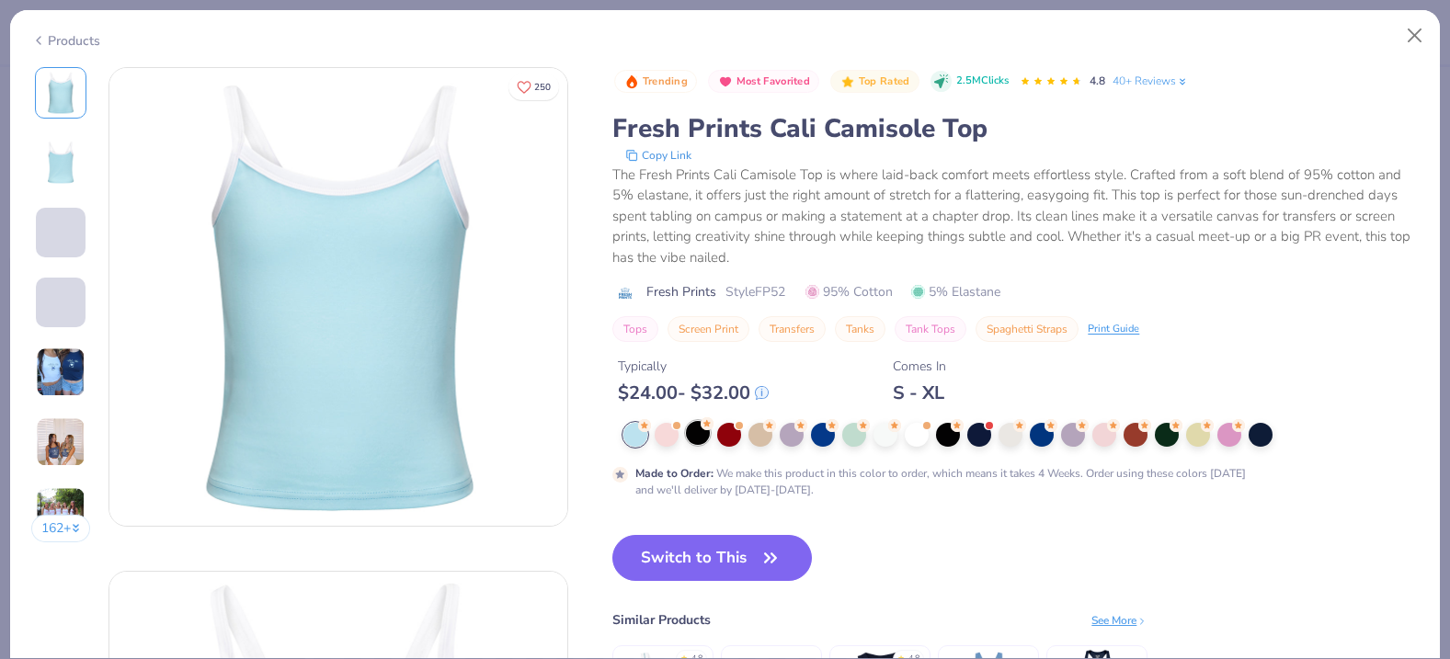
click at [697, 440] on div at bounding box center [698, 433] width 24 height 24
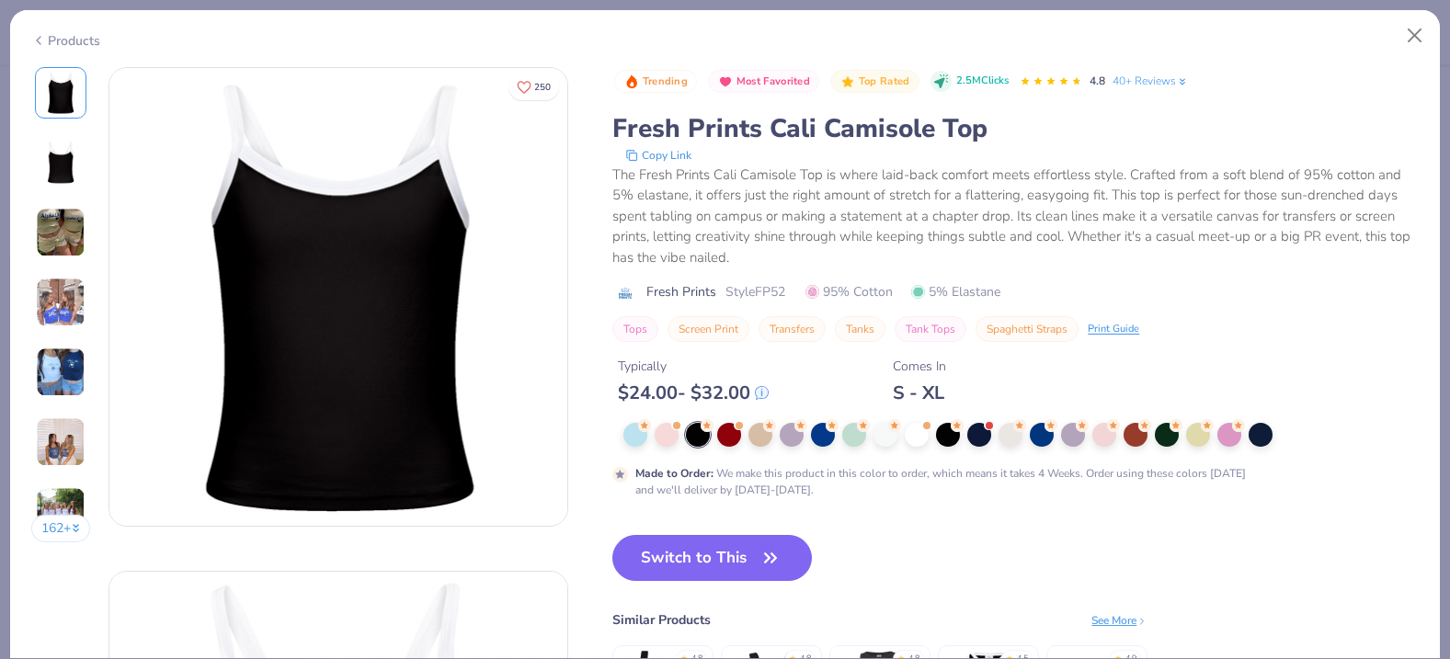
click at [40, 29] on div "Products" at bounding box center [725, 34] width 1430 height 48
click at [43, 40] on icon at bounding box center [38, 40] width 15 height 22
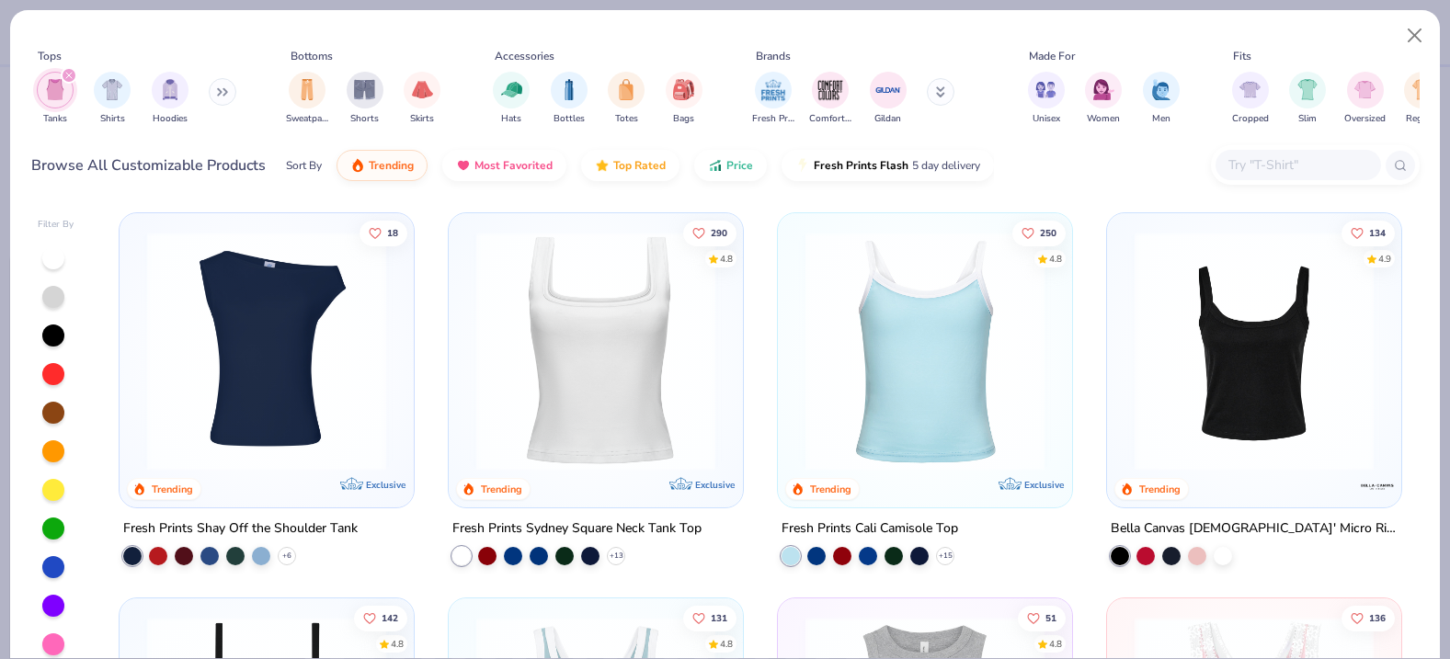
click at [1229, 377] on img at bounding box center [1253, 351] width 257 height 239
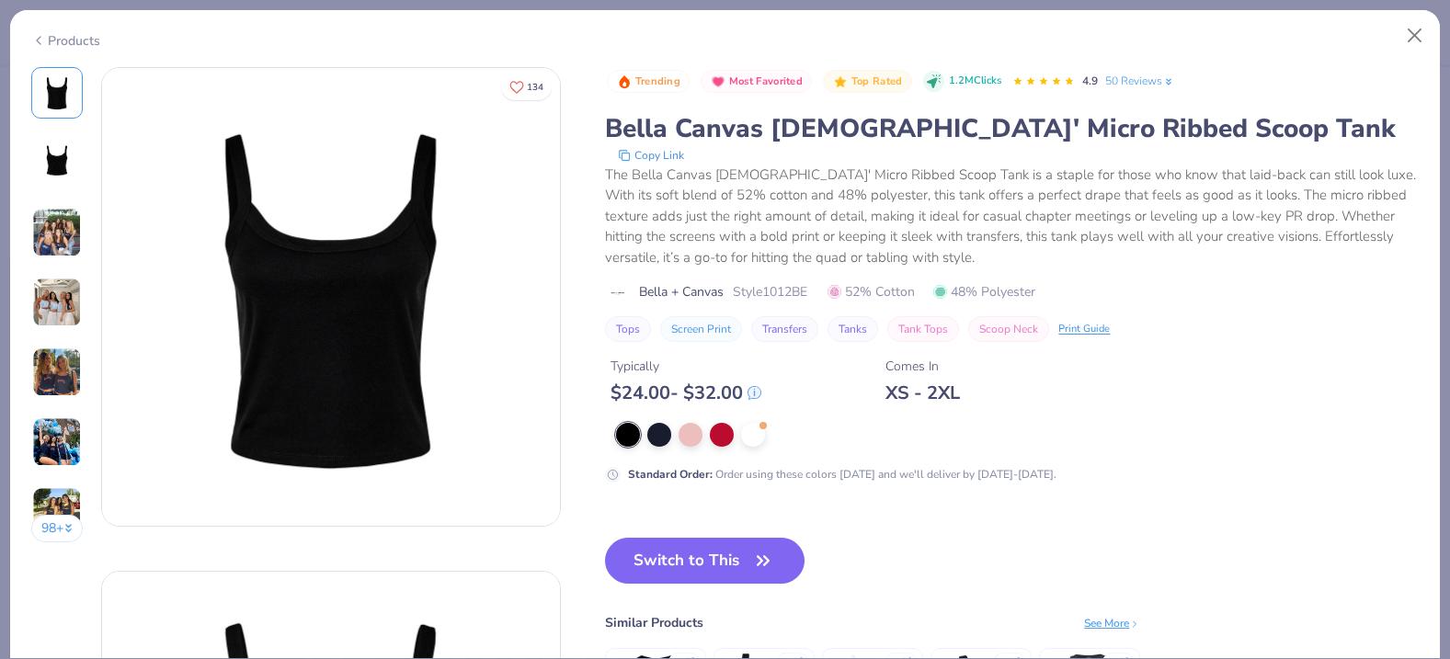
click at [757, 532] on div "Trending Most Favorited Top Rated 1.2M Clicks 4.9 50 Reviews Bella Canvas Ladie…" at bounding box center [1012, 427] width 814 height 720
click at [730, 556] on button "Switch to This" at bounding box center [705, 561] width 200 height 46
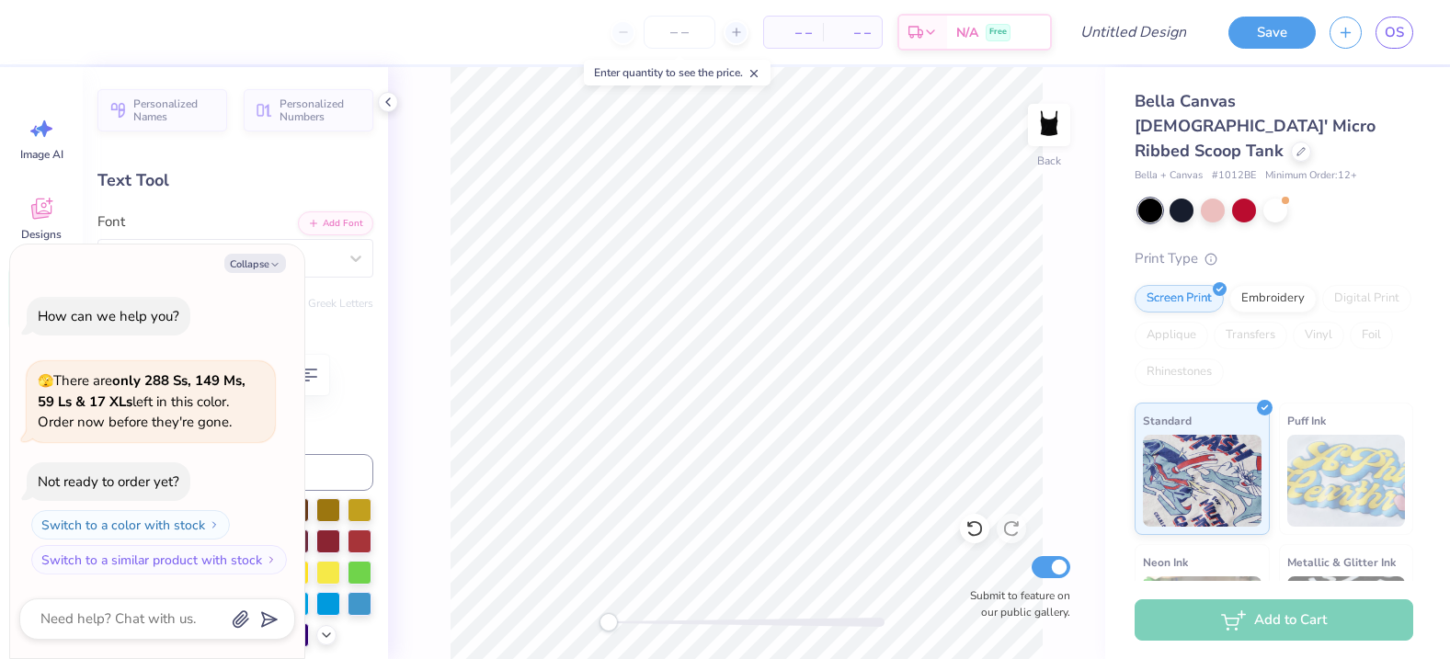
type textarea "x"
type textarea "A"
type textarea "x"
type textarea "Ae"
type textarea "x"
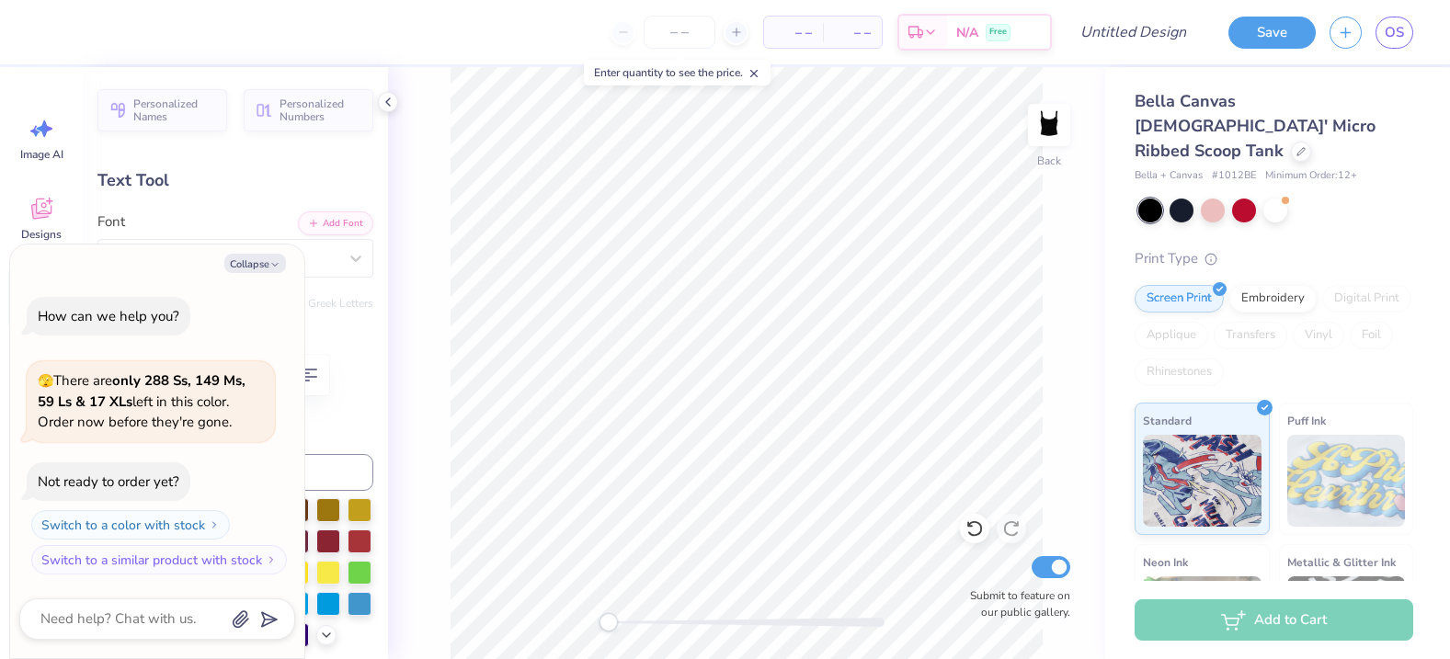
type textarea "Aep"
type textarea "x"
type textarea "Aeph"
type textarea "x"
type textarea "Aephi"
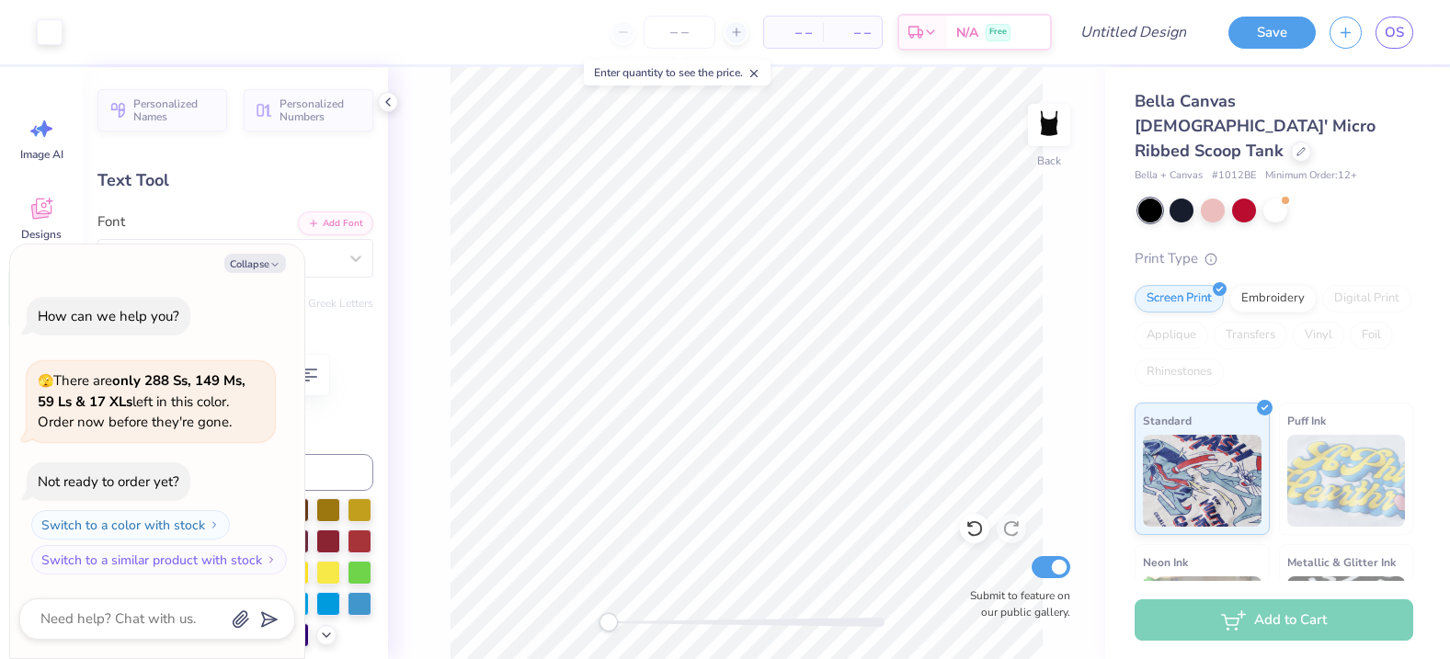
type textarea "x"
type input "5.67"
type input "0.46"
type input "3.34"
type textarea "x"
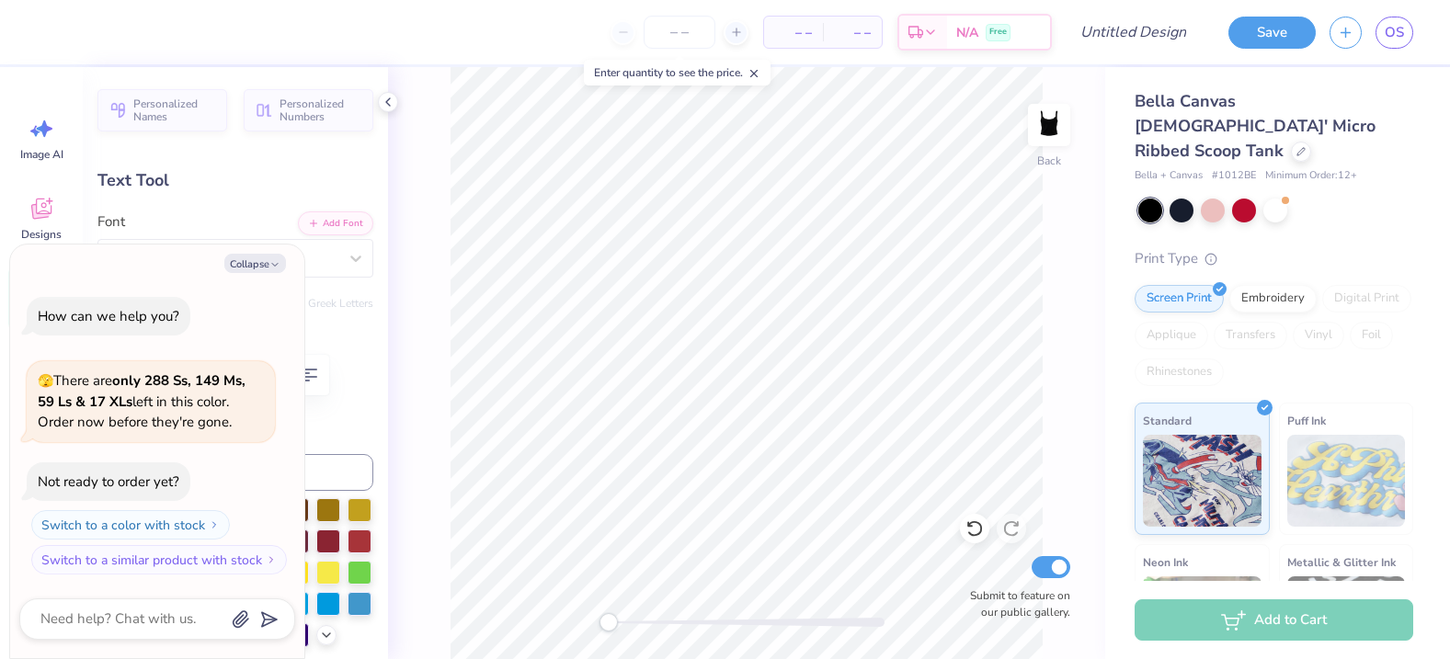
type input "2.58"
type input "4.01"
type textarea "x"
type input "5.67"
type input "3.35"
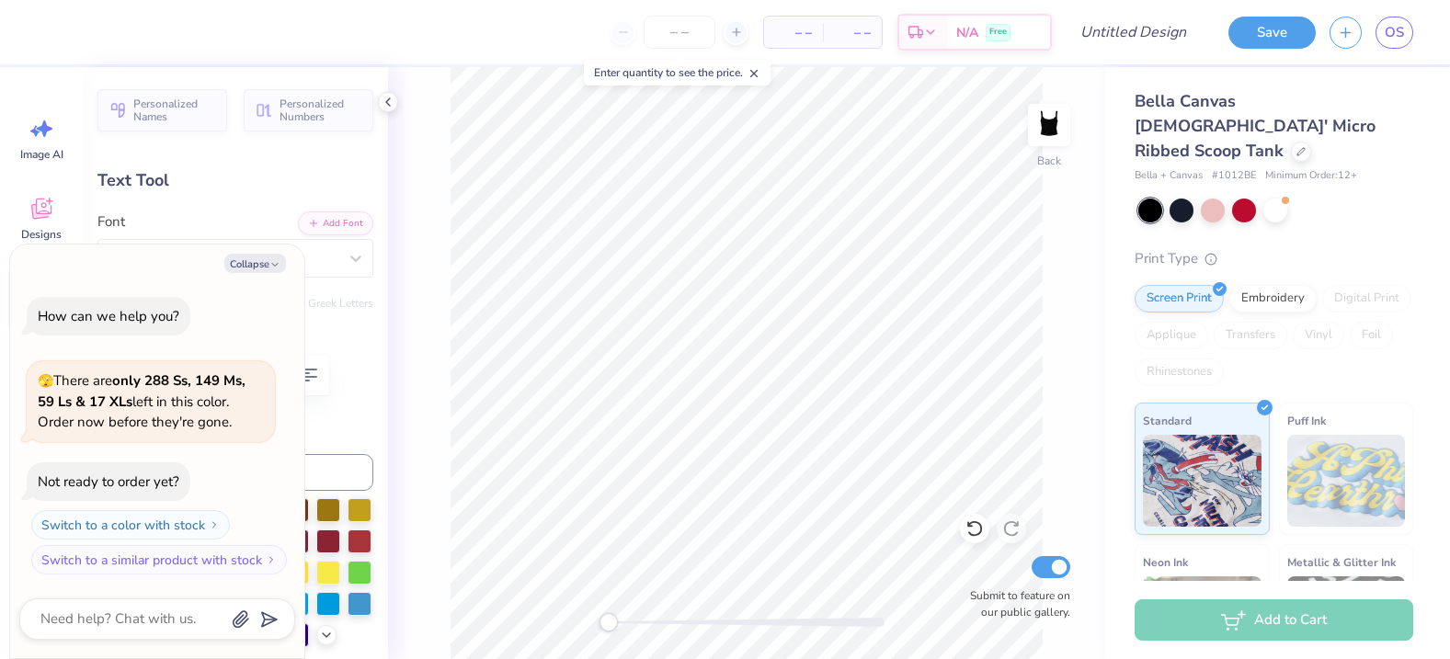
scroll to position [0, 6]
type textarea "x"
type textarea "DB"
type textarea "x"
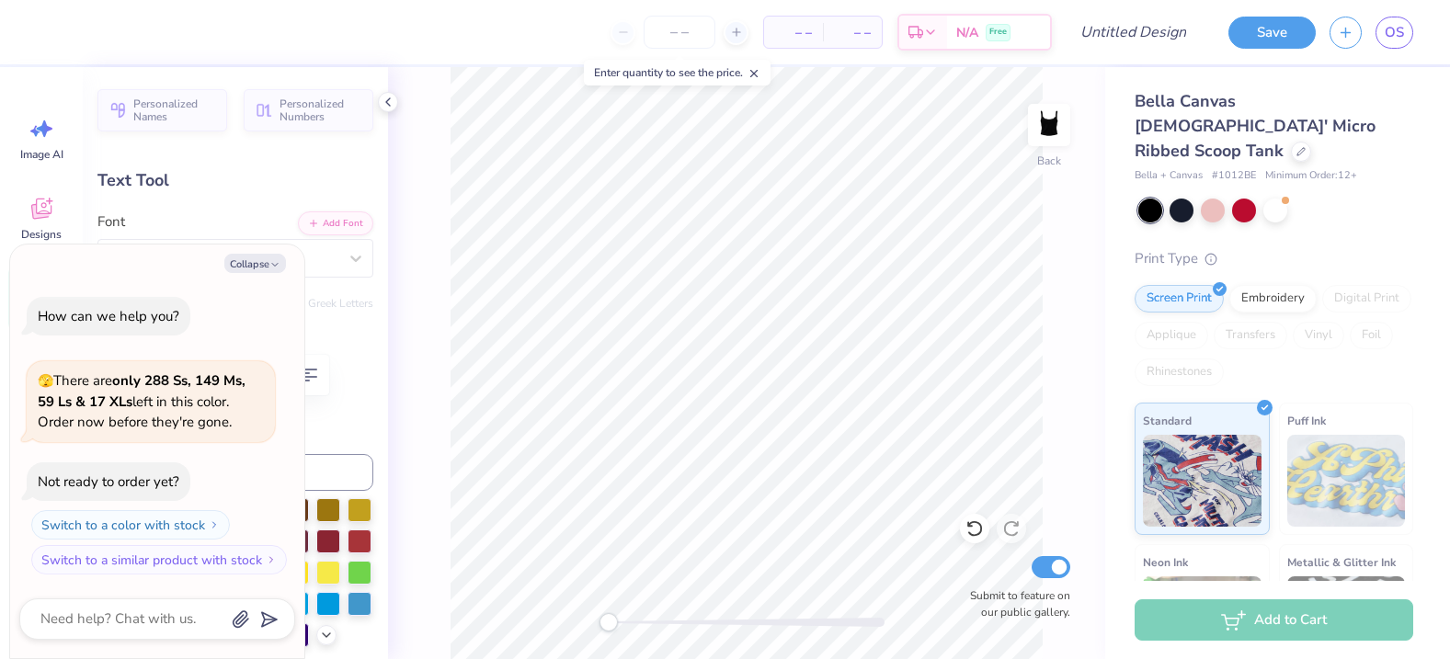
type textarea "DBi"
type textarea "x"
type textarea "DBid"
type textarea "x"
type textarea "DBi"
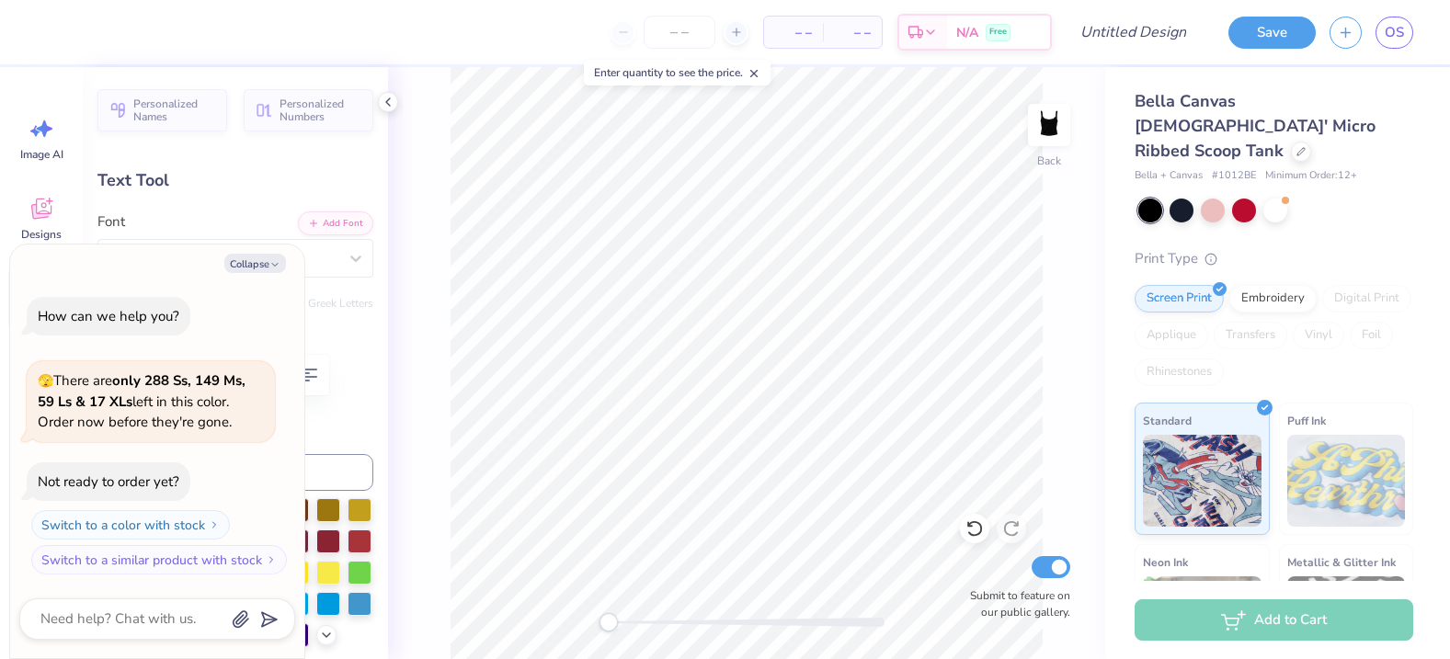
type textarea "x"
type textarea "DB"
type textarea "x"
type textarea "D"
type textarea "x"
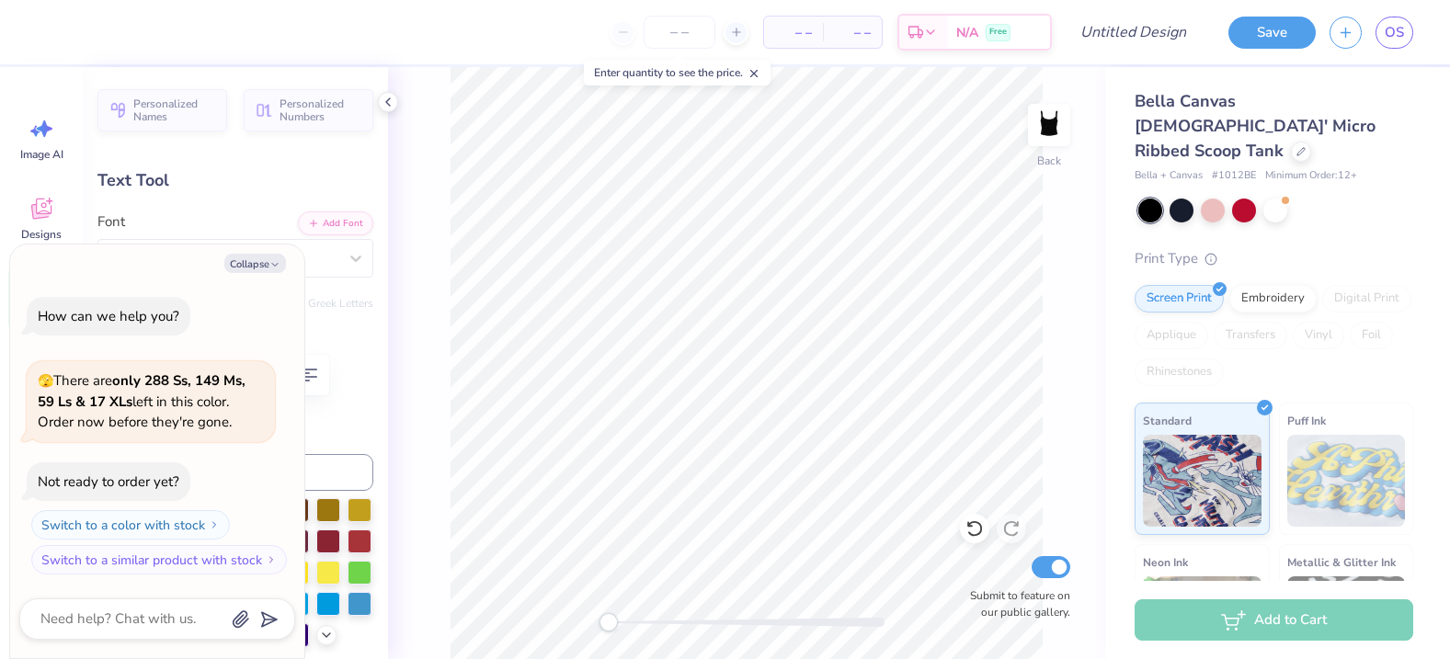
type textarea "x"
type textarea "D"
type textarea "x"
type textarea "Di"
type textarea "x"
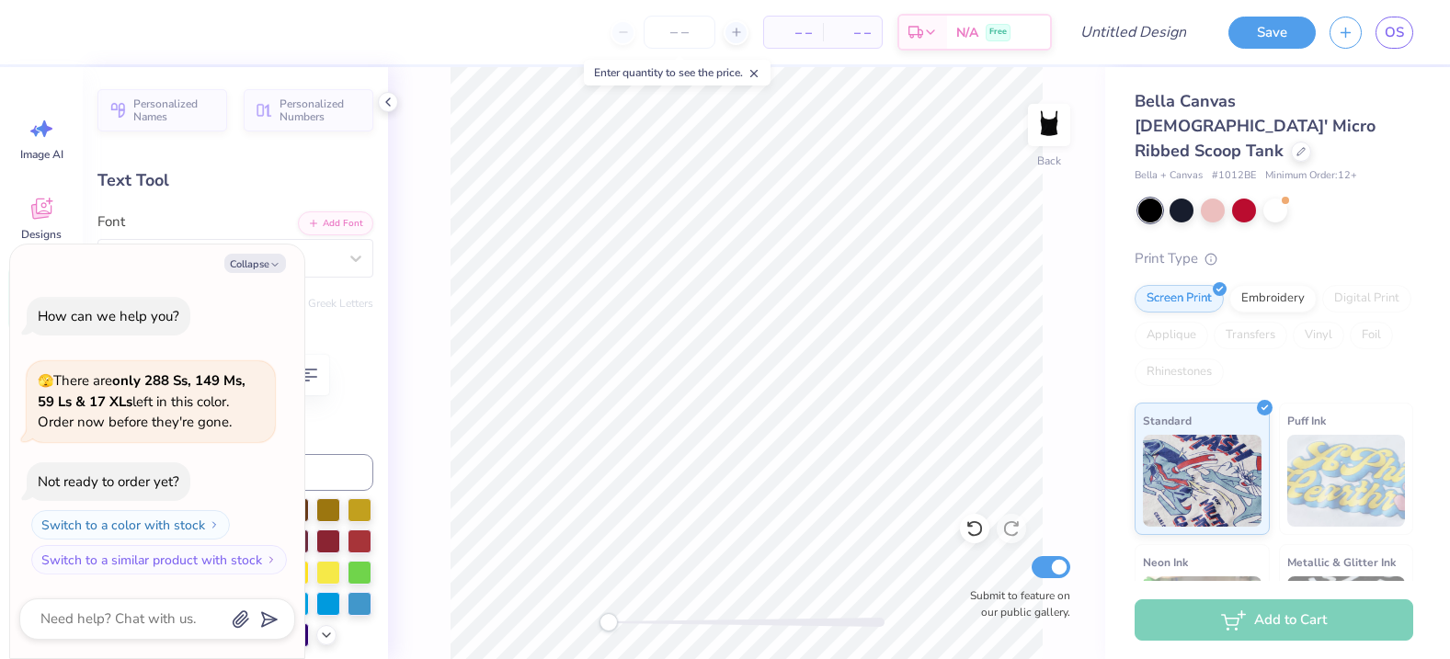
type textarea "D"
type textarea "x"
type textarea "B"
type textarea "x"
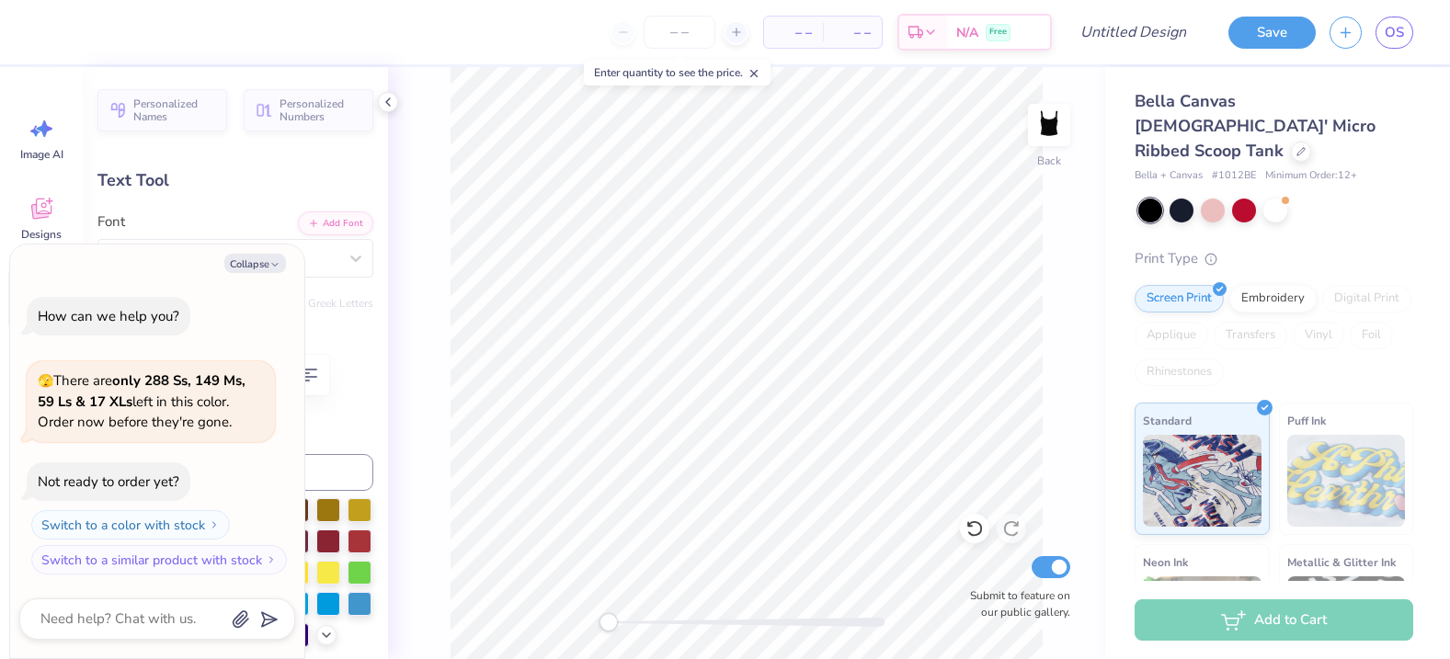
type textarea "Bi"
type textarea "x"
type textarea "Bid"
type textarea "x"
type textarea "Bid"
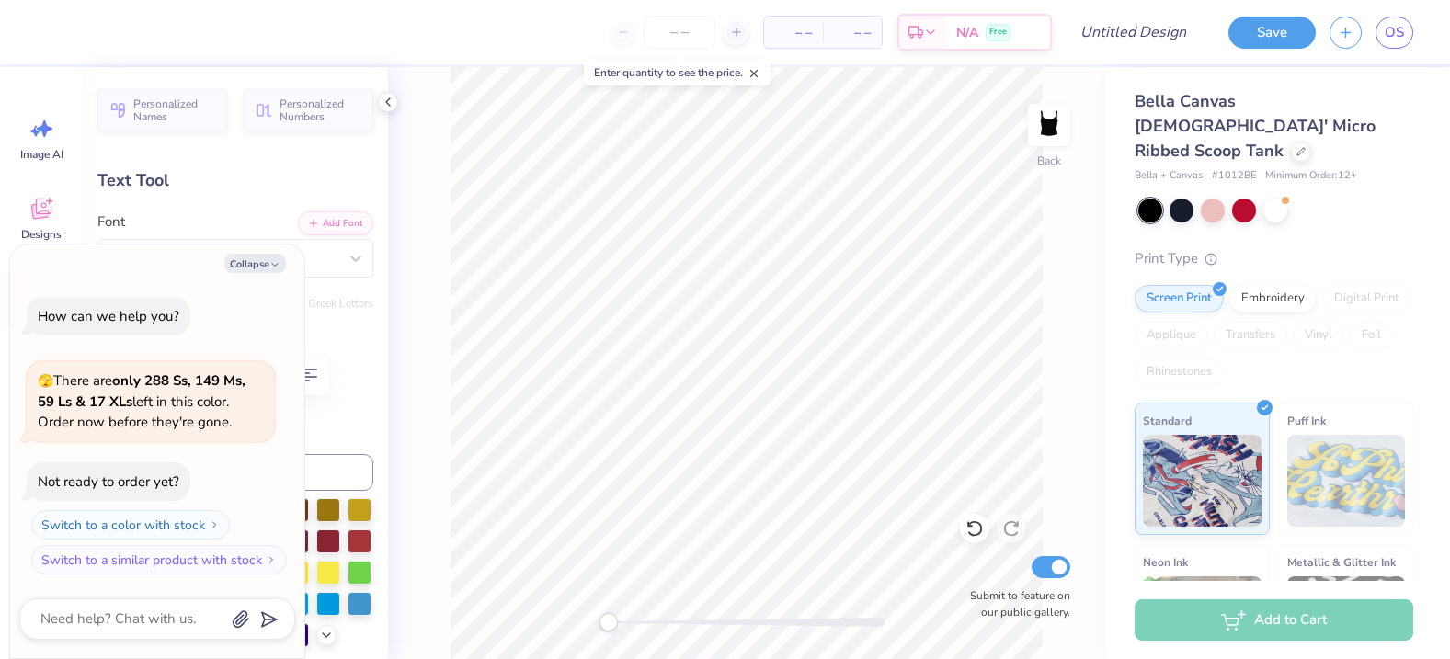
type textarea "x"
type textarea "Bid D"
type textarea "x"
type textarea "Bid Da"
type textarea "x"
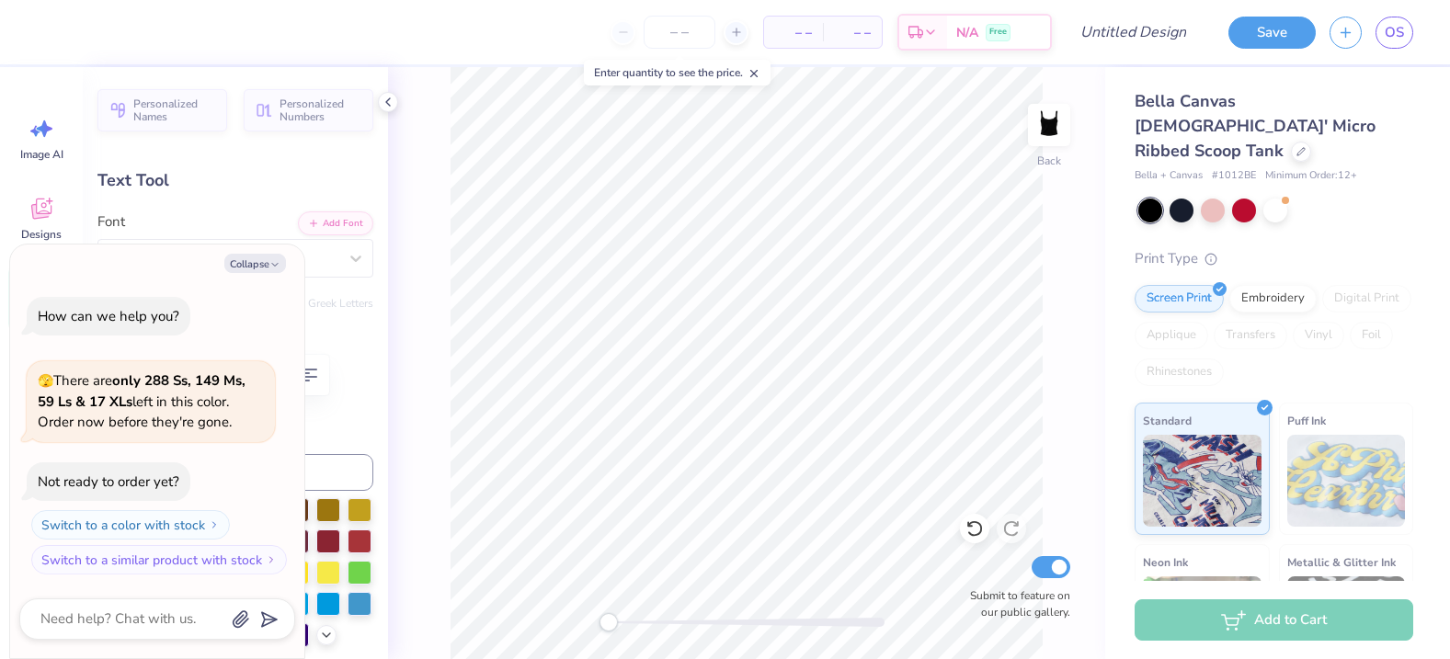
type textarea "Bid Day"
type textarea "x"
type textarea "Bid Day"
type textarea "x"
type textarea "Bid Day 290"
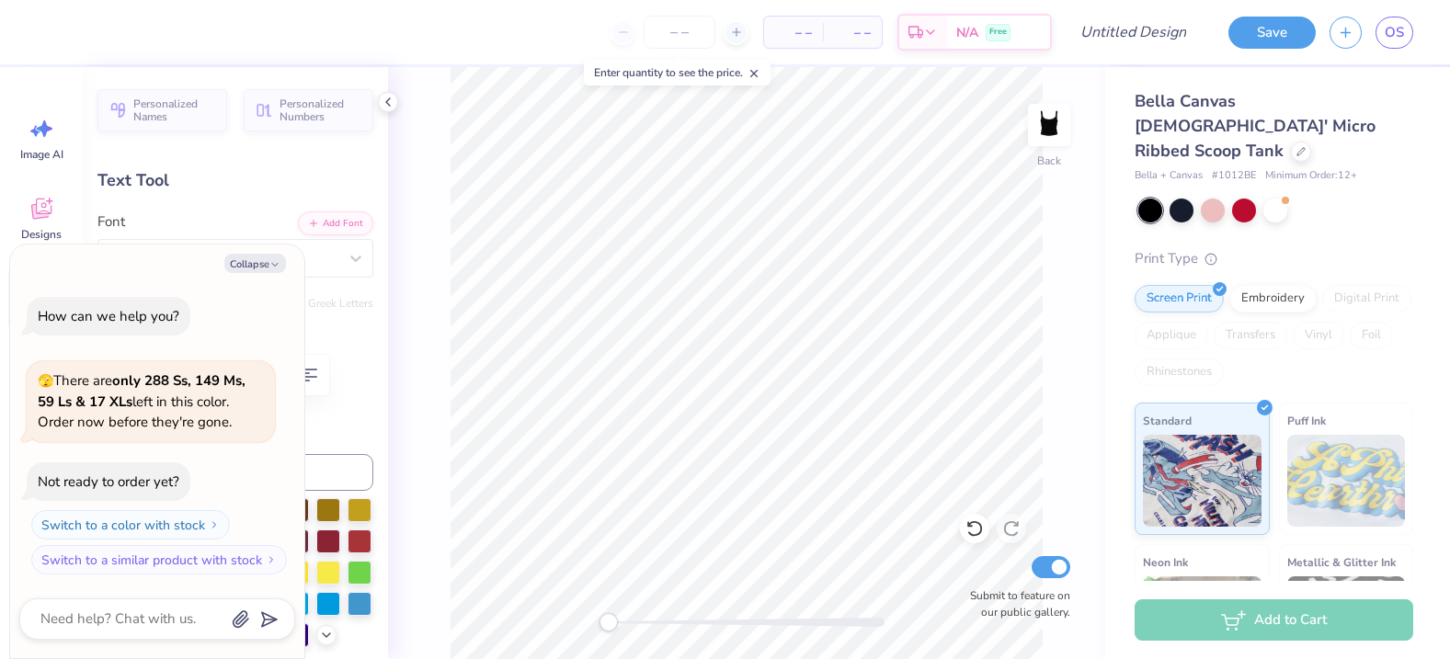
type textarea "x"
type textarea "Bid Day 2902"
type textarea "x"
type textarea "Bid Day 29025"
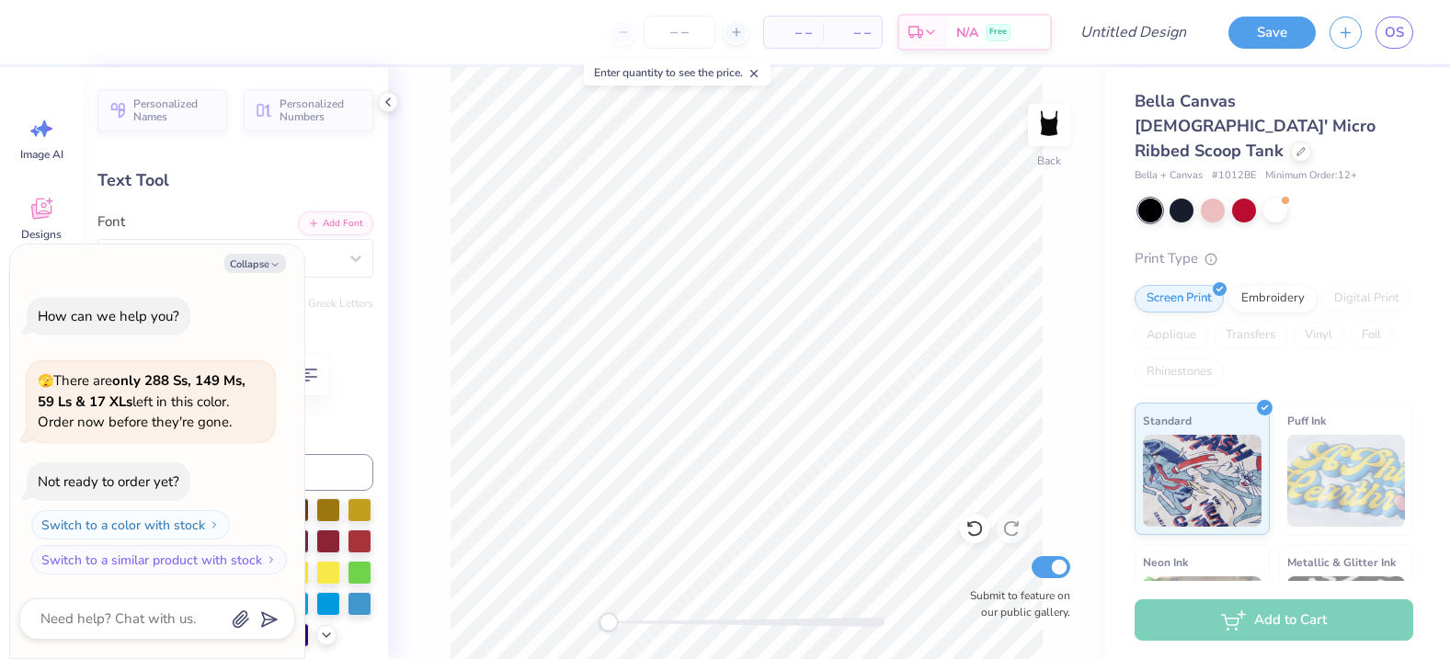
type textarea "x"
type textarea "Bid Day 2025"
type textarea "x"
type input "3.69"
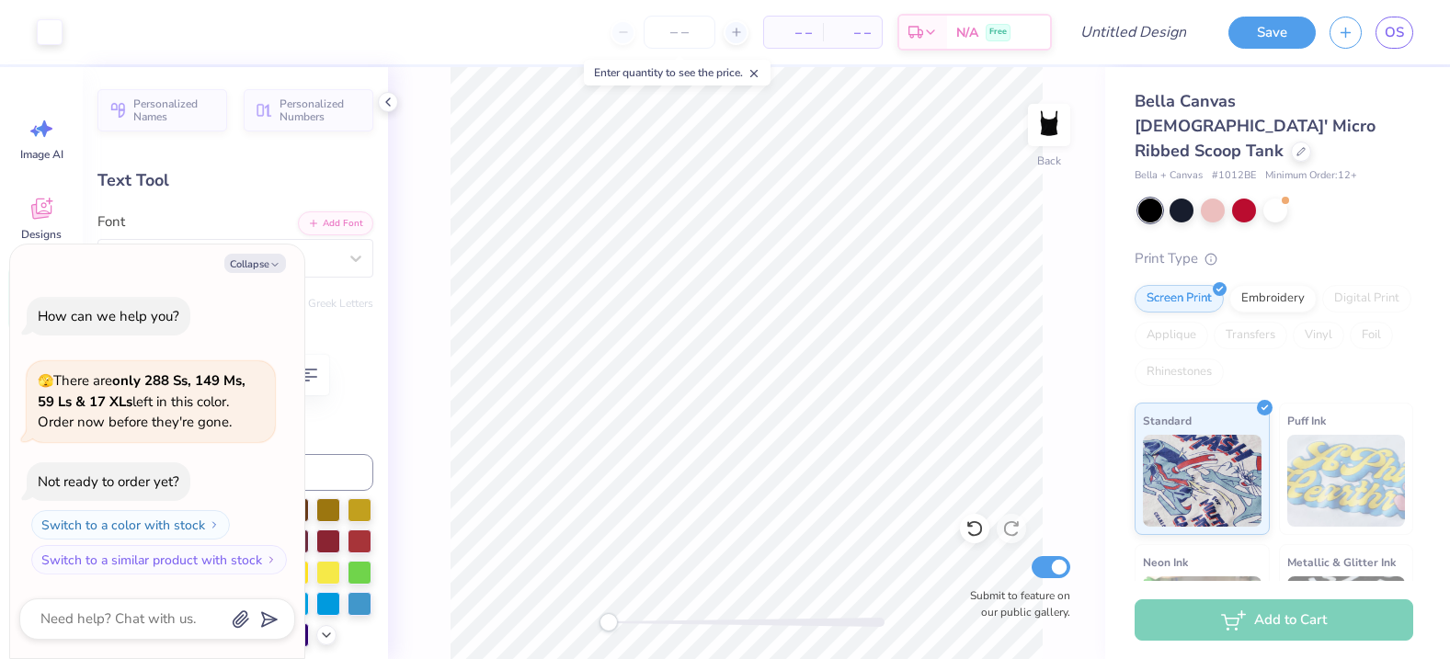
type input "0.45"
type input "3.63"
type textarea "x"
type input "2.58"
type input "0.46"
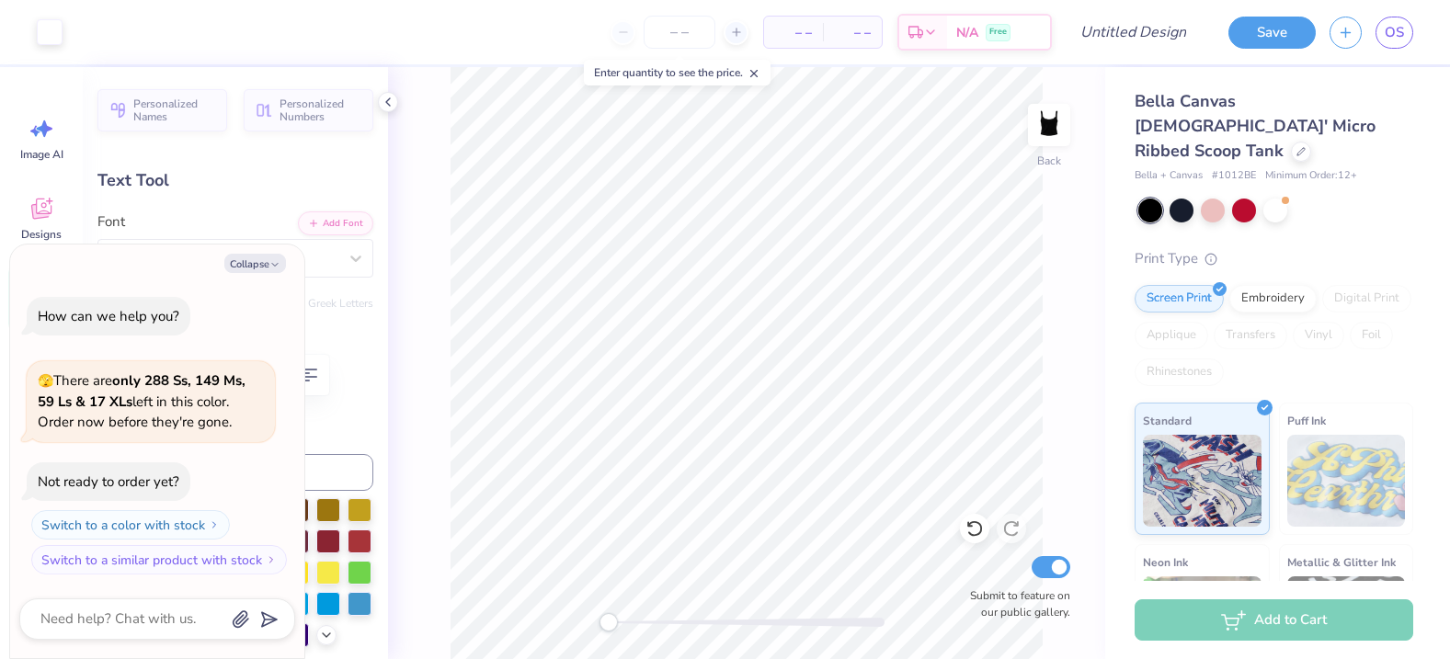
type input "4.58"
type textarea "x"
type input "6.24"
type input "1.64"
type input "1.46"
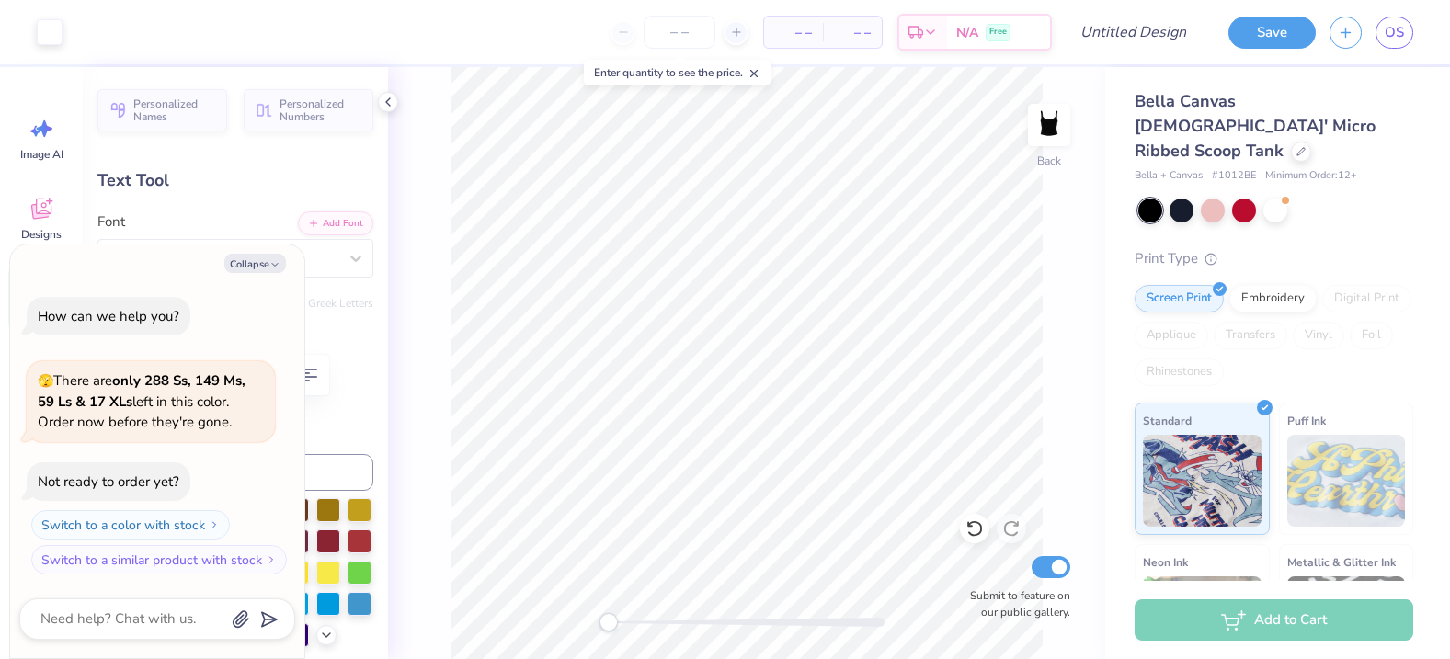
type textarea "x"
type input "2.52"
click at [1291, 140] on div at bounding box center [1301, 150] width 20 height 20
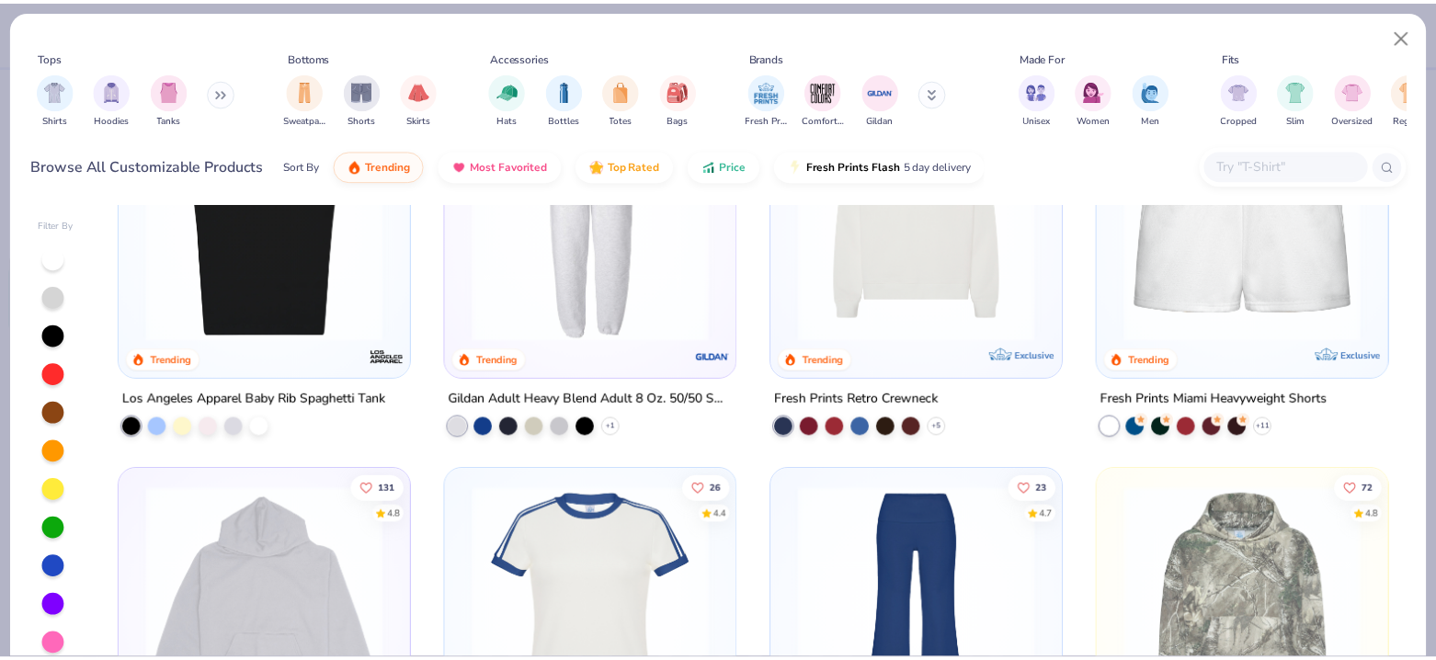
scroll to position [2098, 0]
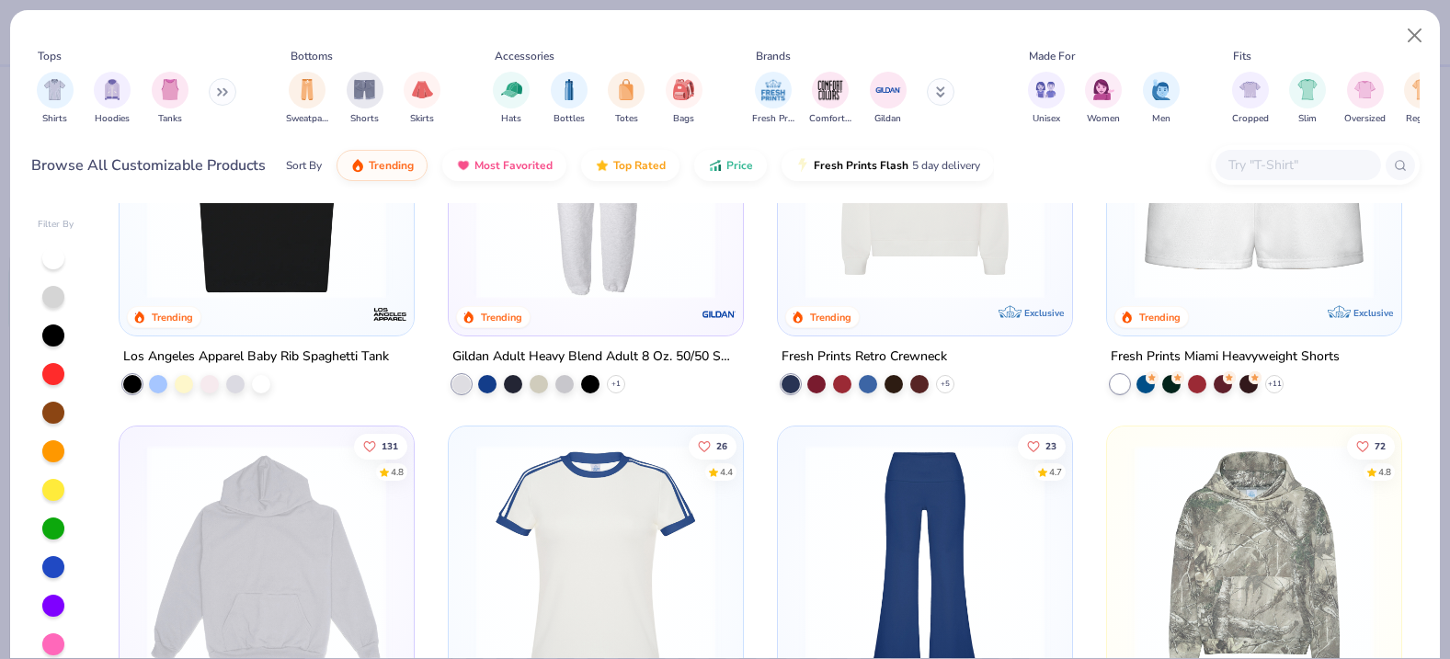
click at [233, 241] on img at bounding box center [266, 179] width 257 height 239
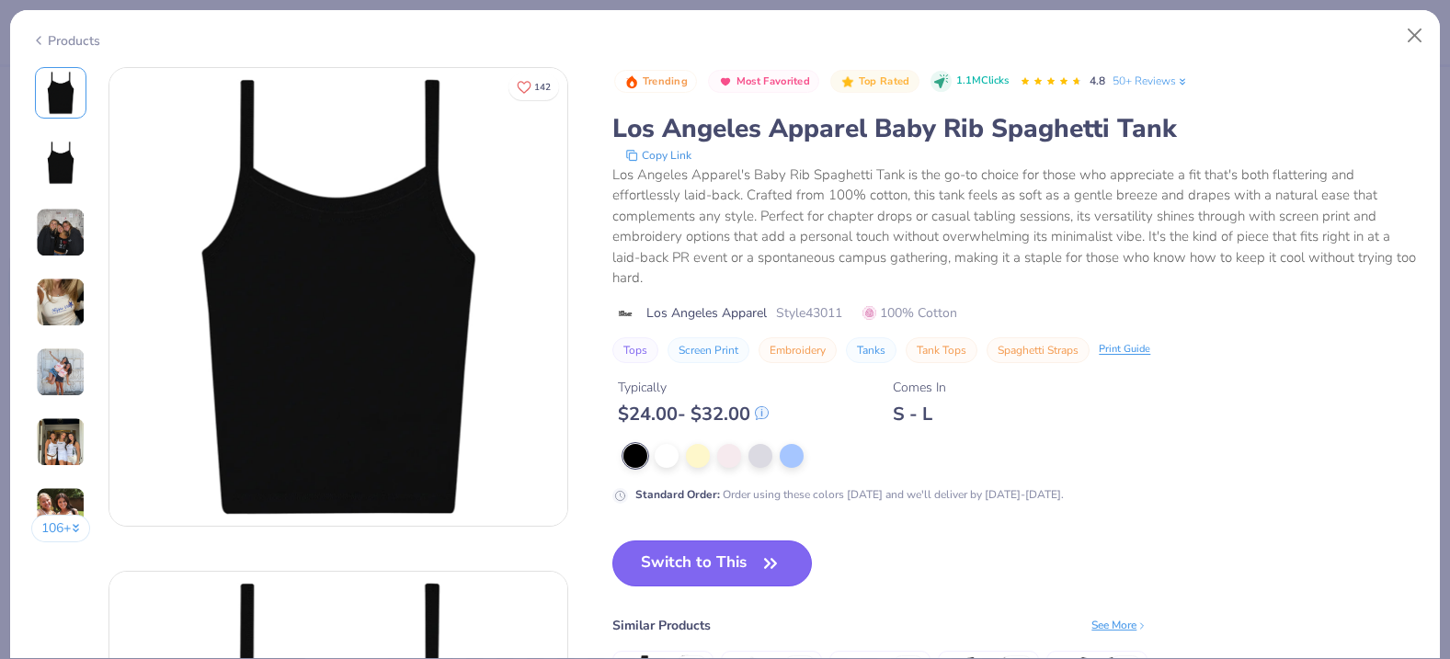
click at [664, 577] on button "Switch to This" at bounding box center [712, 564] width 200 height 46
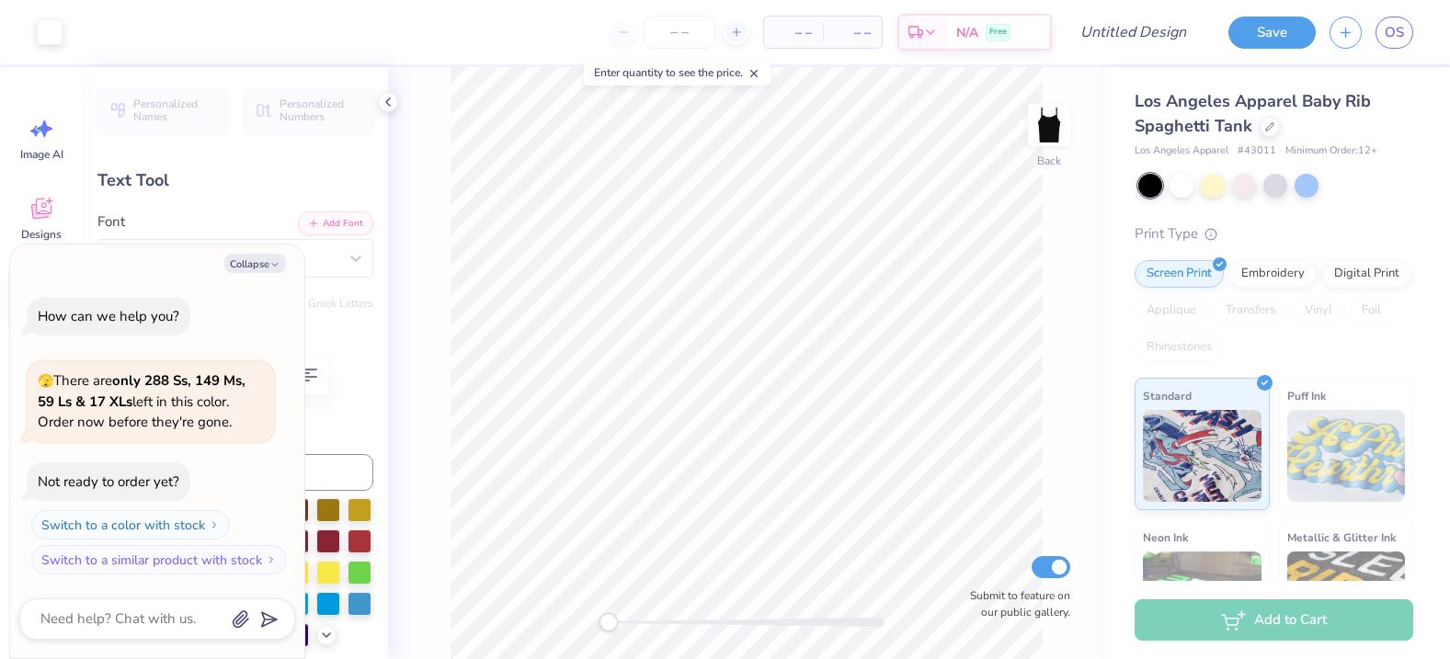
click at [568, 618] on div "Back Submit to feature on our public gallery." at bounding box center [746, 363] width 717 height 592
click at [1048, 123] on img at bounding box center [1049, 125] width 74 height 74
click at [1048, 123] on img at bounding box center [1049, 125] width 37 height 37
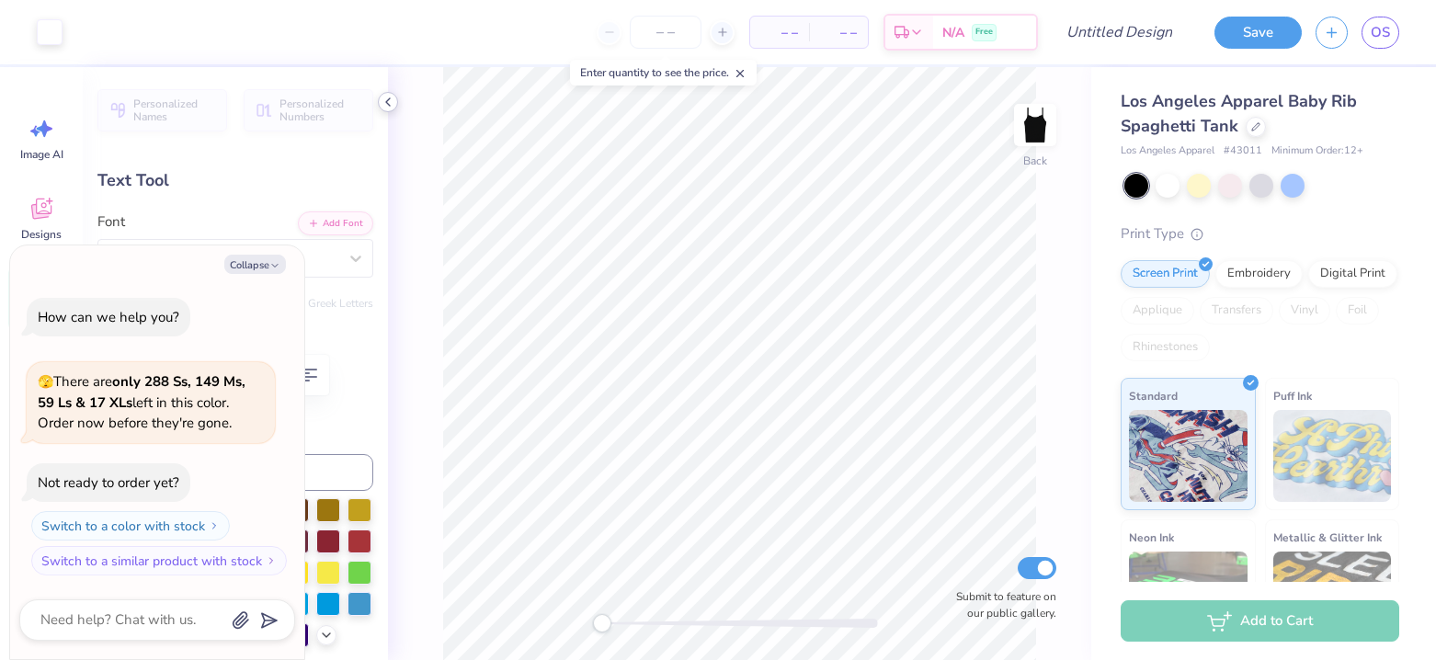
click at [389, 97] on icon at bounding box center [388, 102] width 15 height 15
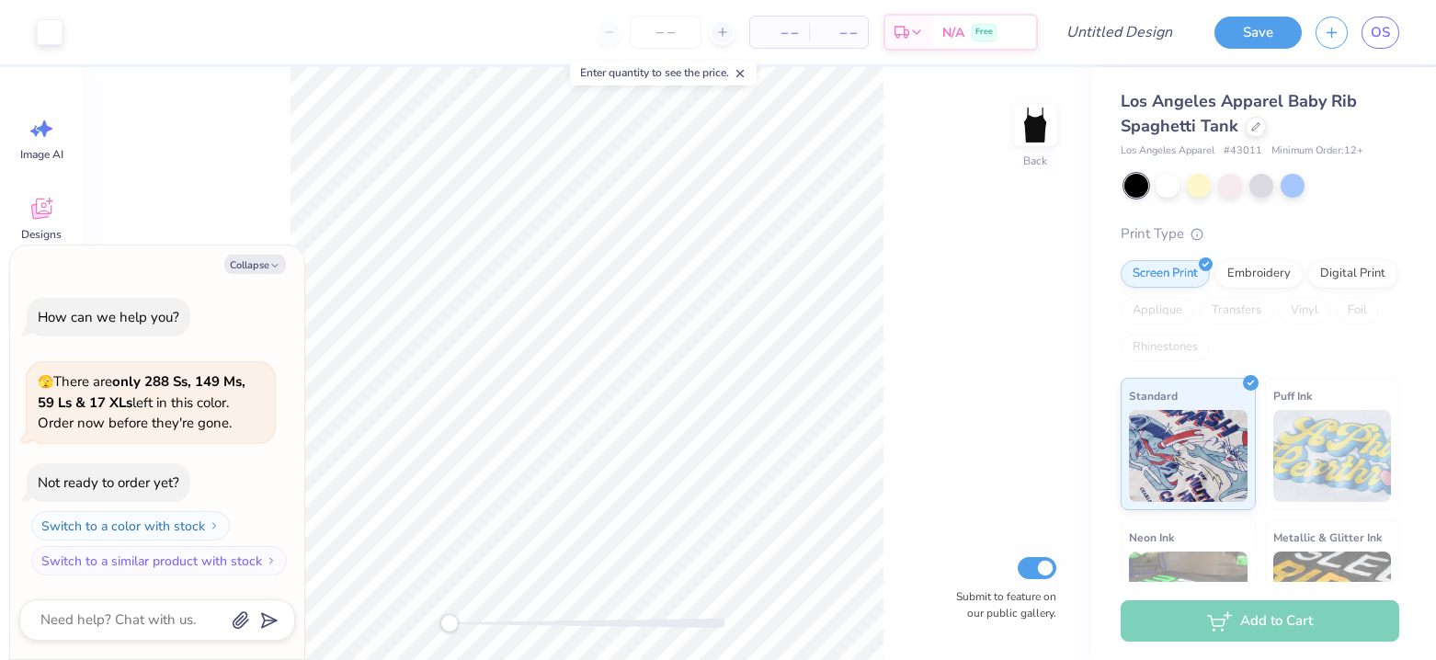
click at [431, 623] on div "Back Submit to feature on our public gallery." at bounding box center [587, 363] width 1009 height 593
drag, startPoint x: 451, startPoint y: 625, endPoint x: 515, endPoint y: 624, distance: 64.4
click at [516, 624] on div "Back Submit to feature on our public gallery." at bounding box center [587, 363] width 1009 height 593
click at [1047, 148] on img at bounding box center [1036, 125] width 74 height 74
click at [1038, 148] on img at bounding box center [1036, 125] width 74 height 74
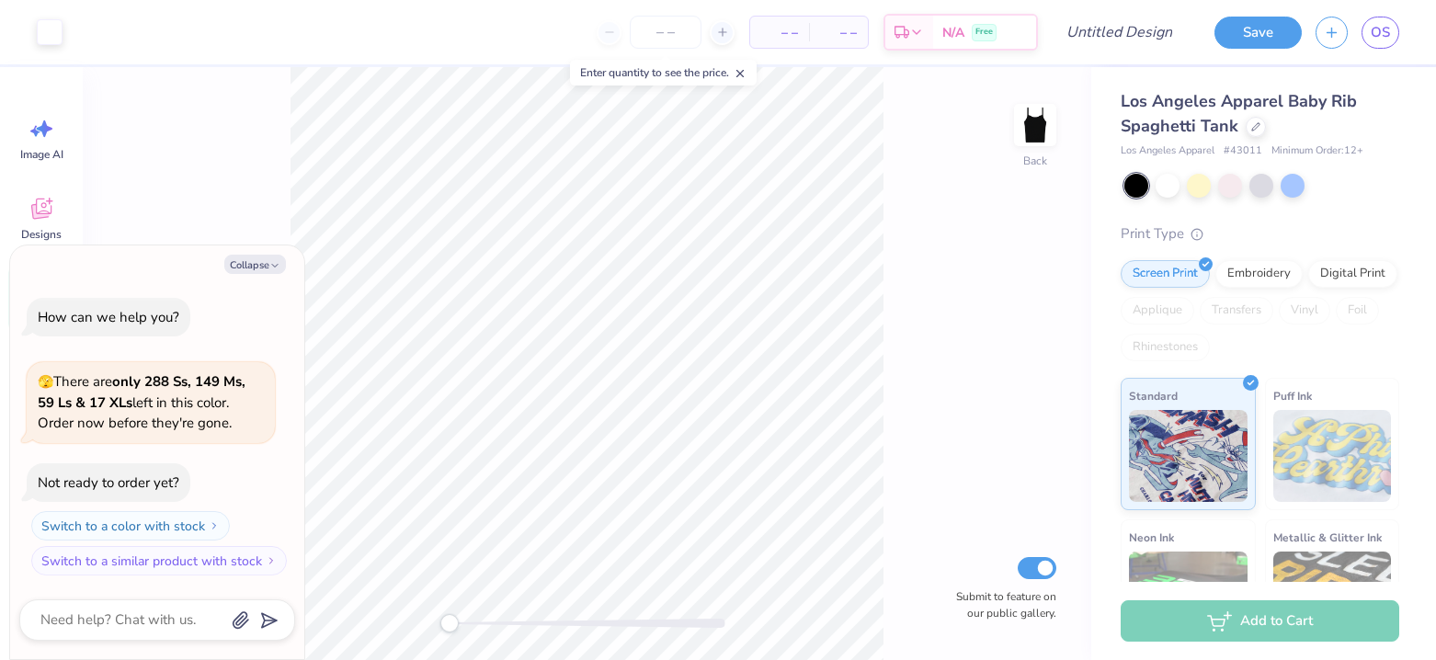
click at [742, 76] on line at bounding box center [740, 74] width 6 height 6
click at [779, 28] on span "– –" at bounding box center [779, 32] width 37 height 19
type textarea "x"
type input "3.83"
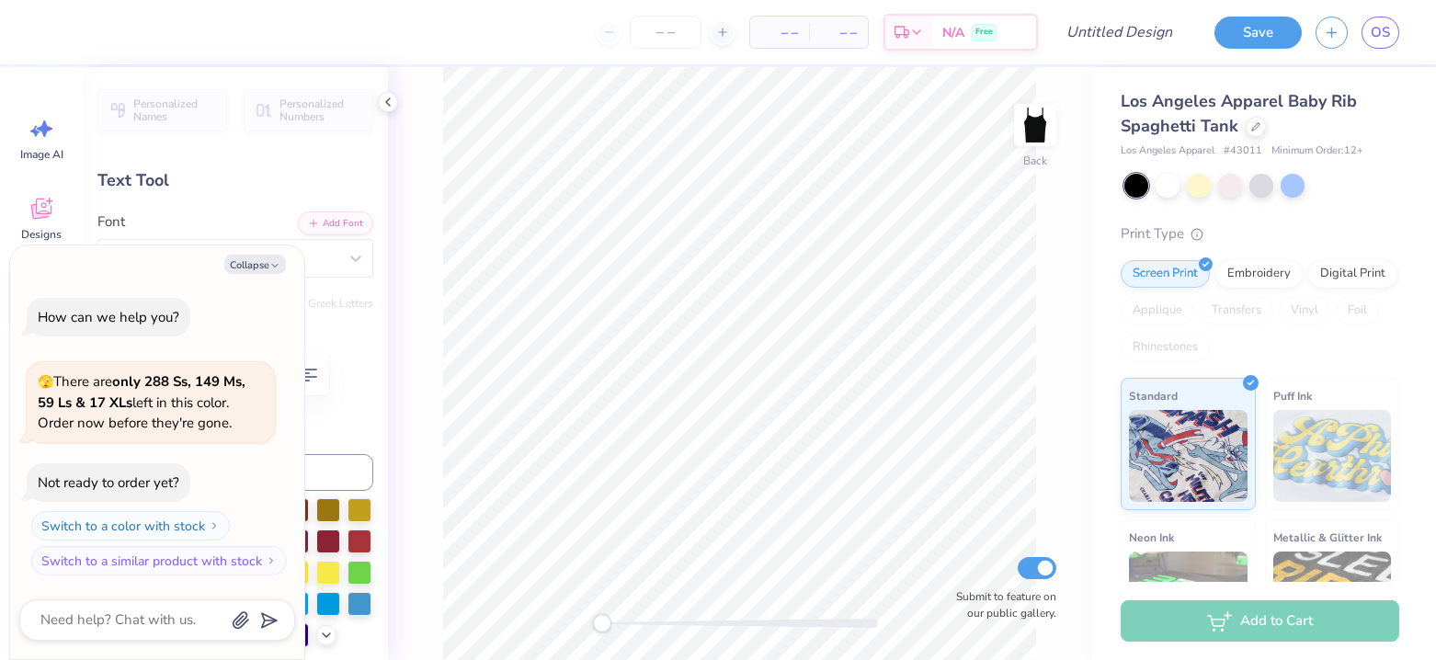
type textarea "x"
drag, startPoint x: 603, startPoint y: 622, endPoint x: 258, endPoint y: 601, distance: 345.5
click at [258, 601] on body "Art colors – – Per Item – – Total Est. Delivery N/A Free Design Title Save OS I…" at bounding box center [718, 330] width 1436 height 660
click at [1039, 564] on input "Submit to feature on our public gallery." at bounding box center [1037, 568] width 39 height 22
checkbox input "false"
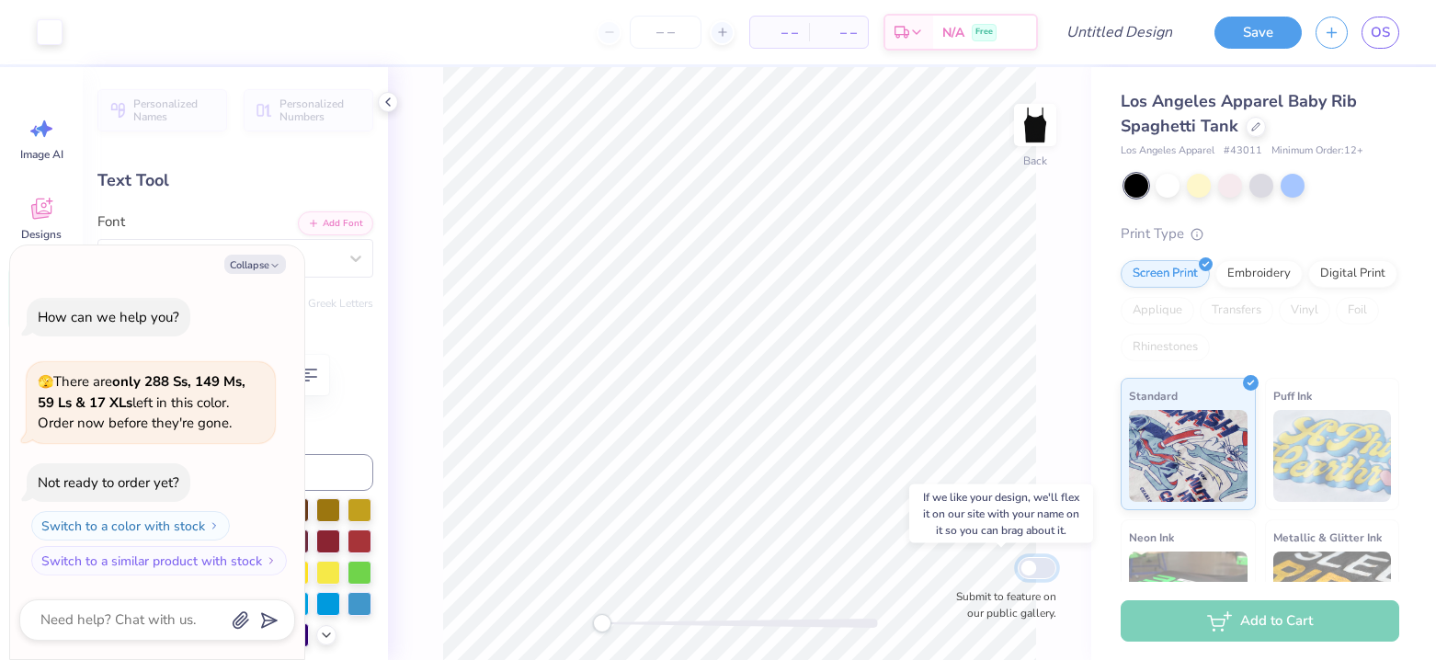
type textarea "x"
click at [1031, 565] on input "Submit to feature on our public gallery." at bounding box center [1037, 568] width 39 height 22
checkbox input "true"
click at [1252, 127] on icon at bounding box center [1255, 124] width 7 height 7
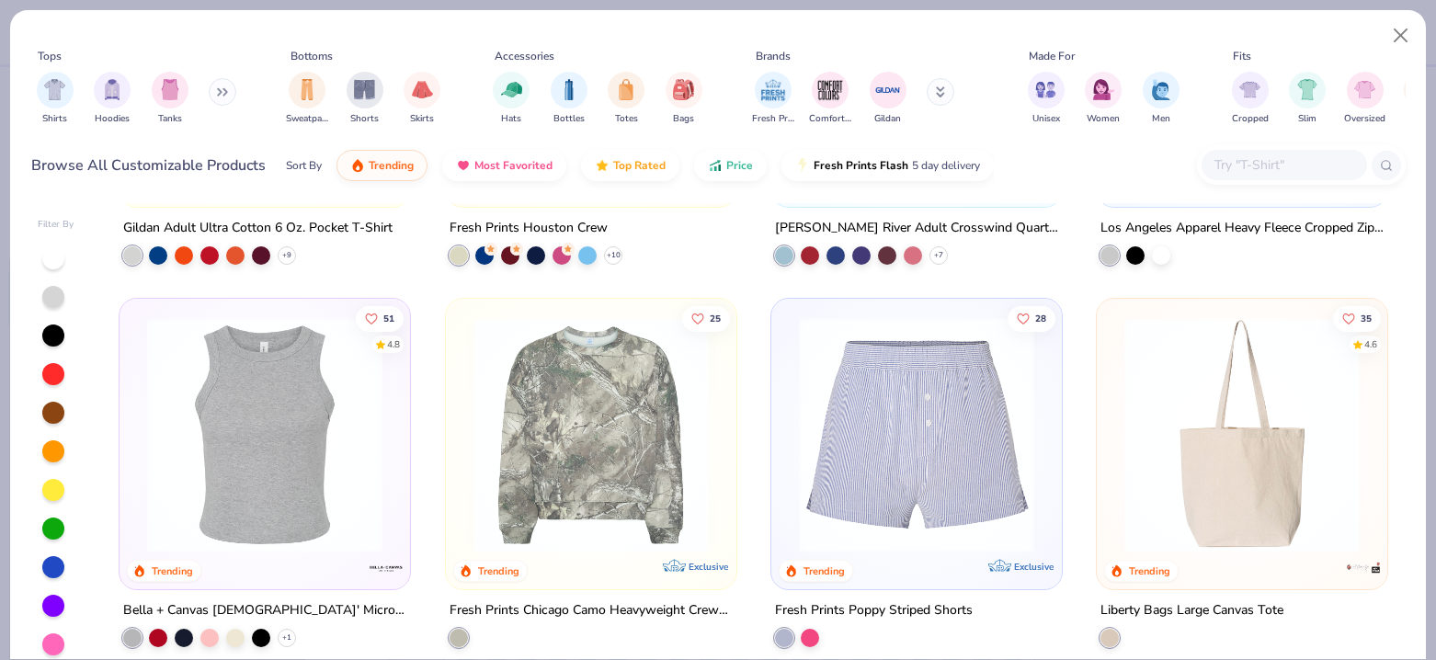
scroll to position [5313, 0]
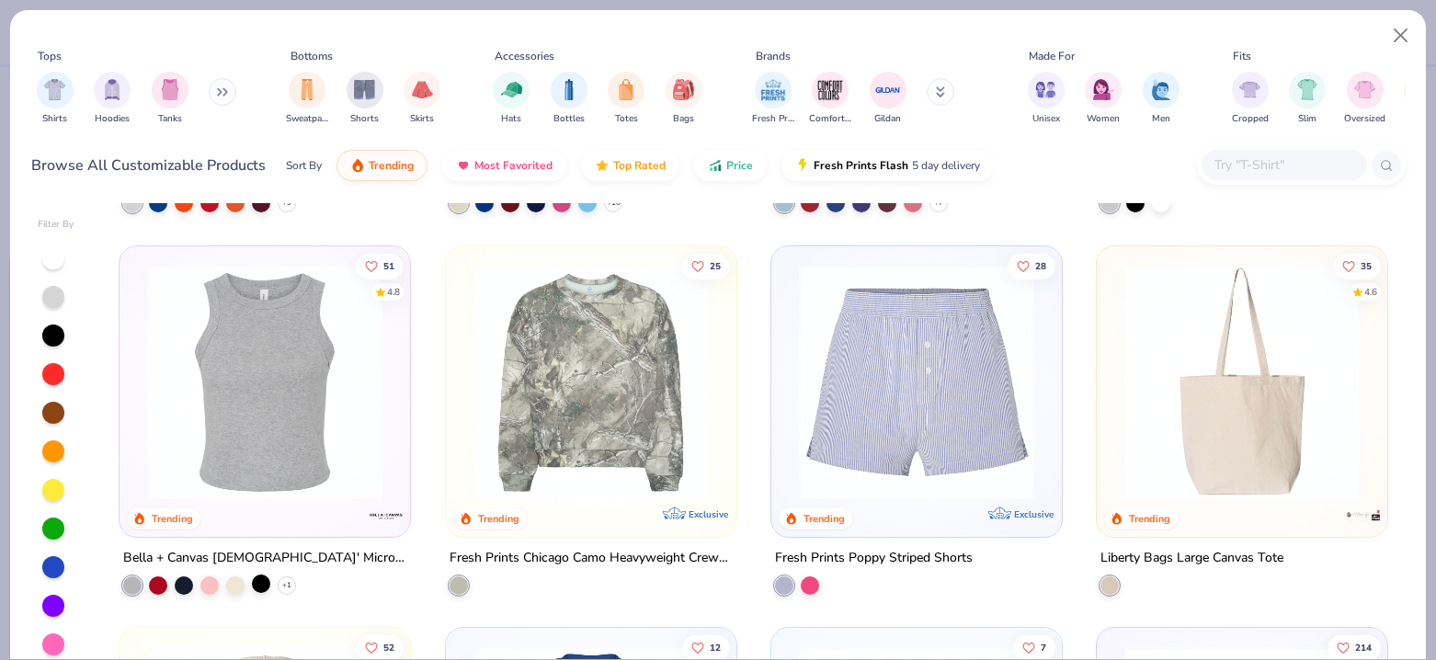
click at [258, 587] on div at bounding box center [261, 584] width 18 height 18
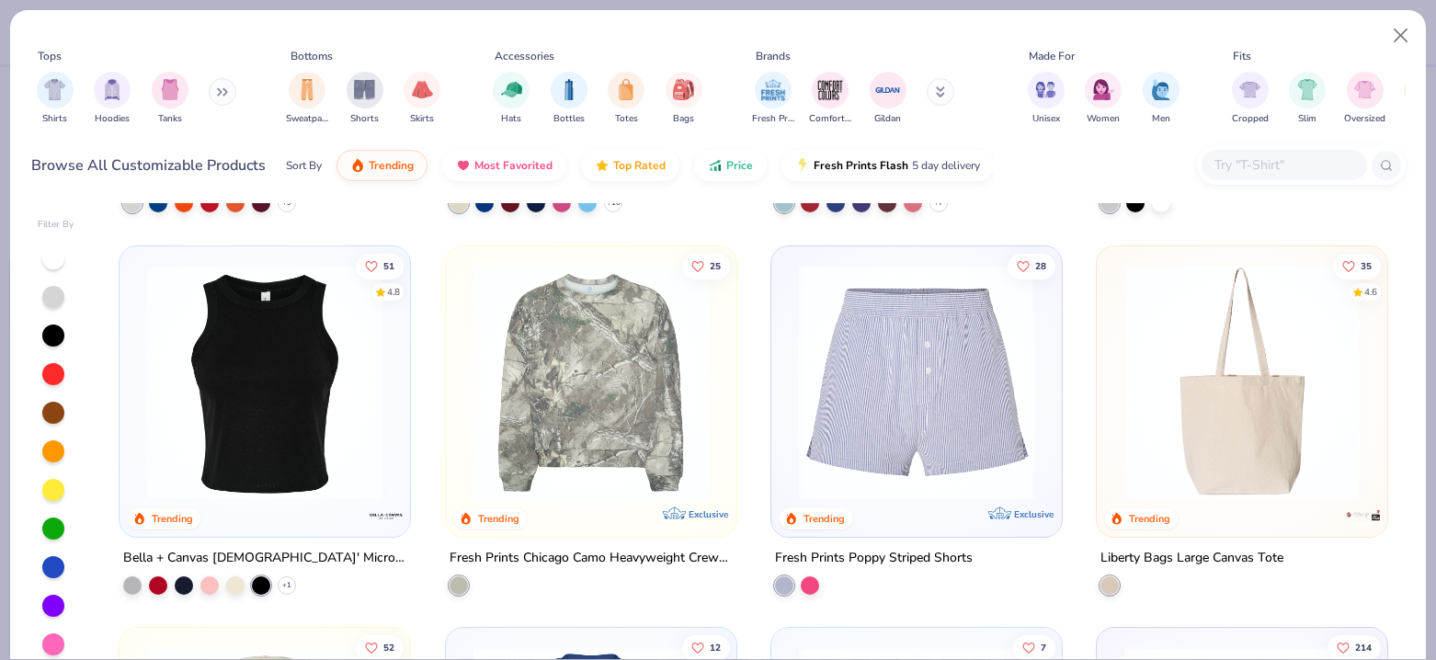
click at [294, 392] on img at bounding box center [265, 381] width 254 height 235
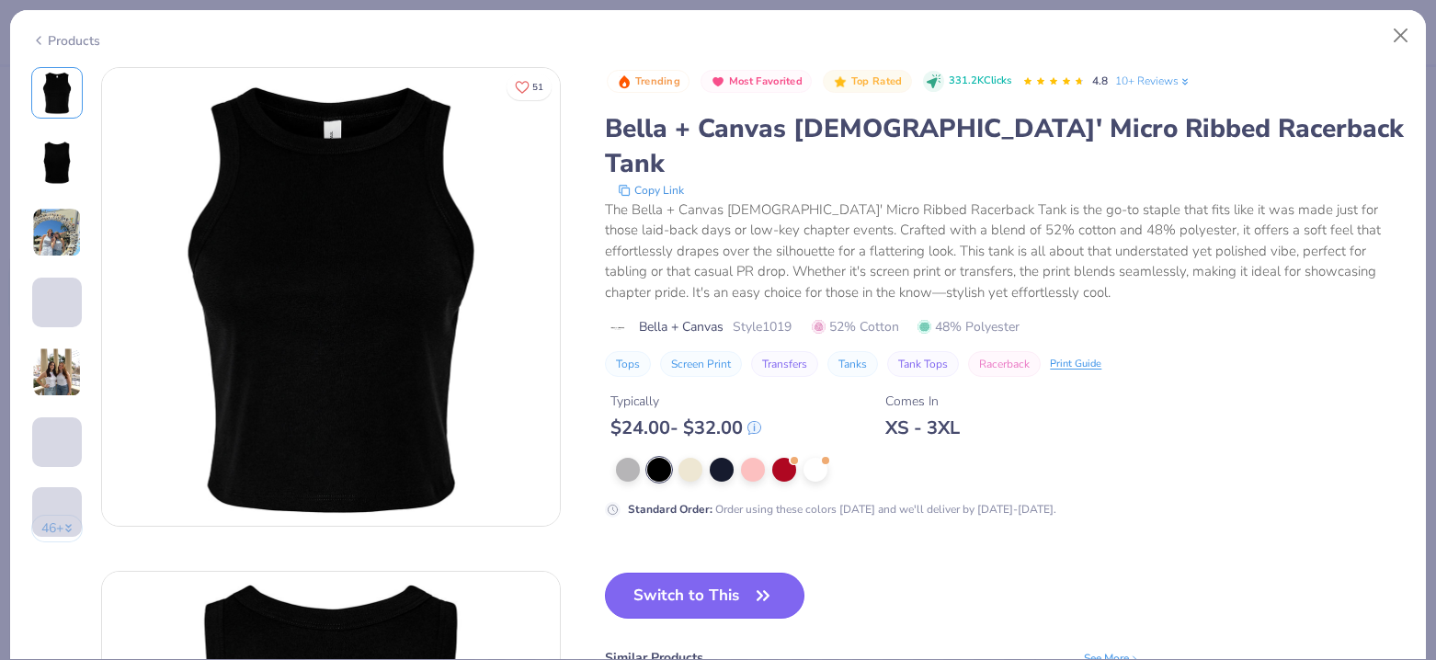
click at [702, 573] on button "Switch to This" at bounding box center [705, 596] width 200 height 46
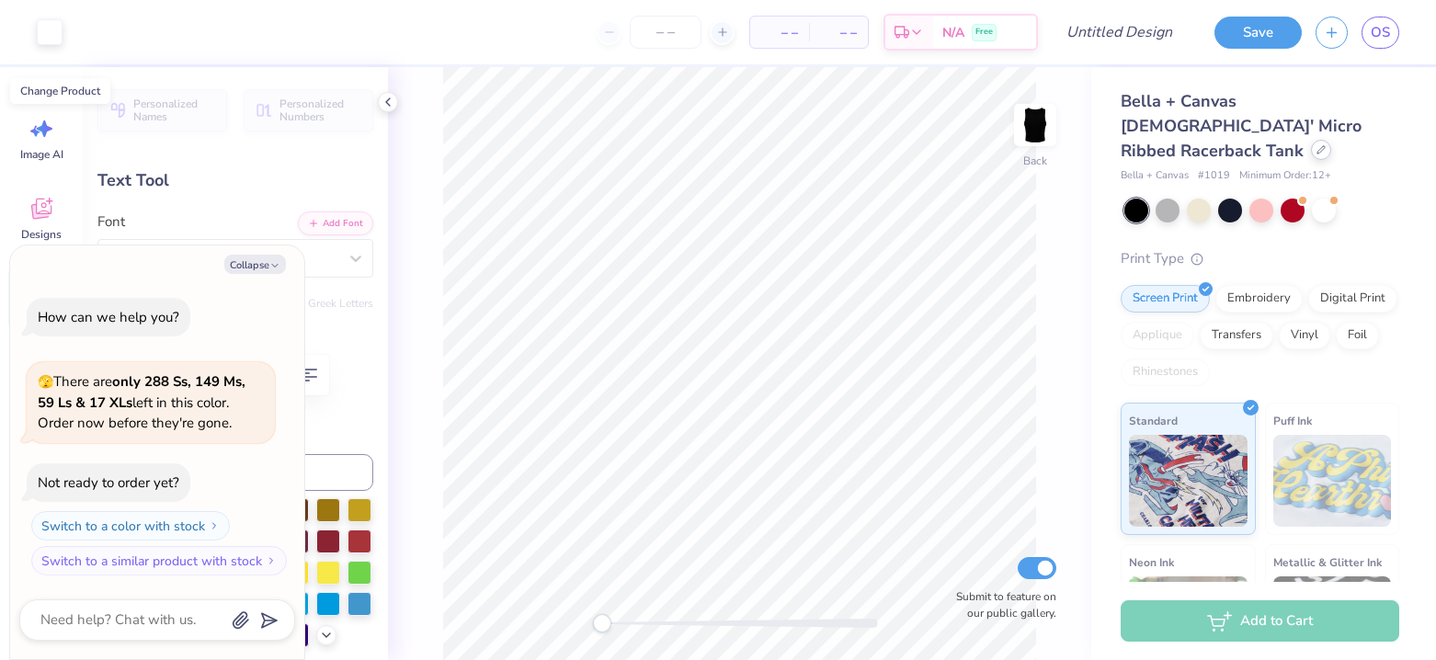
click at [1311, 140] on div at bounding box center [1321, 150] width 20 height 20
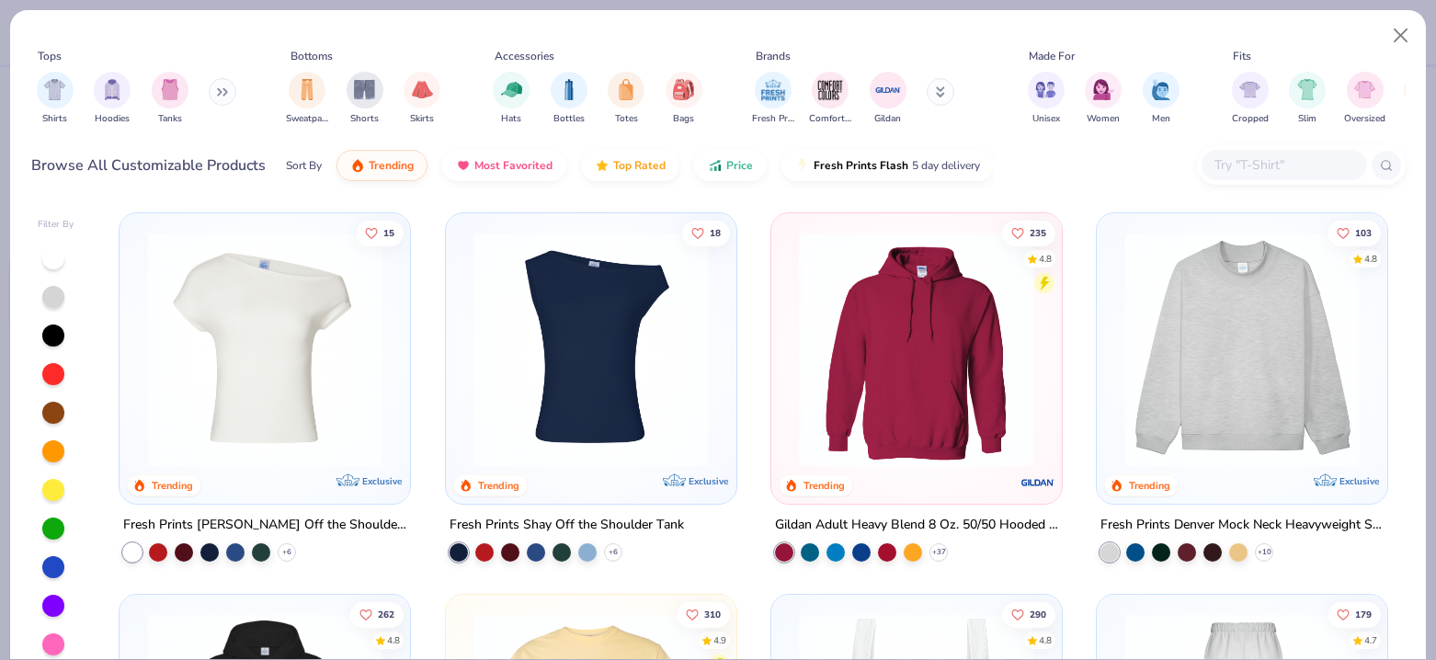
click at [227, 91] on icon at bounding box center [225, 92] width 3 height 6
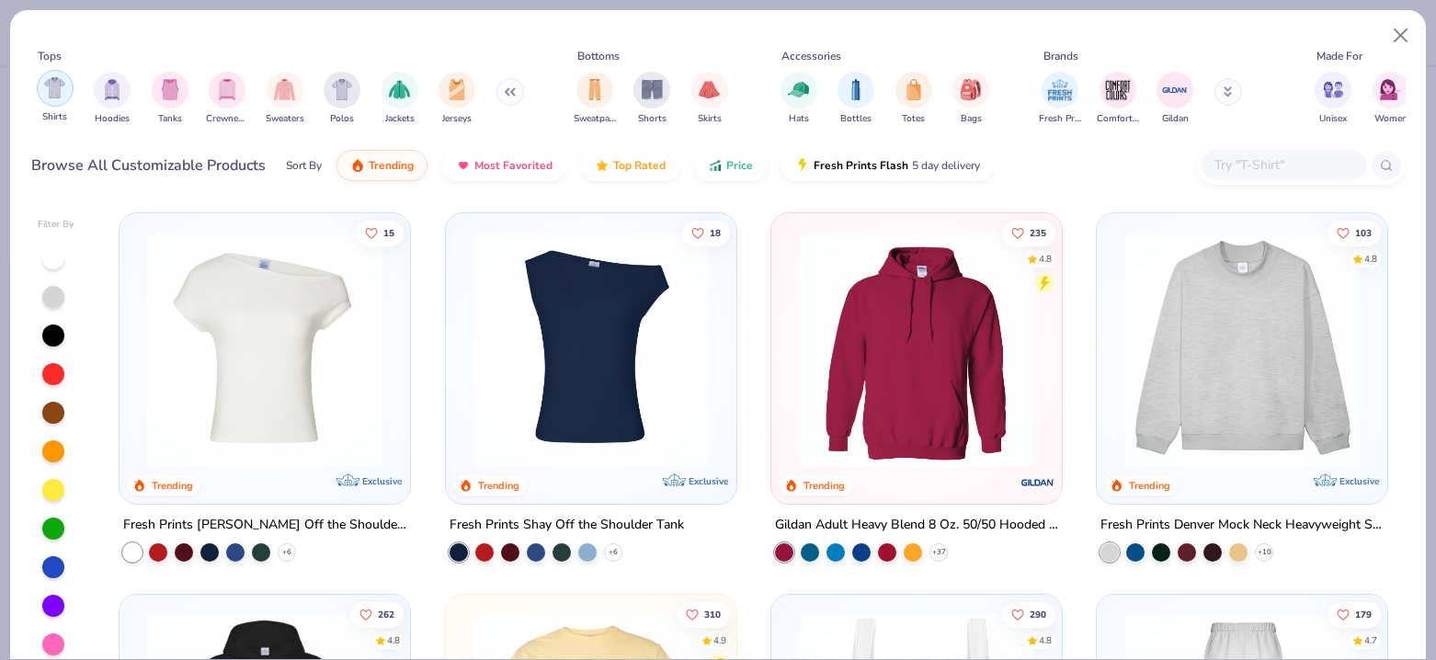
click at [45, 88] on img "filter for Shirts" at bounding box center [54, 87] width 21 height 21
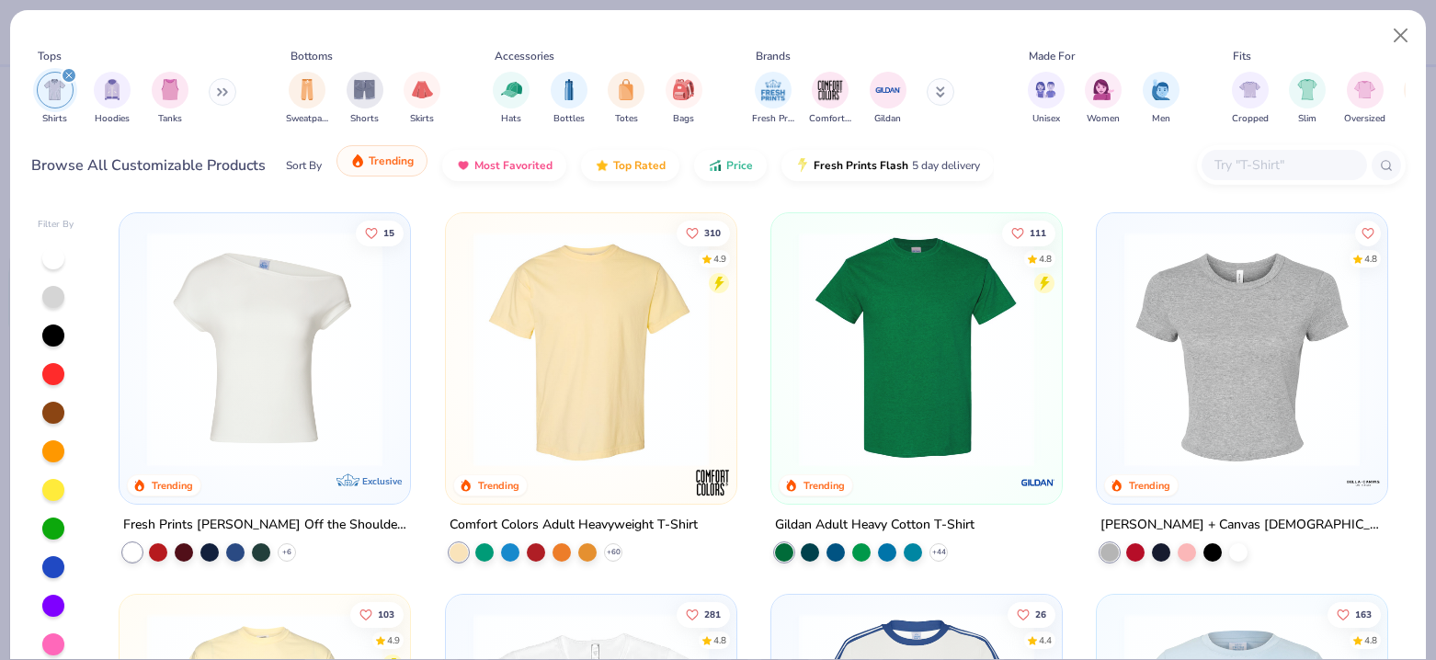
click at [377, 162] on span "Trending" at bounding box center [391, 161] width 45 height 15
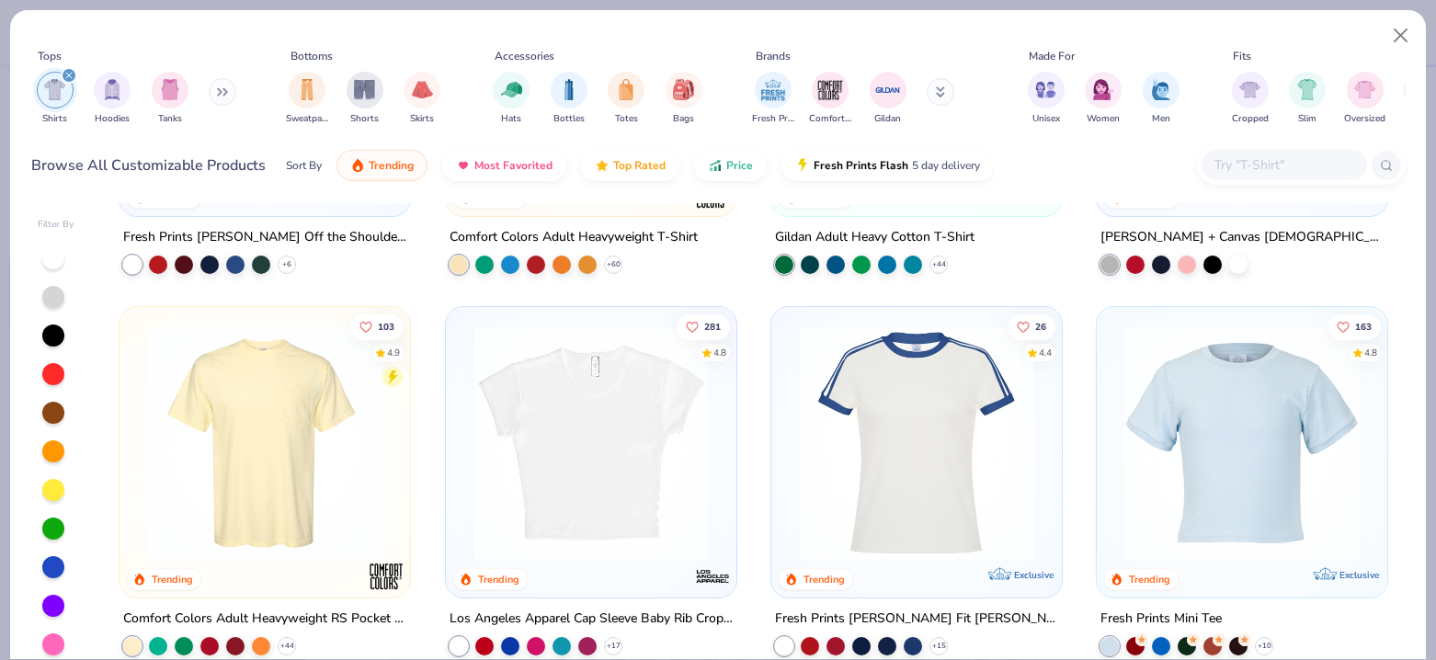
scroll to position [313, 0]
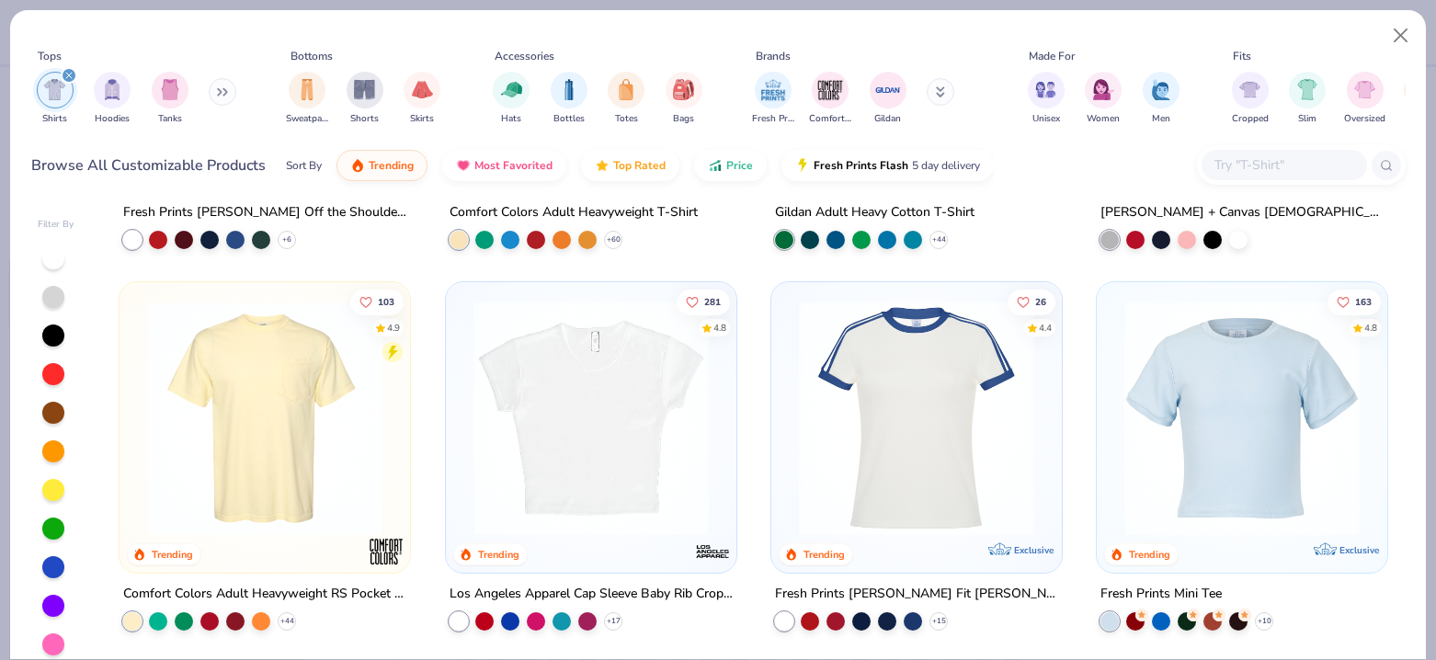
click at [567, 349] on img at bounding box center [591, 418] width 254 height 235
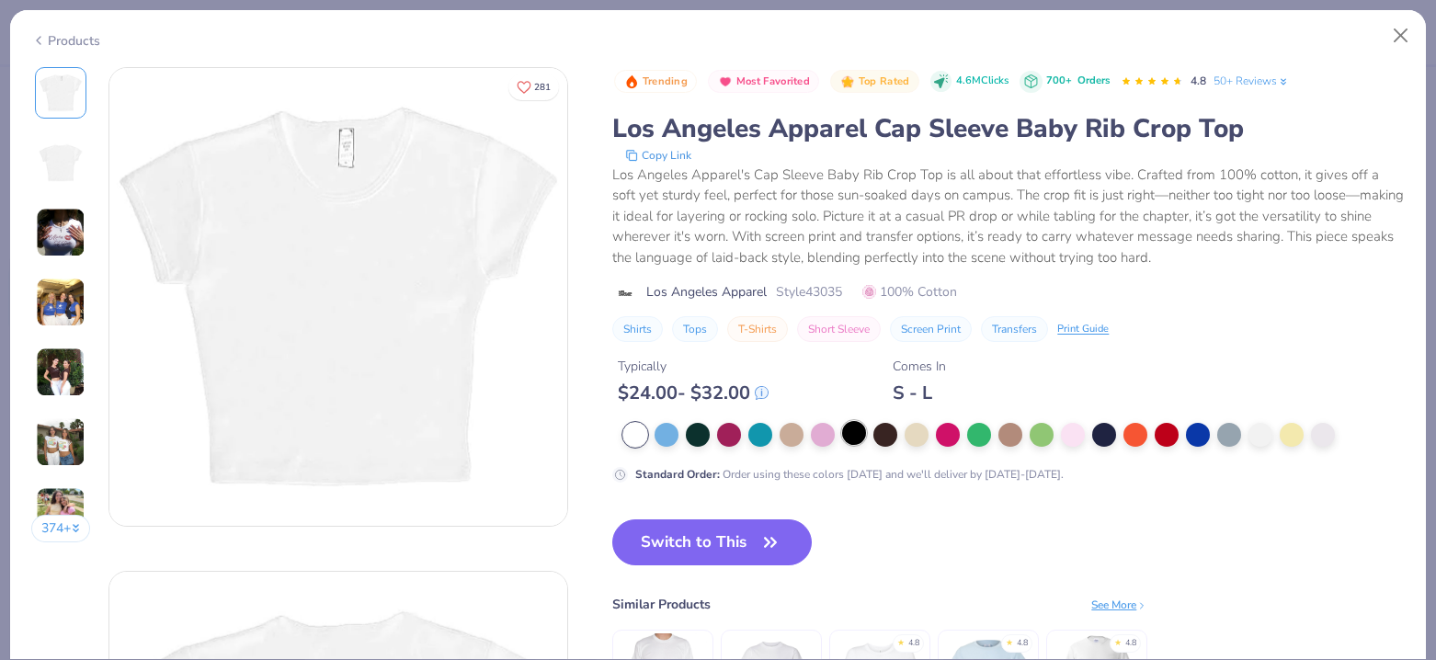
click at [859, 428] on div at bounding box center [854, 433] width 24 height 24
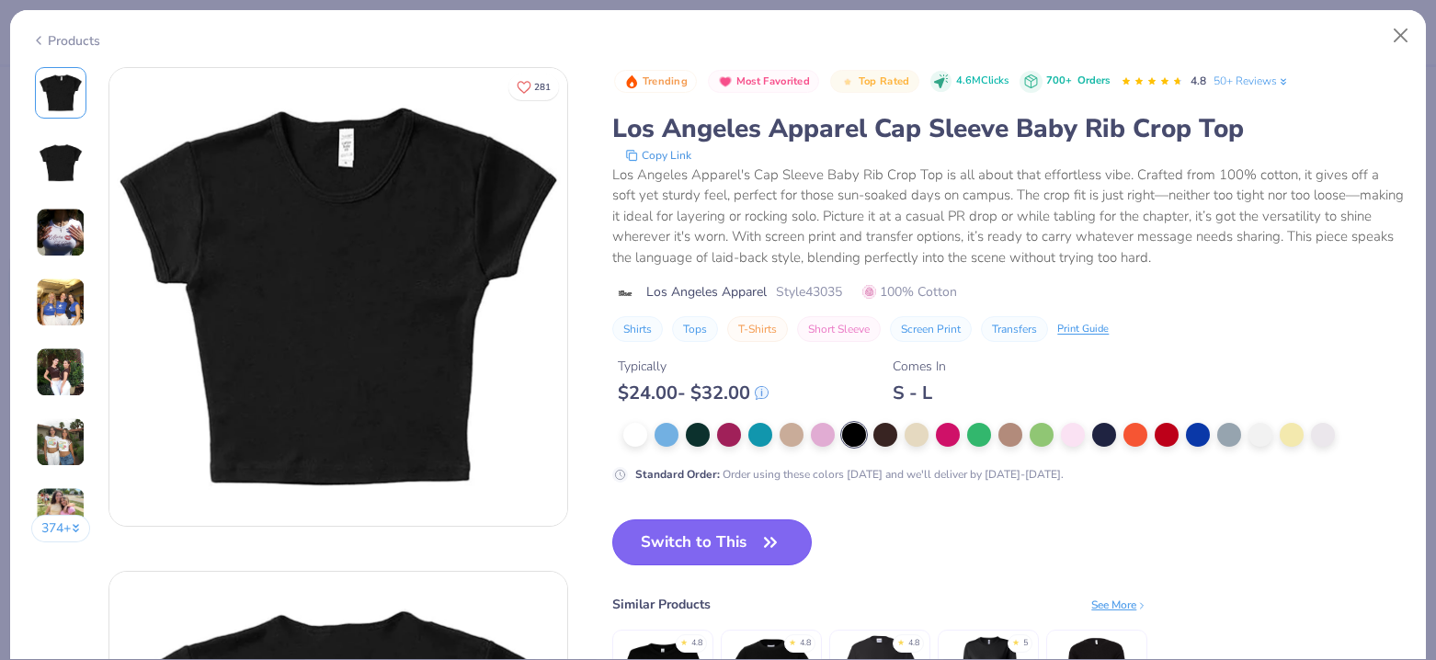
click at [698, 539] on button "Switch to This" at bounding box center [712, 543] width 200 height 46
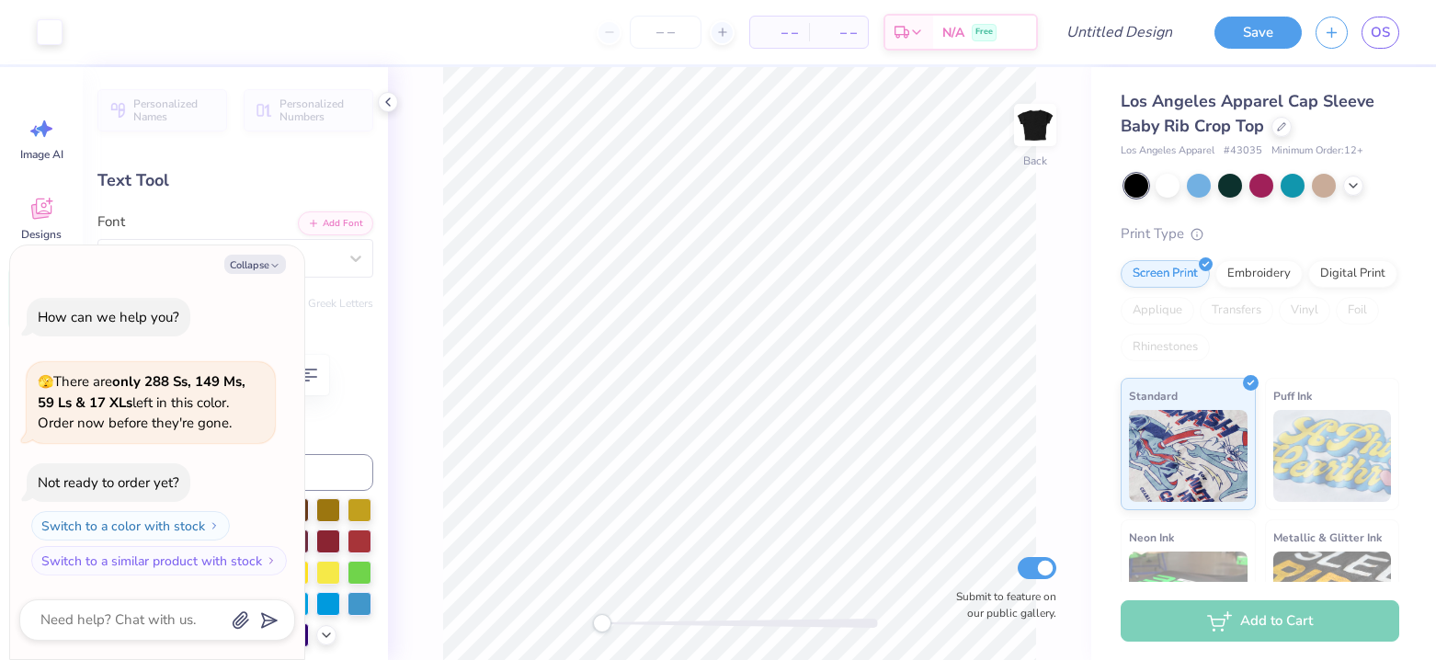
type textarea "x"
type input "4.53"
click at [268, 261] on button "Collapse" at bounding box center [255, 264] width 62 height 19
type textarea "x"
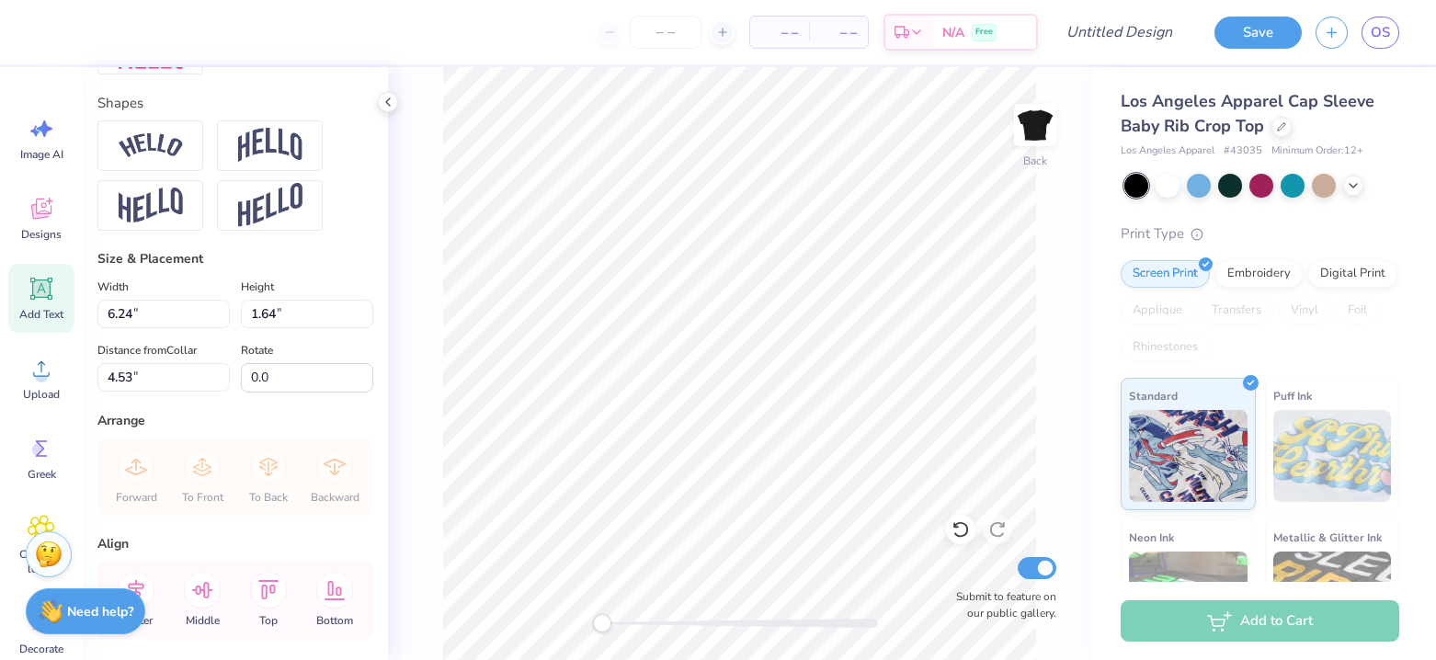
scroll to position [858, 0]
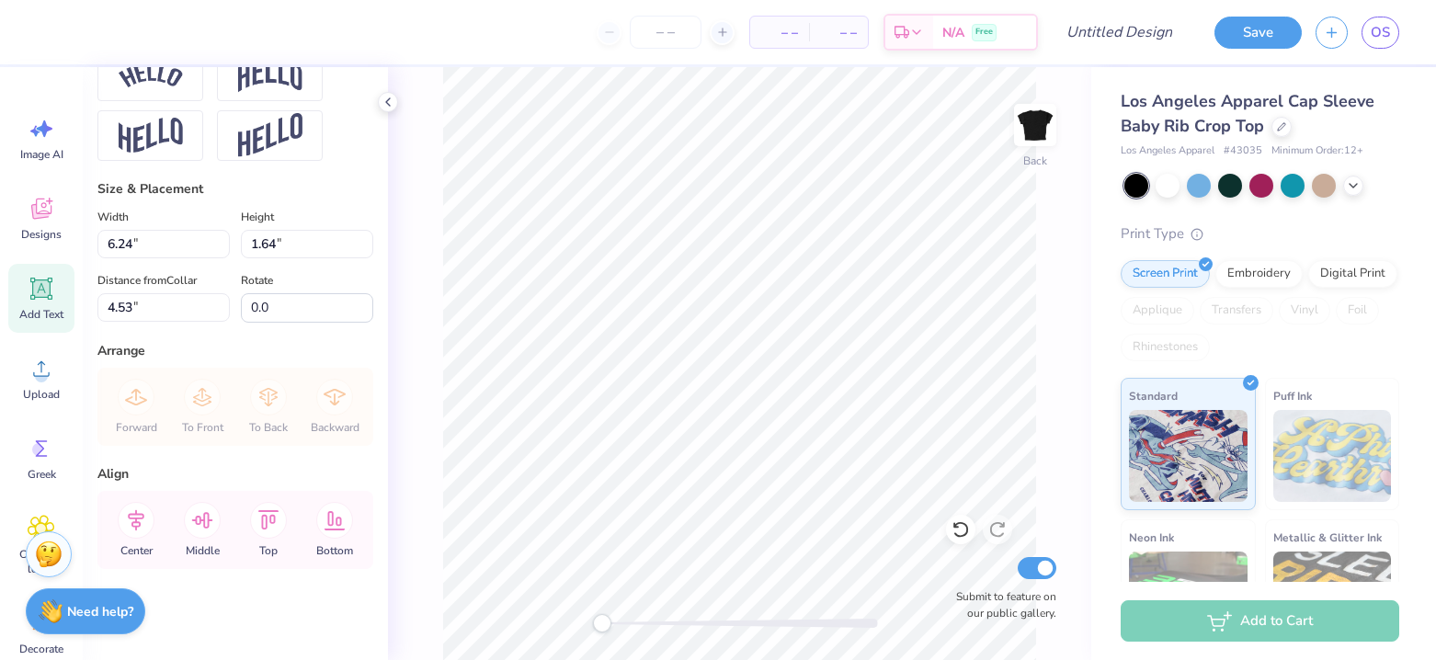
click at [330, 395] on div "Forward To Front To Back Backward" at bounding box center [235, 407] width 265 height 78
click at [192, 512] on icon at bounding box center [202, 520] width 37 height 37
click at [140, 520] on icon at bounding box center [136, 520] width 37 height 37
click at [1282, 125] on icon at bounding box center [1281, 124] width 7 height 7
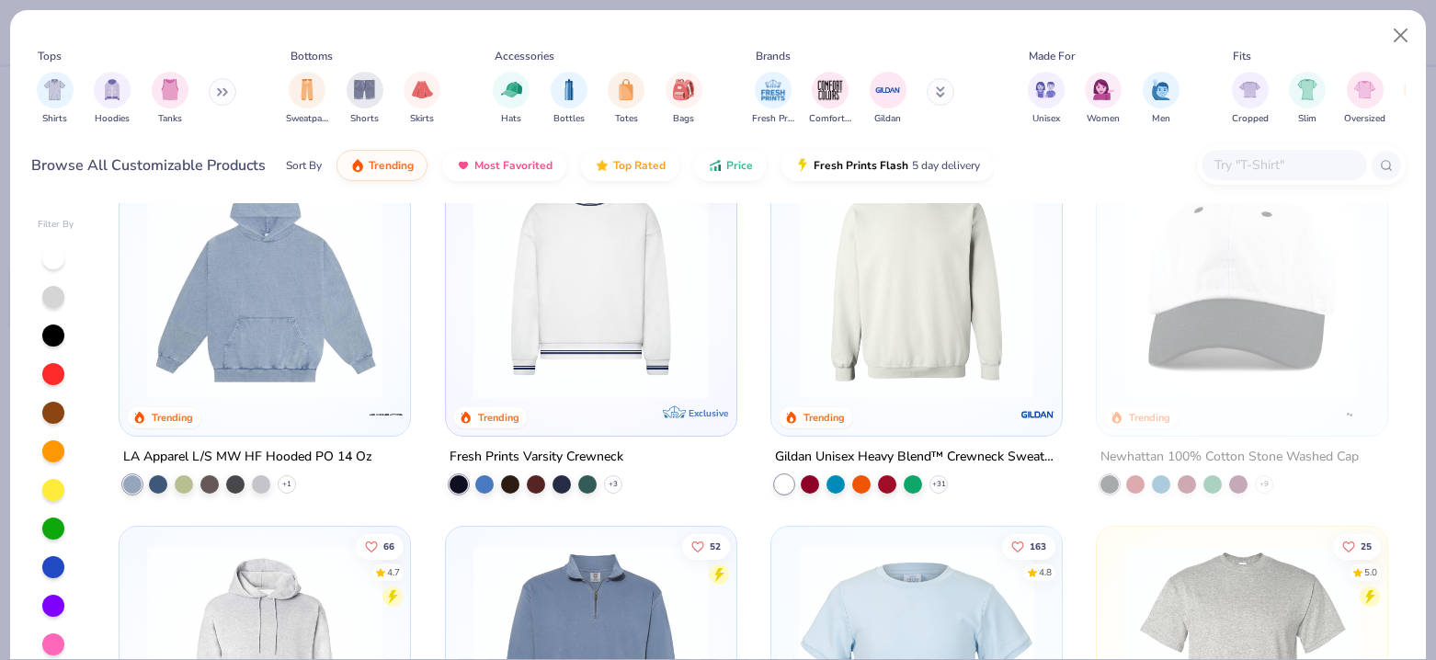
scroll to position [2775, 0]
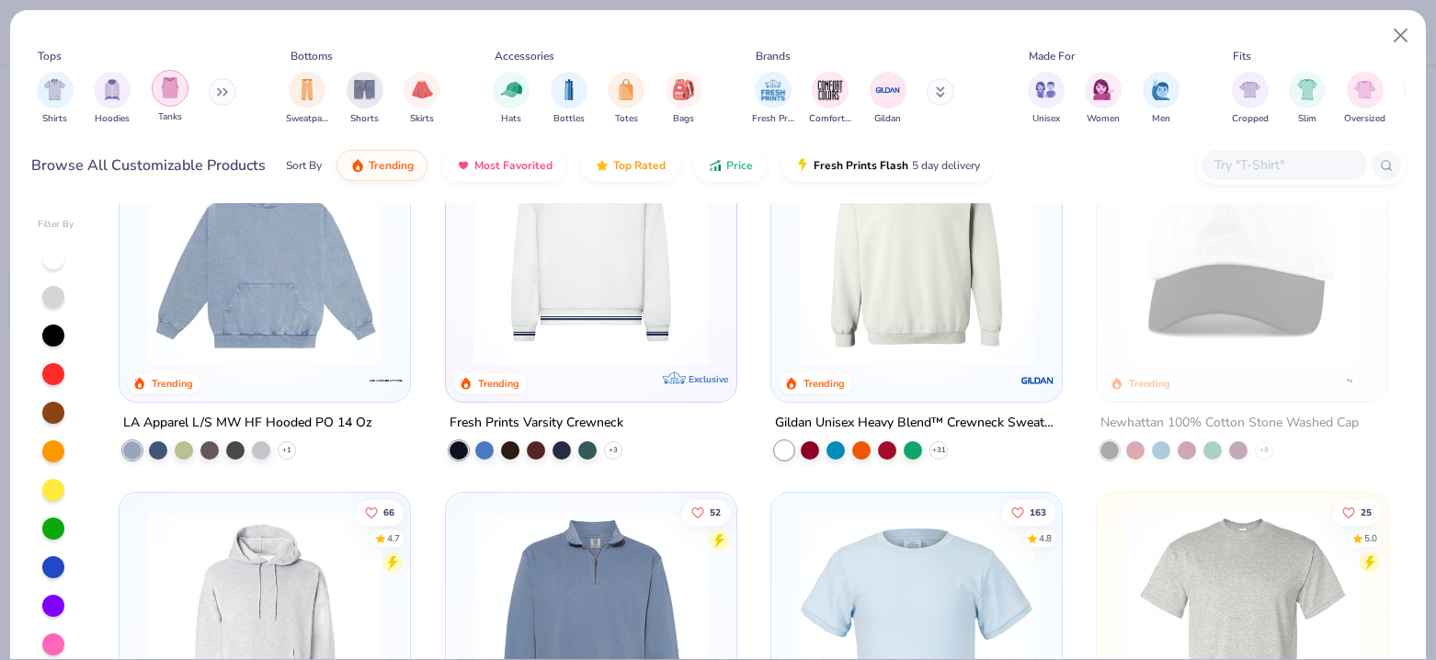
click at [166, 102] on div "filter for Tanks" at bounding box center [170, 88] width 37 height 37
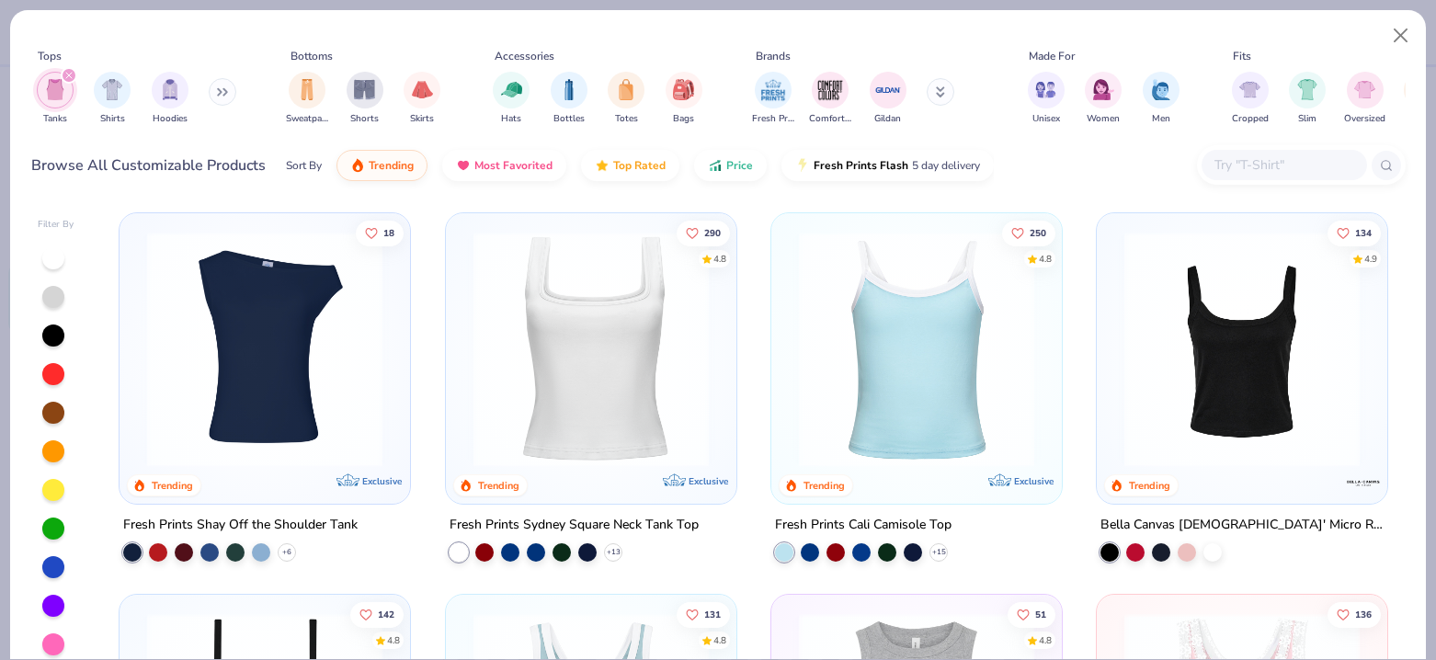
drag, startPoint x: 155, startPoint y: 33, endPoint x: 231, endPoint y: 31, distance: 75.4
click at [231, 31] on div "Tops Tanks Shirts Hoodies Bottoms Sweatpants Shorts Skirts Accessories Hats Bot…" at bounding box center [718, 85] width 1375 height 108
click at [474, 162] on span "Most Favorited" at bounding box center [513, 161] width 78 height 15
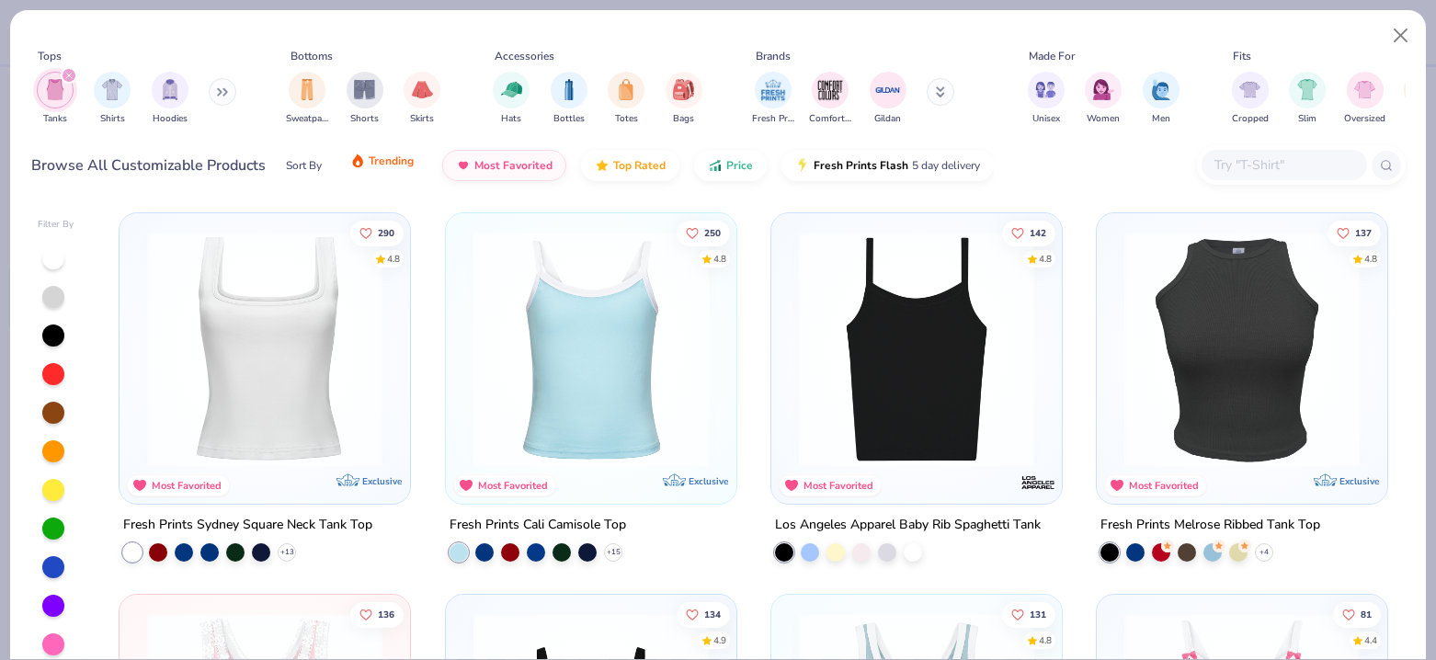
click at [392, 169] on button "Trending" at bounding box center [382, 160] width 91 height 31
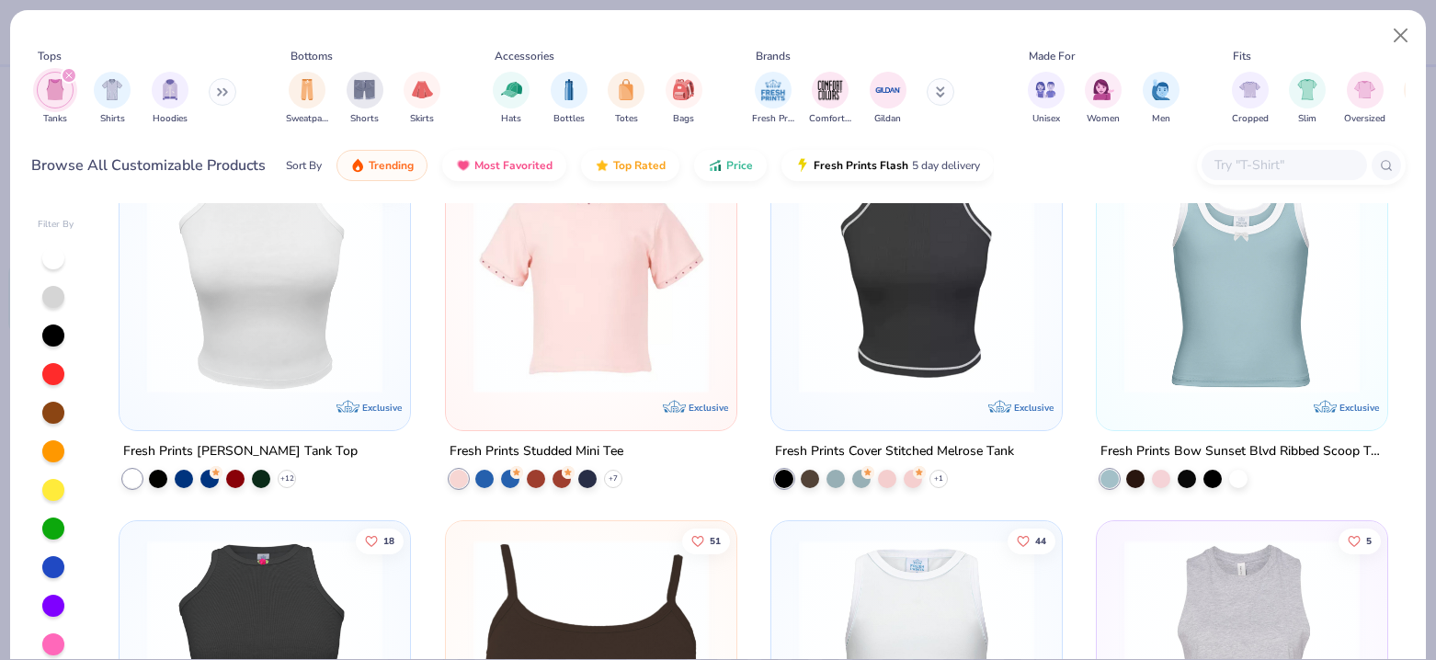
scroll to position [1866, 0]
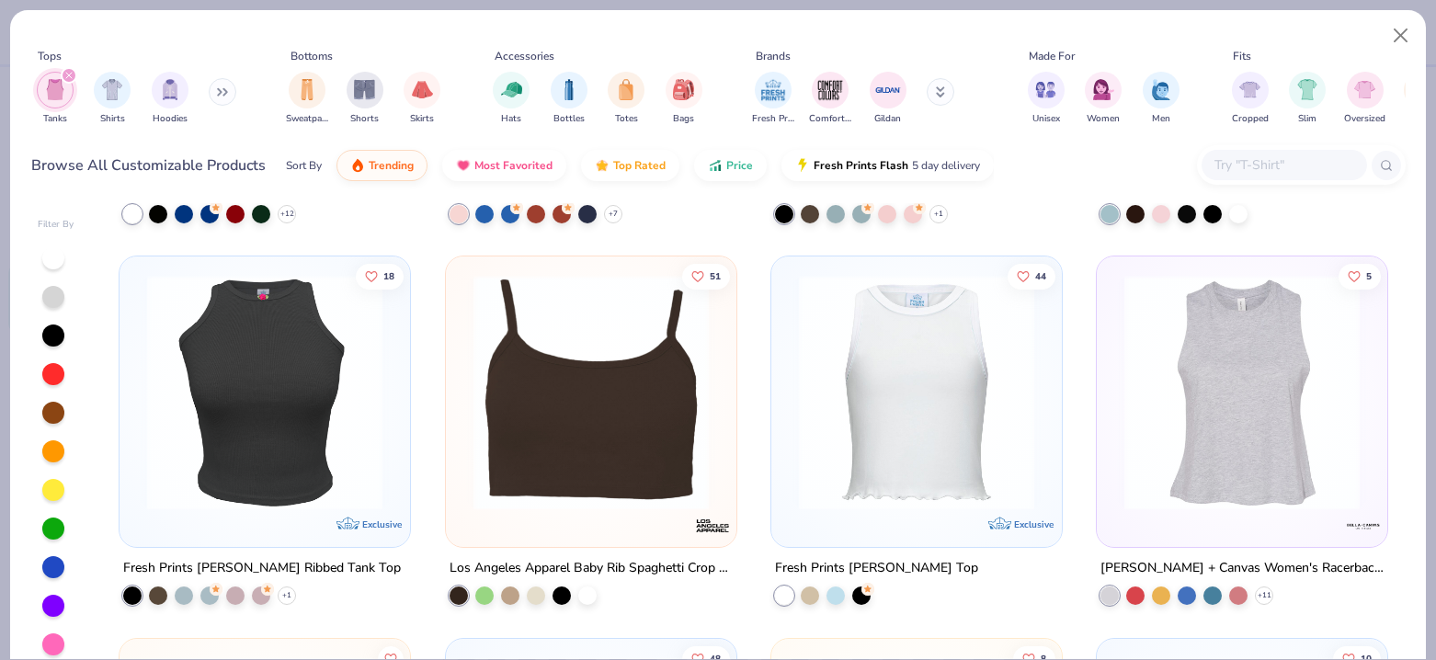
click at [175, 430] on img at bounding box center [265, 392] width 254 height 235
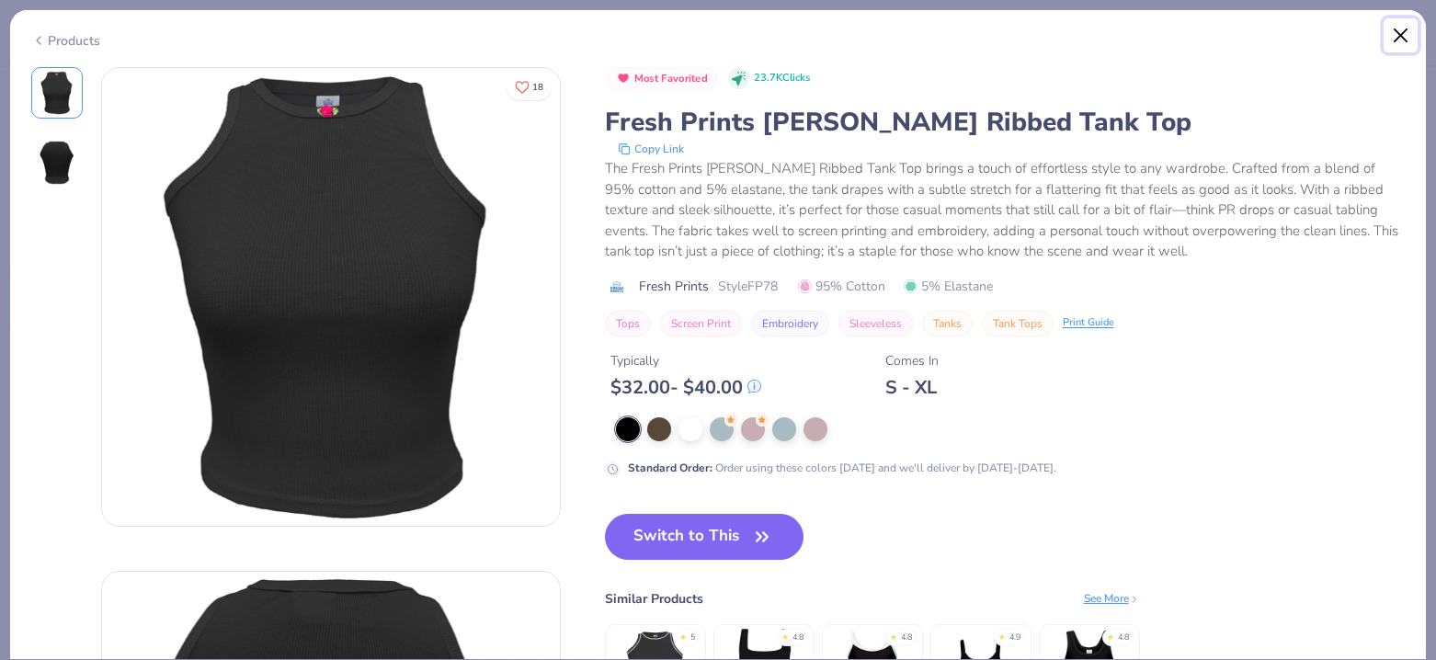
click at [1391, 28] on button "Close" at bounding box center [1401, 35] width 35 height 35
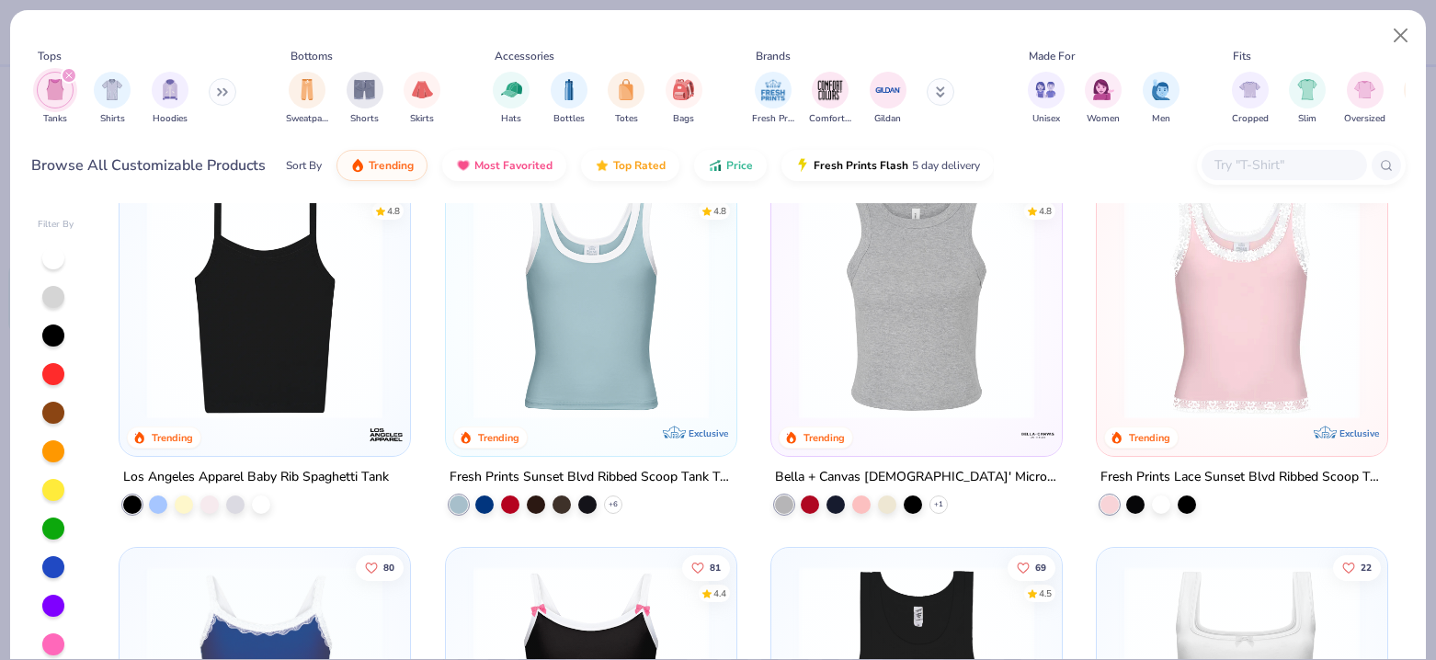
scroll to position [611, 0]
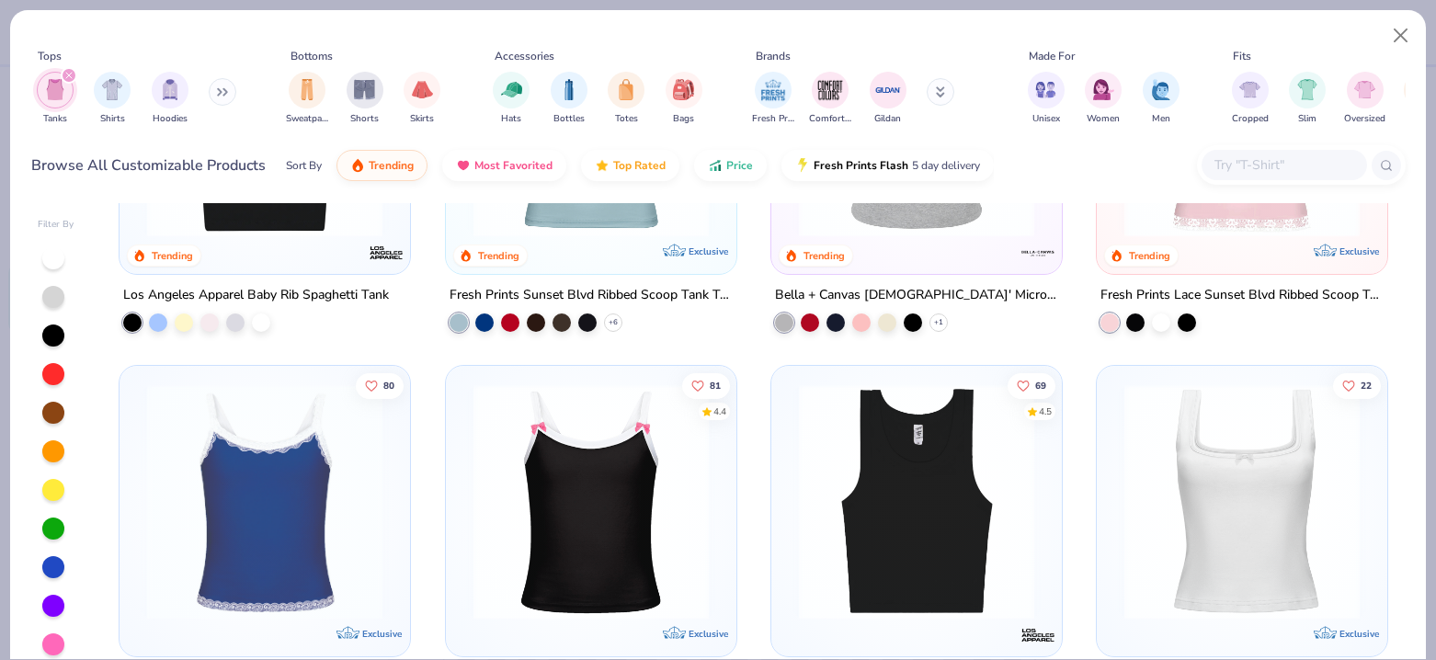
click at [862, 536] on img at bounding box center [917, 500] width 254 height 235
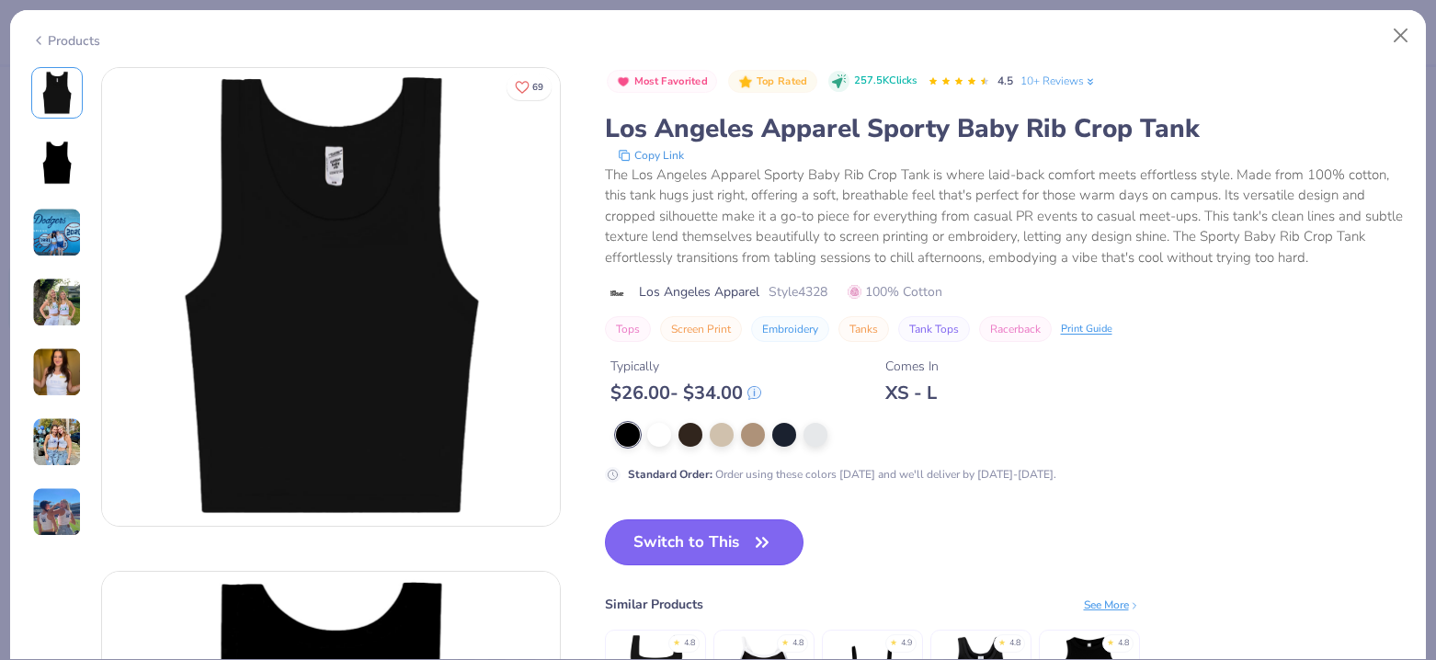
click at [685, 536] on button "Switch to This" at bounding box center [705, 543] width 200 height 46
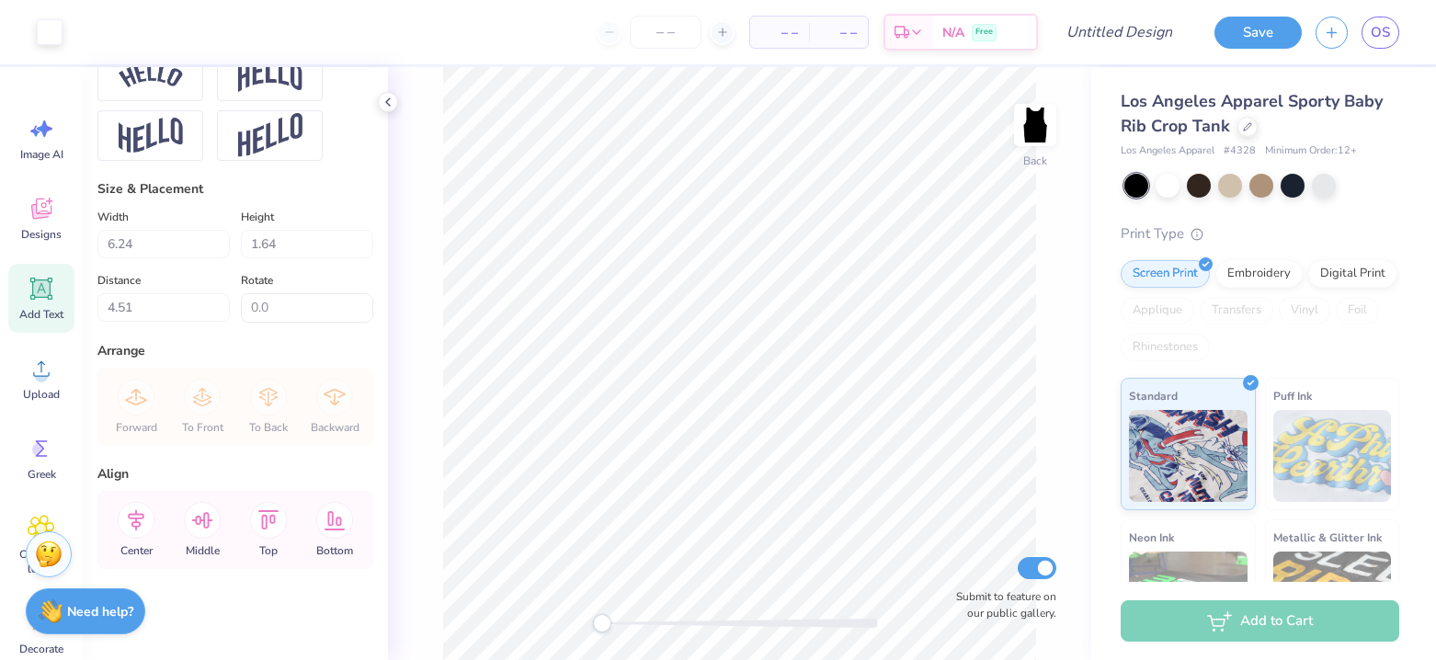
click at [1247, 135] on div "Los Angeles Apparel Sporty Baby Rib Crop Tank" at bounding box center [1260, 114] width 279 height 50
click at [1246, 131] on div at bounding box center [1248, 125] width 20 height 20
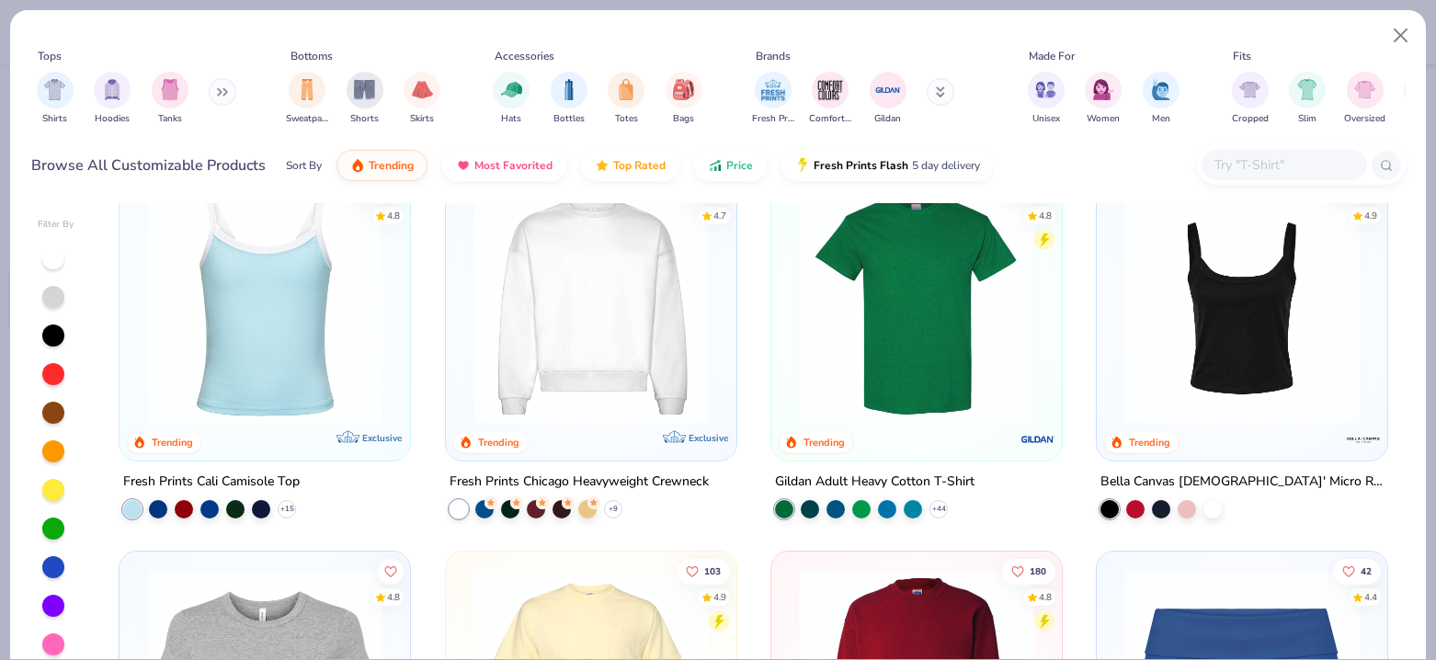
scroll to position [577, 0]
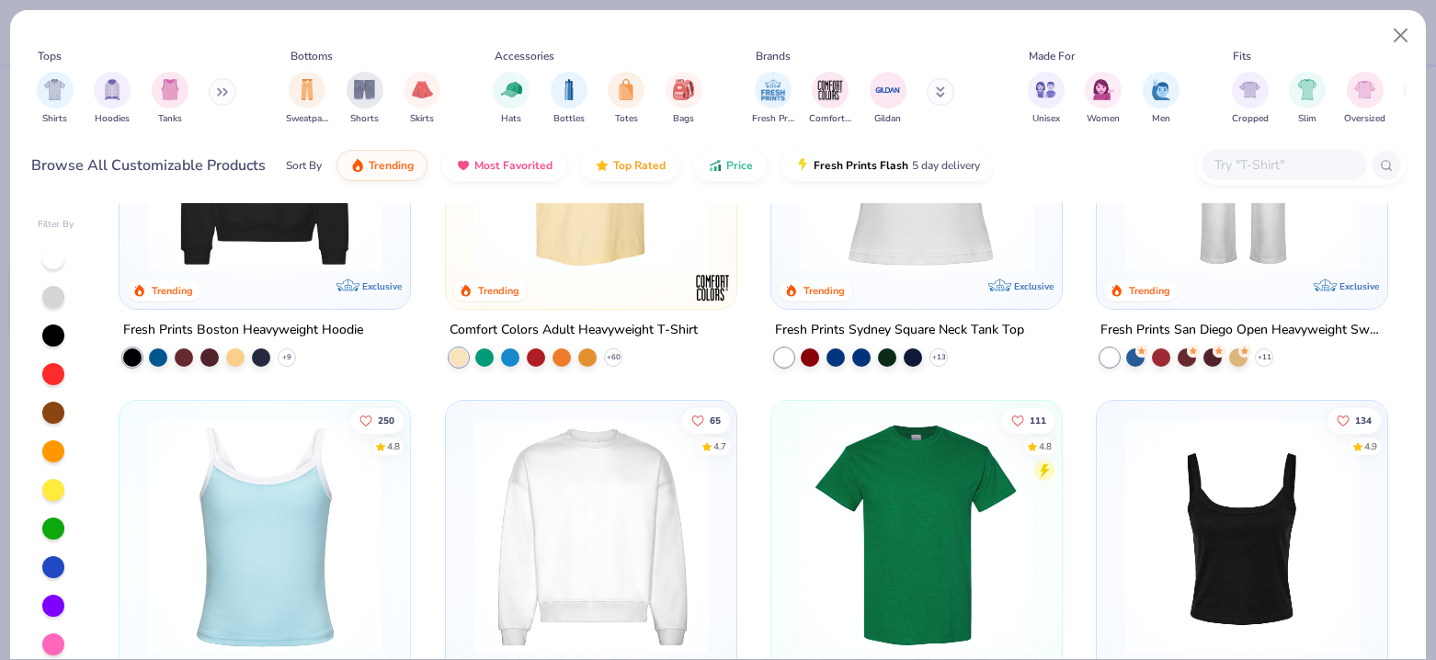
click at [220, 95] on icon at bounding box center [222, 91] width 11 height 9
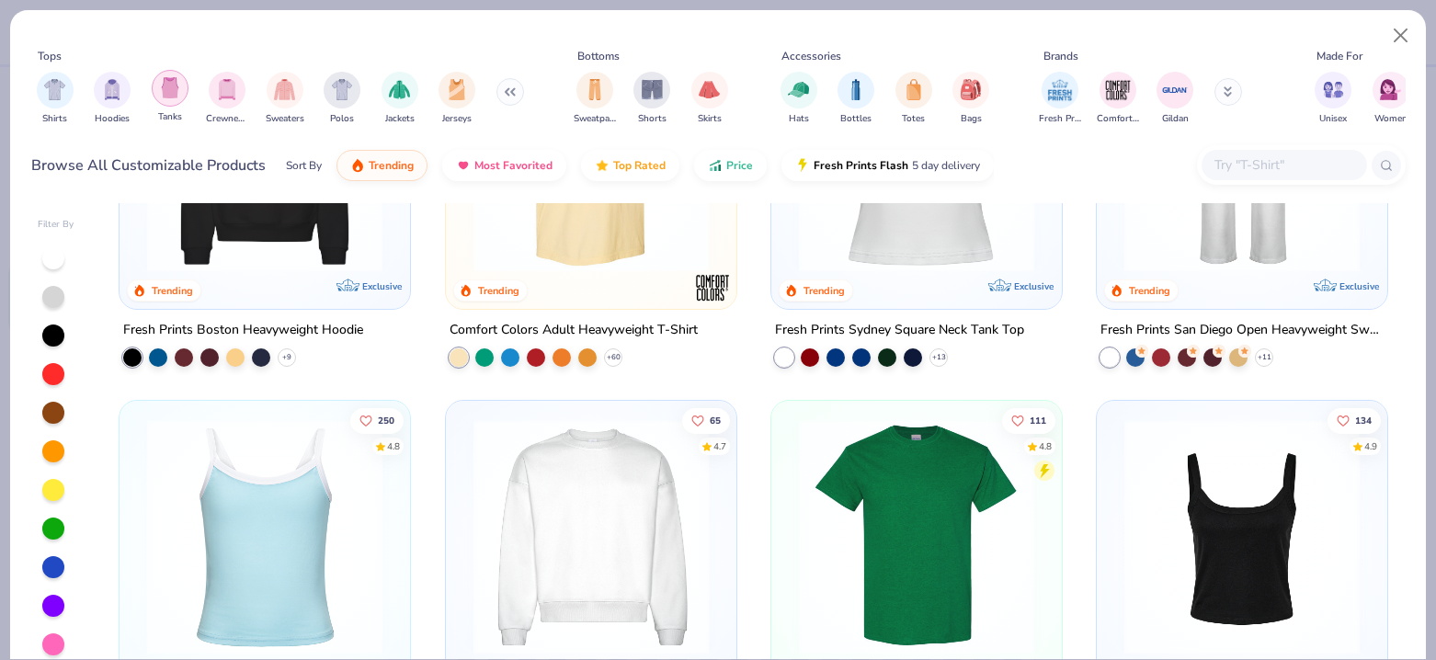
click at [183, 92] on div "filter for Tanks" at bounding box center [170, 88] width 37 height 37
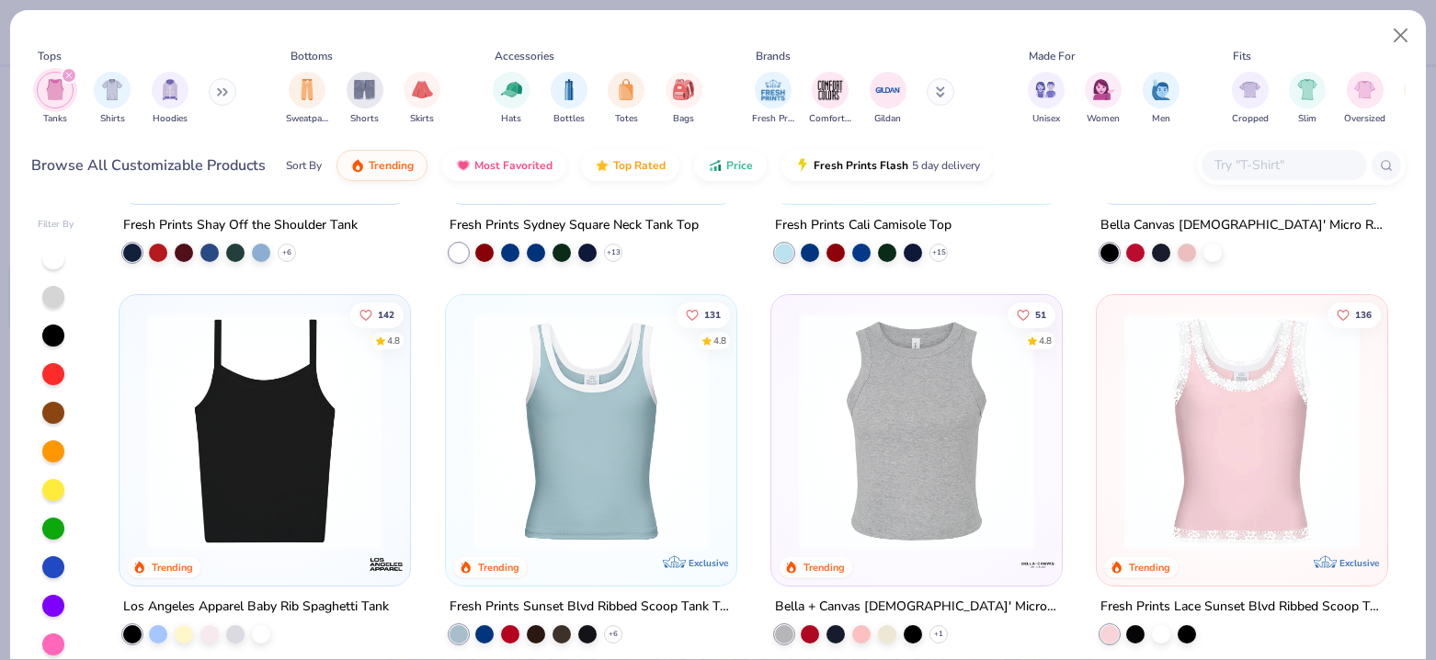
scroll to position [302, 0]
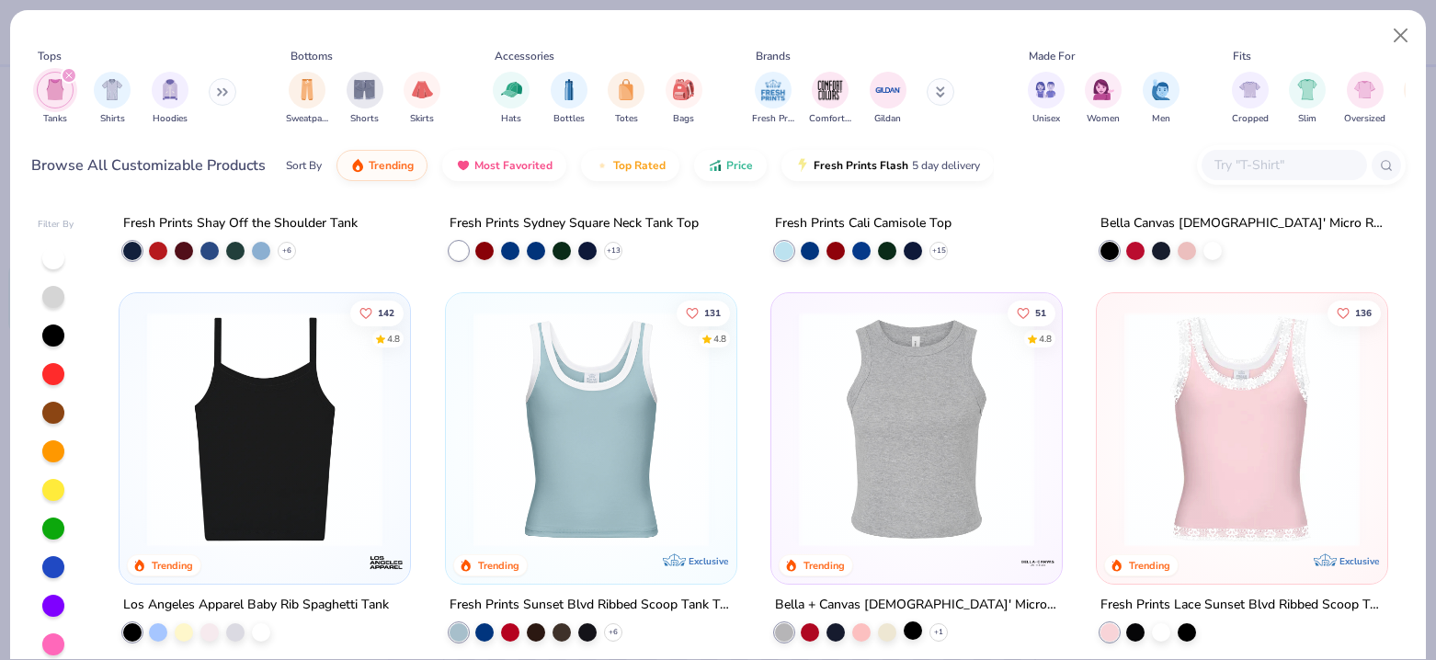
click at [912, 626] on div at bounding box center [913, 631] width 18 height 18
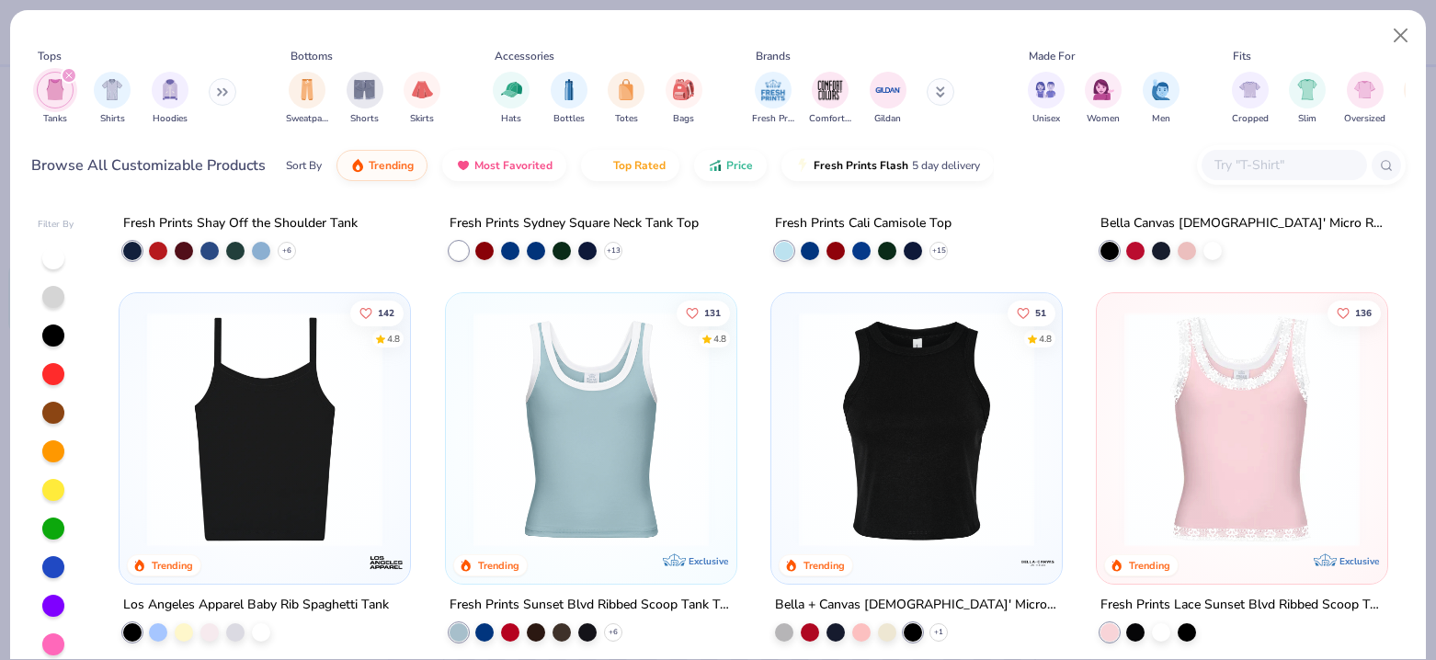
click at [903, 459] on img at bounding box center [917, 429] width 254 height 235
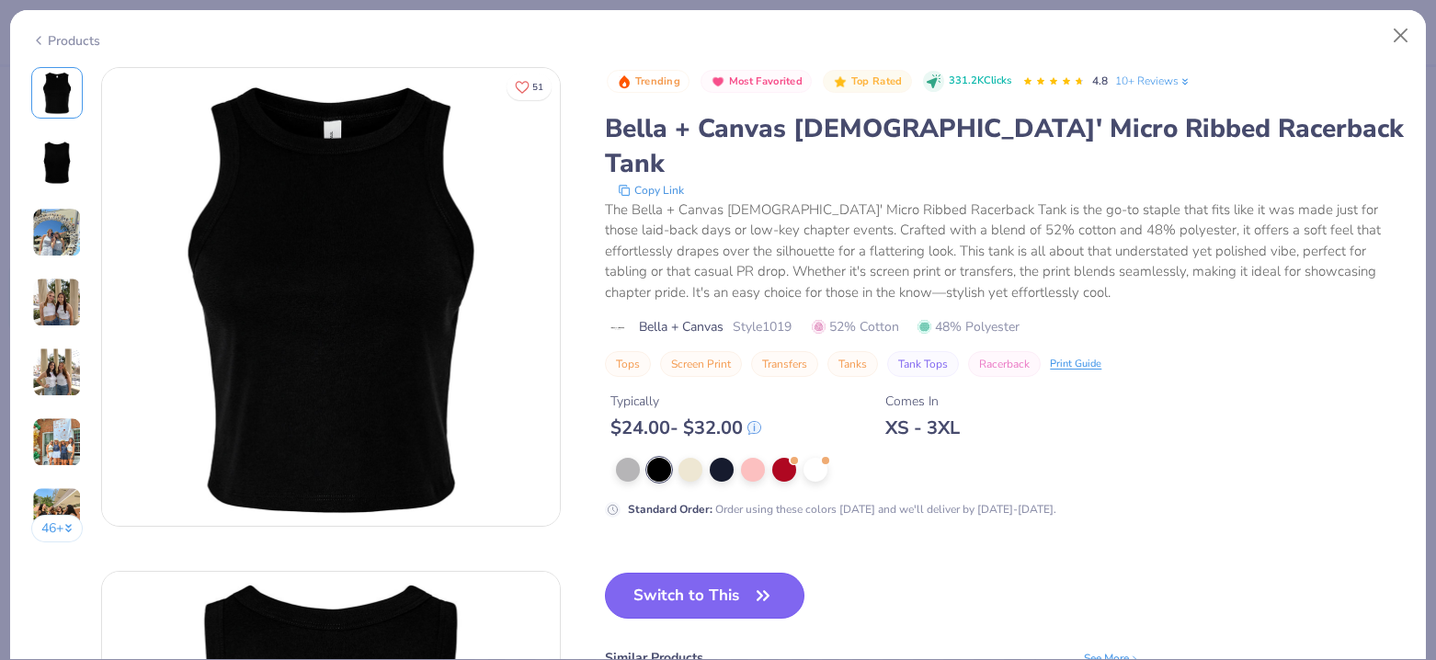
click at [711, 573] on button "Switch to This" at bounding box center [705, 596] width 200 height 46
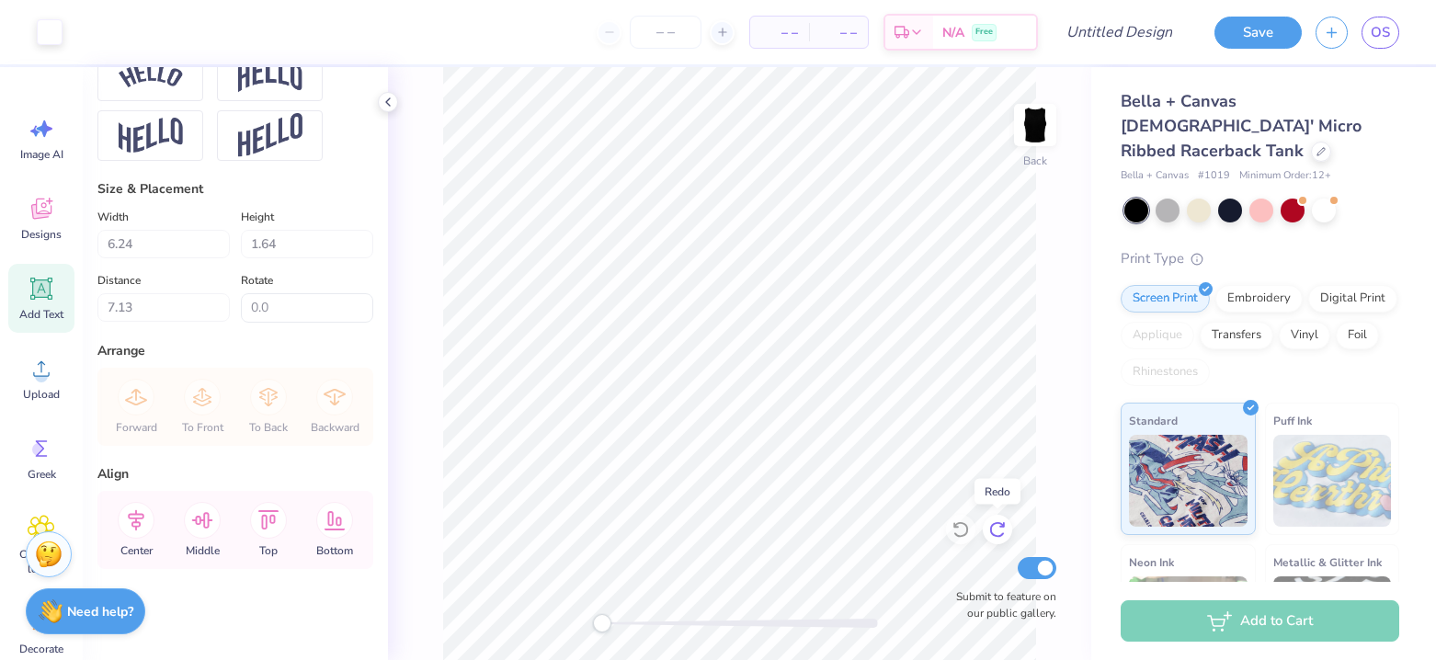
click at [994, 526] on icon at bounding box center [997, 529] width 18 height 18
click at [1317, 145] on icon at bounding box center [1321, 149] width 9 height 9
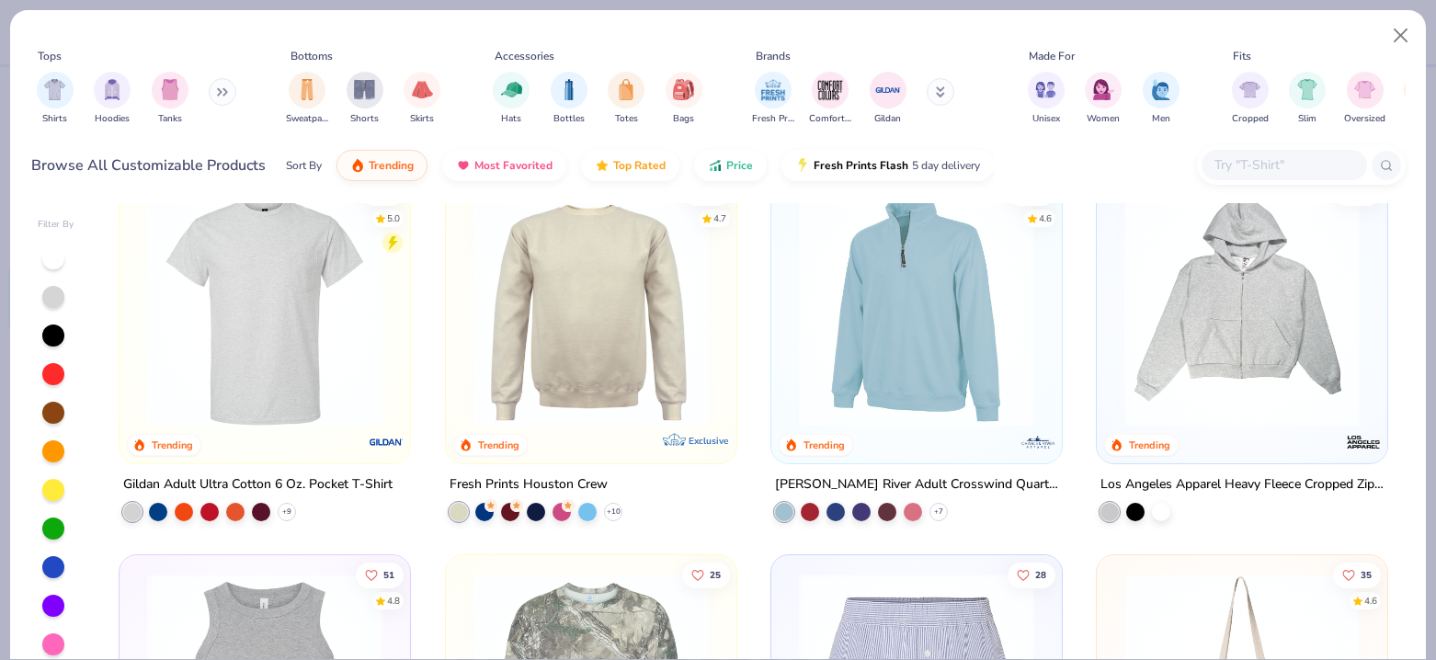
scroll to position [5007, 0]
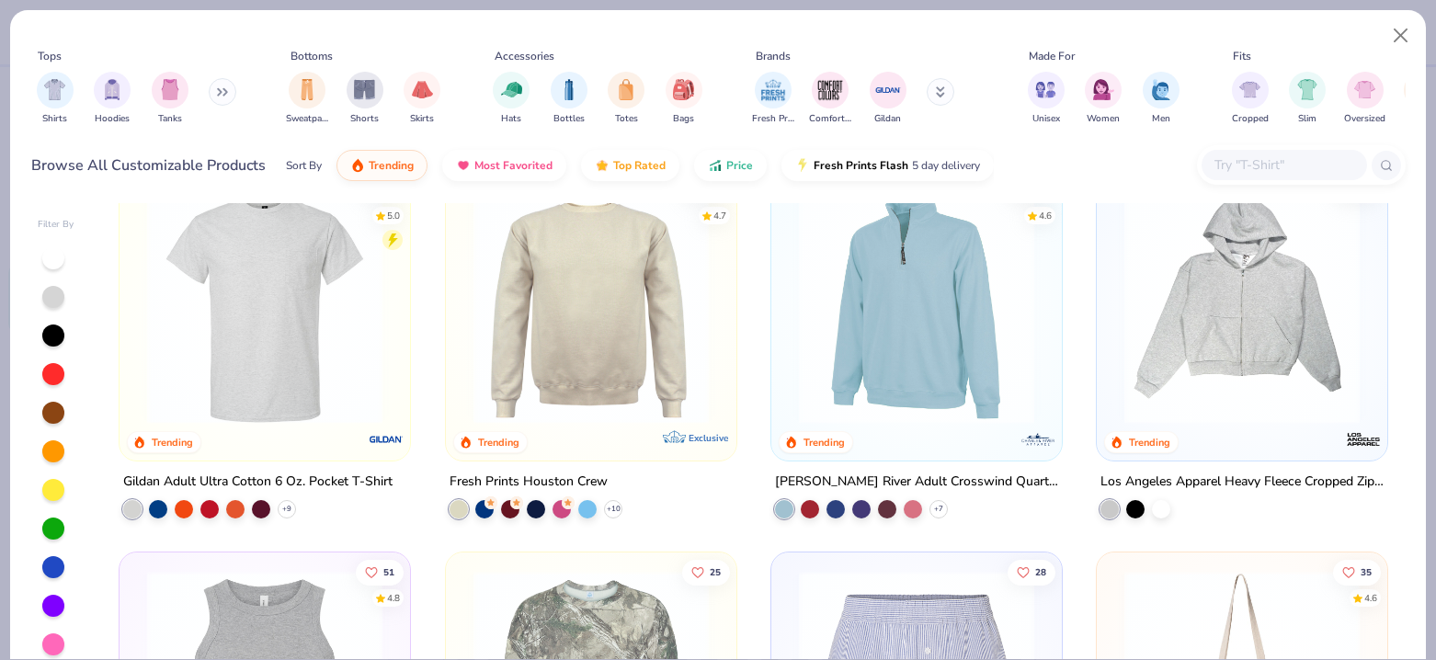
click at [227, 93] on icon at bounding box center [225, 92] width 3 height 6
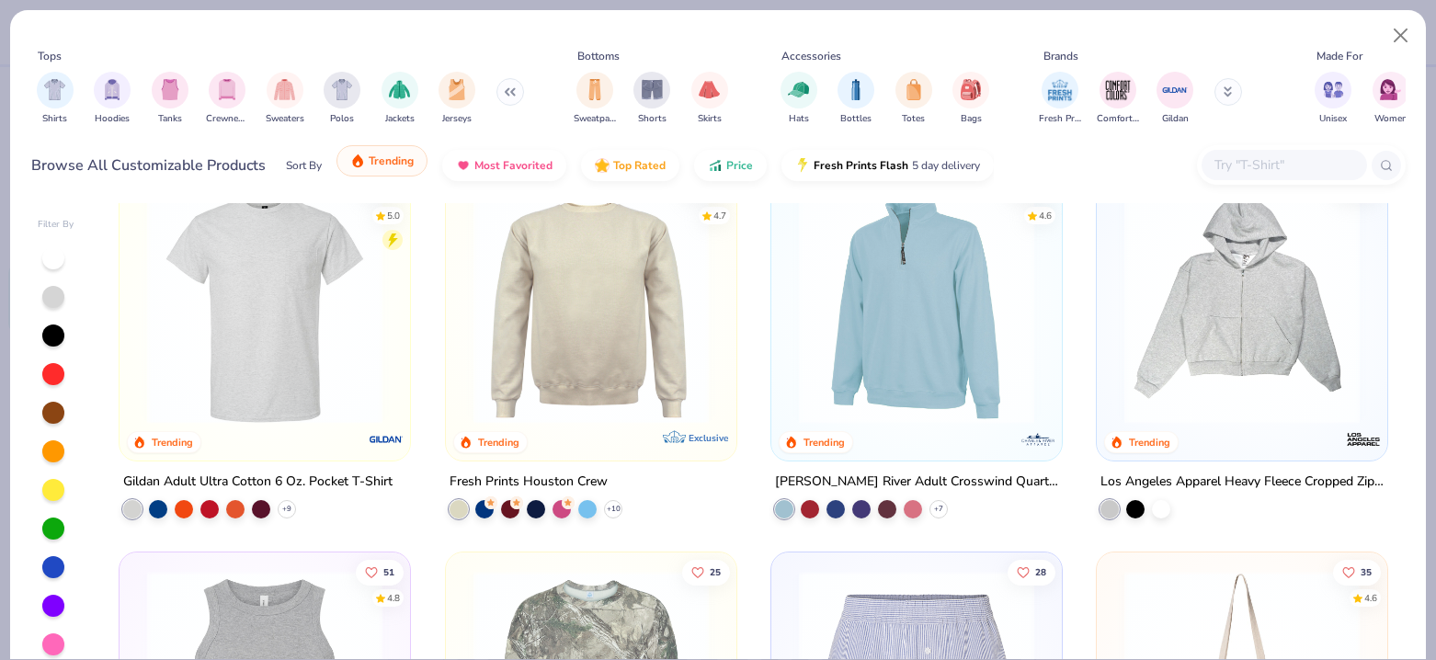
click at [366, 164] on button "Trending" at bounding box center [382, 160] width 91 height 31
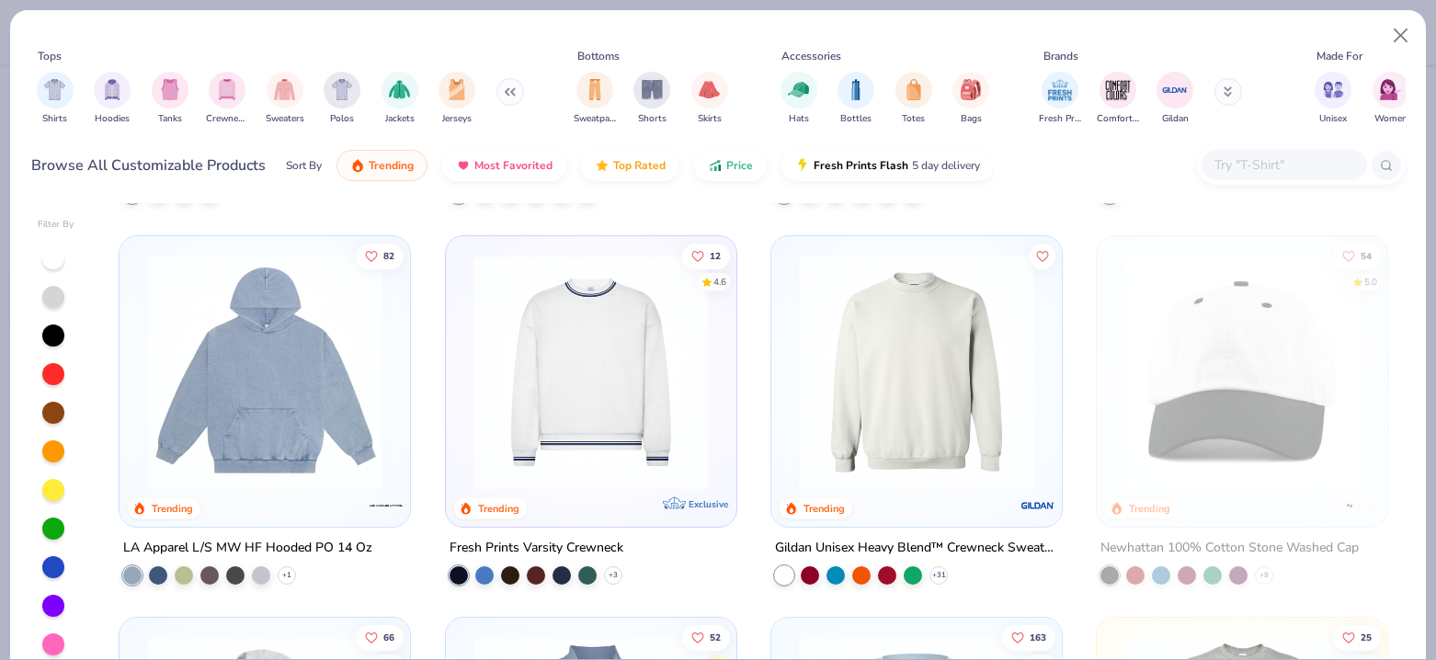
scroll to position [2653, 0]
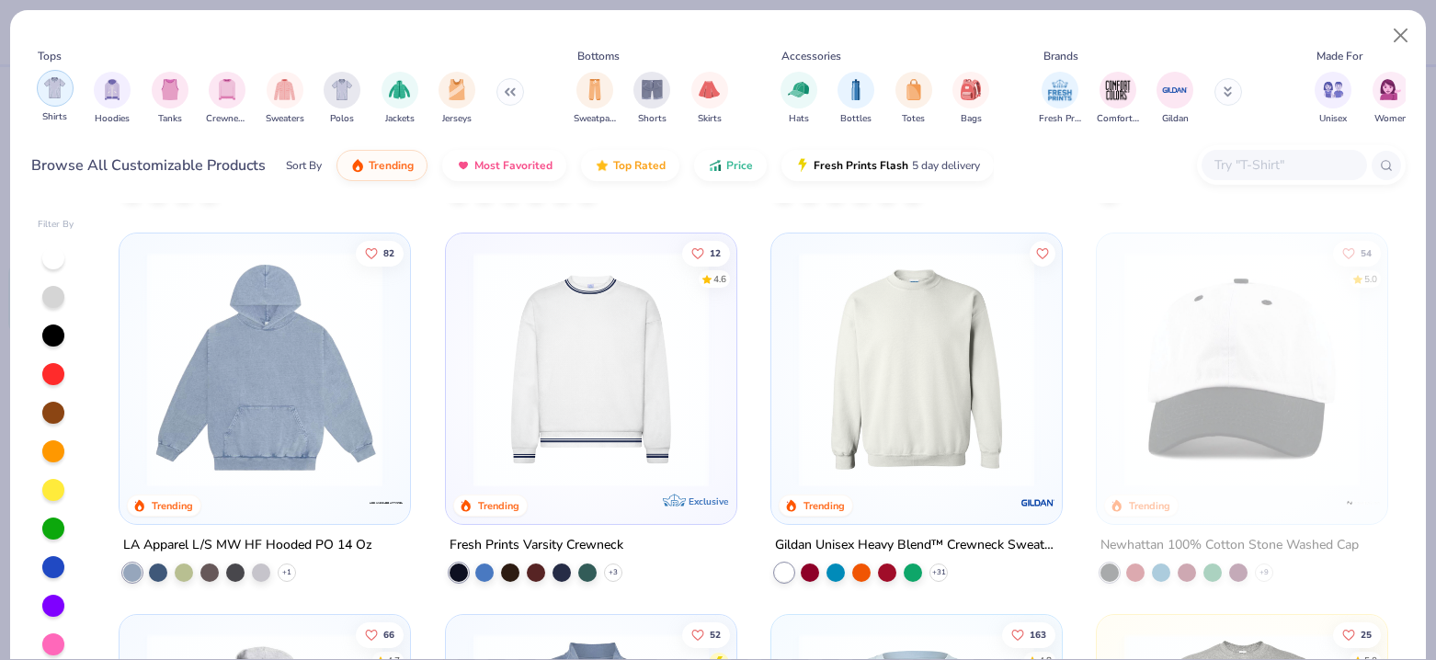
click at [44, 92] on img "filter for Shirts" at bounding box center [54, 87] width 21 height 21
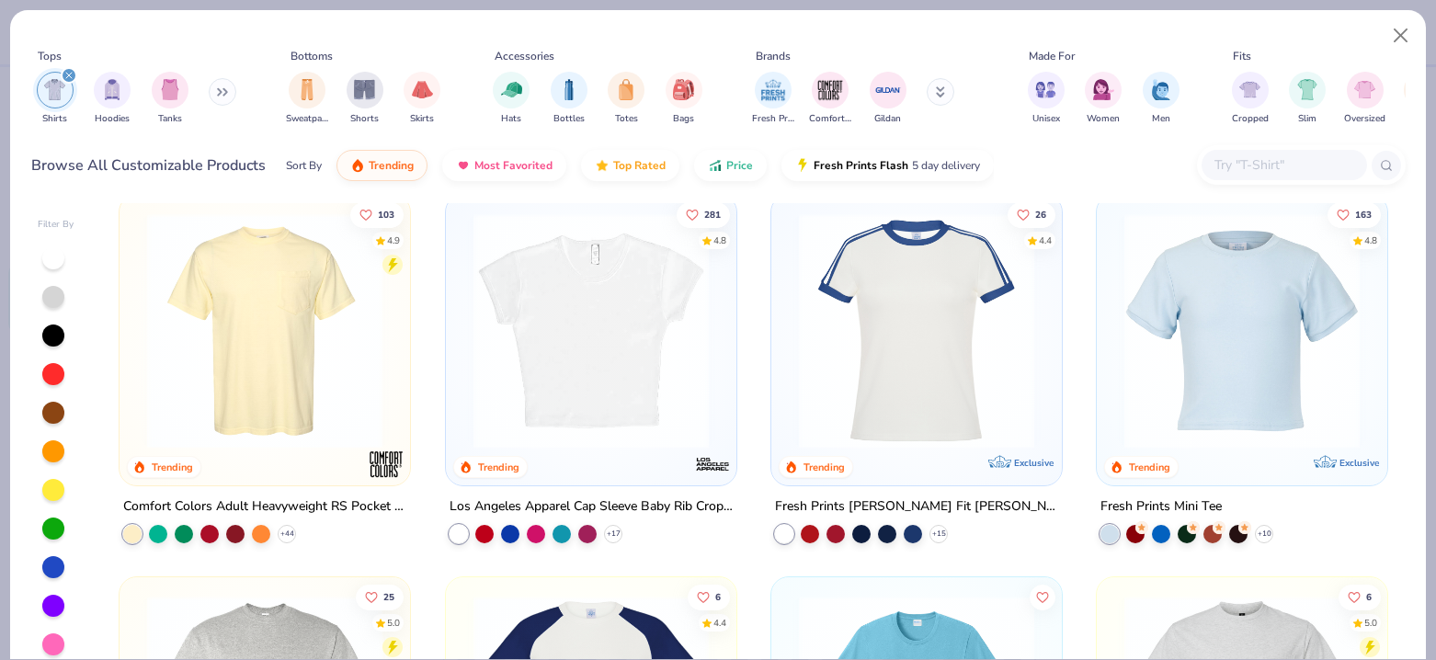
scroll to position [358, 0]
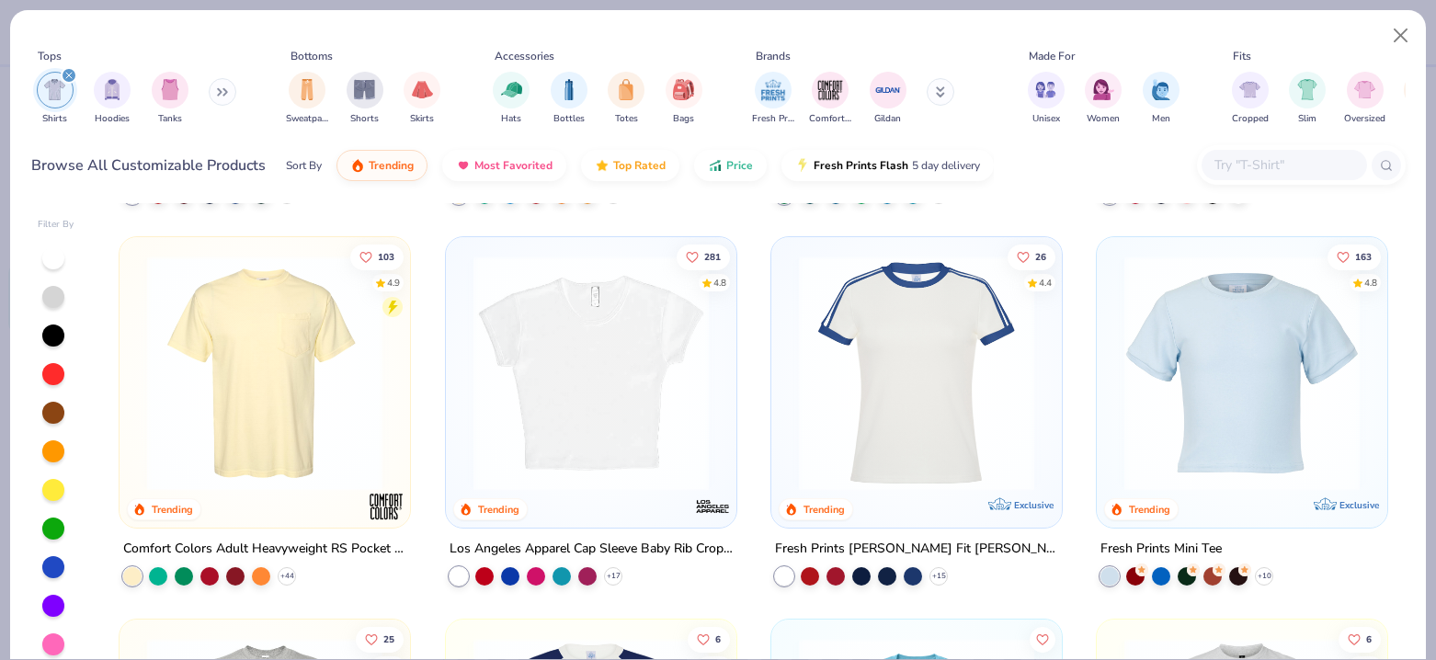
click at [579, 459] on img at bounding box center [591, 373] width 254 height 235
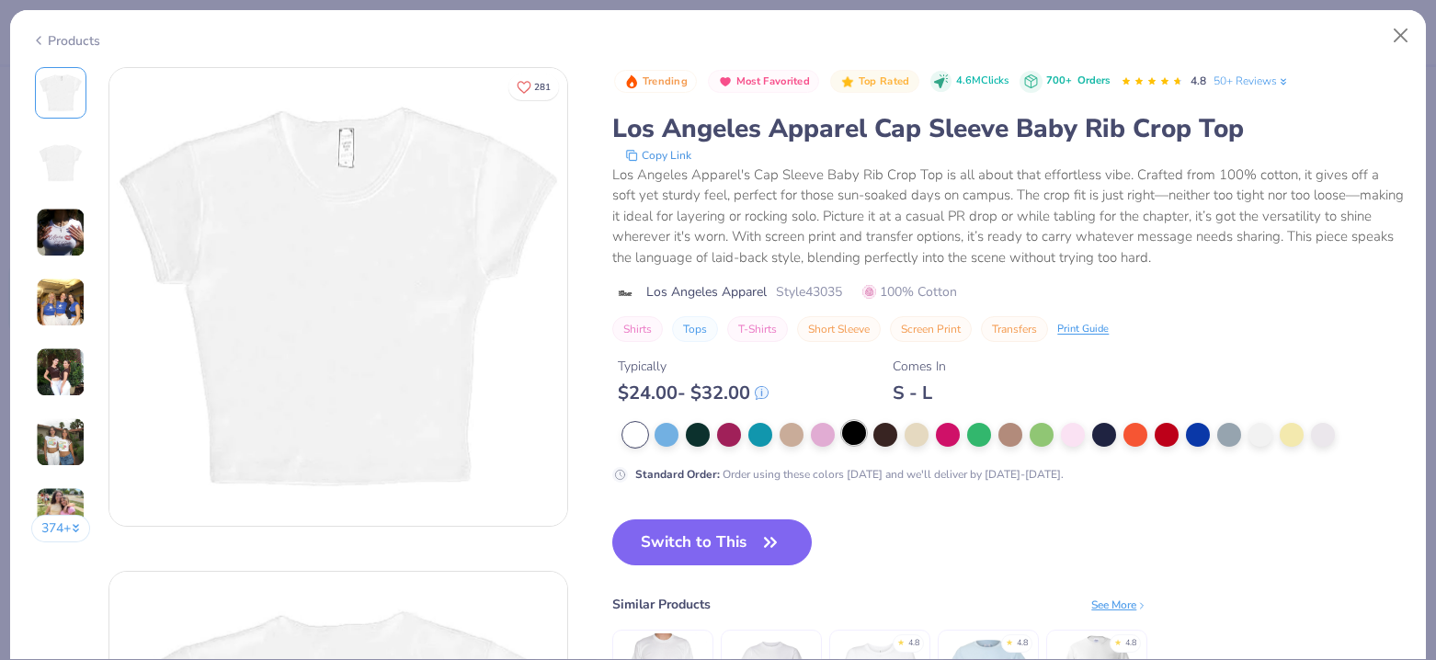
click at [850, 435] on div at bounding box center [854, 433] width 24 height 24
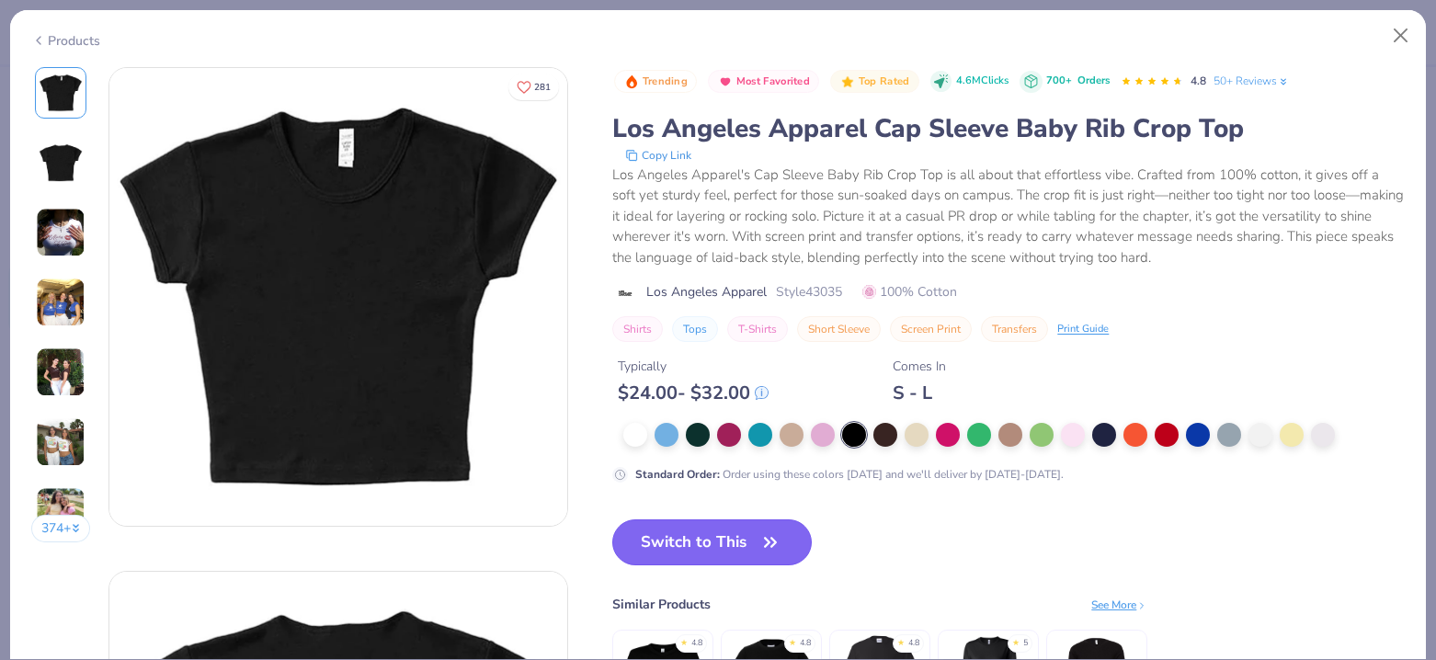
click at [718, 550] on button "Switch to This" at bounding box center [712, 543] width 200 height 46
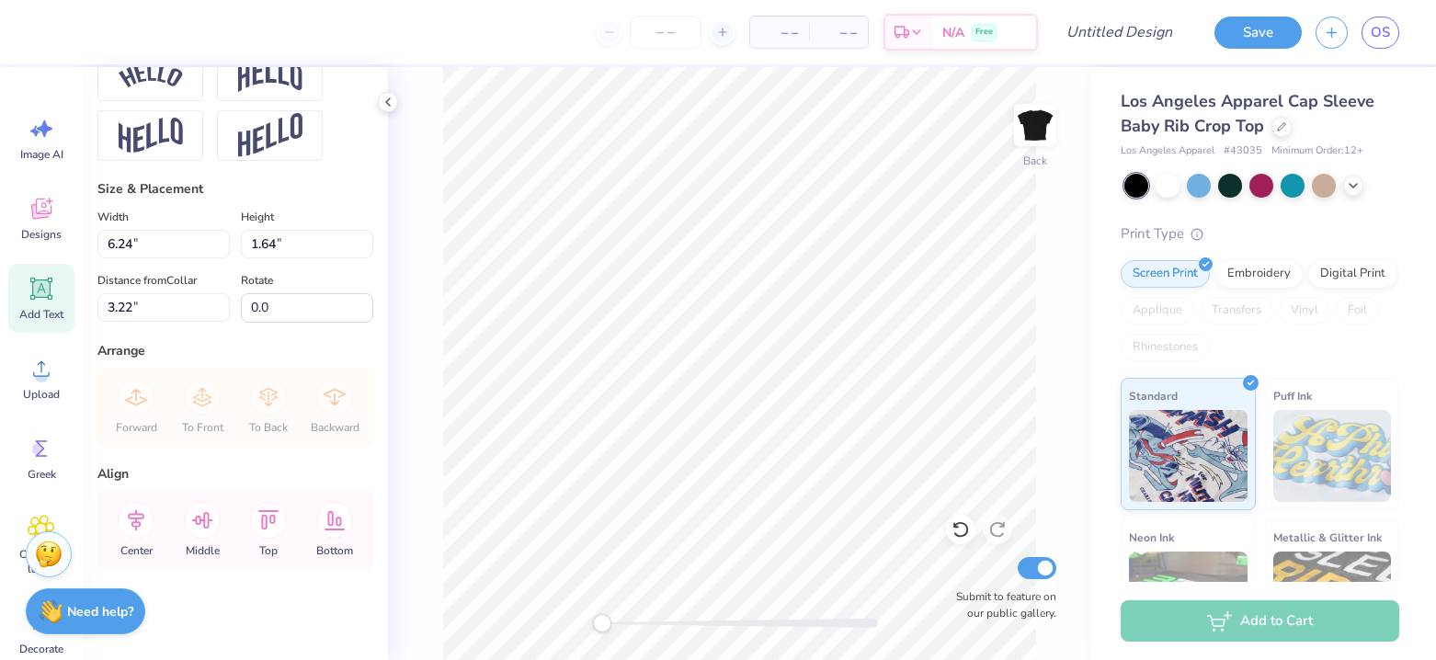
type input "3.21"
